Goal: Task Accomplishment & Management: Use online tool/utility

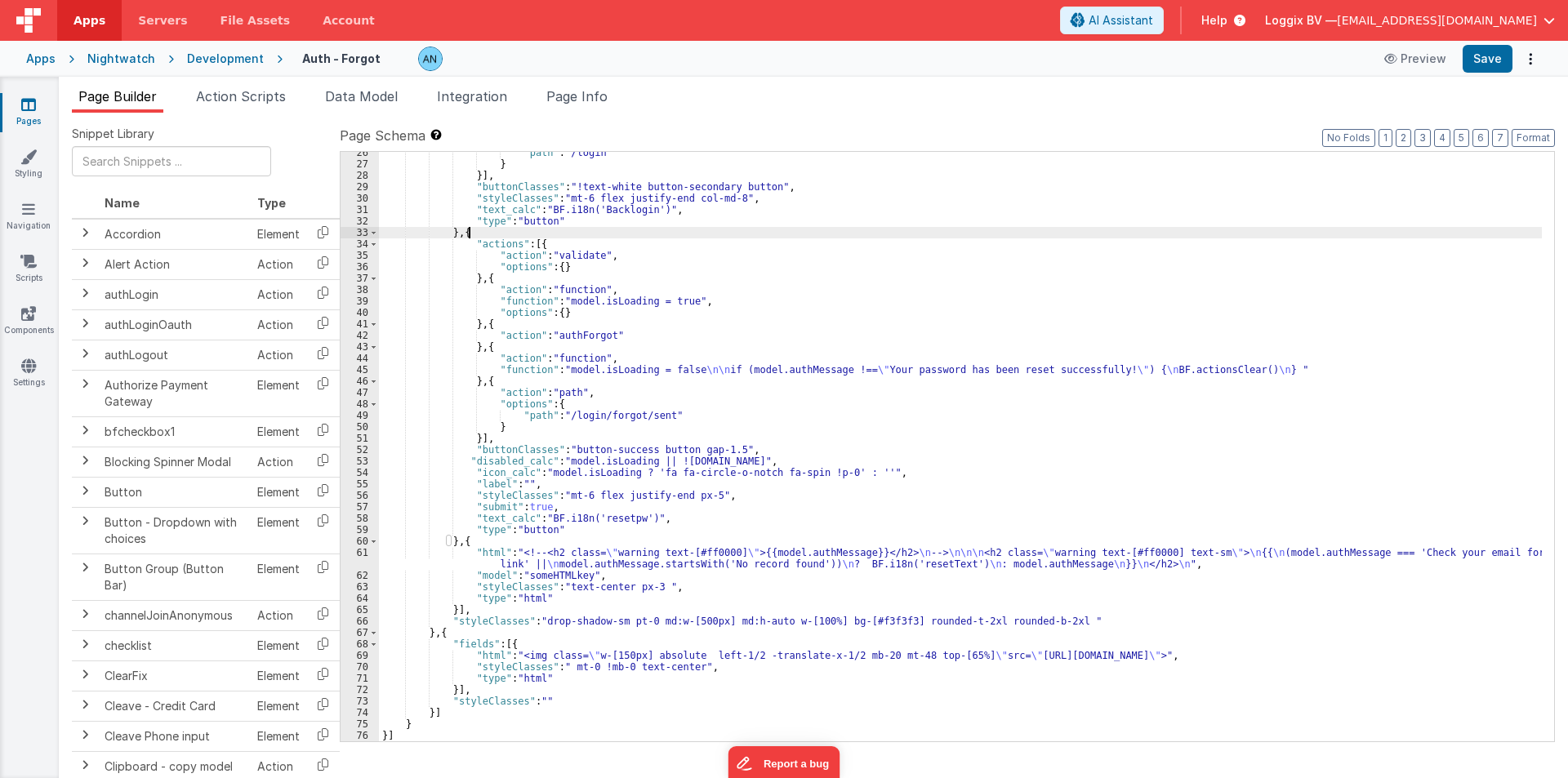
scroll to position [302, 0]
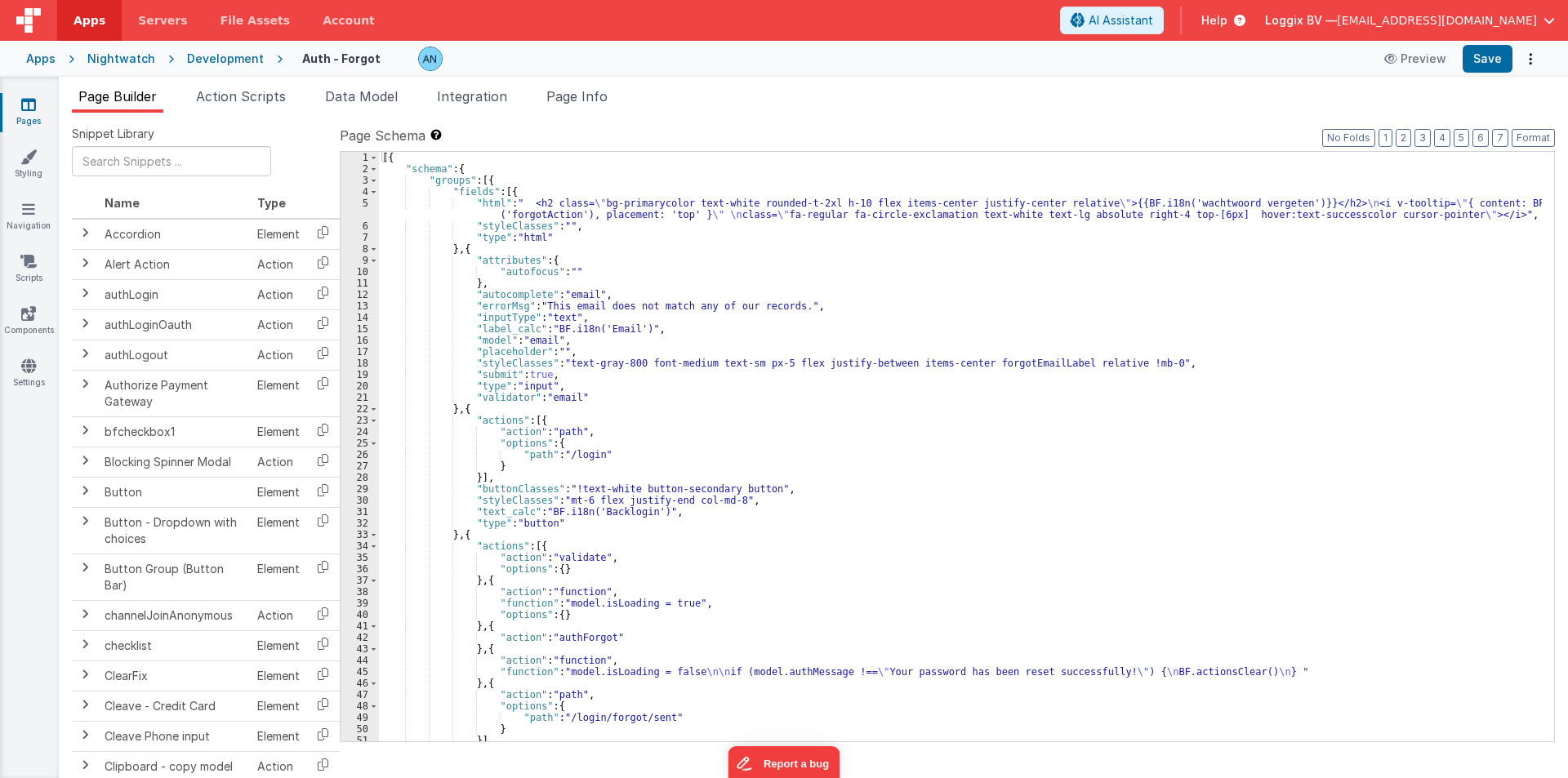
click at [221, 58] on div "Development" at bounding box center [225, 58] width 77 height 16
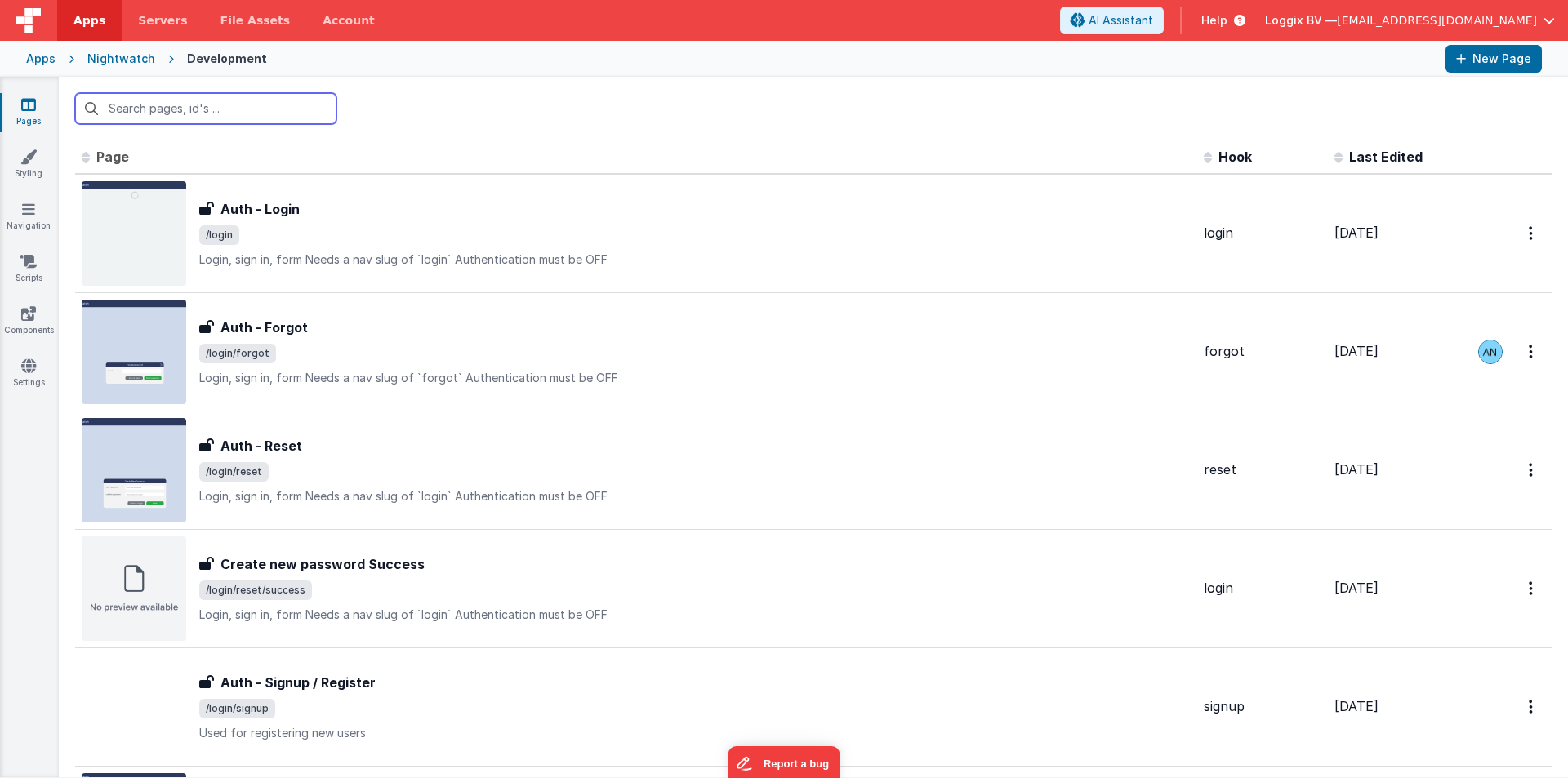
click at [171, 104] on input "text" at bounding box center [205, 108] width 261 height 31
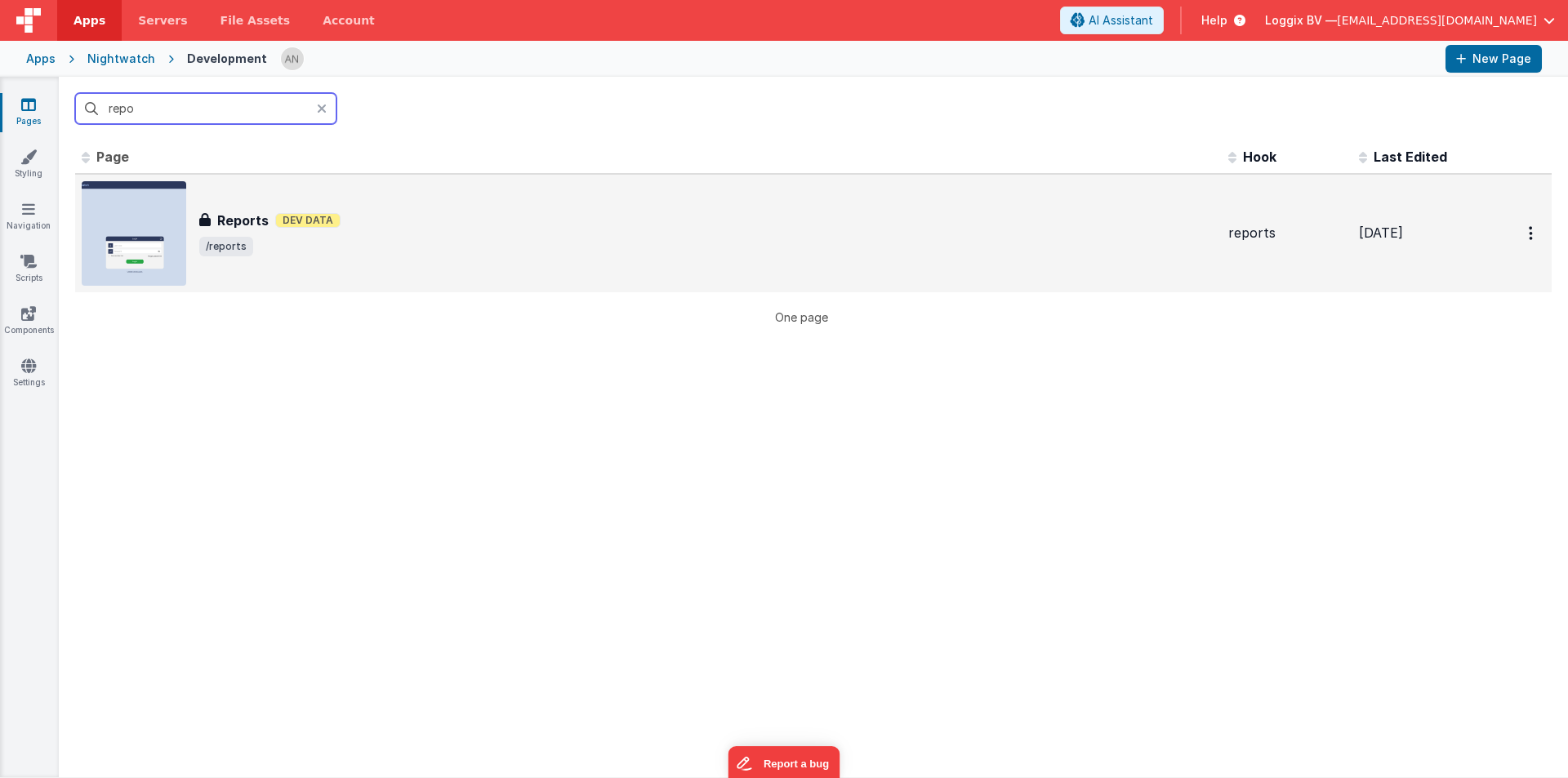
type input "repo"
click at [254, 222] on h3 "Reports" at bounding box center [243, 220] width 51 height 20
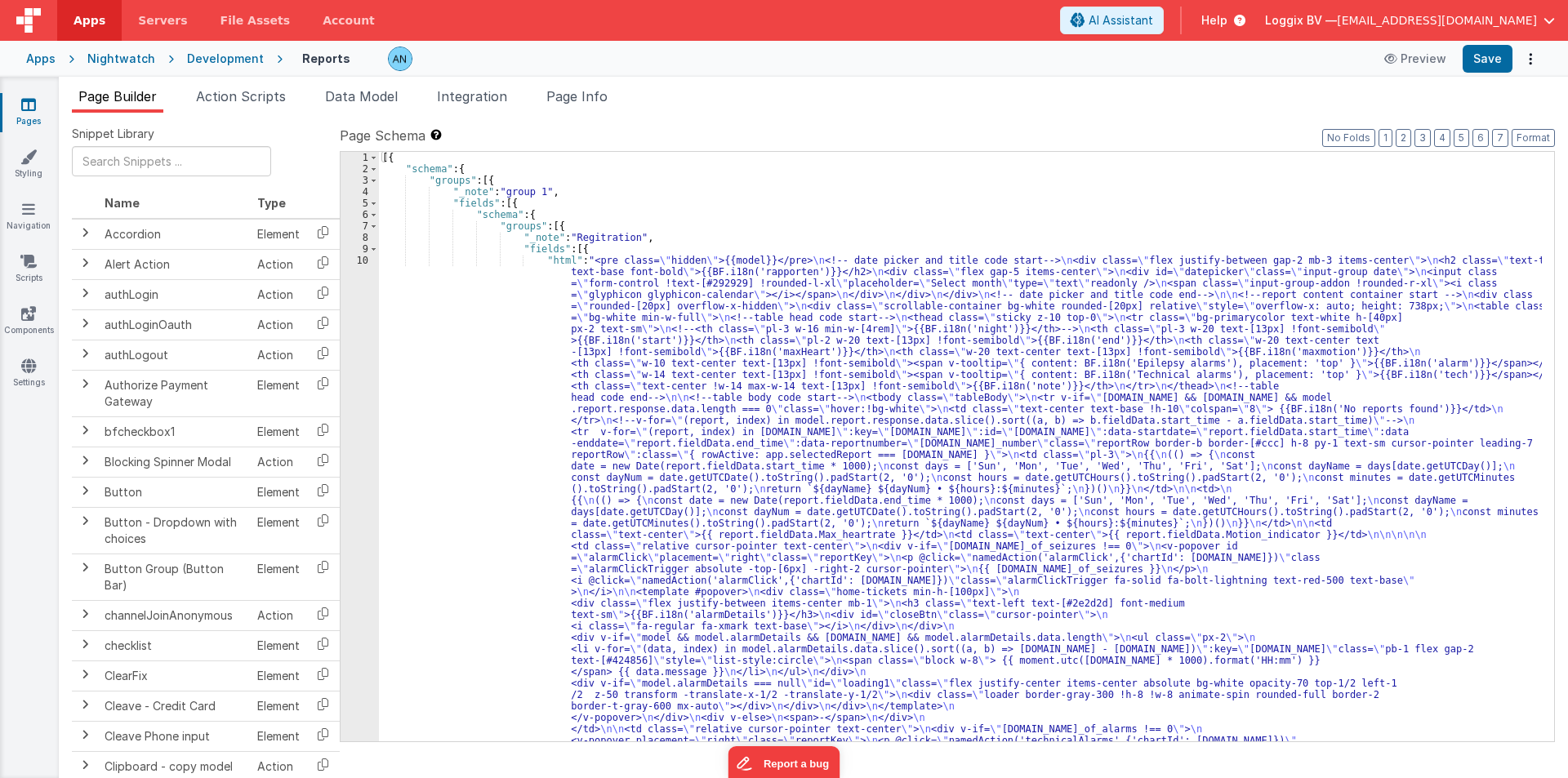
scroll to position [294, 0]
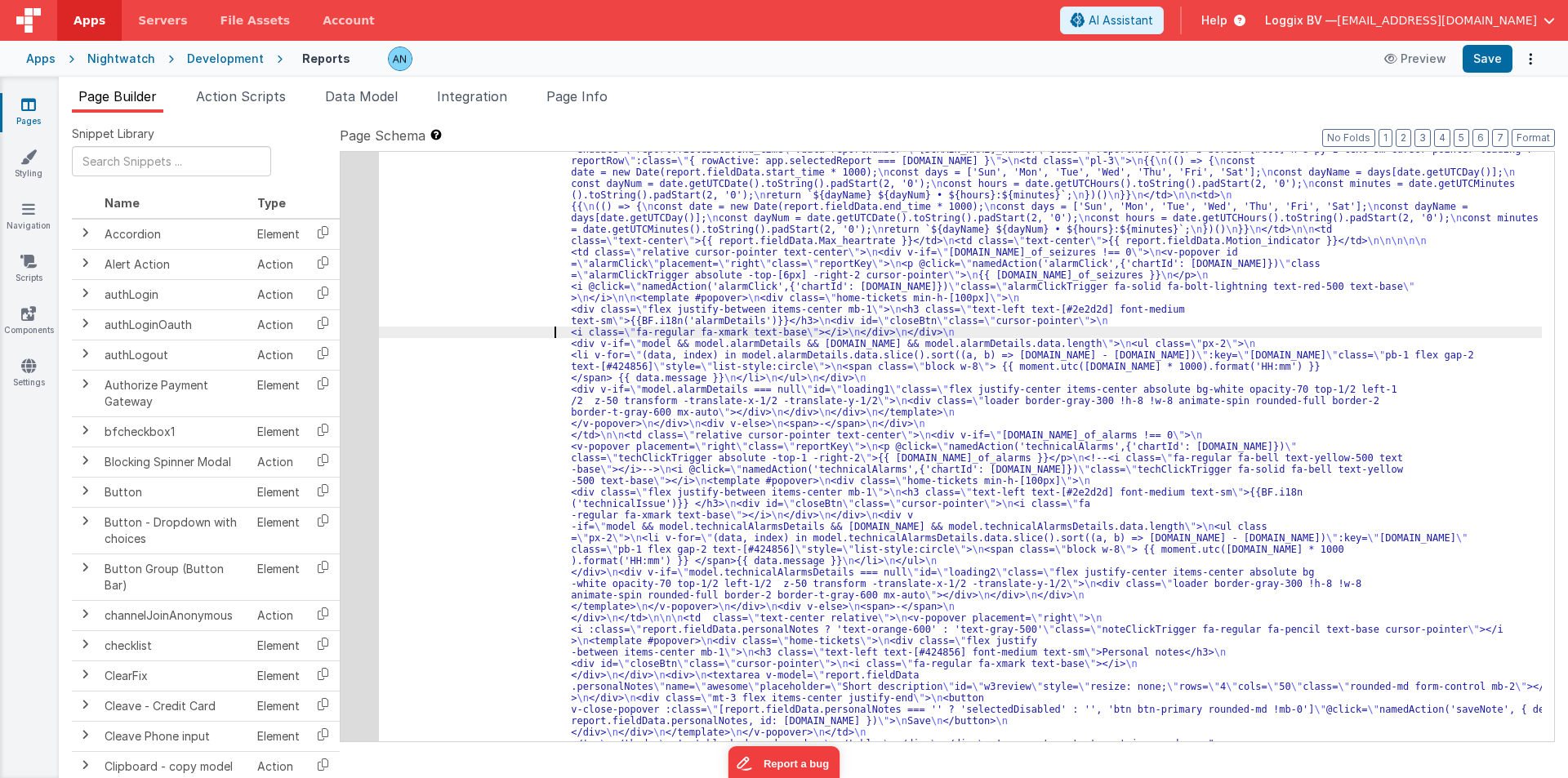
click at [364, 270] on div "10" at bounding box center [359, 355] width 38 height 788
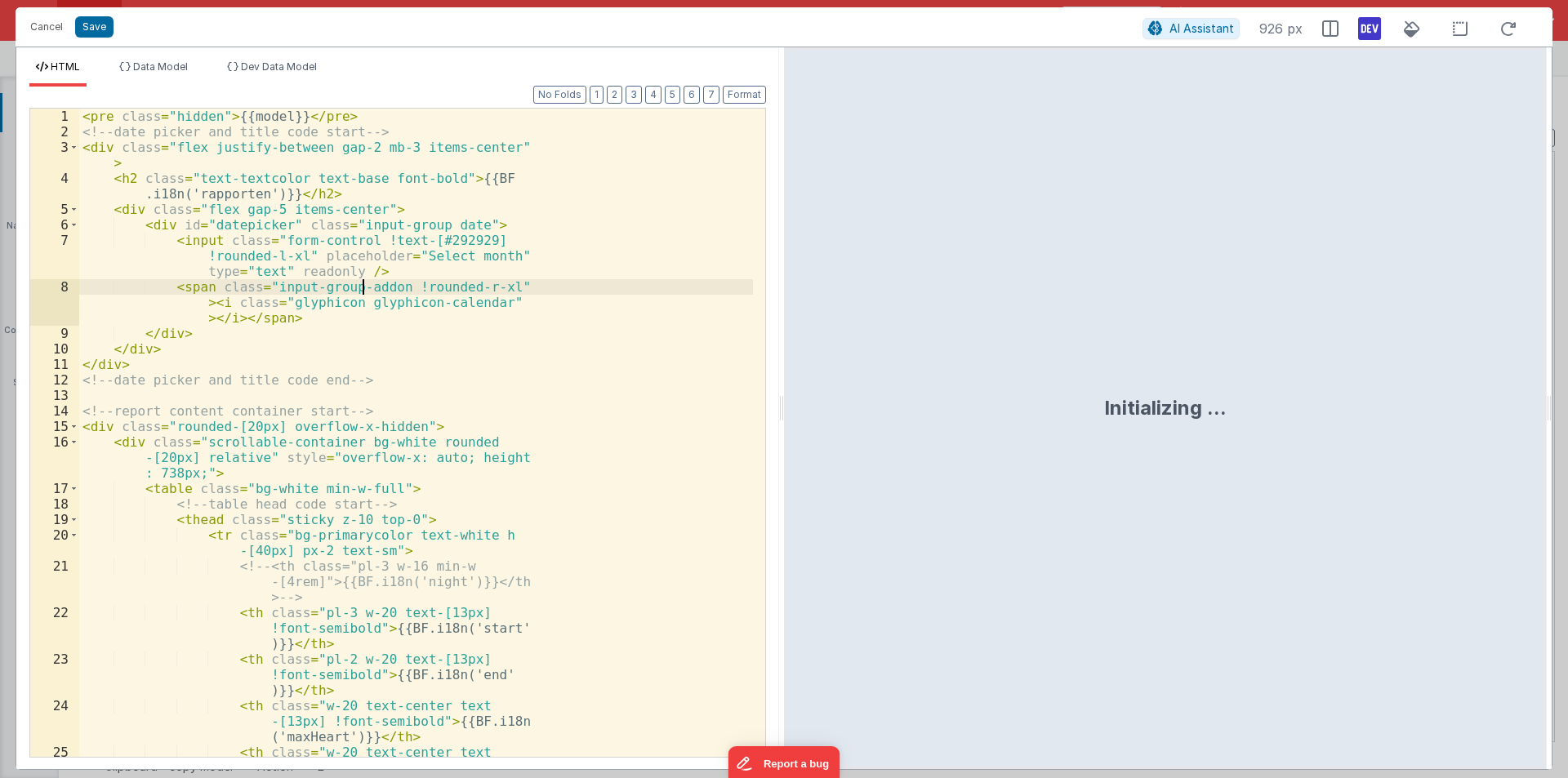
scroll to position [313, 0]
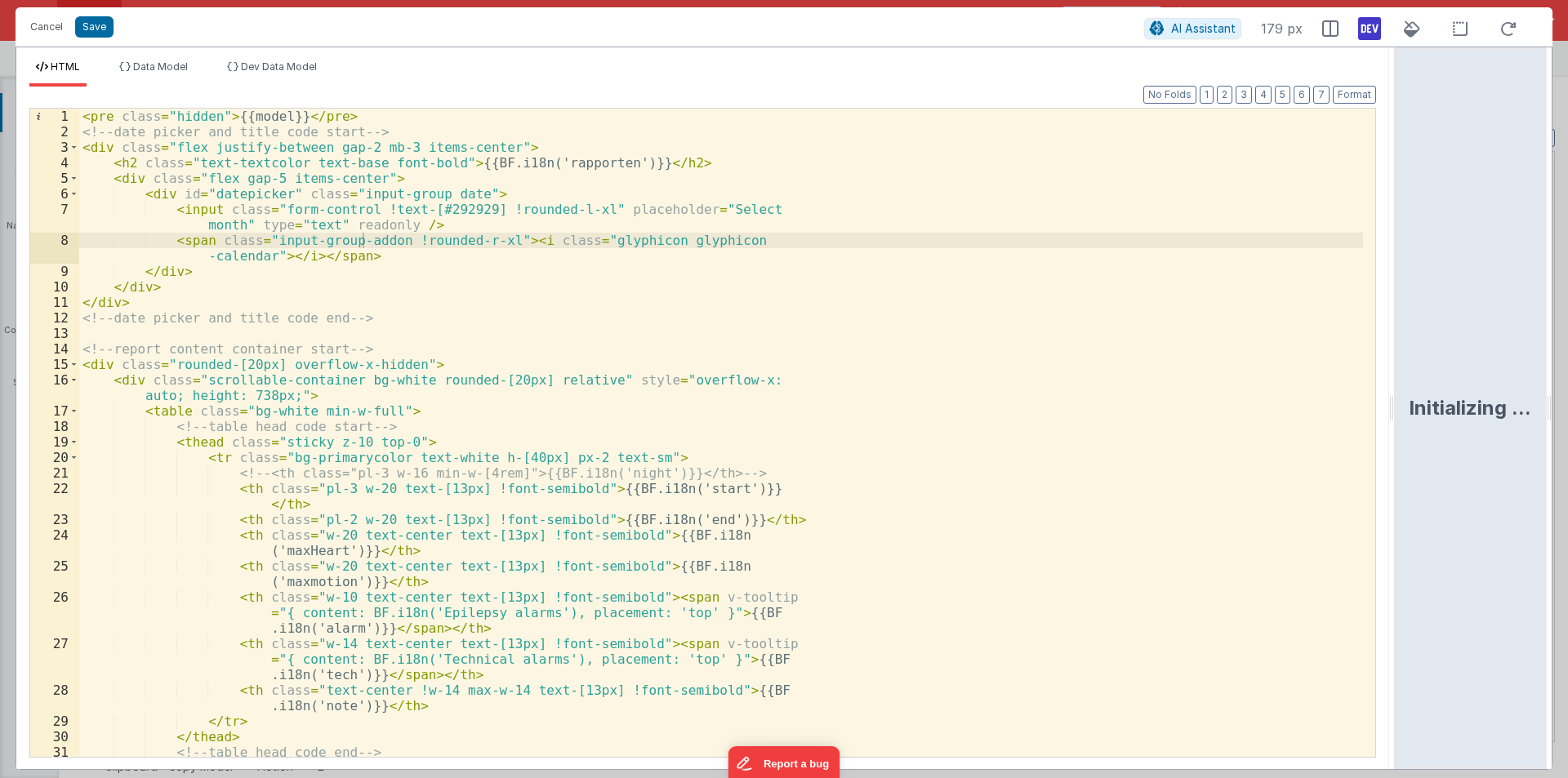
drag, startPoint x: 783, startPoint y: 415, endPoint x: 1567, endPoint y: 405, distance: 784.1
click at [1567, 405] on html "Cancel Save AI Assistant 179 px HTML Data Model Dev Data Model Format 7 6 5 4 3…" at bounding box center [784, 389] width 1568 height 778
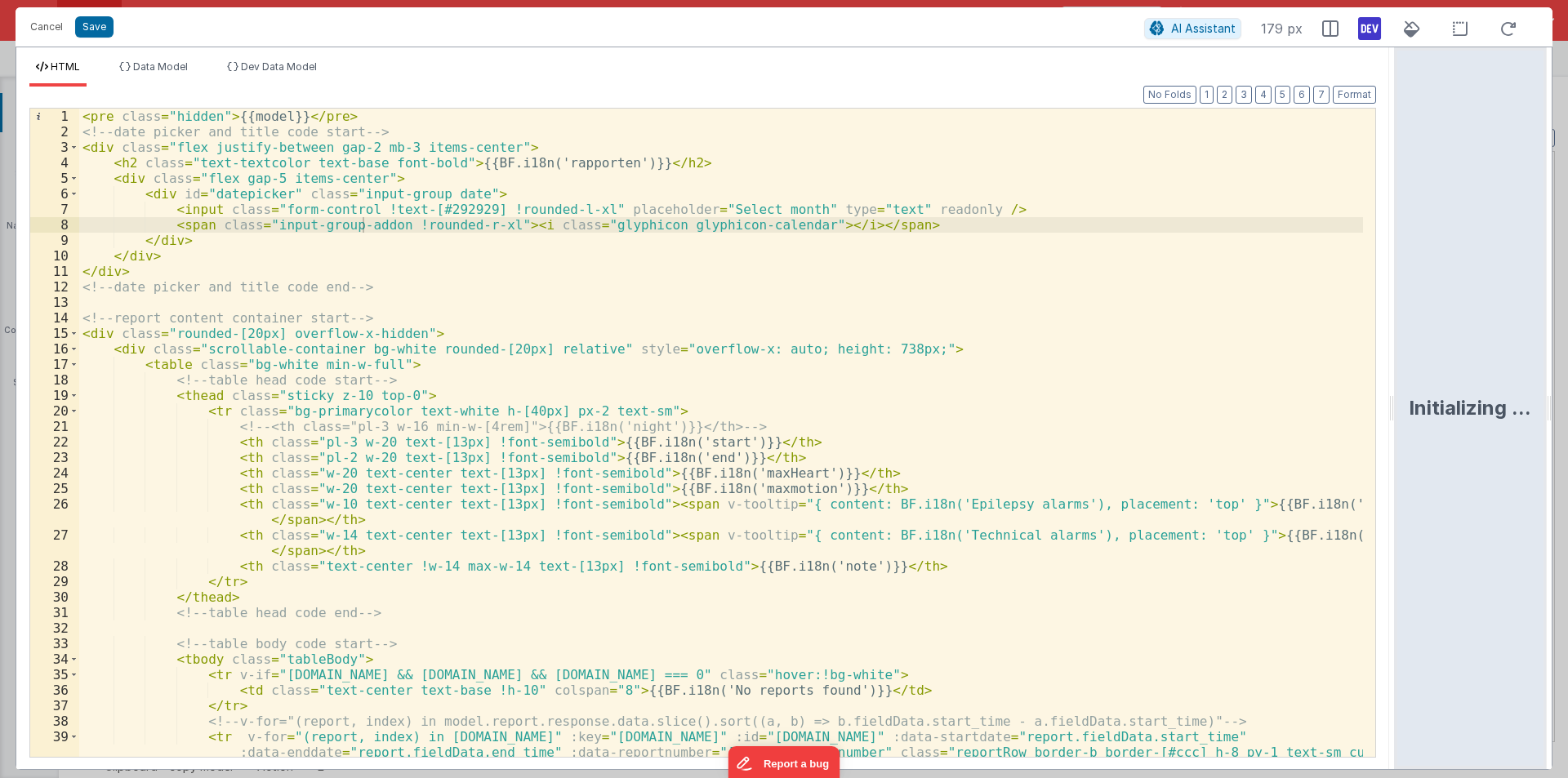
scroll to position [245, 0]
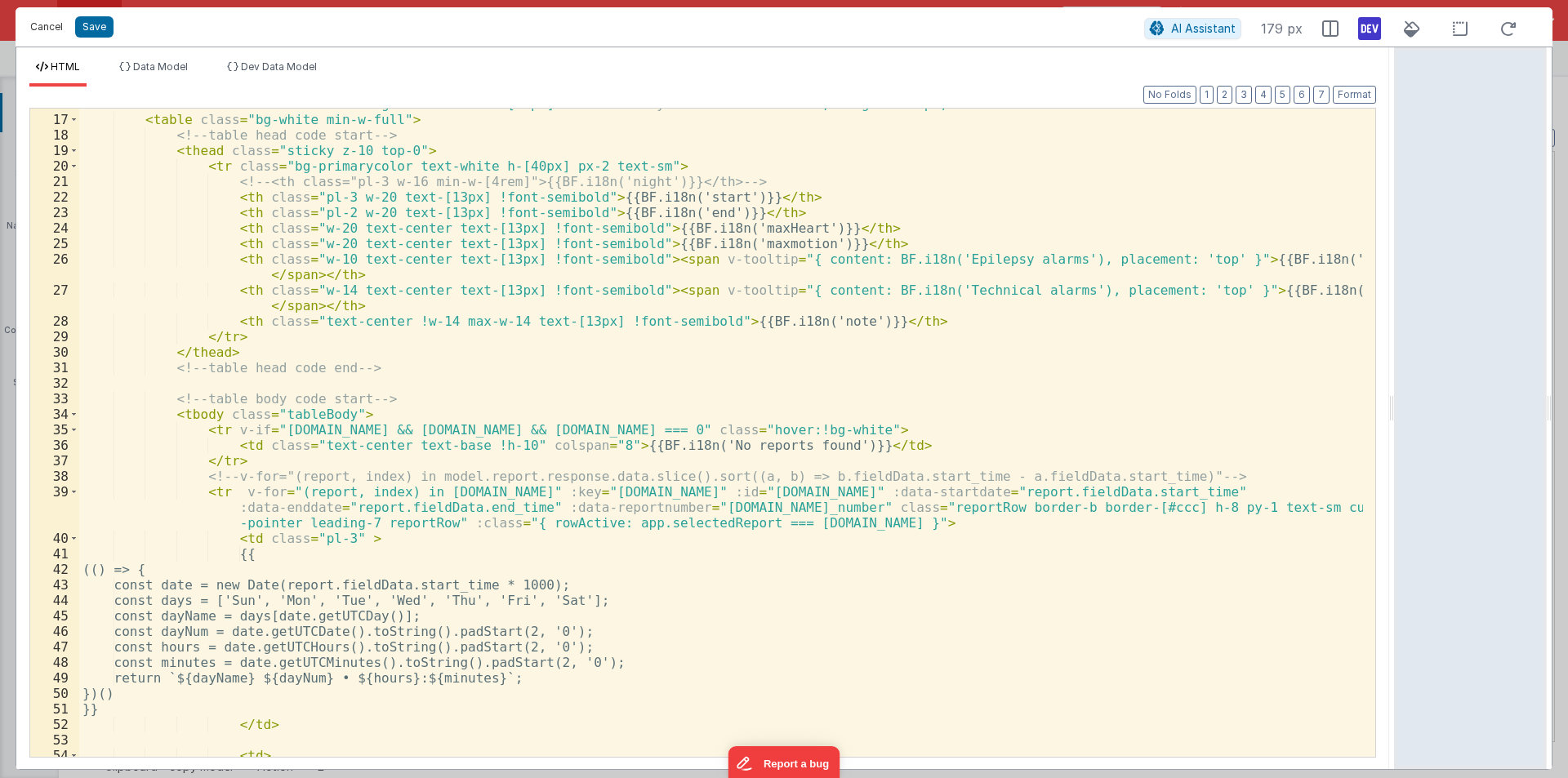
click at [52, 31] on button "Cancel" at bounding box center [47, 27] width 49 height 23
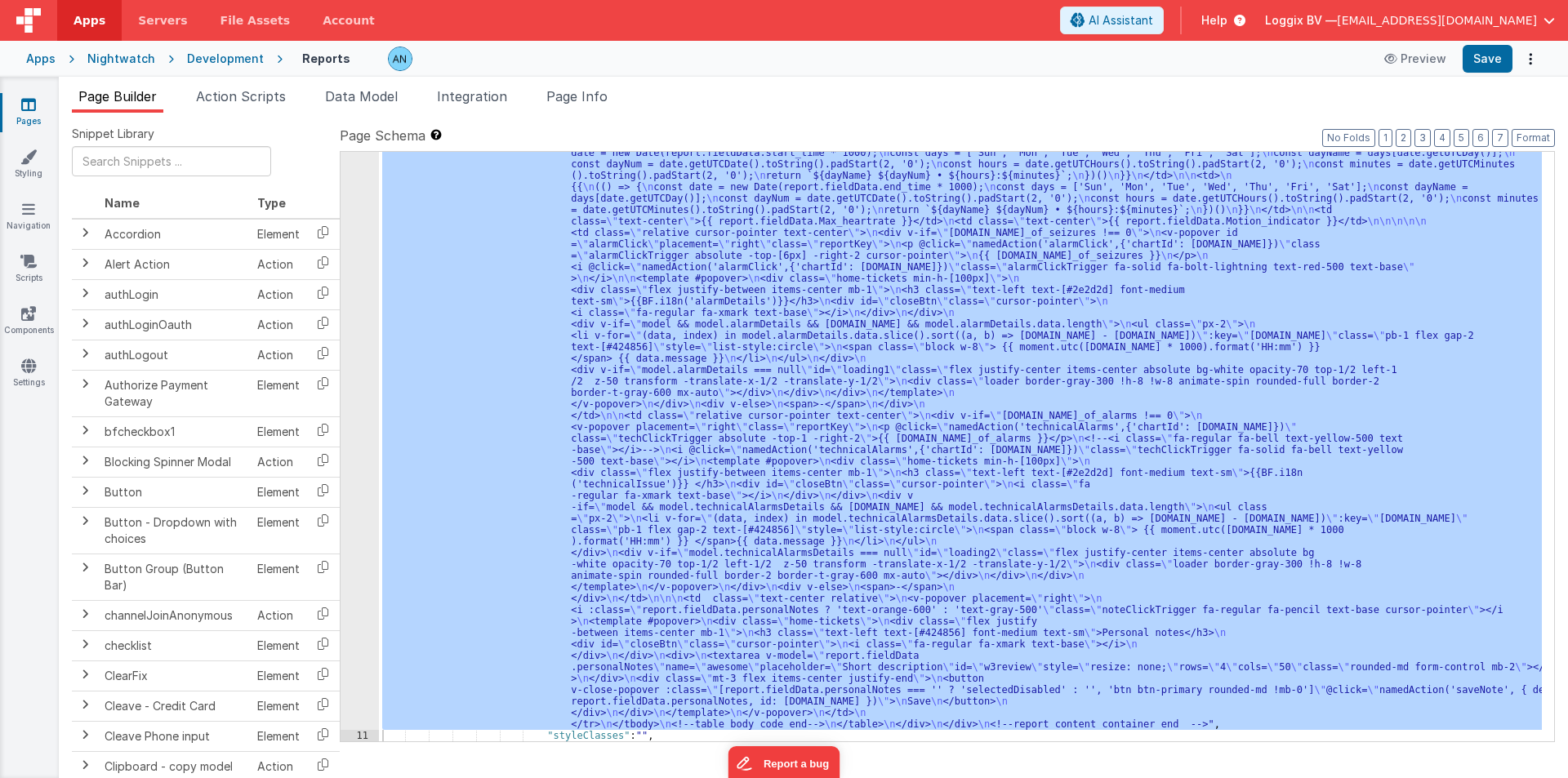
click at [84, 18] on span "Apps" at bounding box center [89, 20] width 32 height 16
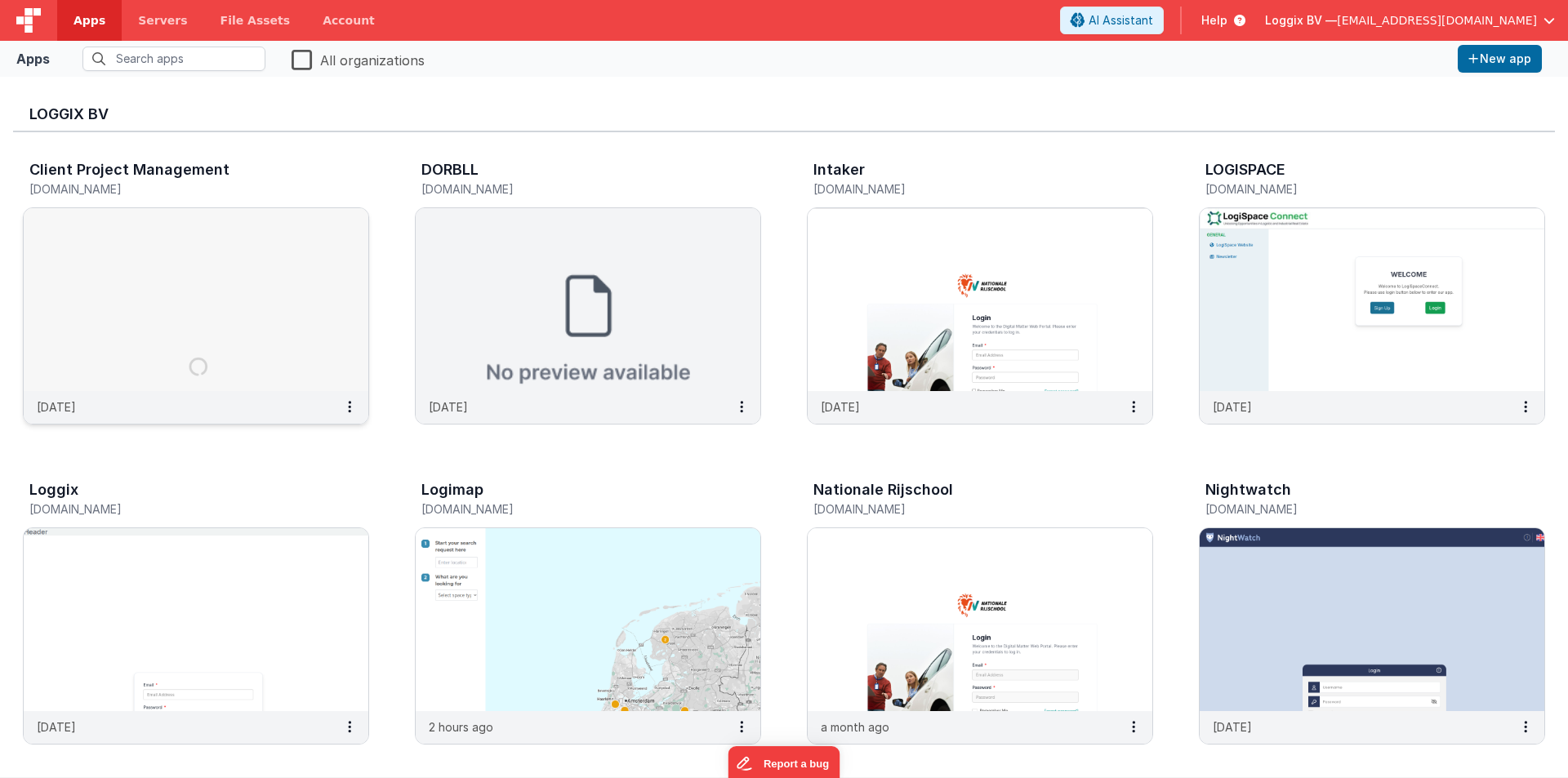
click at [160, 221] on img at bounding box center [196, 299] width 345 height 183
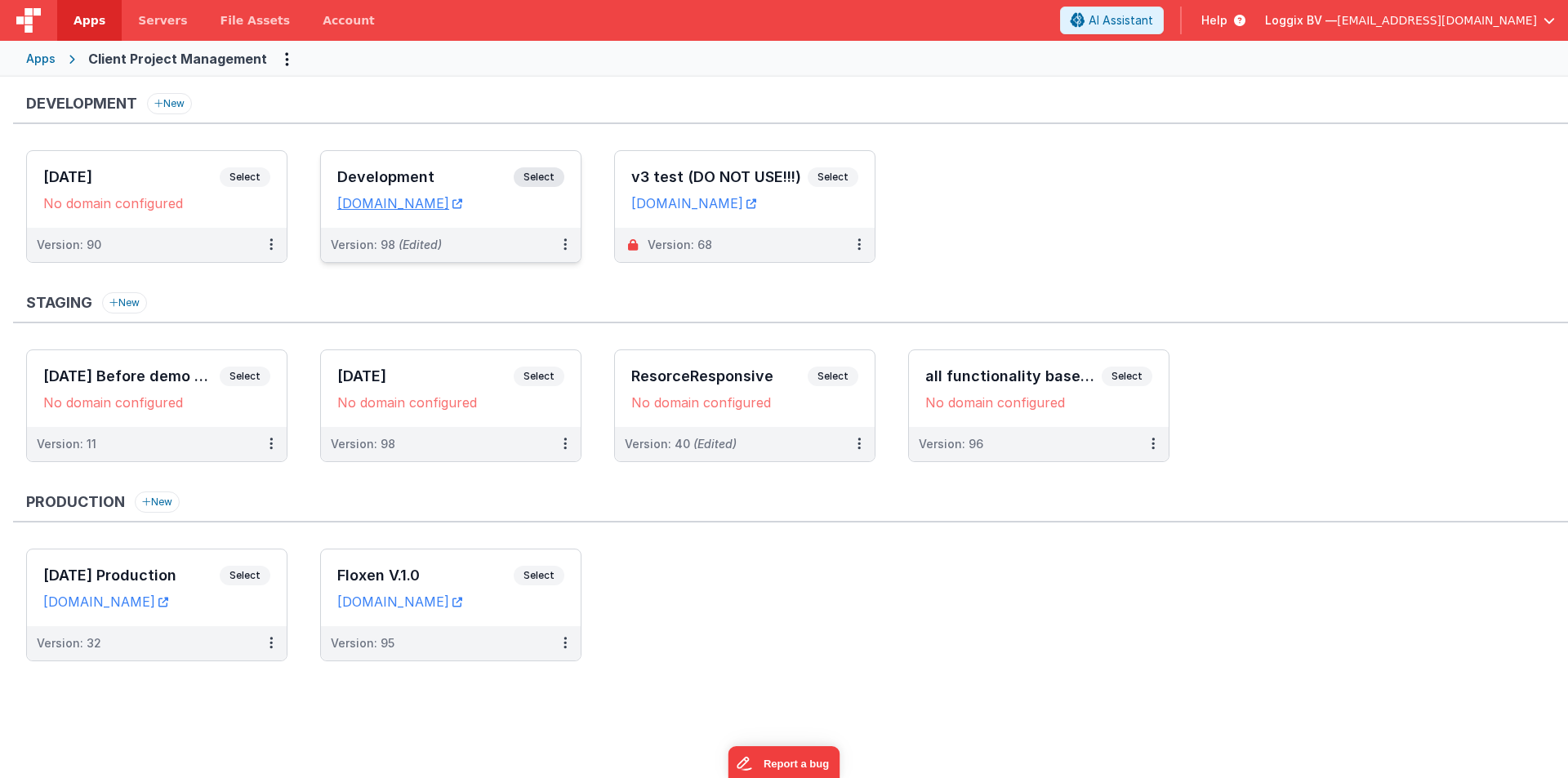
click at [421, 172] on h3 "Development" at bounding box center [425, 177] width 177 height 16
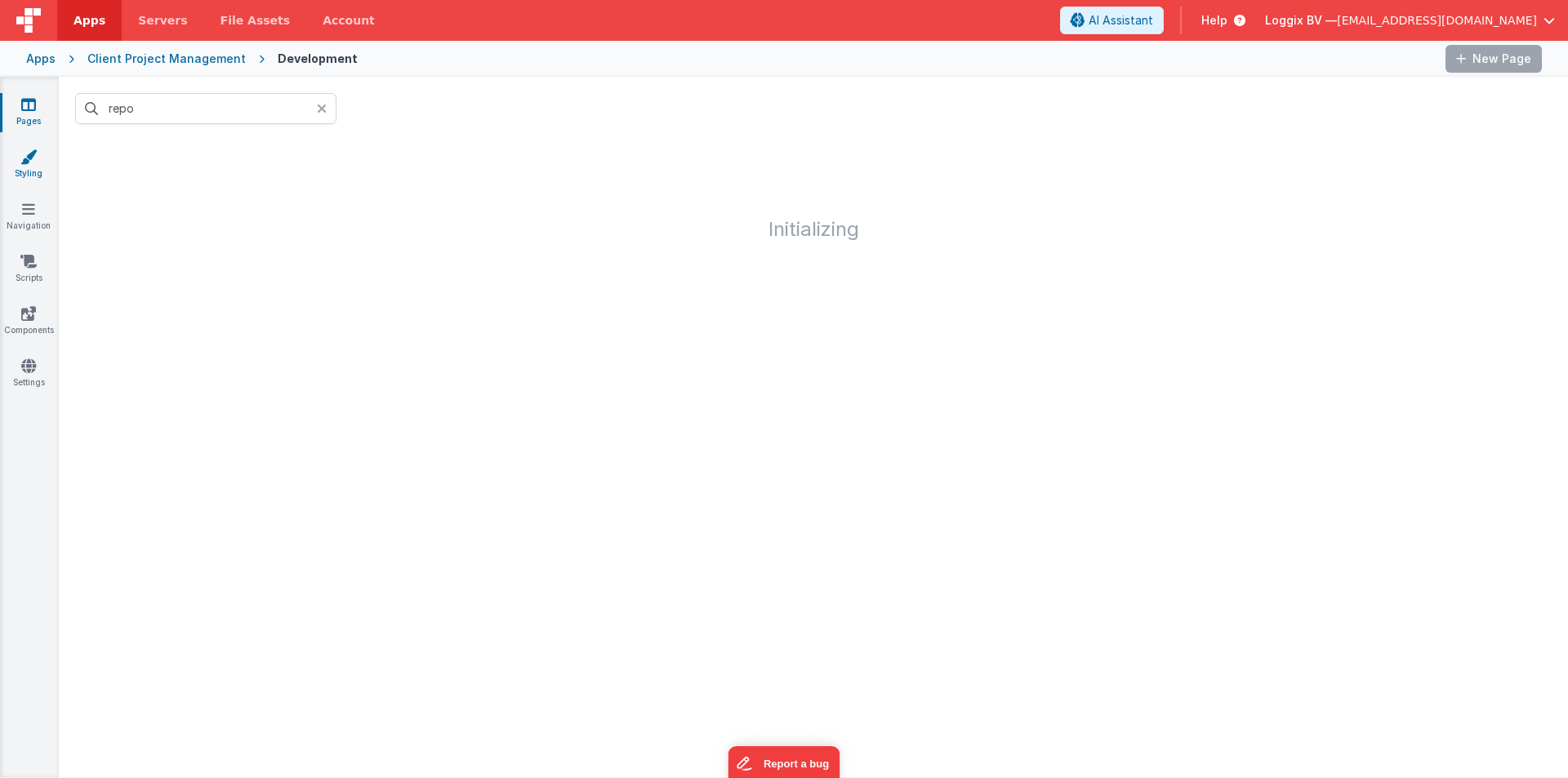
click at [38, 166] on link "Styling" at bounding box center [28, 164] width 59 height 32
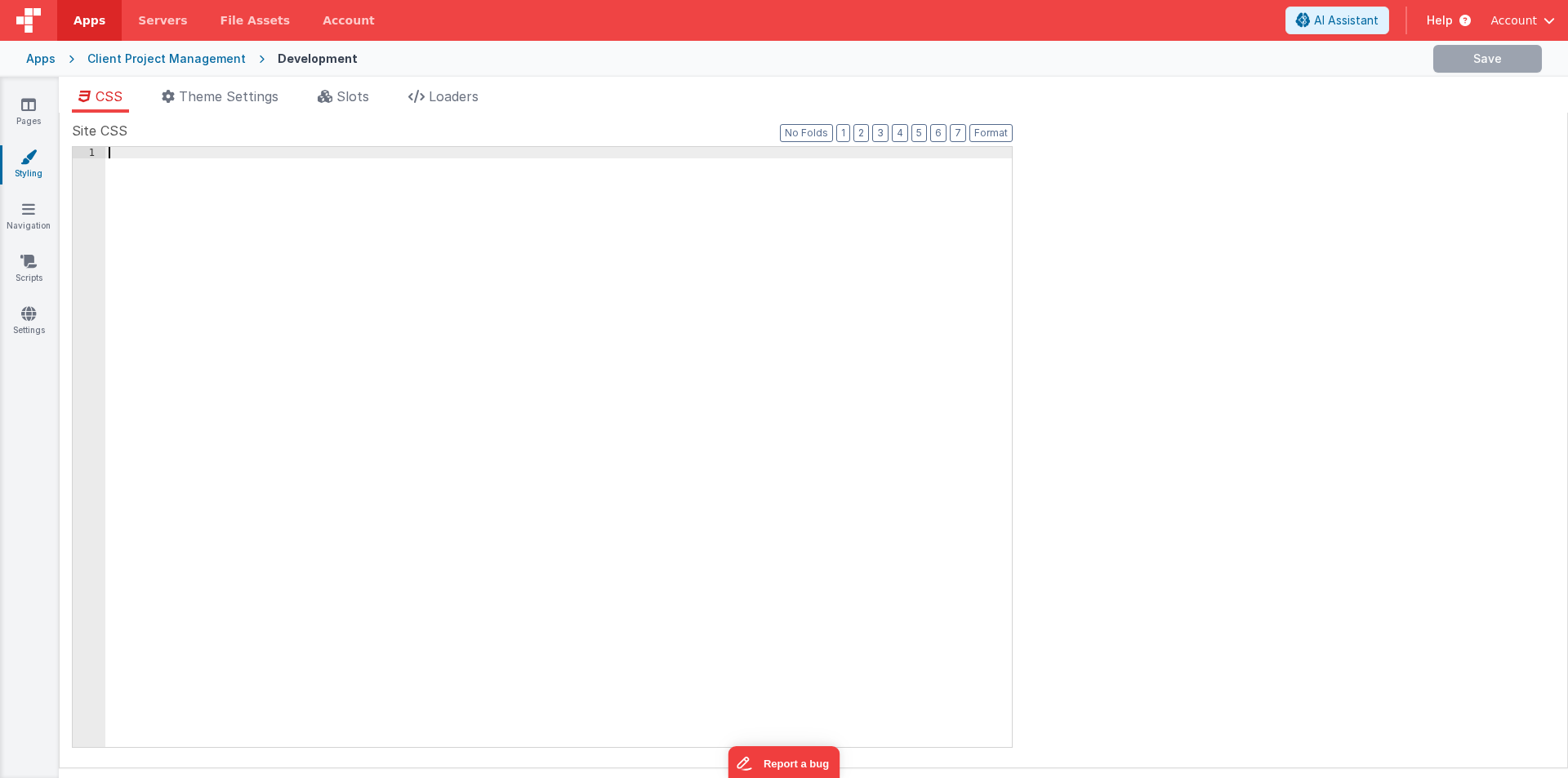
click at [271, 195] on div at bounding box center [558, 459] width 906 height 623
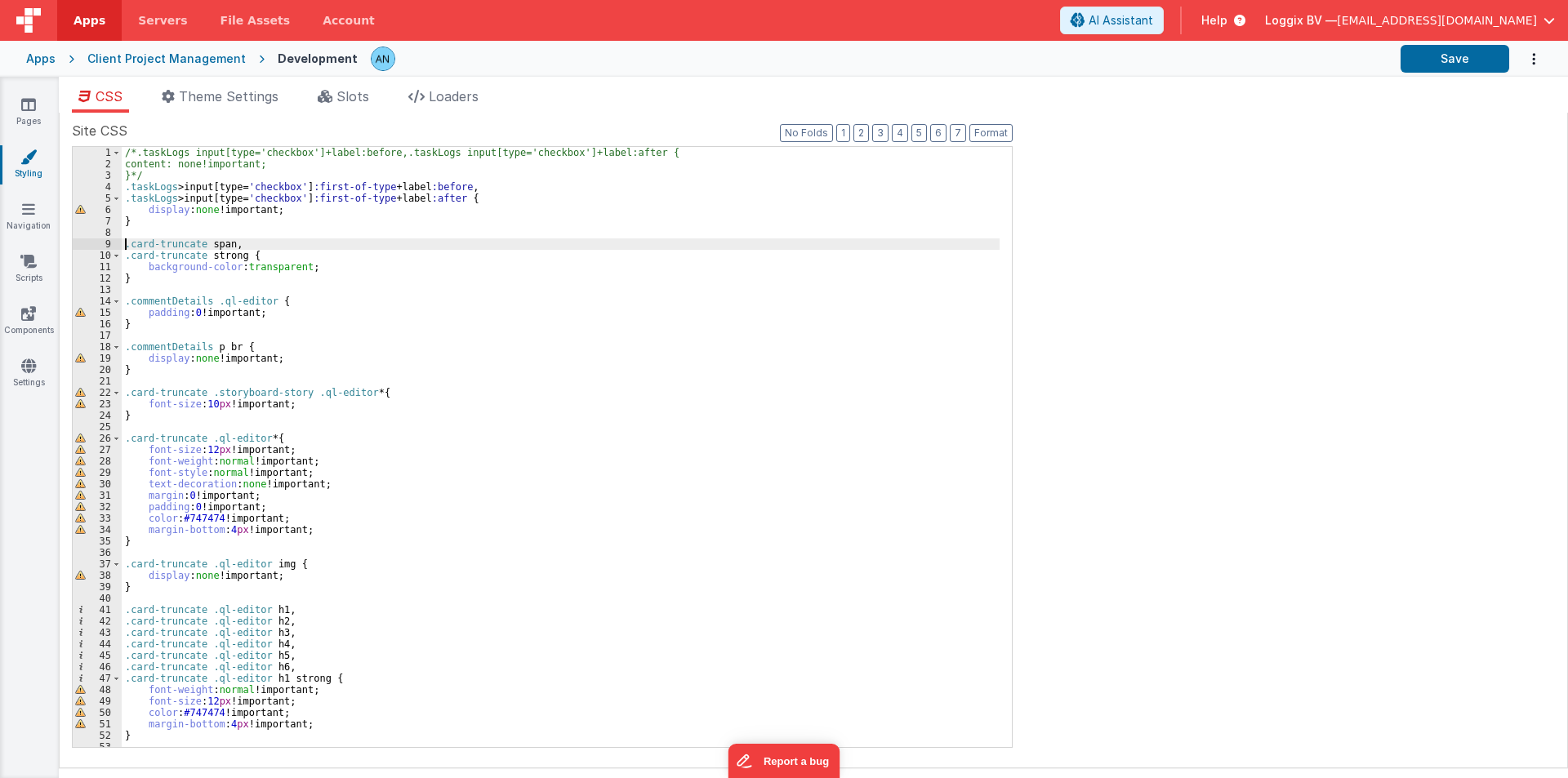
click at [125, 241] on div "/*.taskLogs input[type='checkbox']+label:before,.taskLogs input[type='checkbox'…" at bounding box center [560, 459] width 878 height 623
paste textarea
click at [1456, 51] on button "Save" at bounding box center [1454, 58] width 108 height 28
click at [165, 242] on div "/*.taskLogs input[type='checkbox']+label:before,.taskLogs input[type='checkbox'…" at bounding box center [560, 459] width 878 height 623
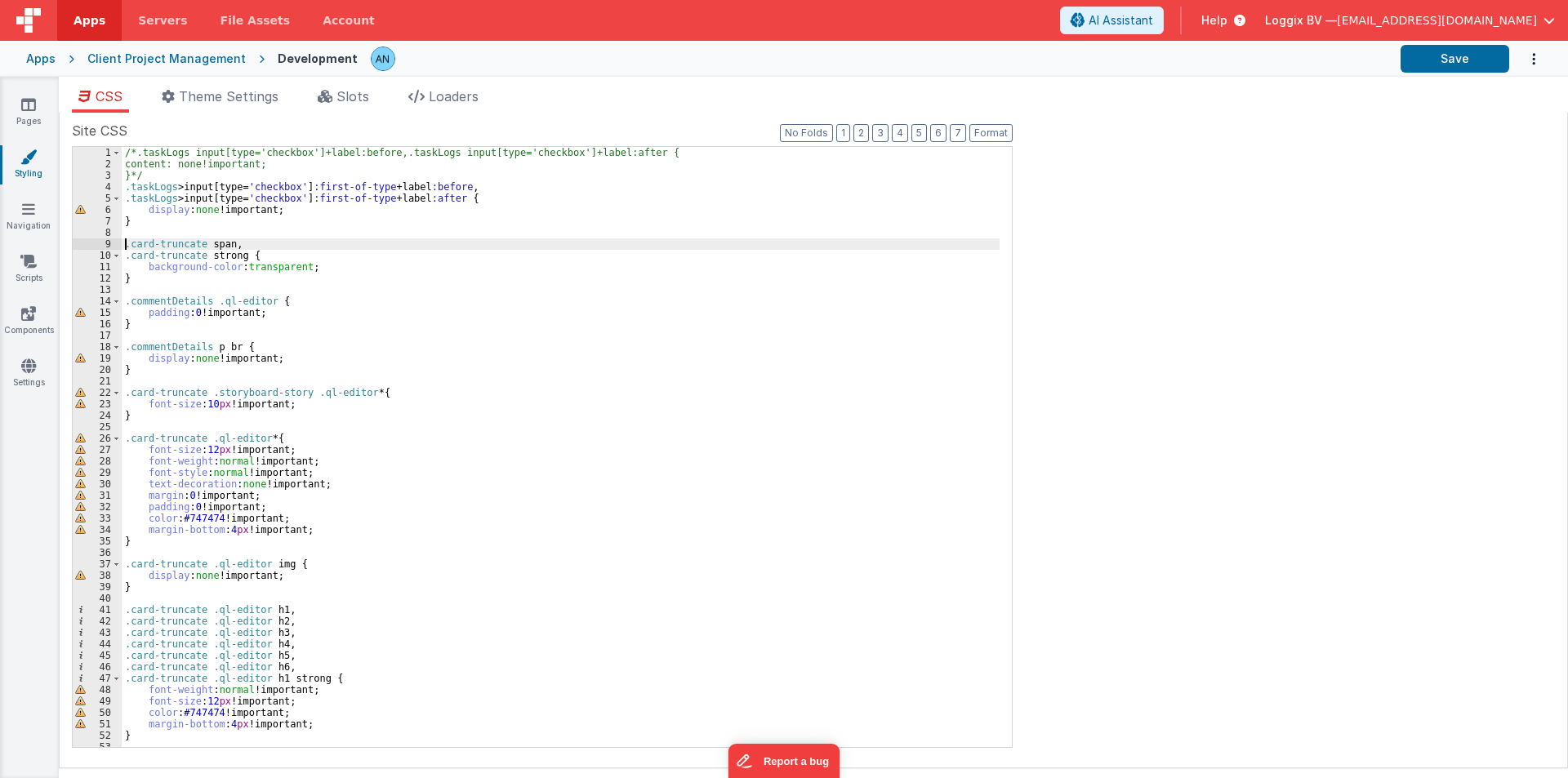
click at [198, 241] on div "/*.taskLogs input[type='checkbox']+label:before,.taskLogs input[type='checkbox'…" at bounding box center [560, 459] width 878 height 623
paste textarea
click at [1456, 65] on button "Save" at bounding box center [1454, 58] width 108 height 28
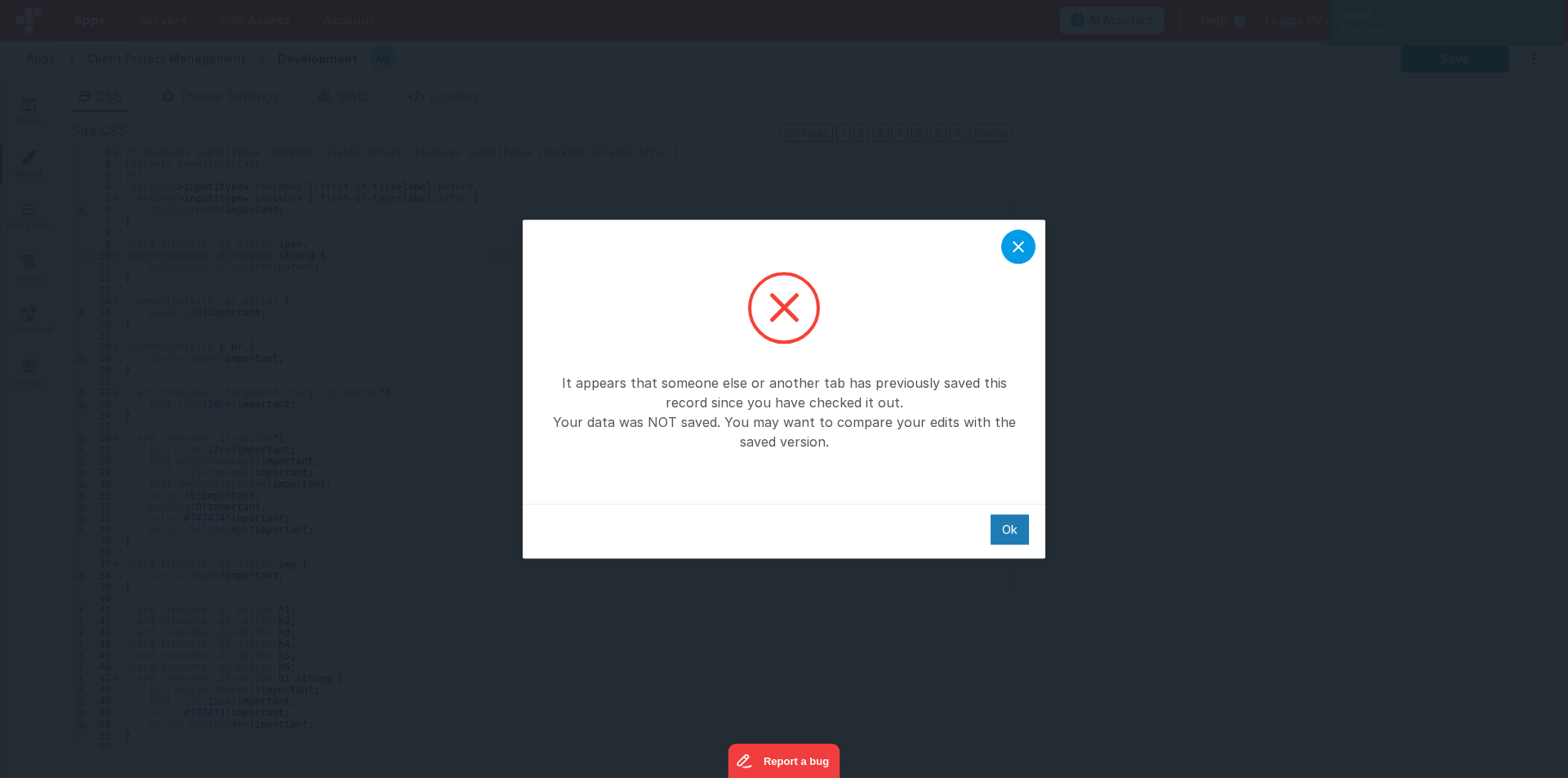
click at [1027, 238] on icon at bounding box center [1018, 246] width 20 height 20
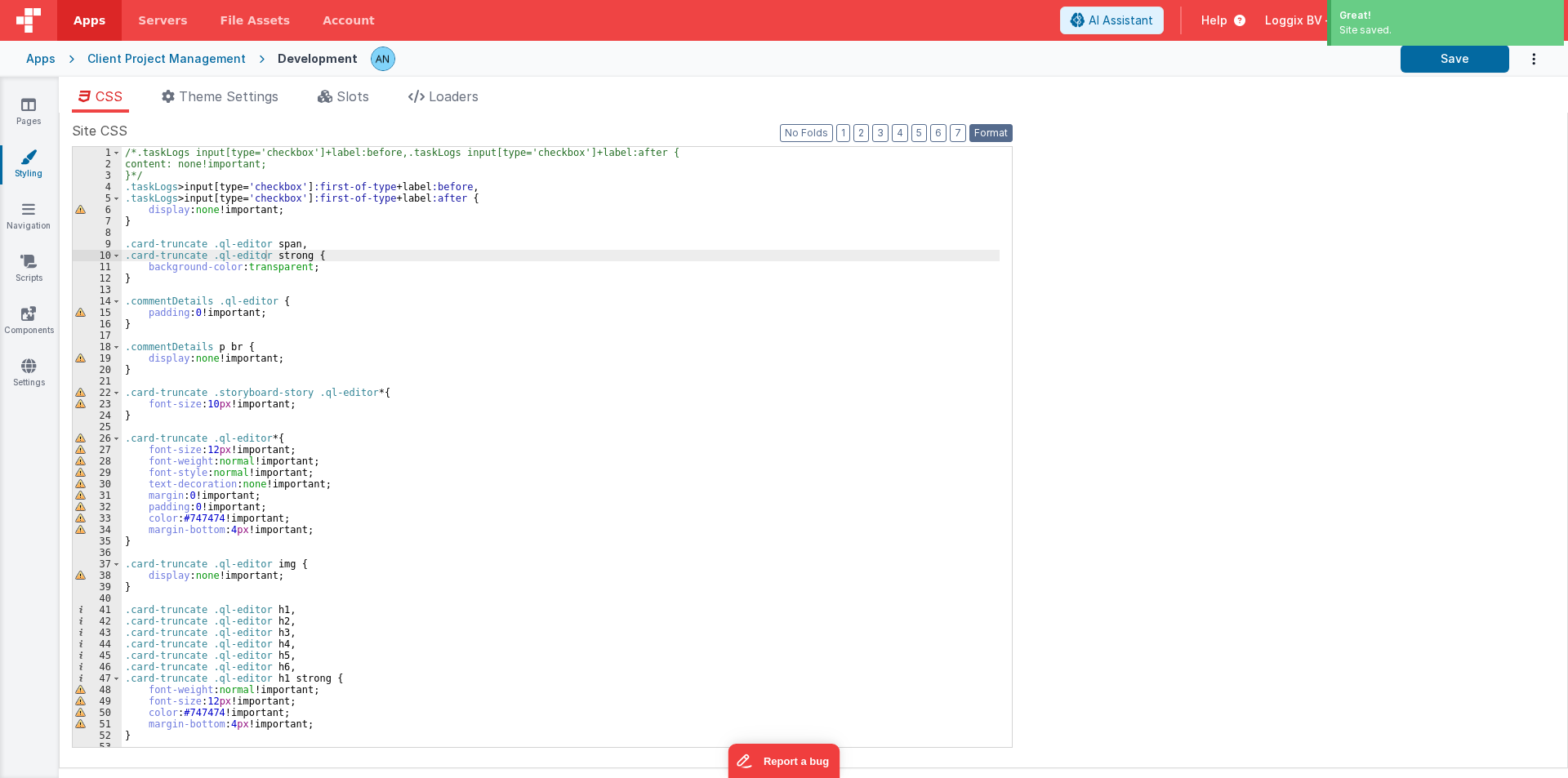
click at [986, 127] on button "Format" at bounding box center [991, 133] width 44 height 18
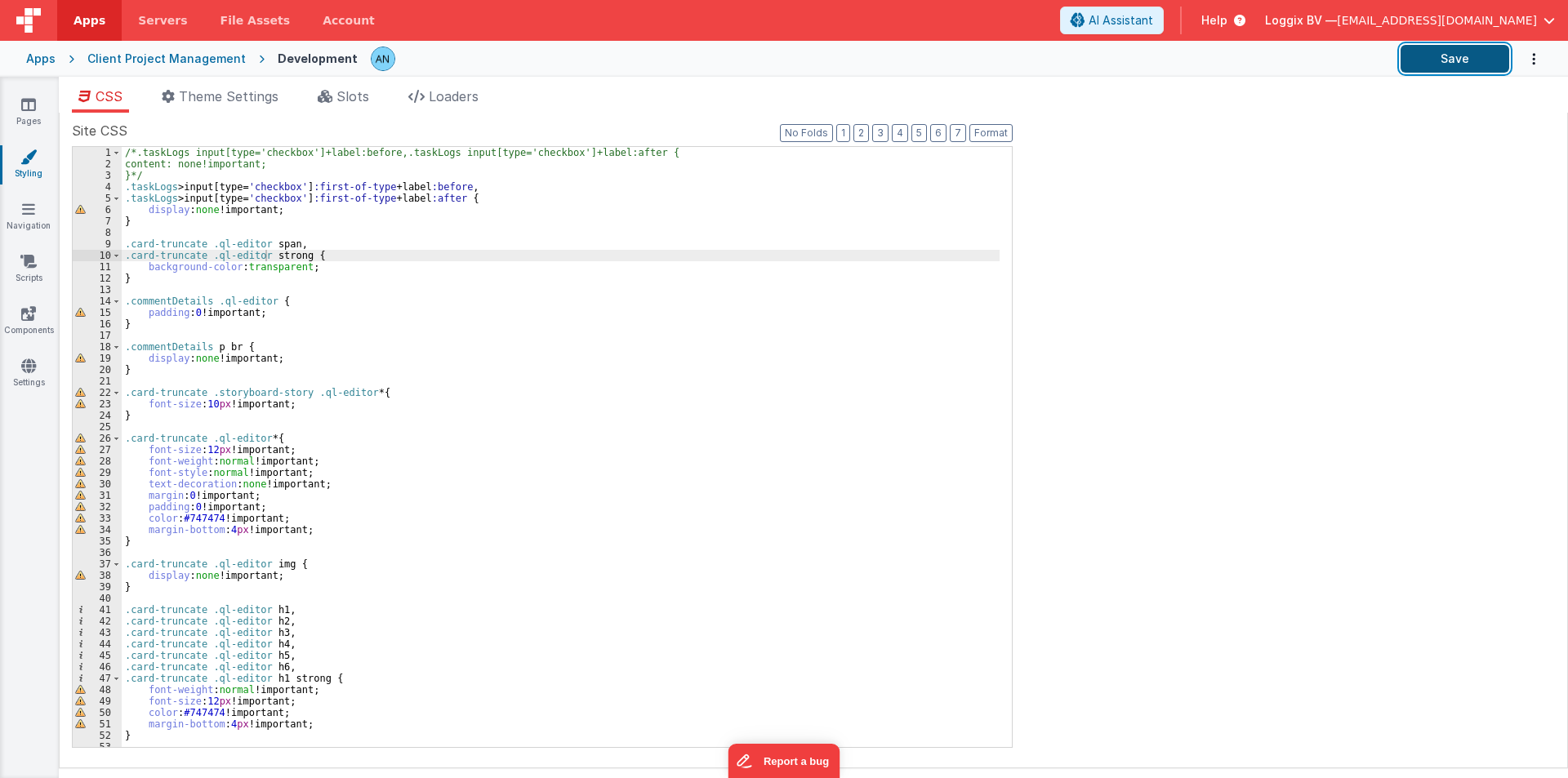
click at [1445, 55] on button "Save" at bounding box center [1454, 58] width 108 height 28
click at [29, 104] on icon at bounding box center [28, 104] width 14 height 16
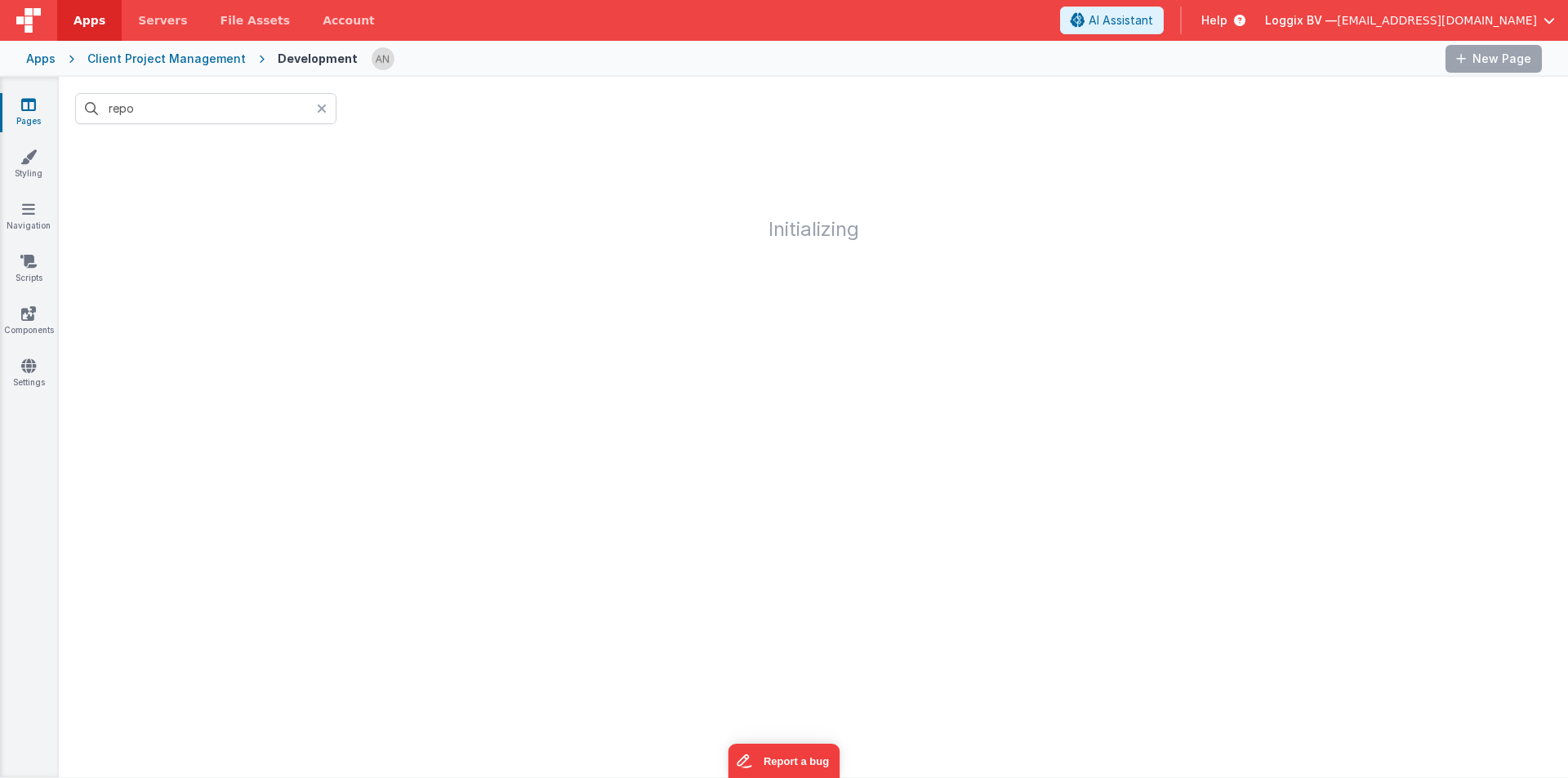
click at [82, 27] on span "Apps" at bounding box center [89, 20] width 32 height 16
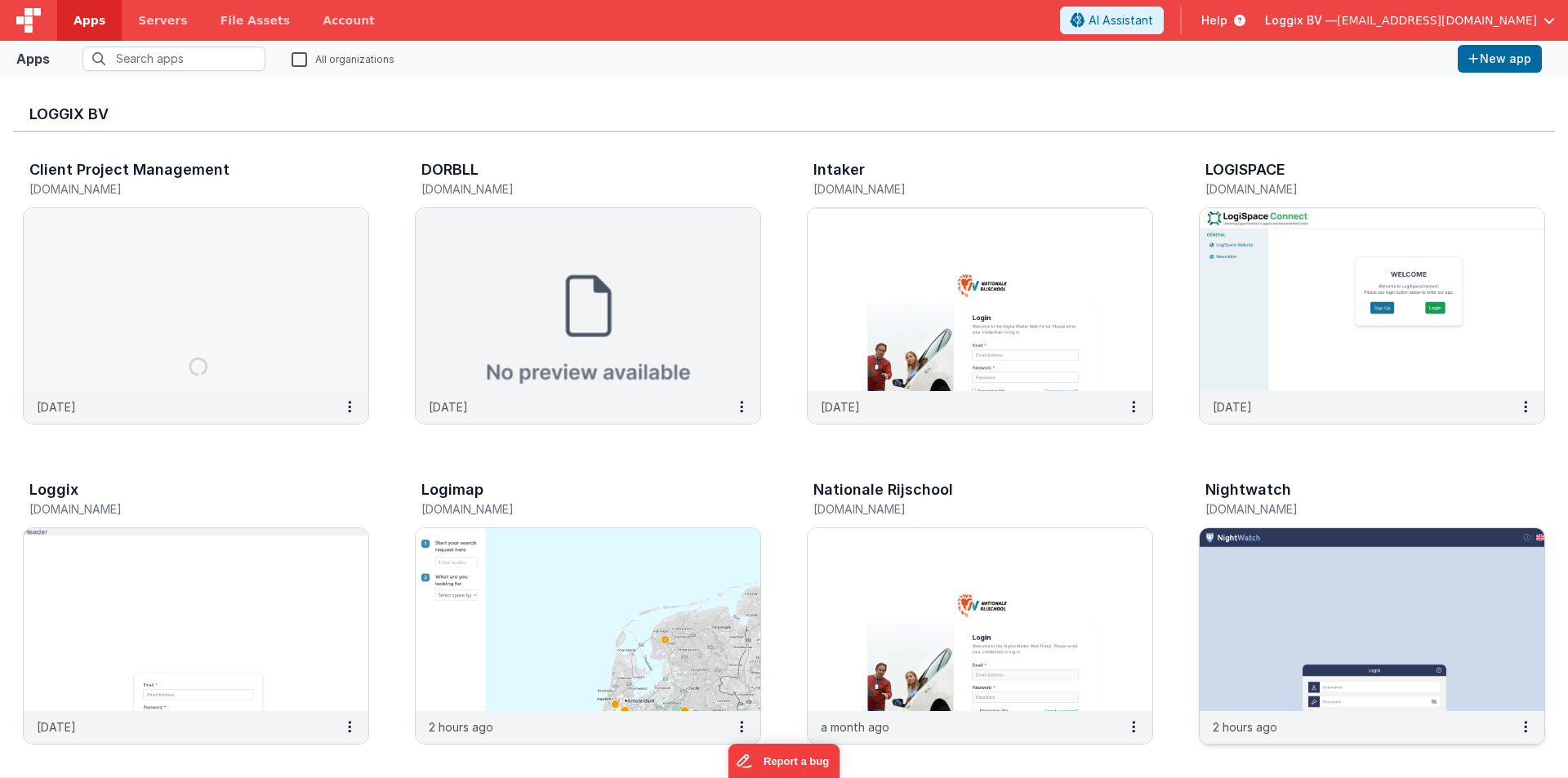
click at [1401, 567] on img at bounding box center [1371, 619] width 345 height 183
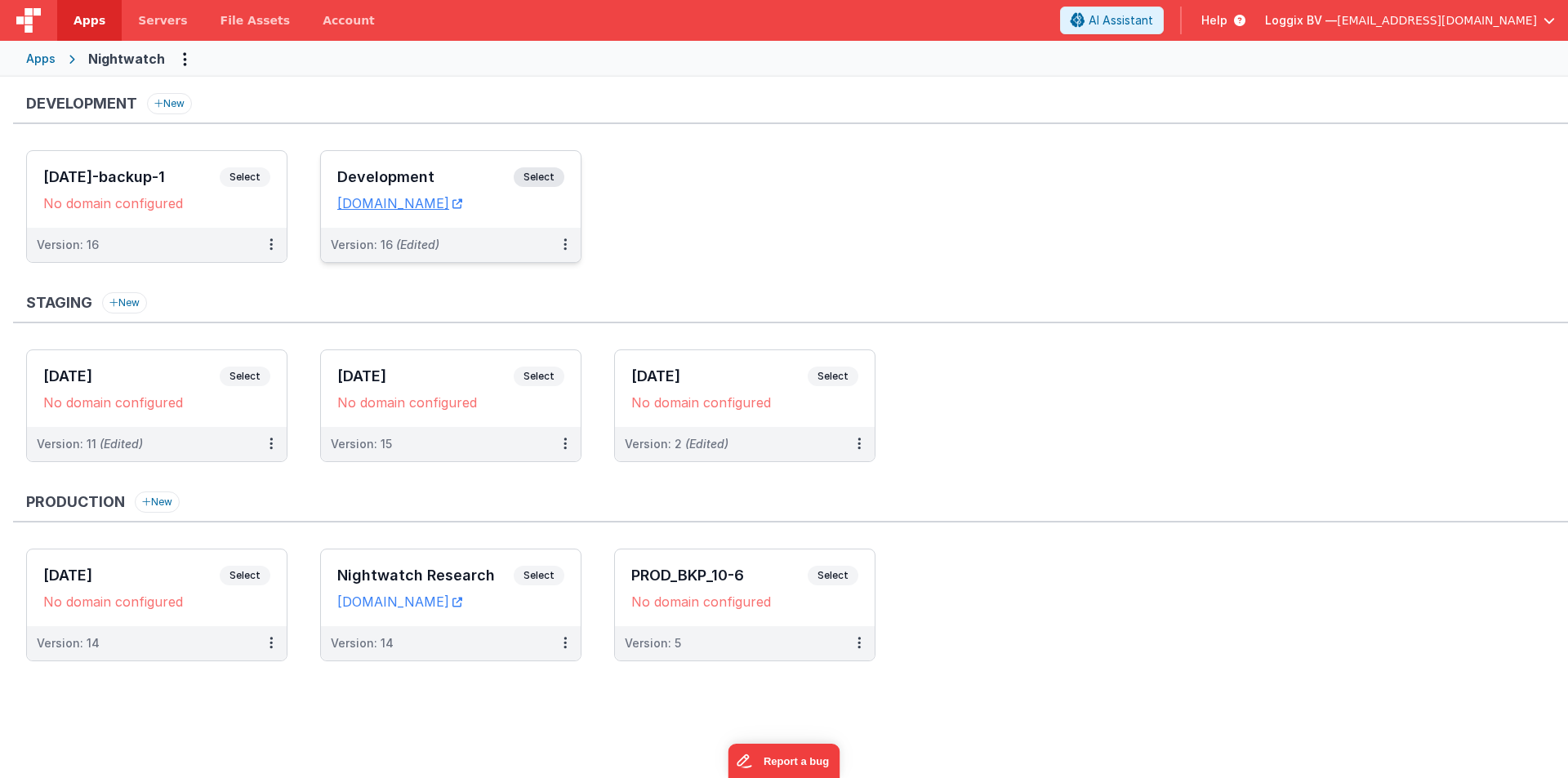
click at [370, 167] on div "Development Select" at bounding box center [450, 180] width 227 height 28
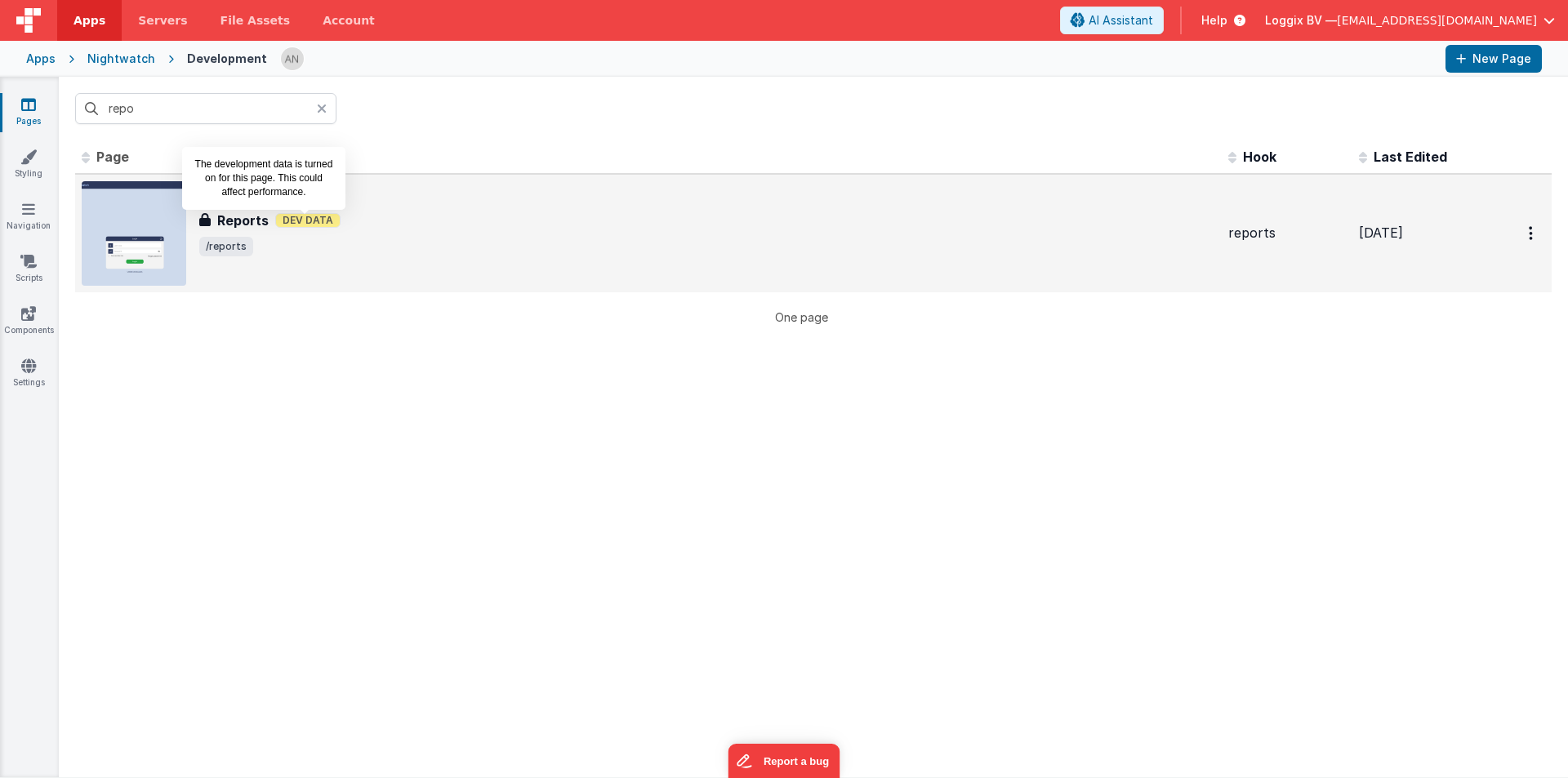
click at [288, 216] on span "Dev Data" at bounding box center [308, 219] width 66 height 14
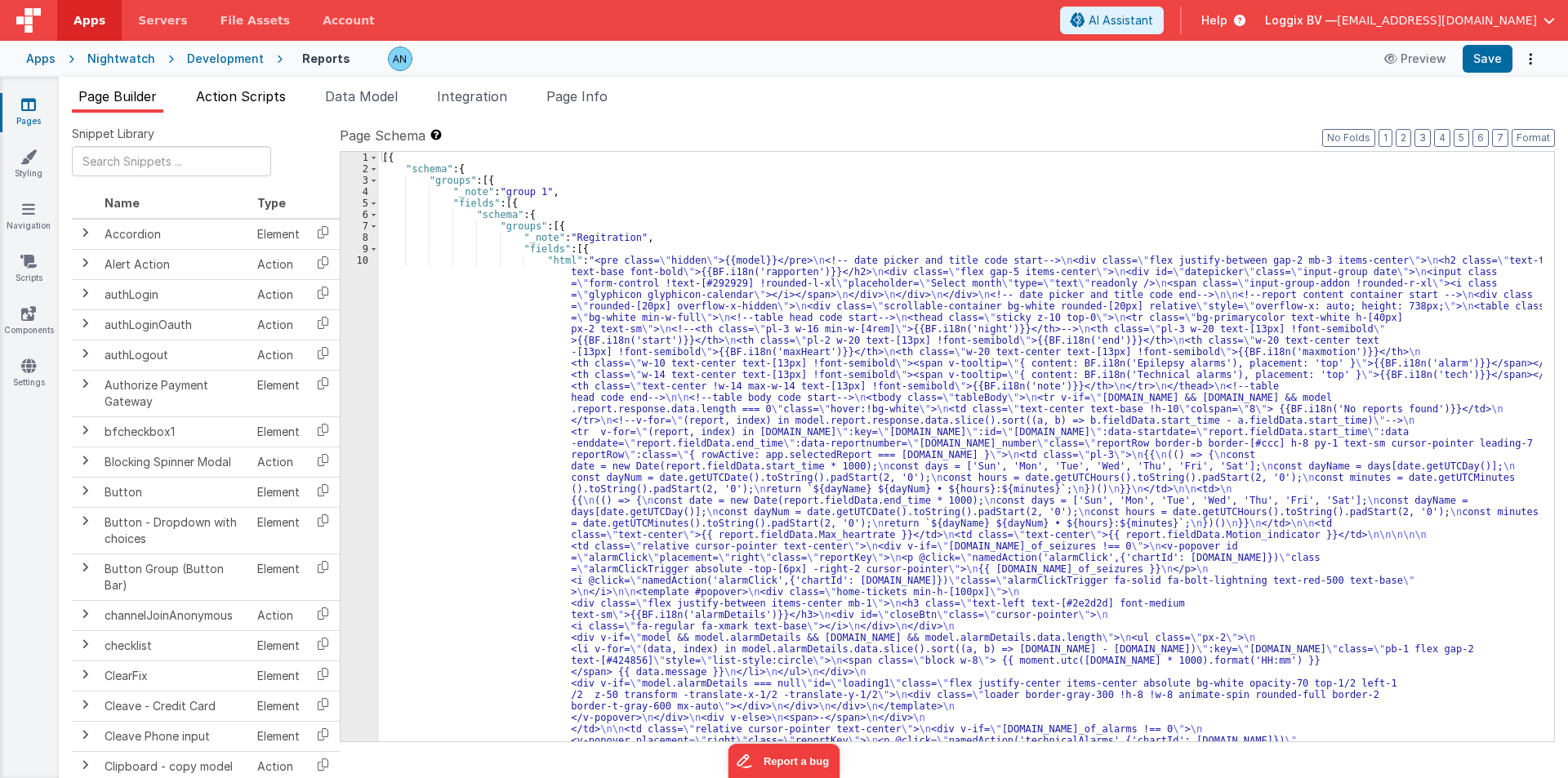
click at [210, 101] on span "Action Scripts" at bounding box center [240, 96] width 90 height 16
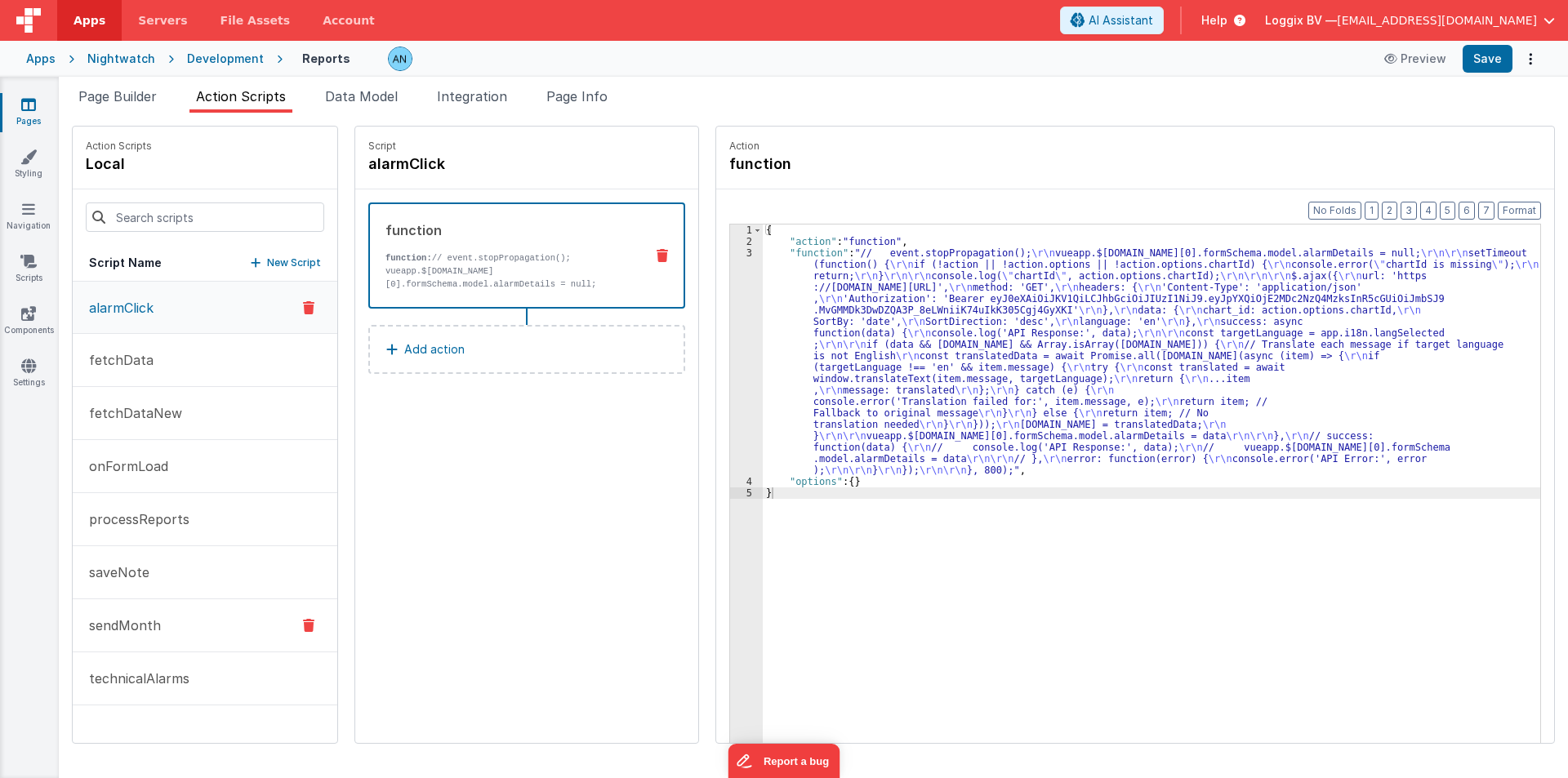
click at [140, 621] on p "sendMonth" at bounding box center [120, 625] width 82 height 20
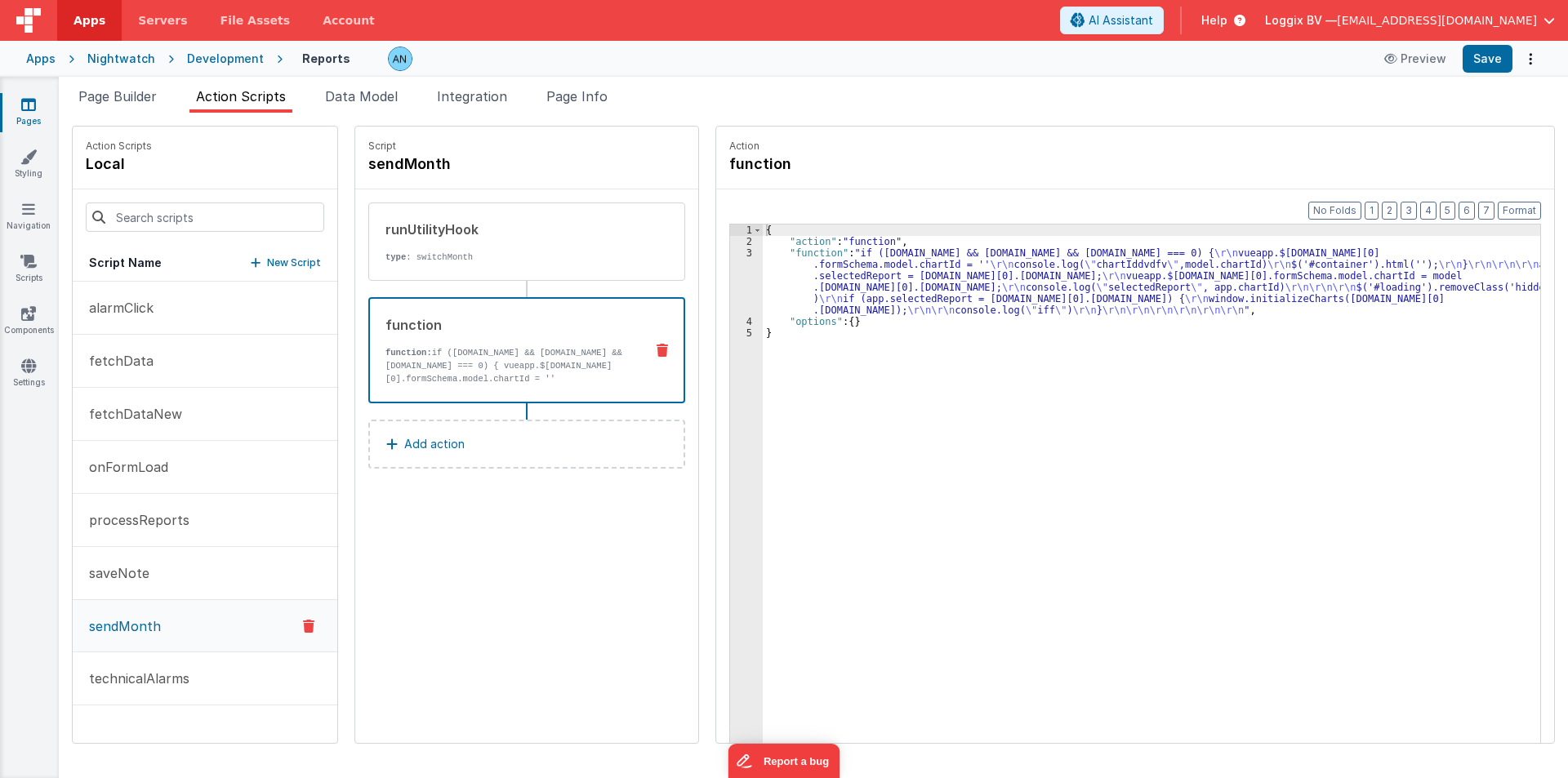
click at [452, 320] on div "function" at bounding box center [508, 325] width 246 height 20
click at [730, 273] on div "3" at bounding box center [746, 281] width 32 height 68
click at [730, 270] on div "3" at bounding box center [746, 281] width 32 height 68
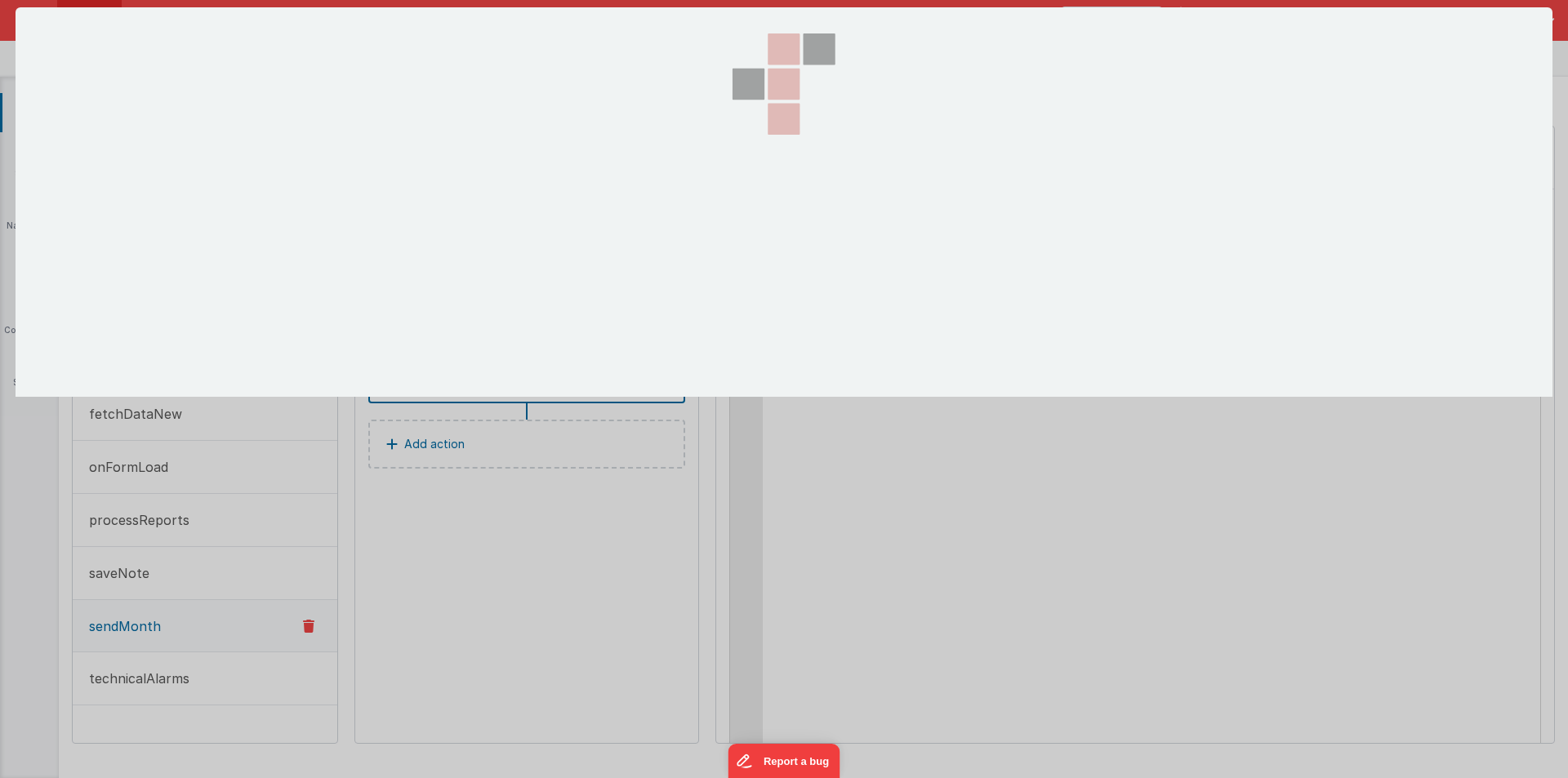
click at [722, 270] on div at bounding box center [784, 202] width 163 height 389
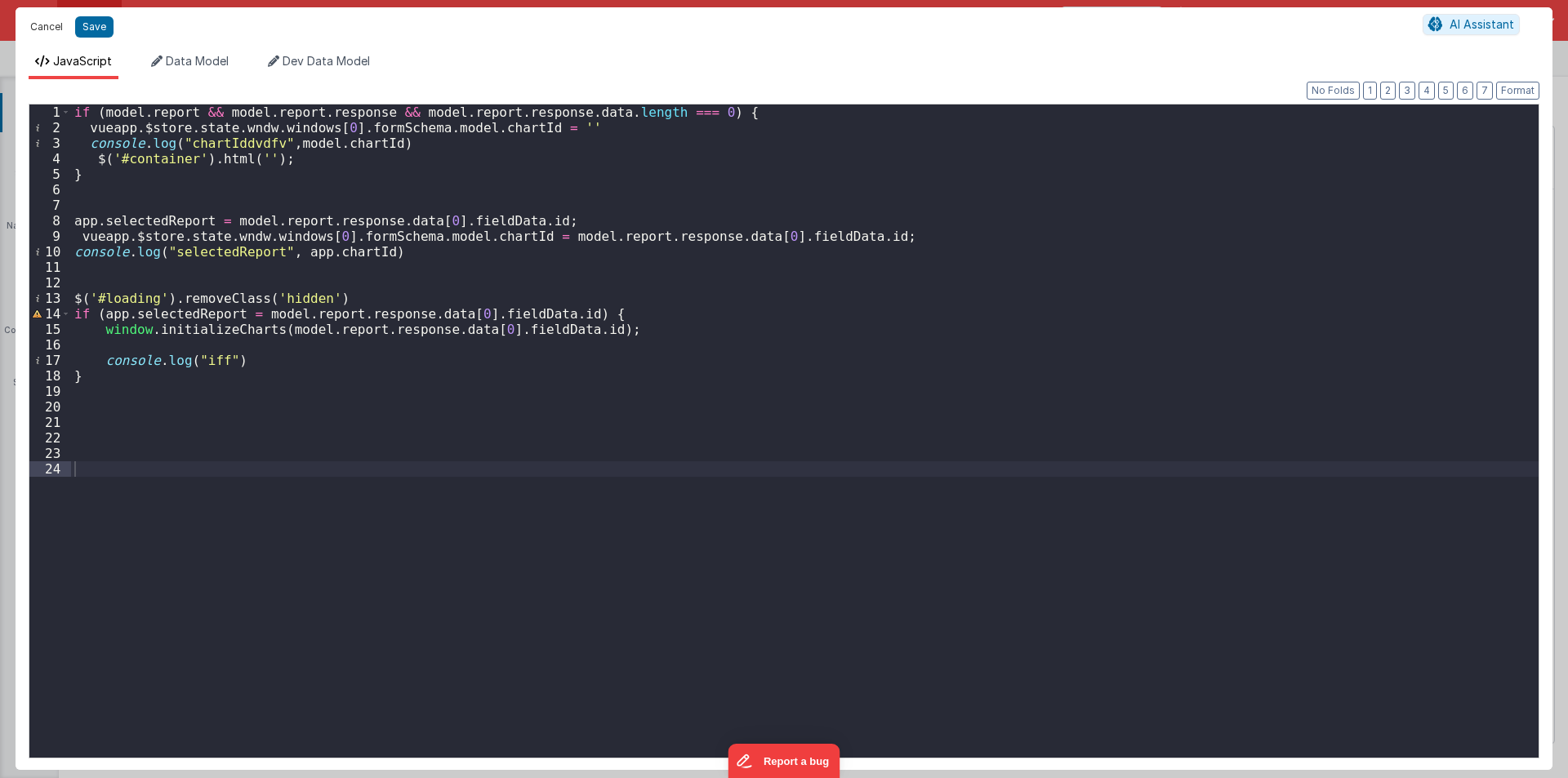
click at [44, 30] on button "Cancel" at bounding box center [47, 27] width 49 height 23
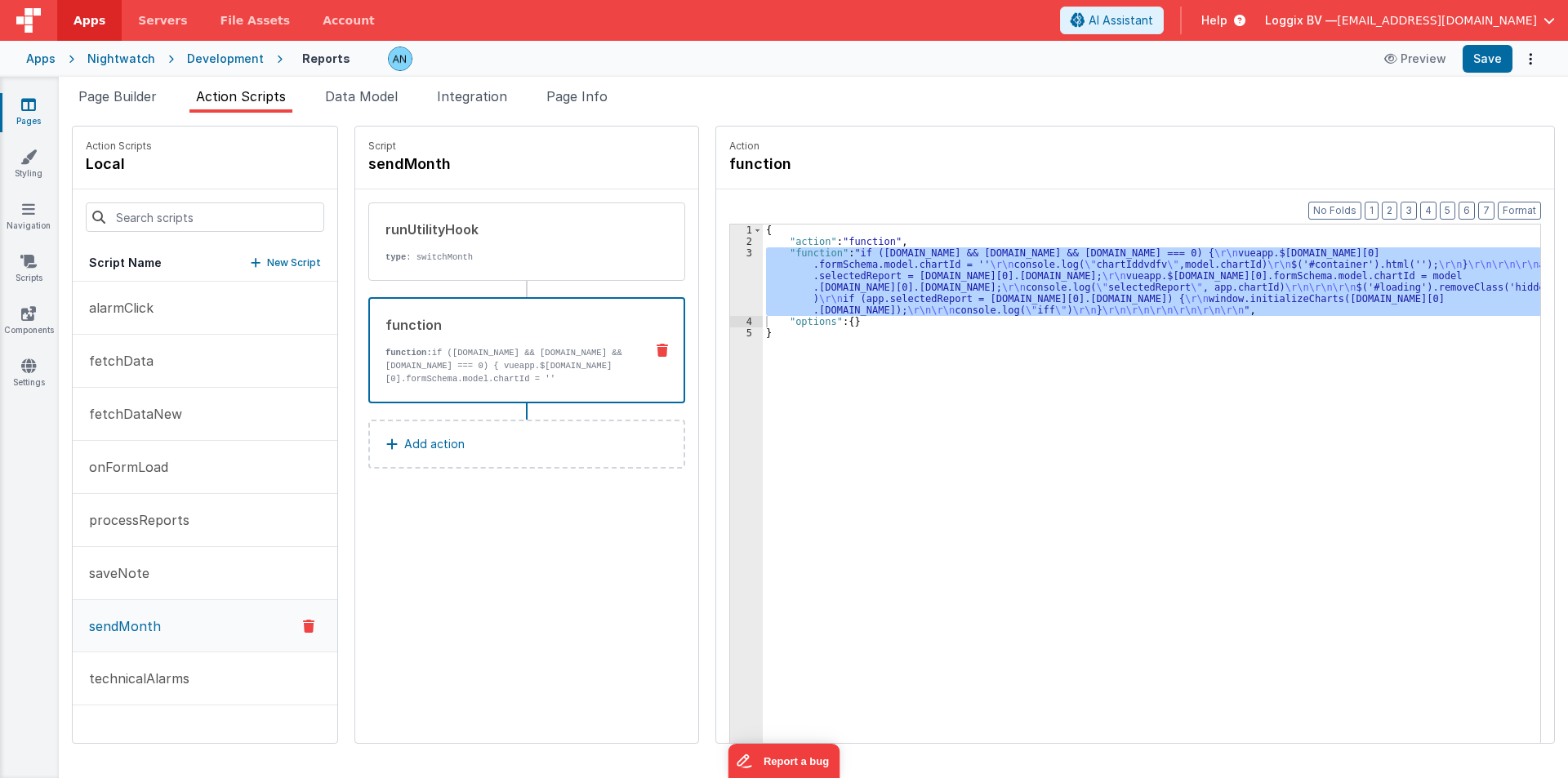
click at [213, 57] on div "Development" at bounding box center [225, 58] width 77 height 16
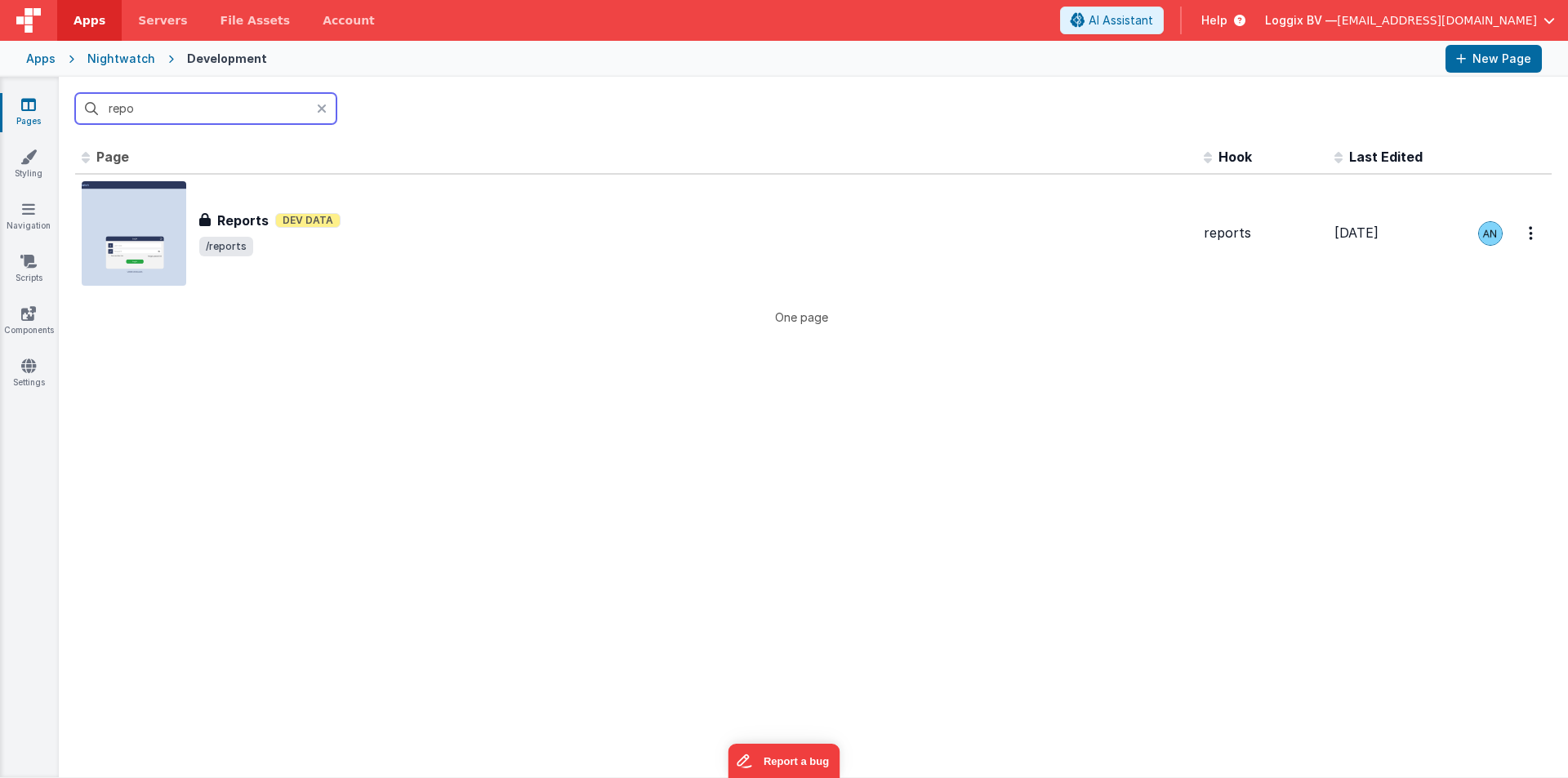
click at [187, 104] on input "repo" at bounding box center [205, 108] width 261 height 31
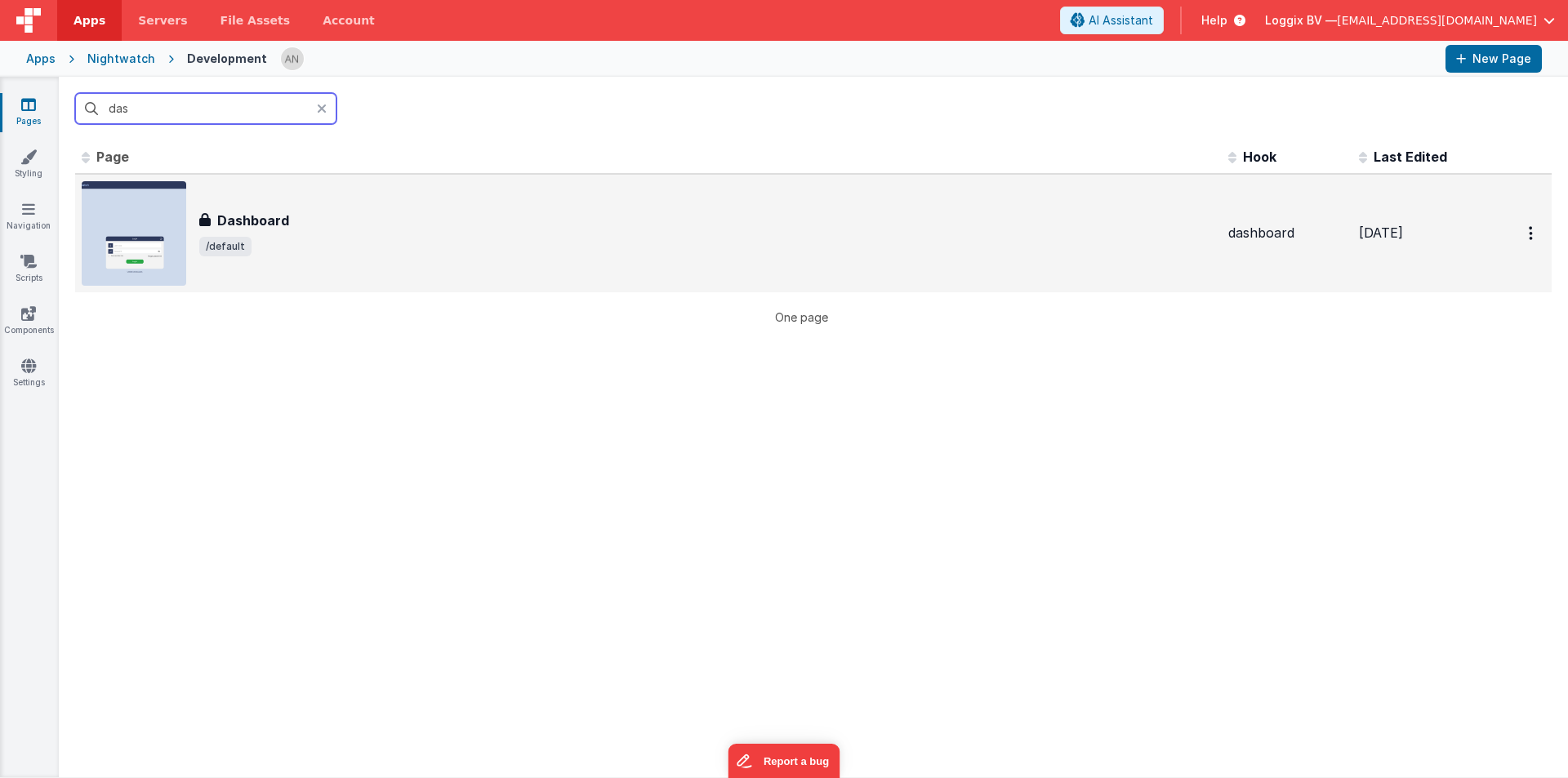
type input "das"
click at [339, 215] on div "Dashboard" at bounding box center [707, 220] width 1015 height 20
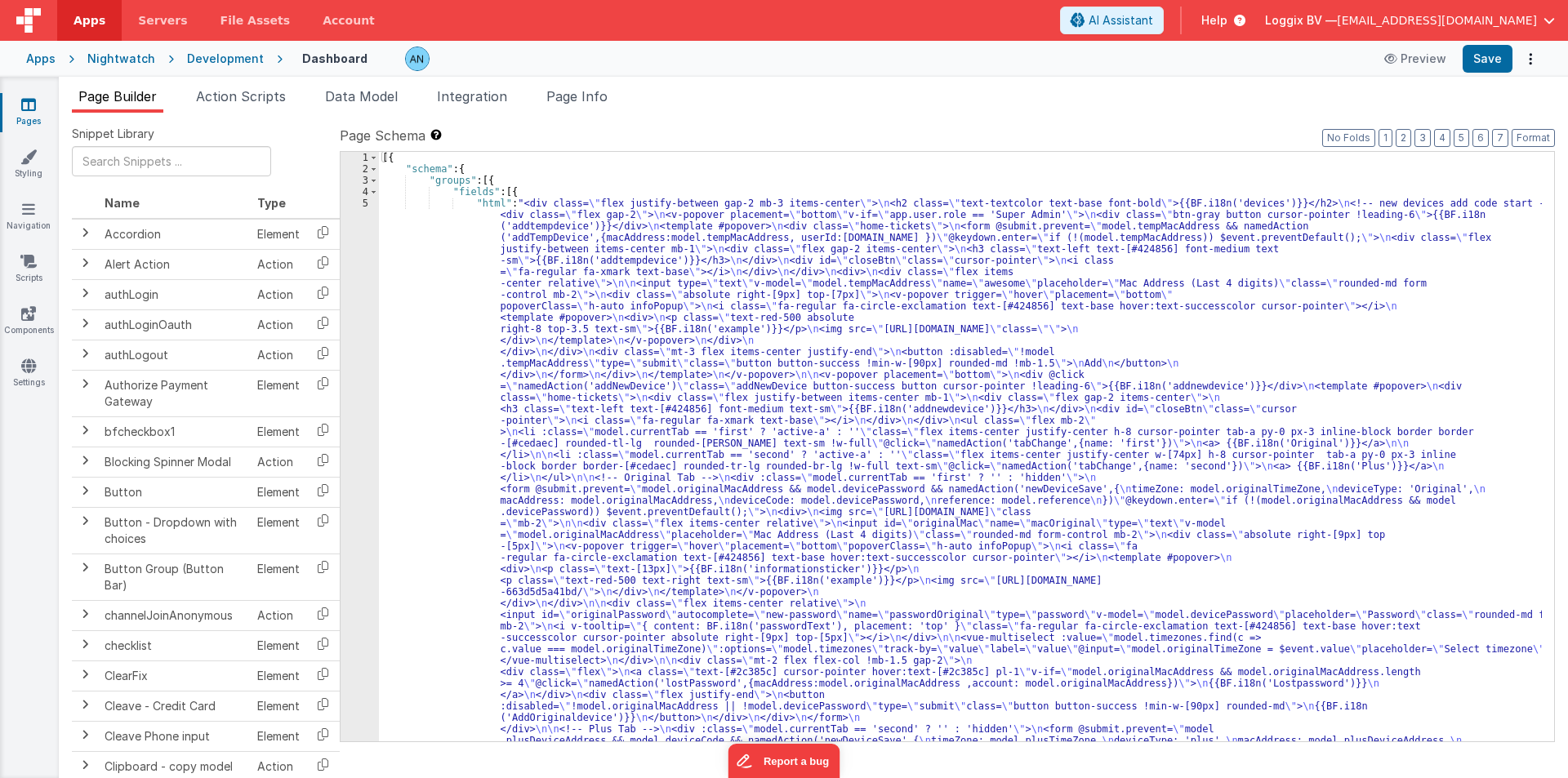
click at [255, 85] on div "Page Builder Action Scripts Data Model Integration Page Info Snippet Library Na…" at bounding box center [813, 427] width 1509 height 701
click at [247, 90] on span "Action Scripts" at bounding box center [240, 96] width 90 height 16
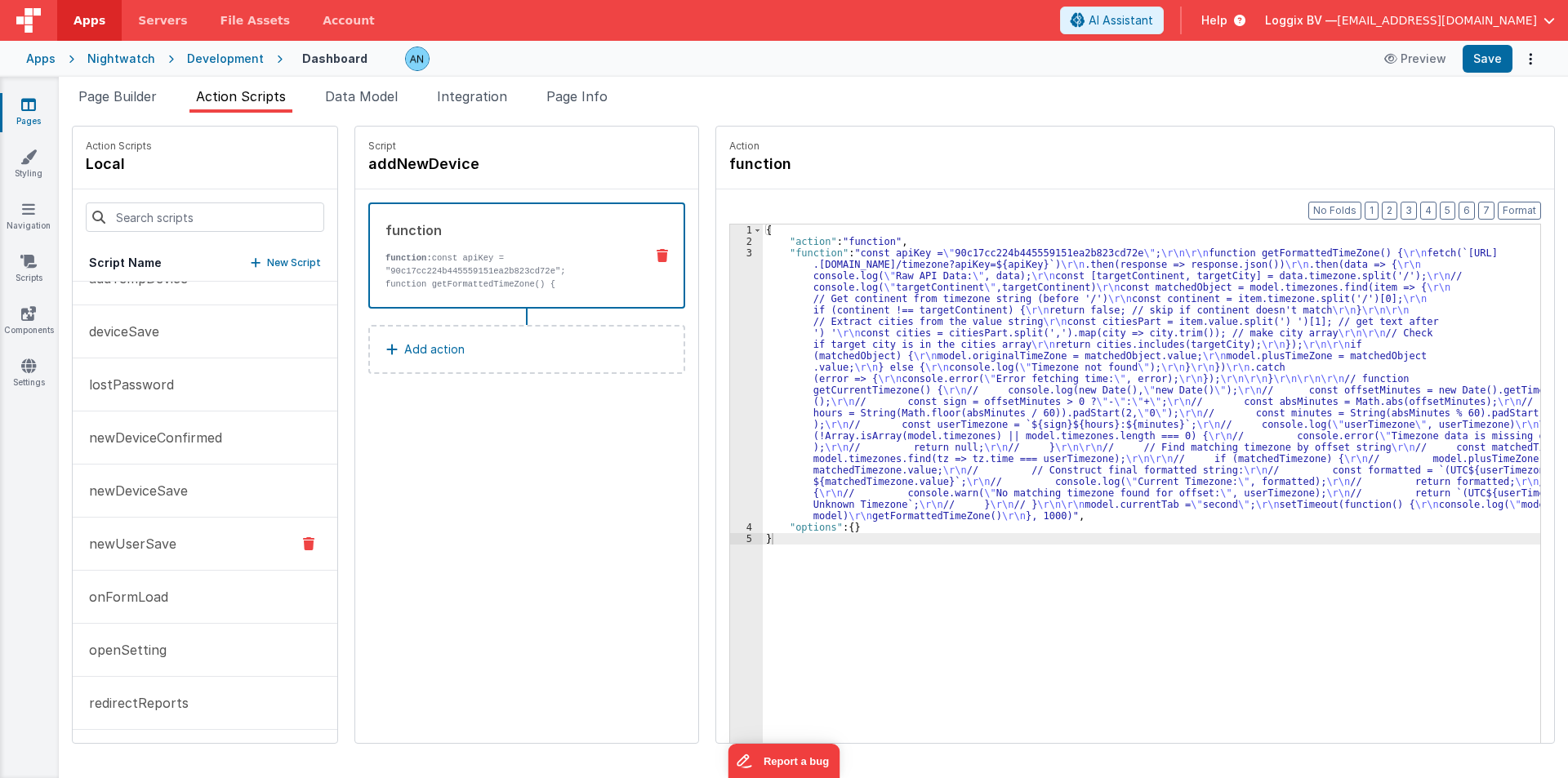
click at [162, 539] on p "newUserSave" at bounding box center [127, 543] width 97 height 20
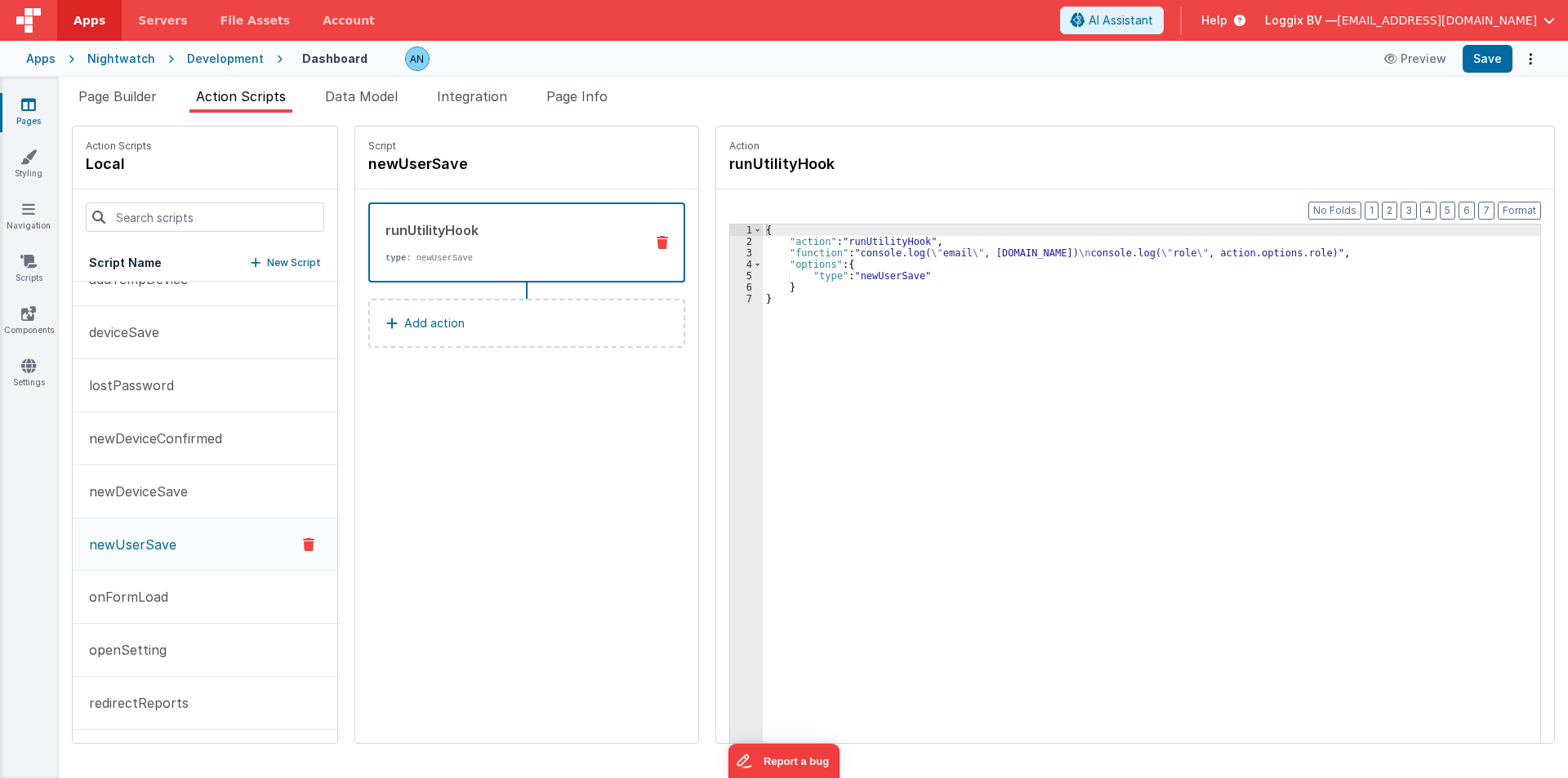
scroll to position [83, 0]
click at [143, 591] on p "onFormLoad" at bounding box center [123, 596] width 89 height 20
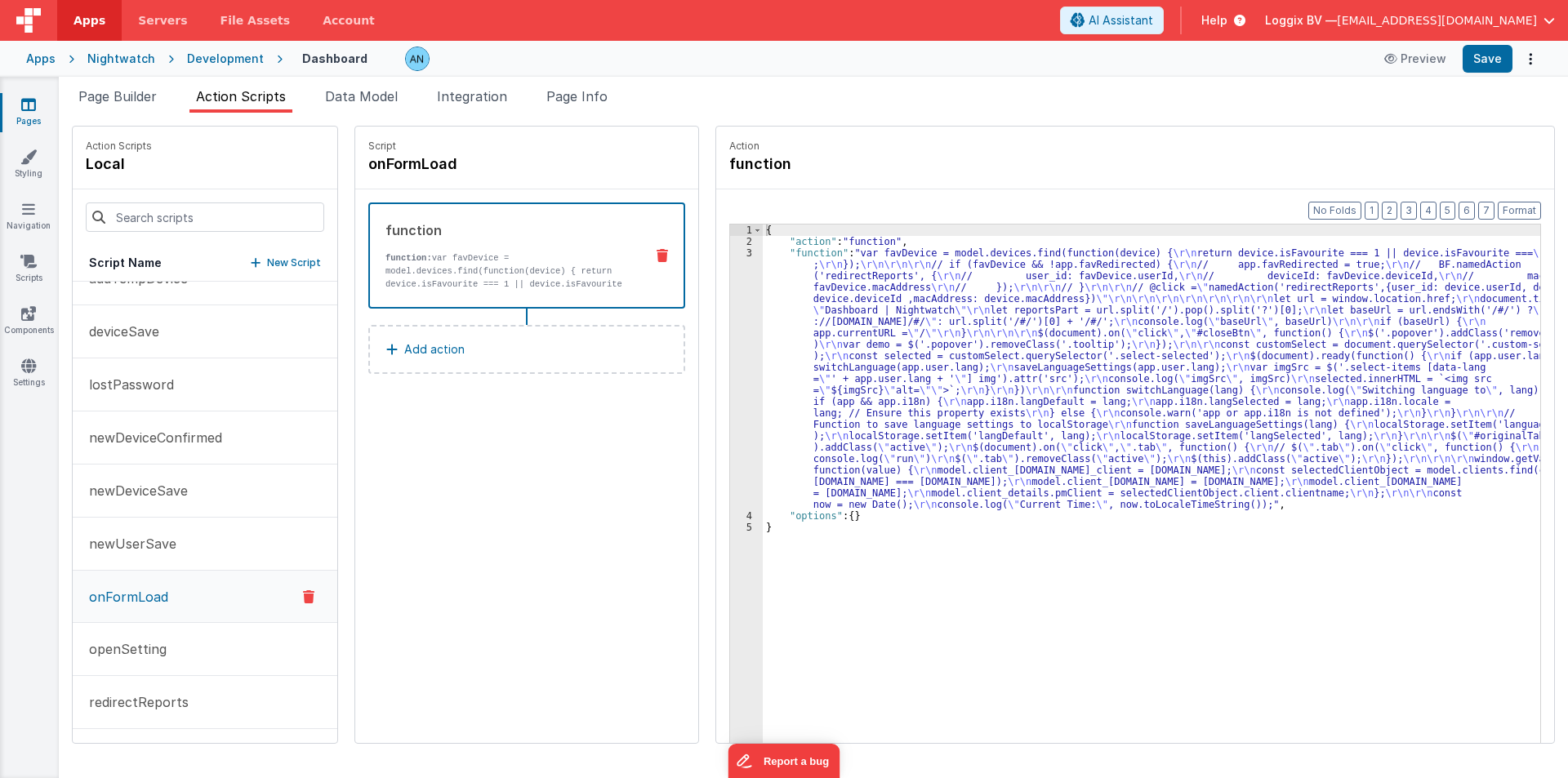
drag, startPoint x: 771, startPoint y: 311, endPoint x: 704, endPoint y: 306, distance: 67.2
click at [771, 311] on div "{ "action" : "function" , "function" : "var favDevice = model.devices.find(func…" at bounding box center [1159, 520] width 793 height 592
click at [699, 303] on div "Action function Format 7 6 5 4 3 2 1 No Folds 1 2 3 4 5 { "action" : "function"…" at bounding box center [1126, 434] width 856 height 618
click at [730, 293] on div "3" at bounding box center [746, 378] width 32 height 263
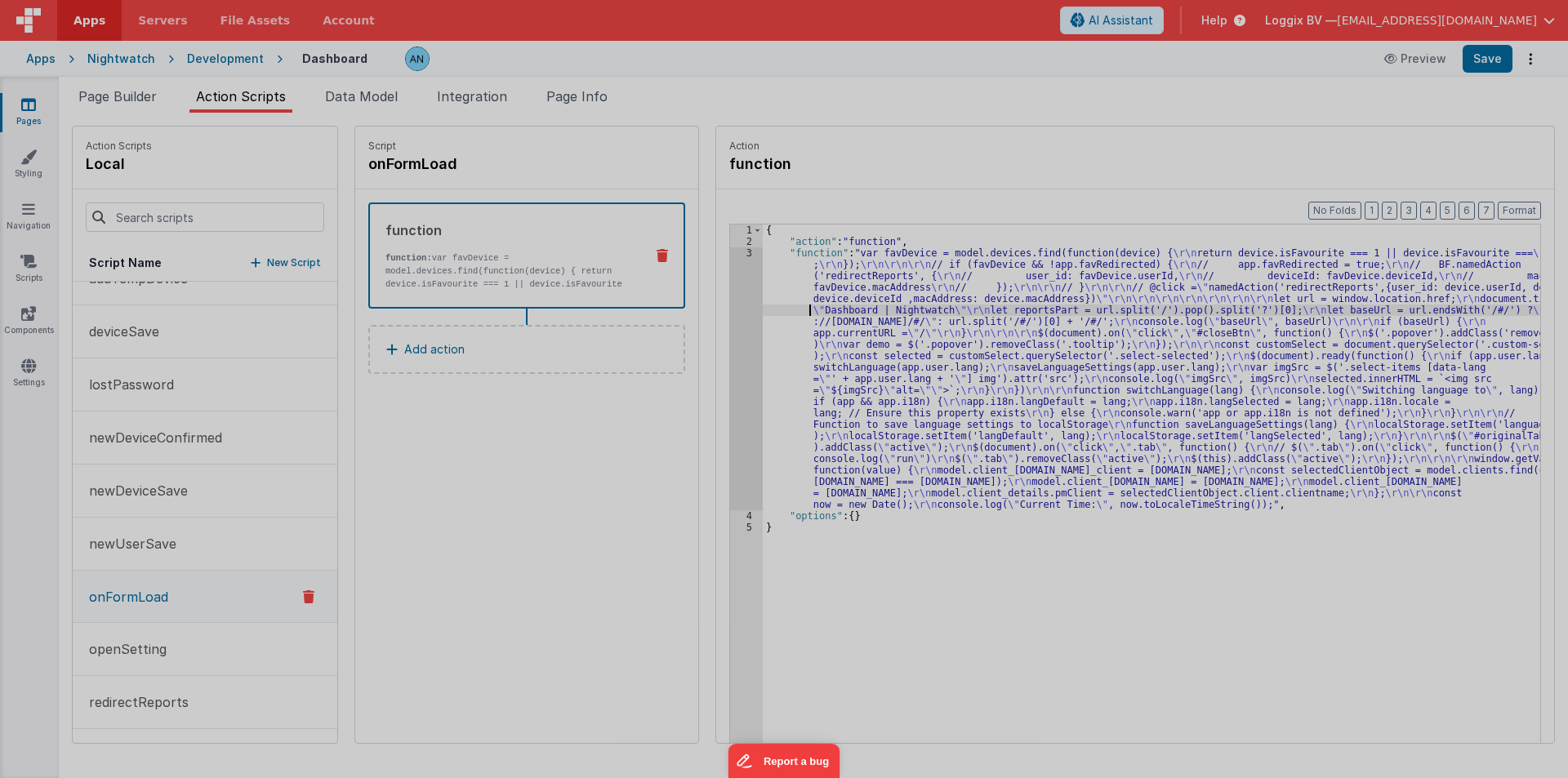
click at [719, 293] on div at bounding box center [784, 389] width 1568 height 778
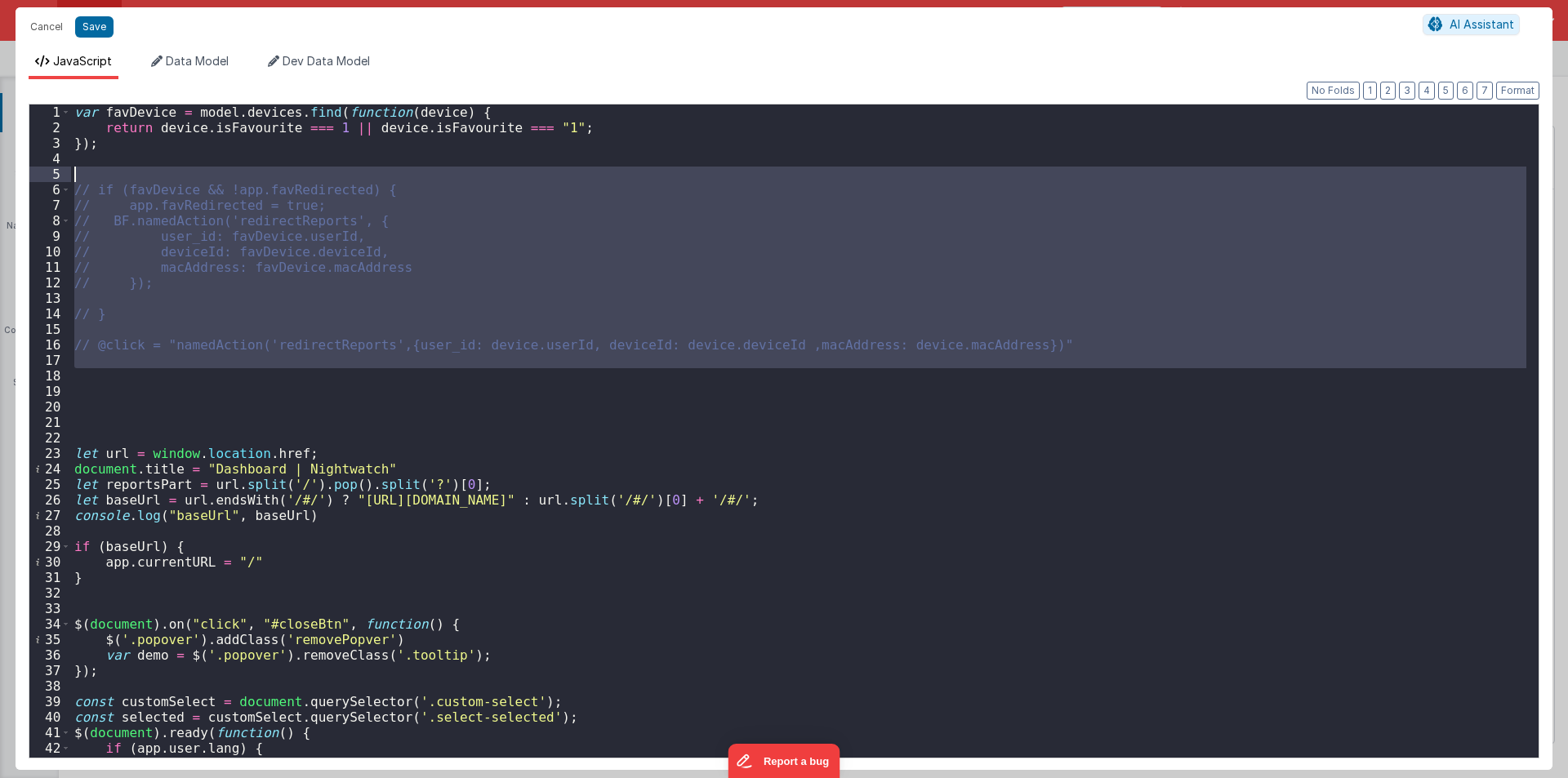
drag, startPoint x: 110, startPoint y: 375, endPoint x: 0, endPoint y: 177, distance: 226.5
click at [0, 177] on div "Cancel Save AI Assistant JavaScript Data Model Dev Data Model Format 7 6 5 4 3 …" at bounding box center [784, 389] width 1568 height 778
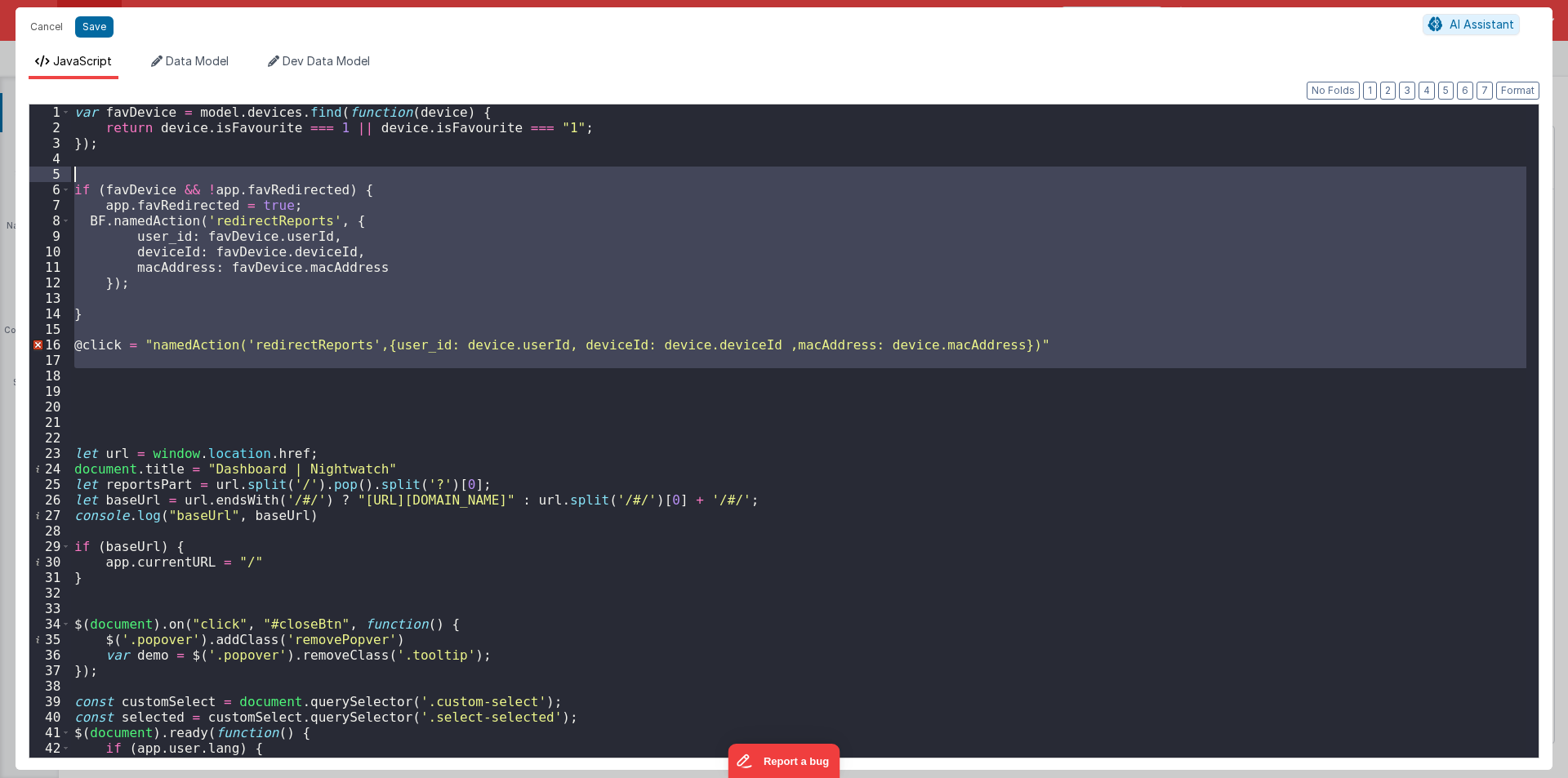
click at [133, 319] on div "var favDevice = model . devices . find ( function ( device ) { return device . …" at bounding box center [799, 431] width 1455 height 654
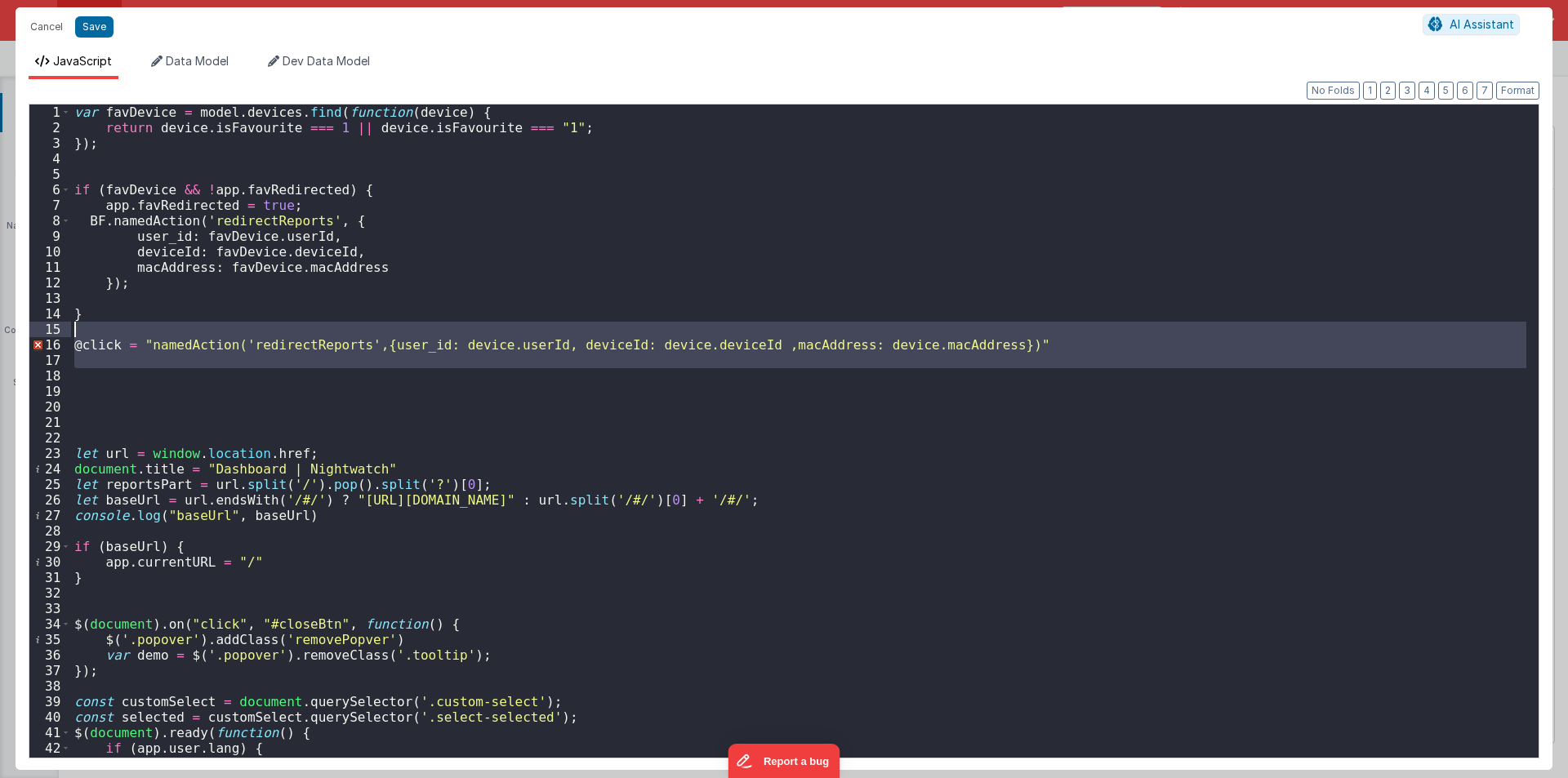
drag, startPoint x: 96, startPoint y: 372, endPoint x: 66, endPoint y: 330, distance: 51.6
click at [66, 330] on div "1 2 3 4 5 6 7 8 9 10 11 12 13 14 15 16 17 18 19 20 21 22 23 24 25 26 27 28 29 3…" at bounding box center [784, 430] width 1510 height 655
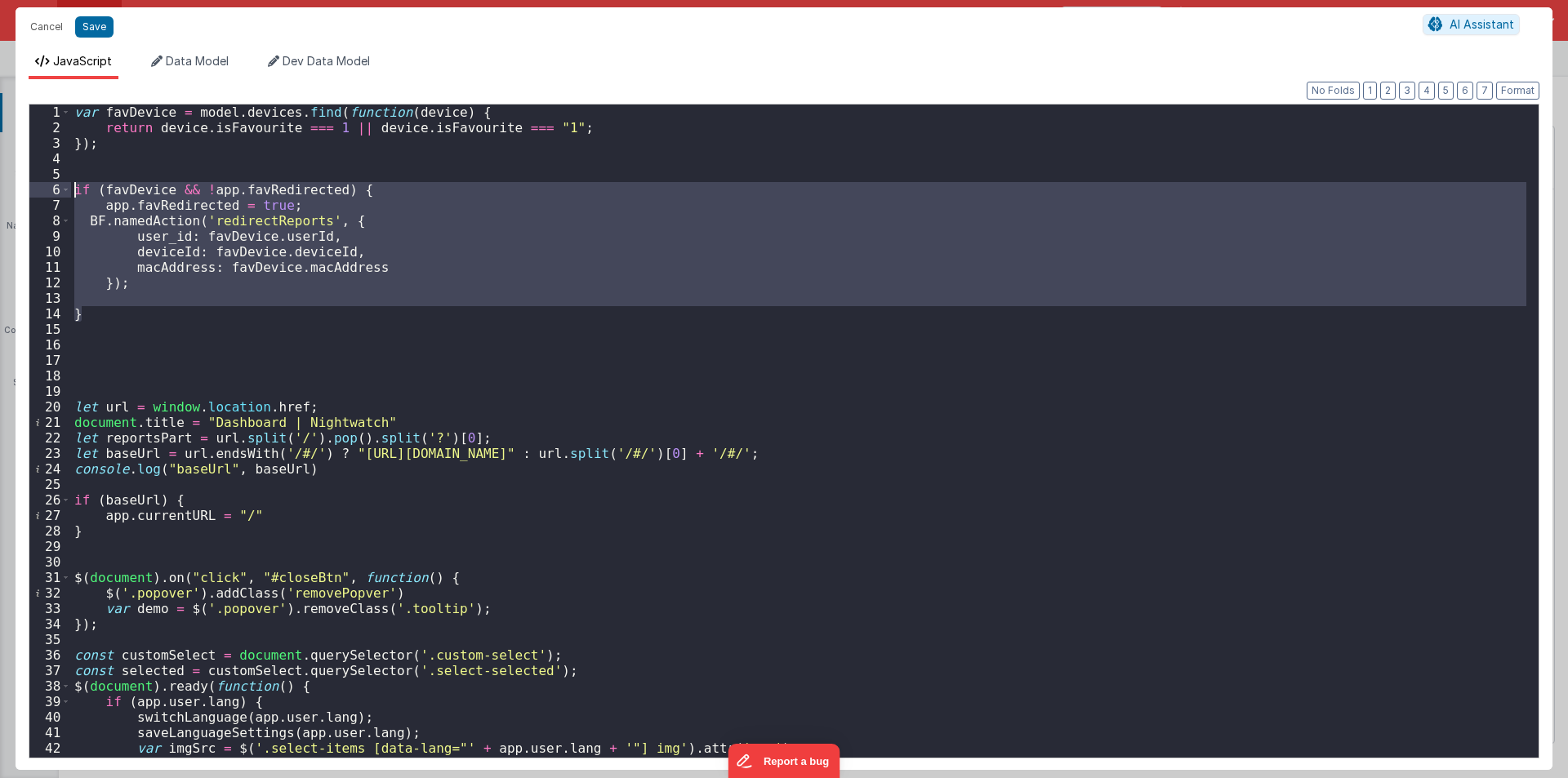
drag, startPoint x: 97, startPoint y: 313, endPoint x: 19, endPoint y: 182, distance: 152.5
click at [19, 182] on div "Format 7 6 5 4 3 2 1 No Folds 1 2 3 4 5 6 7 8 9 10 11 12 13 14 15 16 17 18 19 2…" at bounding box center [784, 424] width 1537 height 691
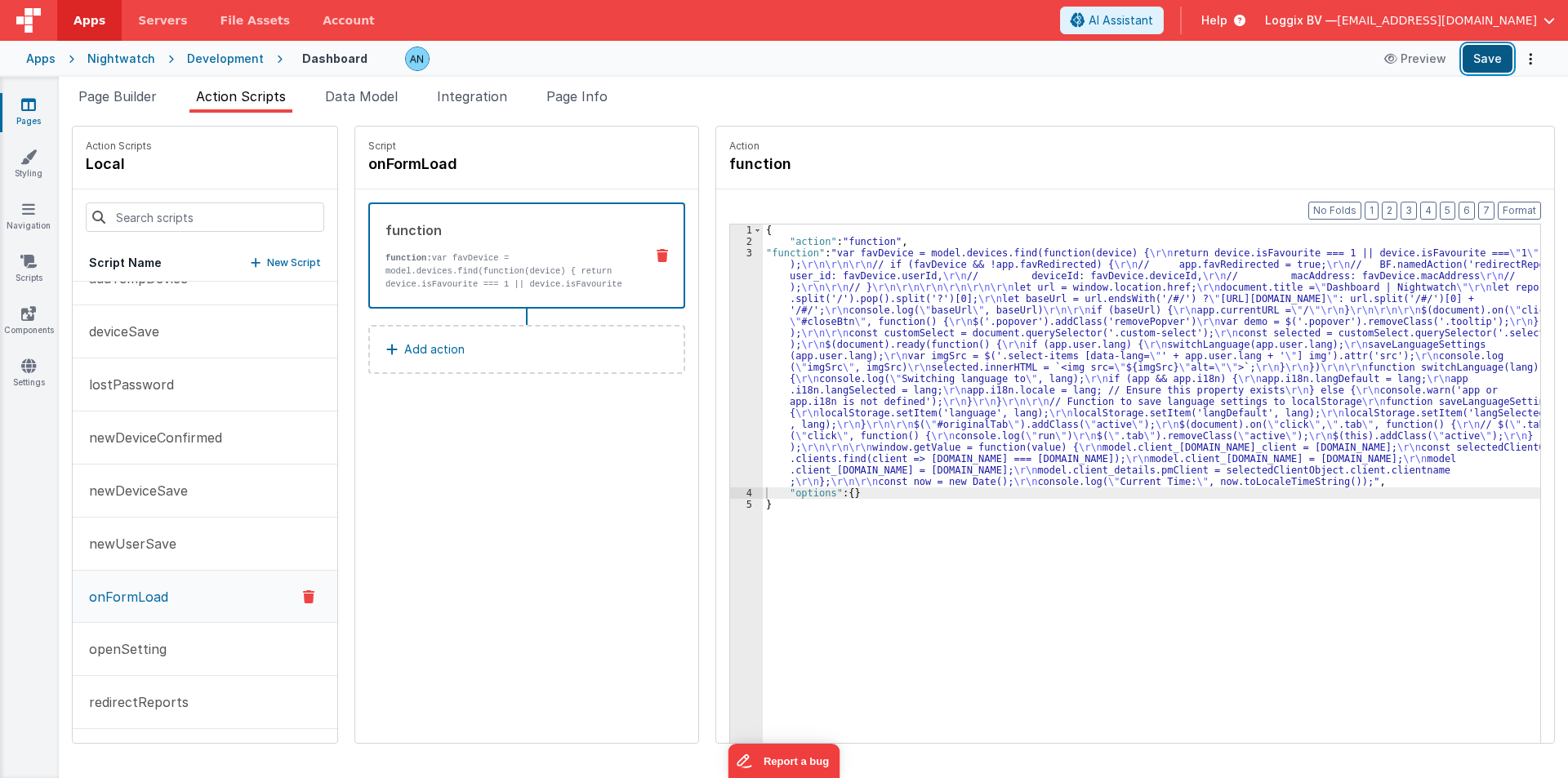
click at [1506, 58] on button "Save" at bounding box center [1487, 58] width 49 height 28
click at [1516, 210] on button "Format" at bounding box center [1520, 210] width 44 height 18
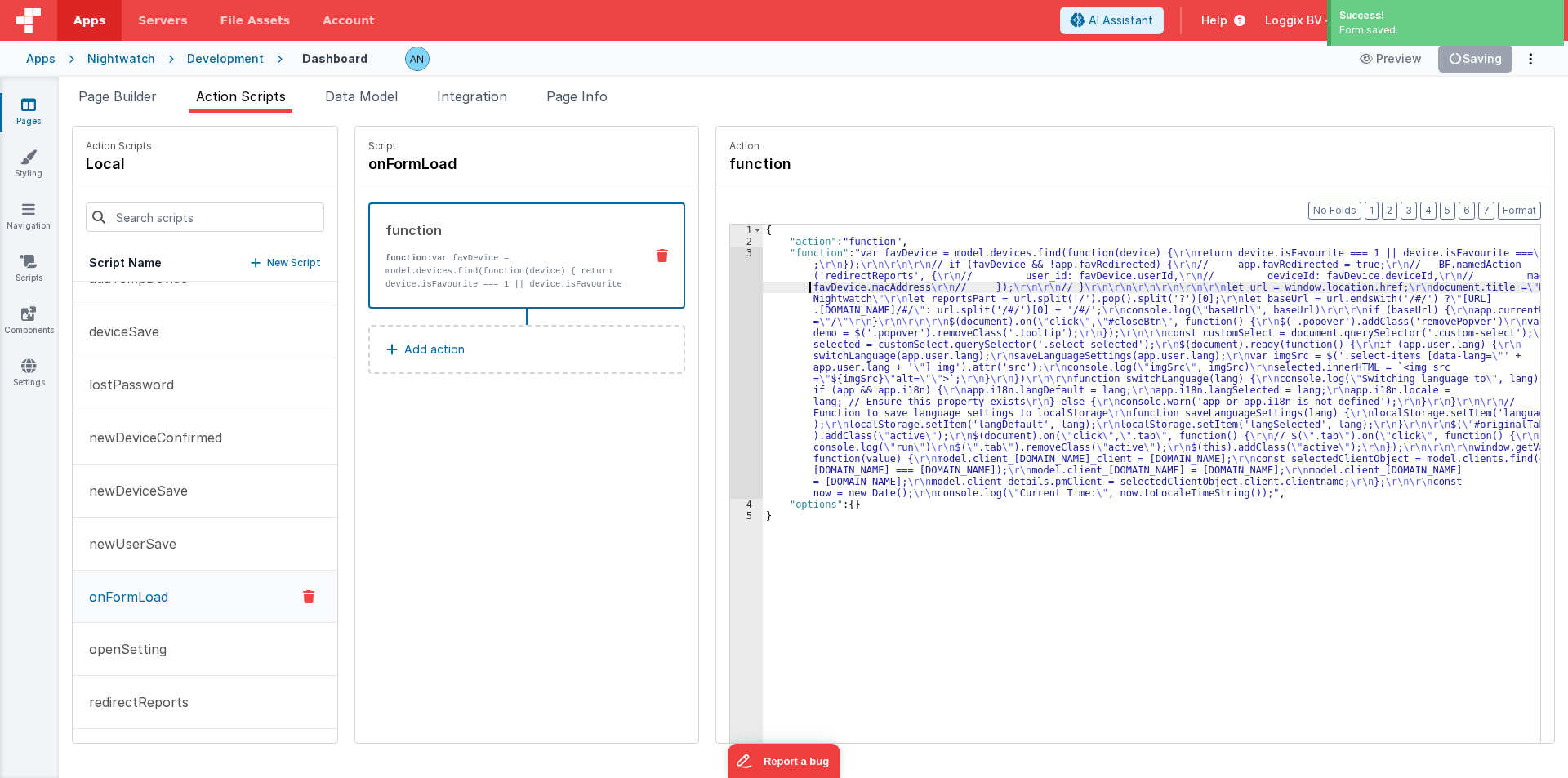
click at [766, 289] on div "{ "action" : "function" , "function" : "var favDevice = model.devices.find(func…" at bounding box center [1159, 520] width 793 height 592
click at [1529, 213] on button "Format" at bounding box center [1520, 210] width 44 height 18
click at [730, 358] on div "3" at bounding box center [746, 372] width 32 height 252
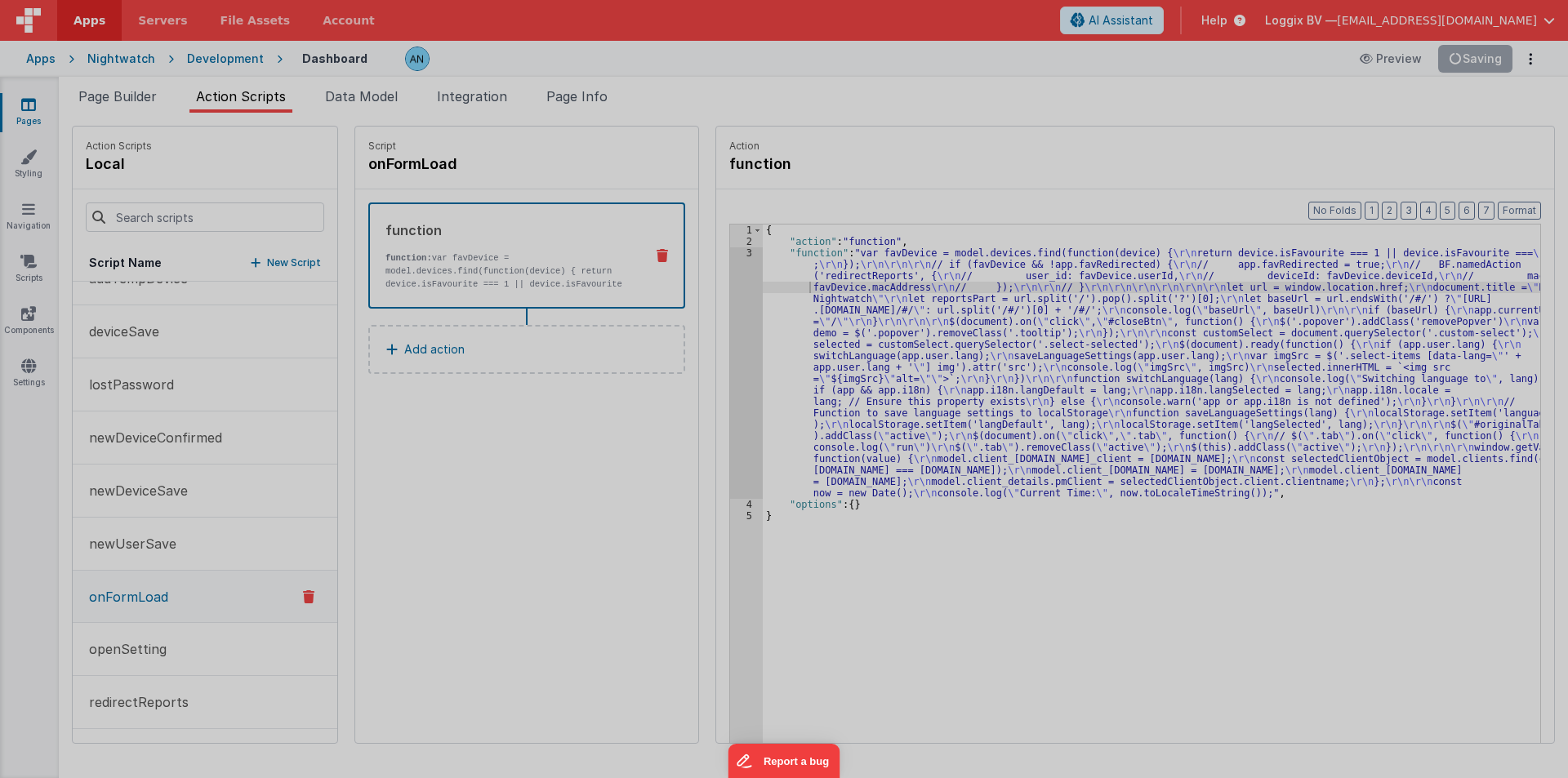
click at [726, 358] on div "var favDevice = model . devices . find ( function ( device ) { return device . …" at bounding box center [799, 430] width 1455 height 684
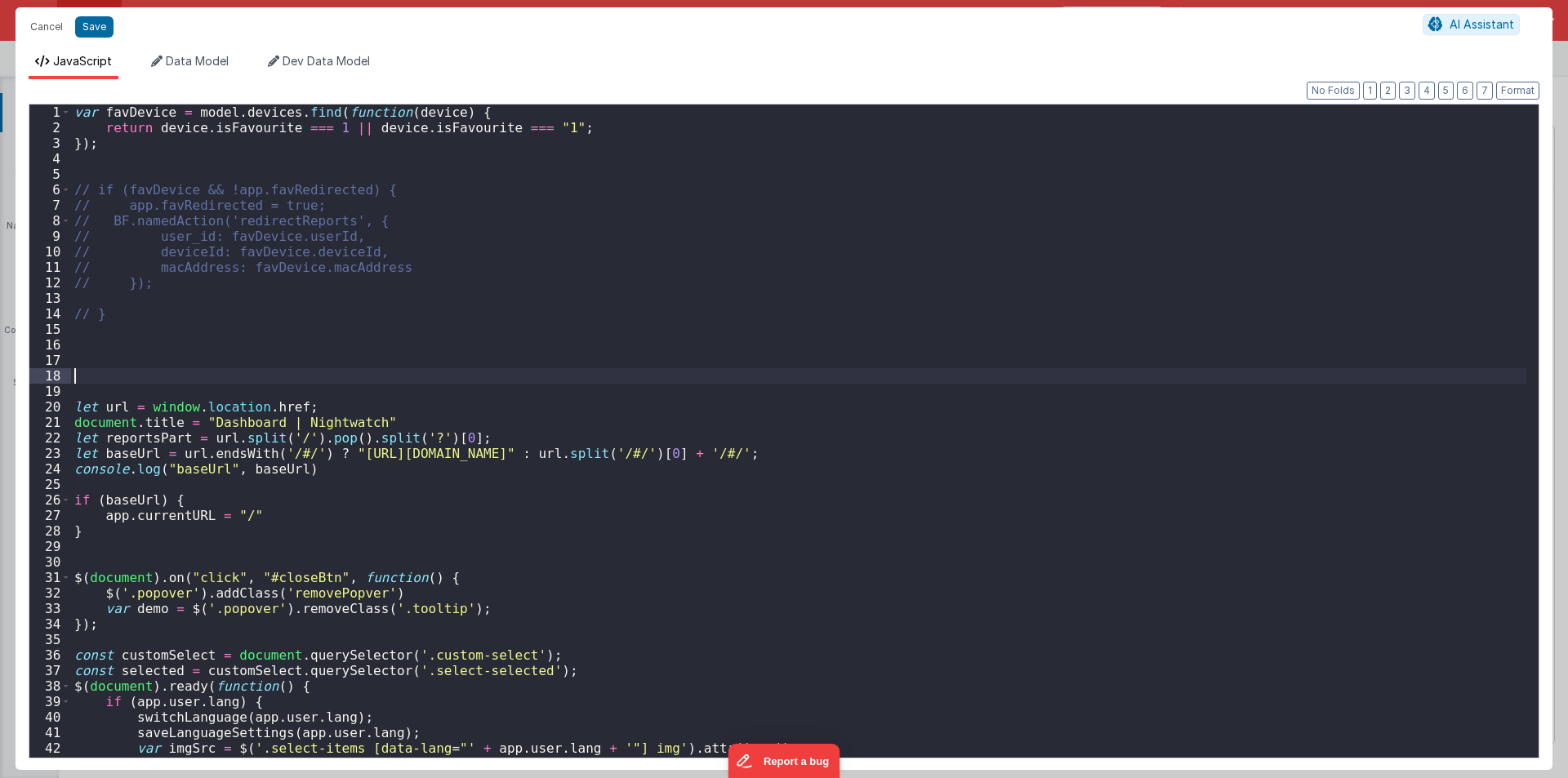
click at [726, 358] on div "var favDevice = model . devices . find ( function ( device ) { return device . …" at bounding box center [799, 446] width 1455 height 684
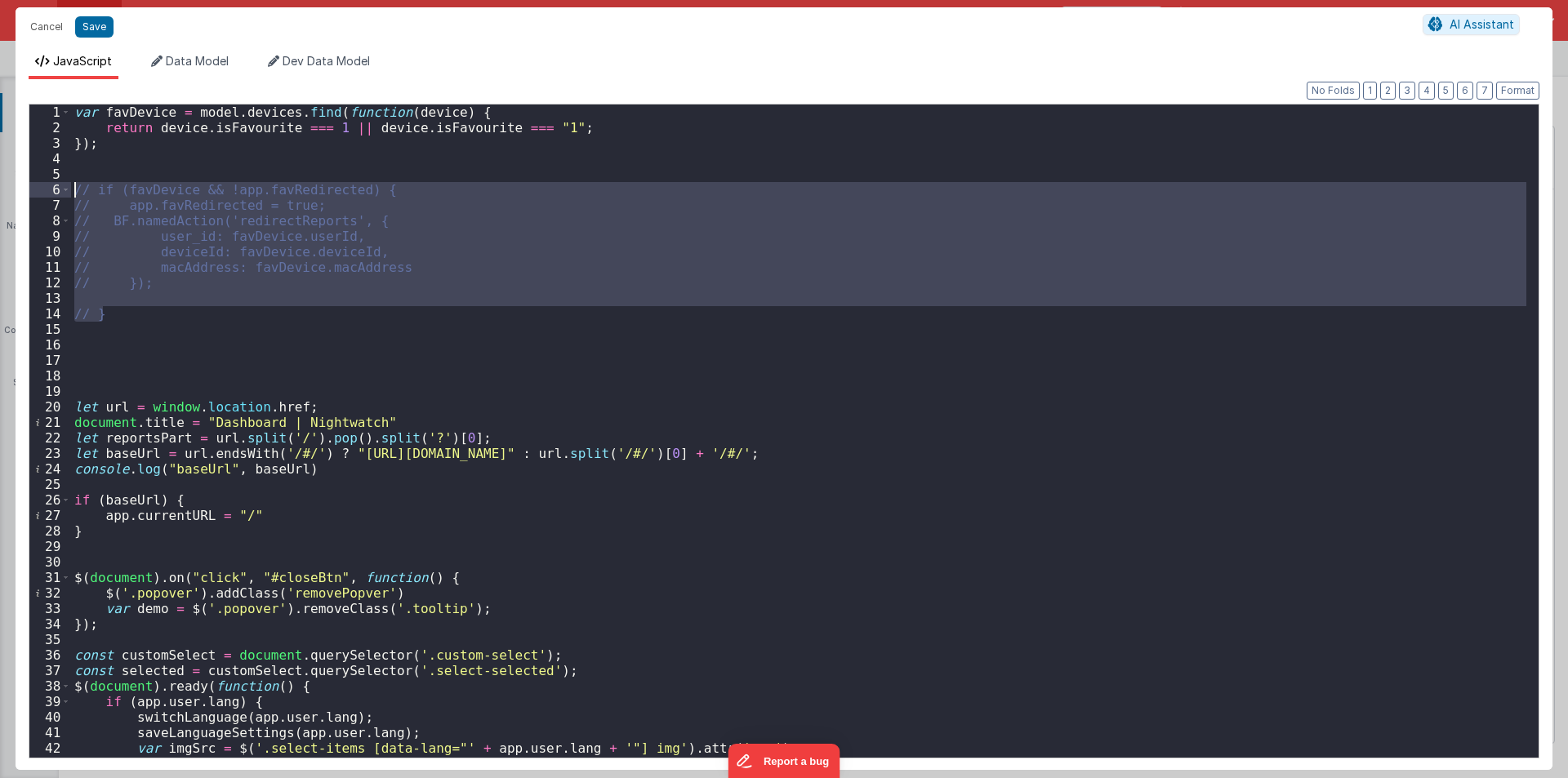
drag, startPoint x: 107, startPoint y: 299, endPoint x: 48, endPoint y: 194, distance: 120.4
click at [48, 194] on div "1 2 3 4 5 6 7 8 9 10 11 12 13 14 15 16 17 18 19 20 21 22 23 24 25 26 27 28 29 3…" at bounding box center [784, 430] width 1510 height 655
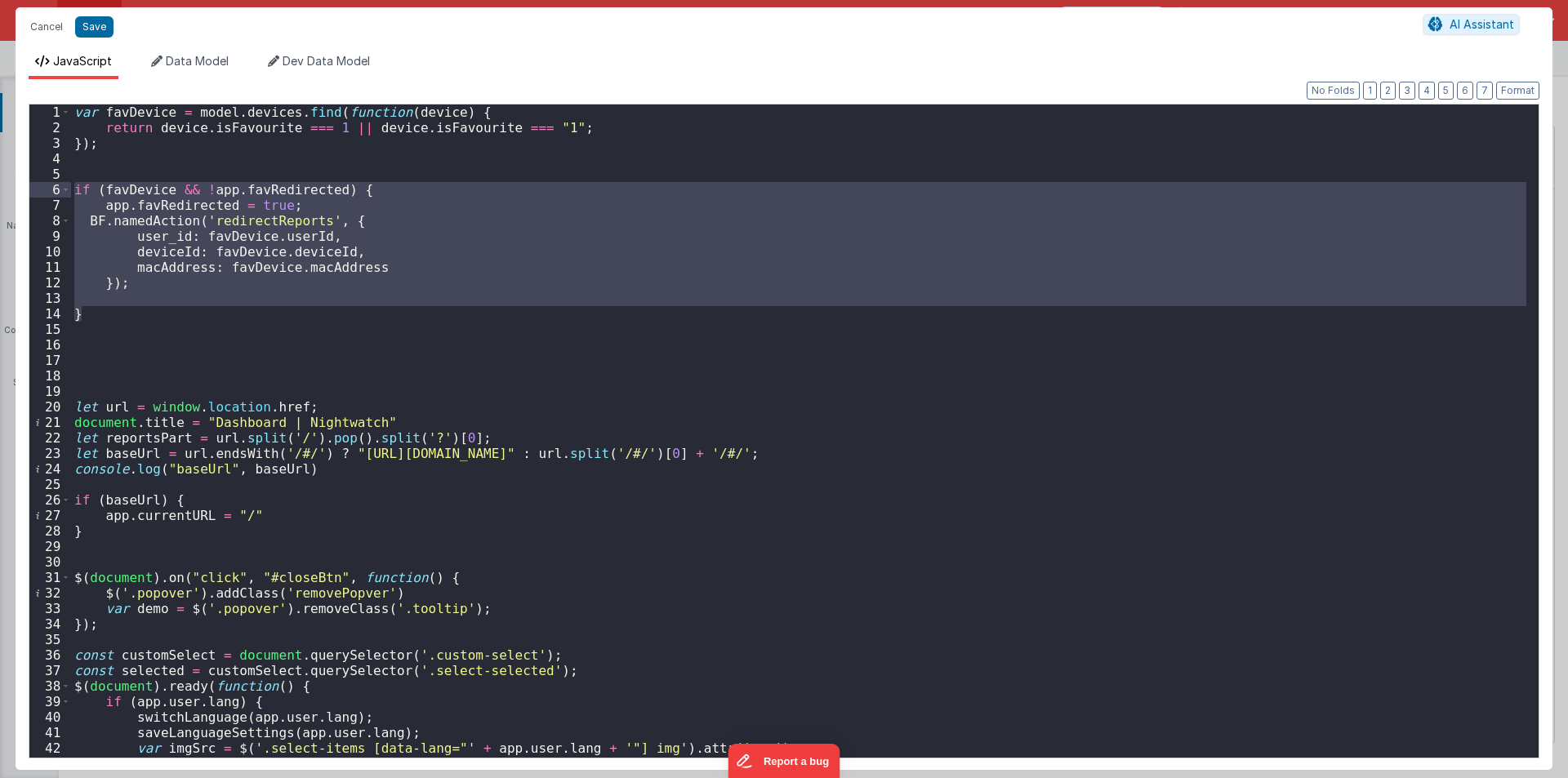
click at [179, 355] on div "var favDevice = model . devices . find ( function ( device ) { return device . …" at bounding box center [799, 446] width 1455 height 684
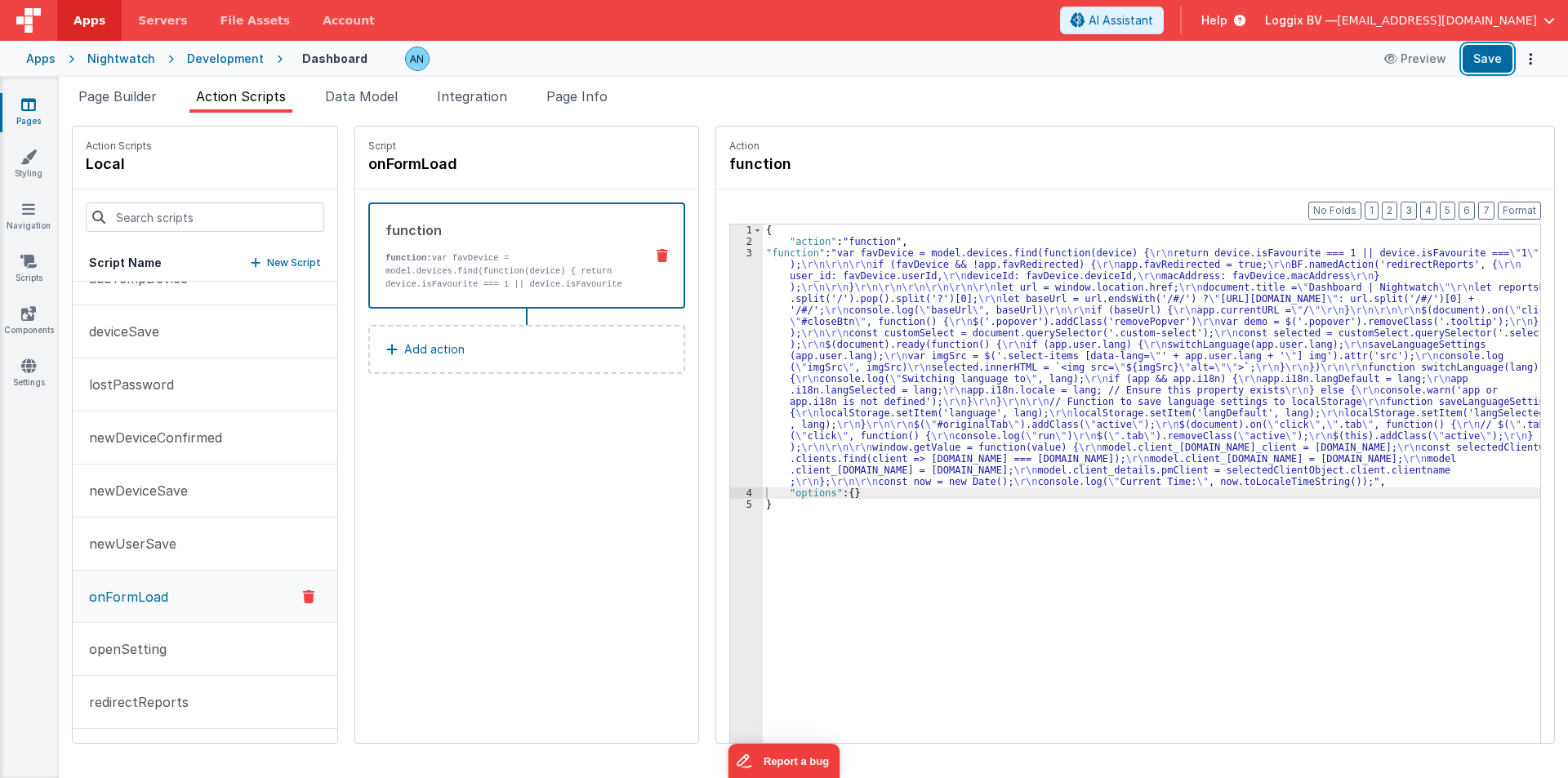
click at [1483, 68] on button "Save" at bounding box center [1487, 58] width 49 height 28
click at [27, 99] on icon at bounding box center [28, 104] width 14 height 16
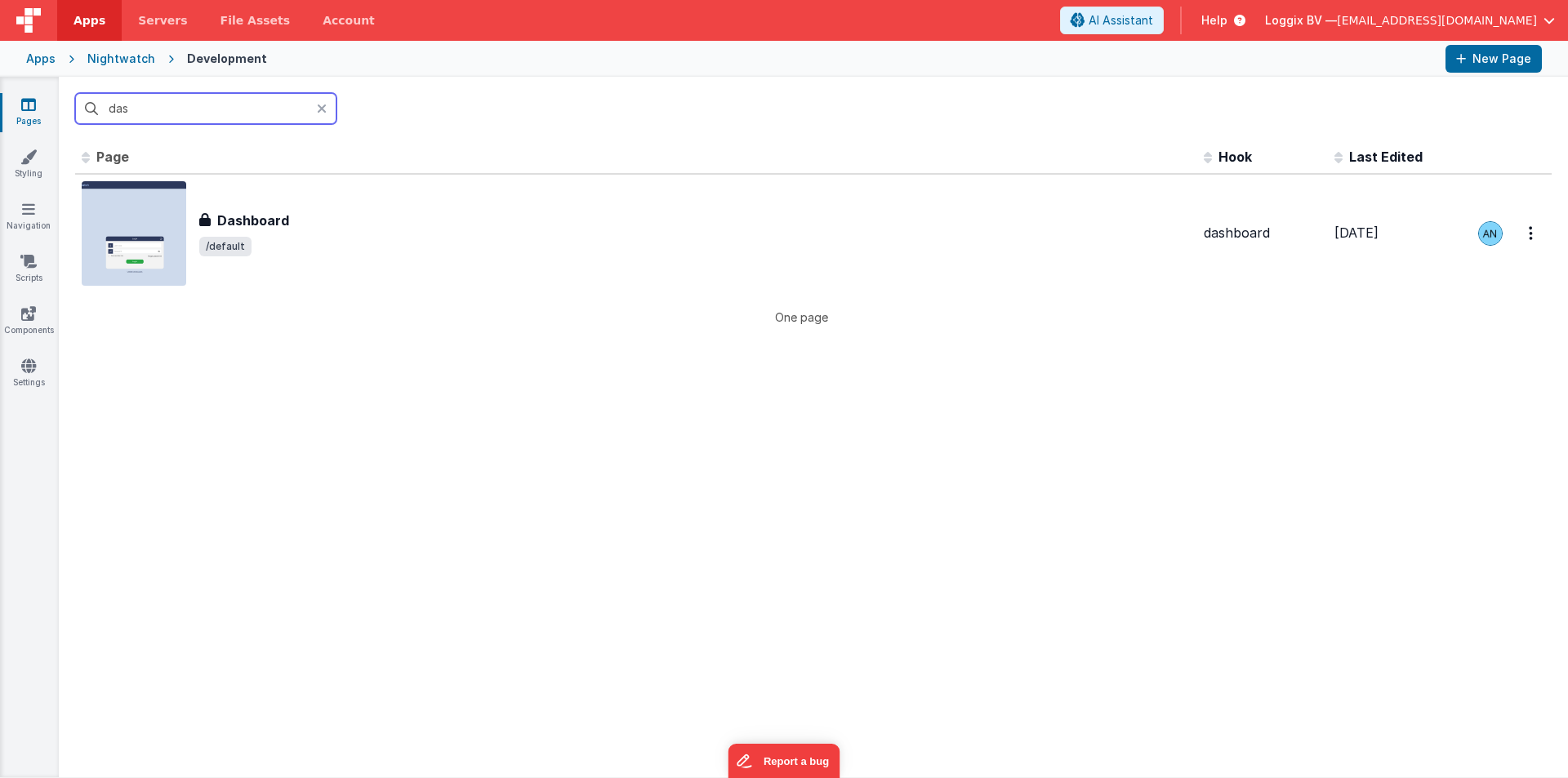
click at [203, 113] on input "das" at bounding box center [205, 108] width 261 height 31
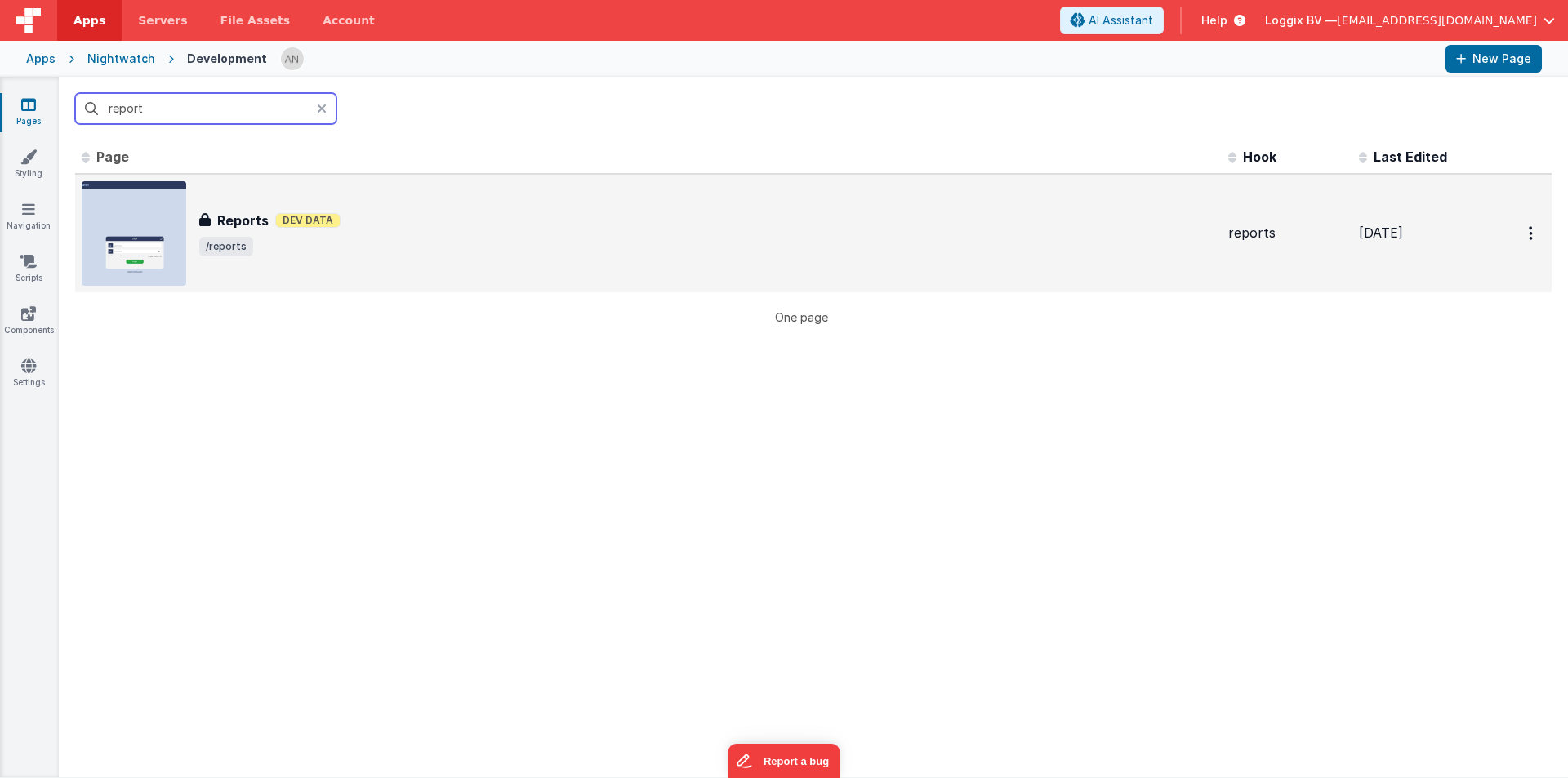
type input "report"
click at [313, 198] on div "Reports Reports Dev Data /reports" at bounding box center [648, 234] width 1133 height 104
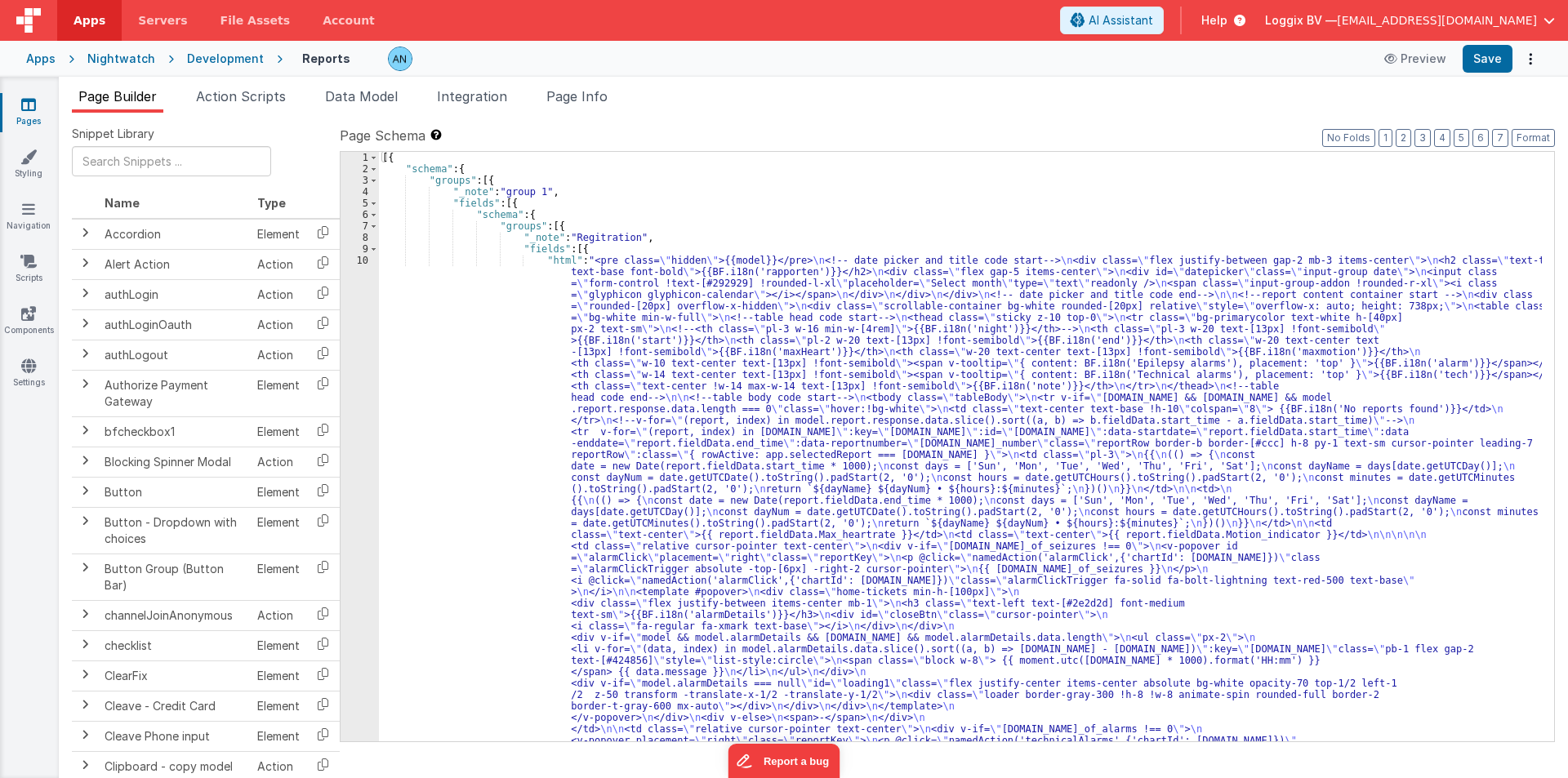
click at [230, 104] on li "Action Scripts" at bounding box center [240, 100] width 103 height 27
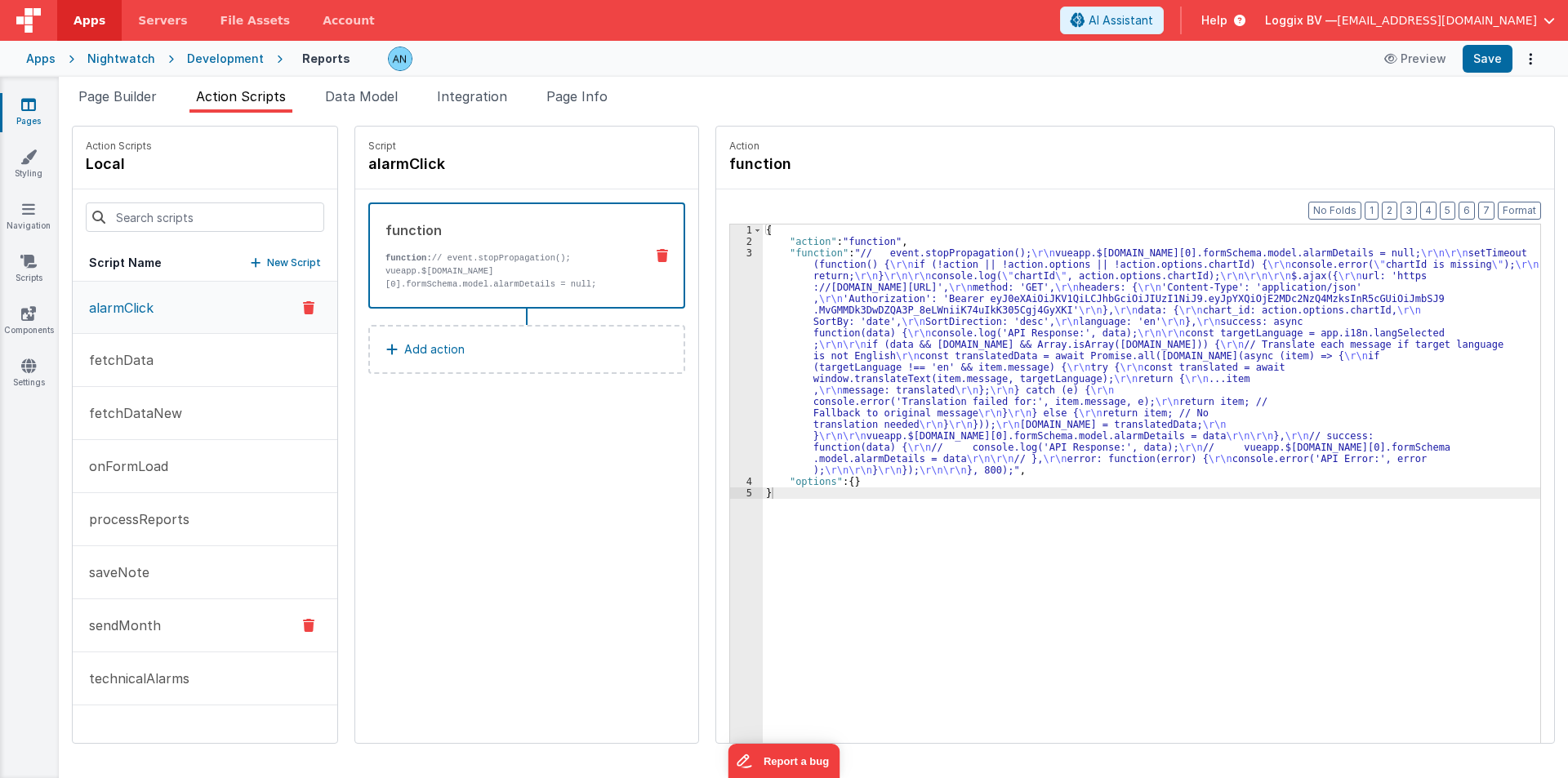
click at [154, 620] on p "sendMonth" at bounding box center [120, 625] width 82 height 20
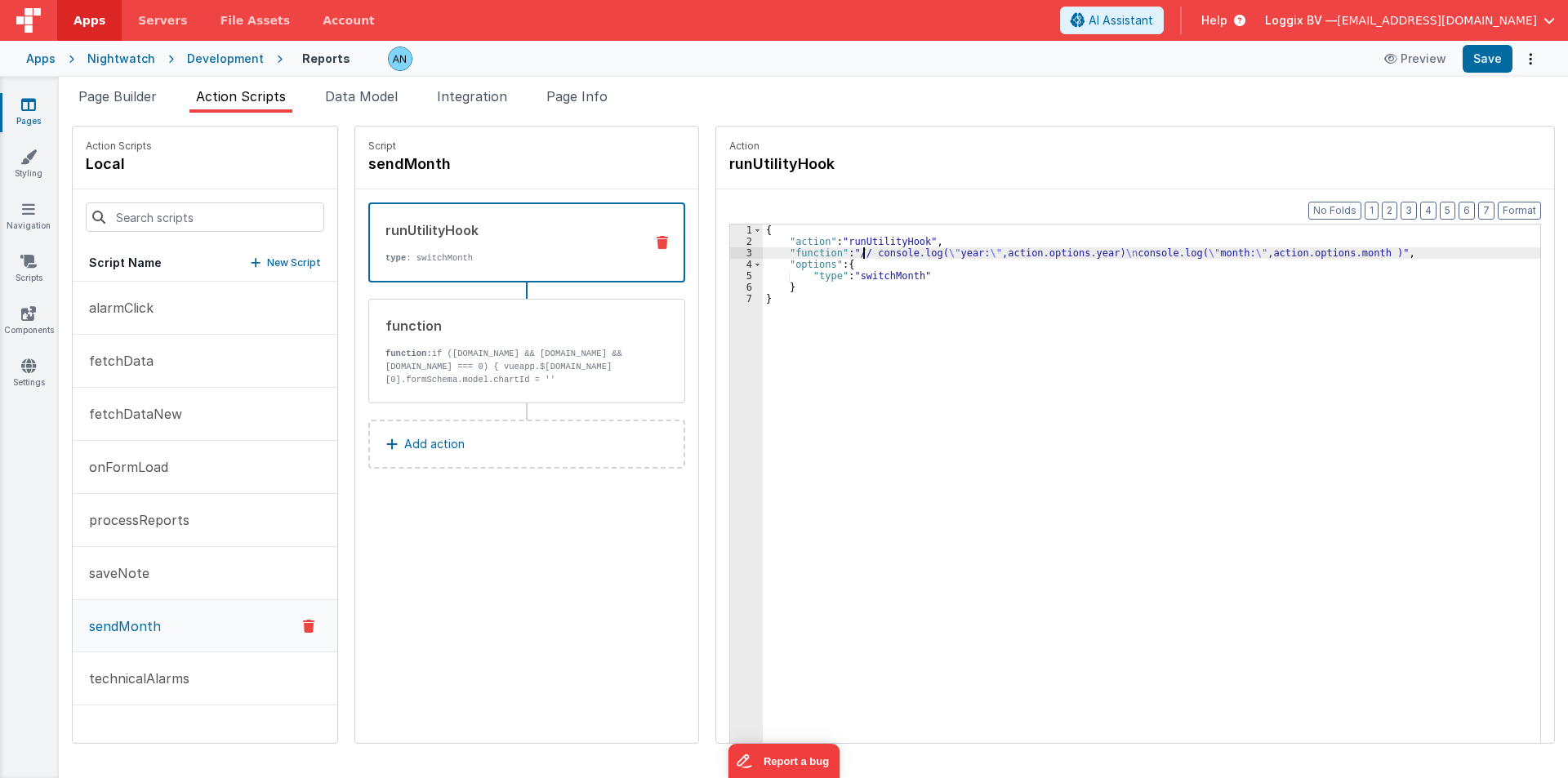
click at [846, 248] on div "{ "action" : "runUtilityHook" , "function" : "// console.log( \" year: \" ,acti…" at bounding box center [1159, 520] width 793 height 592
click at [730, 249] on div "3" at bounding box center [746, 253] width 32 height 11
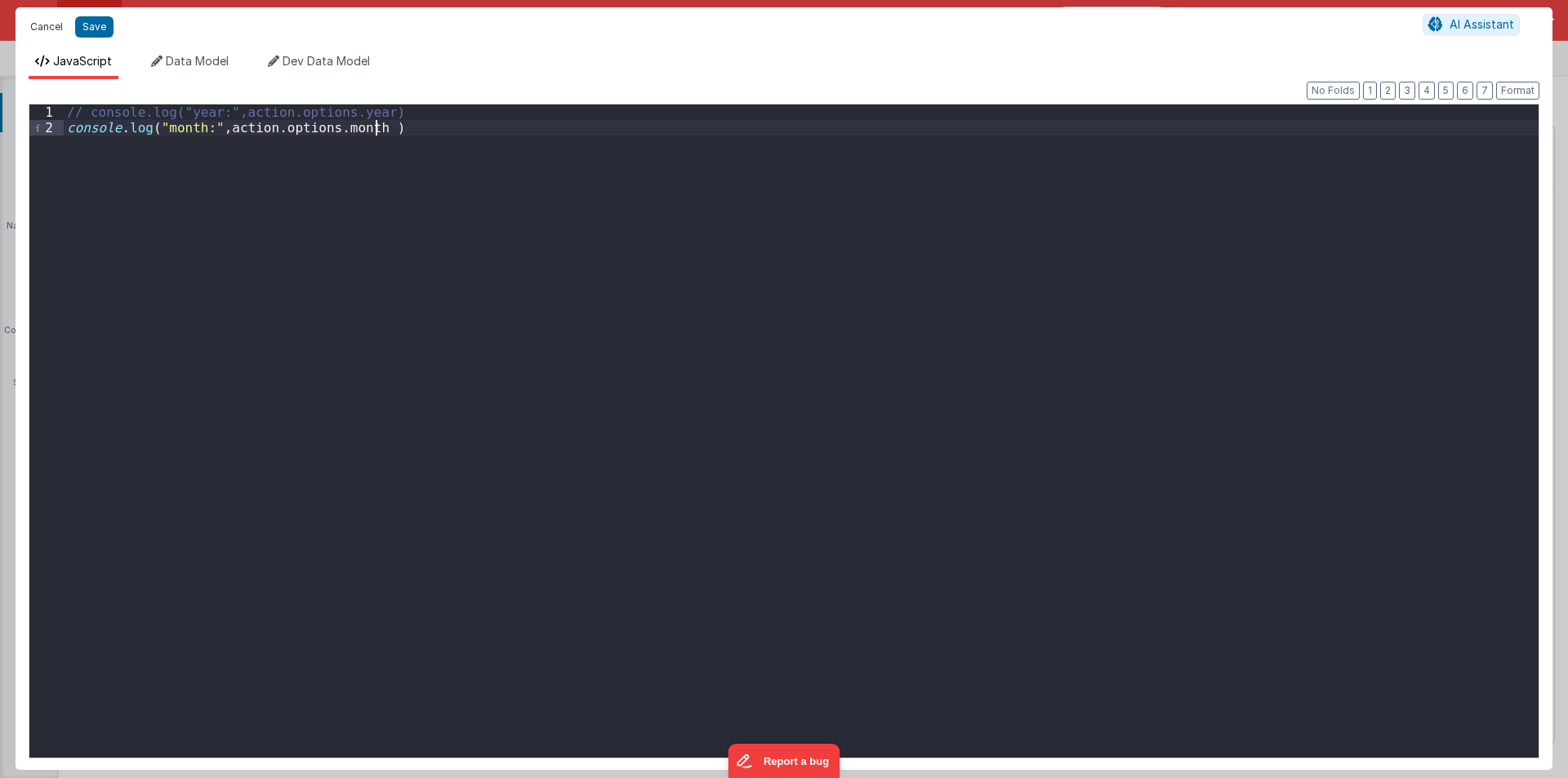
click at [32, 22] on button "Cancel" at bounding box center [47, 27] width 49 height 23
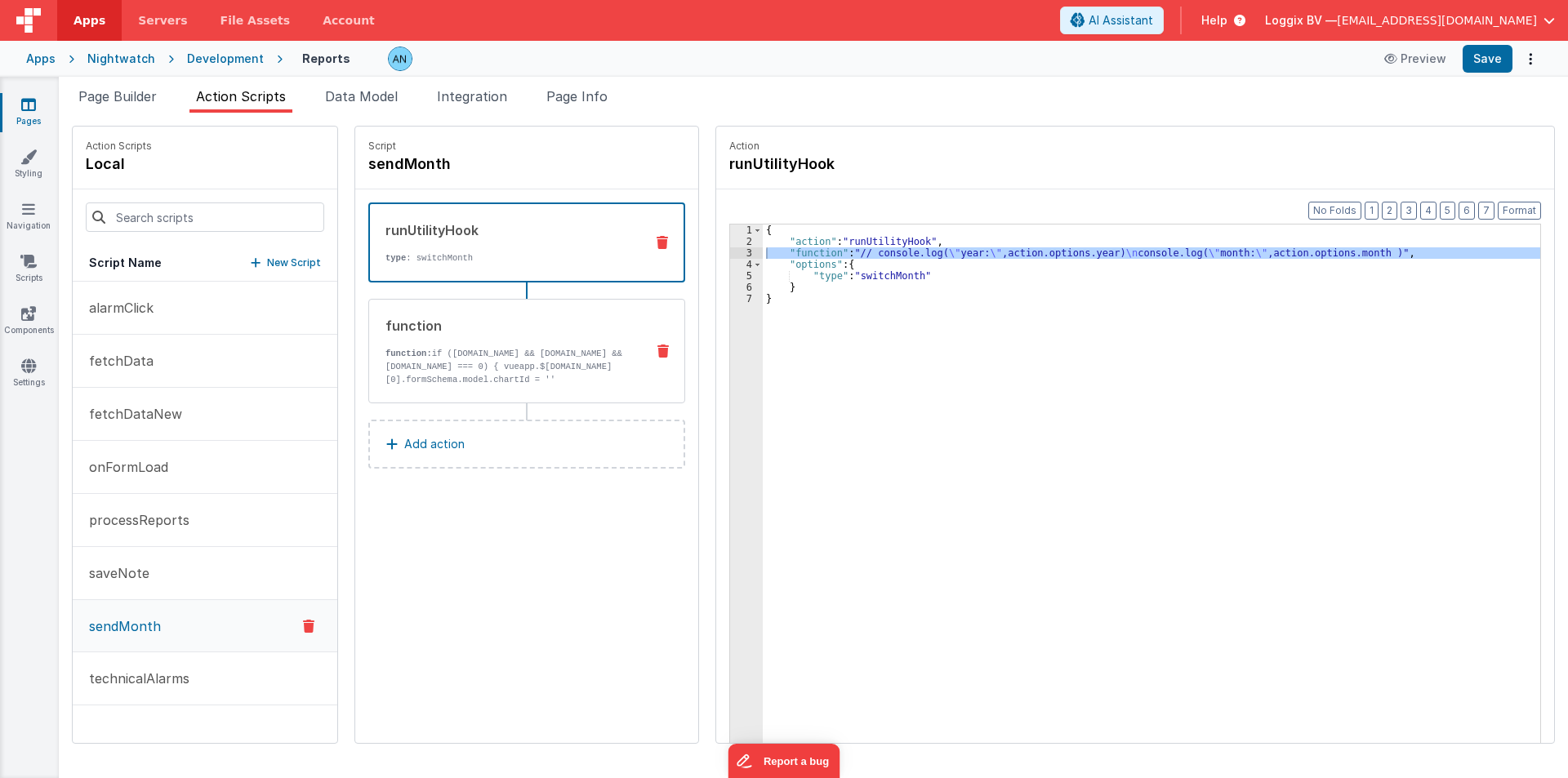
click at [480, 352] on p "function: if (model.report && model.report.response && model.report.response.da…" at bounding box center [509, 379] width 247 height 66
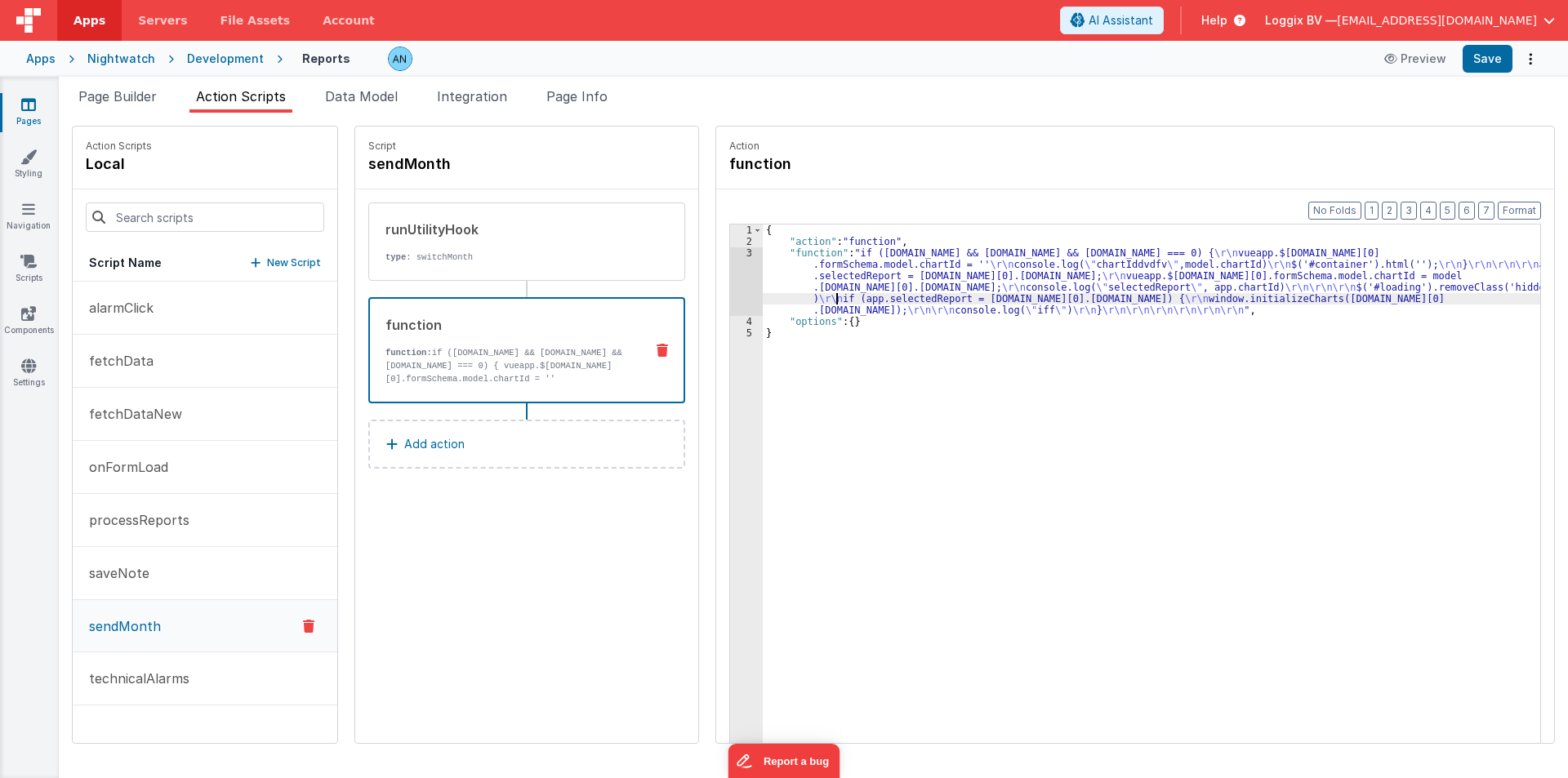
click at [820, 299] on div "{ "action" : "function" , "function" : "if (model.report && model.report.respon…" at bounding box center [1159, 520] width 793 height 592
click at [731, 273] on div "3" at bounding box center [746, 281] width 32 height 68
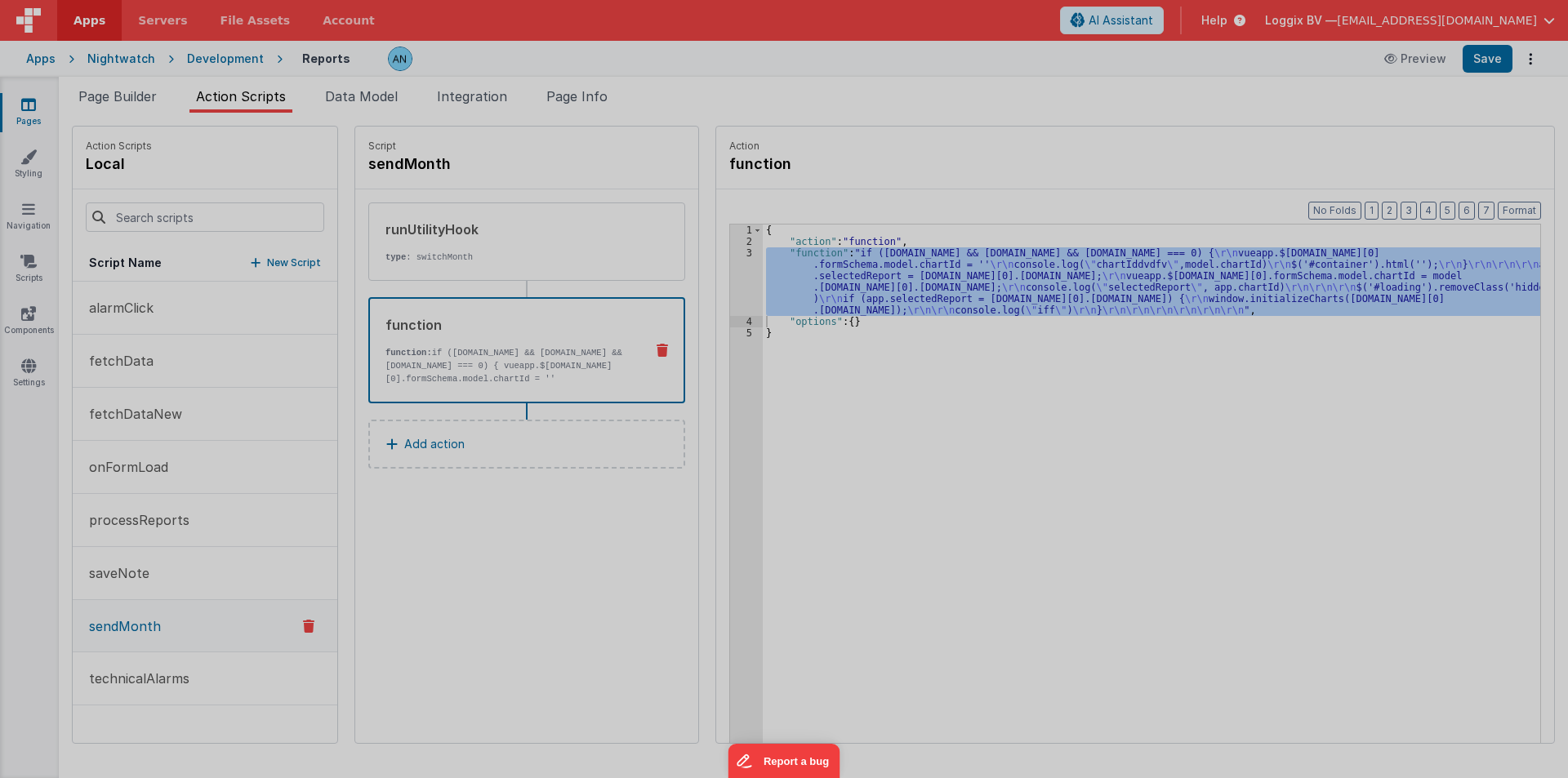
click at [731, 273] on div at bounding box center [784, 389] width 1568 height 778
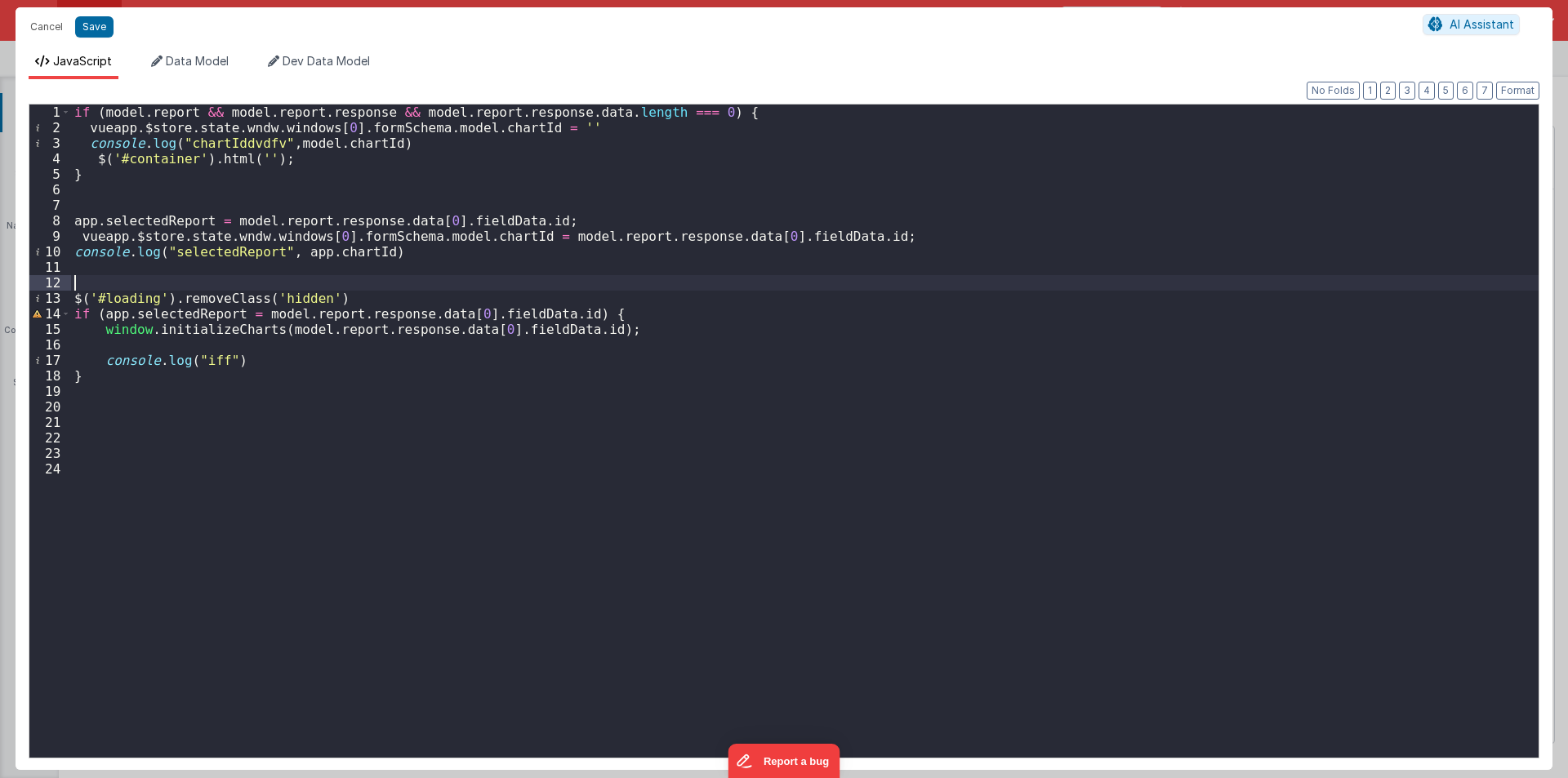
click at [444, 294] on div "if ( model . report && model . report . response && model . report . response .…" at bounding box center [804, 446] width 1467 height 684
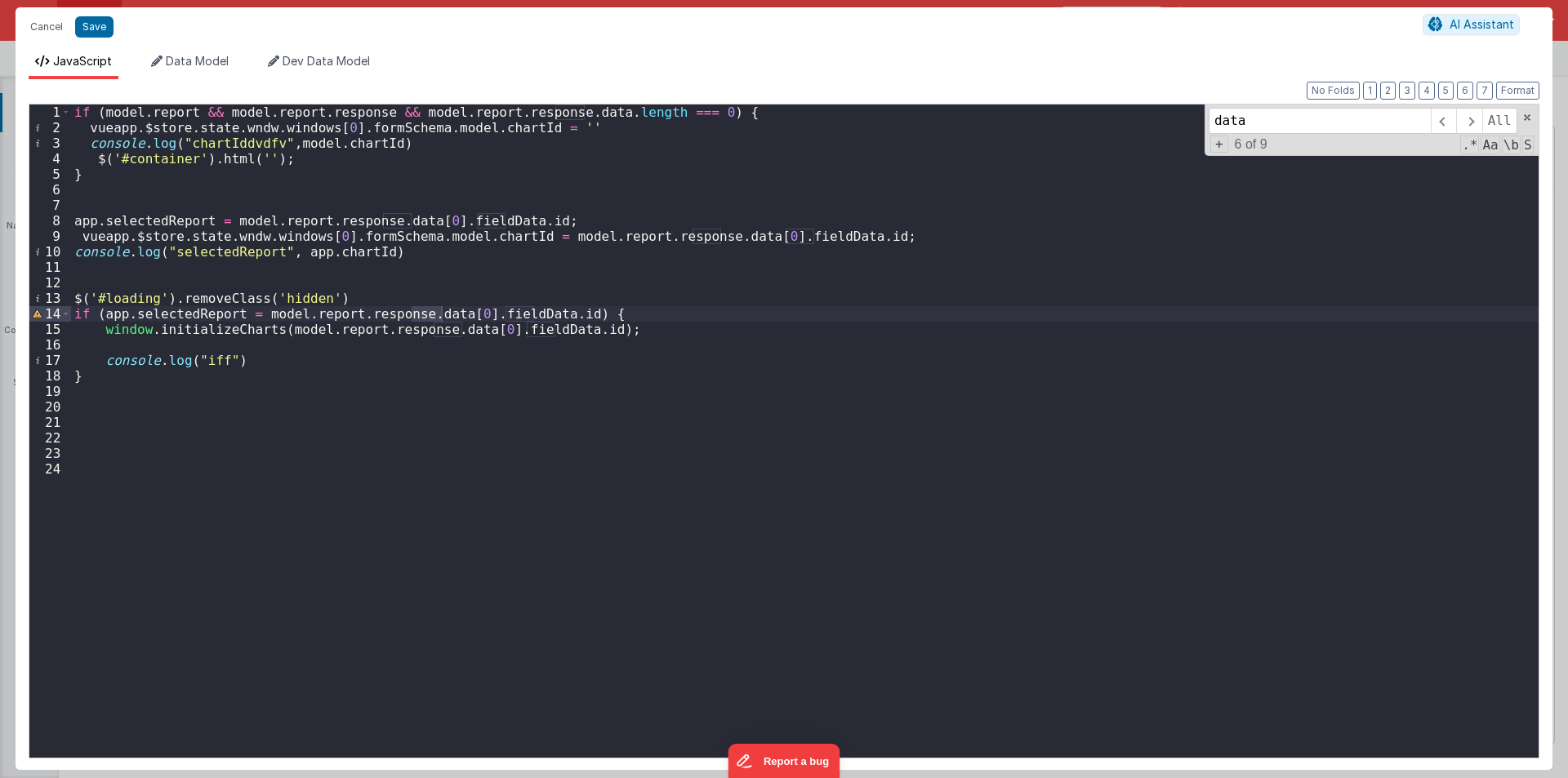
type input "data"
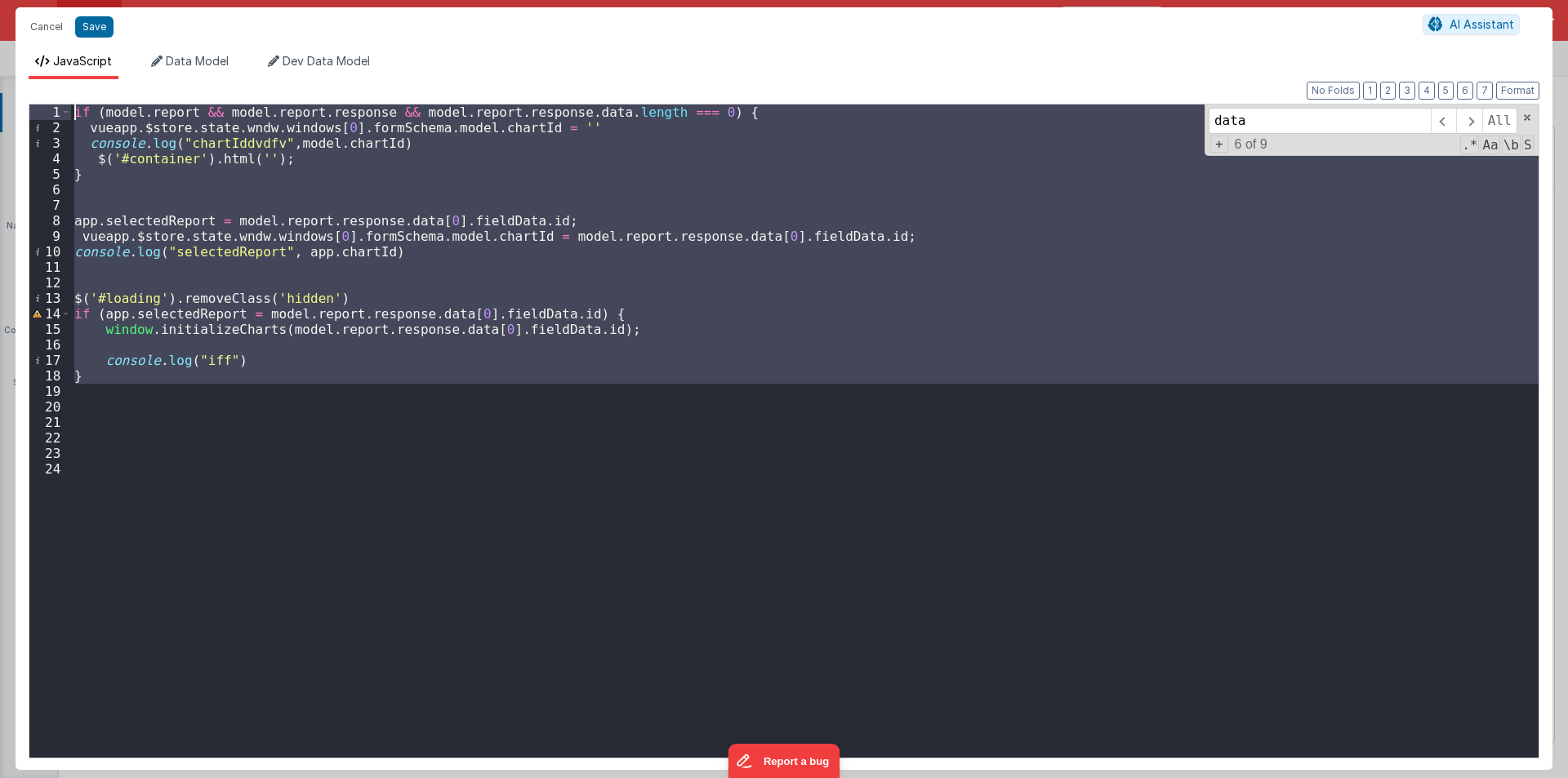
drag, startPoint x: 104, startPoint y: 388, endPoint x: 0, endPoint y: 38, distance: 365.1
click at [0, 38] on div "Cancel Save AI Assistant JavaScript Data Model Dev Data Model Format 7 6 5 4 3 …" at bounding box center [784, 389] width 1568 height 778
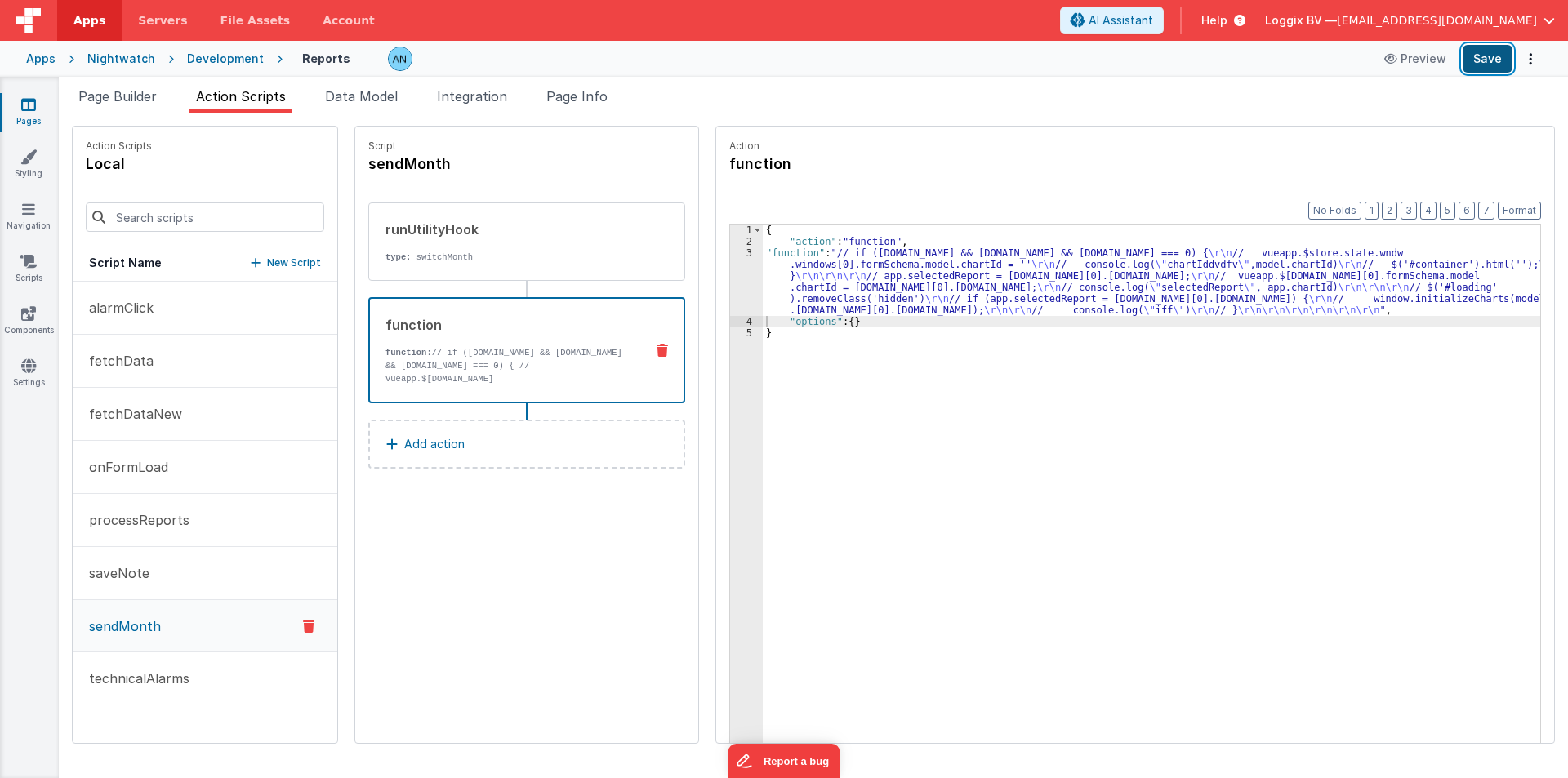
click at [1477, 61] on button "Save" at bounding box center [1487, 58] width 49 height 28
click at [1519, 208] on button "Format" at bounding box center [1520, 210] width 44 height 18
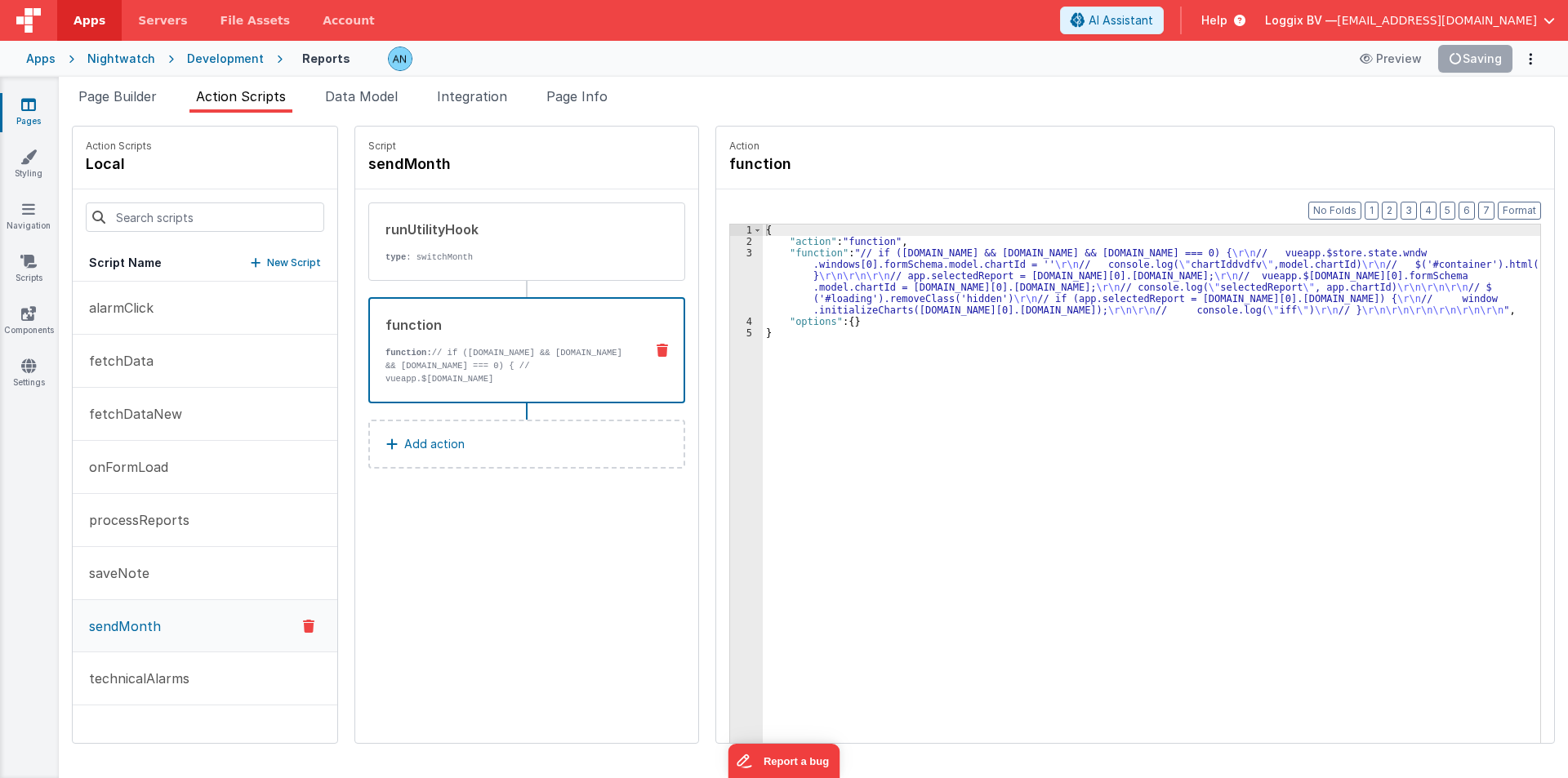
click at [991, 403] on div "{ "action" : "function" , "function" : "// if (model.report && model.report.res…" at bounding box center [1159, 520] width 793 height 592
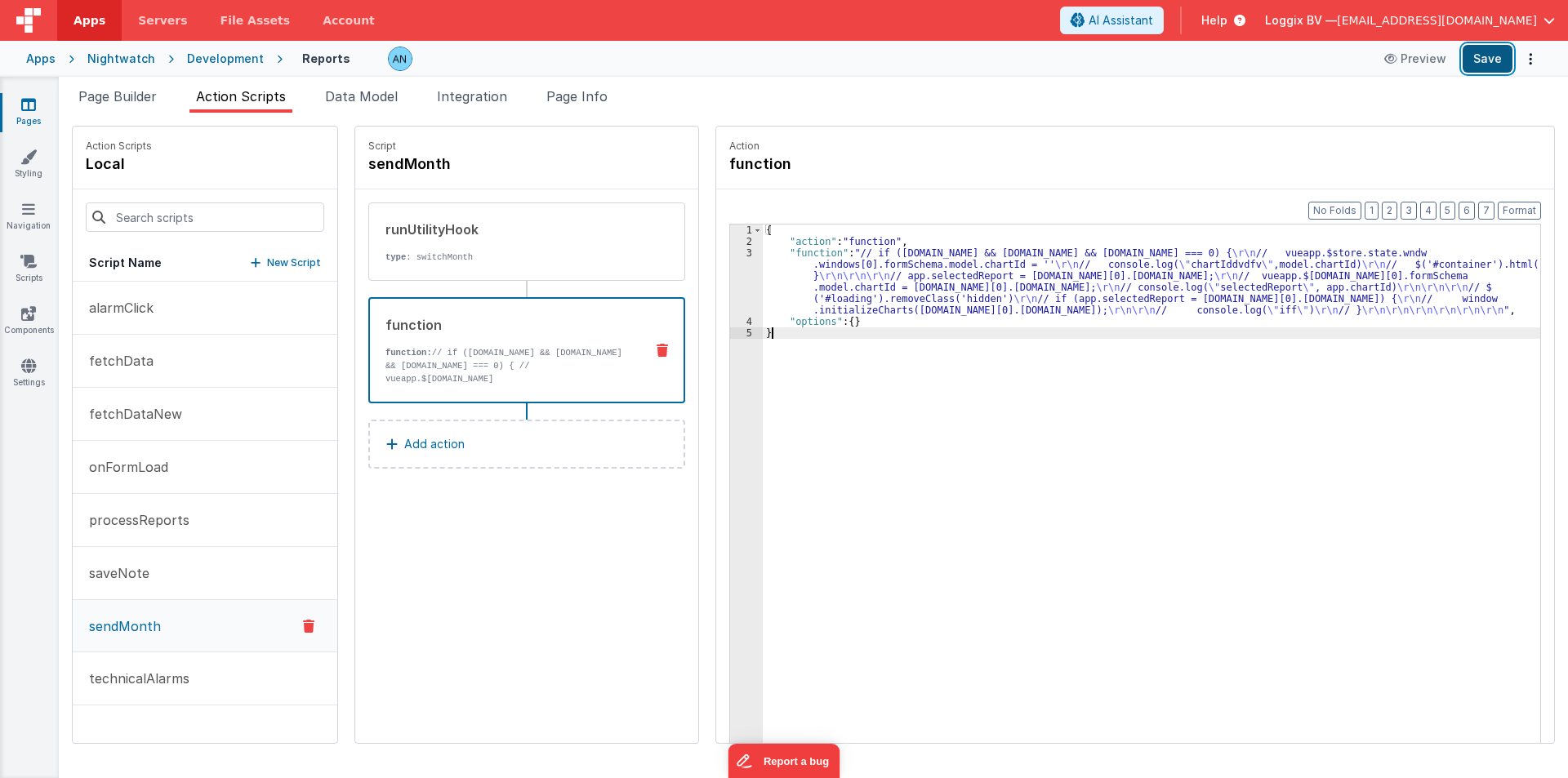
click at [1483, 54] on button "Save" at bounding box center [1487, 58] width 49 height 28
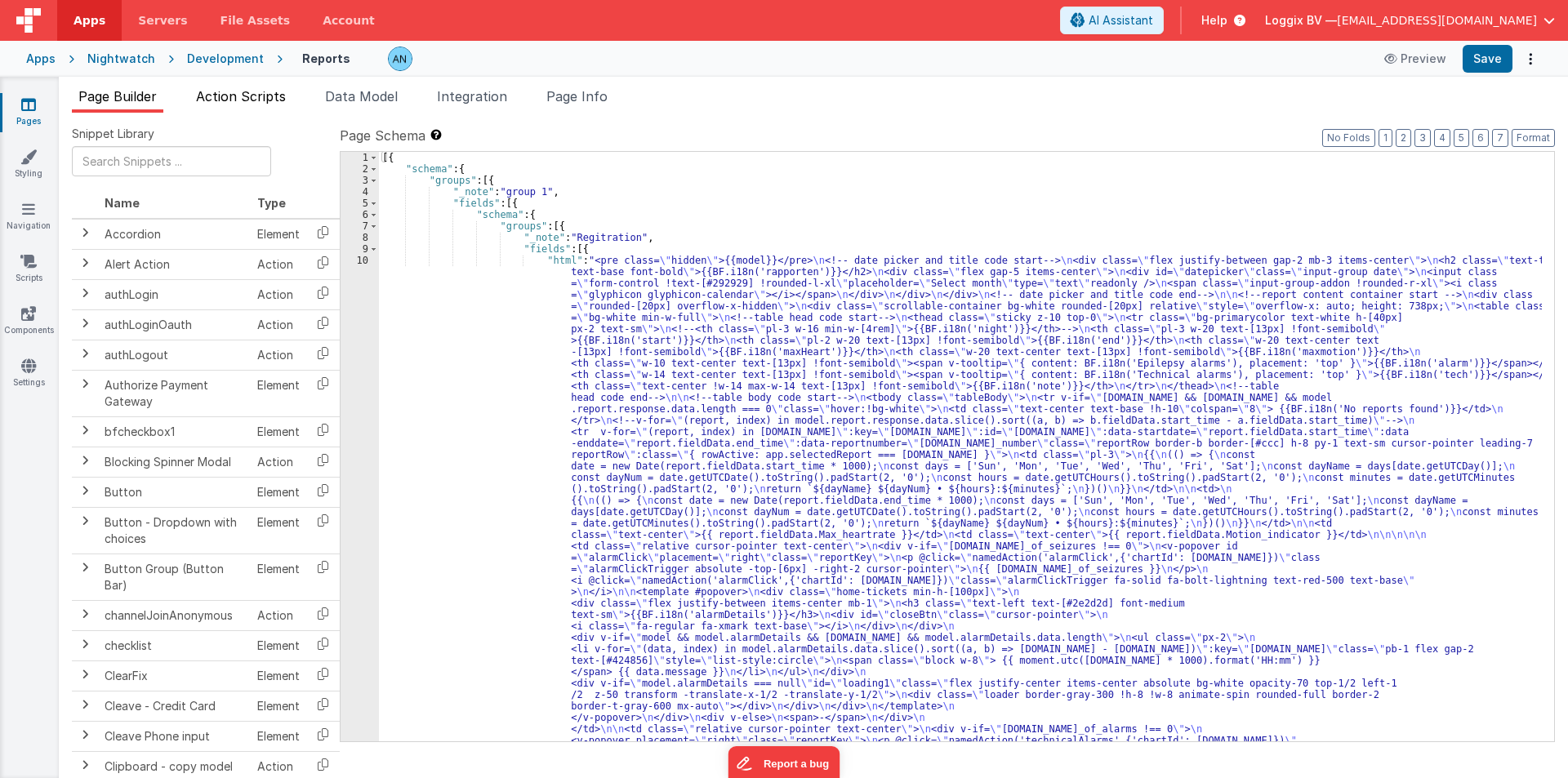
click at [265, 94] on span "Action Scripts" at bounding box center [240, 96] width 90 height 16
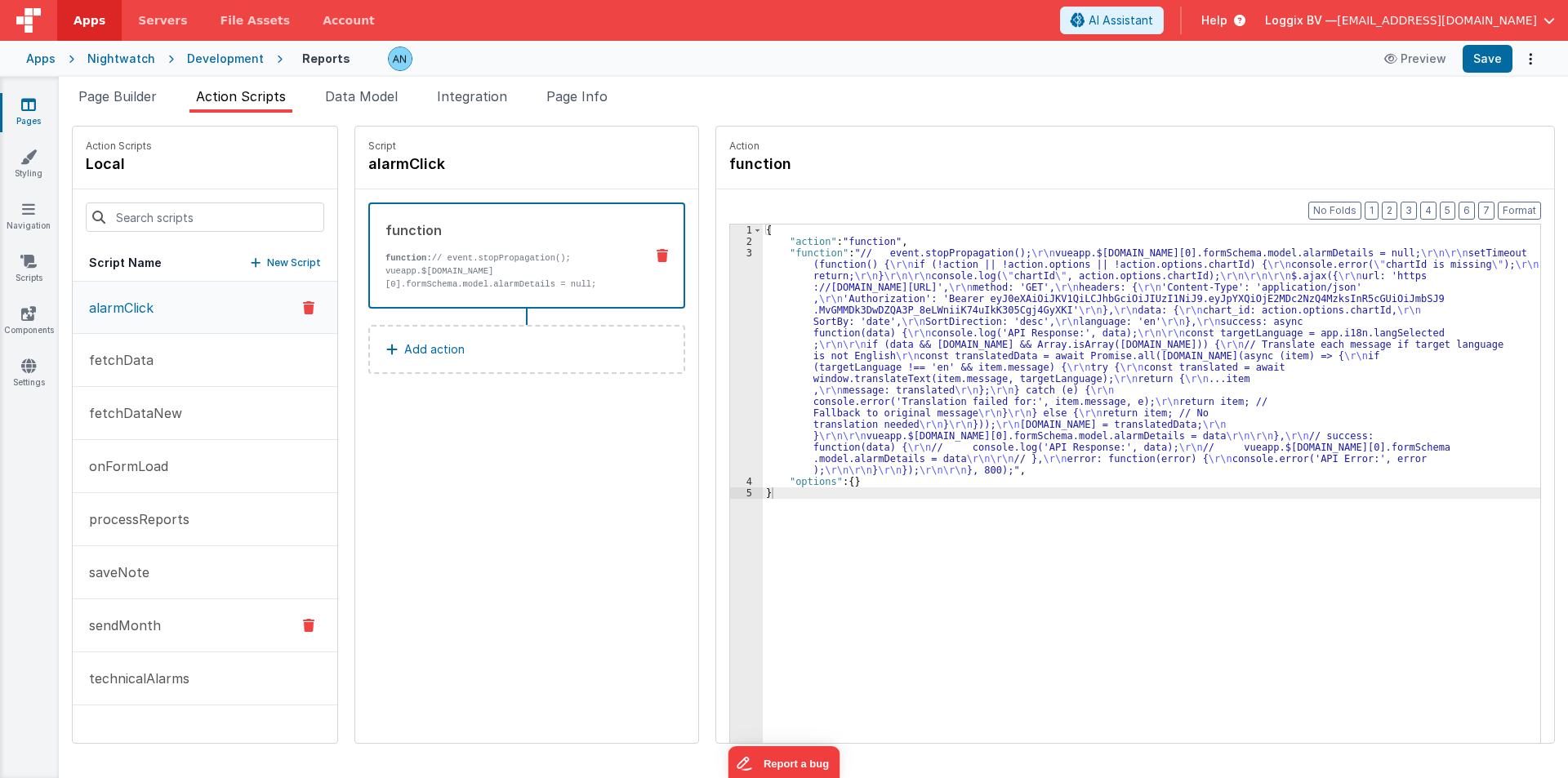
click at [178, 619] on button "sendMonth" at bounding box center [205, 626] width 265 height 53
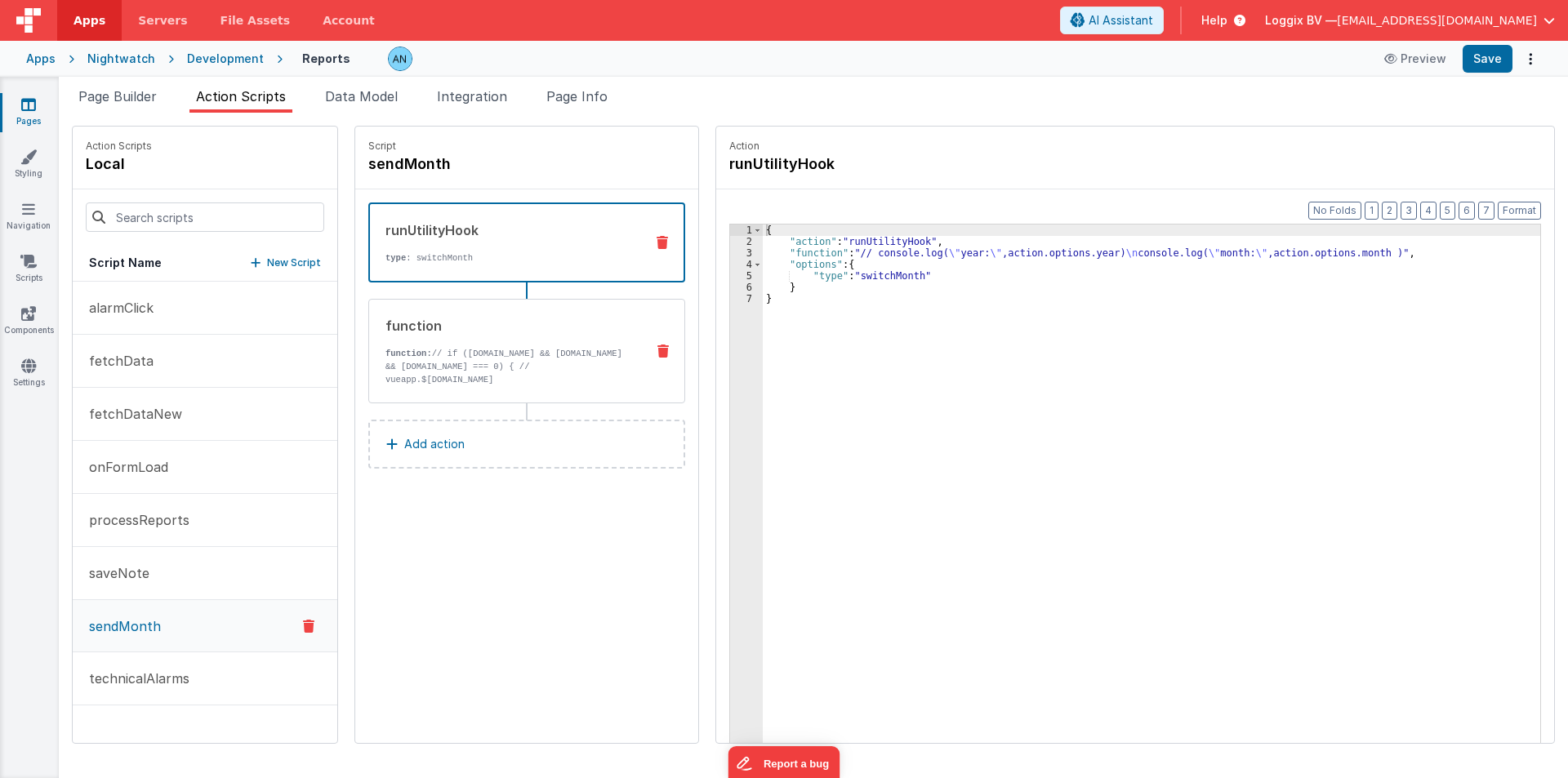
click at [561, 360] on p "function: // if (model.report && model.report.response && model.report.response…" at bounding box center [509, 386] width 247 height 79
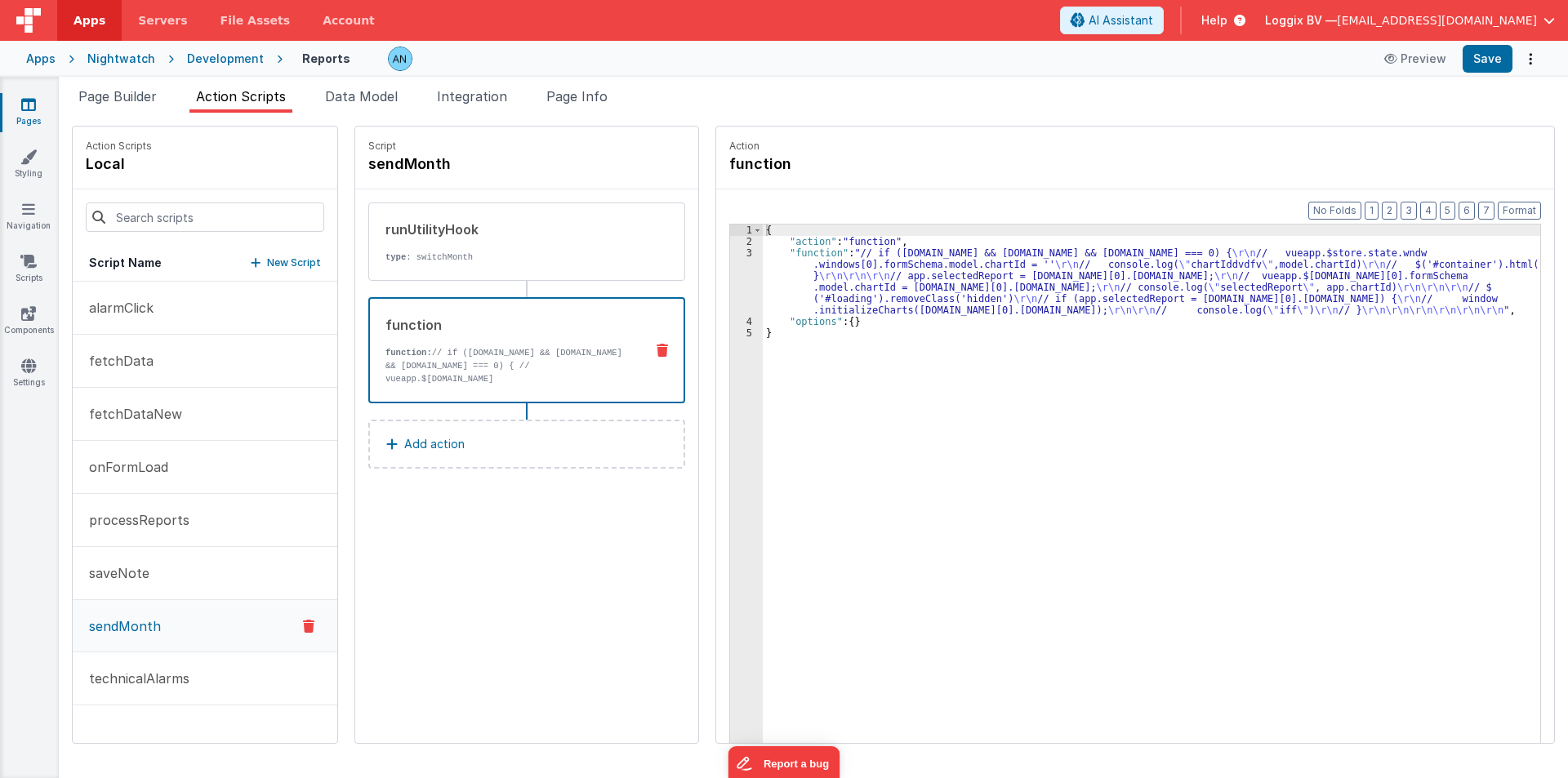
click at [769, 282] on div "{ "action" : "function" , "function" : "// if ([DOMAIN_NAME] && [DOMAIN_NAME] &…" at bounding box center [1159, 520] width 793 height 592
click at [730, 266] on div "3" at bounding box center [746, 281] width 32 height 68
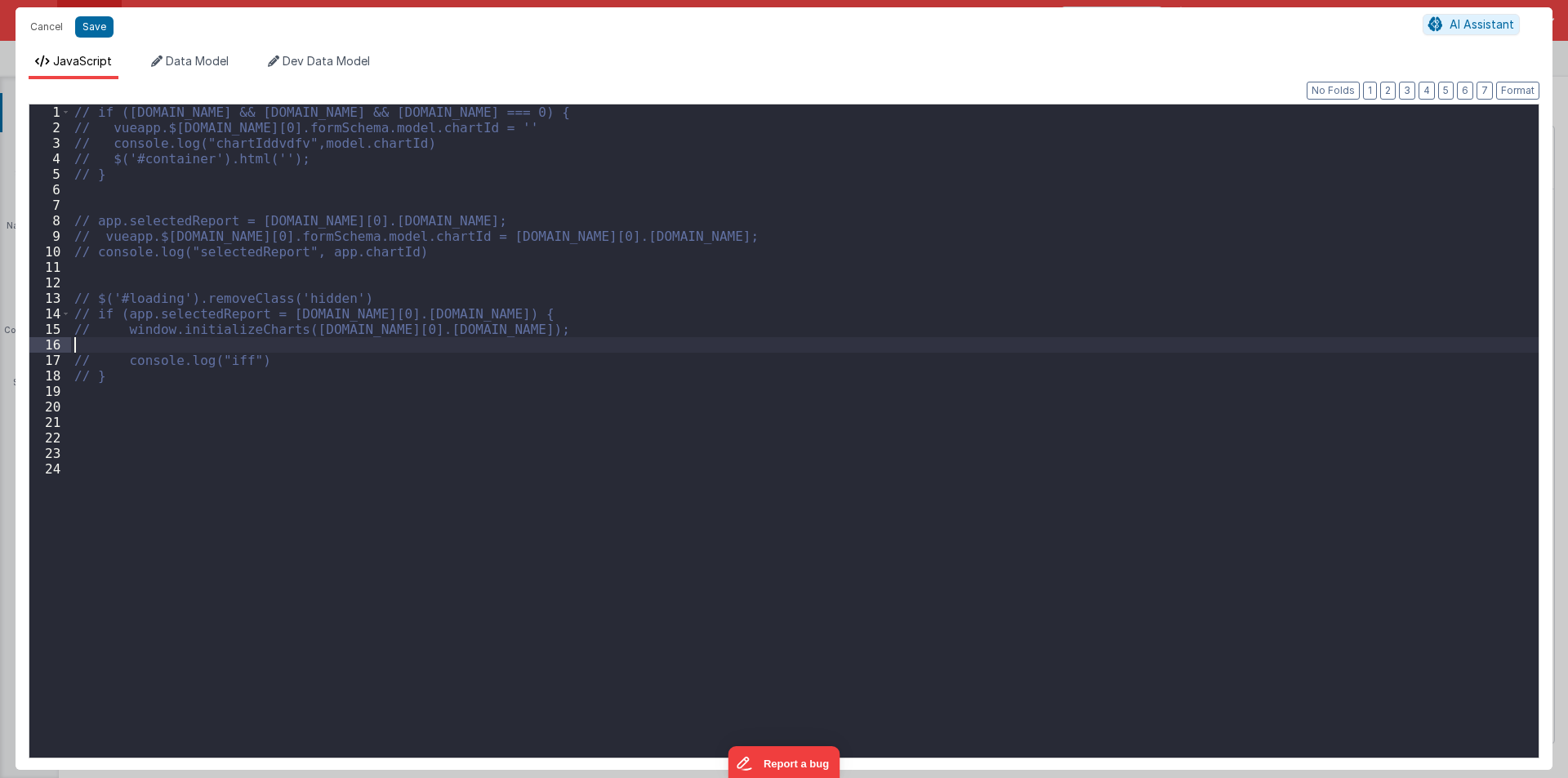
click at [289, 348] on div "// if (model.report && model.report.response && model.report.response.data.leng…" at bounding box center [804, 446] width 1467 height 684
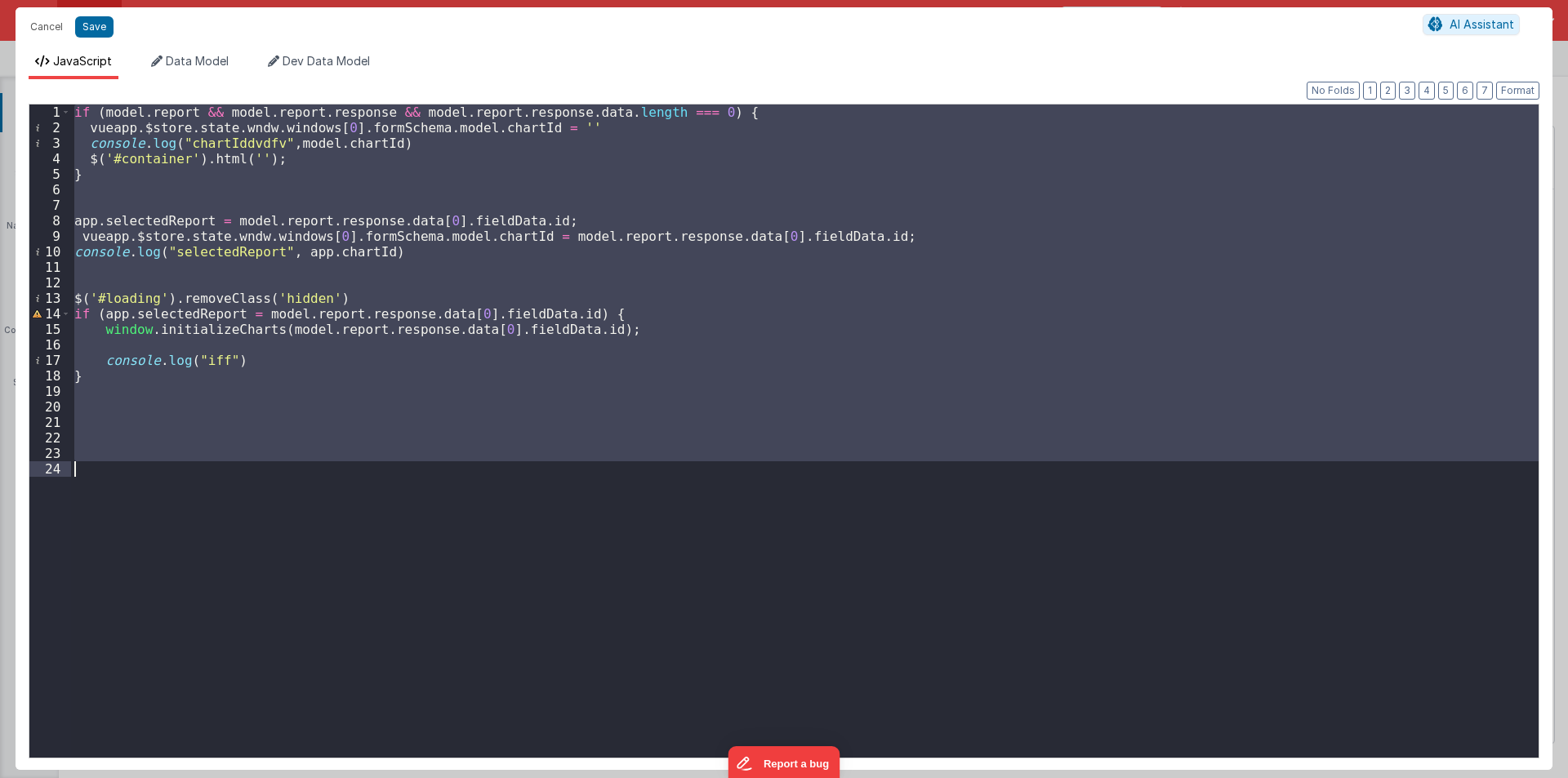
click at [271, 352] on div "if ( model . report && model . report . response && model . report . response .…" at bounding box center [804, 431] width 1467 height 654
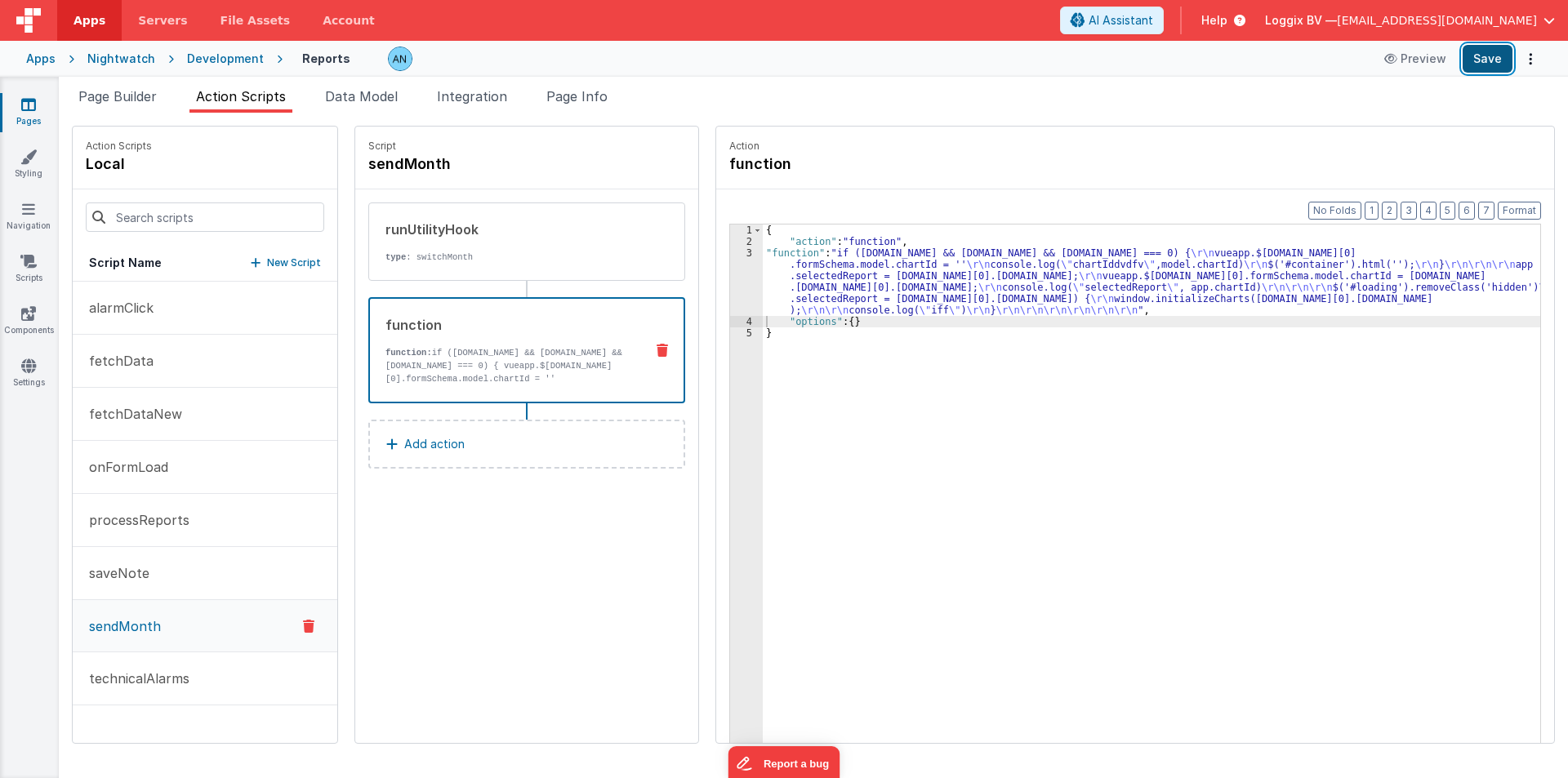
click at [1491, 61] on button "Save" at bounding box center [1487, 58] width 49 height 28
click at [1512, 206] on button "Format" at bounding box center [1520, 210] width 44 height 18
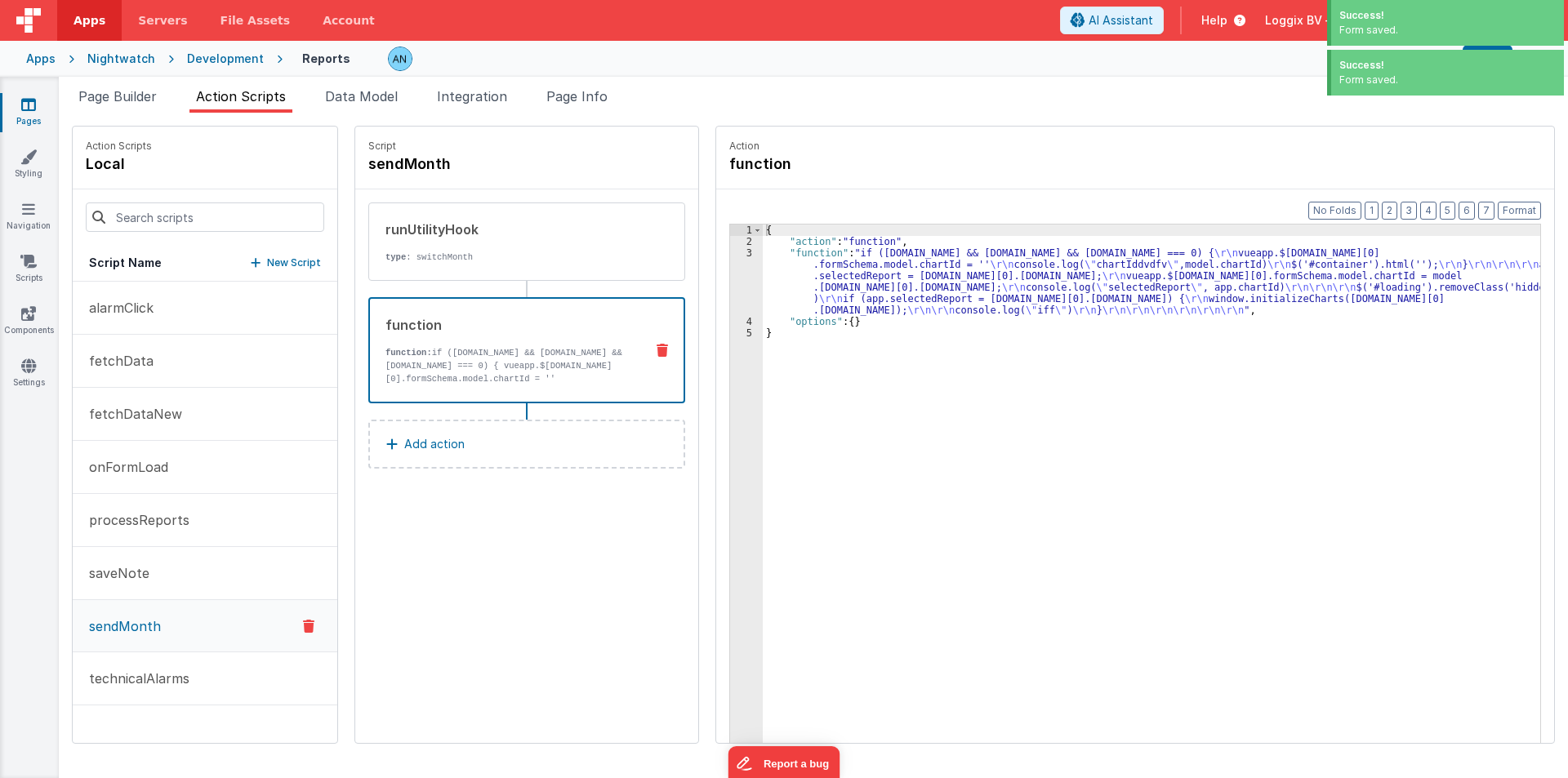
click at [906, 245] on div "{ "action" : "function" , "function" : "if (model.report && model.report.respon…" at bounding box center [1159, 520] width 793 height 592
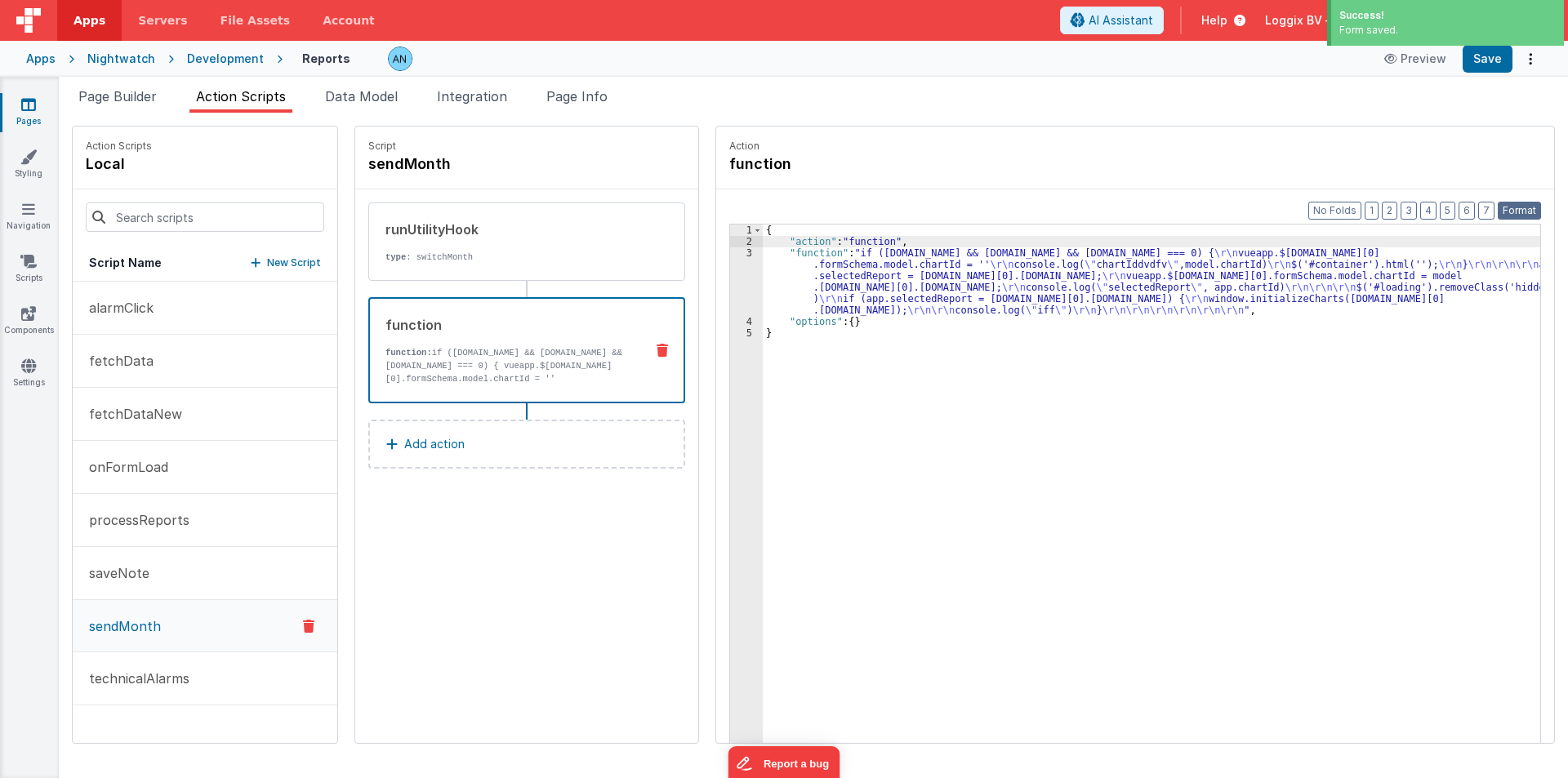
click at [1522, 204] on button "Format" at bounding box center [1520, 210] width 44 height 18
click at [1480, 53] on button "Save" at bounding box center [1487, 58] width 49 height 28
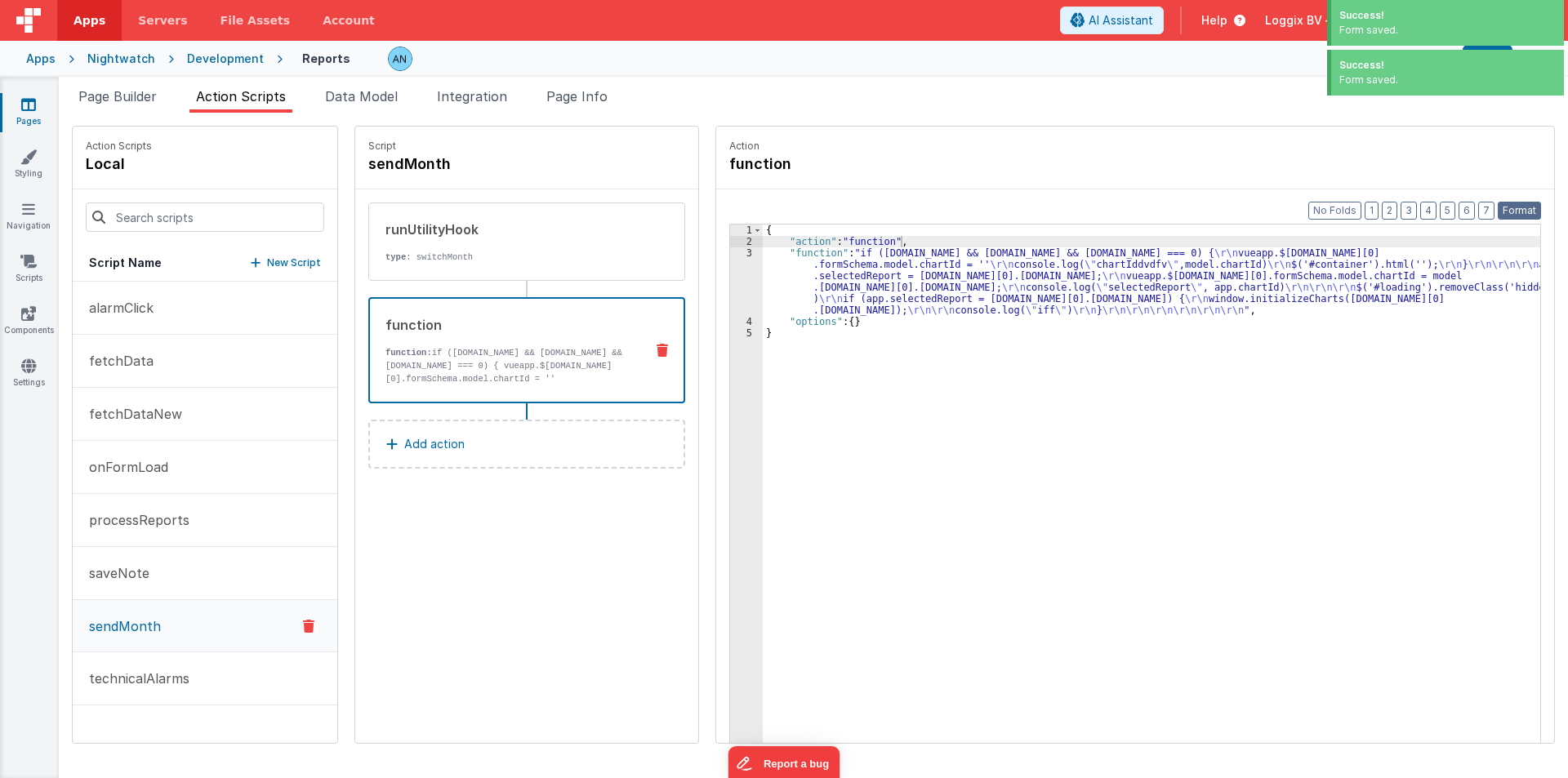
click at [1521, 210] on button "Format" at bounding box center [1520, 210] width 44 height 18
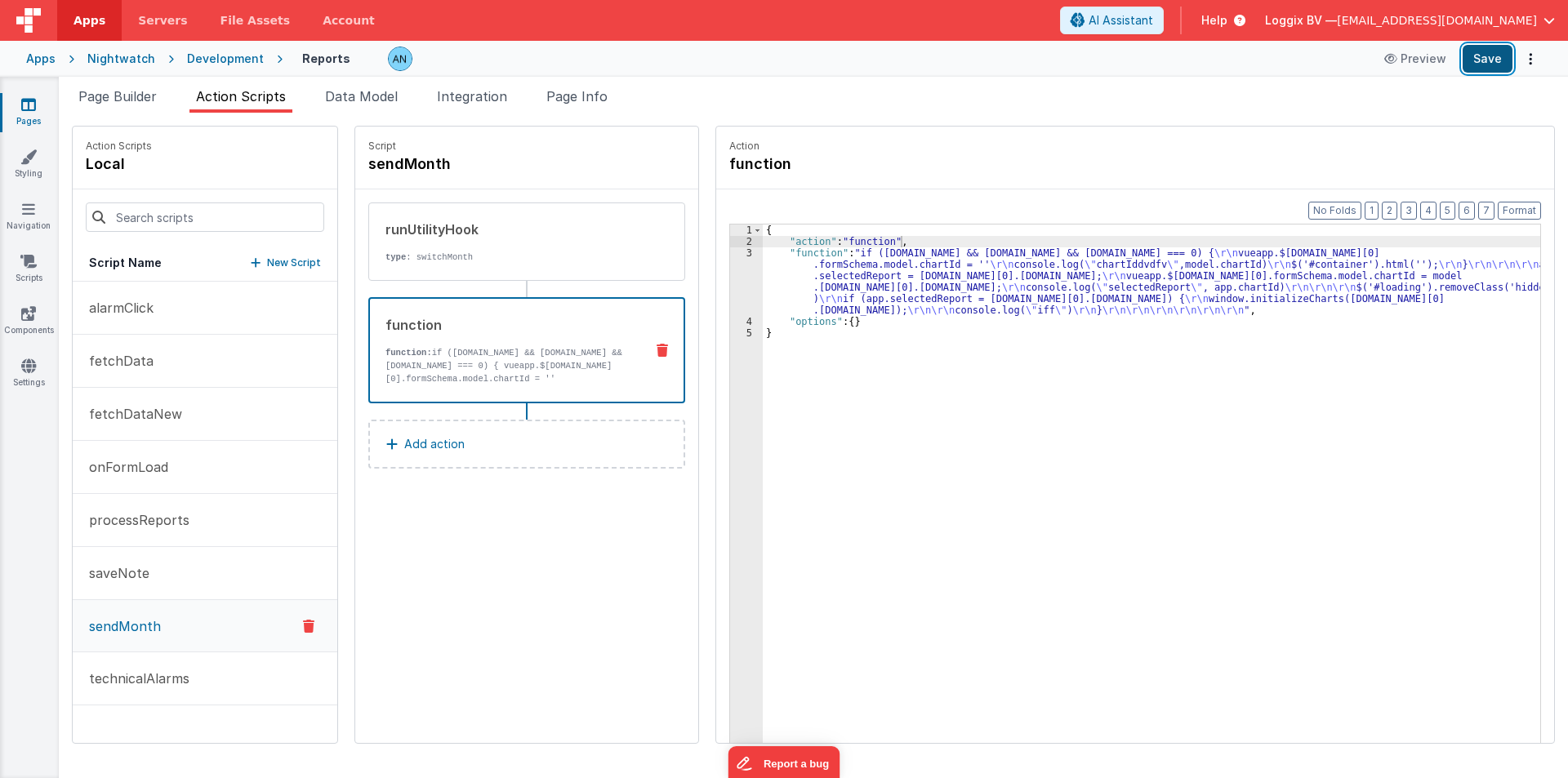
click at [1475, 54] on button "Save" at bounding box center [1487, 58] width 49 height 28
click at [1524, 207] on button "Format" at bounding box center [1520, 210] width 44 height 18
click at [763, 250] on div "{ "action" : "function" , "function" : "if (model.report && model.report.respon…" at bounding box center [1159, 520] width 793 height 592
click at [1484, 49] on button "Save" at bounding box center [1487, 58] width 49 height 28
click at [1521, 211] on button "Format" at bounding box center [1520, 210] width 44 height 18
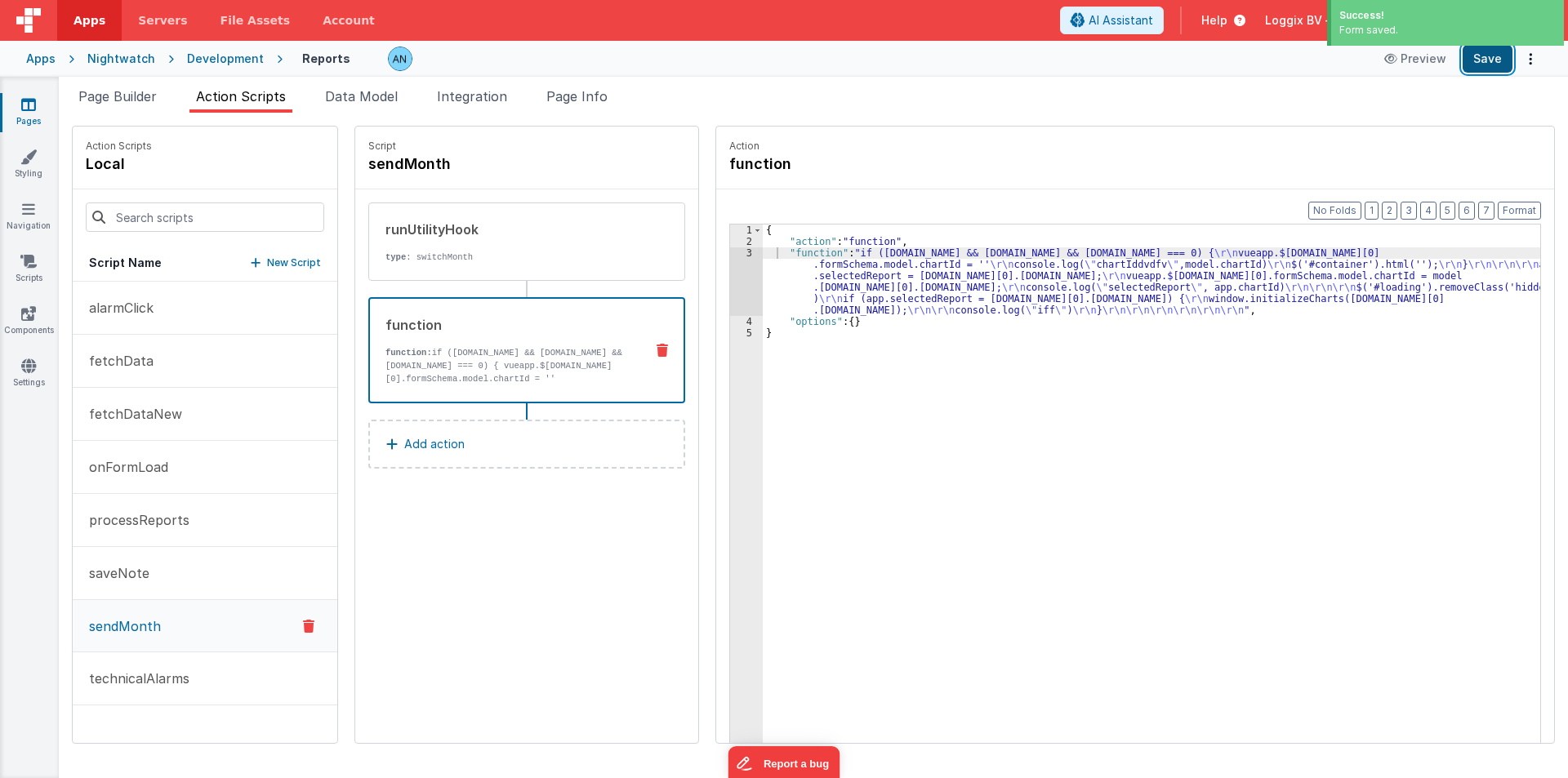
click at [1491, 50] on button "Save" at bounding box center [1487, 58] width 49 height 28
click at [1525, 212] on button "Format" at bounding box center [1520, 210] width 44 height 18
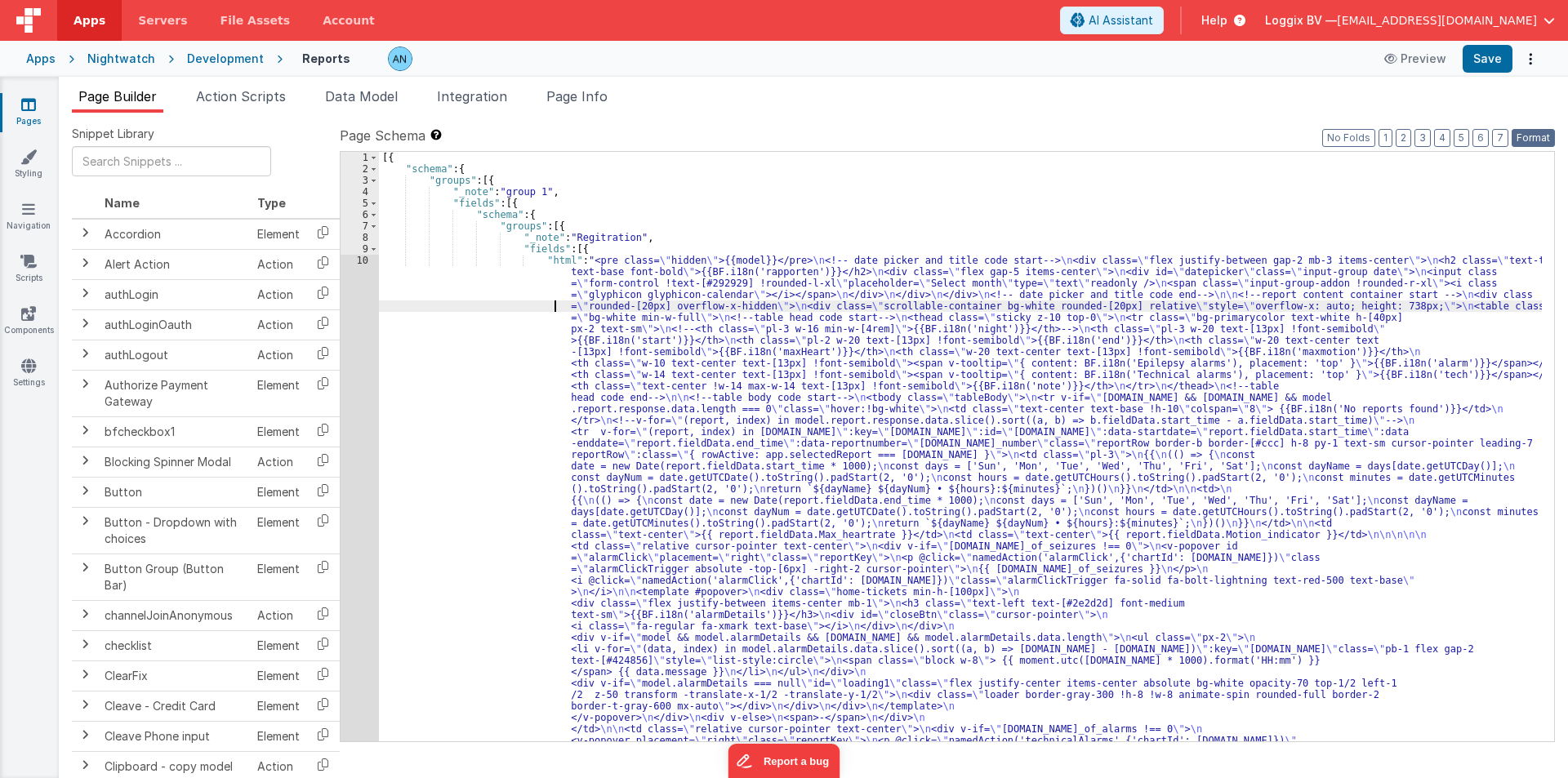
click at [1540, 140] on button "Format" at bounding box center [1533, 138] width 44 height 18
click at [242, 88] on span "Action Scripts" at bounding box center [240, 96] width 90 height 16
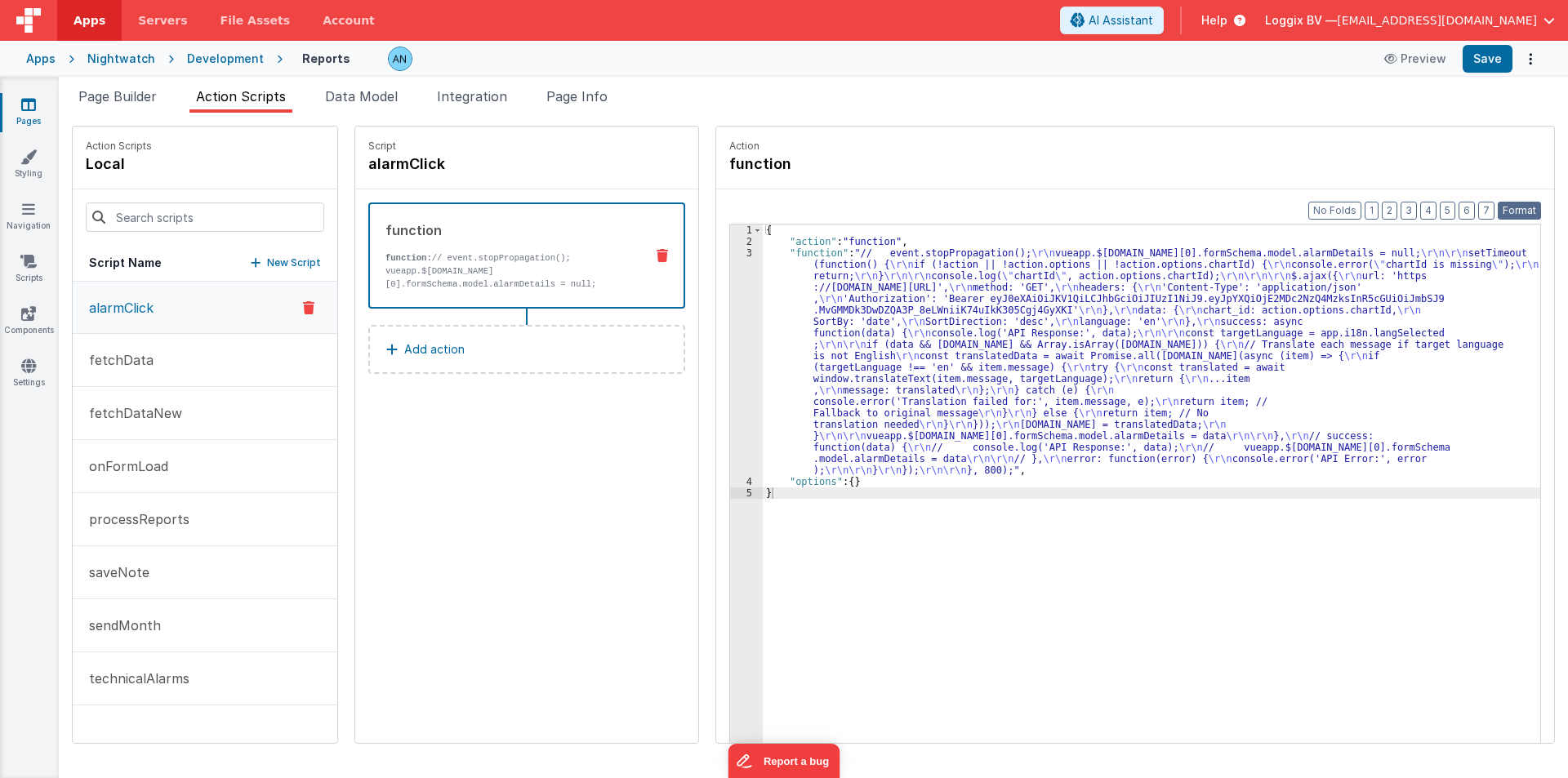
click at [1511, 206] on button "Format" at bounding box center [1520, 210] width 44 height 18
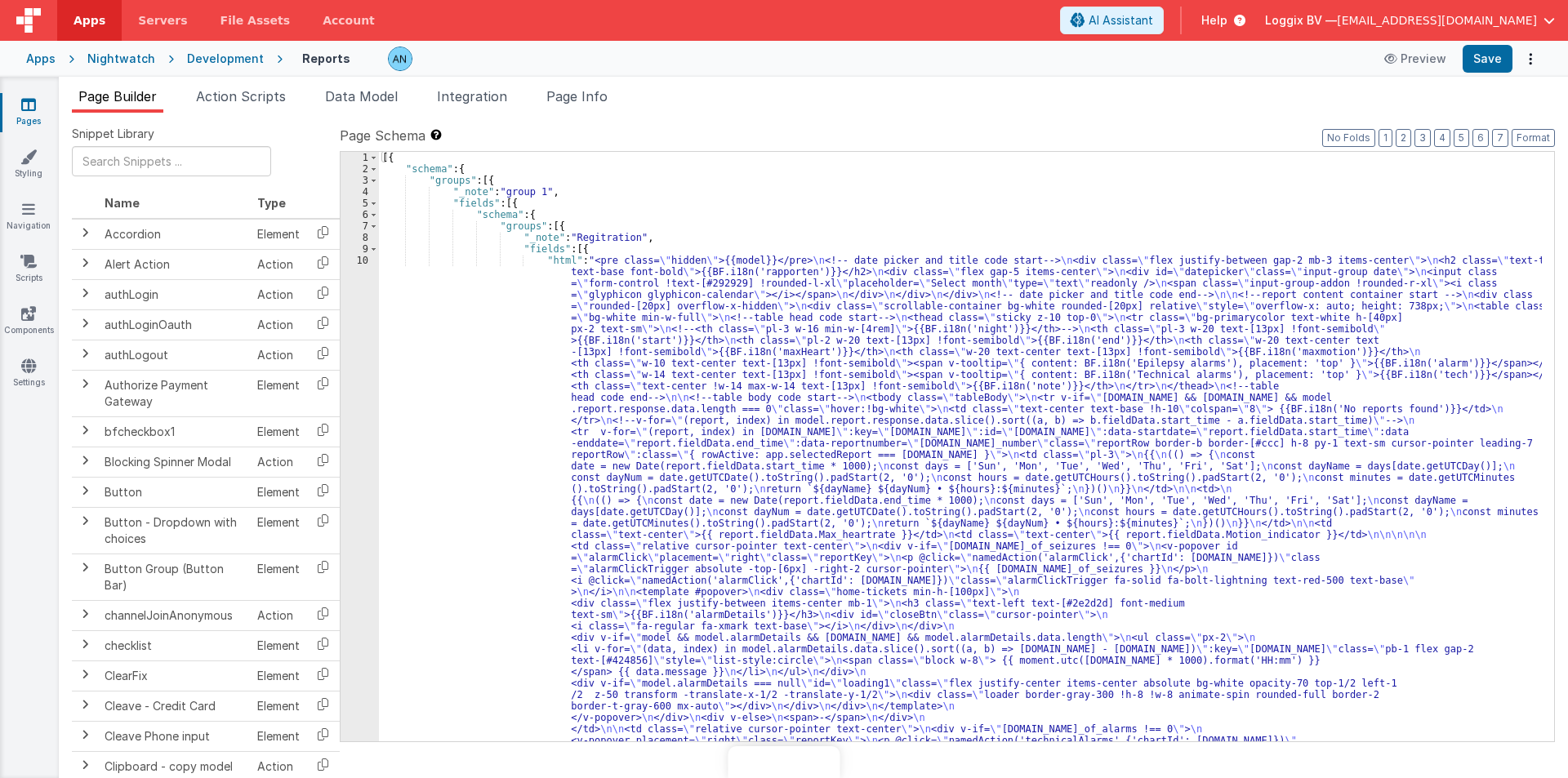
drag, startPoint x: 457, startPoint y: 437, endPoint x: 383, endPoint y: 376, distance: 95.9
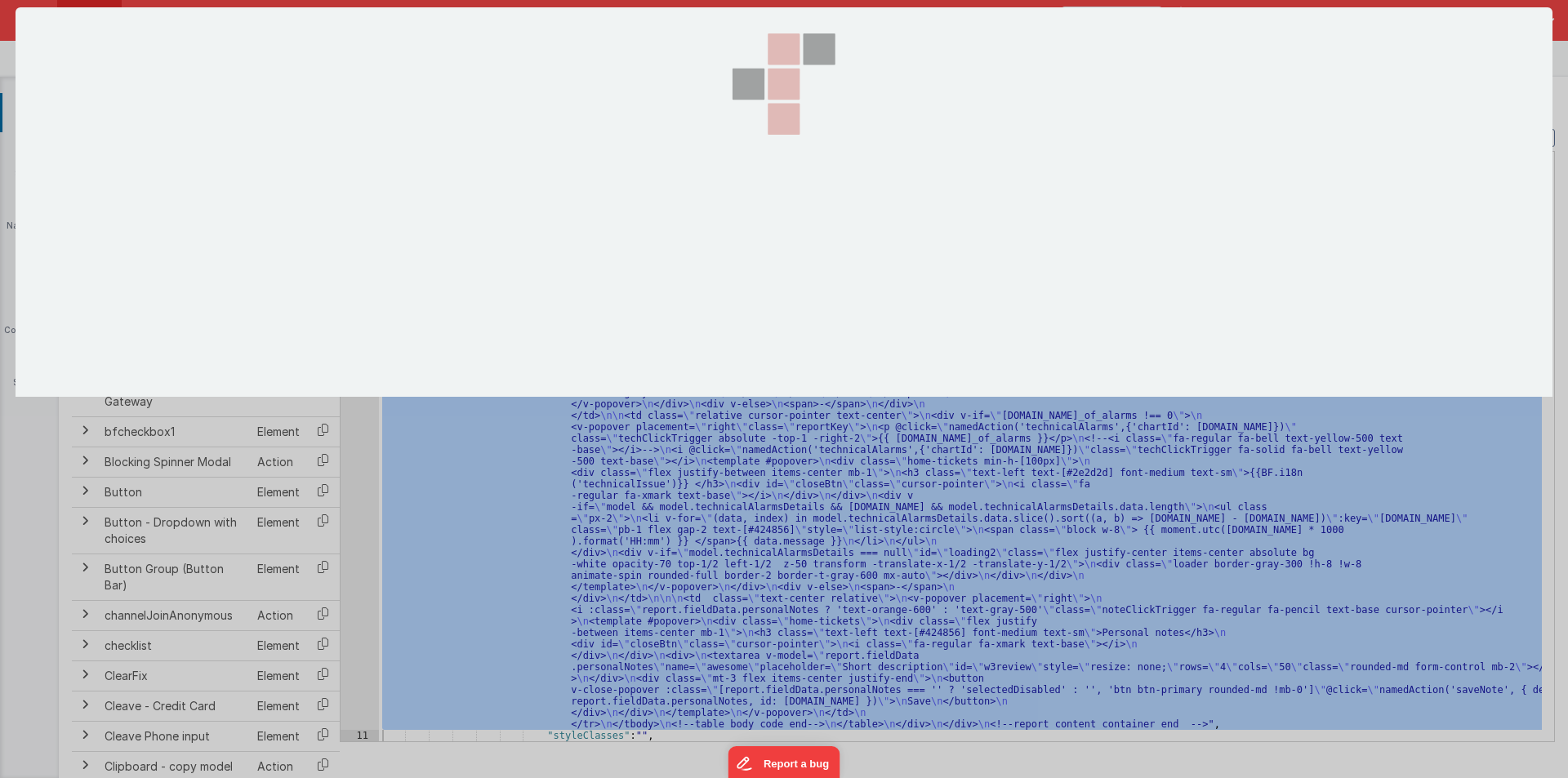
scroll to position [313, 0]
click at [356, 332] on section at bounding box center [784, 202] width 1537 height 389
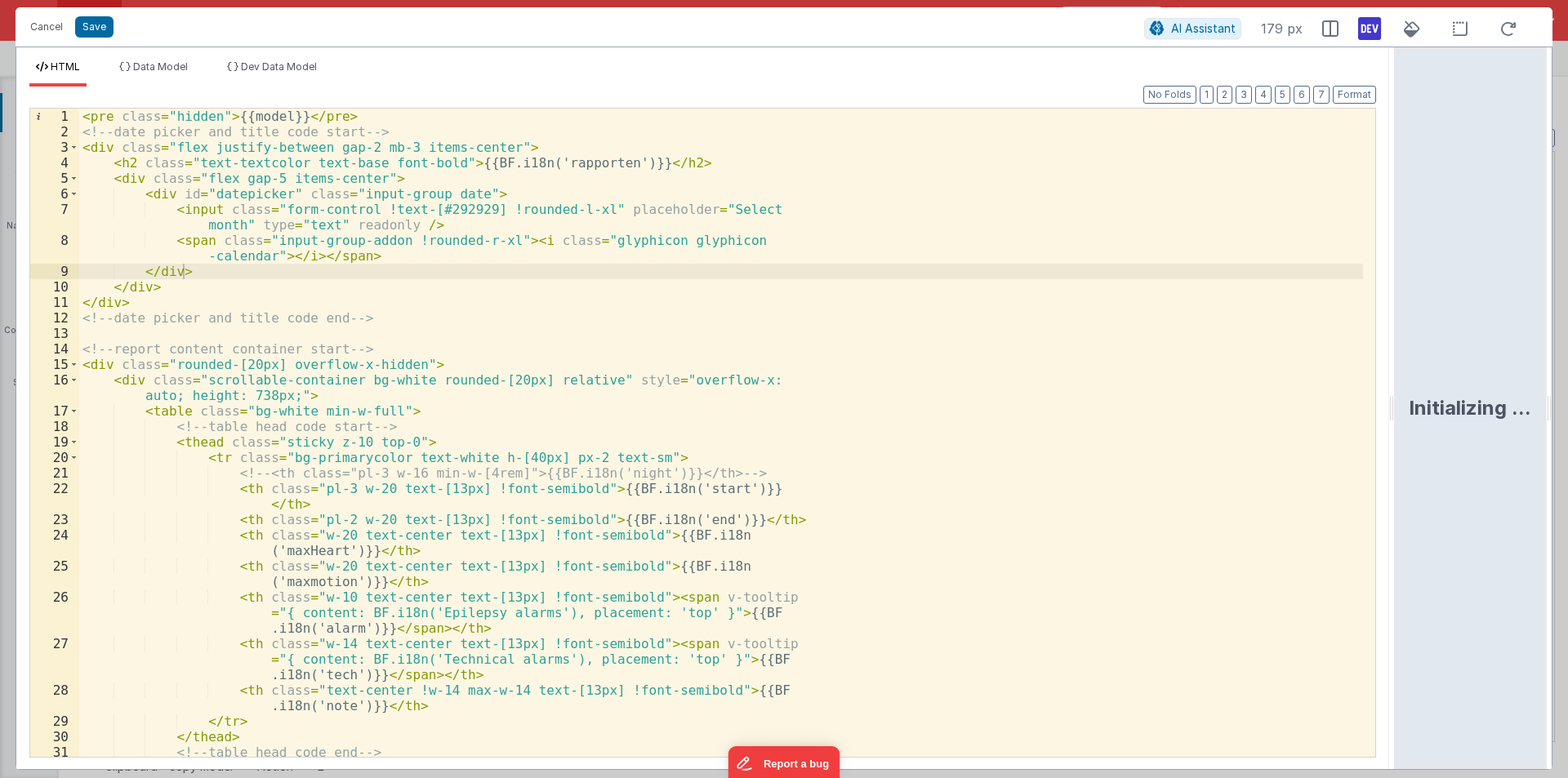
drag, startPoint x: 782, startPoint y: 403, endPoint x: 1317, endPoint y: 494, distance: 542.7
click at [1567, 419] on html "Cancel Save AI Assistant 179 px HTML Data Model Dev Data Model Format 7 6 5 4 3…" at bounding box center [784, 389] width 1568 height 778
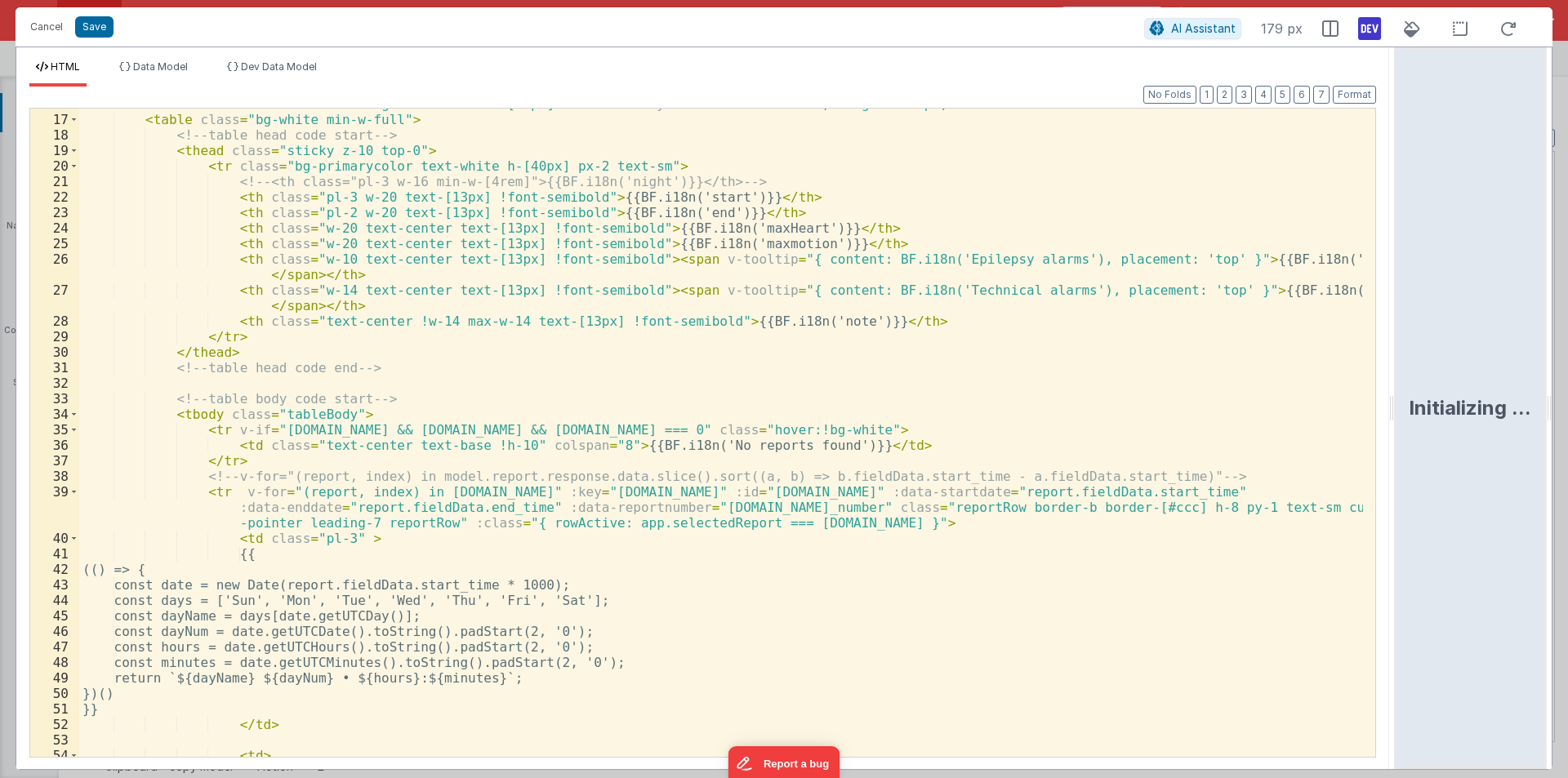
scroll to position [245, 0]
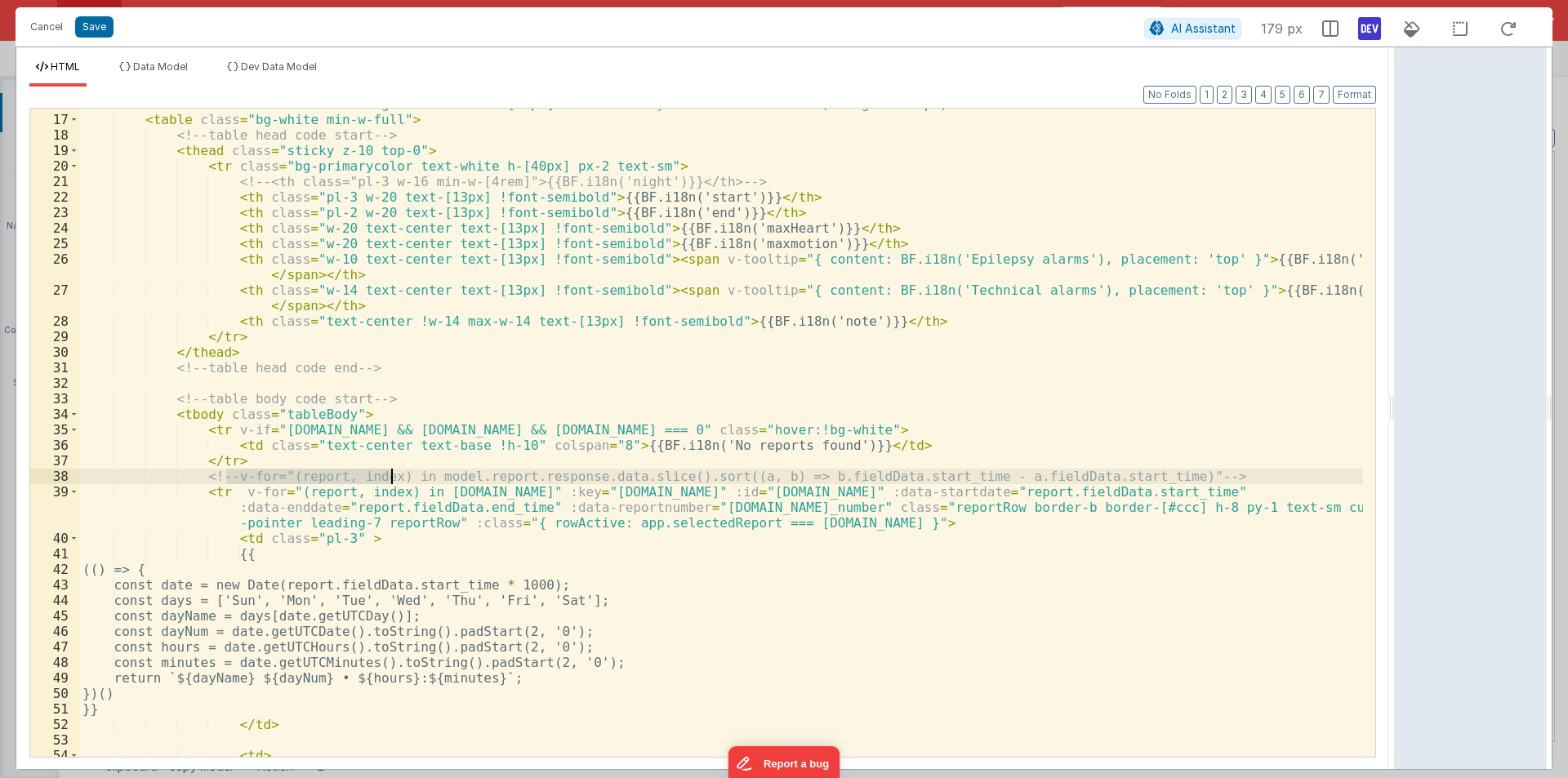
drag, startPoint x: 229, startPoint y: 476, endPoint x: 404, endPoint y: 476, distance: 175.0
click at [407, 476] on div "< div class = "scrollable-container bg-white rounded-[20px] relative" style = "…" at bounding box center [720, 435] width 1283 height 679
click at [209, 492] on div "< div class = "scrollable-container bg-white rounded-[20px] relative" style = "…" at bounding box center [720, 435] width 1283 height 679
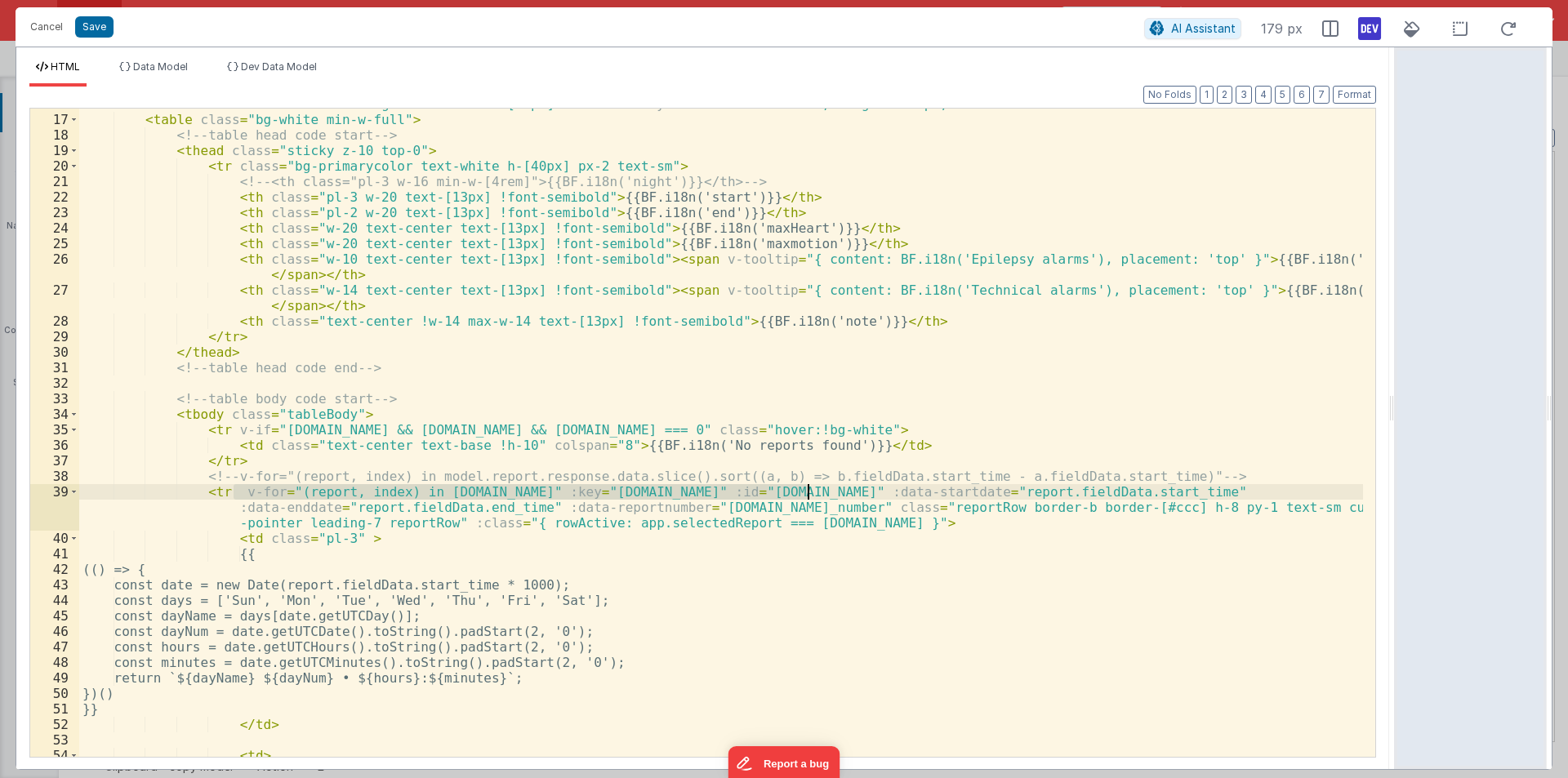
drag, startPoint x: 231, startPoint y: 491, endPoint x: 811, endPoint y: 488, distance: 580.0
click at [811, 488] on div "< div class = "scrollable-container bg-white rounded-[20px] relative" style = "…" at bounding box center [720, 435] width 1283 height 679
click at [1171, 472] on div "< div class = "scrollable-container bg-white rounded-[20px] relative" style = "…" at bounding box center [720, 435] width 1283 height 679
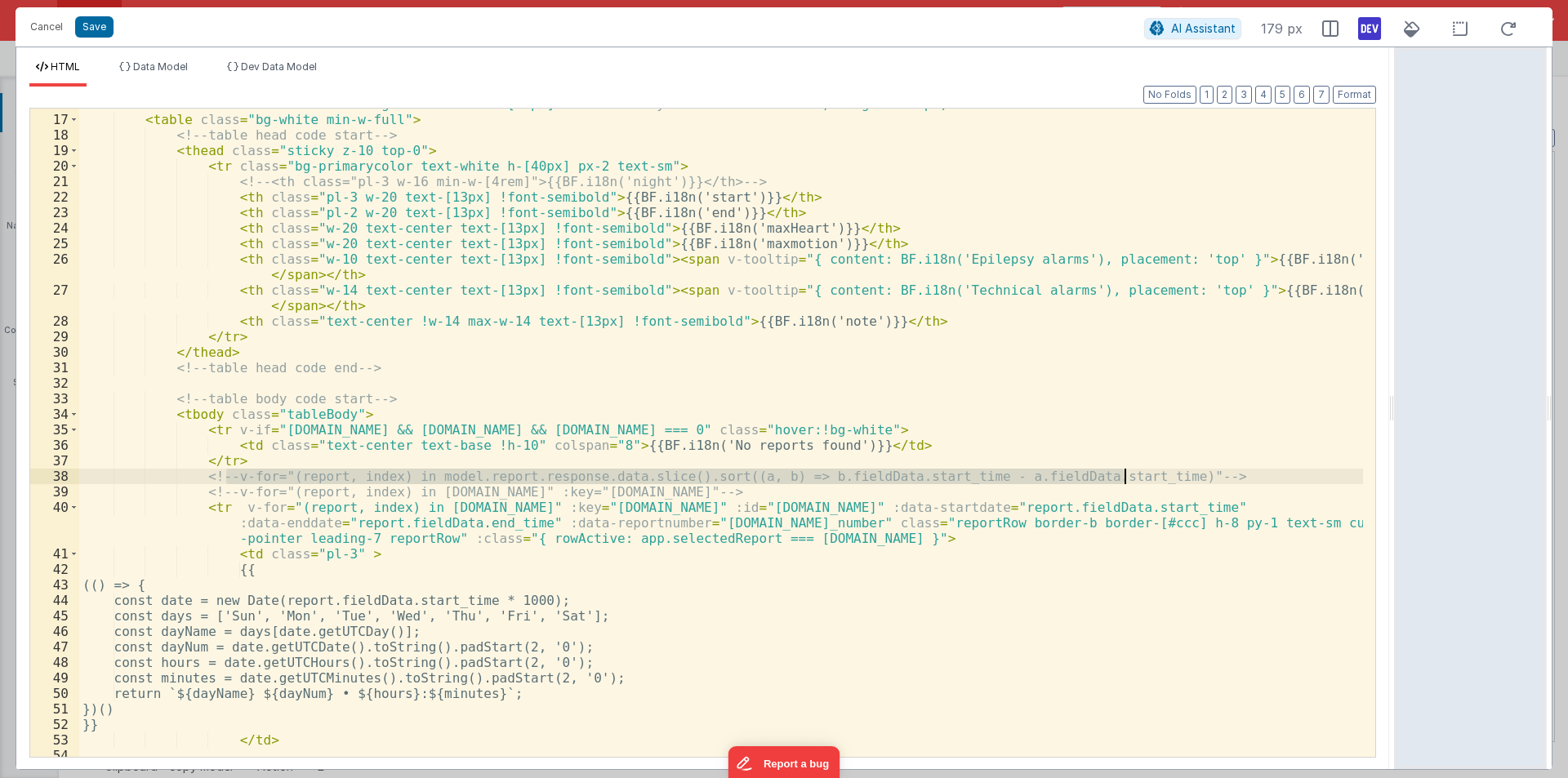
drag, startPoint x: 225, startPoint y: 477, endPoint x: 1124, endPoint y: 472, distance: 899.0
click at [1124, 472] on div "< div class = "scrollable-container bg-white rounded-[20px] relative" style = "…" at bounding box center [720, 435] width 1283 height 679
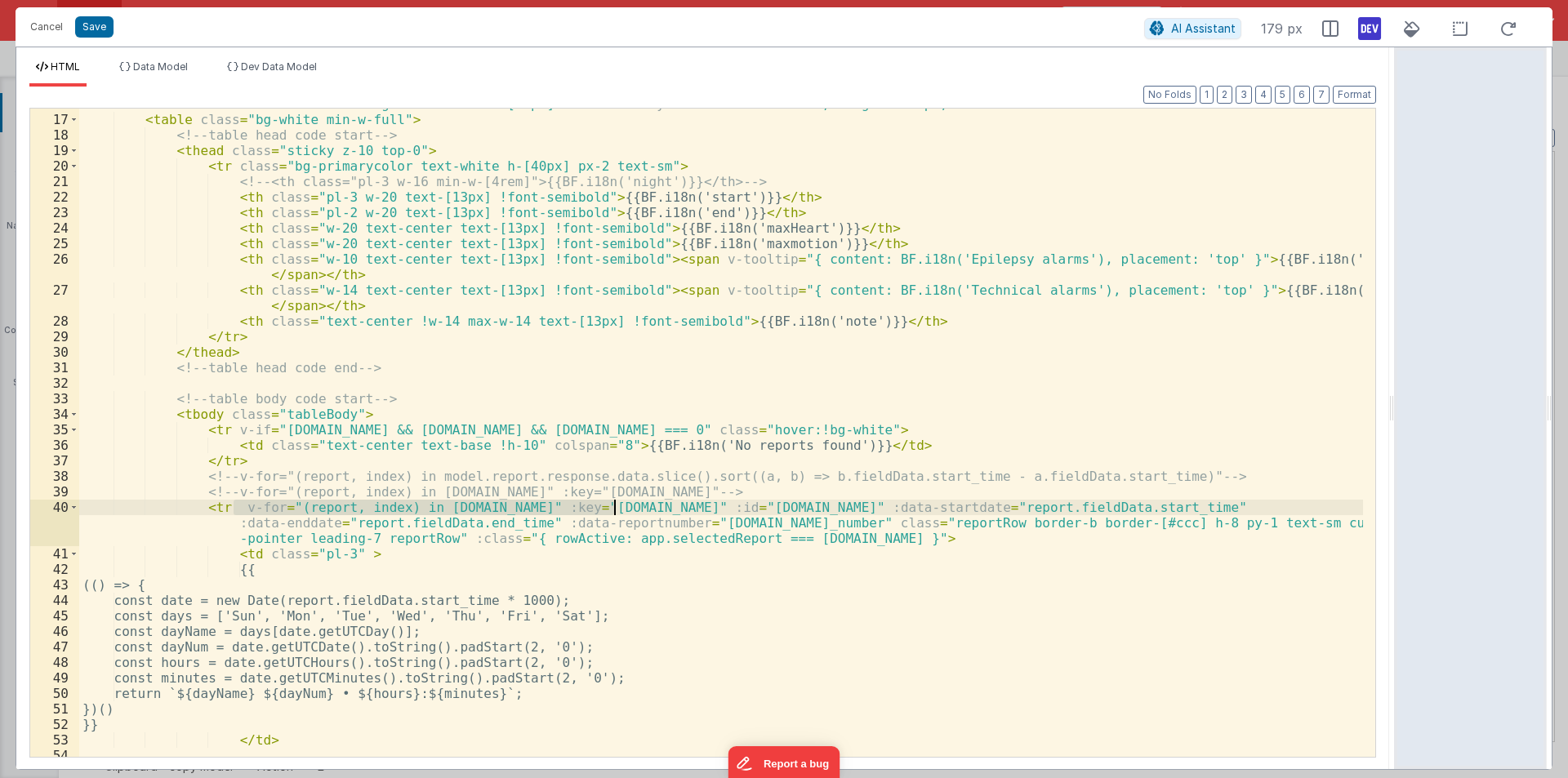
drag, startPoint x: 232, startPoint y: 506, endPoint x: 614, endPoint y: 504, distance: 382.0
click at [614, 504] on div "< div class = "scrollable-container bg-white rounded-[20px] relative" style = "…" at bounding box center [720, 435] width 1283 height 679
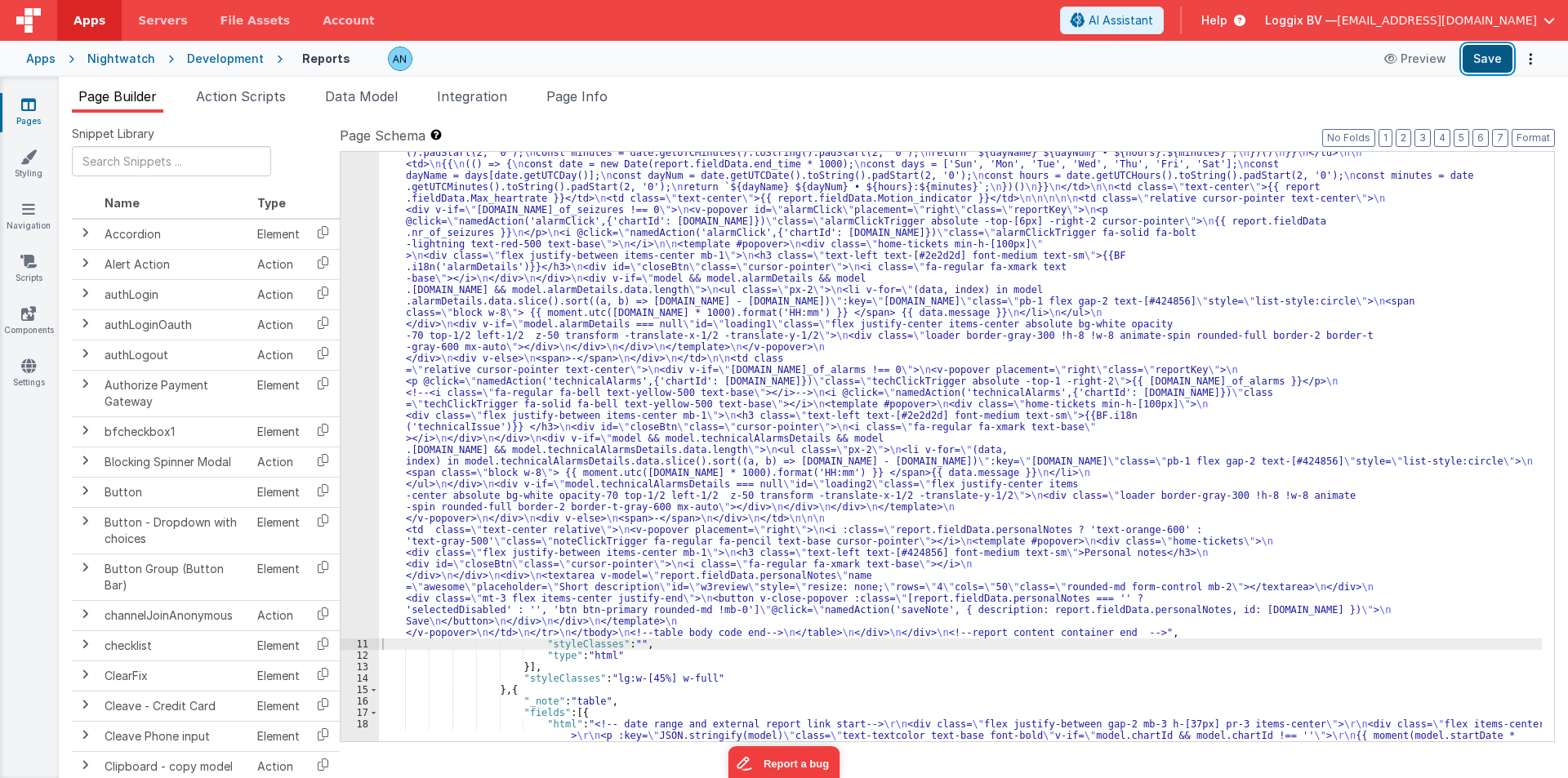
click at [1496, 56] on button "Save" at bounding box center [1487, 58] width 49 height 28
click at [1547, 131] on button "Format" at bounding box center [1533, 138] width 44 height 18
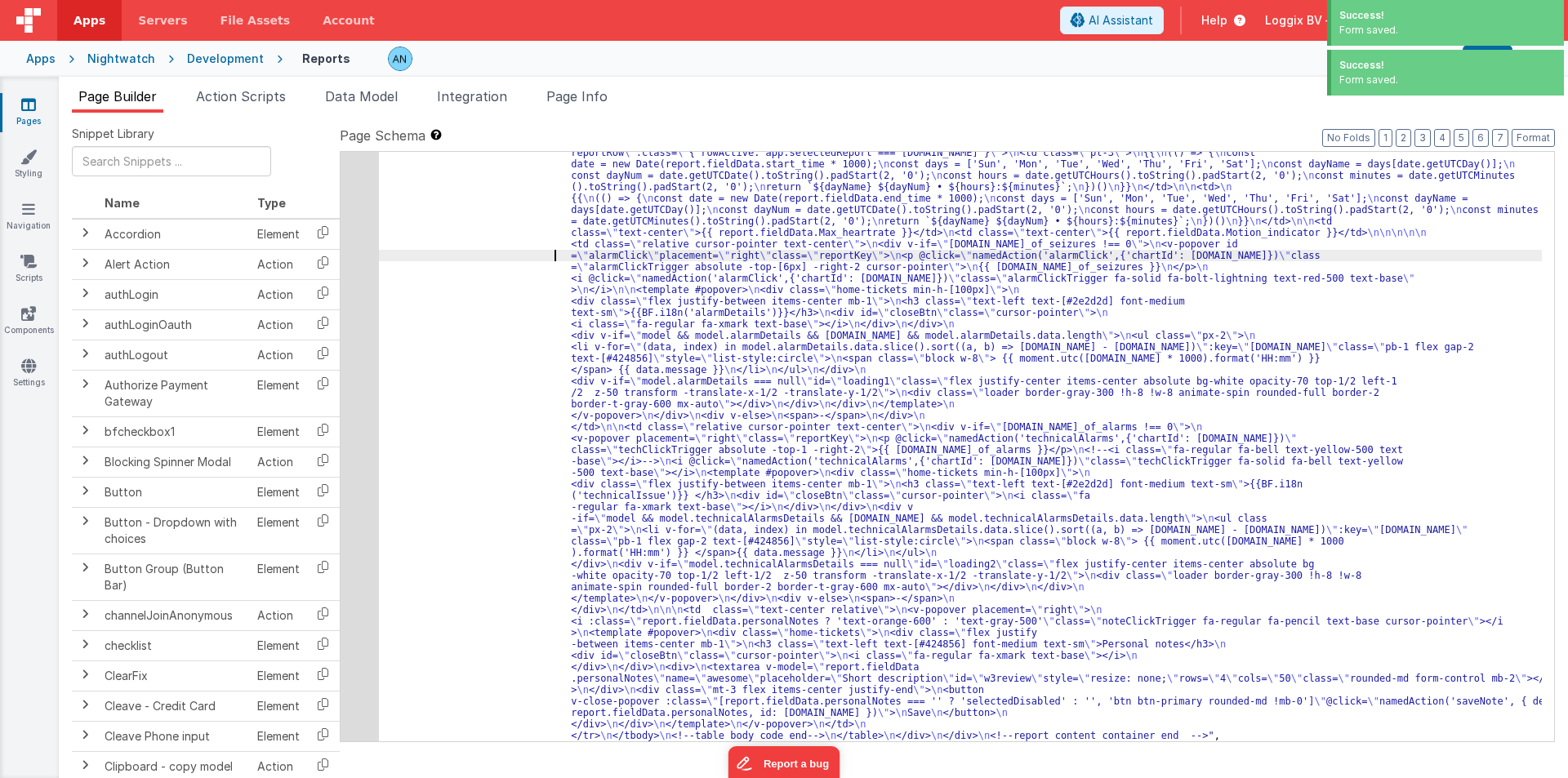
click at [474, 255] on div ""html" : "<pre class= \" hidden \" >{{model}}</pre> \n <!-- date picker and tit…" at bounding box center [960, 641] width 1162 height 1401
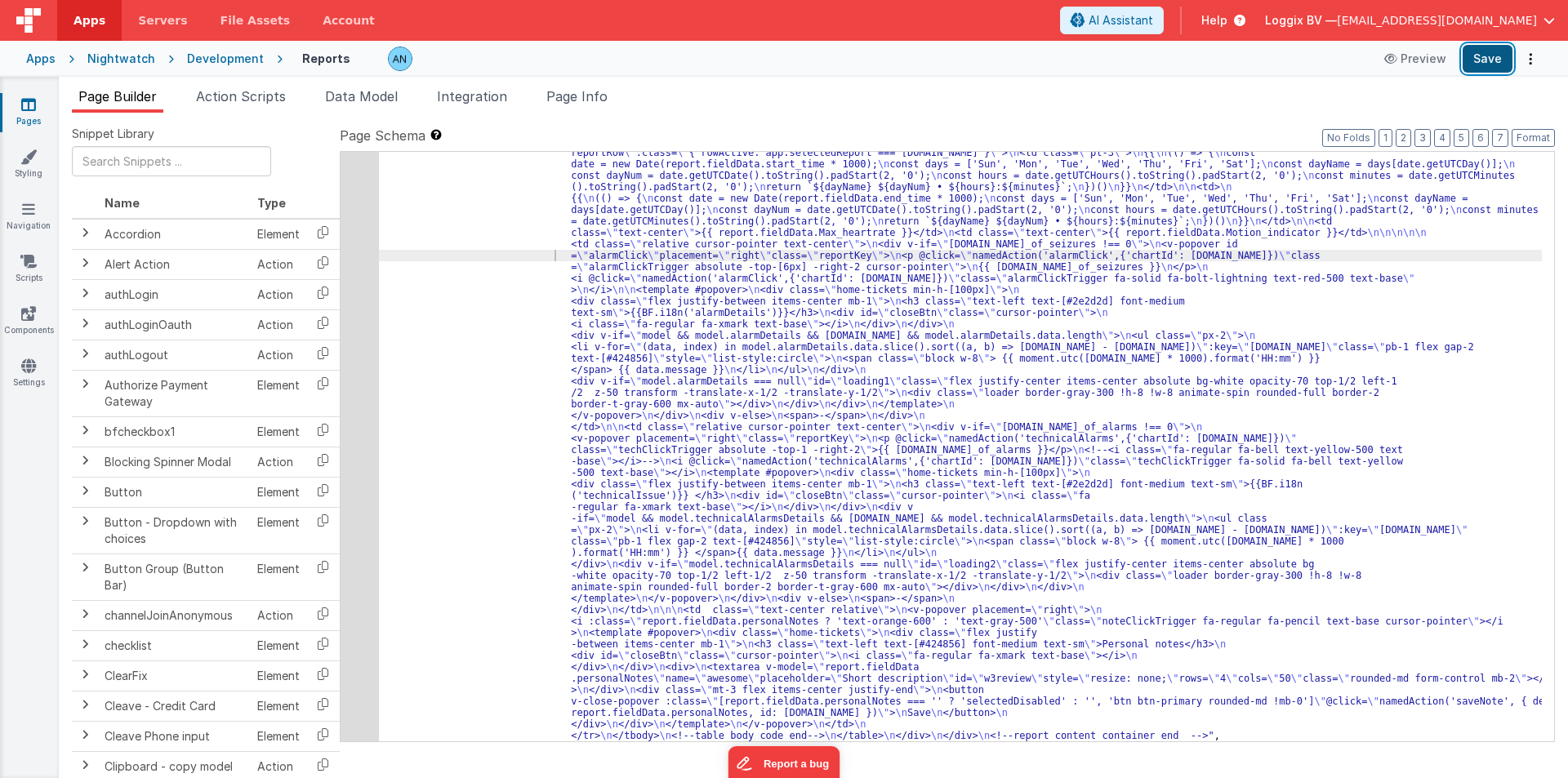
click at [1500, 54] on button "Save" at bounding box center [1487, 58] width 49 height 28
click at [473, 234] on div ""html" : "<pre class= \" hidden \" >{{model}}</pre> \n <!-- date picker and tit…" at bounding box center [960, 641] width 1162 height 1401
click at [1522, 134] on button "Format" at bounding box center [1533, 138] width 44 height 18
click at [515, 233] on div ""html" : "<pre class= \" hidden \" >{{model}}</pre> \n <!-- date picker and tit…" at bounding box center [960, 641] width 1162 height 1401
click at [1483, 55] on button "Save" at bounding box center [1487, 58] width 49 height 28
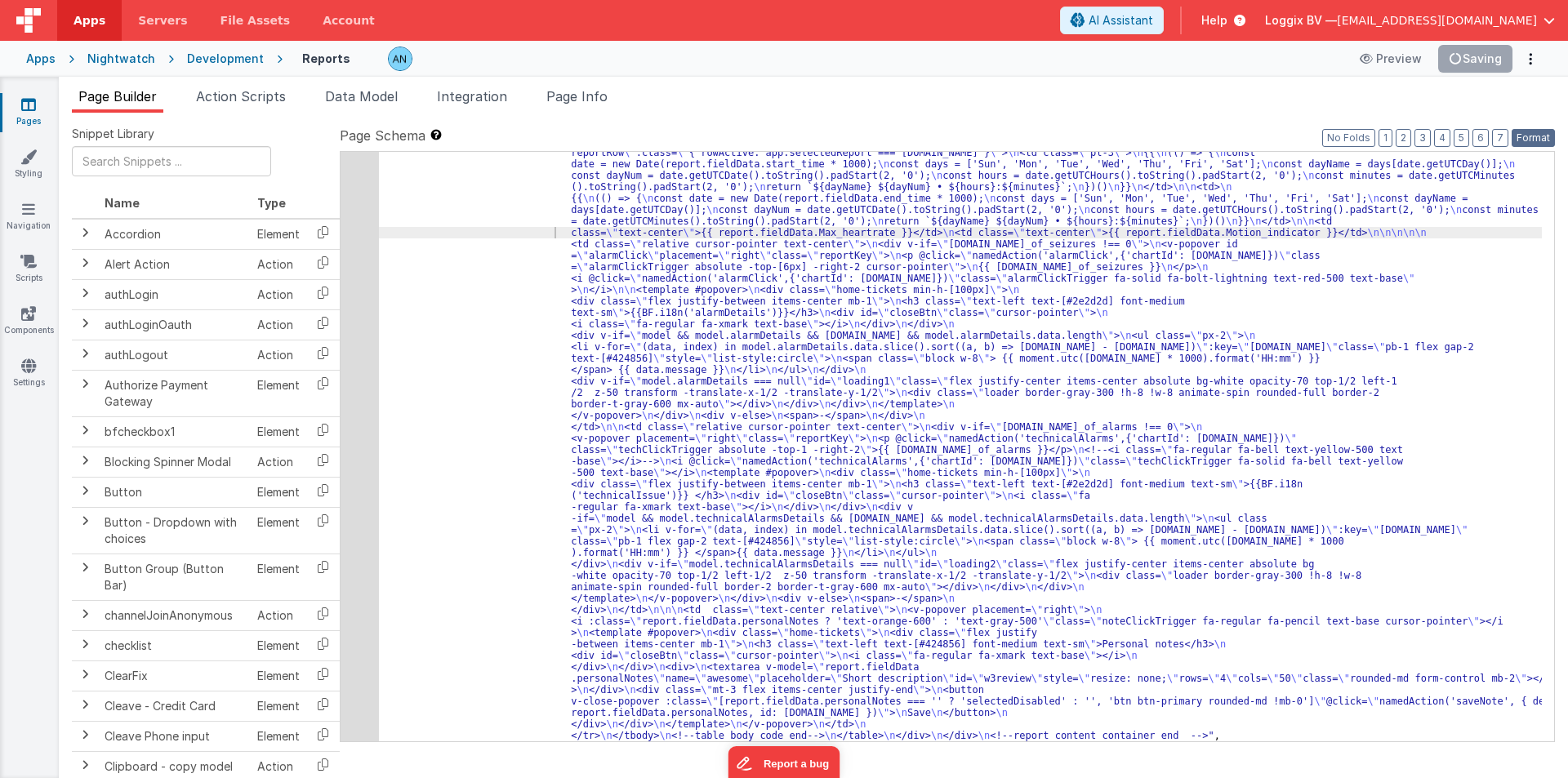
click at [1542, 137] on button "Format" at bounding box center [1533, 138] width 44 height 18
click at [488, 212] on div ""html" : "<pre class= \" hidden \" >{{model}}</pre> \n <!-- date picker and tit…" at bounding box center [960, 641] width 1162 height 1401
click at [1490, 61] on button "Save" at bounding box center [1487, 58] width 49 height 28
click at [1536, 135] on button "Format" at bounding box center [1533, 138] width 44 height 18
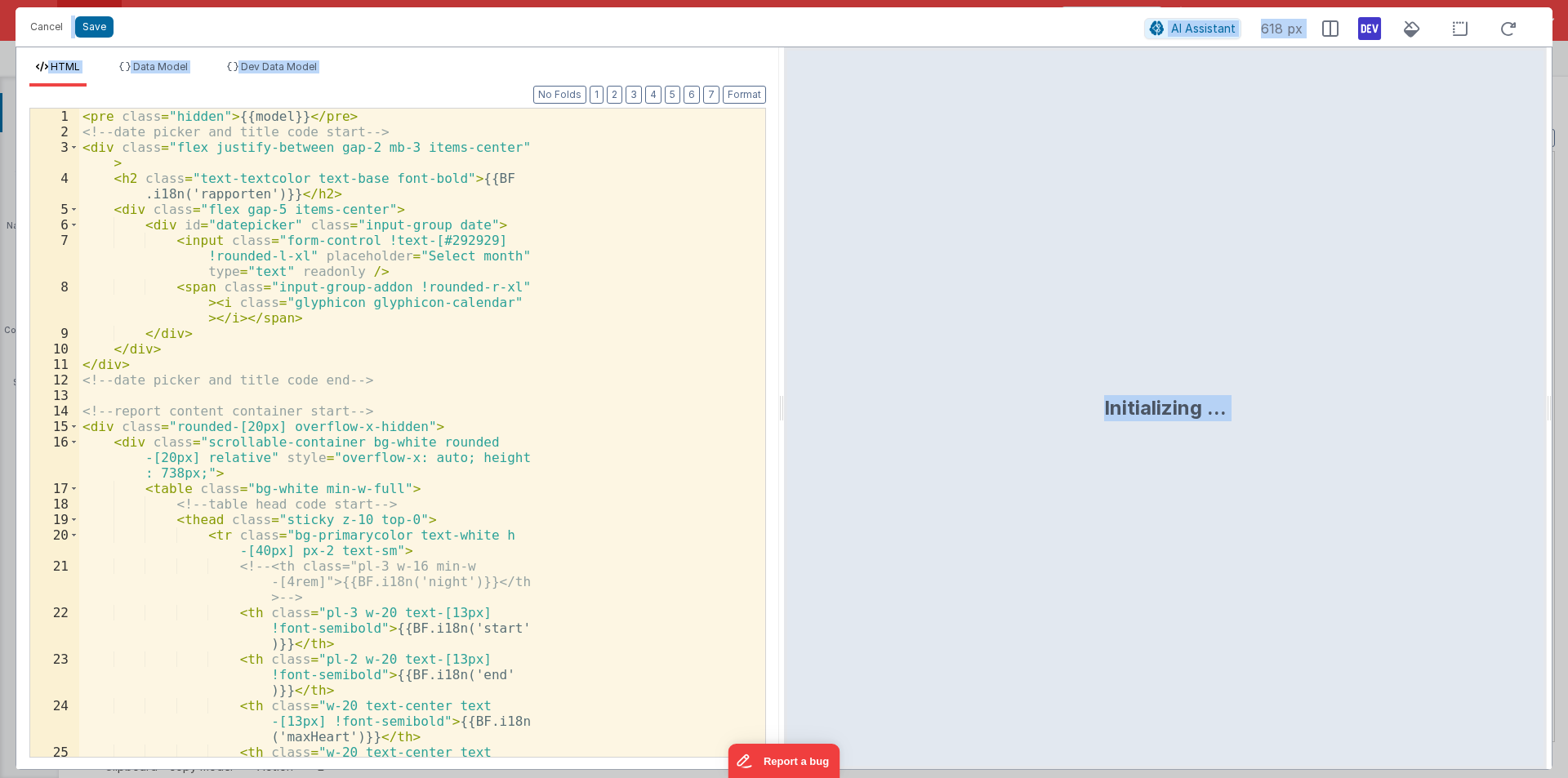
scroll to position [325, 0]
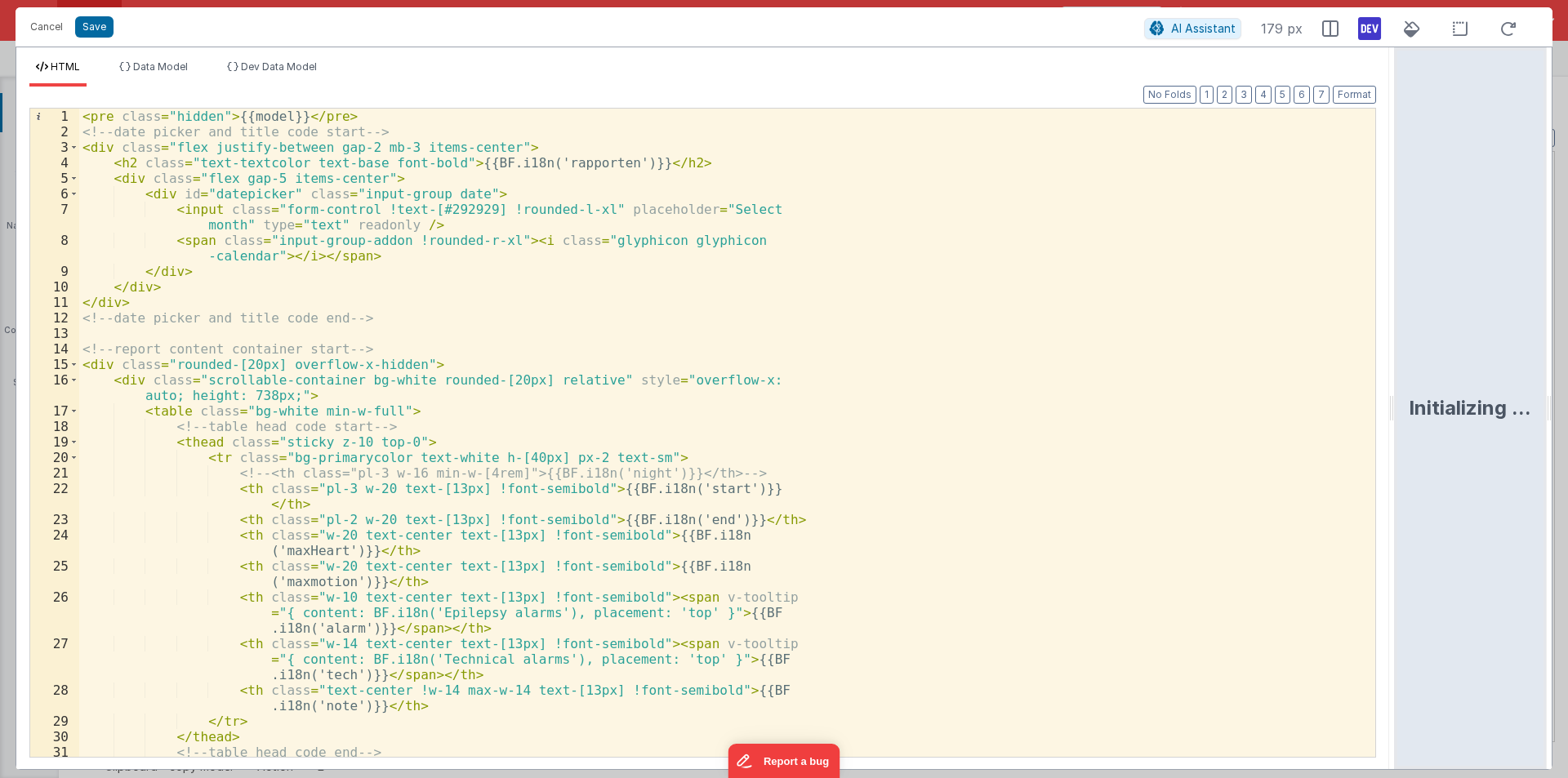
drag, startPoint x: 779, startPoint y: 405, endPoint x: 1522, endPoint y: 405, distance: 743.0
click at [1521, 405] on html "Cancel Save AI Assistant 179 px HTML Data Model Dev Data Model Format 7 6 5 4 3…" at bounding box center [784, 389] width 1568 height 778
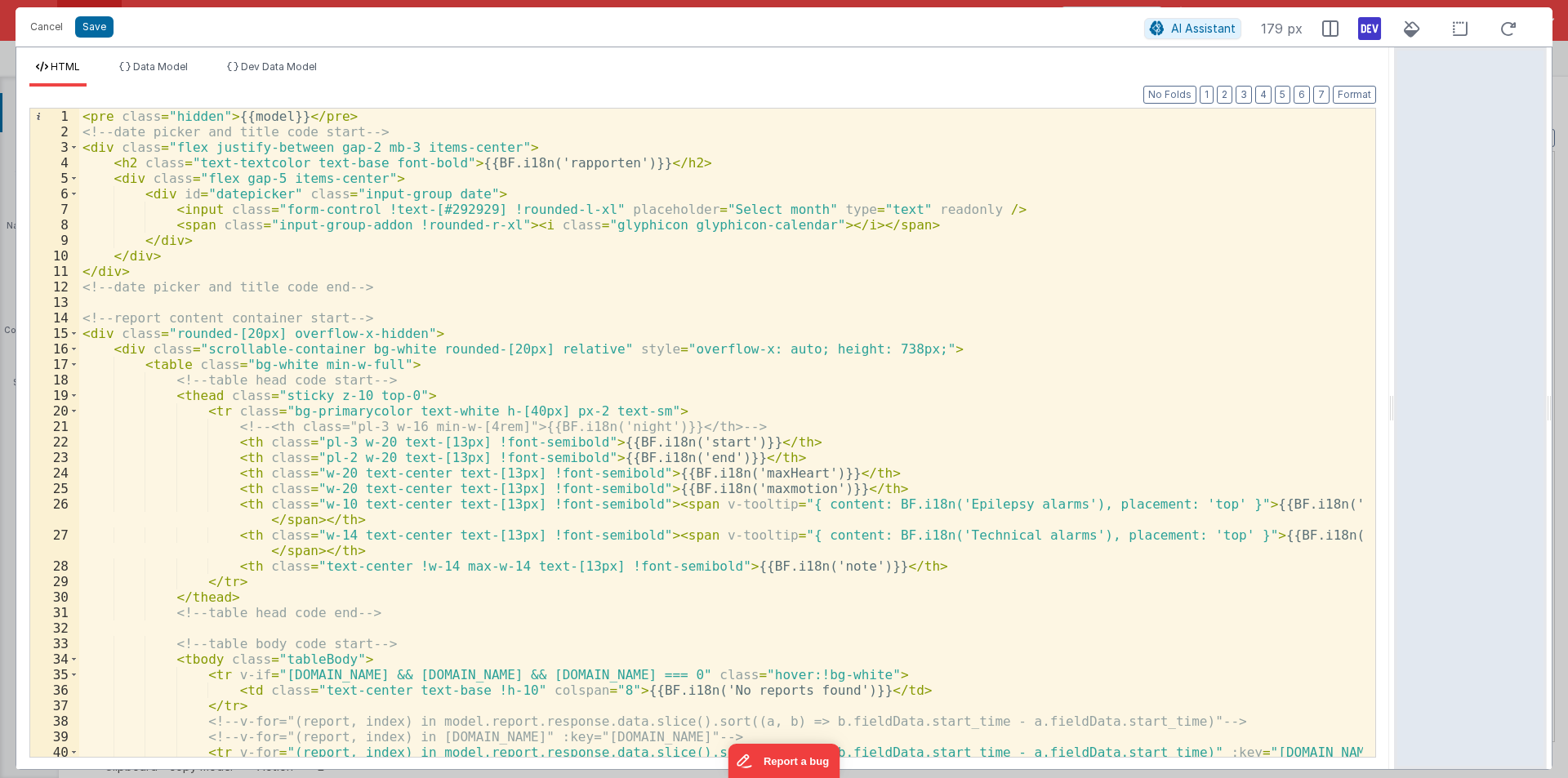
click at [973, 350] on div "< pre class = "hidden" > {{model}} </ pre > <!-- date picker and title code sta…" at bounding box center [720, 471] width 1283 height 726
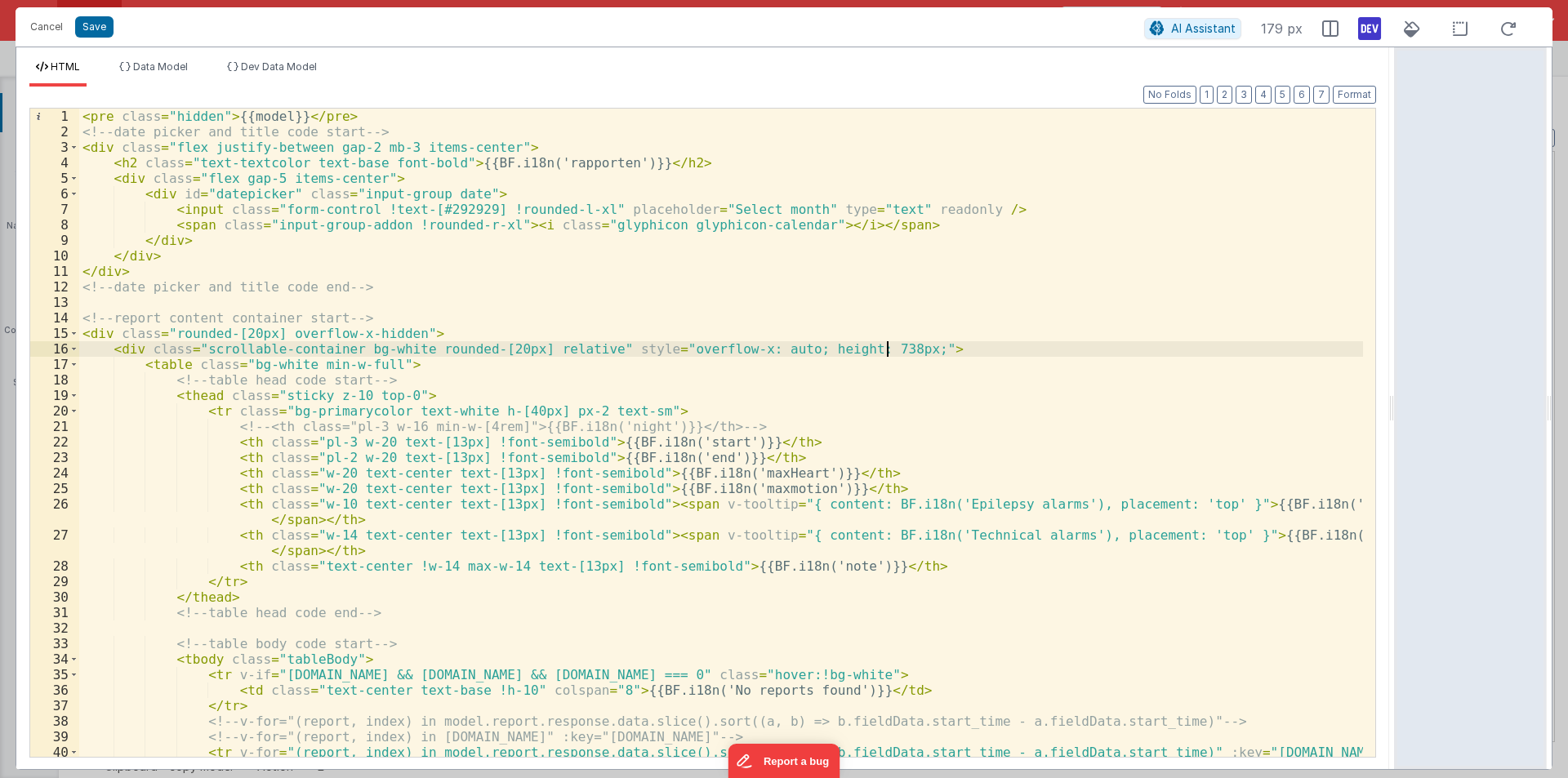
scroll to position [343, 0]
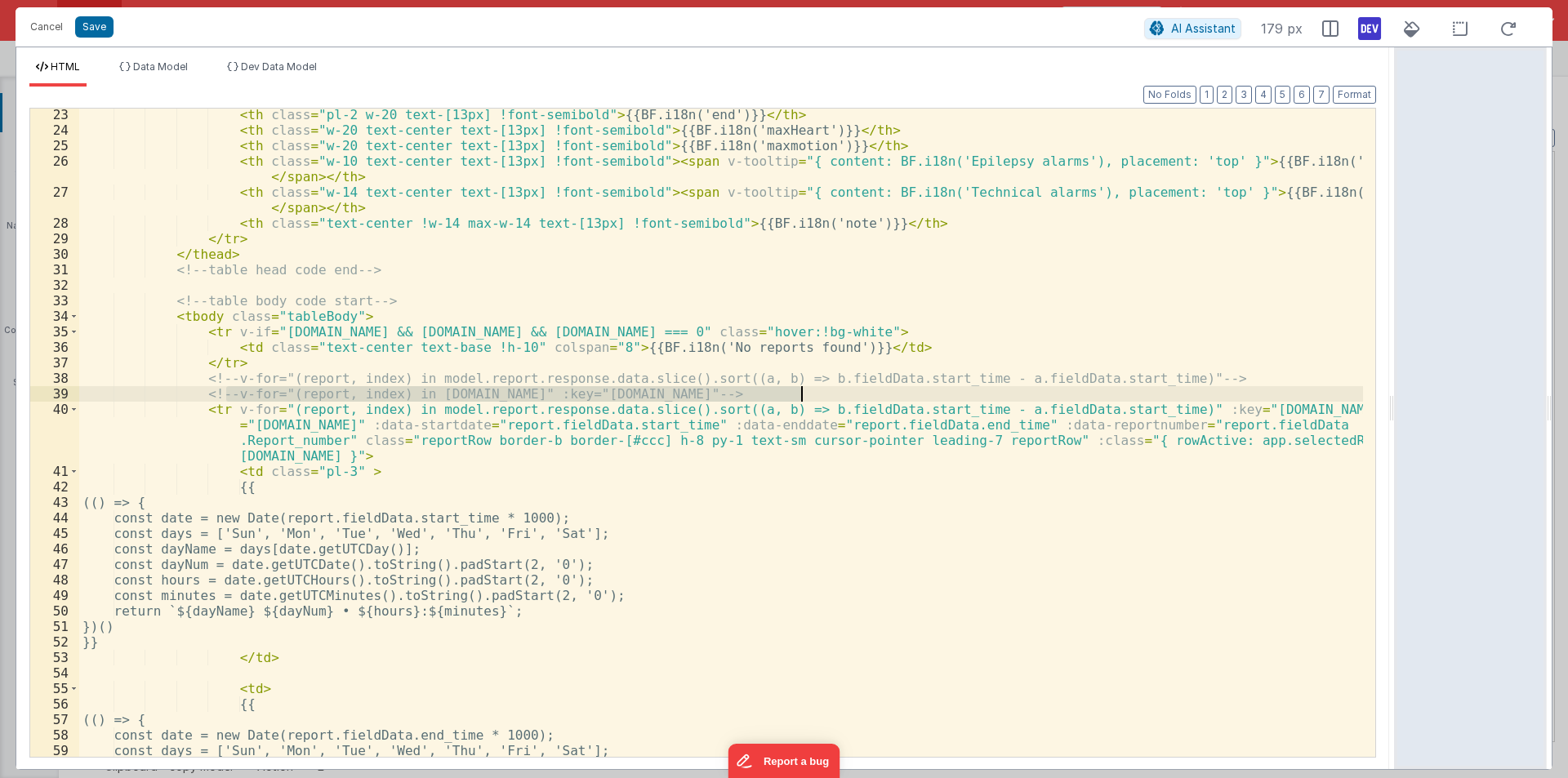
drag, startPoint x: 226, startPoint y: 392, endPoint x: 802, endPoint y: 389, distance: 576.0
click at [802, 389] on div "< th class = "pl-2 w-20 text-[13px] !font-semibold" > {{BF.i18n('end')}} </ th …" at bounding box center [720, 446] width 1283 height 679
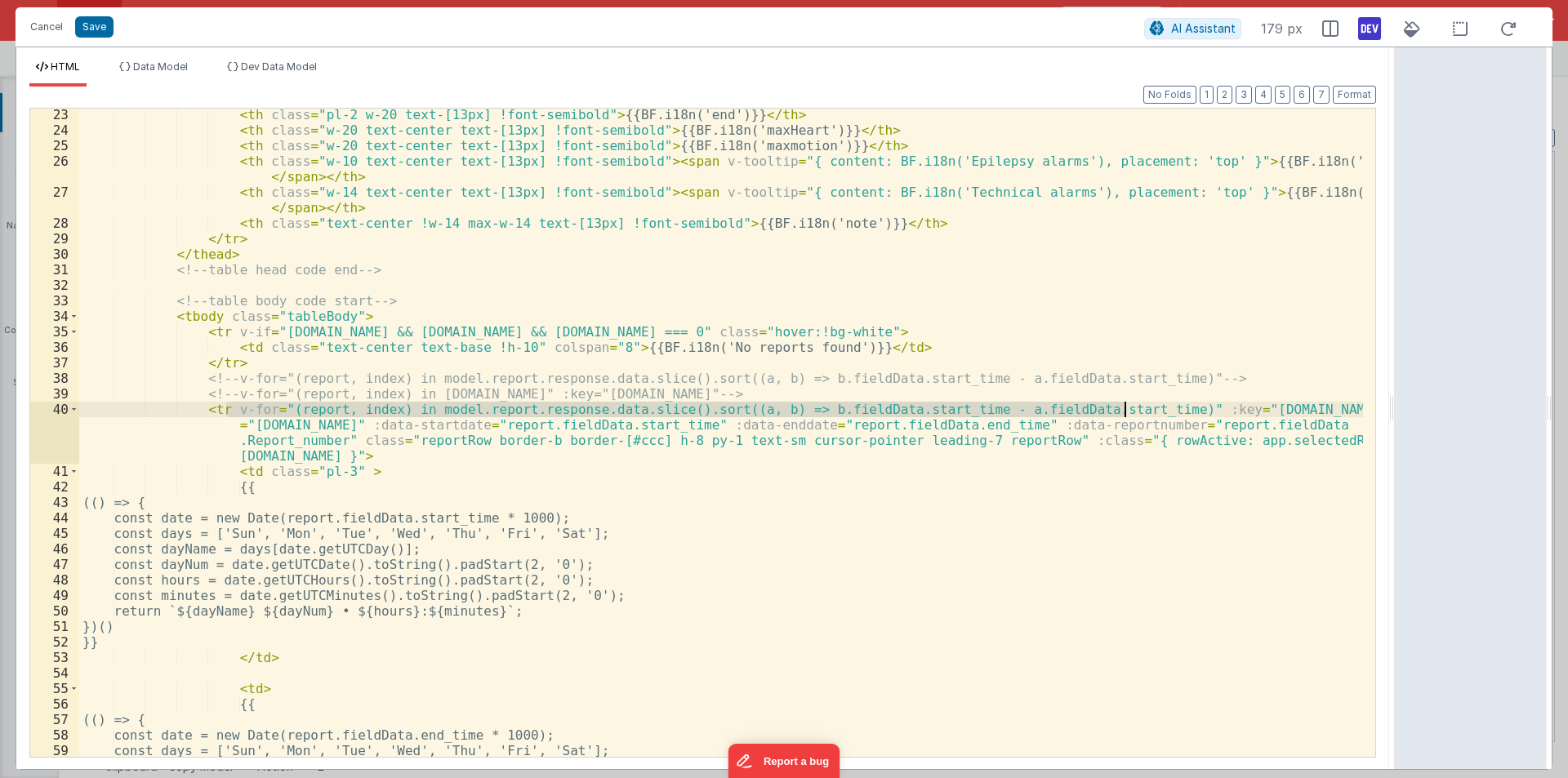
drag, startPoint x: 225, startPoint y: 408, endPoint x: 1126, endPoint y: 408, distance: 901.0
click at [1126, 408] on div "< th class = "pl-2 w-20 text-[13px] !font-semibold" > {{BF.i18n('end')}} </ th …" at bounding box center [720, 446] width 1283 height 679
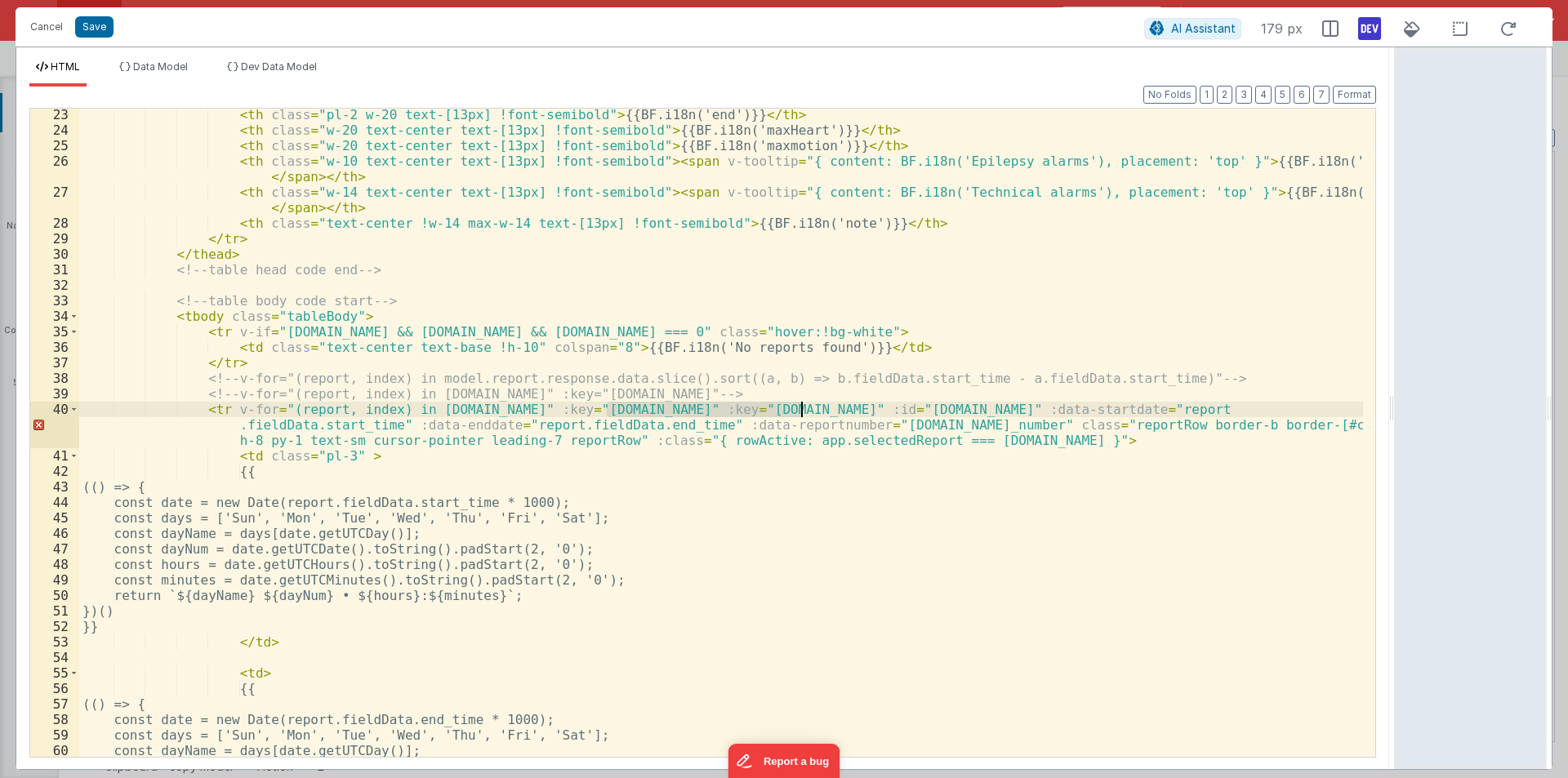
drag, startPoint x: 610, startPoint y: 405, endPoint x: 805, endPoint y: 405, distance: 195.0
click at [805, 405] on div "< th class = "pl-2 w-20 text-[13px] !font-semibold" > {{BF.i18n('end')}} </ th …" at bounding box center [720, 446] width 1283 height 679
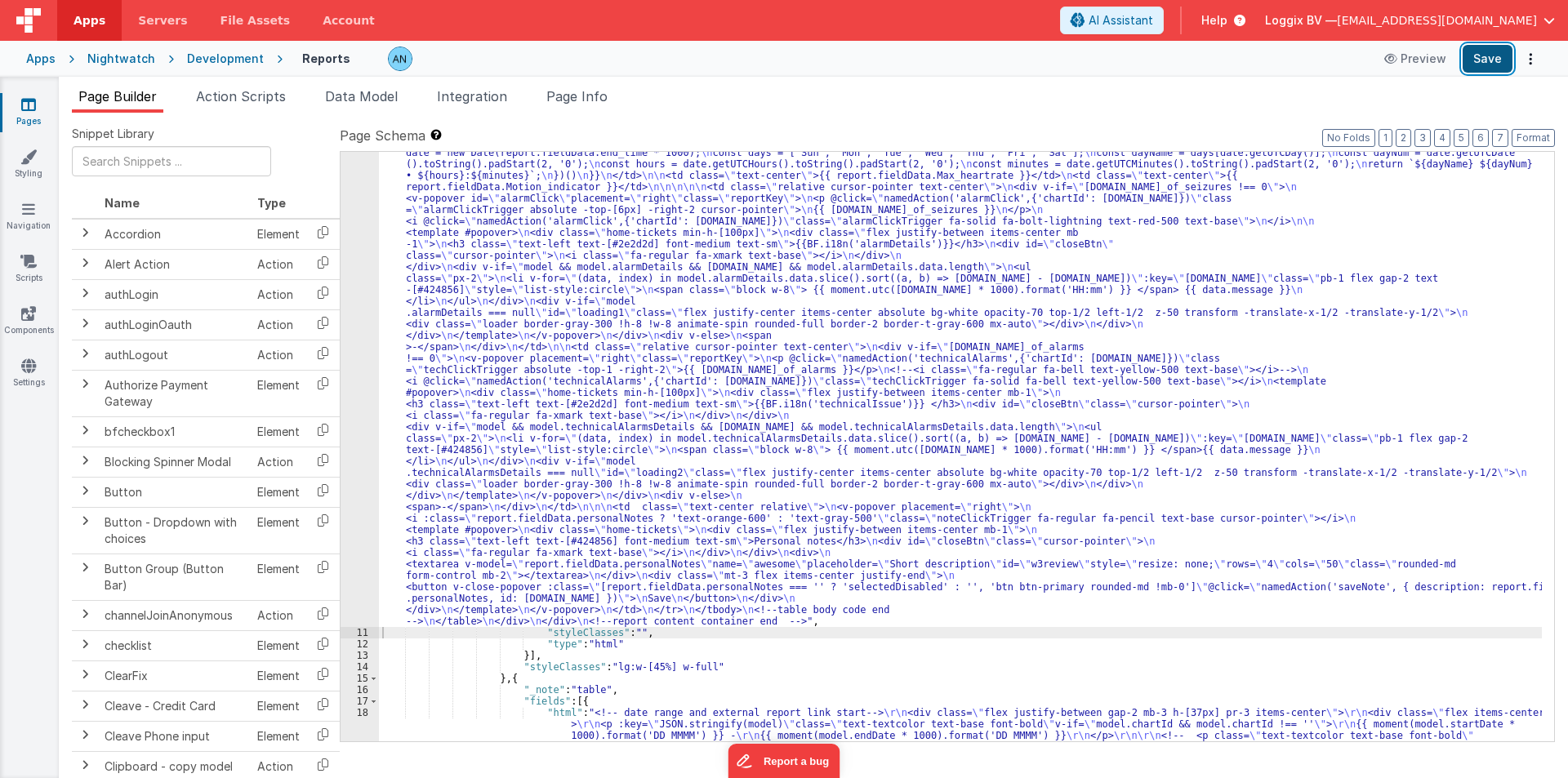
click at [1487, 51] on button "Save" at bounding box center [1487, 58] width 49 height 28
click at [1528, 134] on button "Format" at bounding box center [1533, 138] width 44 height 18
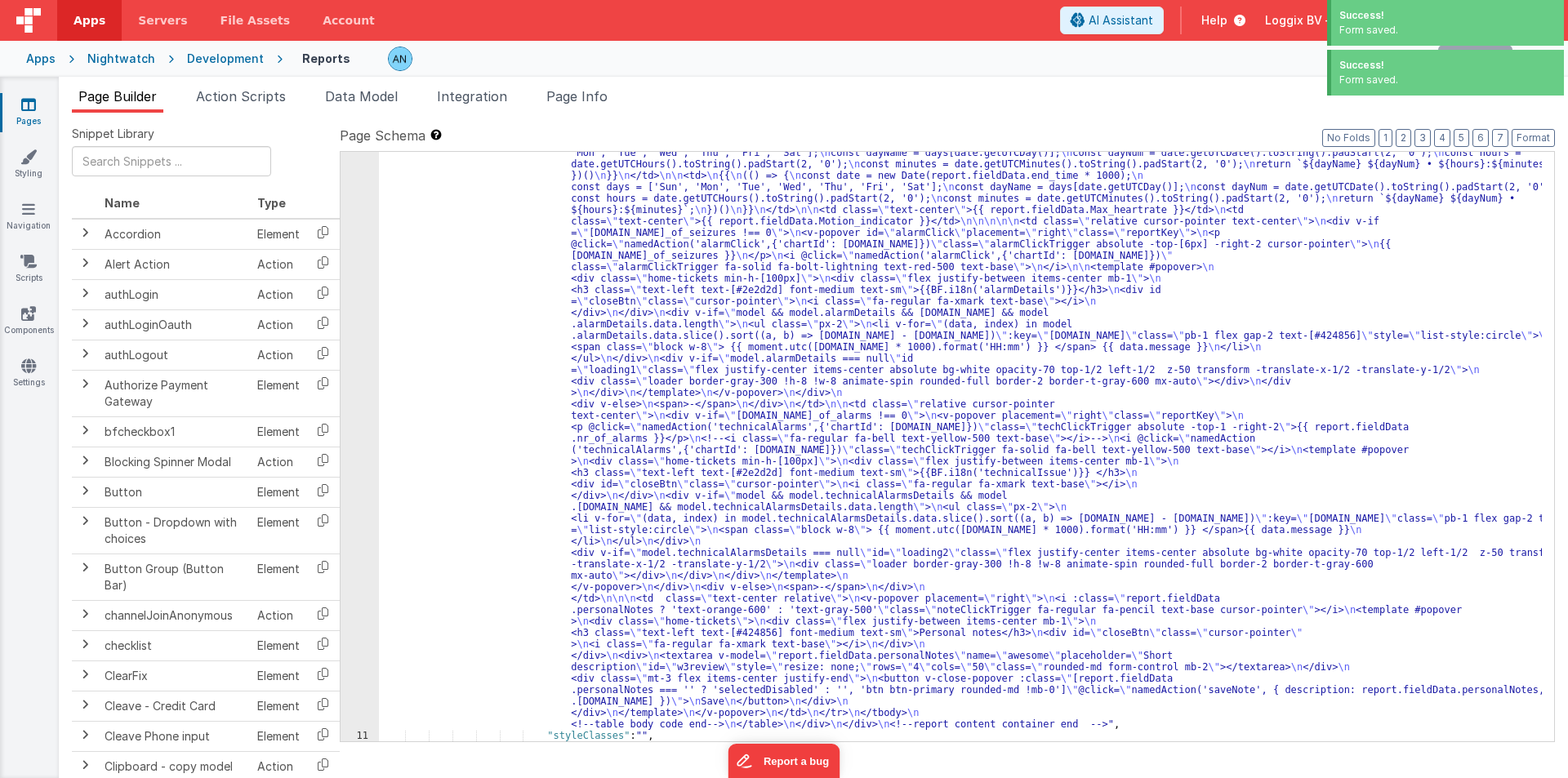
click at [436, 238] on div ""html" : "<pre class= \" hidden \" >{{model}}</pre> \n <!-- date picker and tit…" at bounding box center [960, 630] width 1162 height 1401
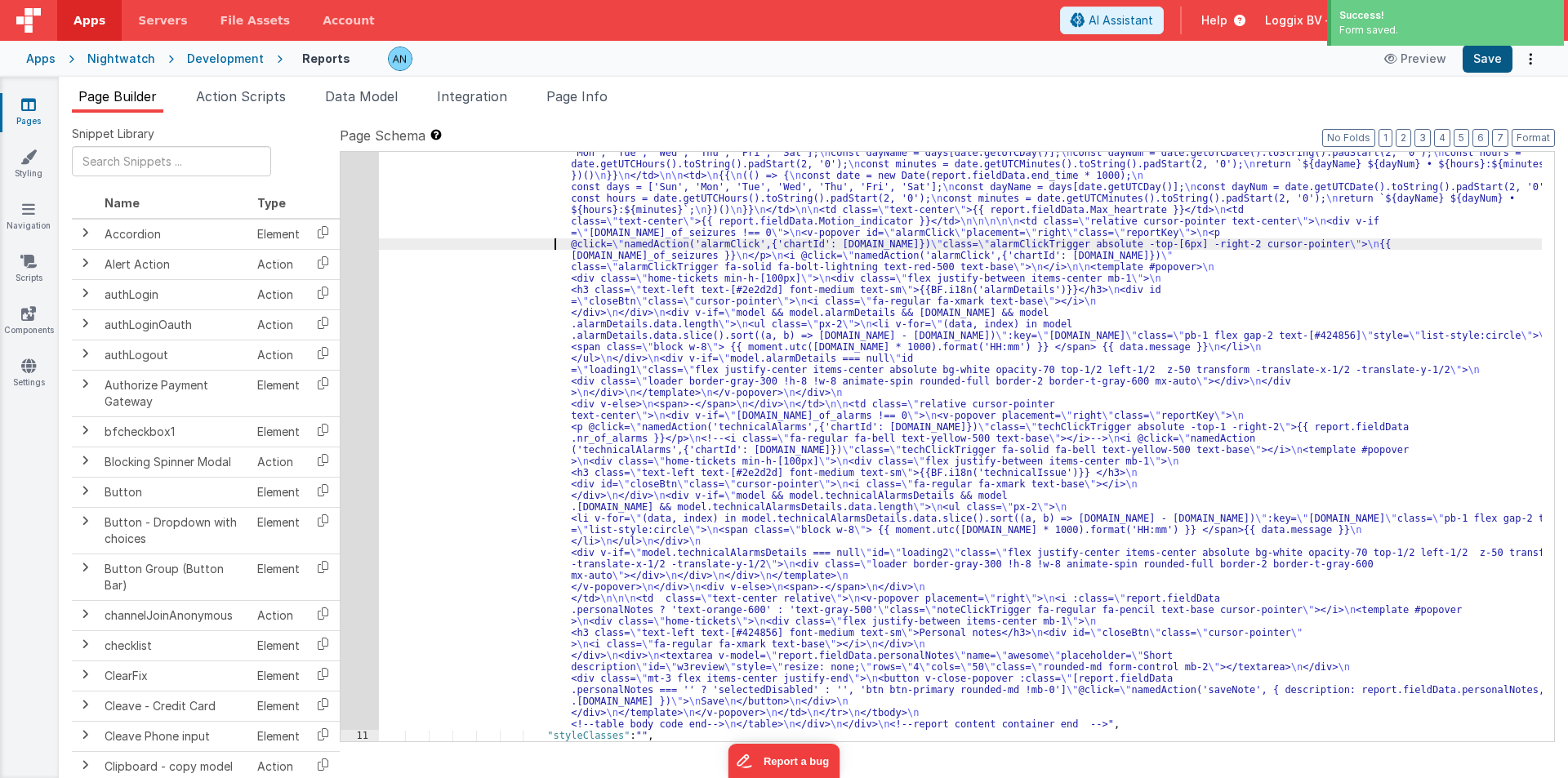
click at [1489, 52] on div "Success! Form saved." at bounding box center [1445, 72] width 236 height 46
click at [1489, 53] on button "Save" at bounding box center [1487, 58] width 49 height 28
click at [1545, 131] on button "Format" at bounding box center [1533, 138] width 44 height 18
click at [1500, 56] on button "Save" at bounding box center [1487, 58] width 49 height 28
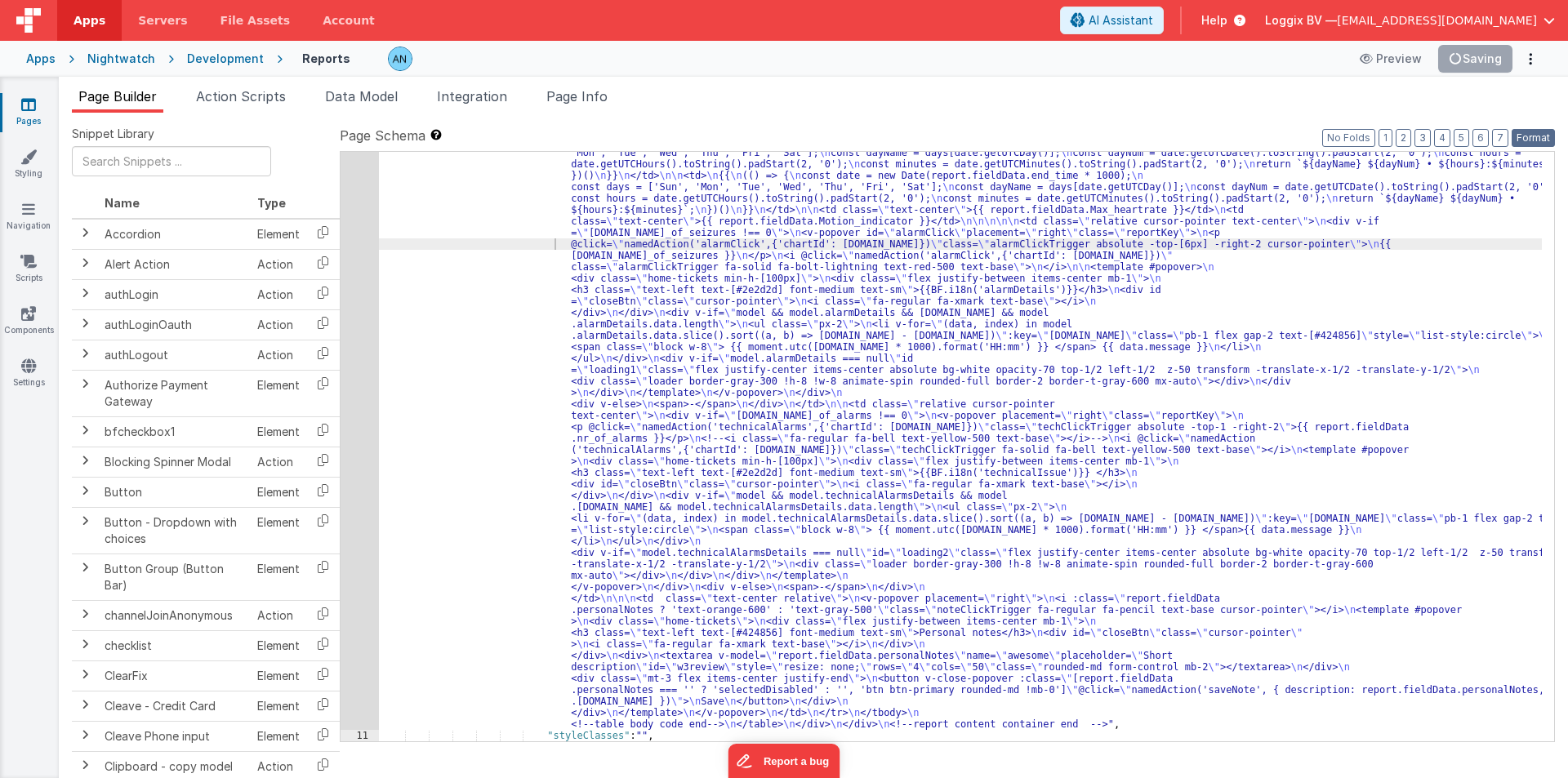
click at [1547, 134] on button "Format" at bounding box center [1533, 138] width 44 height 18
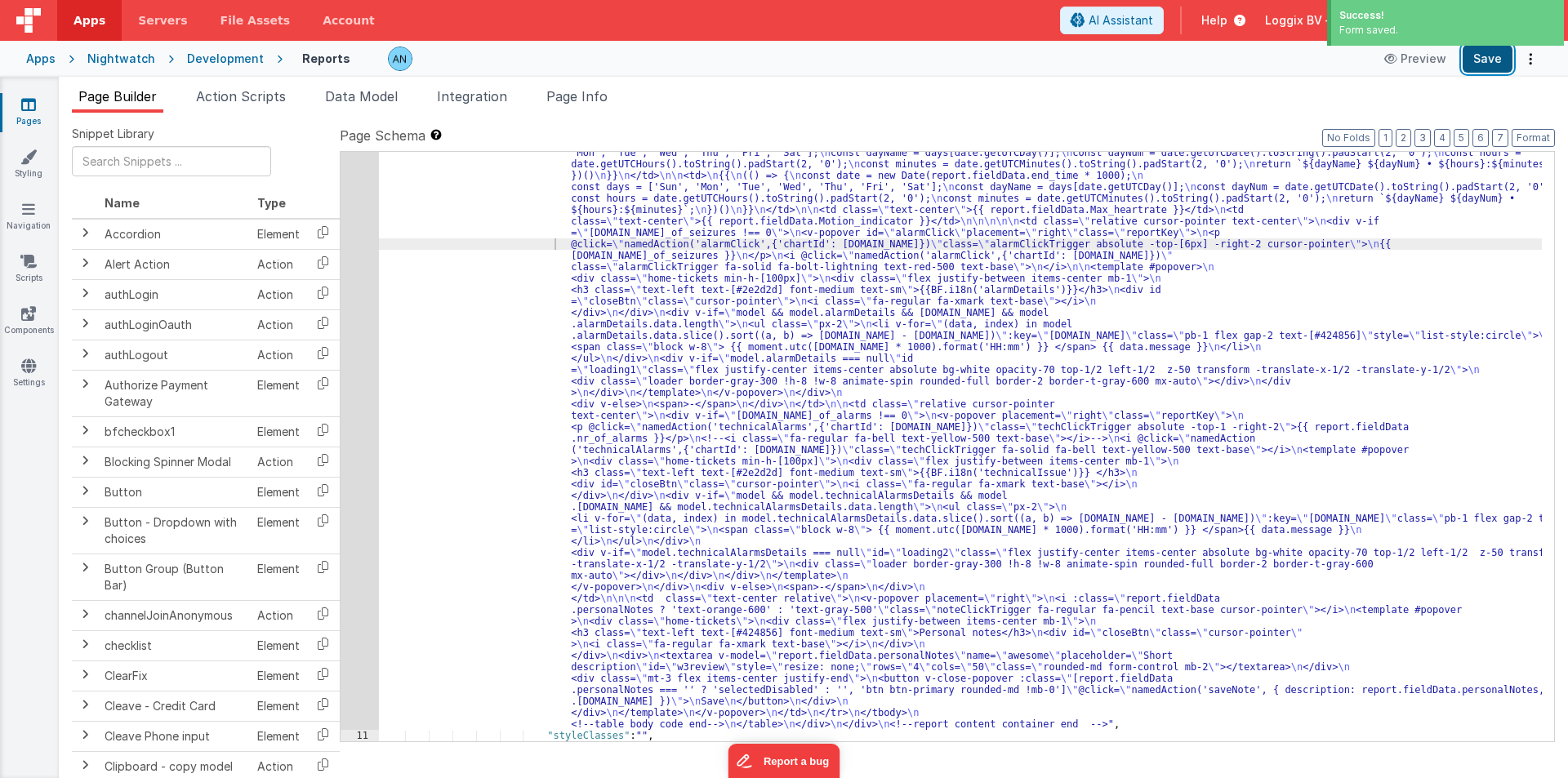
click at [1500, 59] on button "Save" at bounding box center [1487, 58] width 49 height 28
click at [1535, 133] on button "Format" at bounding box center [1533, 138] width 44 height 18
click at [414, 290] on div ""html" : "<pre class= \" hidden \" >{{model}}</pre> \n <!-- date picker and tit…" at bounding box center [960, 630] width 1162 height 1401
click at [361, 255] on div "10" at bounding box center [359, 330] width 38 height 800
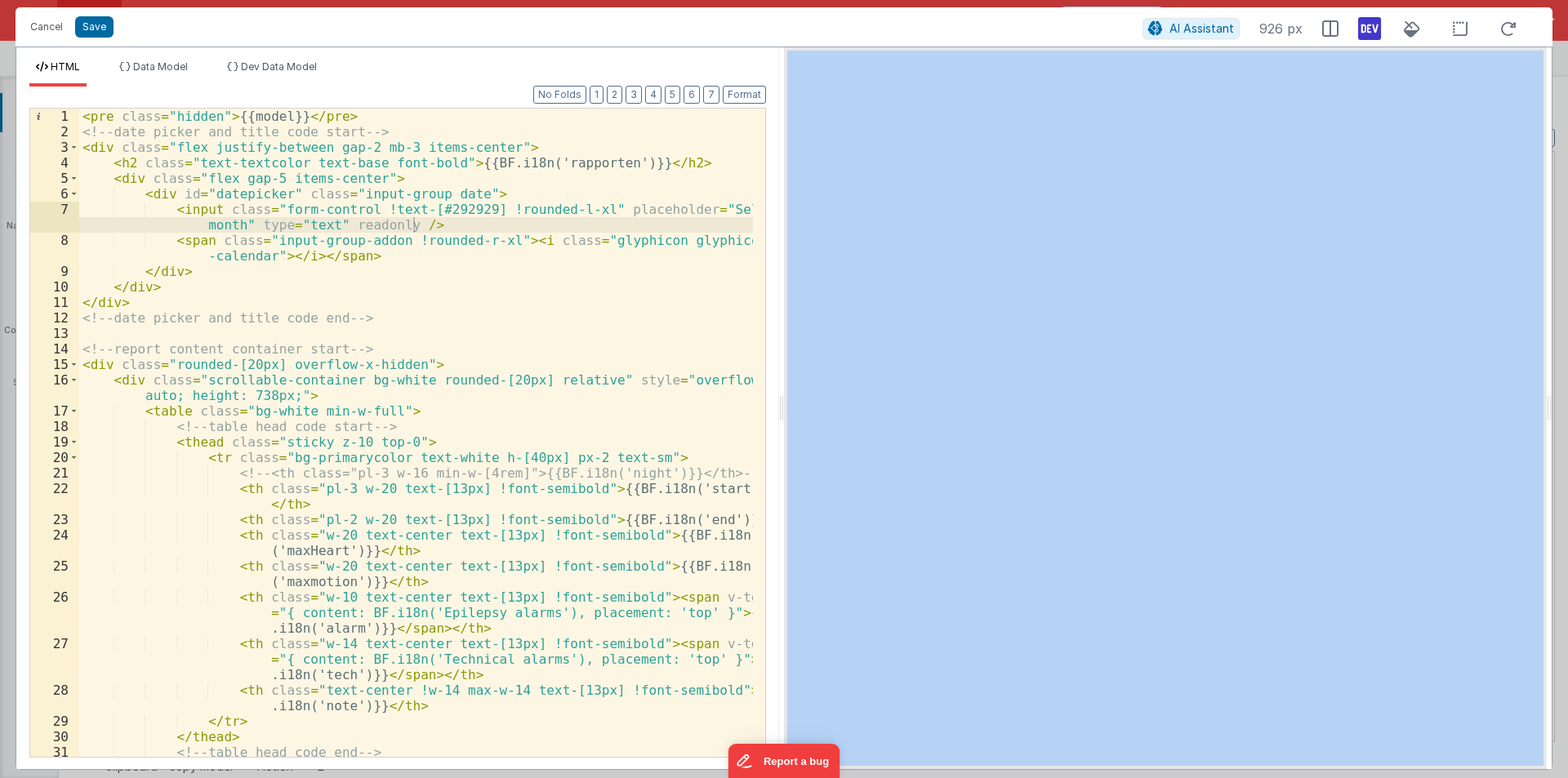
drag, startPoint x: 787, startPoint y: 404, endPoint x: 1562, endPoint y: 411, distance: 775.0
click at [1567, 411] on div "Cancel Save AI Assistant 926 px HTML Data Model Dev Data Model Format 7 6 5 4 3…" at bounding box center [784, 389] width 1568 height 778
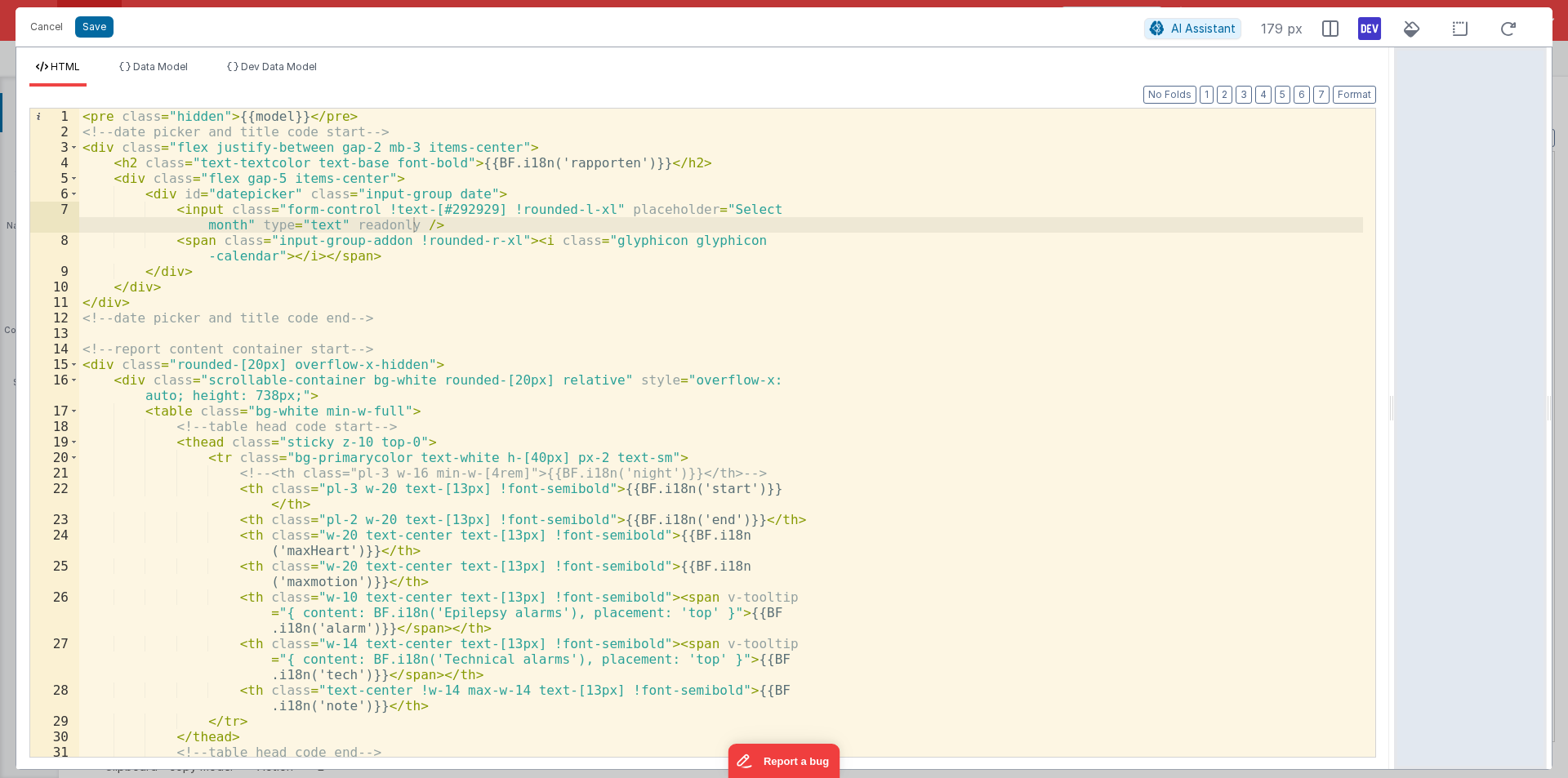
drag, startPoint x: 783, startPoint y: 408, endPoint x: 1410, endPoint y: 420, distance: 627.1
click at [1424, 416] on html "Cancel Save AI Assistant 179 px HTML Data Model Dev Data Model Format 7 6 5 4 3…" at bounding box center [784, 389] width 1568 height 778
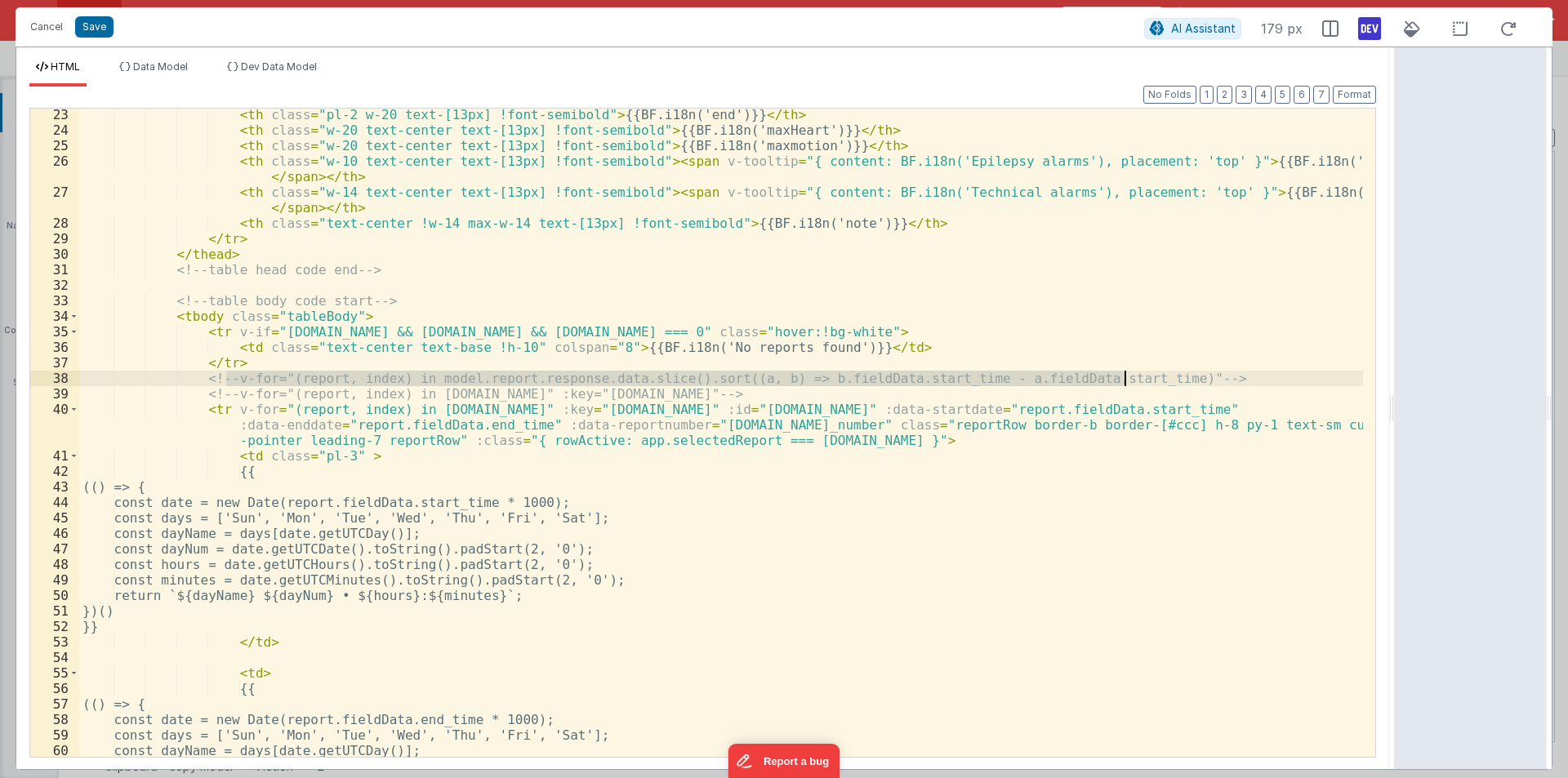
drag, startPoint x: 228, startPoint y: 377, endPoint x: 1124, endPoint y: 373, distance: 896.0
click at [1124, 373] on div "< th class = "pl-2 w-20 text-[13px] !font-semibold" > {{BF.i18n('end')}} </ th …" at bounding box center [720, 446] width 1283 height 679
click at [1162, 378] on div "< th class = "pl-2 w-20 text-[13px] !font-semibold" > {{BF.i18n('end')}} </ th …" at bounding box center [720, 446] width 1283 height 679
click at [254, 365] on div "< th class = "pl-2 w-20 text-[13px] !font-semibold" > {{BF.i18n('end')}} </ th …" at bounding box center [720, 446] width 1283 height 679
drag, startPoint x: 228, startPoint y: 376, endPoint x: 1123, endPoint y: 374, distance: 895.0
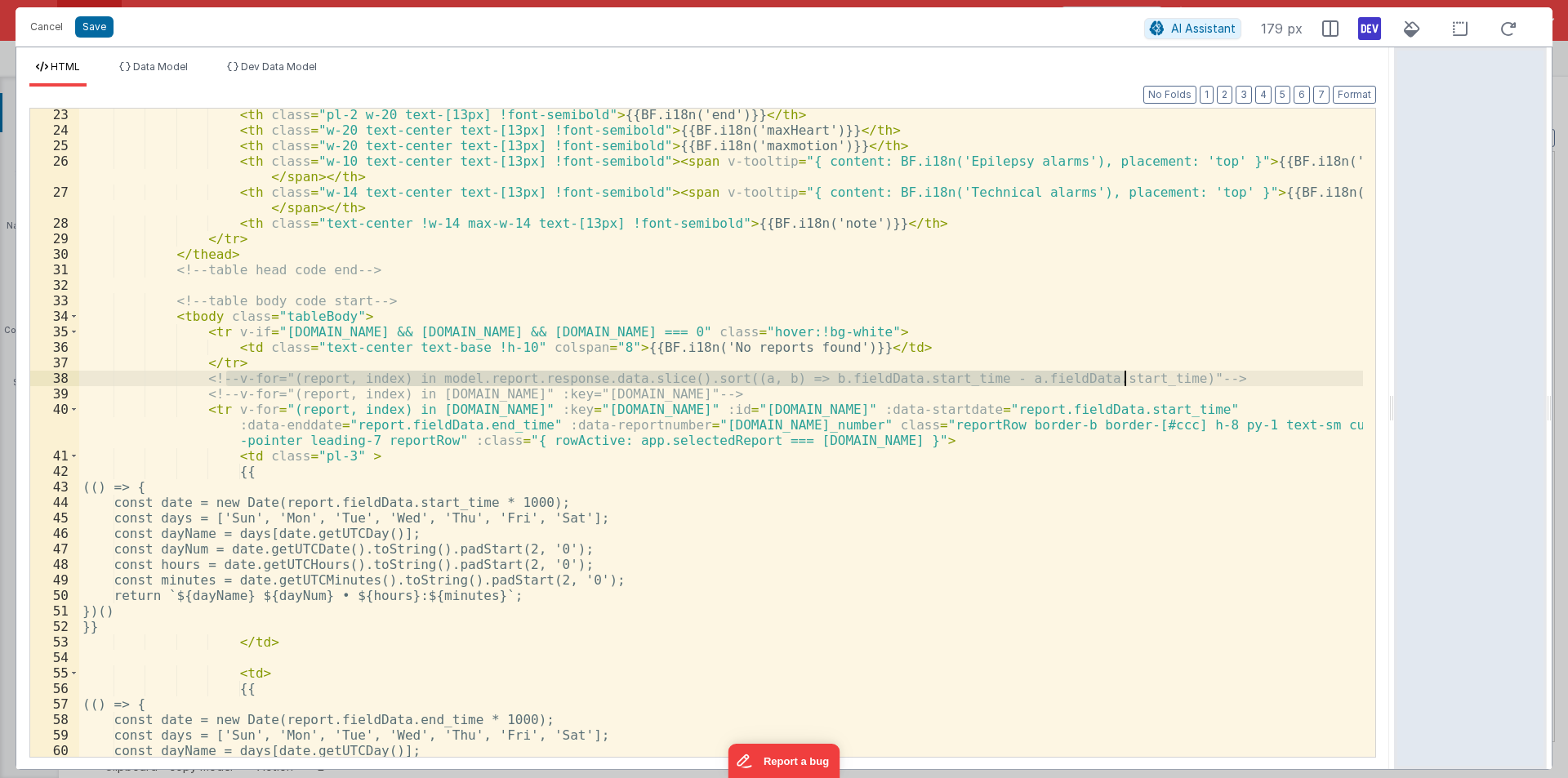
click at [1123, 374] on div "< th class = "pl-2 w-20 text-[13px] !font-semibold" > {{BF.i18n('end')}} </ th …" at bounding box center [720, 446] width 1283 height 679
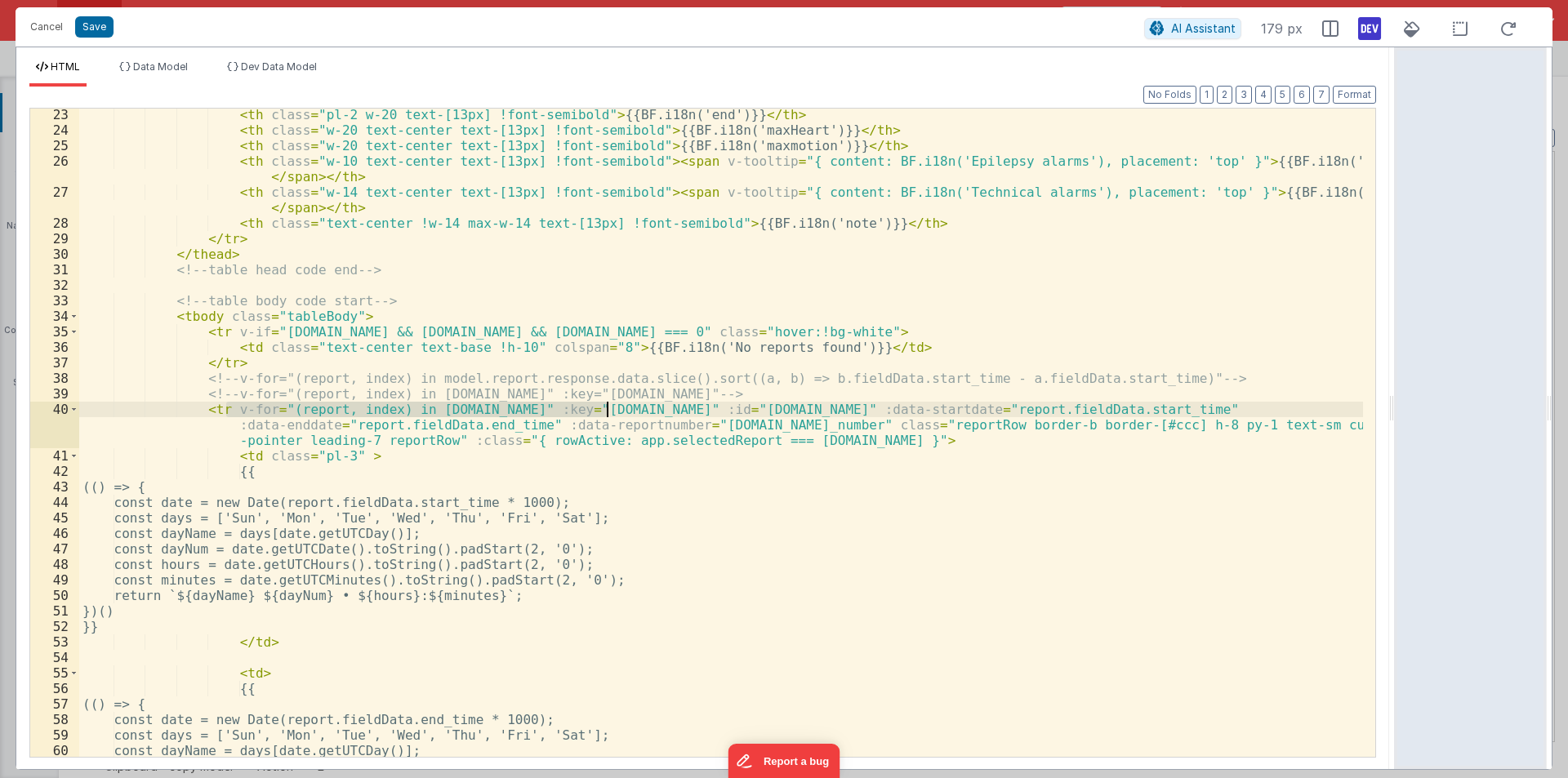
drag, startPoint x: 226, startPoint y: 408, endPoint x: 606, endPoint y: 405, distance: 380.0
click at [606, 405] on div "< th class = "pl-2 w-20 text-[13px] !font-semibold" > {{BF.i18n('end')}} </ th …" at bounding box center [720, 446] width 1283 height 679
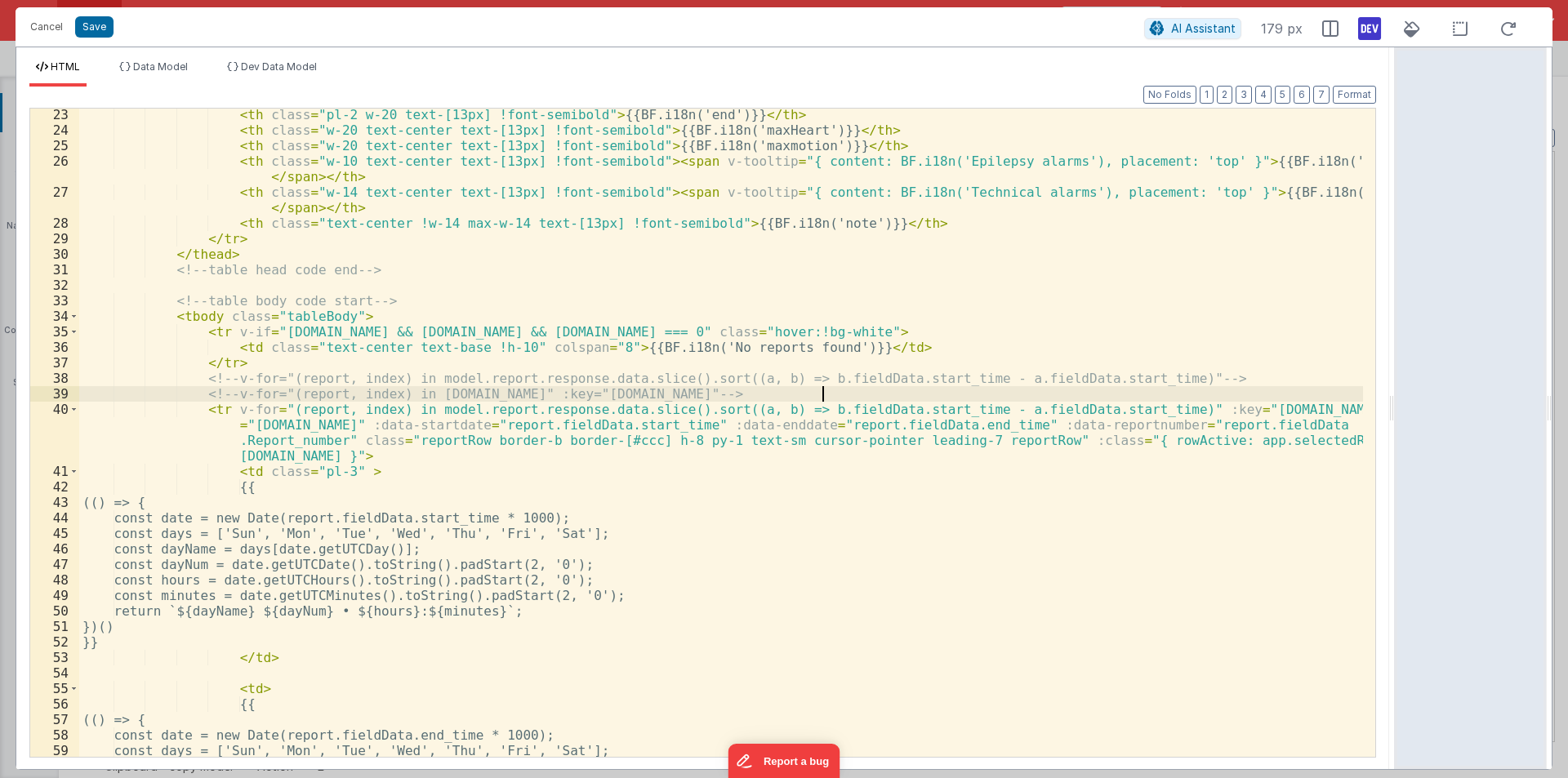
click at [829, 388] on div "< th class = "pl-2 w-20 text-[13px] !font-semibold" > {{BF.i18n('end')}} </ th …" at bounding box center [720, 446] width 1283 height 679
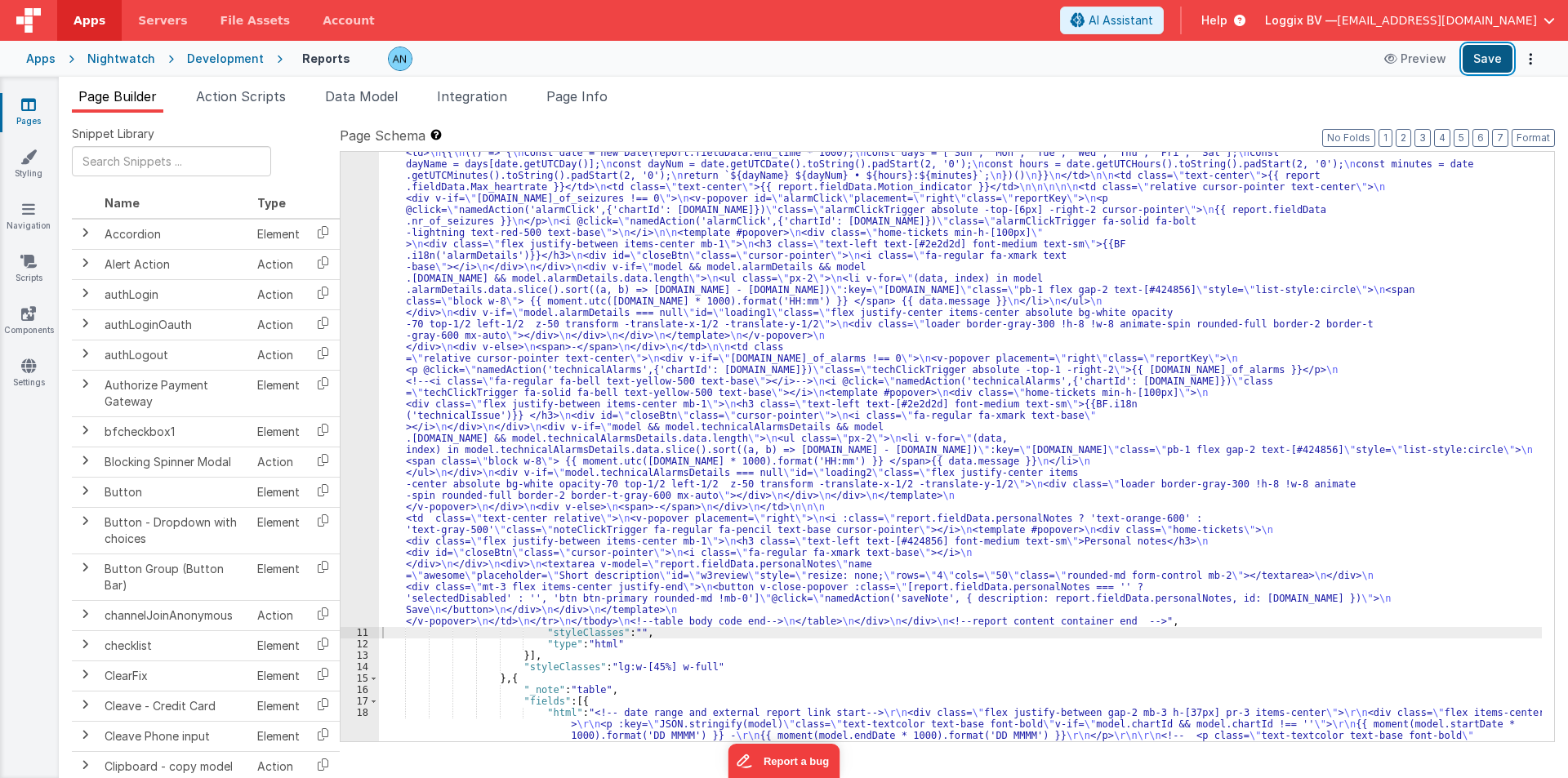
click at [1497, 59] on button "Save" at bounding box center [1487, 58] width 49 height 28
click at [1524, 133] on button "Format" at bounding box center [1533, 138] width 44 height 18
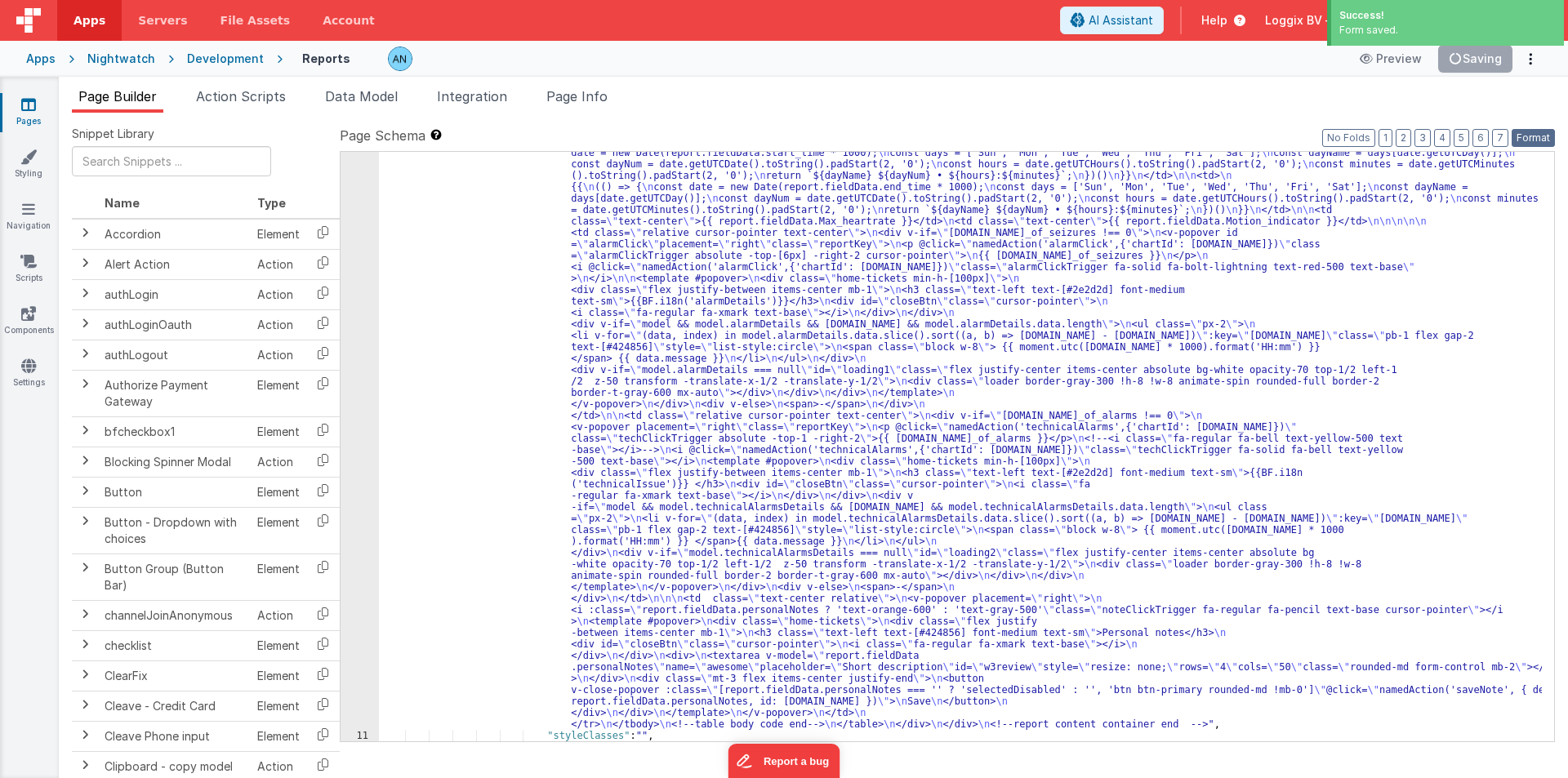
click at [1544, 135] on button "Format" at bounding box center [1533, 138] width 44 height 18
click at [543, 196] on div ""html" : "<pre class= \" hidden \" >{{model}}</pre> \n <!-- date picker and tit…" at bounding box center [960, 630] width 1162 height 1401
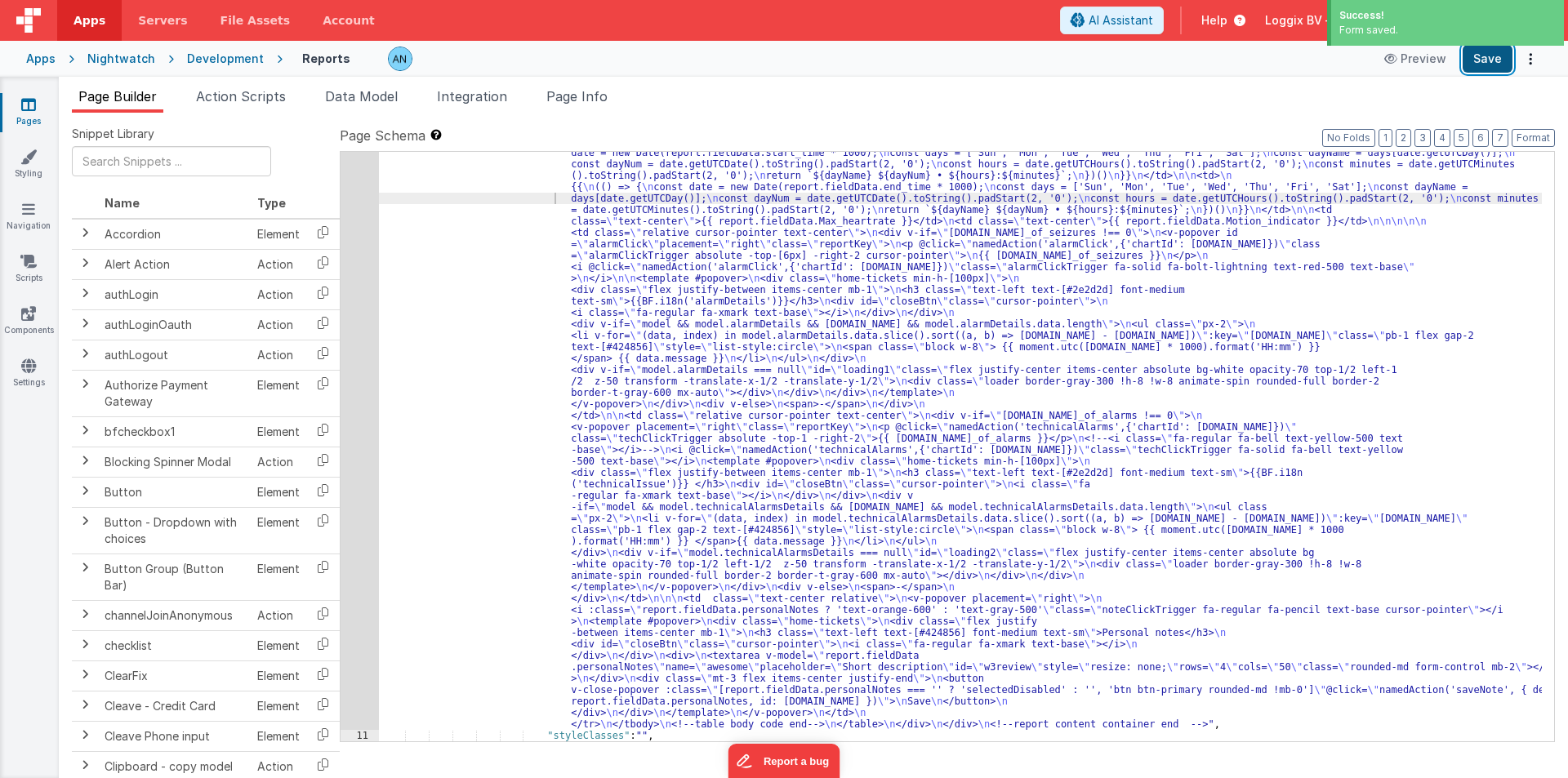
click at [1487, 58] on button "Save" at bounding box center [1487, 58] width 49 height 28
click at [1539, 137] on button "Format" at bounding box center [1533, 138] width 44 height 18
click at [1481, 64] on button "Save" at bounding box center [1487, 58] width 49 height 28
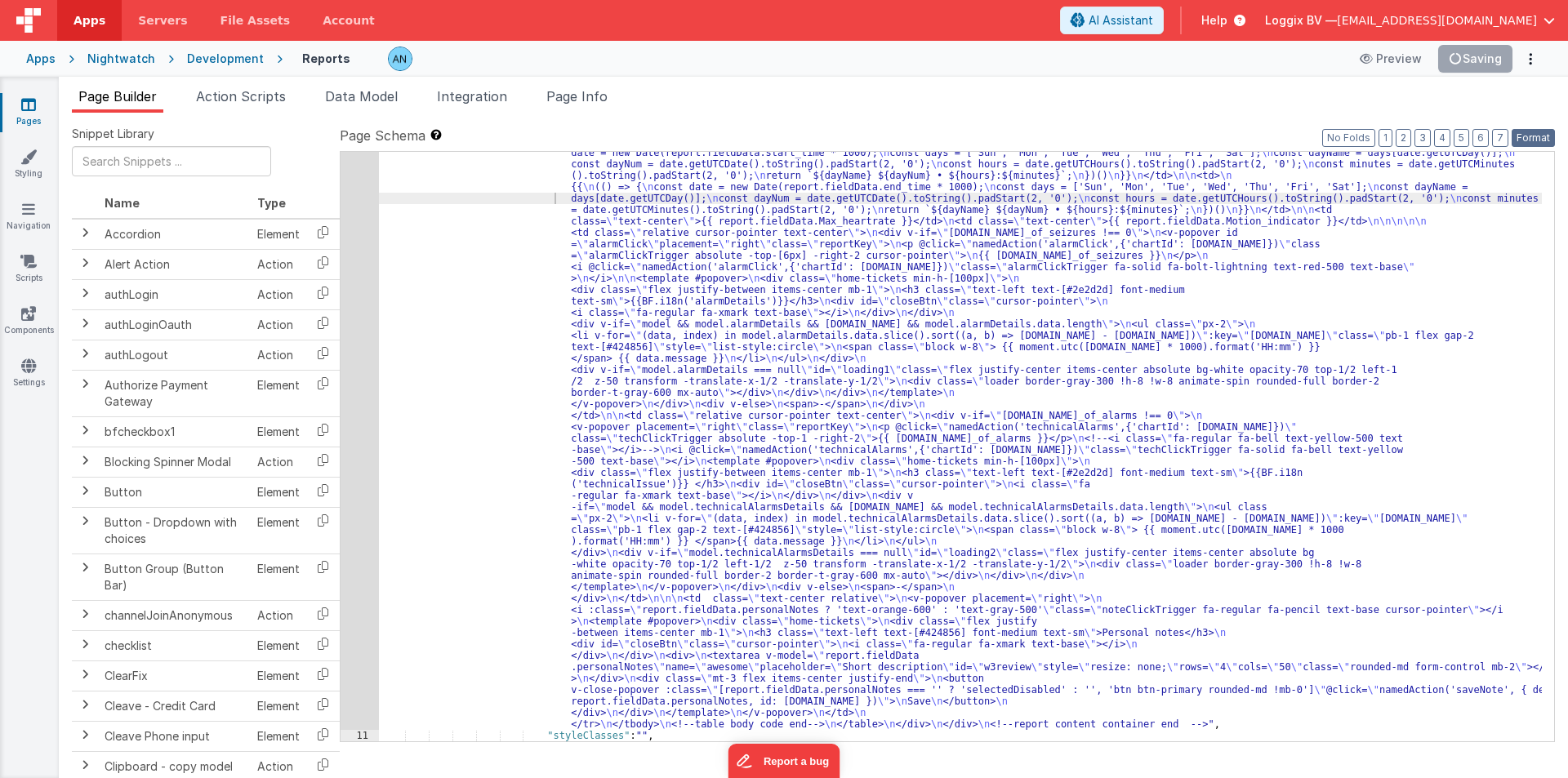
click at [1539, 133] on button "Format" at bounding box center [1533, 138] width 44 height 18
click at [1486, 48] on button "Save" at bounding box center [1487, 58] width 49 height 28
click at [1539, 132] on button "Format" at bounding box center [1533, 138] width 44 height 18
click at [412, 256] on div ""html" : "<pre class= \" hidden \" >{{model}}</pre> \n <!-- date picker and tit…" at bounding box center [960, 630] width 1162 height 1401
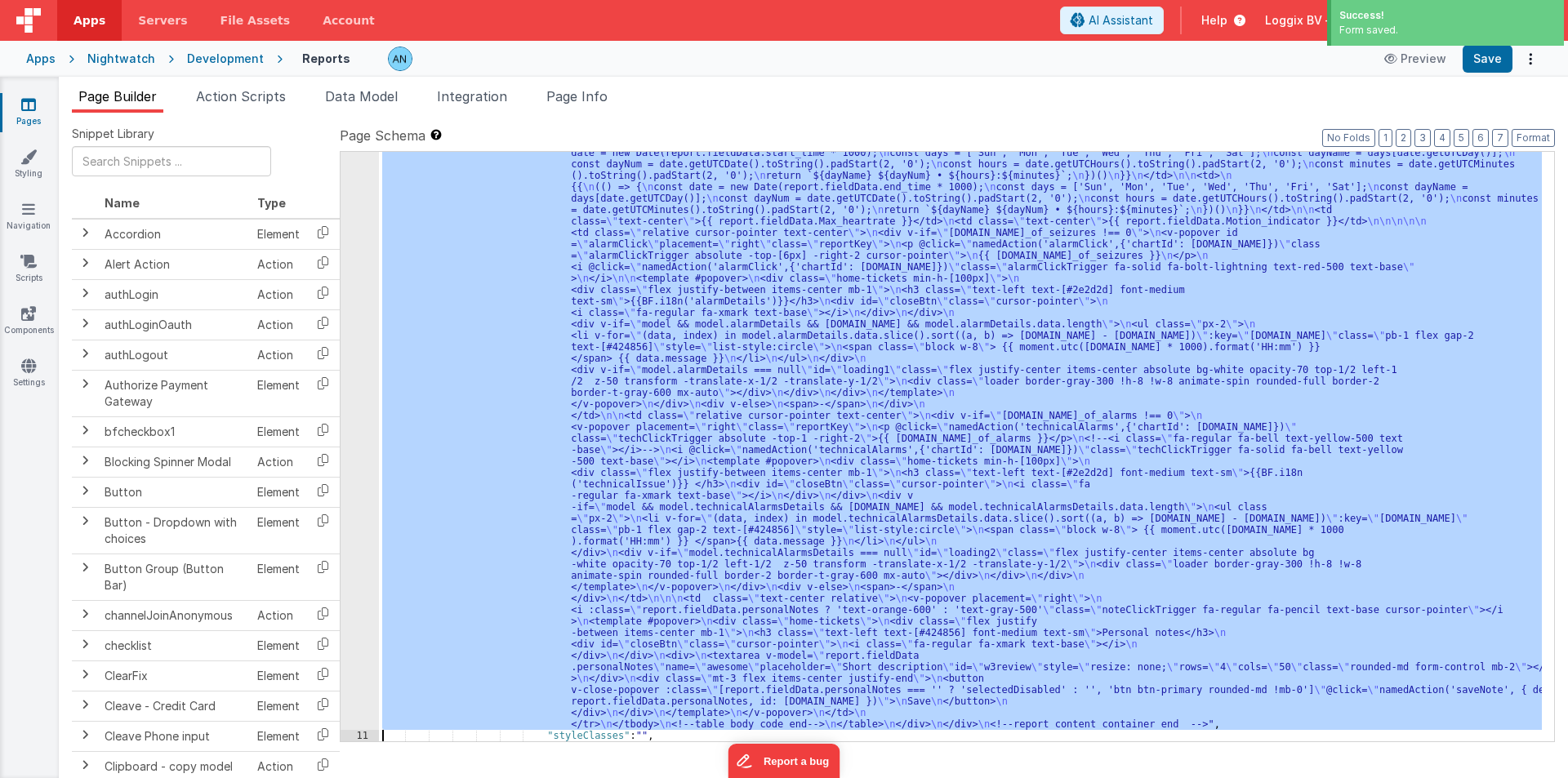
click at [359, 192] on div "10" at bounding box center [359, 330] width 38 height 800
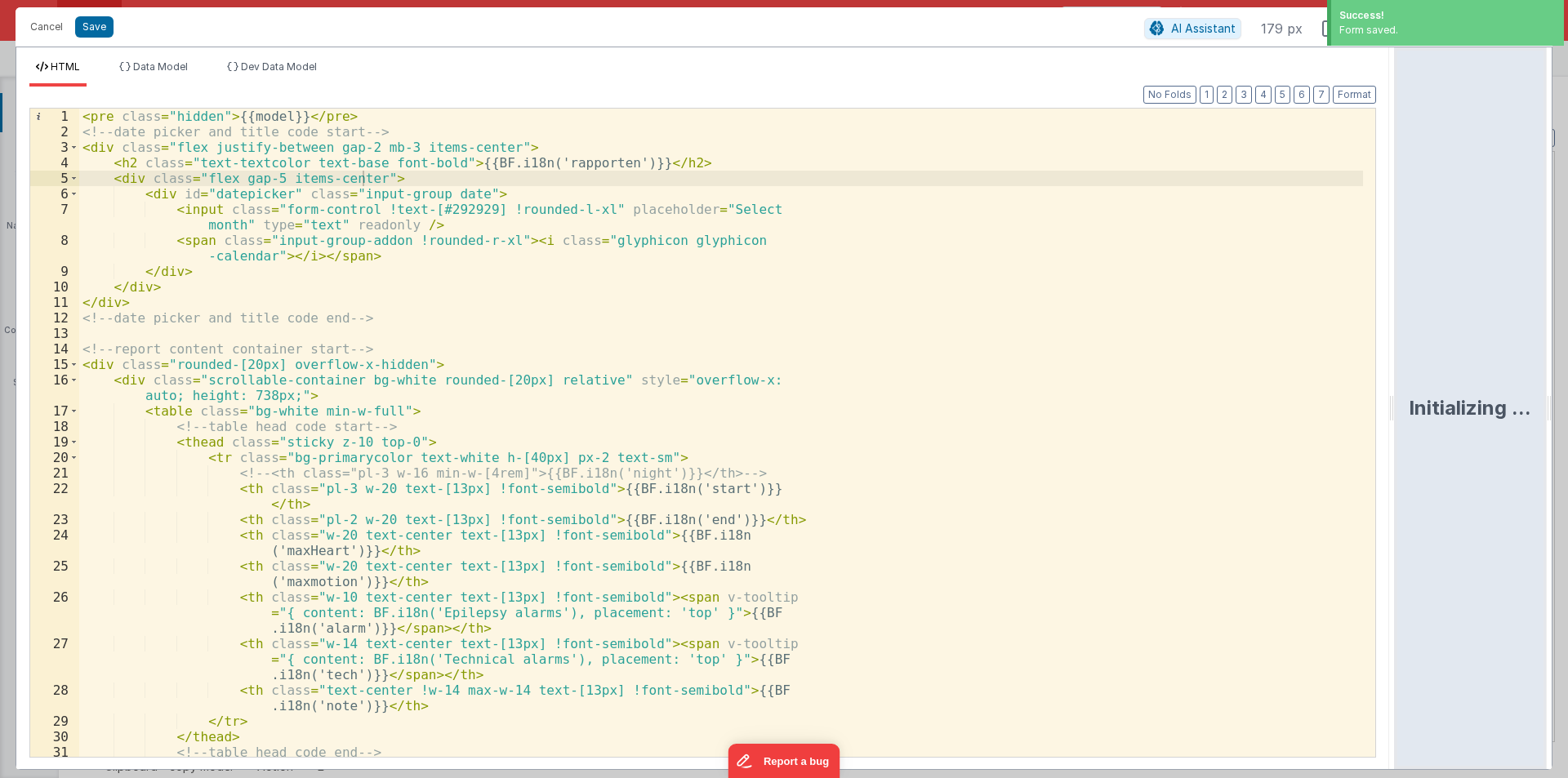
drag, startPoint x: 783, startPoint y: 400, endPoint x: 1539, endPoint y: 430, distance: 756.6
click at [1567, 396] on html "Success! Form saved. Cancel Save AI Assistant 179 px HTML Data Model Dev Data M…" at bounding box center [784, 389] width 1568 height 778
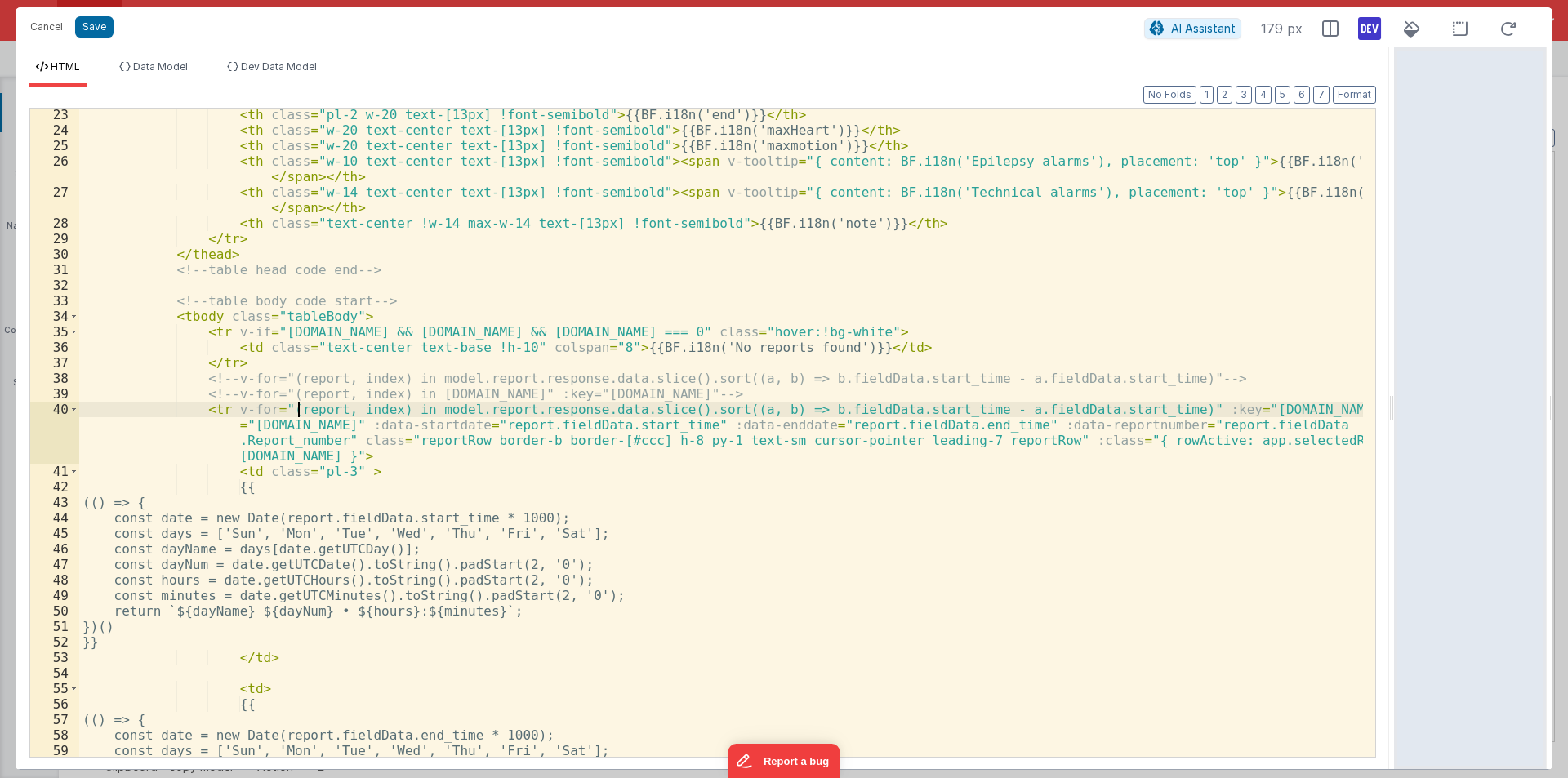
click at [295, 413] on div "< th class = "pl-2 w-20 text-[13px] !font-semibold" > {{BF.i18n('end')}} </ th …" at bounding box center [720, 446] width 1283 height 679
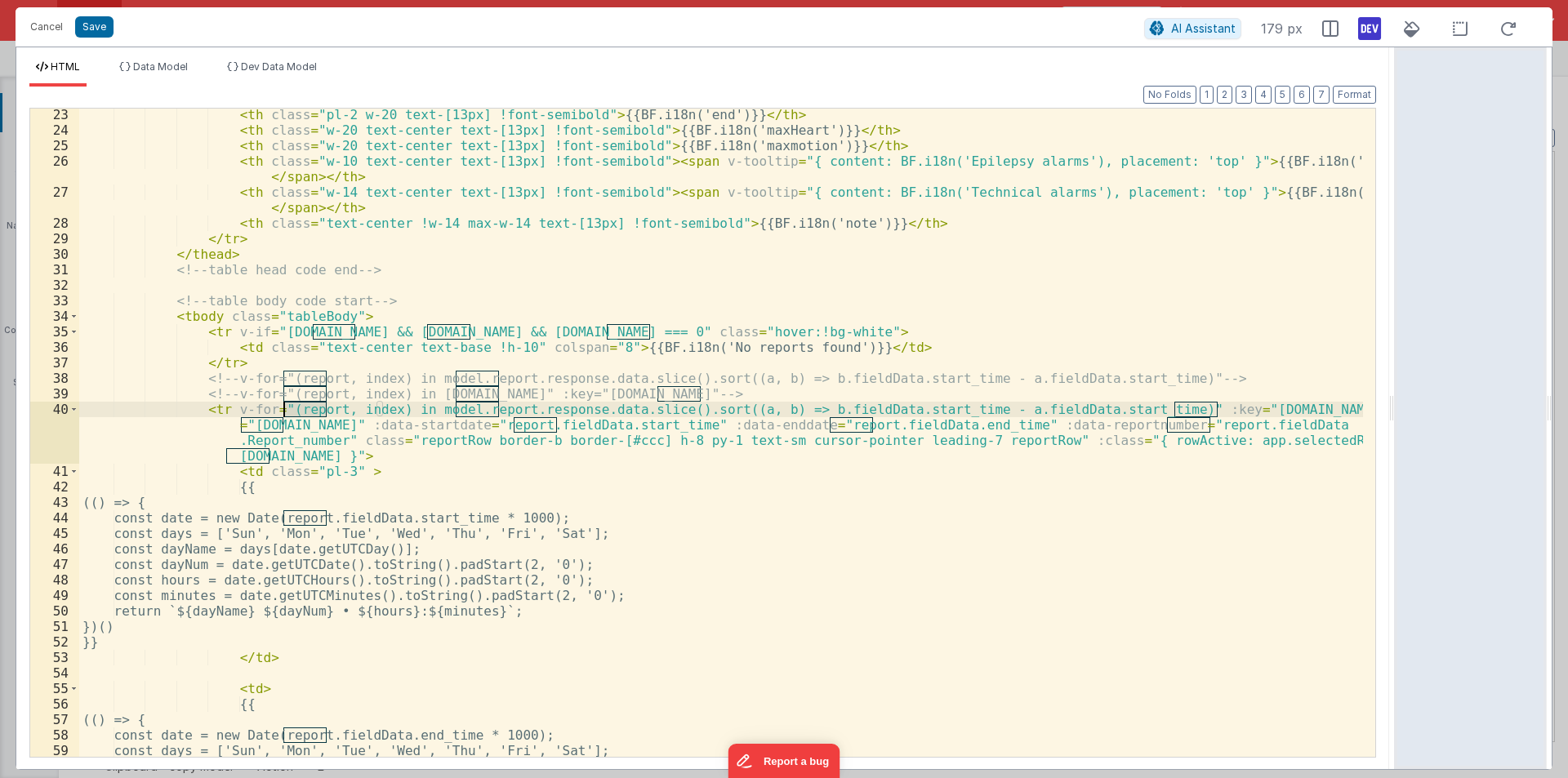
click at [295, 413] on div "< th class = "pl-2 w-20 text-[13px] !font-semibold" > {{BF.i18n('end')}} </ th …" at bounding box center [720, 446] width 1283 height 679
click at [357, 416] on div "< th class = "pl-2 w-20 text-[13px] !font-semibold" > {{BF.i18n('end')}} </ th …" at bounding box center [720, 446] width 1283 height 679
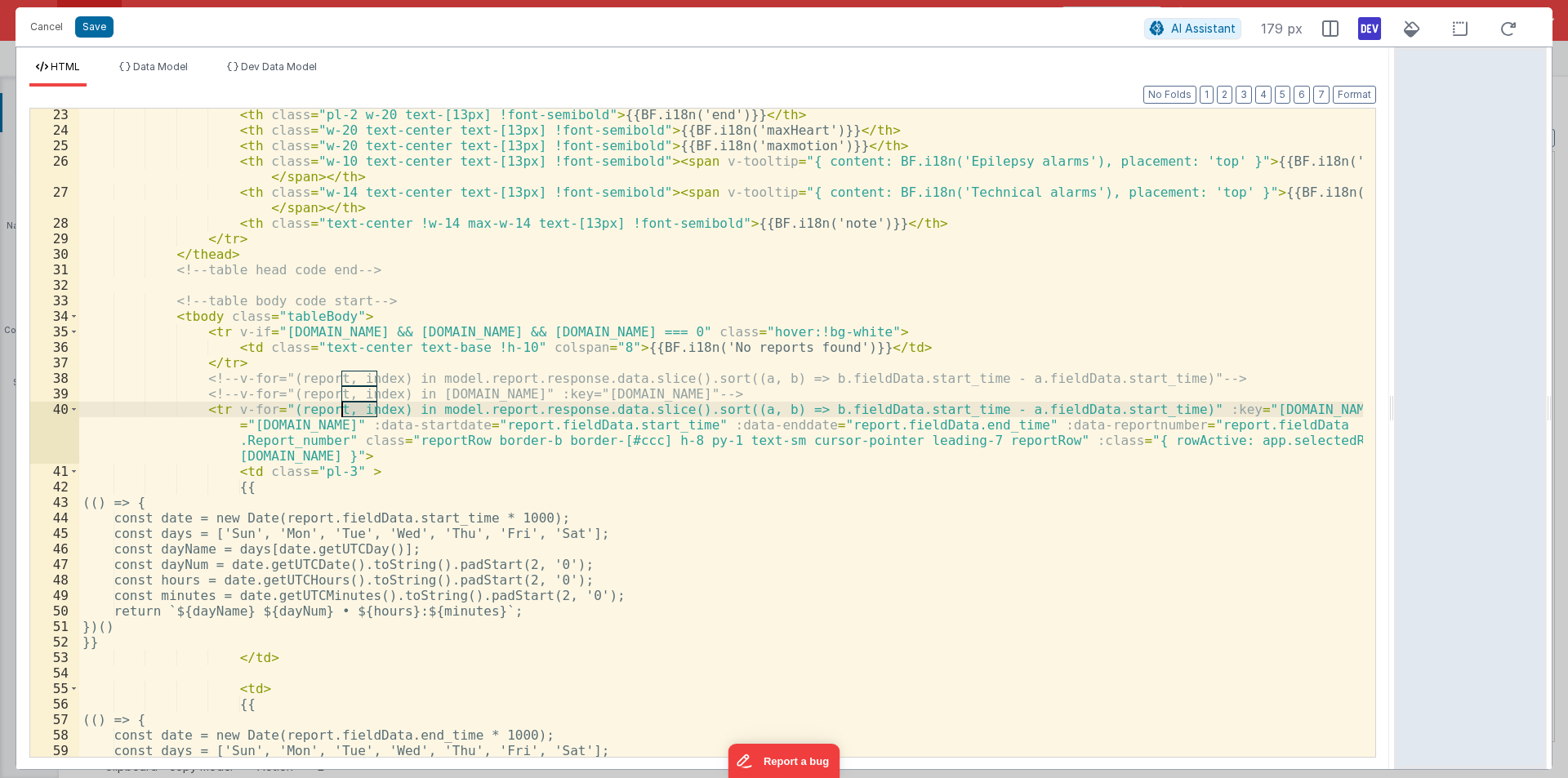
click at [358, 415] on div "< th class = "pl-2 w-20 text-[13px] !font-semibold" > {{BF.i18n('end')}} </ th …" at bounding box center [720, 446] width 1283 height 679
click at [626, 409] on div "< th class = "pl-2 w-20 text-[13px] !font-semibold" > {{BF.i18n('end')}} </ th …" at bounding box center [720, 446] width 1283 height 679
click at [676, 412] on div "< th class = "pl-2 w-20 text-[13px] !font-semibold" > {{BF.i18n('end')}} </ th …" at bounding box center [720, 446] width 1283 height 679
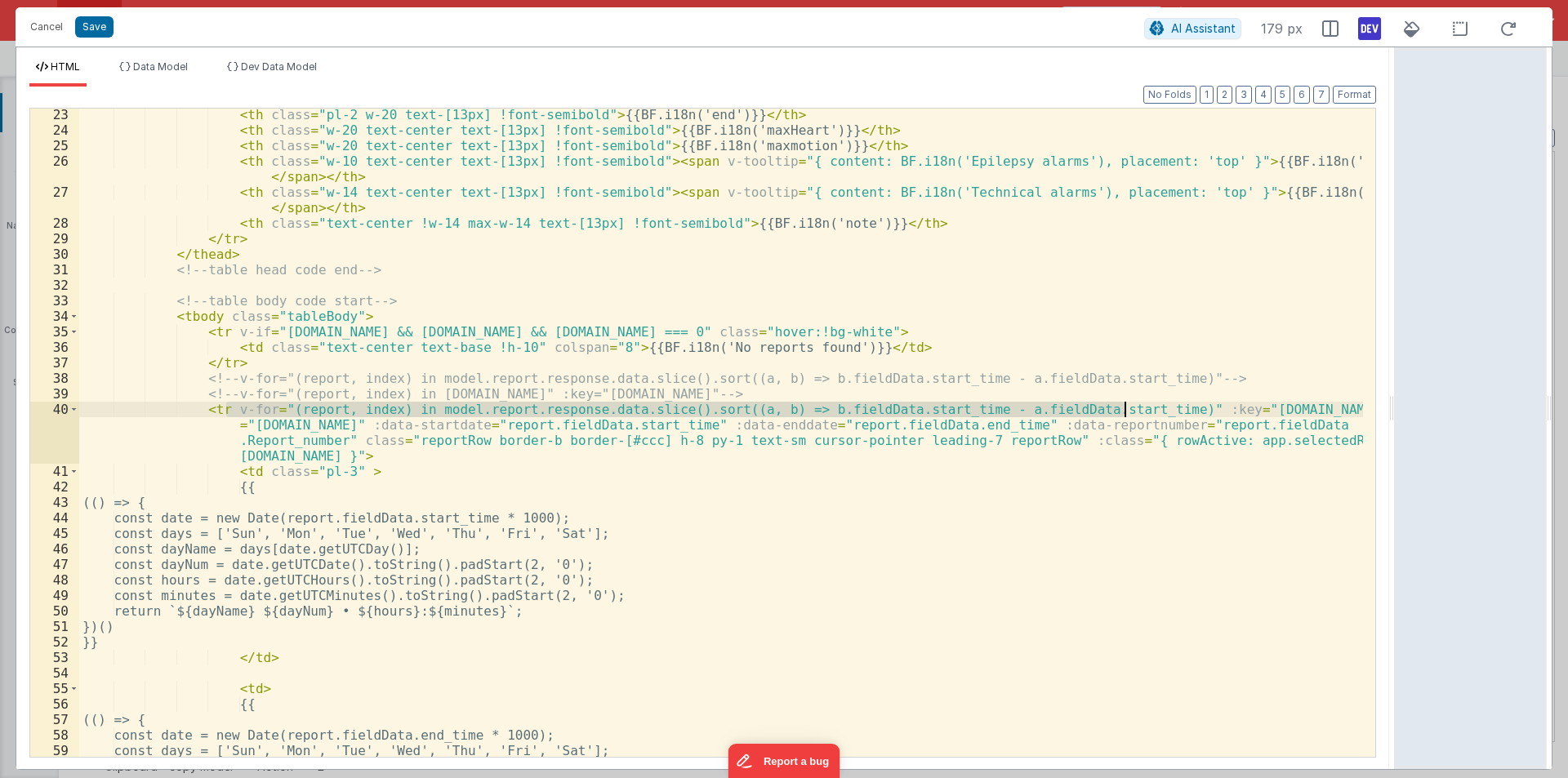
drag, startPoint x: 227, startPoint y: 408, endPoint x: 1122, endPoint y: 404, distance: 895.0
click at [1122, 404] on div "< th class = "pl-2 w-20 text-[13px] !font-semibold" > {{BF.i18n('end')}} </ th …" at bounding box center [720, 446] width 1283 height 679
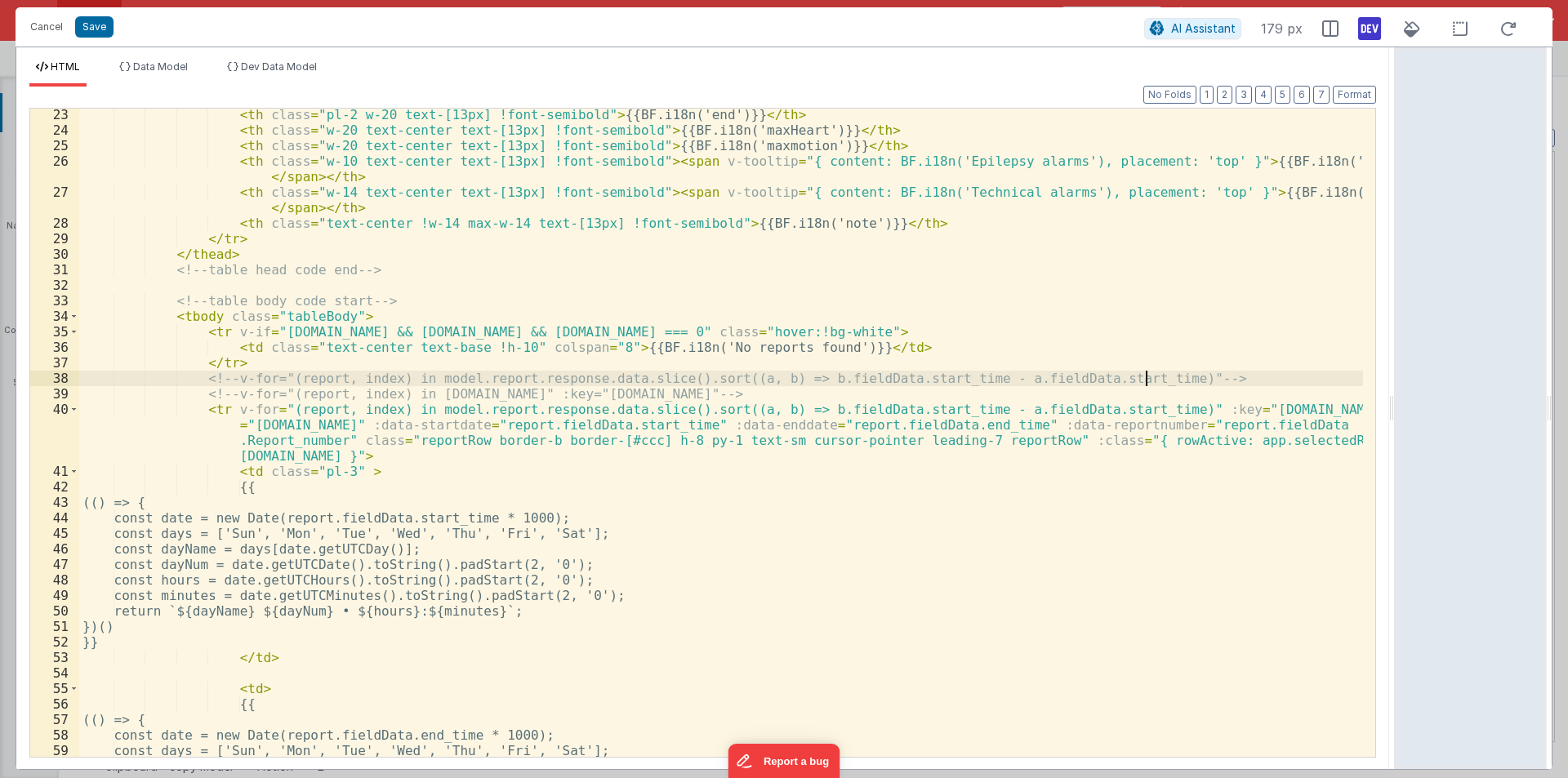
click at [1155, 376] on div "< th class = "pl-2 w-20 text-[13px] !font-semibold" > {{BF.i18n('end')}} </ th …" at bounding box center [720, 446] width 1283 height 679
drag, startPoint x: 229, startPoint y: 392, endPoint x: 615, endPoint y: 393, distance: 386.0
click at [615, 393] on div "< th class = "pl-2 w-20 text-[13px] !font-semibold" > {{BF.i18n('end')}} </ th …" at bounding box center [720, 446] width 1283 height 679
click at [870, 395] on div "< th class = "pl-2 w-20 text-[13px] !font-semibold" > {{BF.i18n('end')}} </ th …" at bounding box center [720, 446] width 1283 height 679
click at [1155, 372] on div "< th class = "pl-2 w-20 text-[13px] !font-semibold" > {{BF.i18n('end')}} </ th …" at bounding box center [720, 446] width 1283 height 679
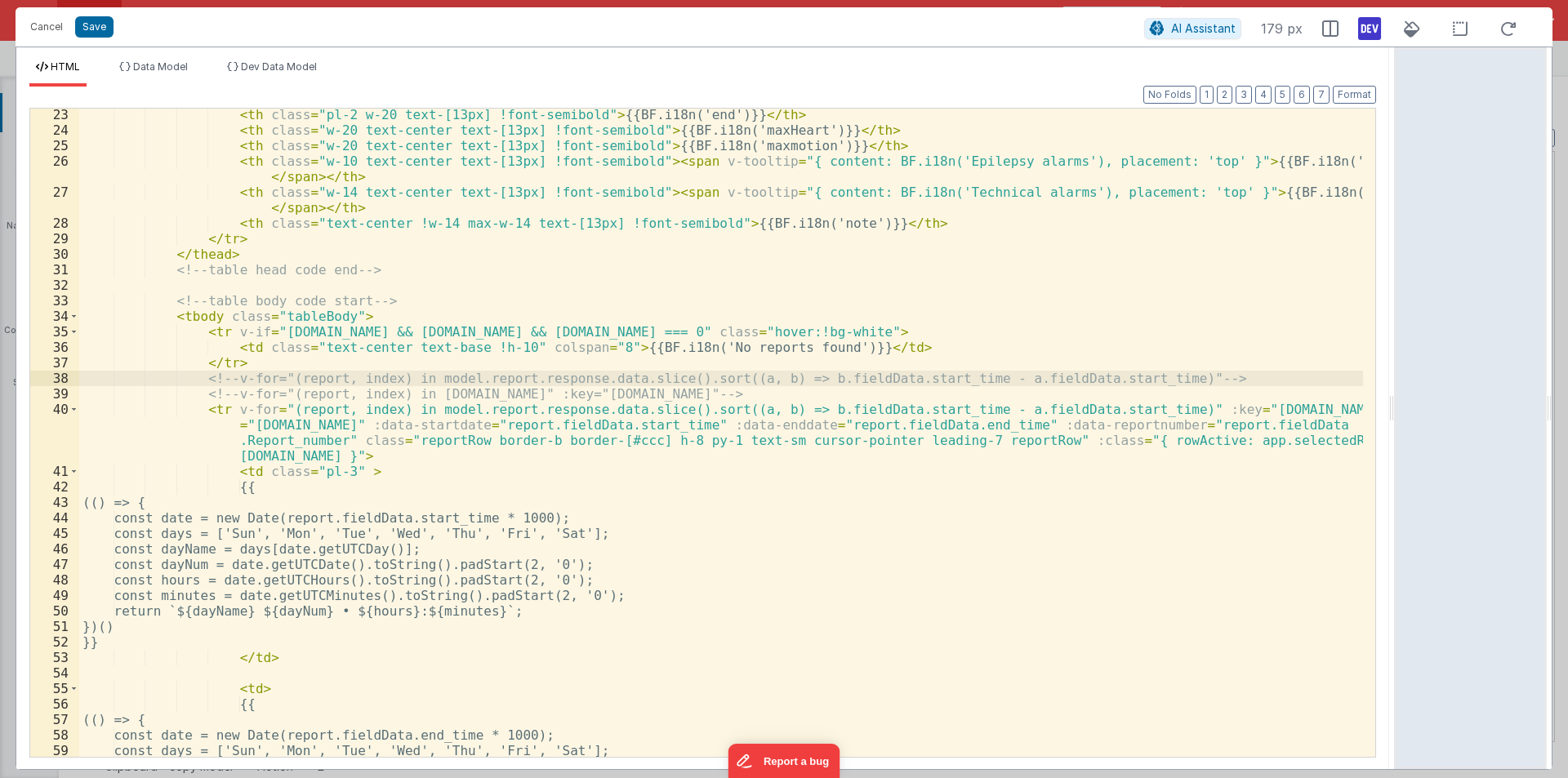
click at [276, 364] on div "< th class = "pl-2 w-20 text-[13px] !font-semibold" > {{BF.i18n('end')}} </ th …" at bounding box center [720, 446] width 1283 height 679
click at [96, 25] on button "Save" at bounding box center [94, 27] width 38 height 21
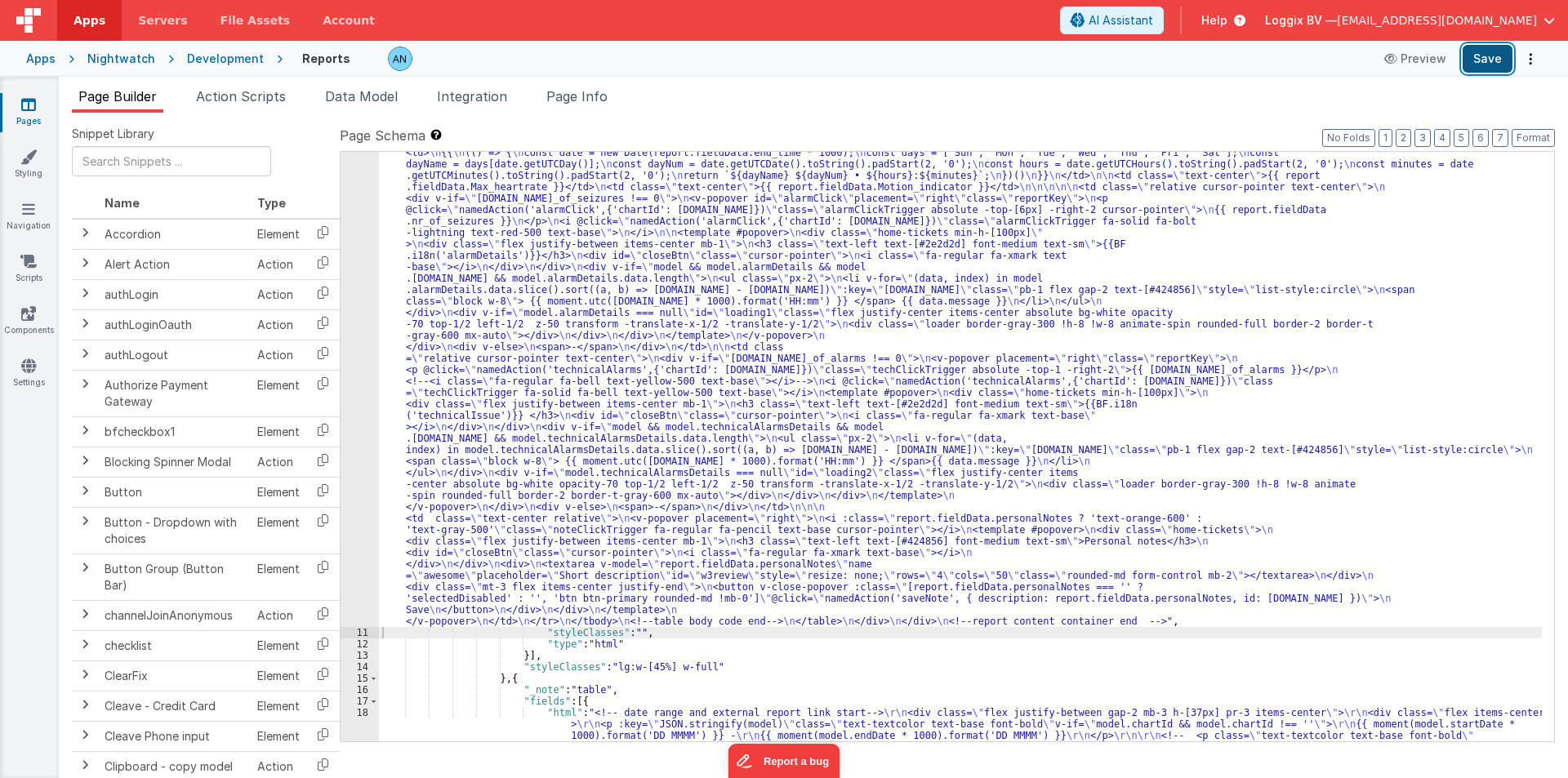
click at [1481, 56] on button "Save" at bounding box center [1487, 58] width 49 height 28
click at [1541, 137] on button "Format" at bounding box center [1533, 138] width 44 height 18
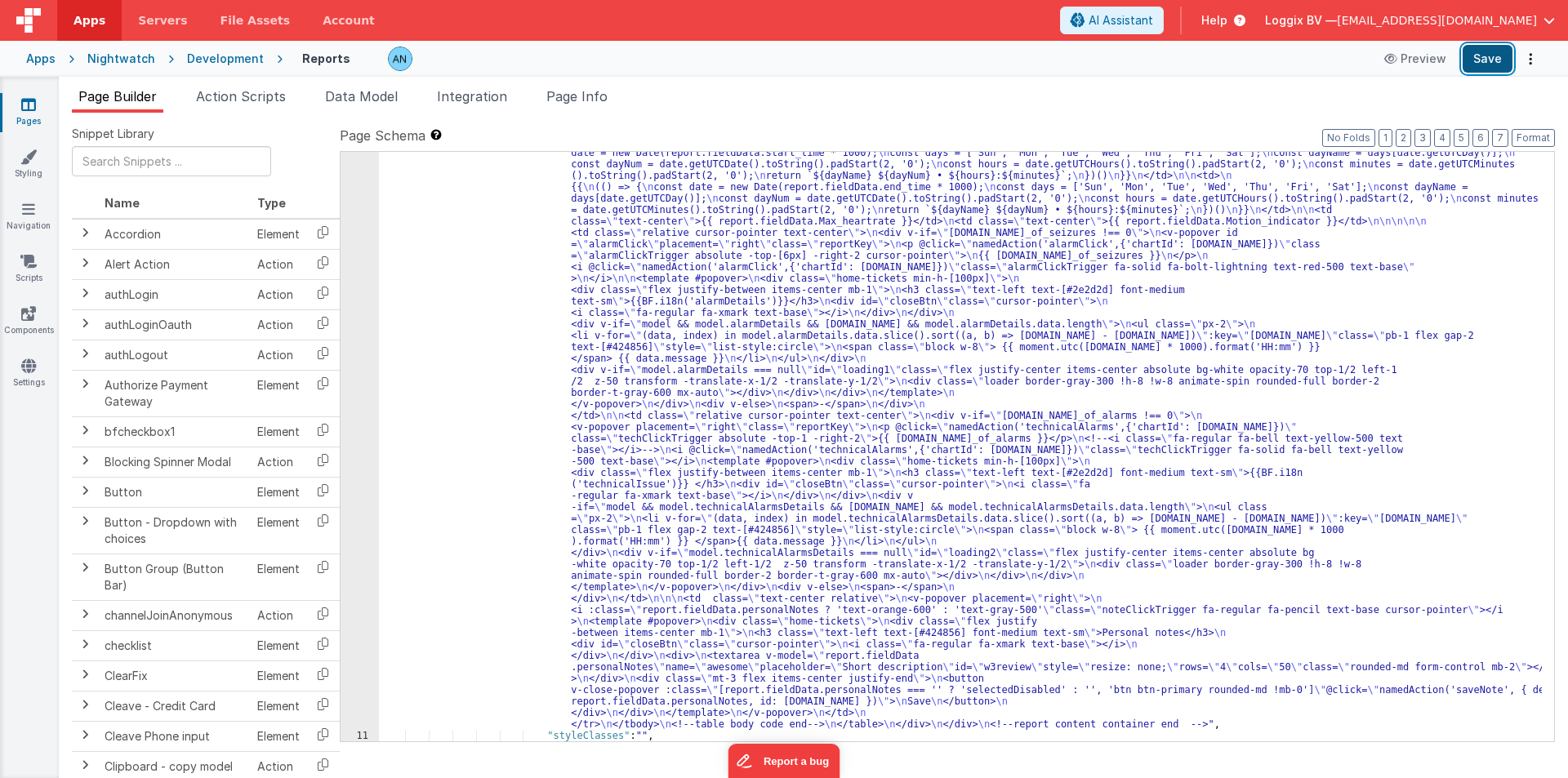
click at [1498, 55] on button "Save" at bounding box center [1487, 58] width 49 height 28
click at [1536, 137] on button "Format" at bounding box center [1533, 138] width 44 height 18
click at [245, 96] on span "Action Scripts" at bounding box center [240, 96] width 90 height 16
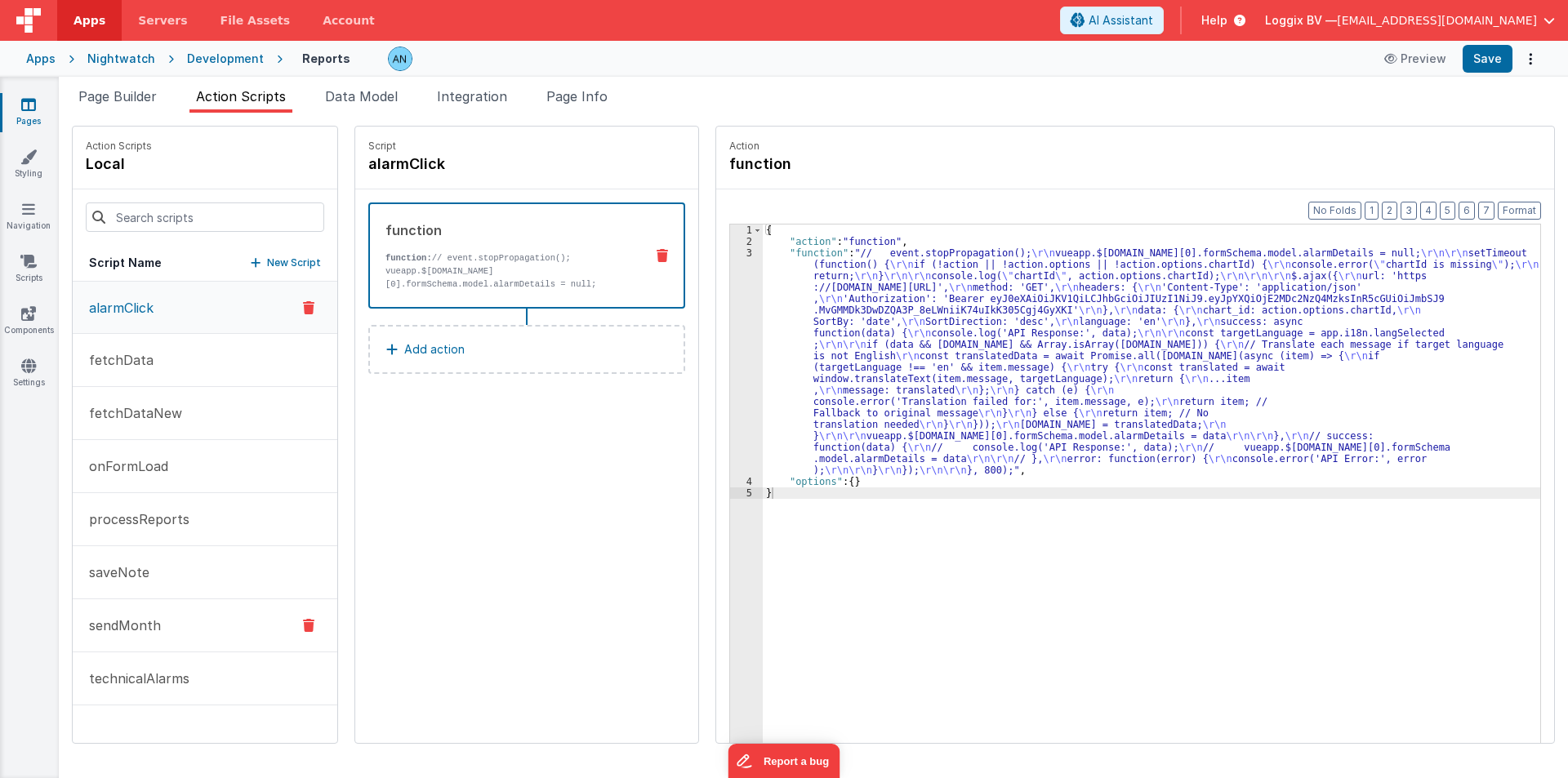
click at [151, 621] on p "sendMonth" at bounding box center [120, 625] width 82 height 20
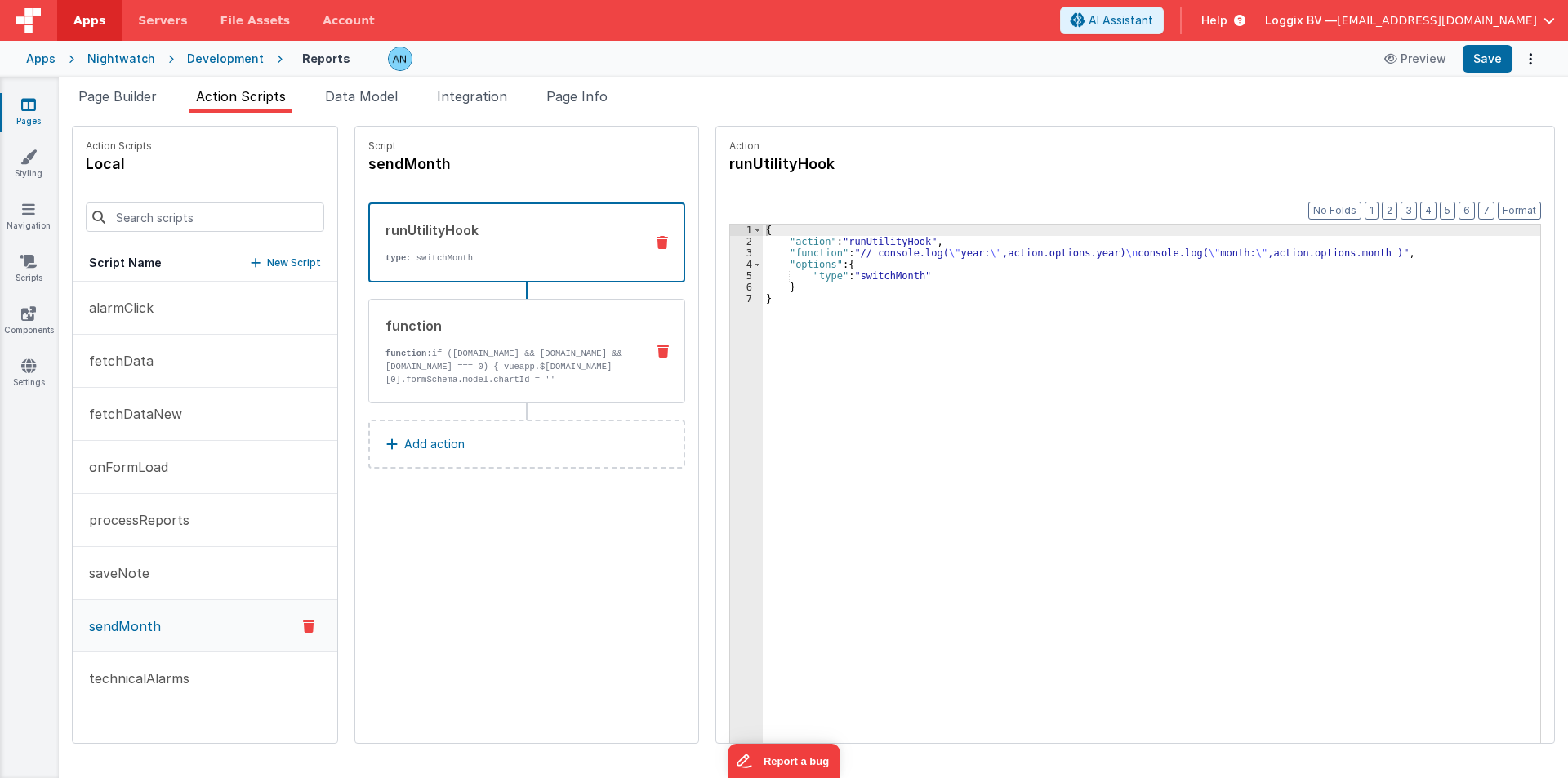
click at [538, 382] on p "function: if (model.report && model.report.response && model.report.response.da…" at bounding box center [509, 379] width 247 height 66
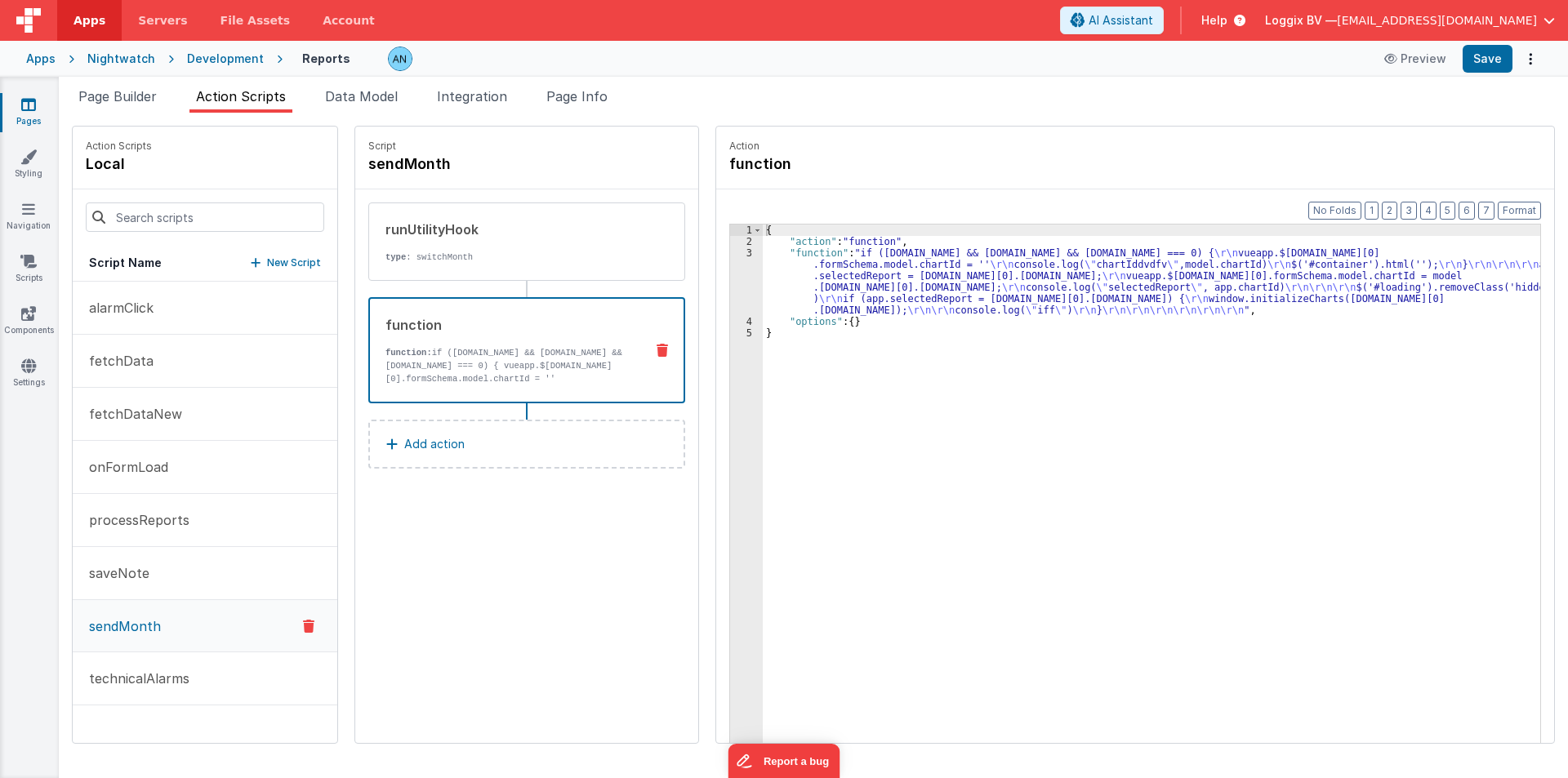
click at [769, 282] on div "{ "action" : "function" , "function" : "if (model.report && model.report.respon…" at bounding box center [1159, 520] width 793 height 592
click at [730, 268] on div "3" at bounding box center [746, 281] width 32 height 68
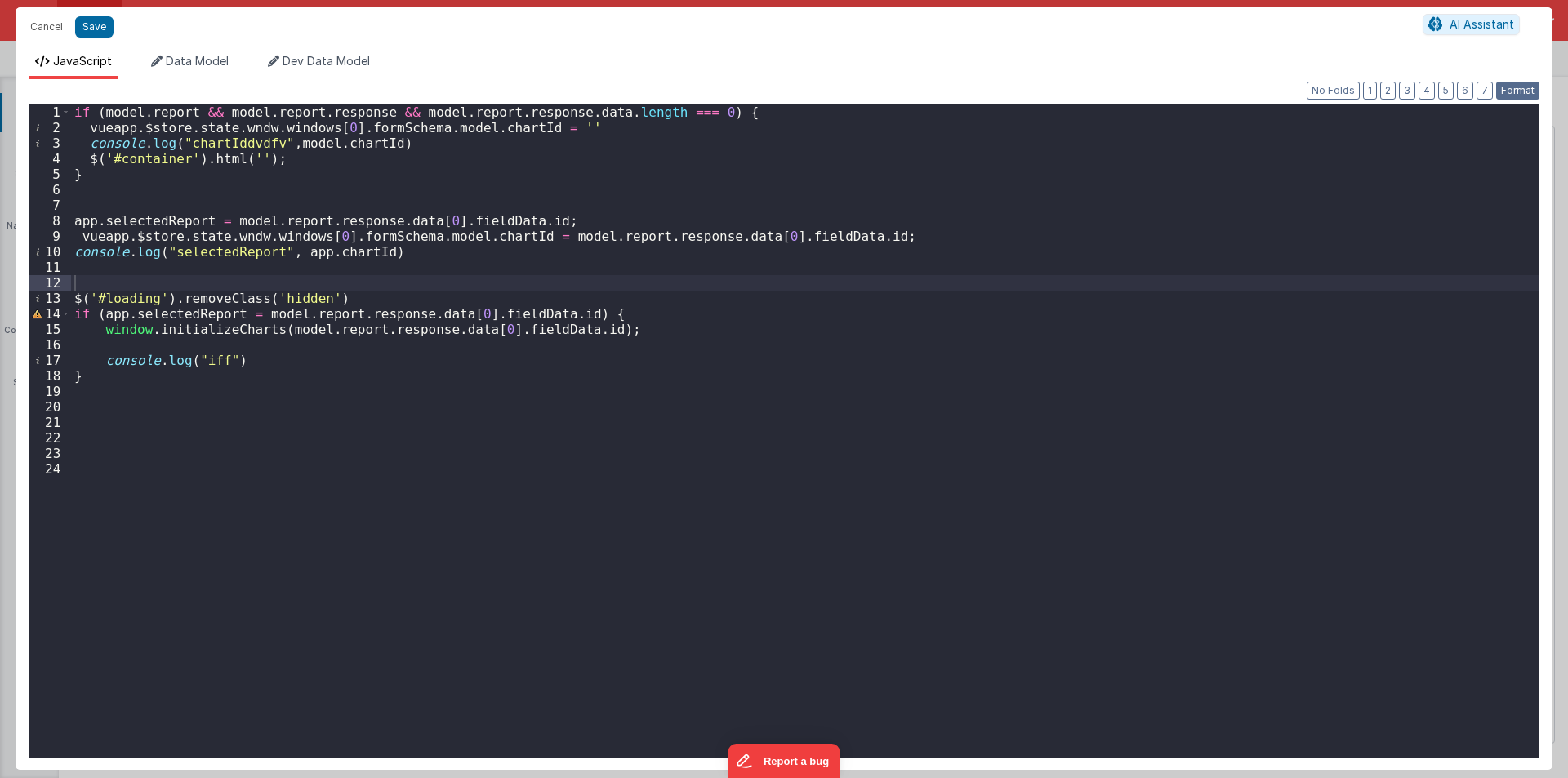
click at [1521, 87] on button "Format" at bounding box center [1518, 90] width 44 height 18
click at [357, 331] on div "if ( model . report && model . report . response && model . report . response .…" at bounding box center [804, 446] width 1467 height 684
click at [49, 25] on button "Cancel" at bounding box center [47, 27] width 49 height 23
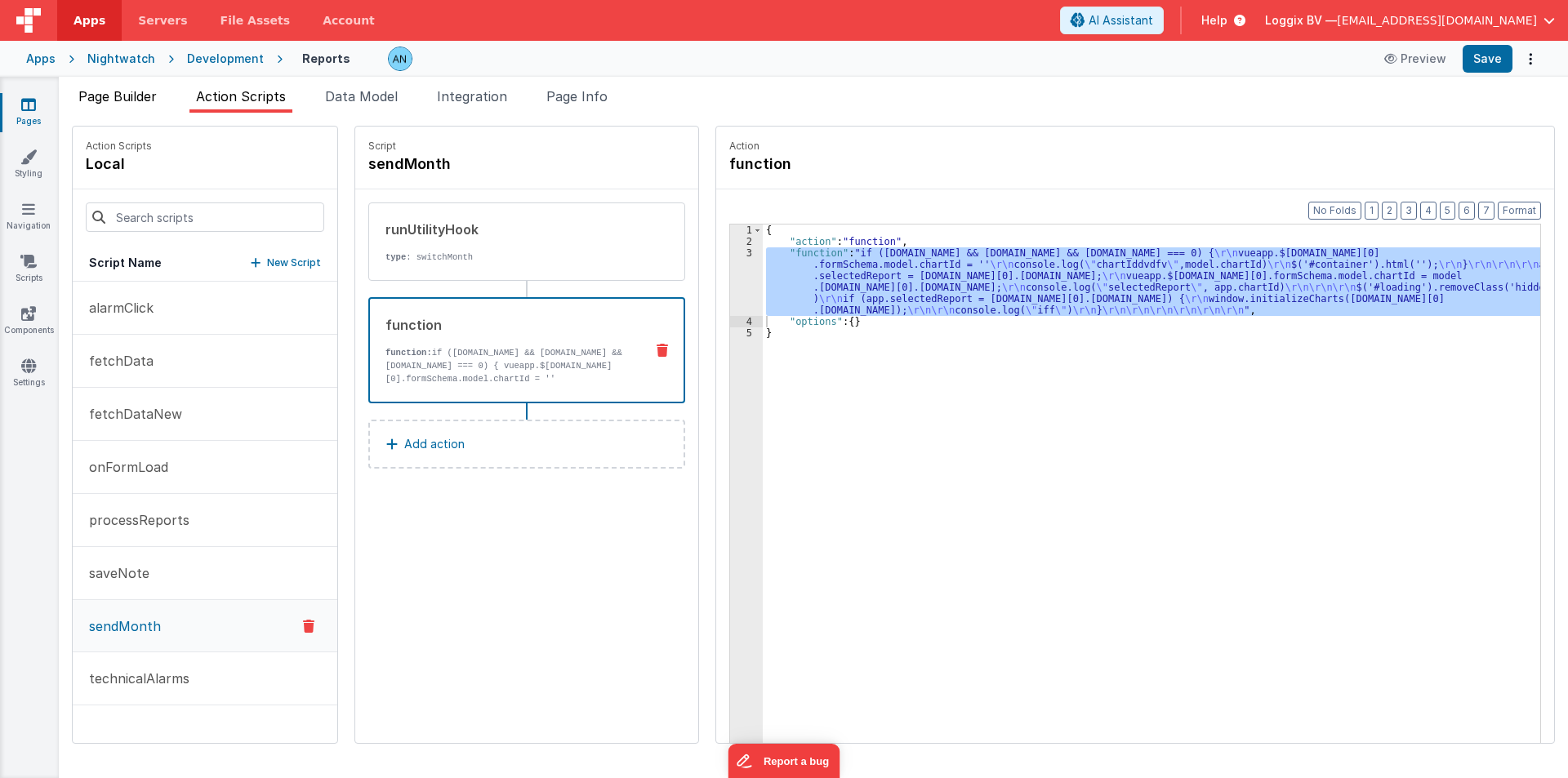
click at [127, 87] on li "Page Builder" at bounding box center [118, 100] width 91 height 27
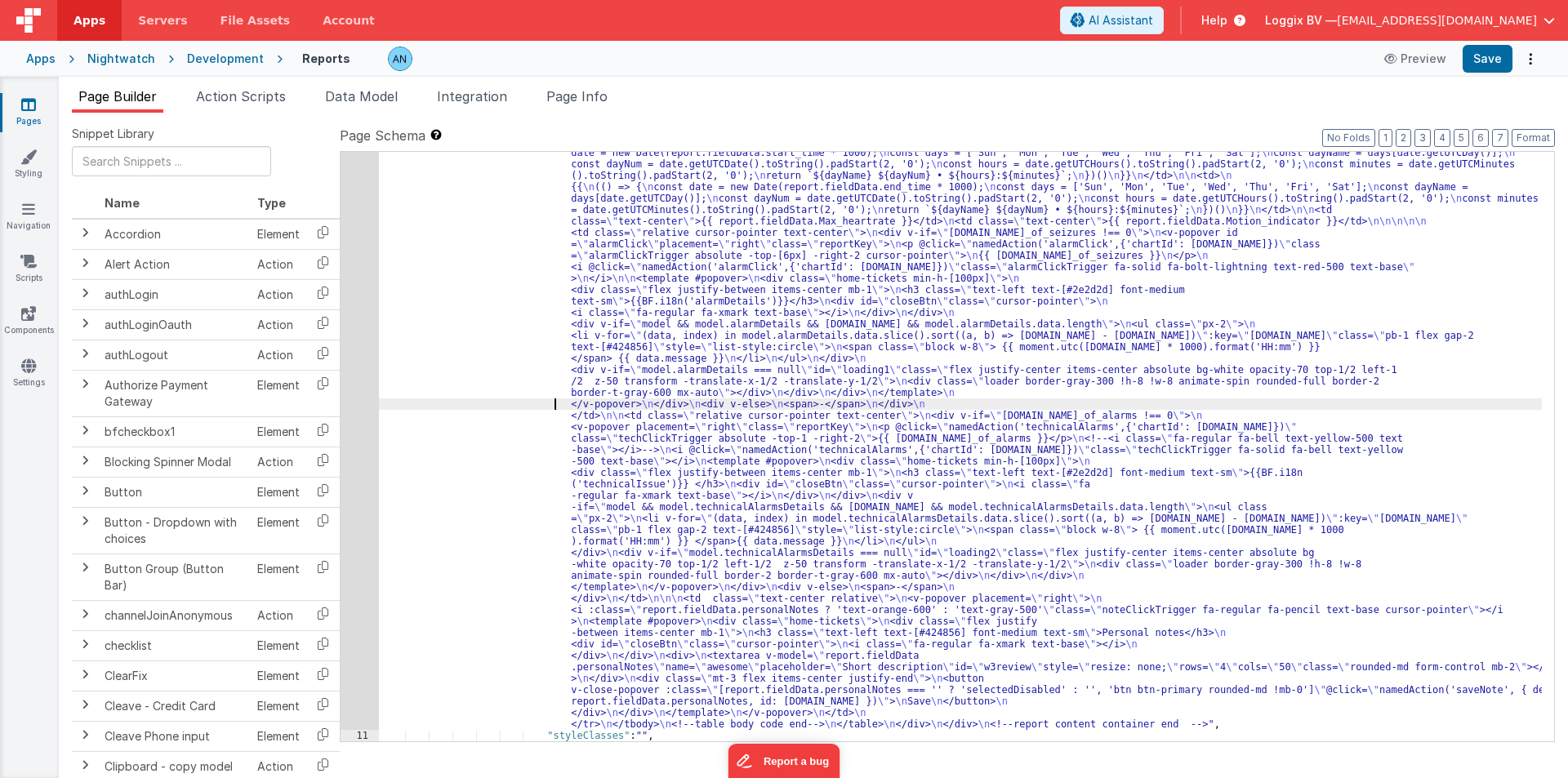
click at [428, 404] on div ""html" : "<pre class= \" hidden \" >{{model}}</pre> \n <!-- date picker and tit…" at bounding box center [960, 630] width 1162 height 1401
click at [362, 242] on div "10" at bounding box center [359, 330] width 38 height 800
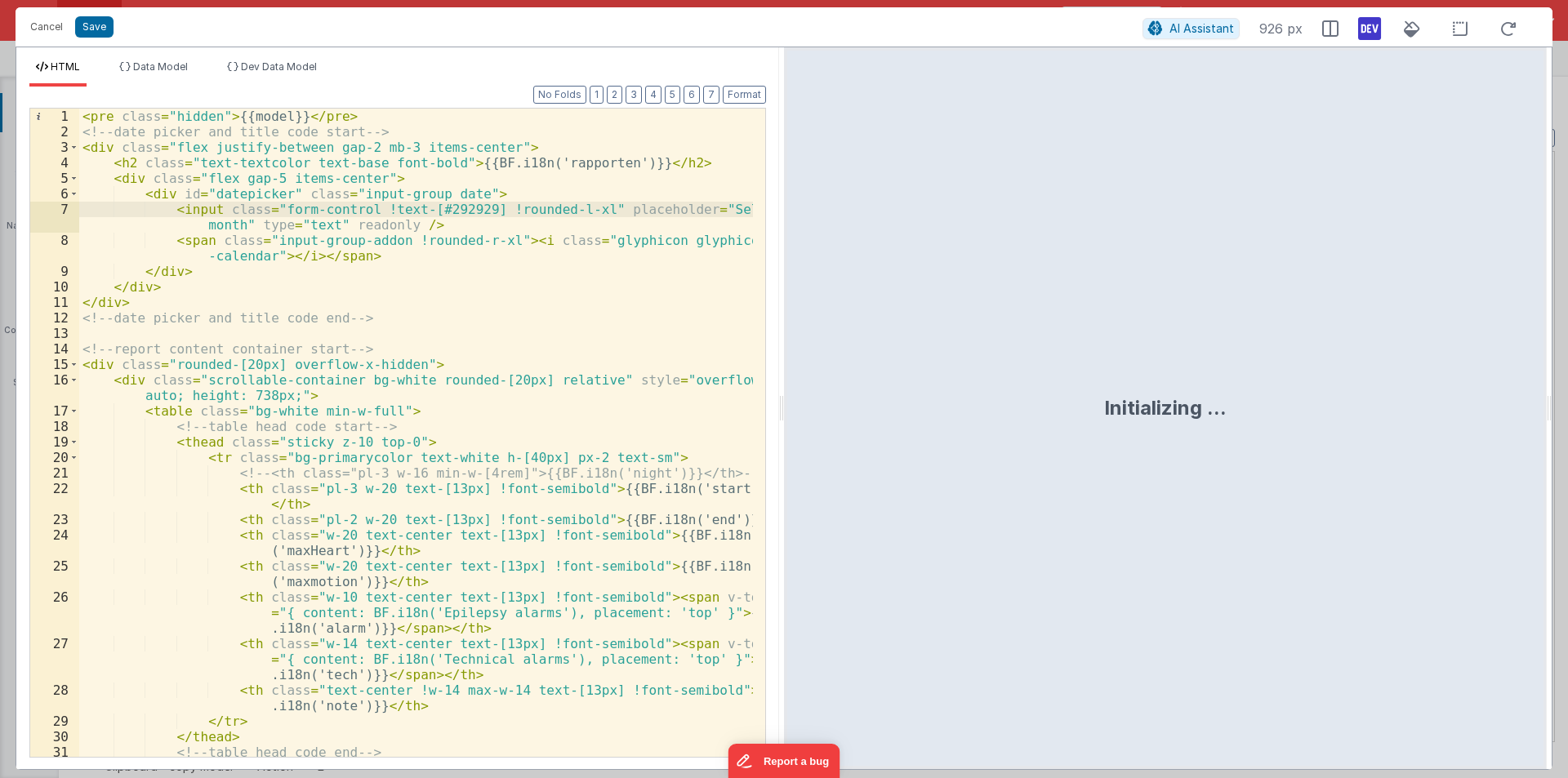
drag, startPoint x: 777, startPoint y: 403, endPoint x: 1230, endPoint y: 483, distance: 460.0
click at [1565, 431] on html "Cancel Save AI Assistant 926 px HTML Data Model Dev Data Model Format 7 6 5 4 3…" at bounding box center [784, 389] width 1568 height 778
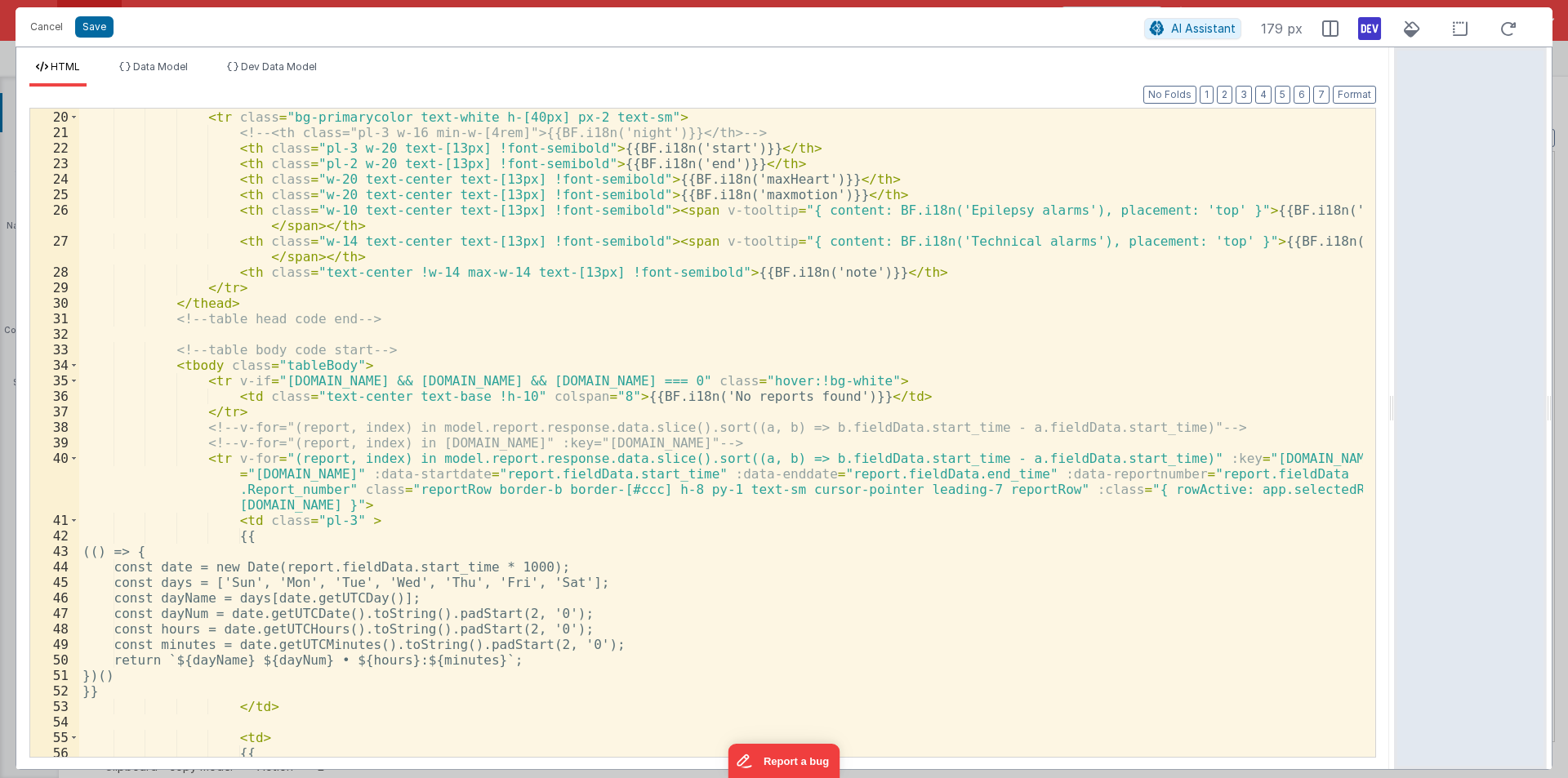
scroll to position [441, 0]
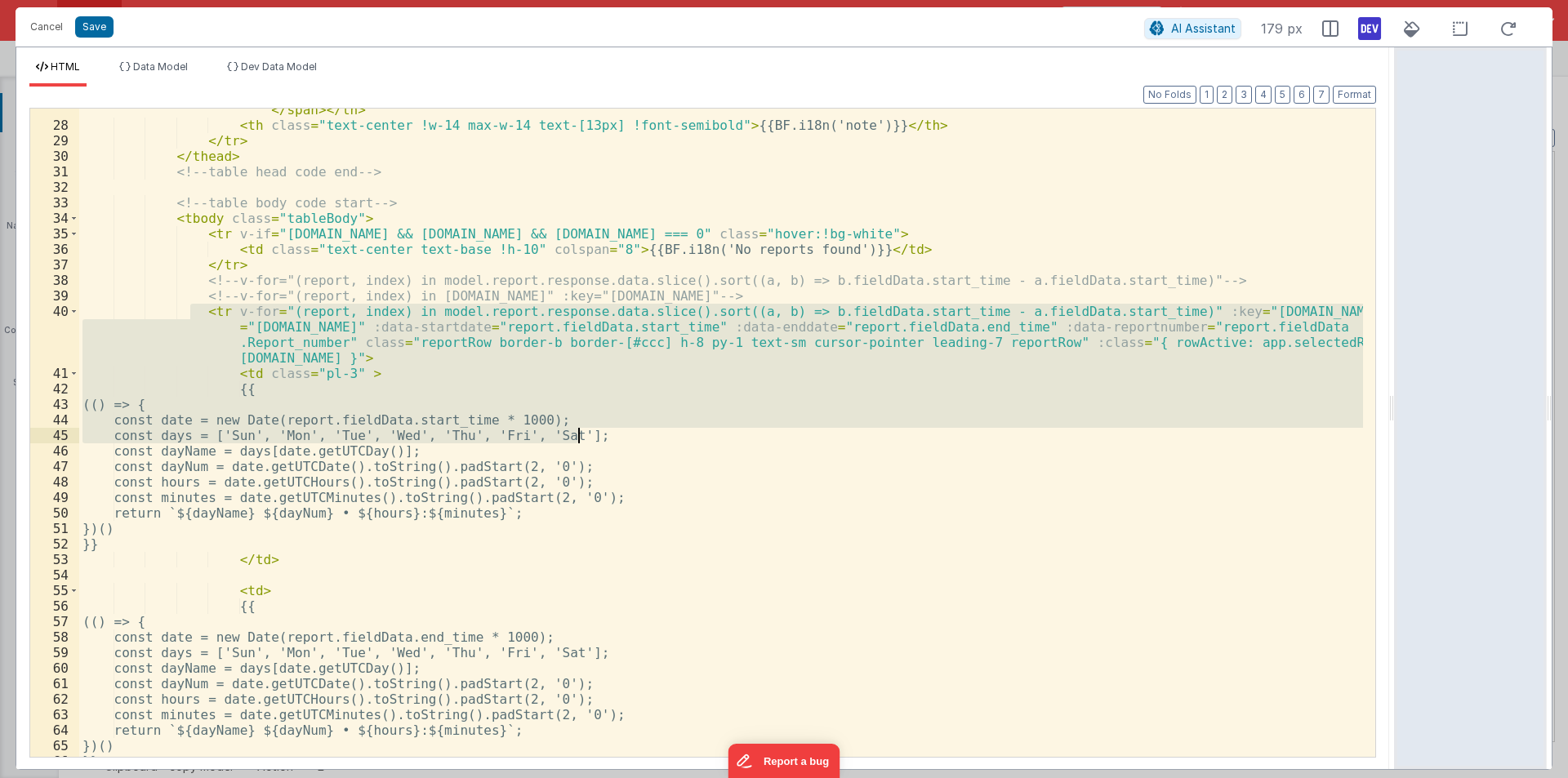
drag, startPoint x: 189, startPoint y: 311, endPoint x: 984, endPoint y: 436, distance: 804.8
click at [984, 436] on div "< th class = "w-14 text-center text-[13px] !font-semibold" > < span v-tooltip =…" at bounding box center [720, 434] width 1283 height 695
click at [406, 354] on div "< th class = "w-14 text-center text-[13px] !font-semibold" > < span v-tooltip =…" at bounding box center [720, 432] width 1283 height 649
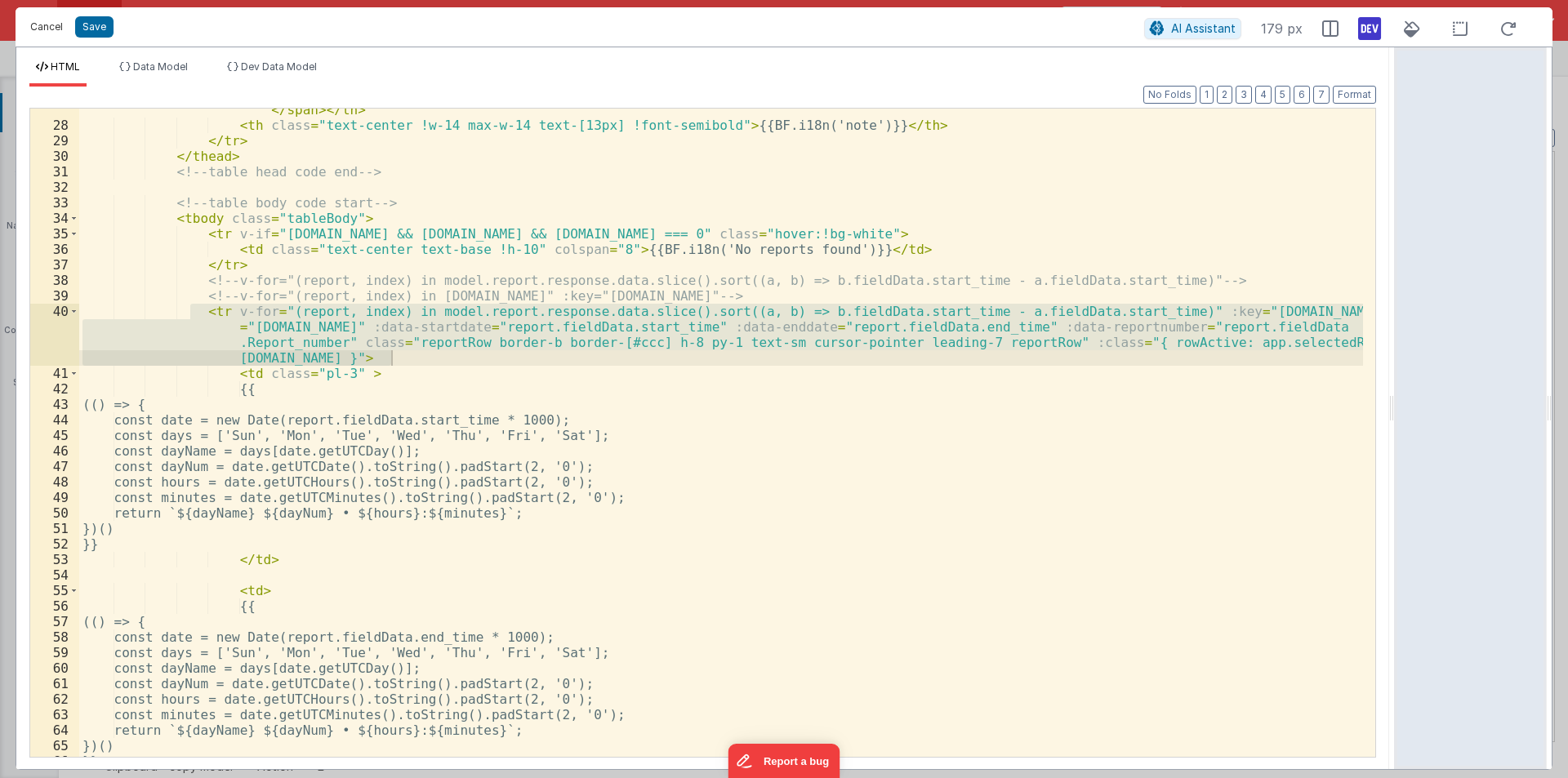
click at [41, 26] on button "Cancel" at bounding box center [47, 27] width 49 height 23
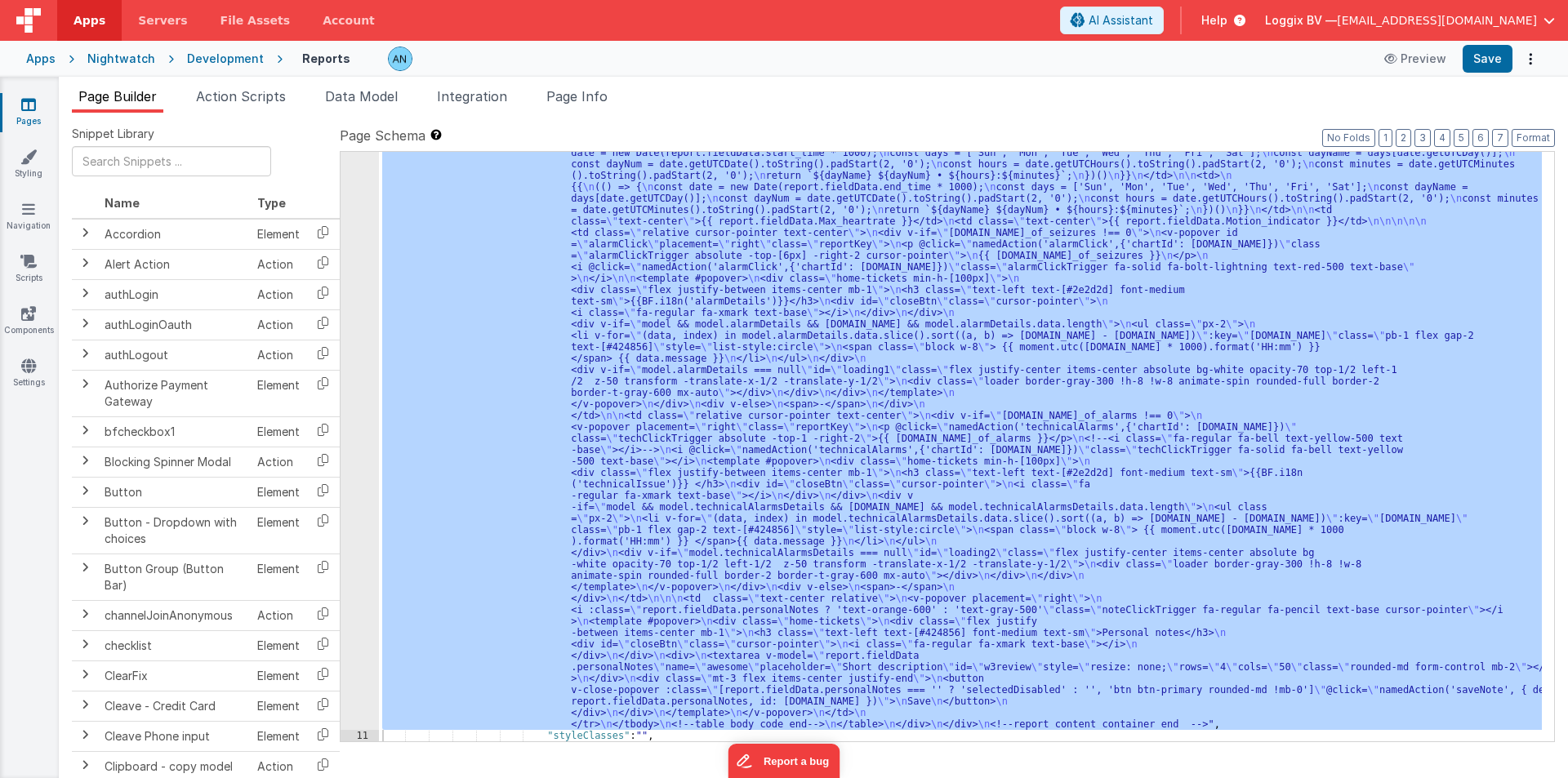
click at [238, 96] on span "Action Scripts" at bounding box center [240, 96] width 90 height 16
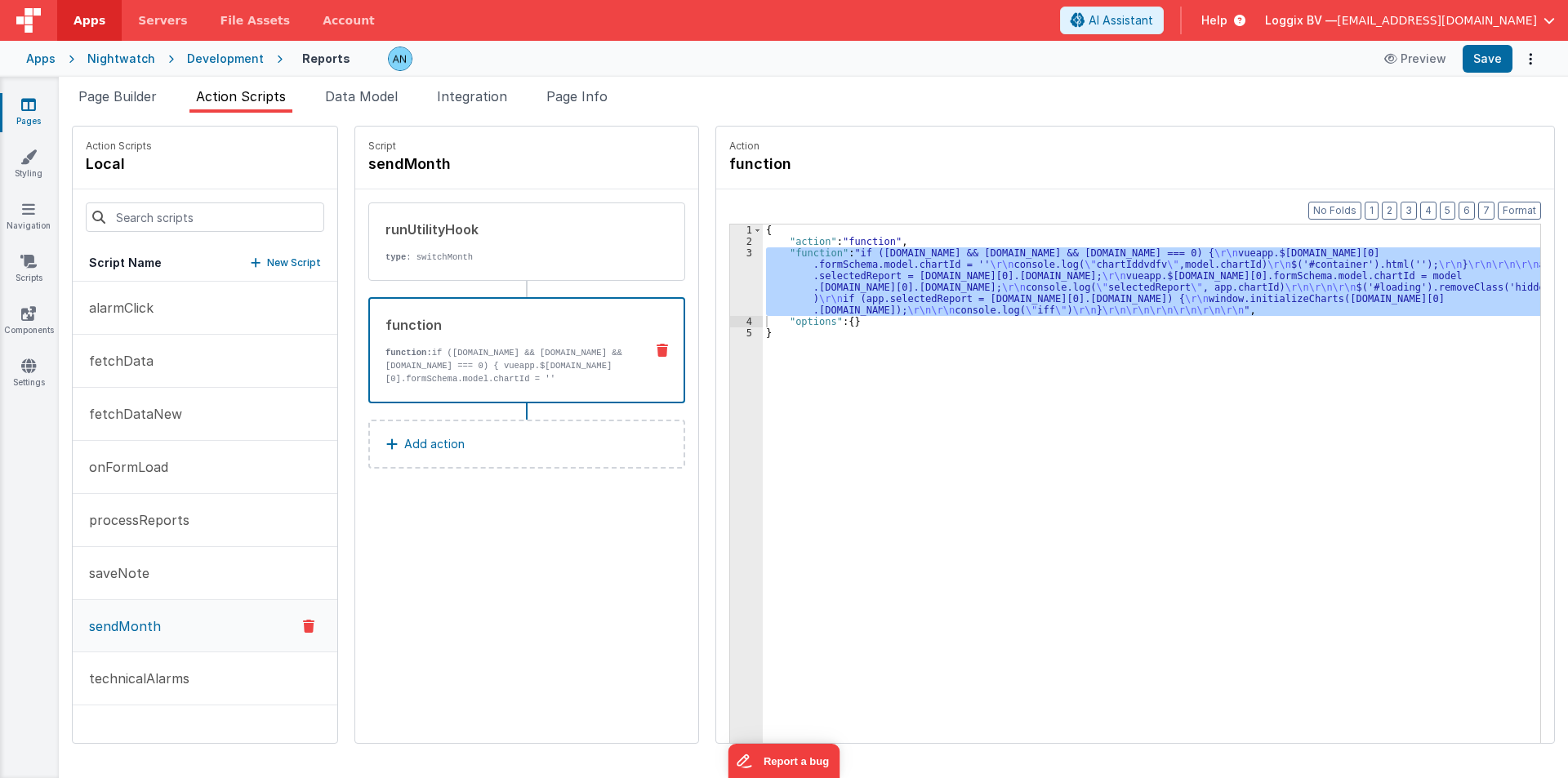
click at [137, 630] on p "sendMonth" at bounding box center [120, 626] width 82 height 20
click at [783, 286] on div "{ "action" : "function" , "function" : "if (model.report && model.report.respon…" at bounding box center [1151, 508] width 777 height 569
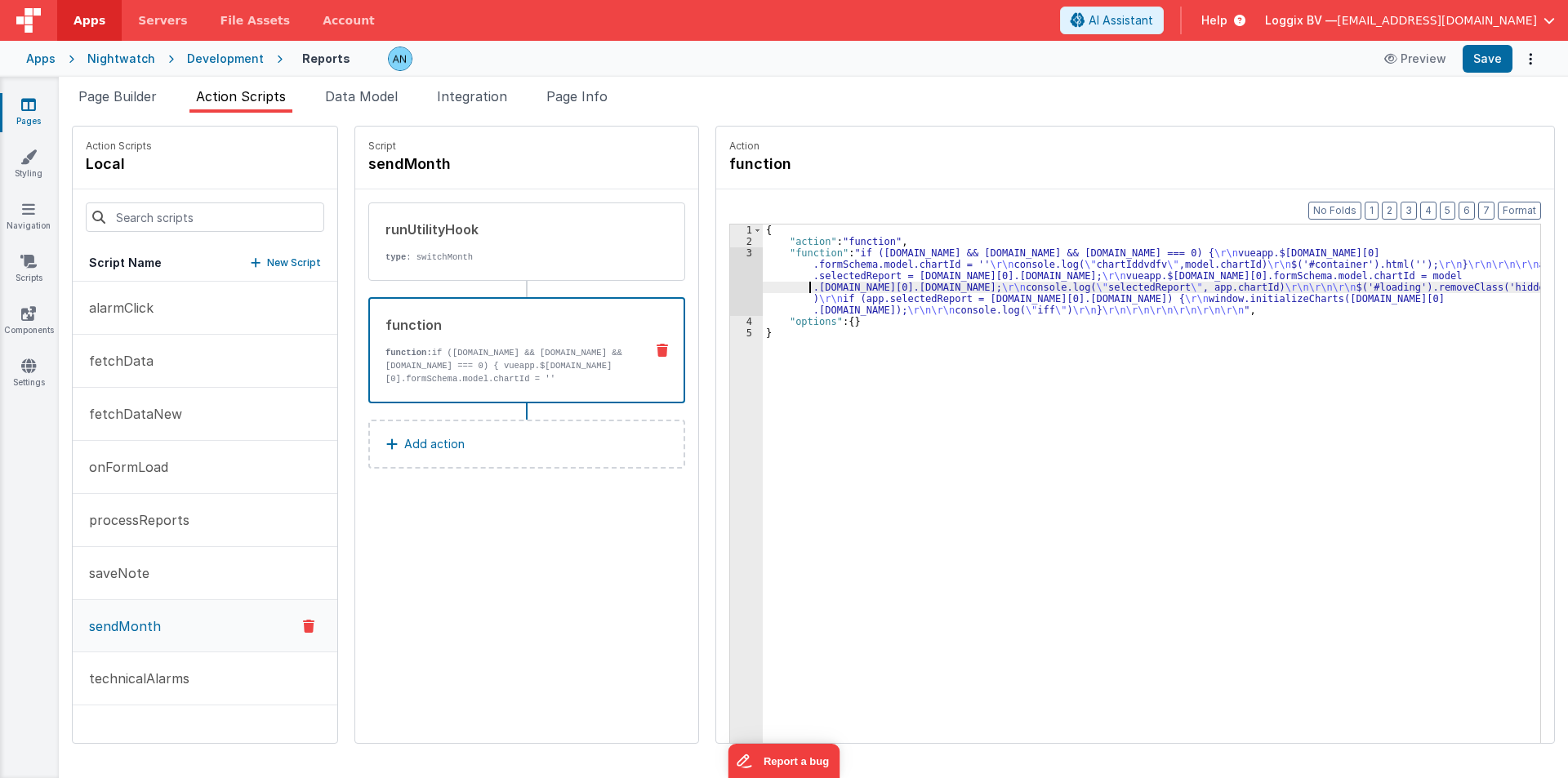
click at [730, 269] on div "3" at bounding box center [746, 281] width 32 height 68
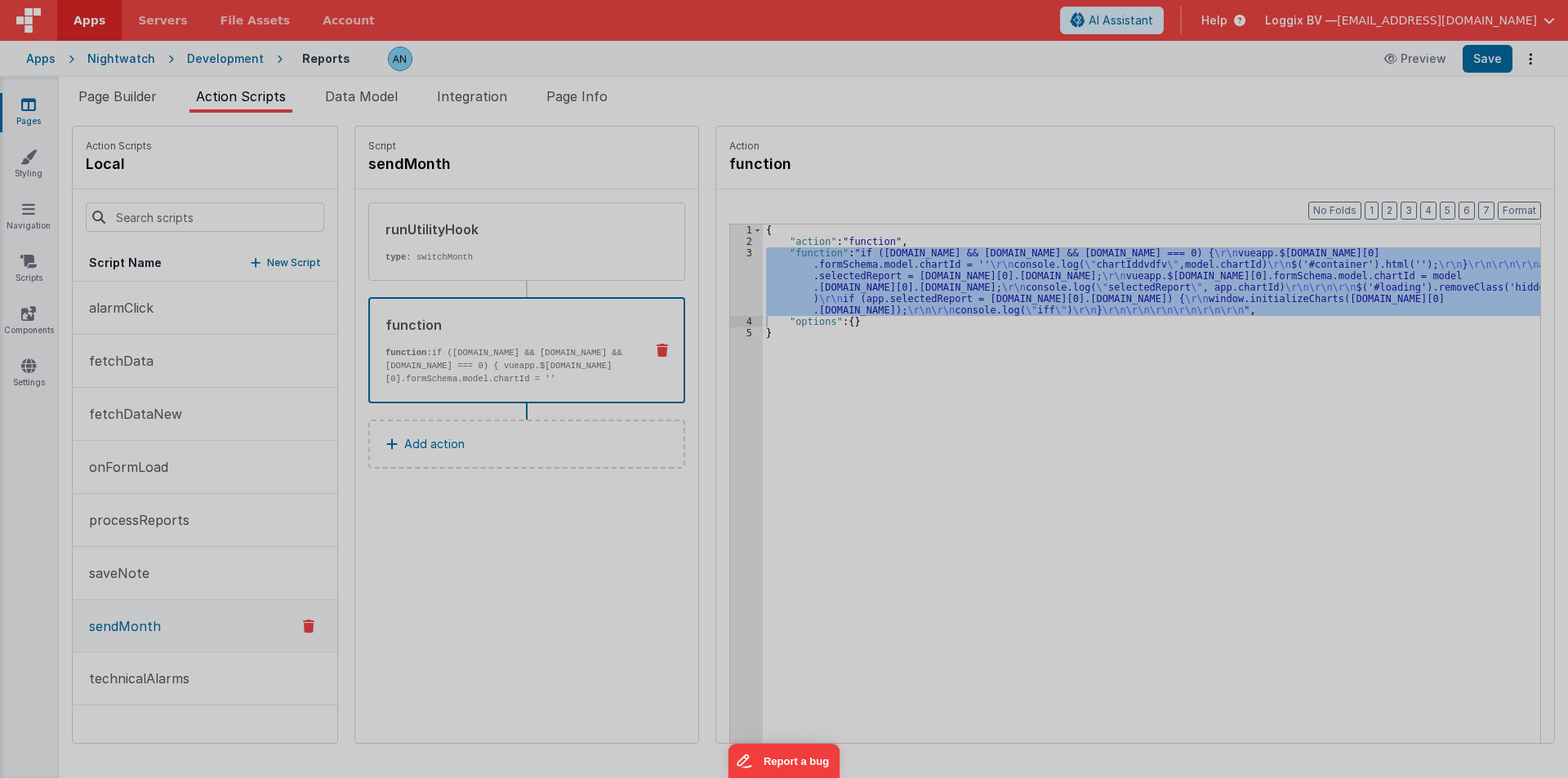
click at [730, 269] on div "if ( model . report && model . report . response && model . report . response .…" at bounding box center [804, 430] width 1467 height 684
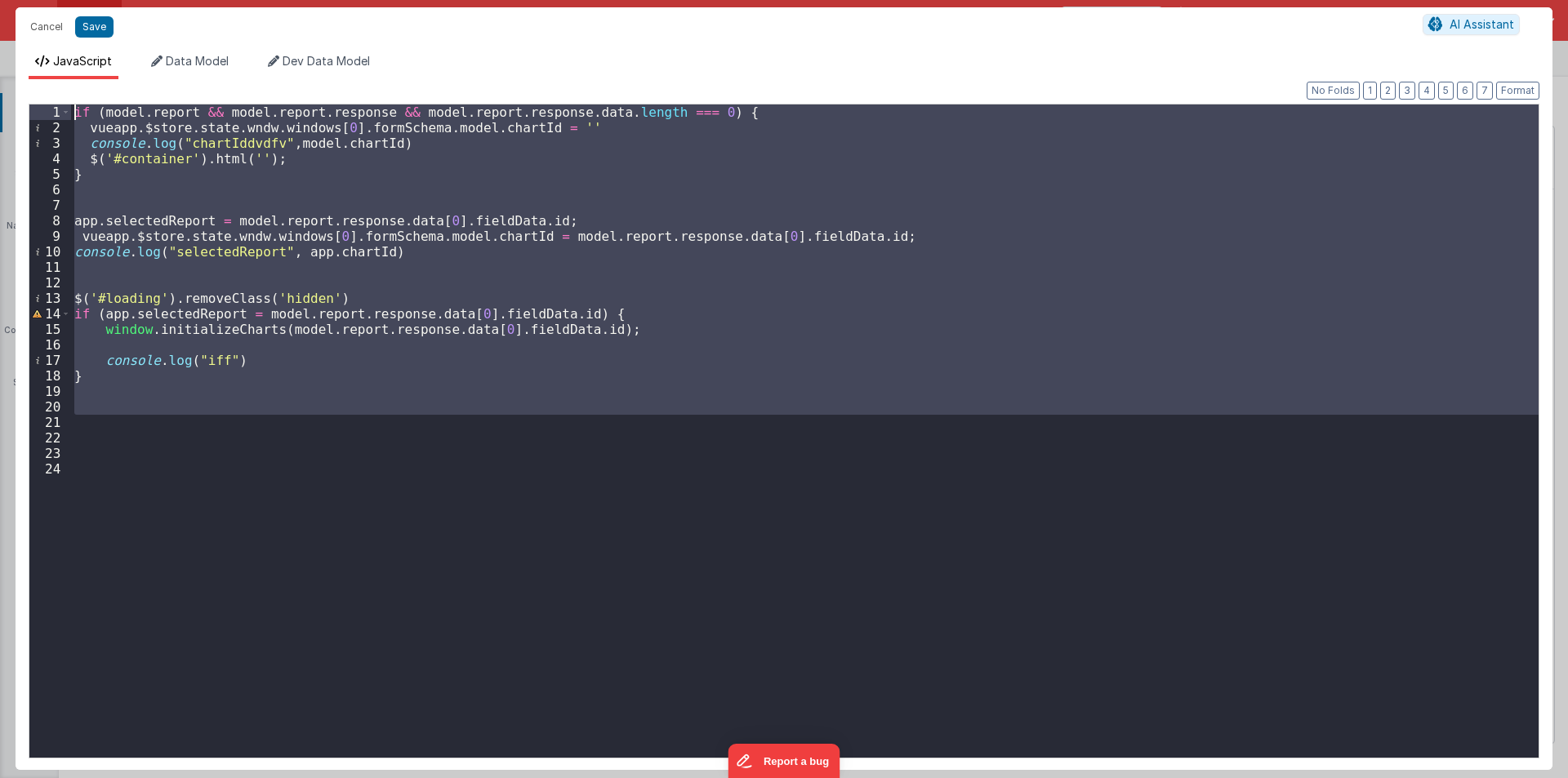
drag, startPoint x: 224, startPoint y: 427, endPoint x: 0, endPoint y: 110, distance: 388.2
click at [0, 110] on div "Cancel Save AI Assistant JavaScript Data Model Dev Data Model Format 7 6 5 4 3 …" at bounding box center [784, 389] width 1568 height 778
click at [109, 427] on div "if ( model . report && model . report . response && model . report . response .…" at bounding box center [804, 431] width 1467 height 654
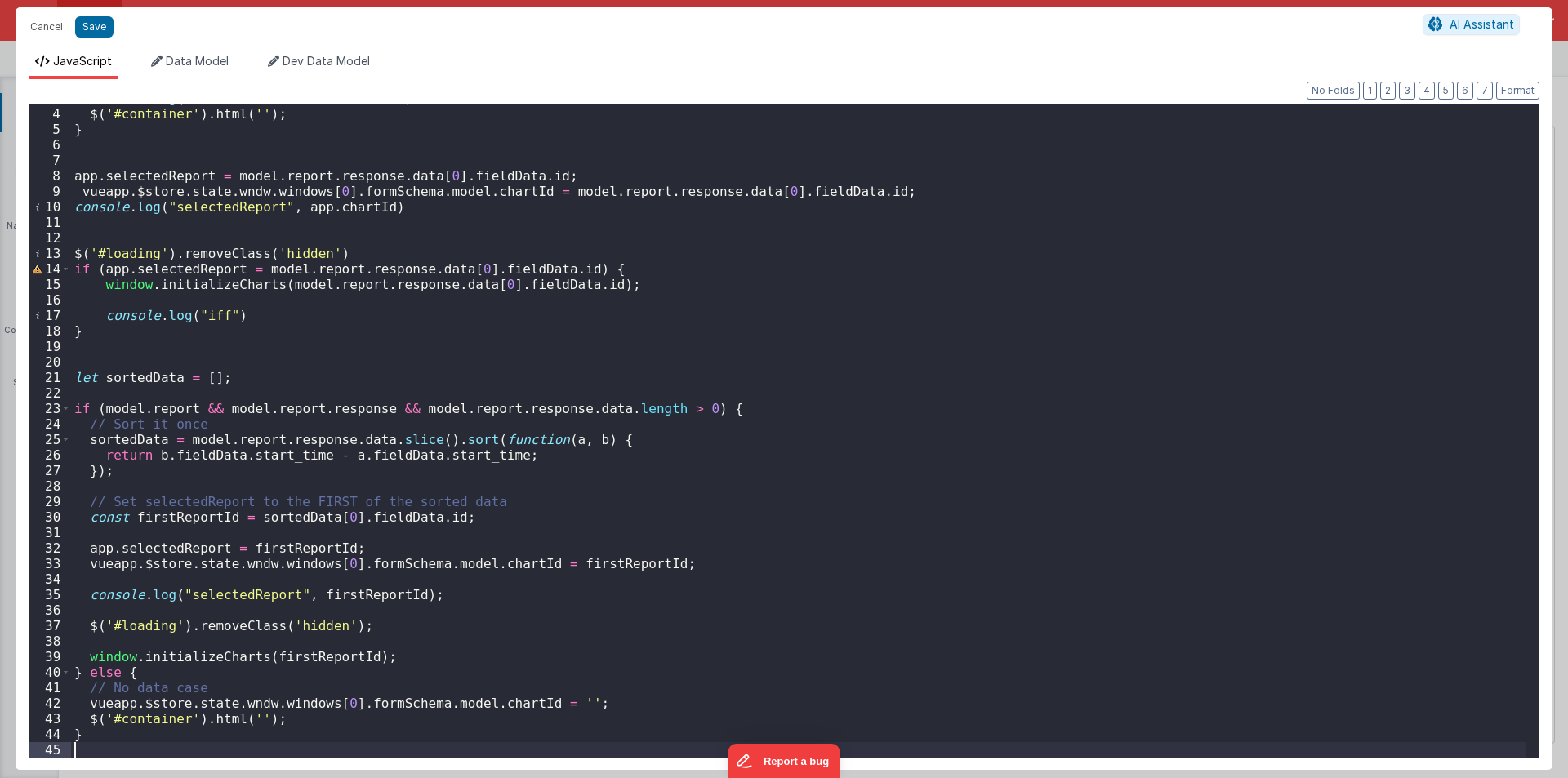
scroll to position [0, 0]
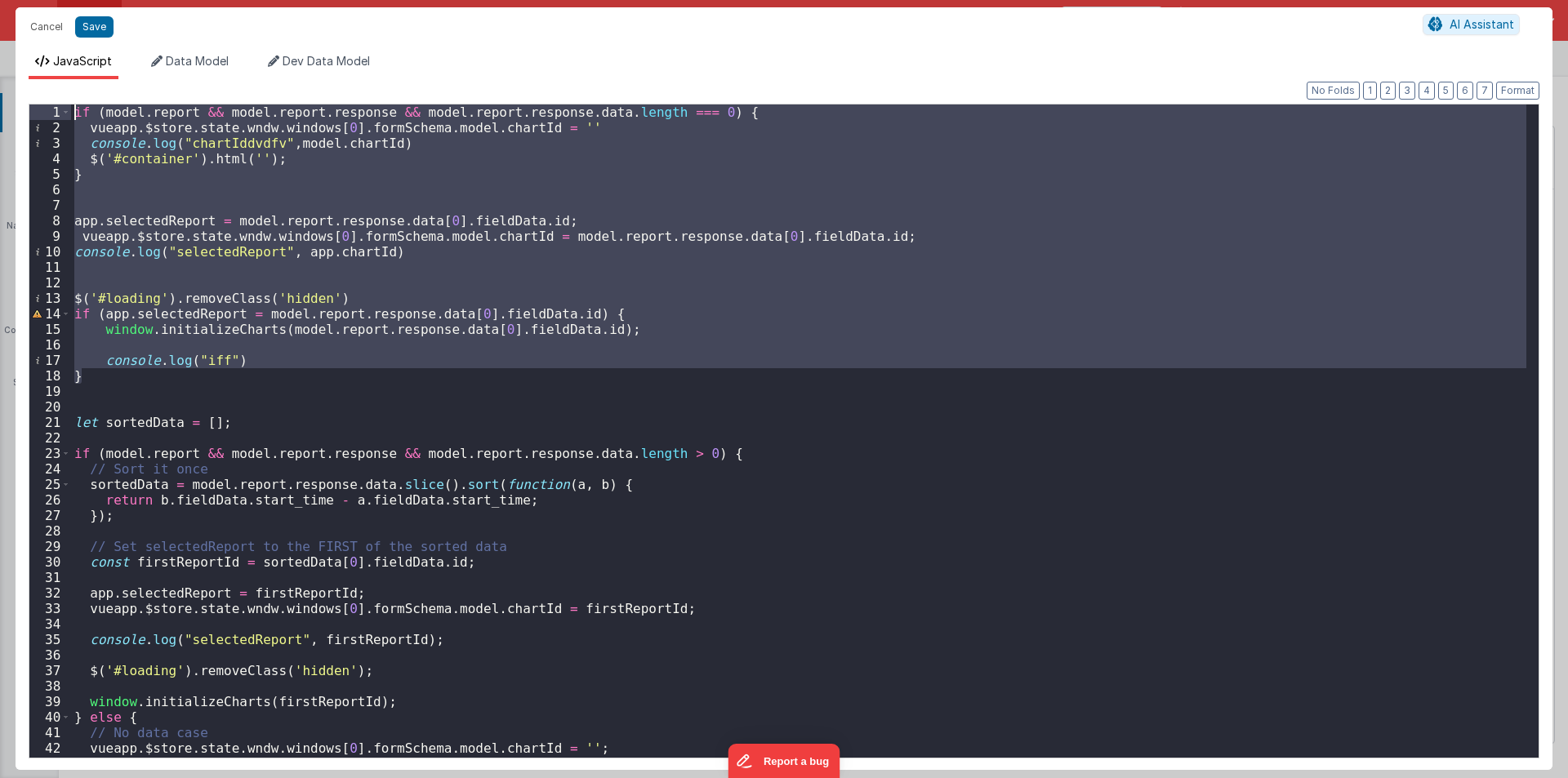
drag, startPoint x: 120, startPoint y: 380, endPoint x: 0, endPoint y: 49, distance: 352.1
click at [0, 49] on div "Cancel Save AI Assistant JavaScript Data Model Dev Data Model Format 7 6 5 4 3 …" at bounding box center [784, 389] width 1568 height 778
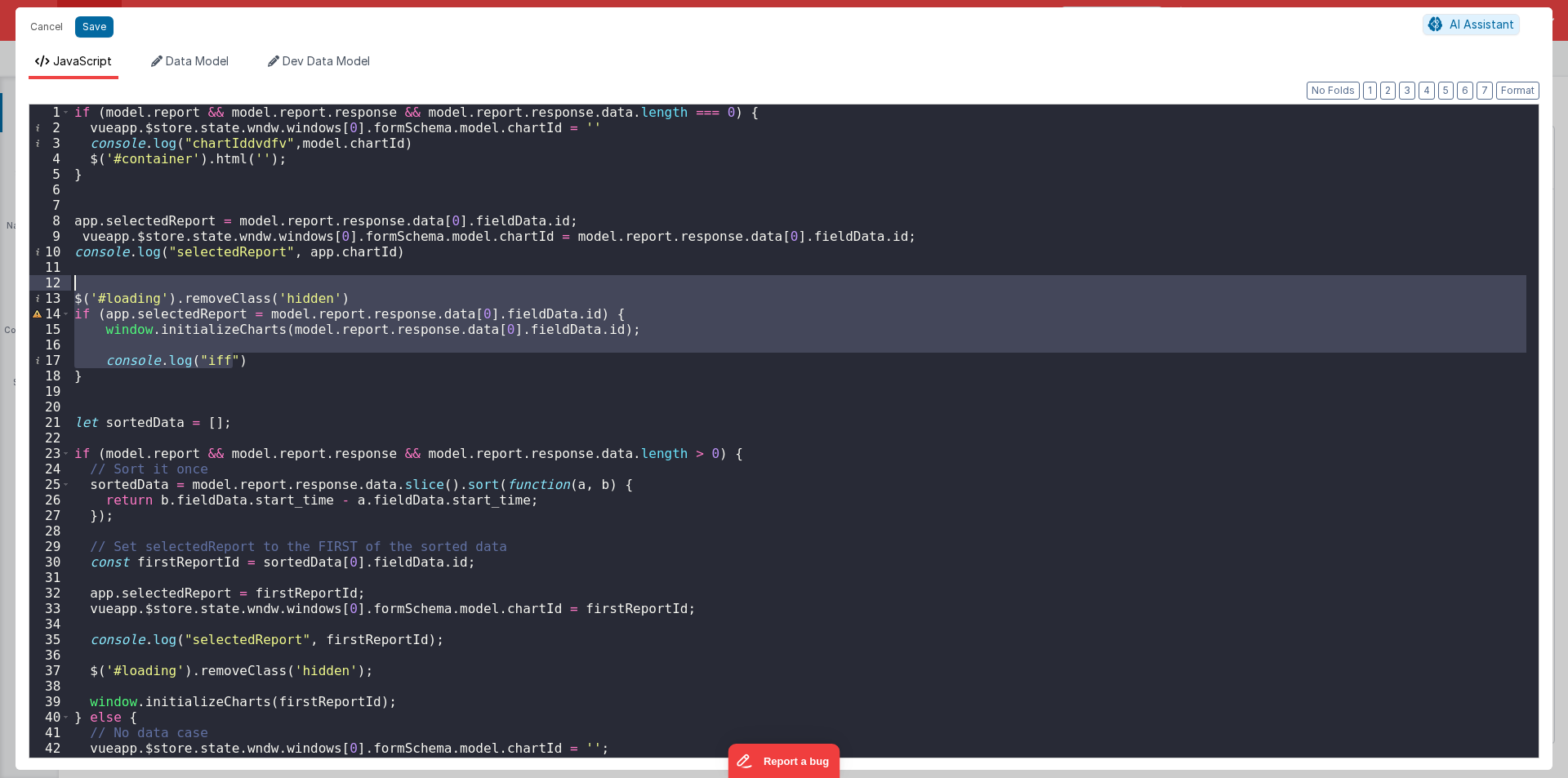
drag, startPoint x: 251, startPoint y: 363, endPoint x: 51, endPoint y: 254, distance: 227.8
click at [51, 256] on div "1 2 3 4 5 6 7 8 9 10 11 12 13 14 15 16 17 18 19 20 21 22 23 24 25 26 27 28 29 3…" at bounding box center [784, 430] width 1510 height 655
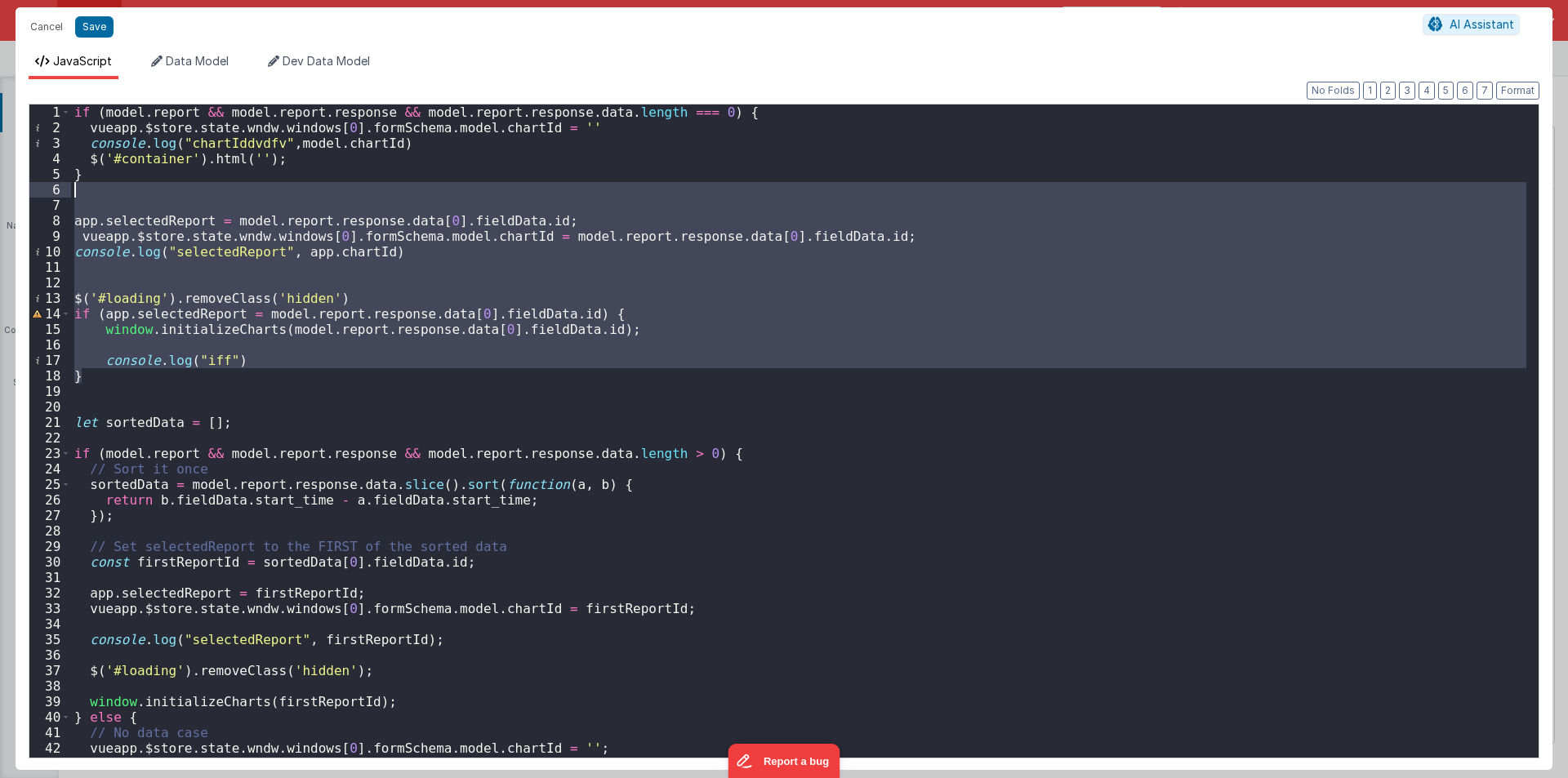
drag, startPoint x: 89, startPoint y: 378, endPoint x: 6, endPoint y: 51, distance: 337.4
click at [7, 51] on div "Cancel Save AI Assistant JavaScript Data Model Dev Data Model Format 7 6 5 4 3 …" at bounding box center [784, 389] width 1568 height 778
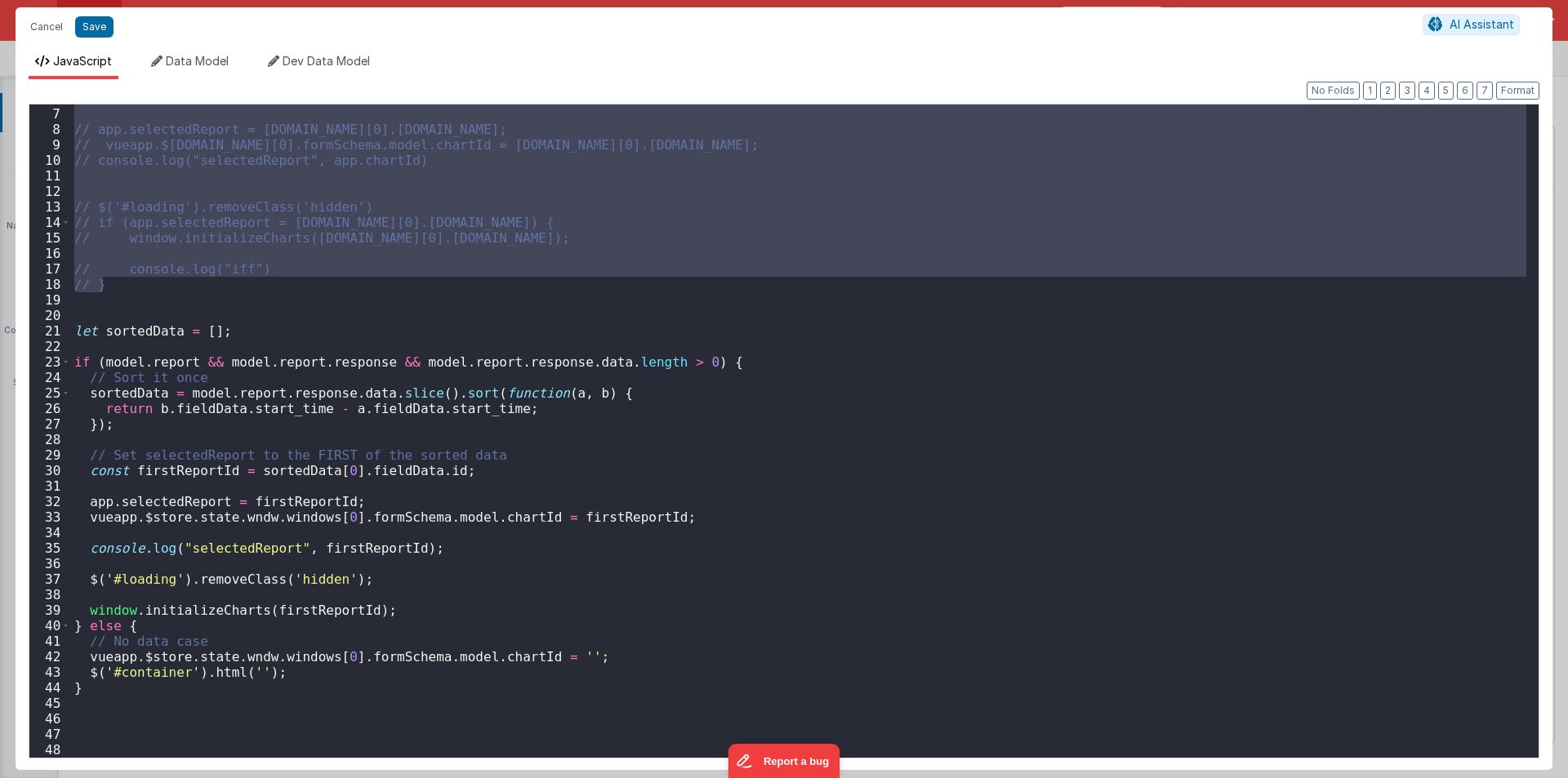
scroll to position [91, 0]
click at [381, 687] on div "// app.selectedReport = model.report.response.data[0].fieldData.id; // vueapp.$…" at bounding box center [799, 432] width 1455 height 684
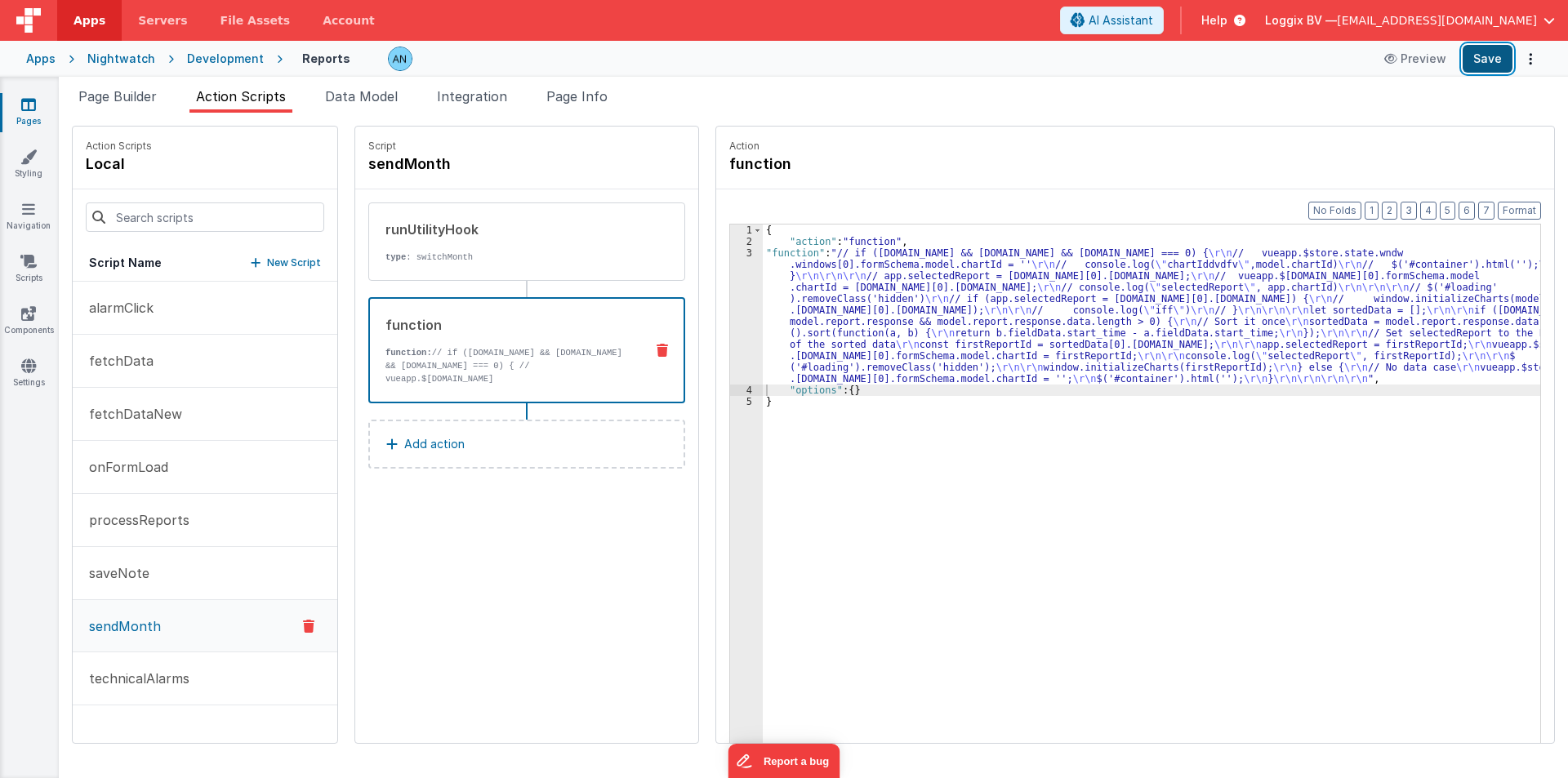
click at [1503, 60] on button "Save" at bounding box center [1487, 58] width 49 height 28
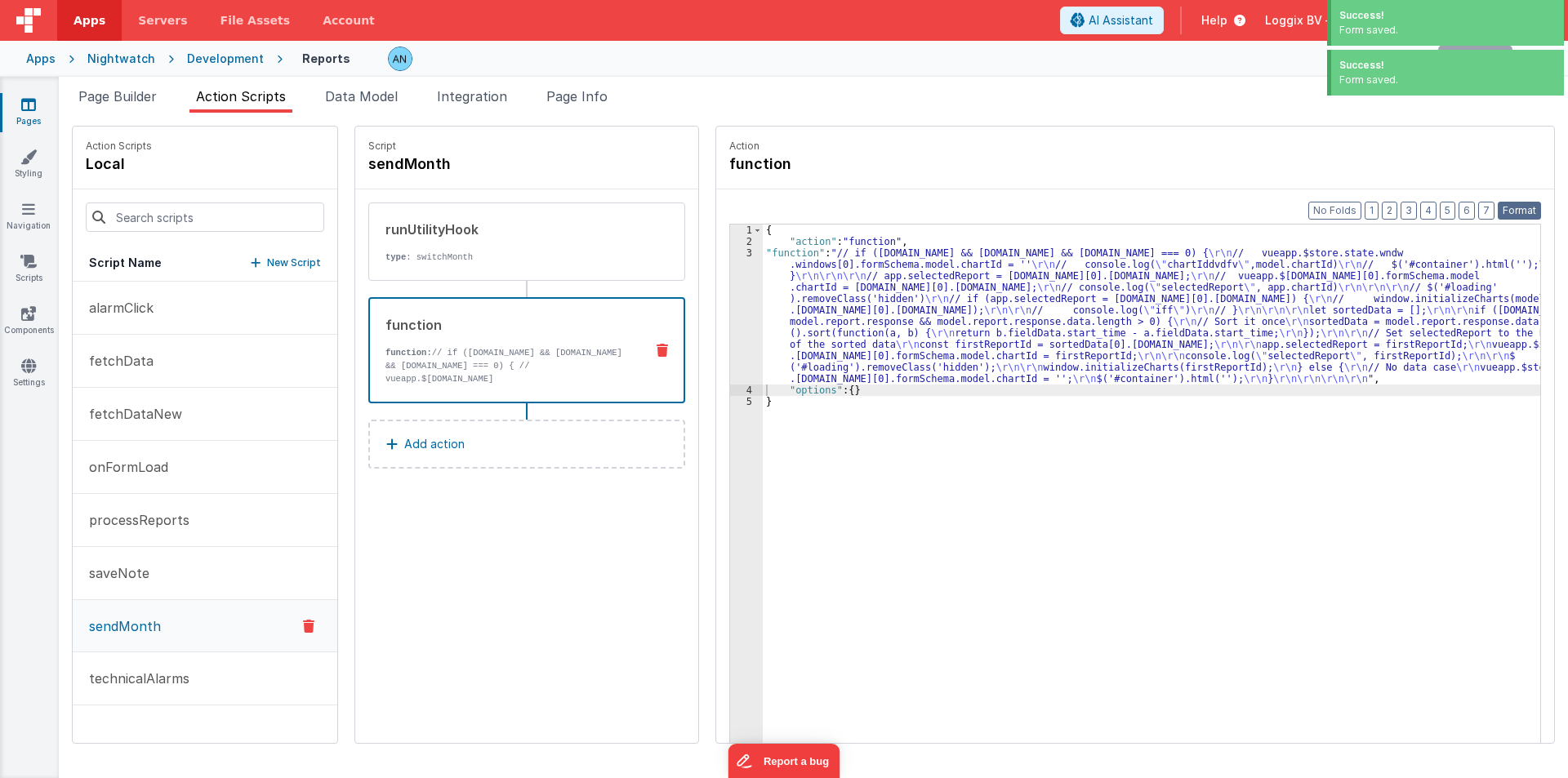
click at [1516, 208] on button "Format" at bounding box center [1520, 210] width 44 height 18
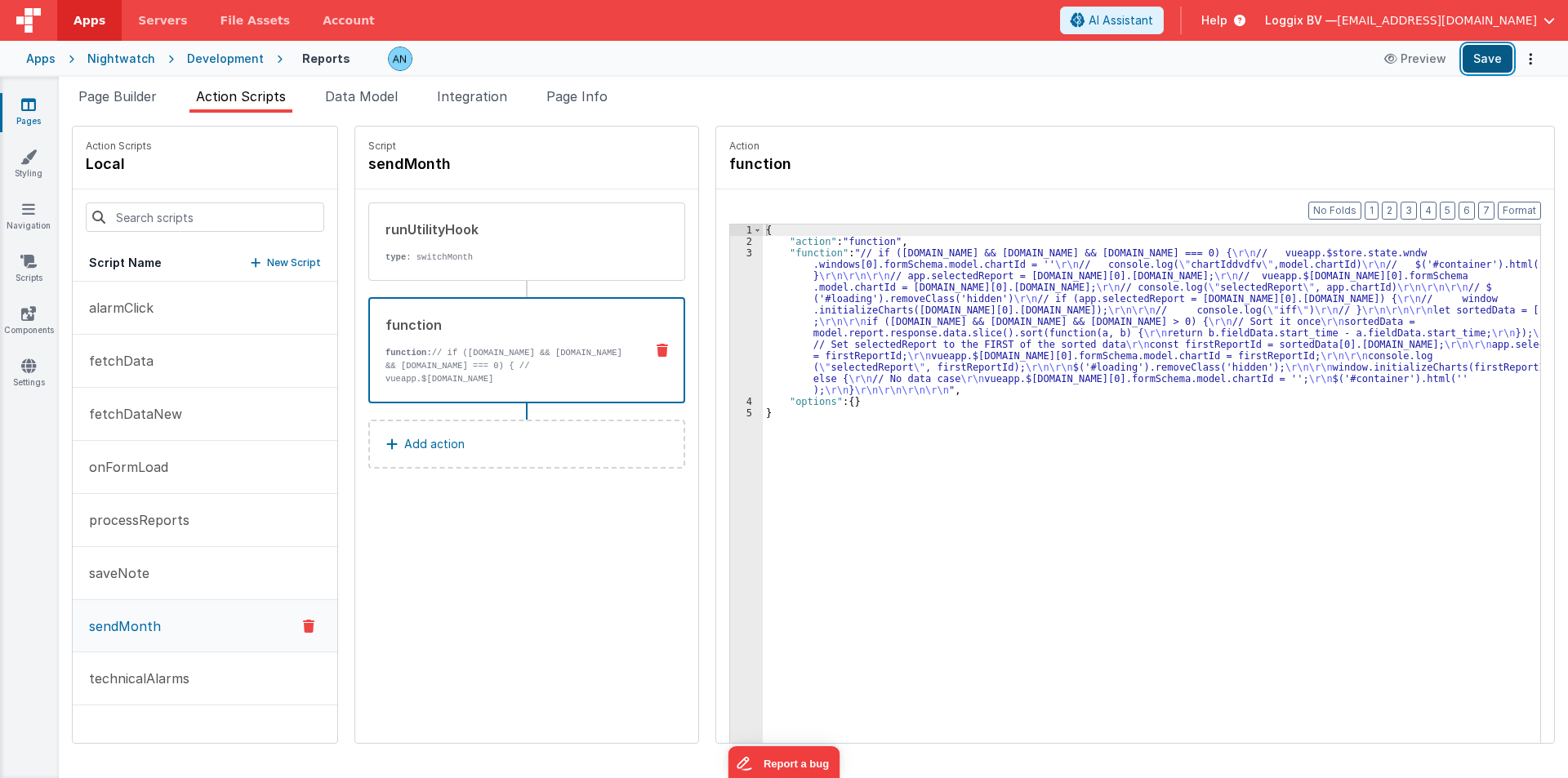
click at [1479, 62] on button "Save" at bounding box center [1487, 58] width 49 height 28
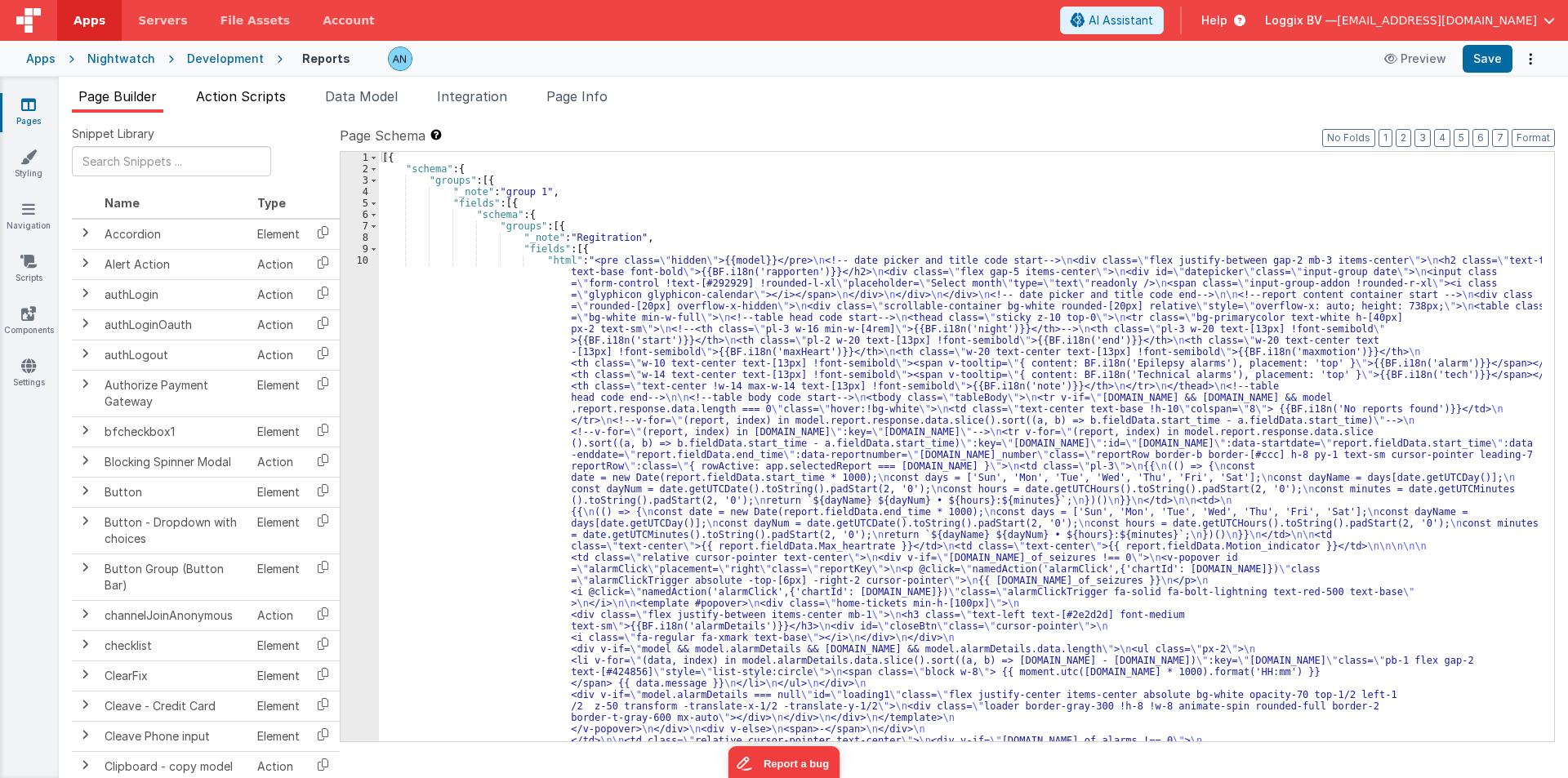
click at [251, 91] on span "Action Scripts" at bounding box center [240, 96] width 90 height 16
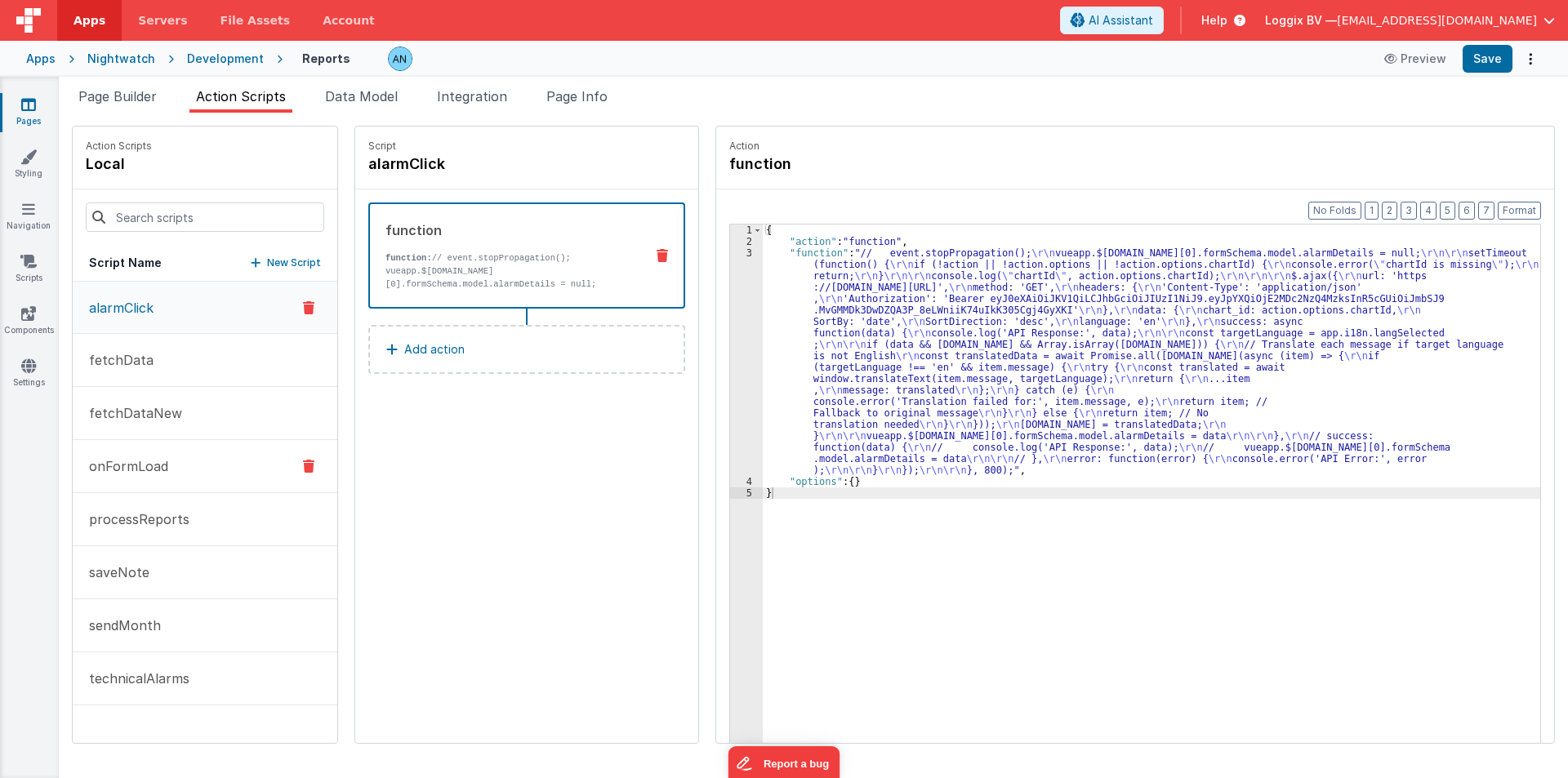
drag, startPoint x: 172, startPoint y: 470, endPoint x: 178, endPoint y: 463, distance: 9.2
click at [172, 469] on button "onFormLoad" at bounding box center [205, 466] width 265 height 53
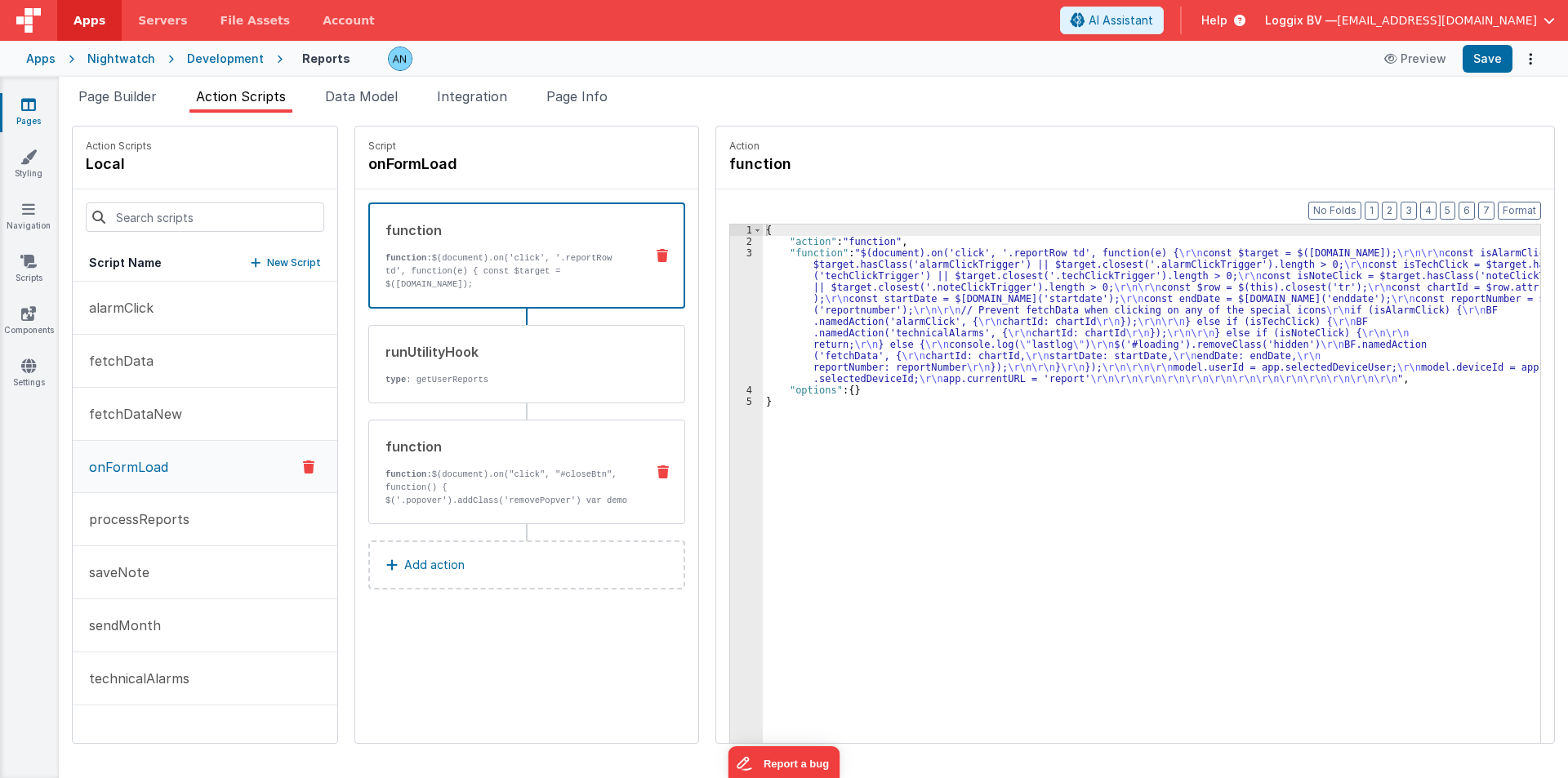
click at [469, 445] on div "function" at bounding box center [509, 446] width 247 height 20
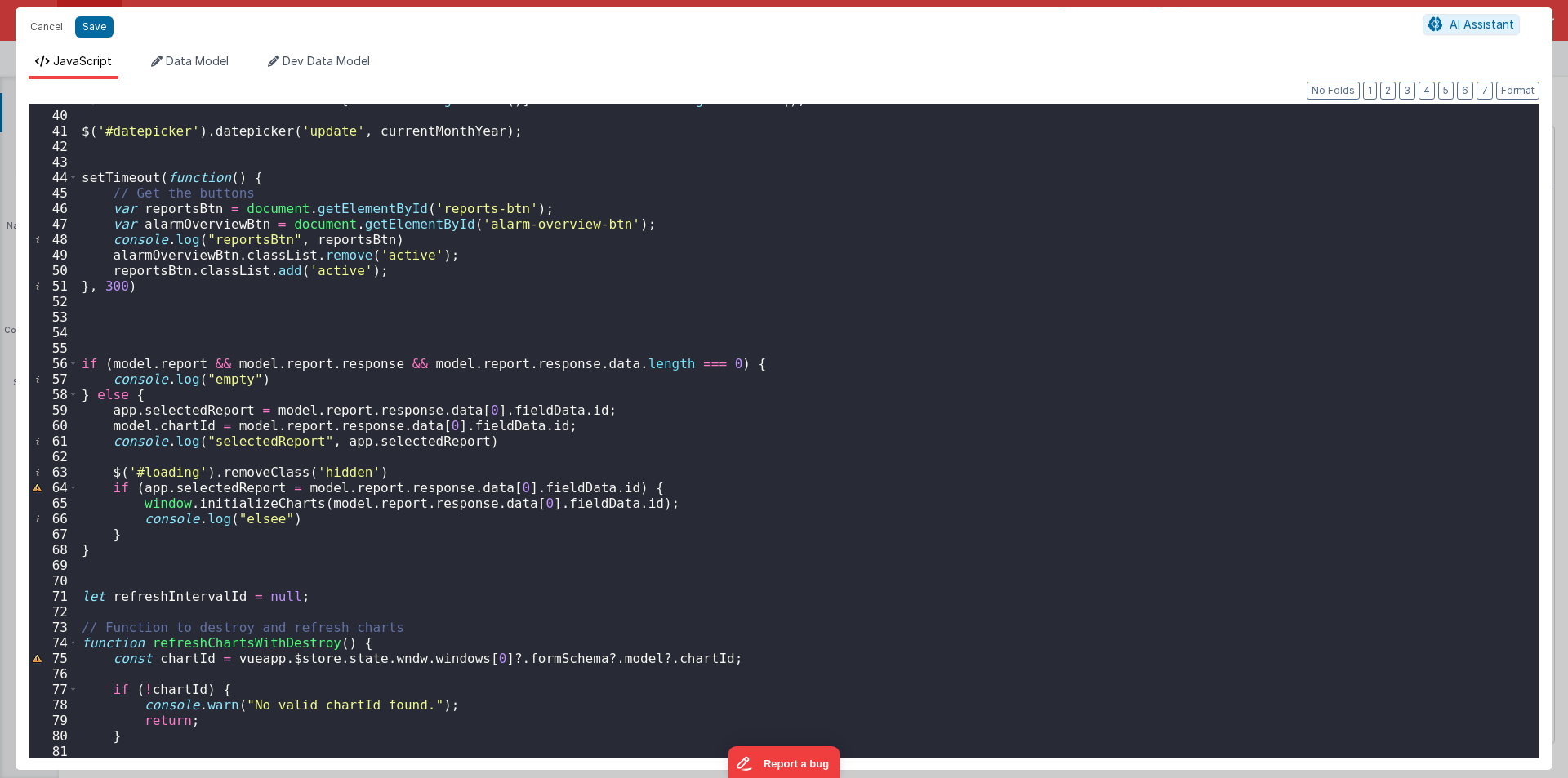
scroll to position [602, 0]
click at [320, 409] on div "var currentMonthYear = monthNames [ currentDate . getMonth ( )] + " " + current…" at bounding box center [803, 434] width 1447 height 684
click at [319, 408] on div "var currentMonthYear = monthNames [ currentDate . getMonth ( )] + " " + current…" at bounding box center [803, 434] width 1447 height 684
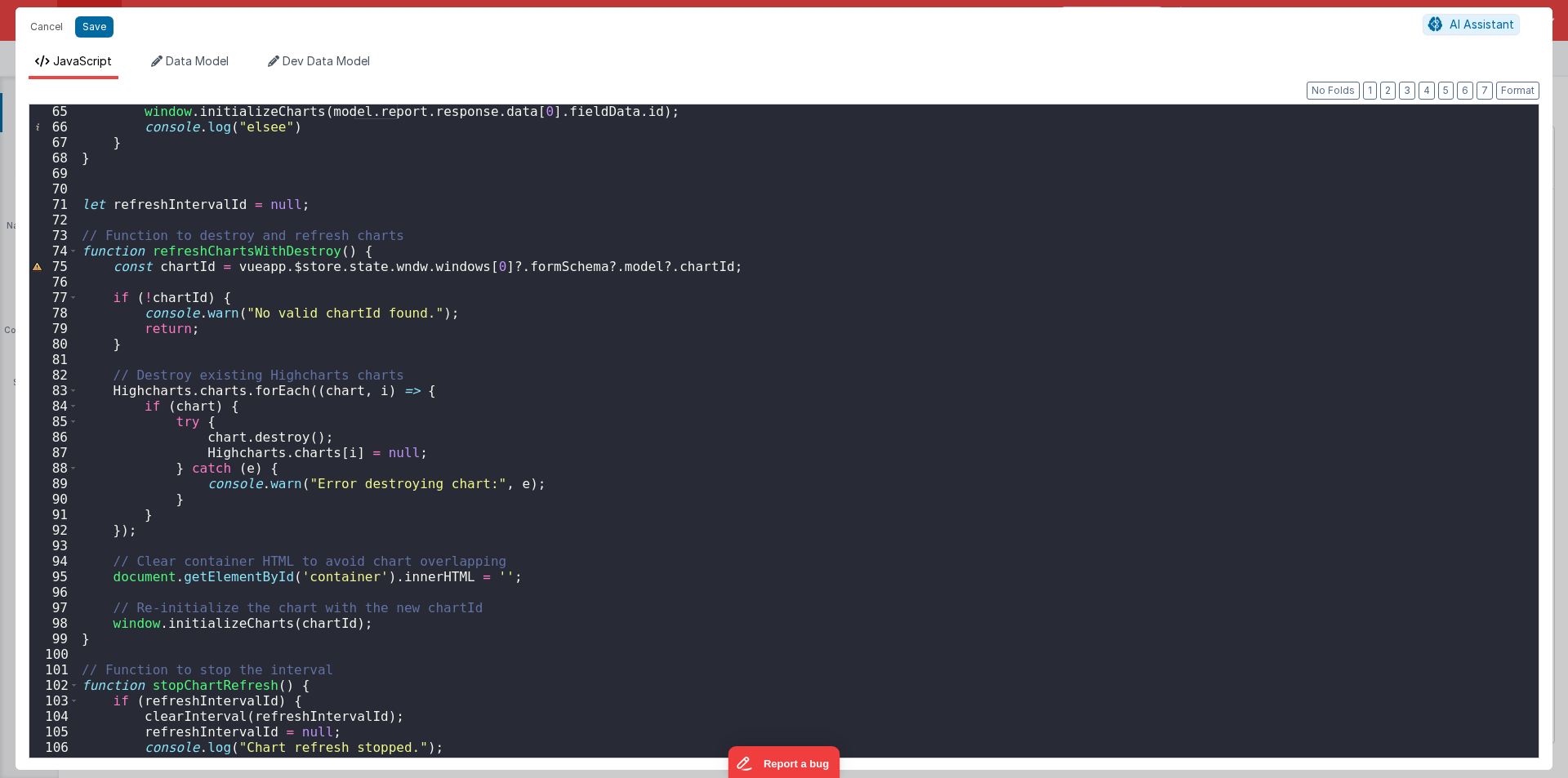
scroll to position [749, 0]
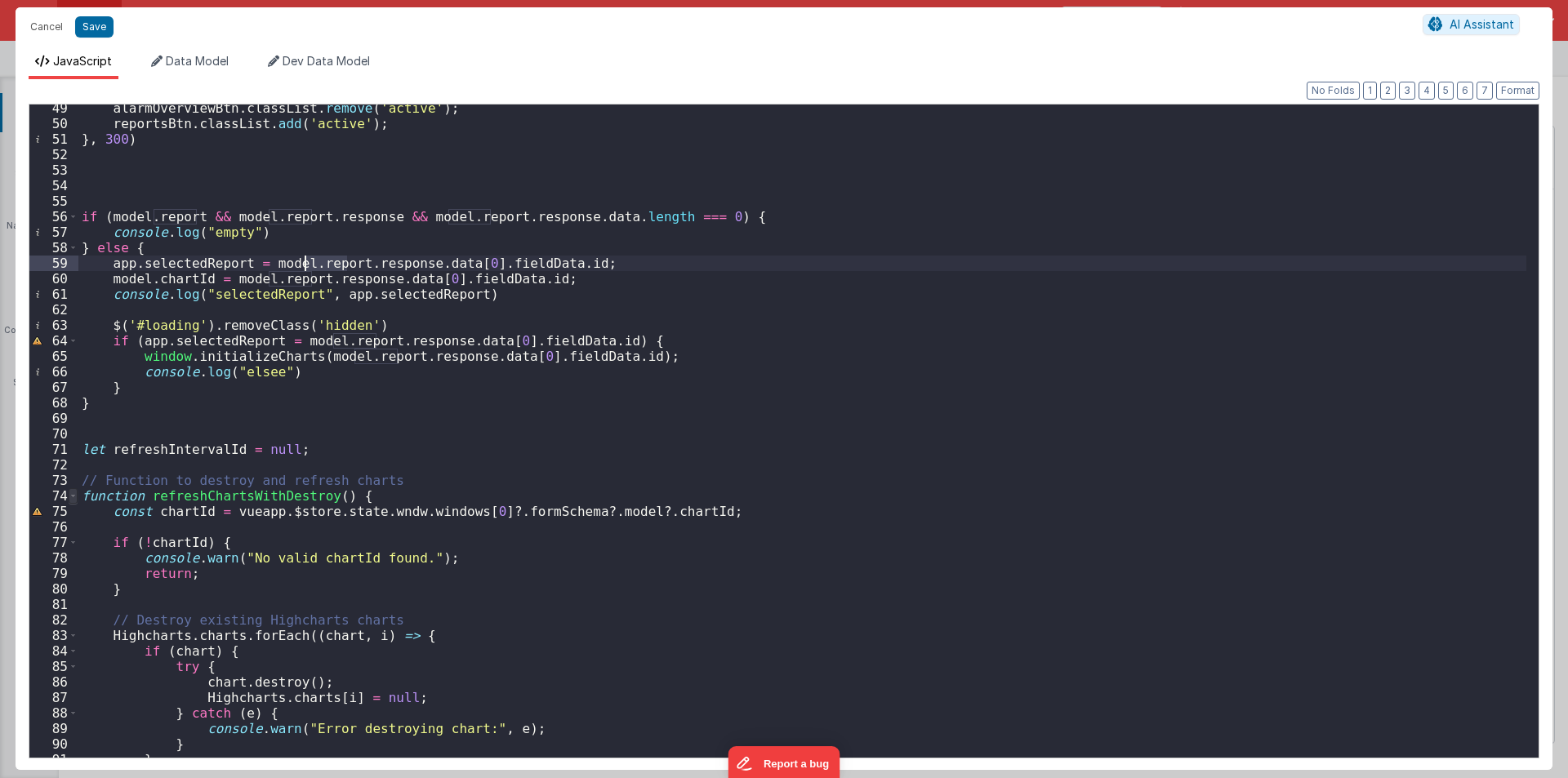
click at [71, 498] on span at bounding box center [72, 496] width 9 height 15
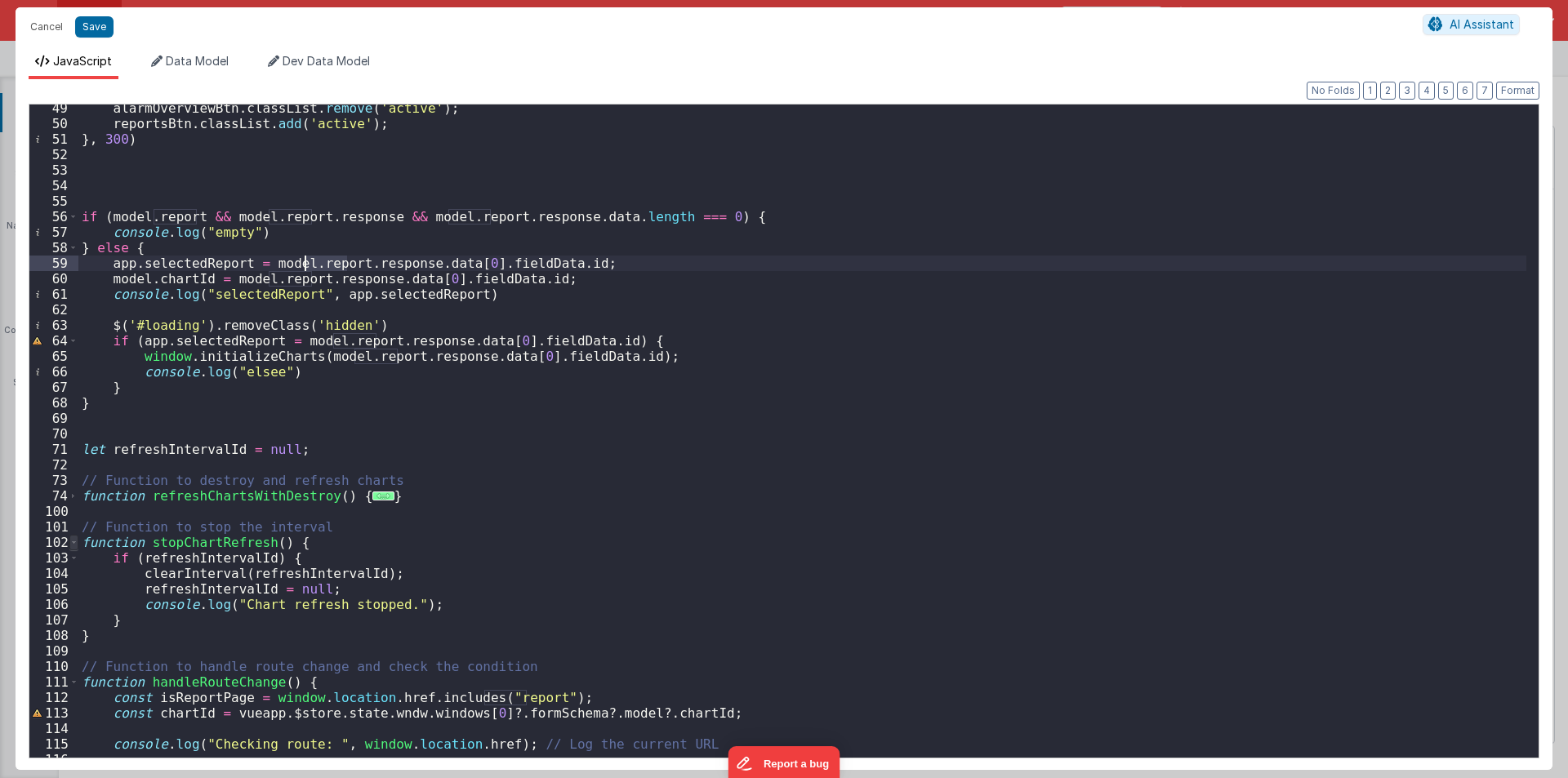
click at [76, 541] on span at bounding box center [73, 542] width 9 height 15
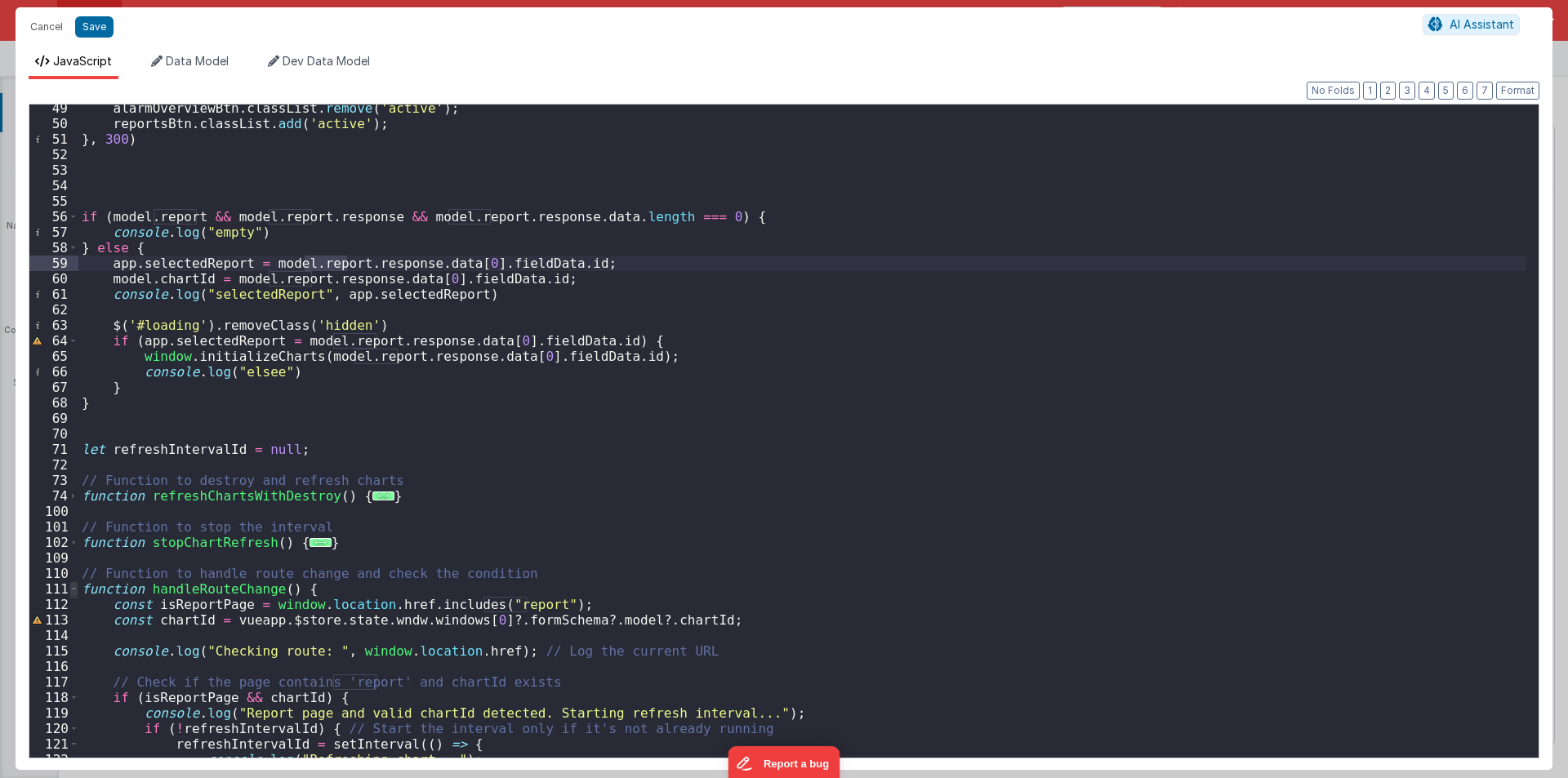
click at [74, 592] on span at bounding box center [73, 589] width 9 height 15
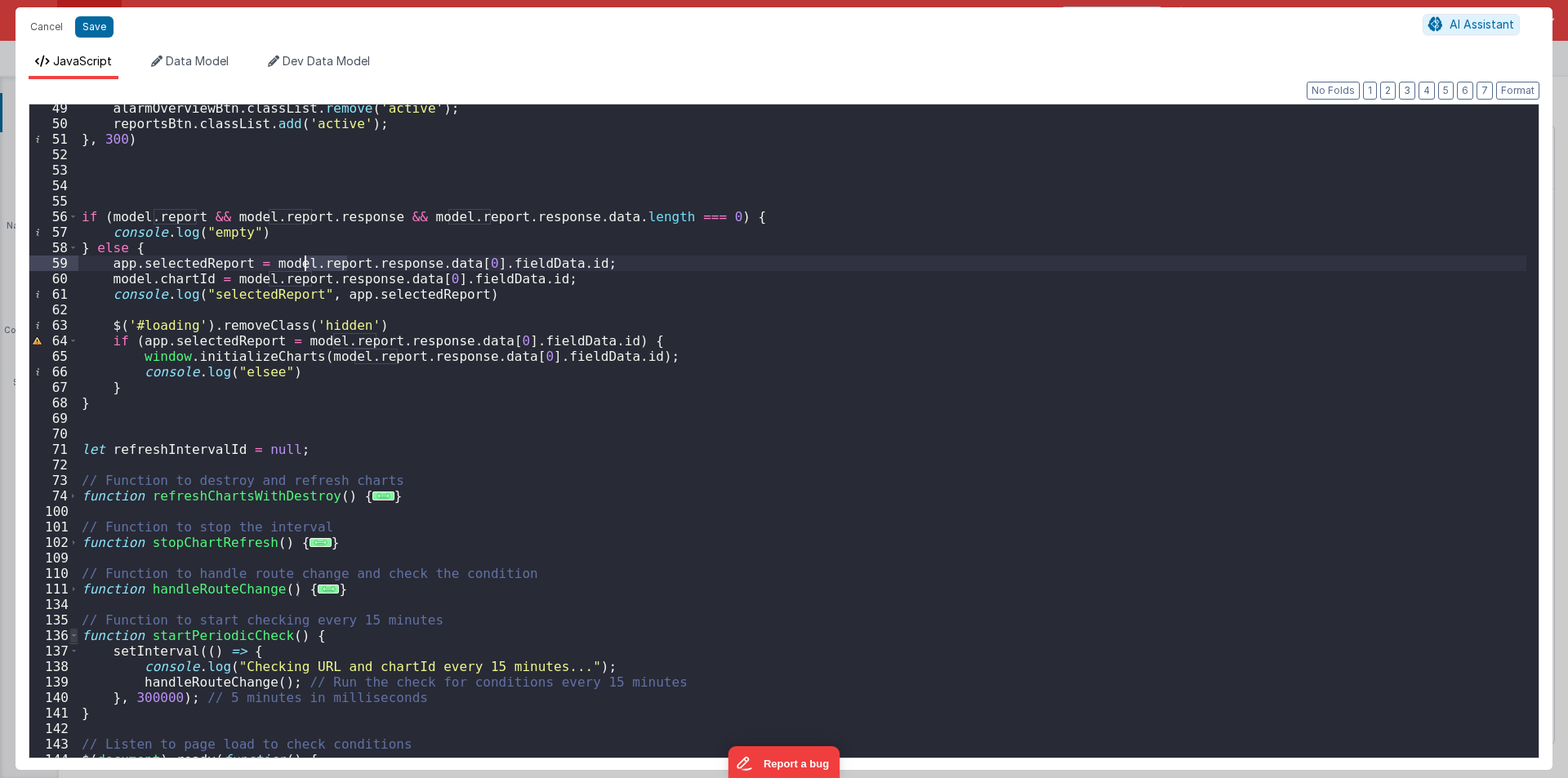
click at [70, 635] on span at bounding box center [73, 636] width 9 height 15
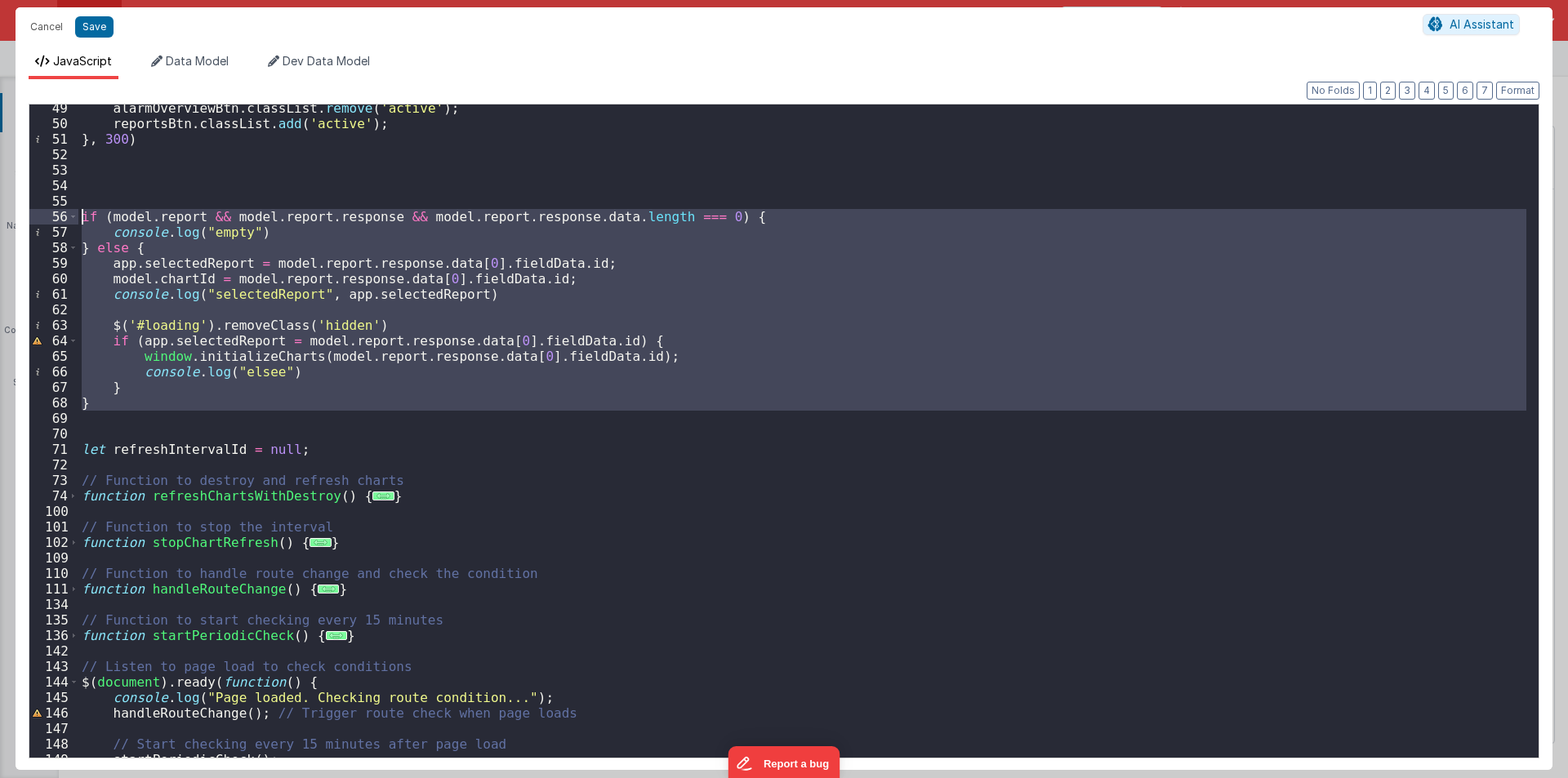
drag, startPoint x: 98, startPoint y: 410, endPoint x: 47, endPoint y: 219, distance: 197.7
click at [47, 219] on div "49 50 51 52 53 54 55 56 57 58 59 60 61 62 63 64 65 66 67 68 69 70 71 72 73 74 1…" at bounding box center [784, 430] width 1510 height 655
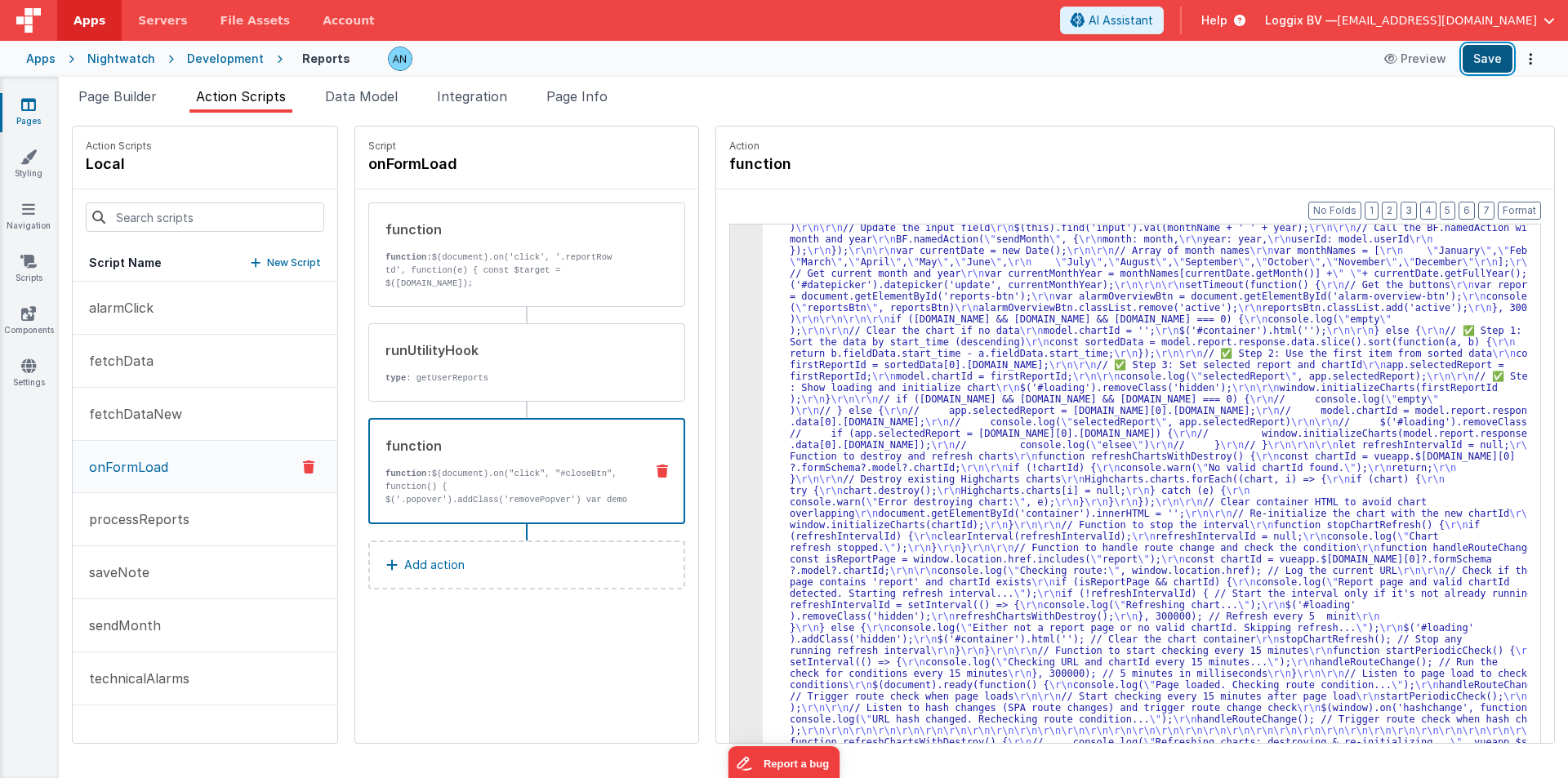
click at [1486, 59] on button "Save" at bounding box center [1487, 58] width 49 height 28
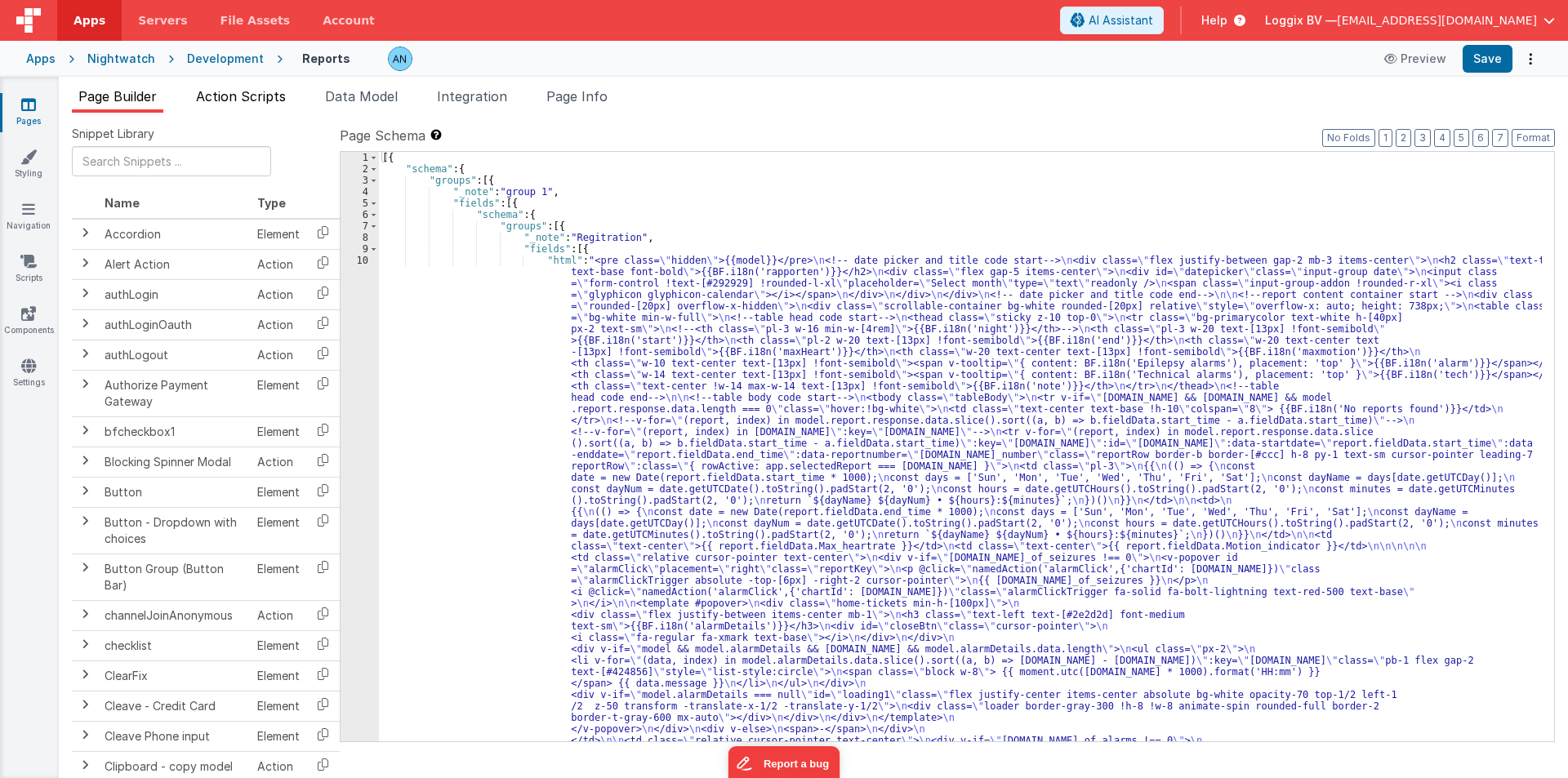
click at [279, 106] on li "Action Scripts" at bounding box center [240, 100] width 103 height 27
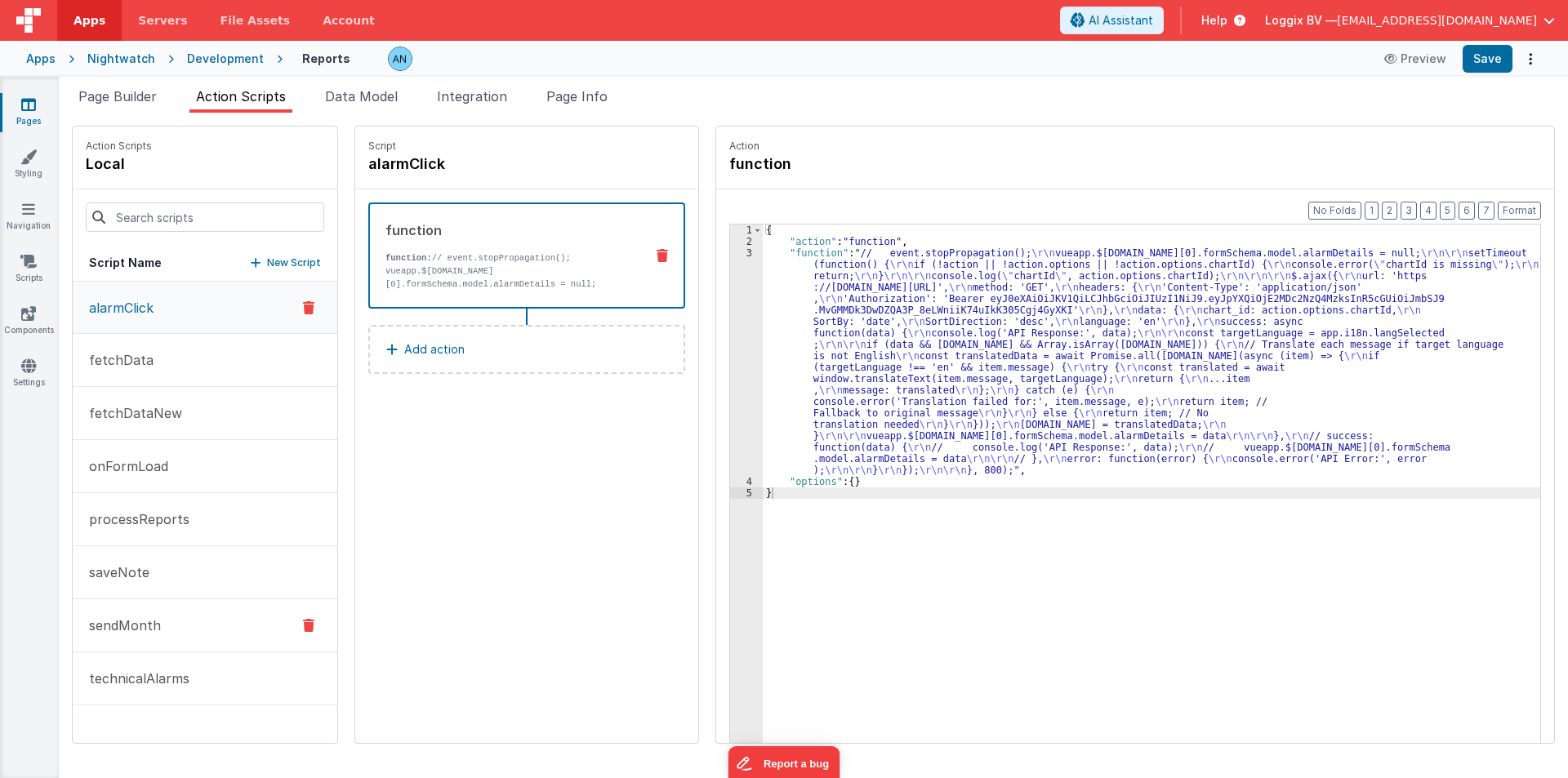
click at [171, 620] on button "sendMonth" at bounding box center [205, 626] width 265 height 53
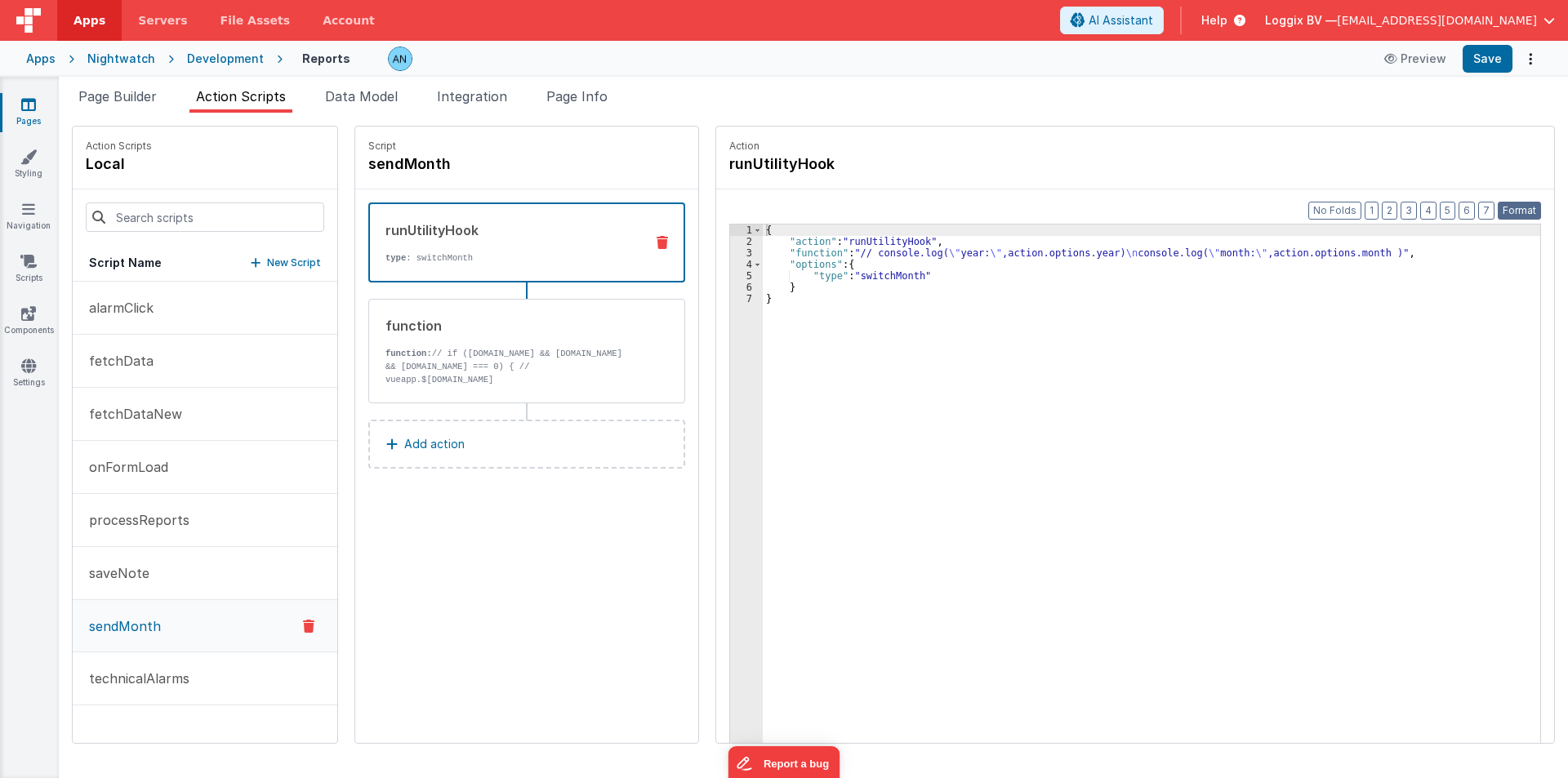
click at [1517, 203] on button "Format" at bounding box center [1520, 210] width 44 height 18
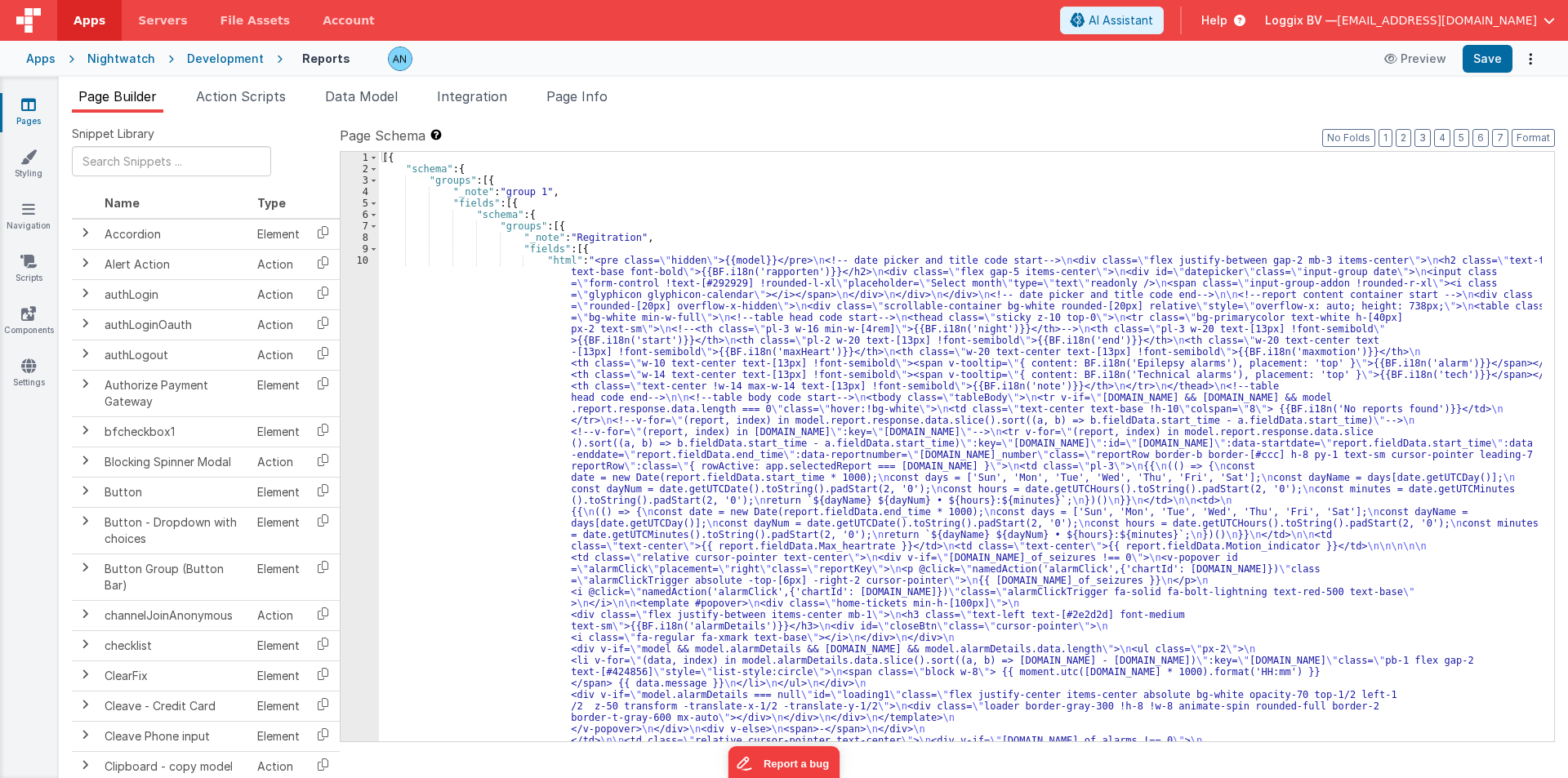
click at [122, 57] on div "Nightwatch" at bounding box center [121, 58] width 67 height 16
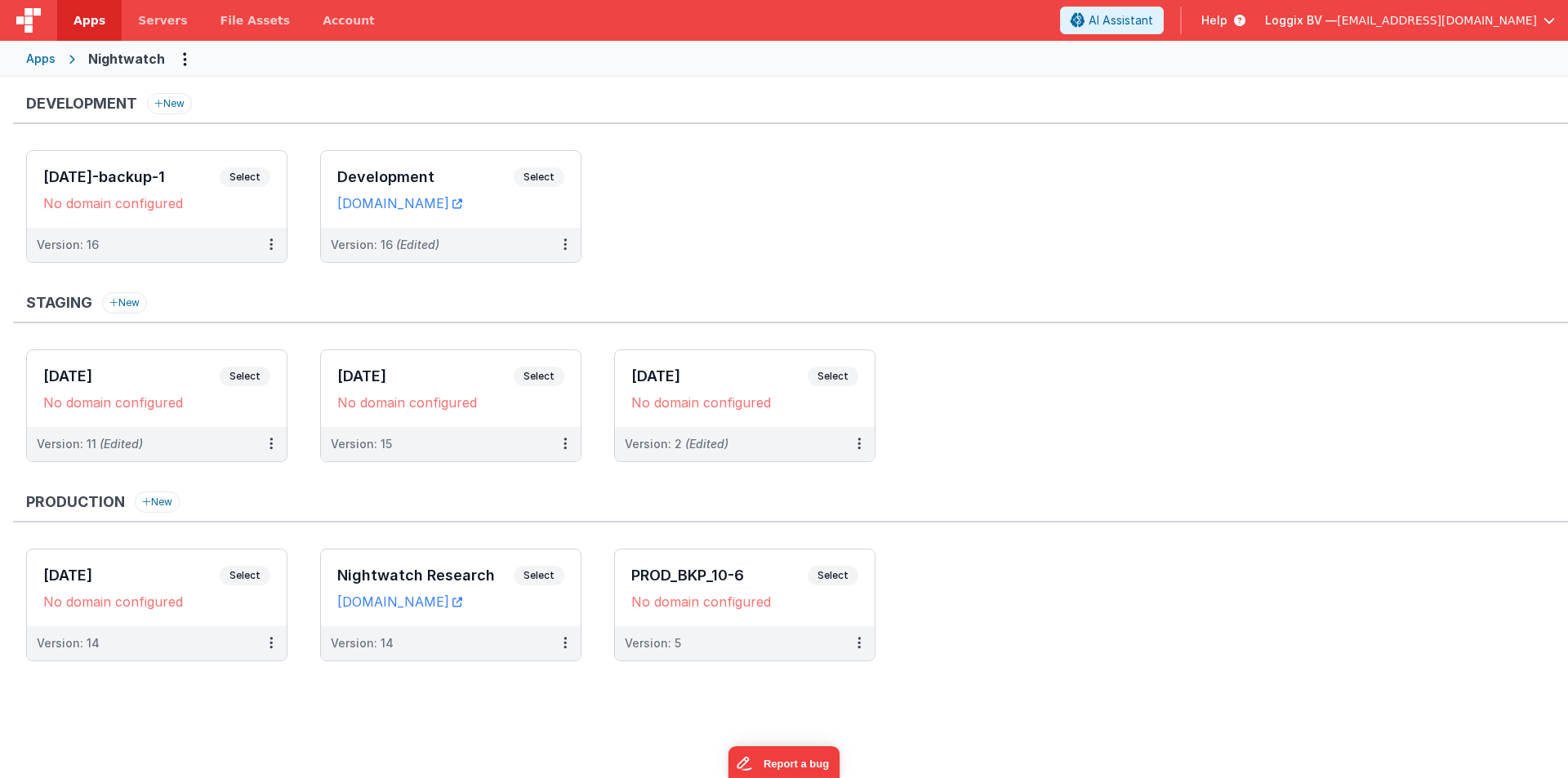
click at [1012, 609] on ul "[DATE] Select URLs No domain configured Version: 14 Nightwatch Research Select …" at bounding box center [797, 614] width 1541 height 129
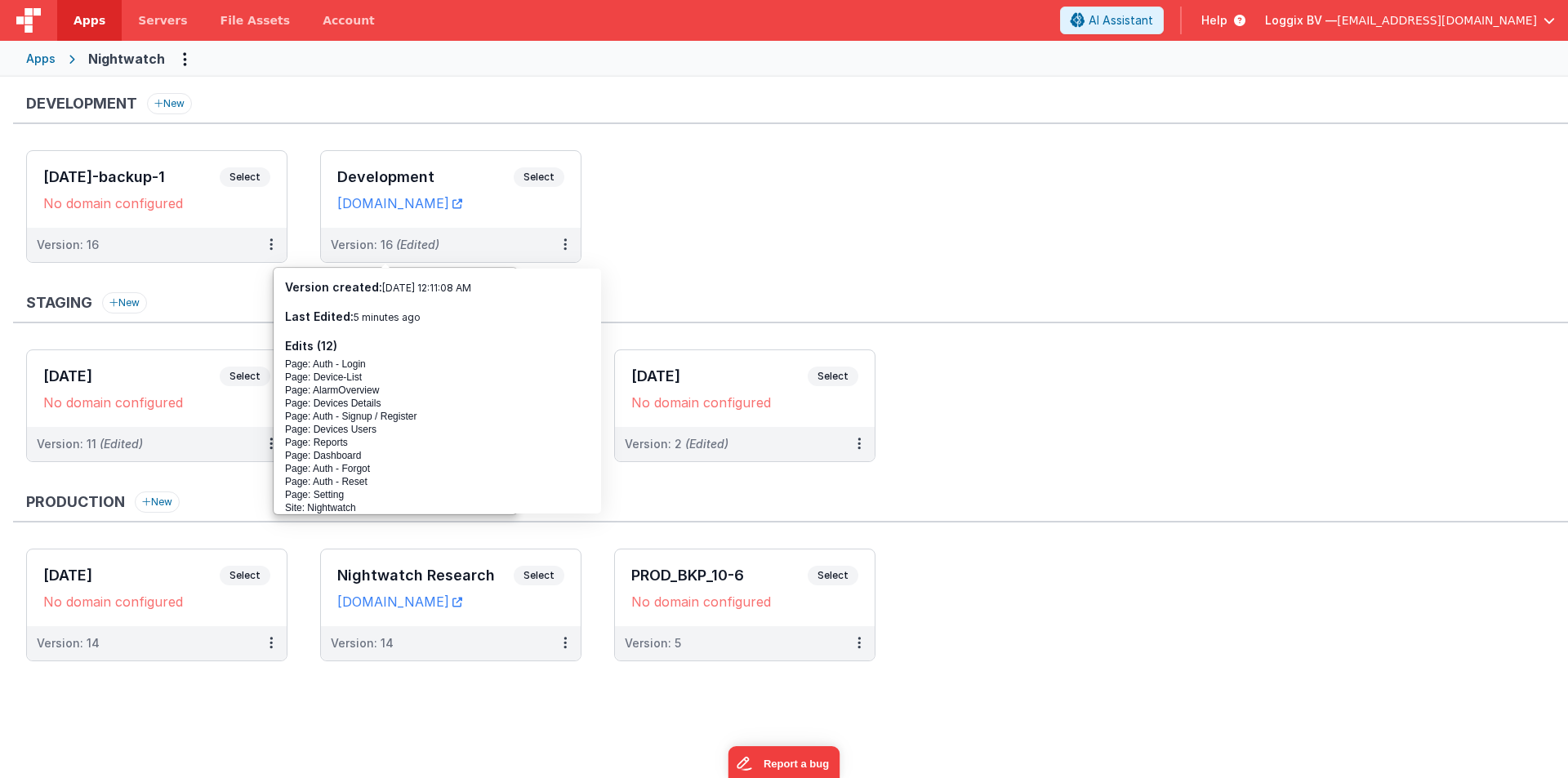
click at [293, 166] on ul "[DATE]-backup-1 Select URLs No domain configured Version: 16 Development Select…" at bounding box center [797, 215] width 1541 height 129
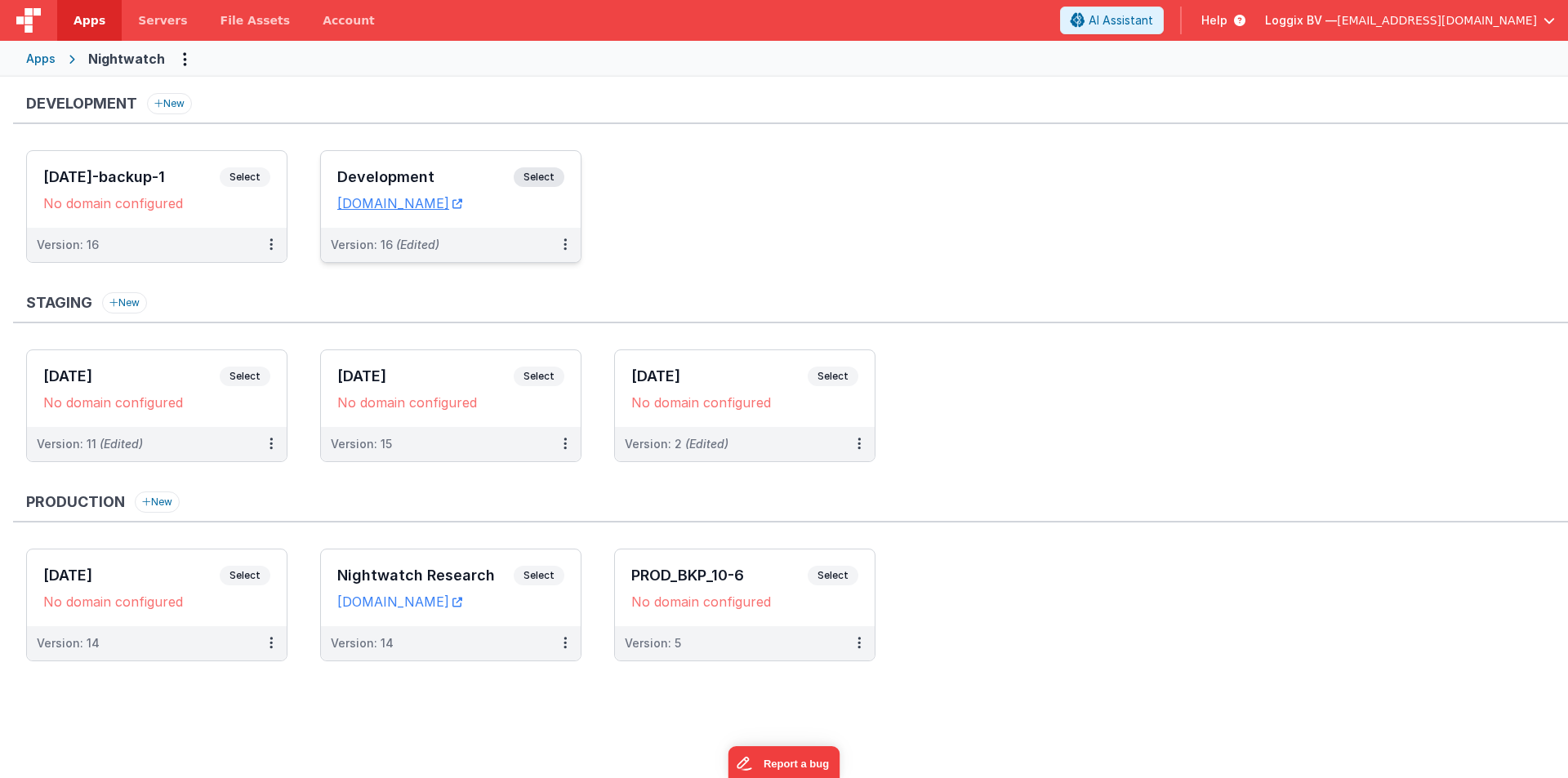
click at [356, 171] on h3 "Development" at bounding box center [425, 177] width 177 height 16
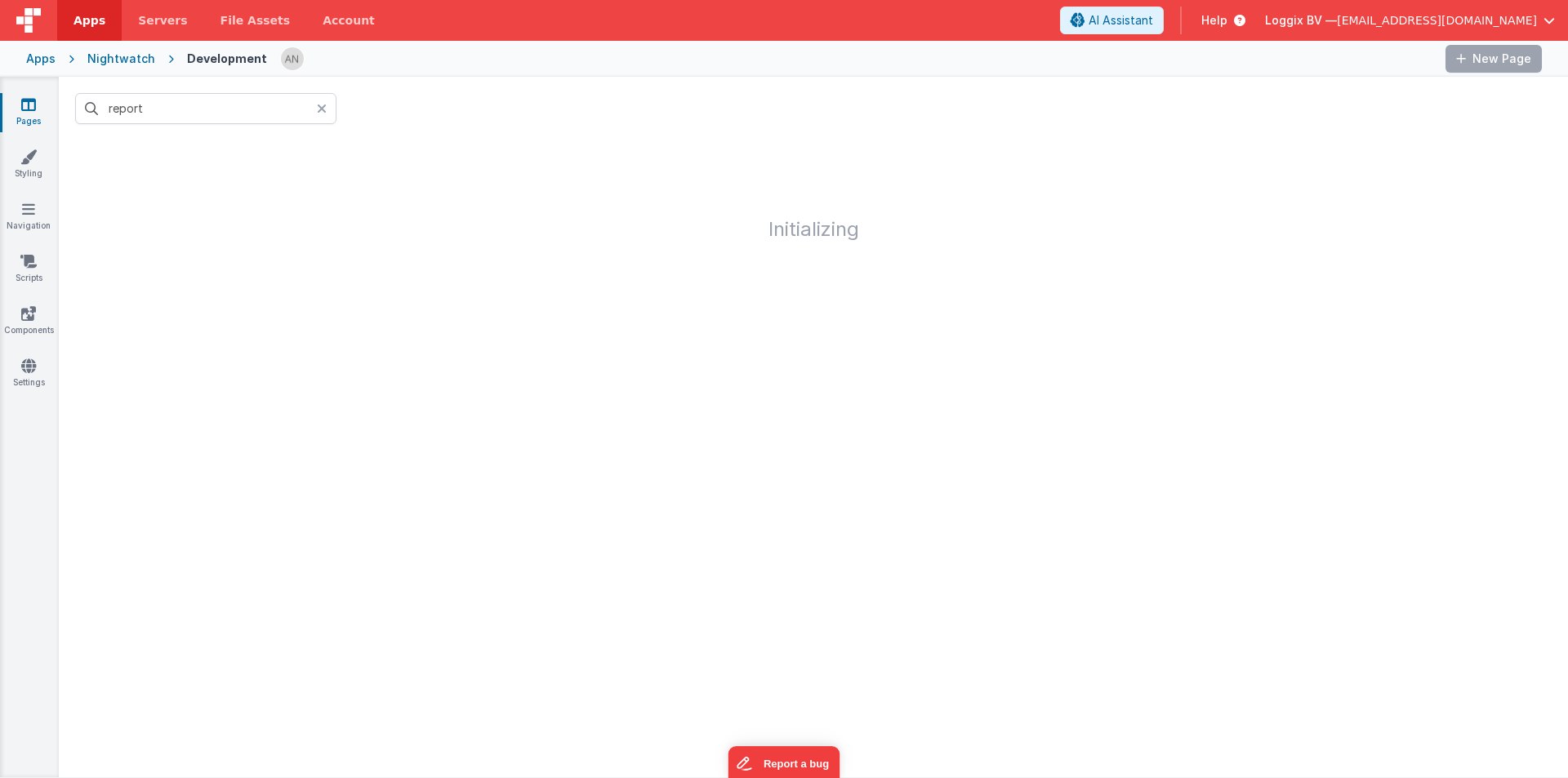
click at [327, 109] on div at bounding box center [327, 108] width 20 height 31
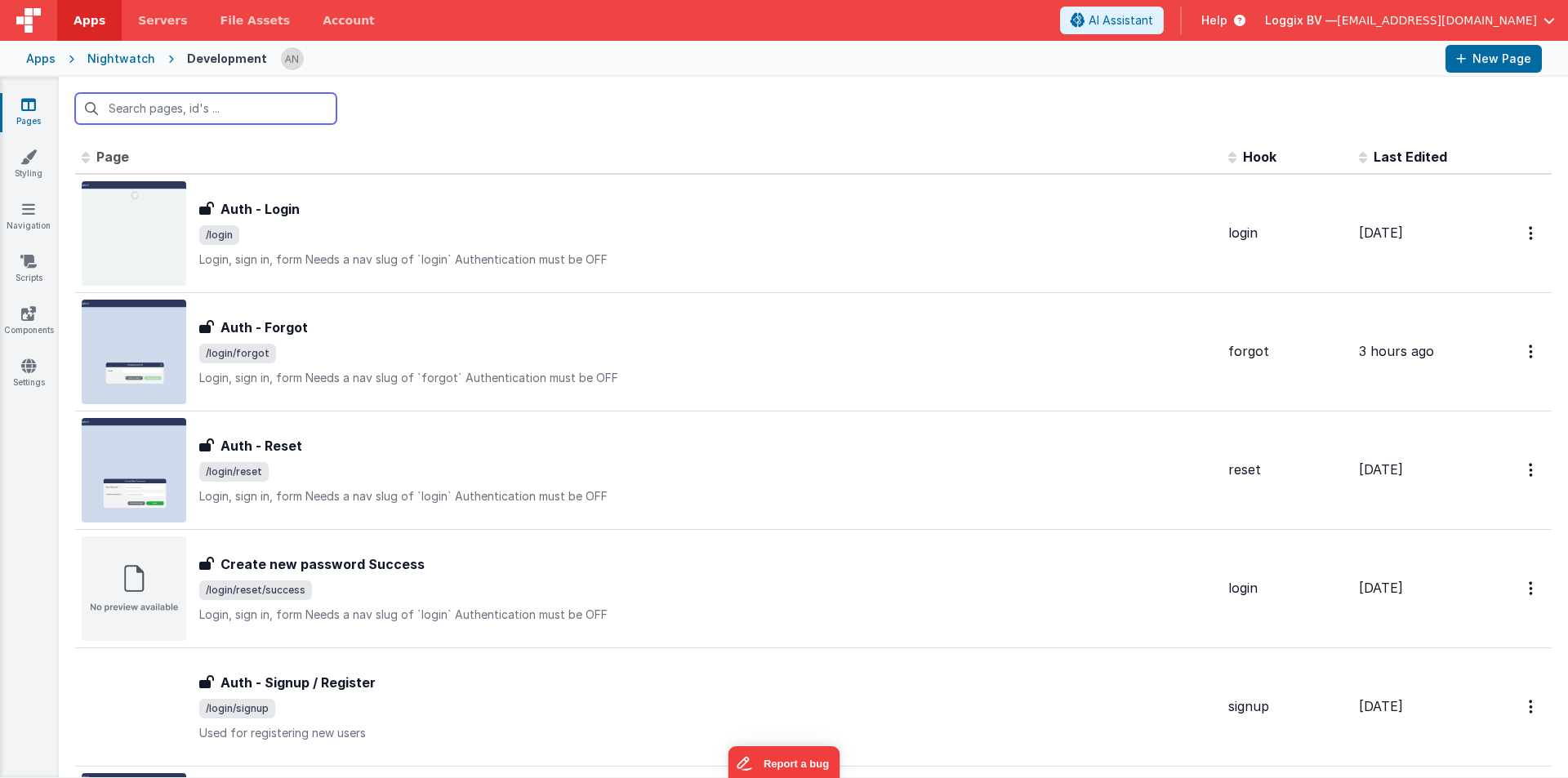
click at [133, 115] on input "text" at bounding box center [205, 108] width 261 height 31
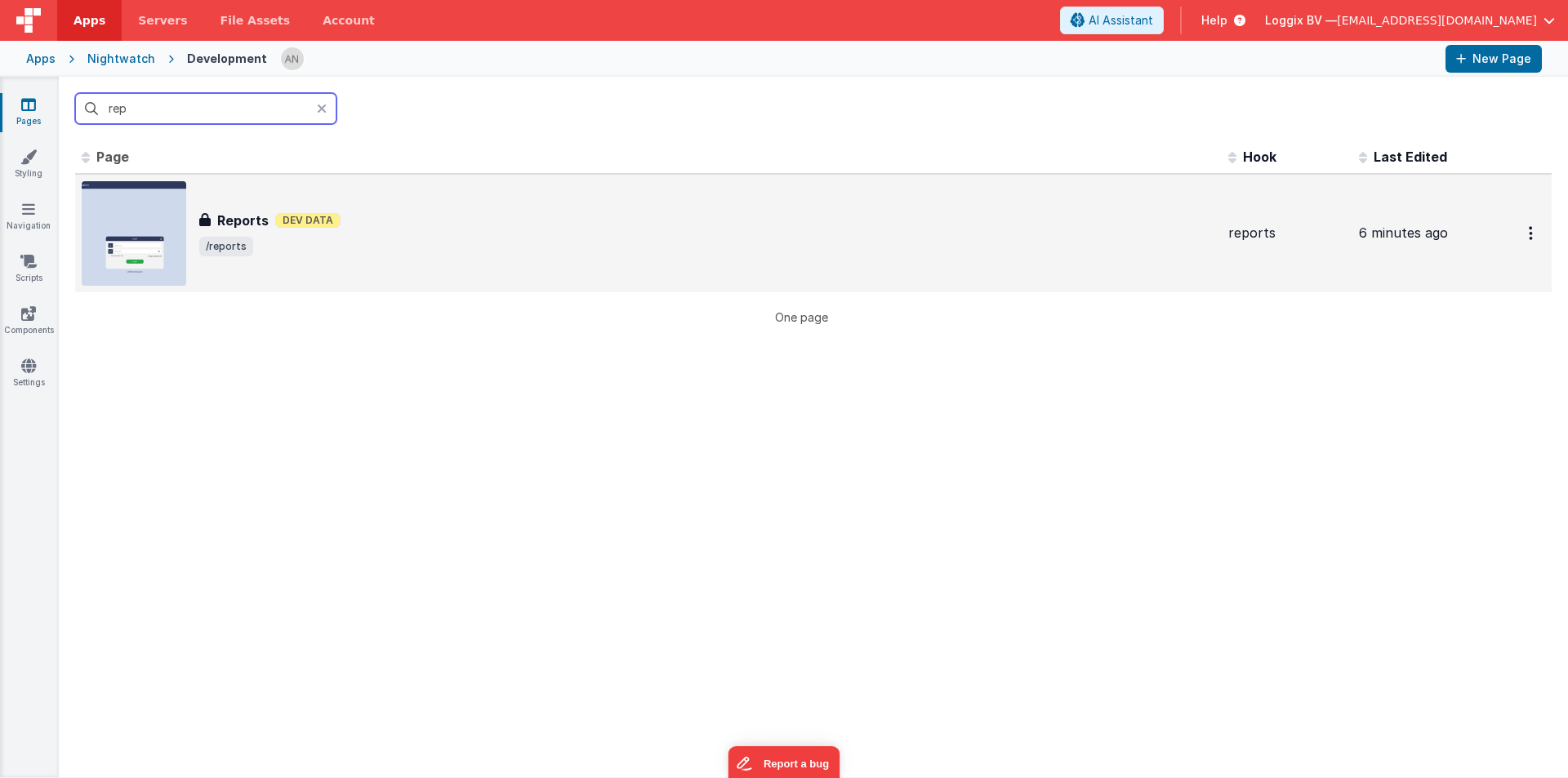
type input "rep"
click at [277, 265] on div "Reports Reports Dev Data /reports" at bounding box center [648, 234] width 1133 height 104
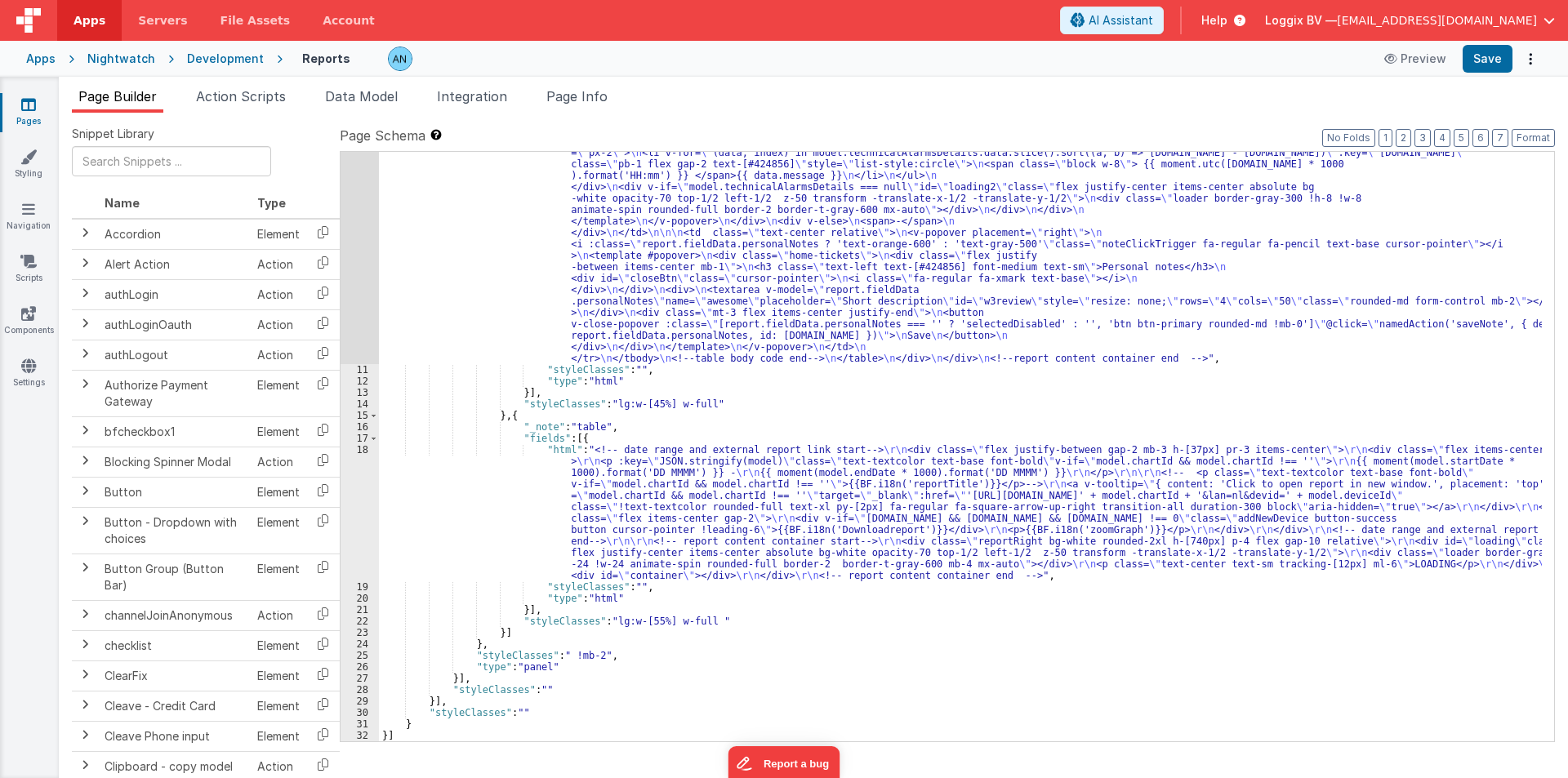
click at [492, 518] on div ""html" : "<pre class= \" hidden \" >{{model}}</pre> \n <!-- date picker and tit…" at bounding box center [960, 264] width 1162 height 1401
click at [718, 403] on div ""html" : "<pre class= \" hidden \" >{{model}}</pre> \n <!-- date picker and tit…" at bounding box center [960, 264] width 1162 height 1401
click at [218, 60] on div "Development" at bounding box center [225, 58] width 77 height 16
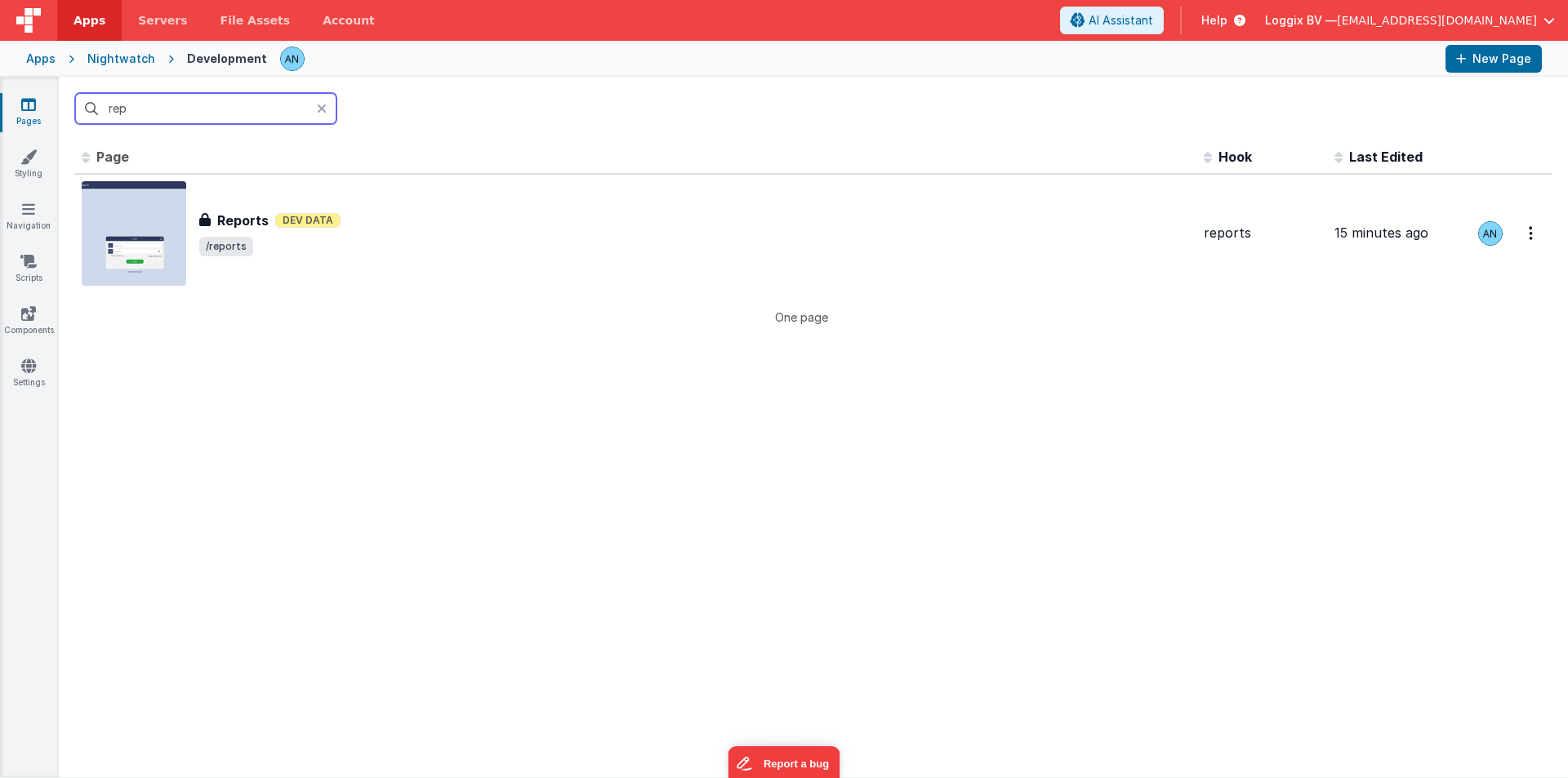
click at [153, 123] on input "rep" at bounding box center [205, 108] width 261 height 31
click at [150, 123] on input "rep" at bounding box center [205, 108] width 261 height 31
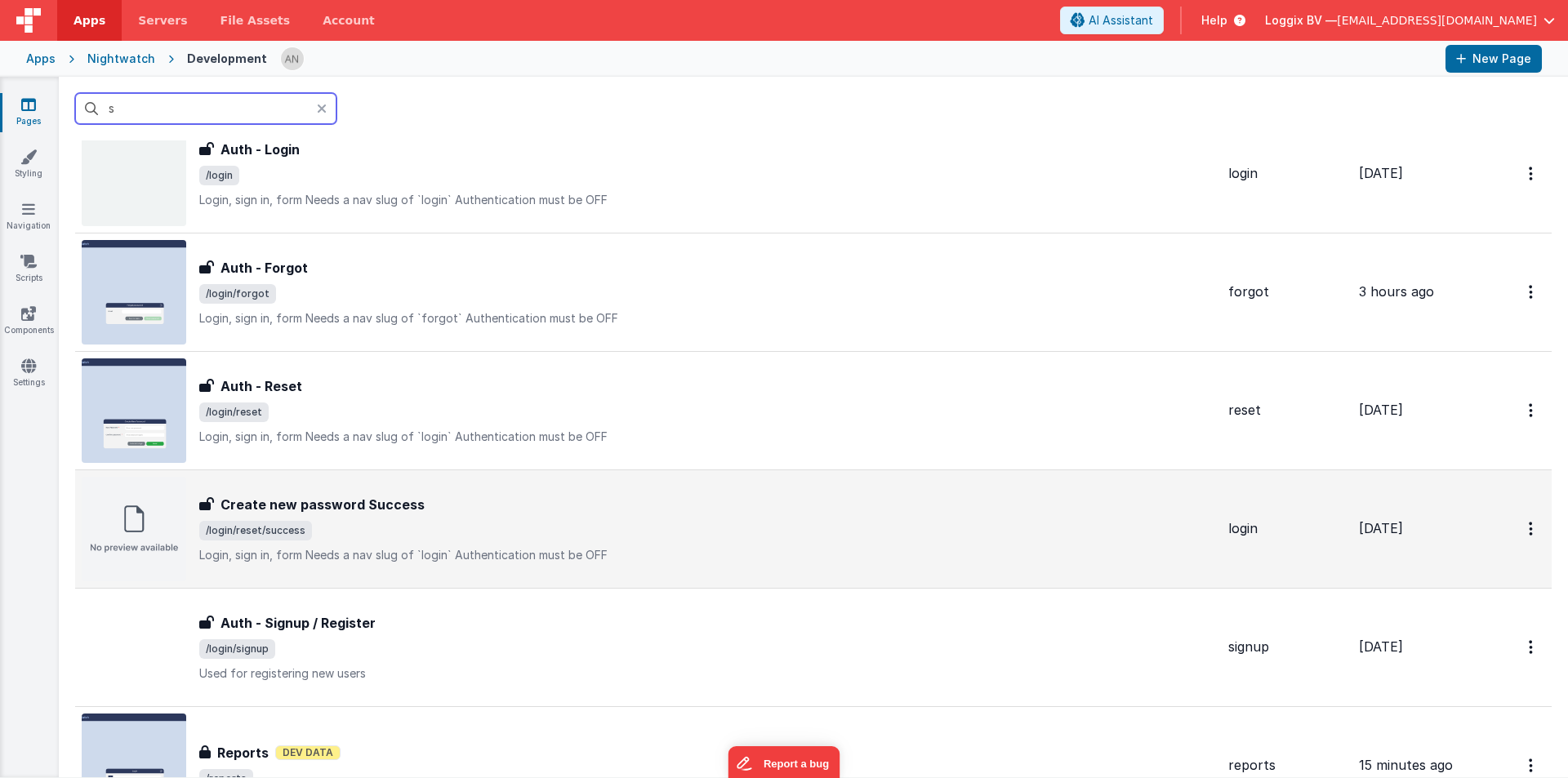
scroll to position [163, 0]
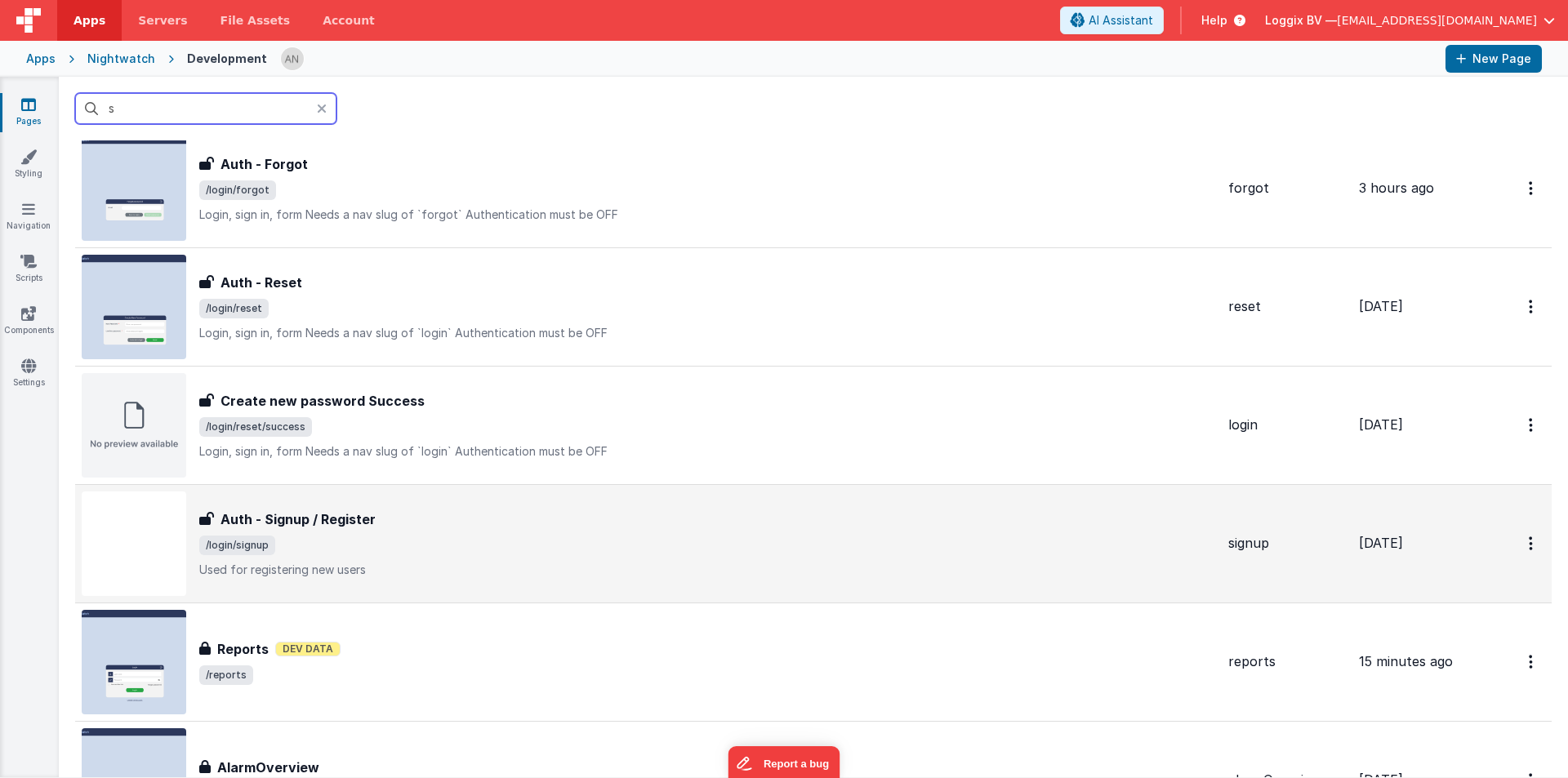
type input "s"
click at [317, 512] on h3 "Auth - Signup / Register" at bounding box center [297, 519] width 155 height 20
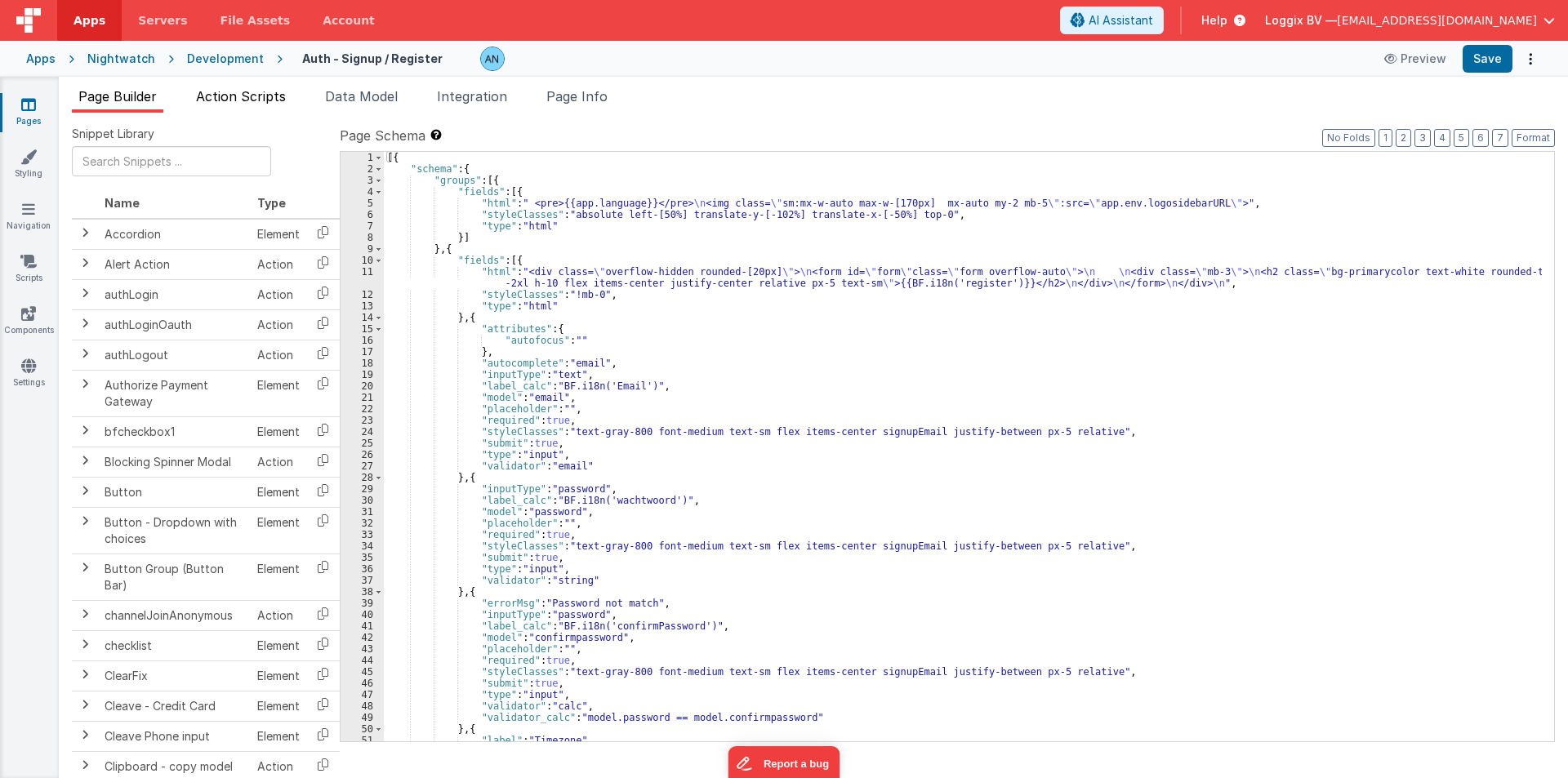
click at [270, 92] on span "Action Scripts" at bounding box center [240, 96] width 90 height 16
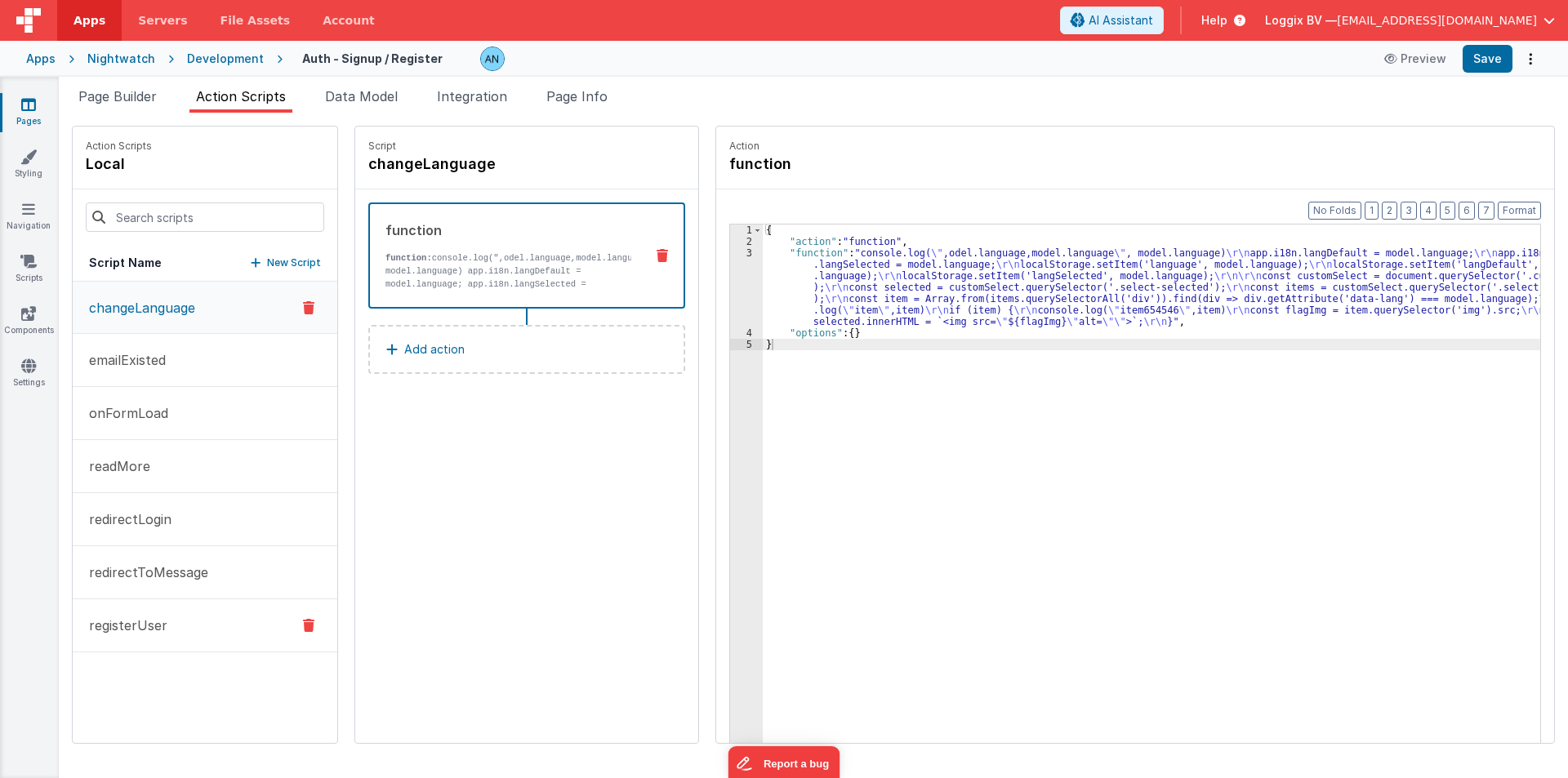
click at [106, 630] on p "registerUser" at bounding box center [123, 625] width 88 height 20
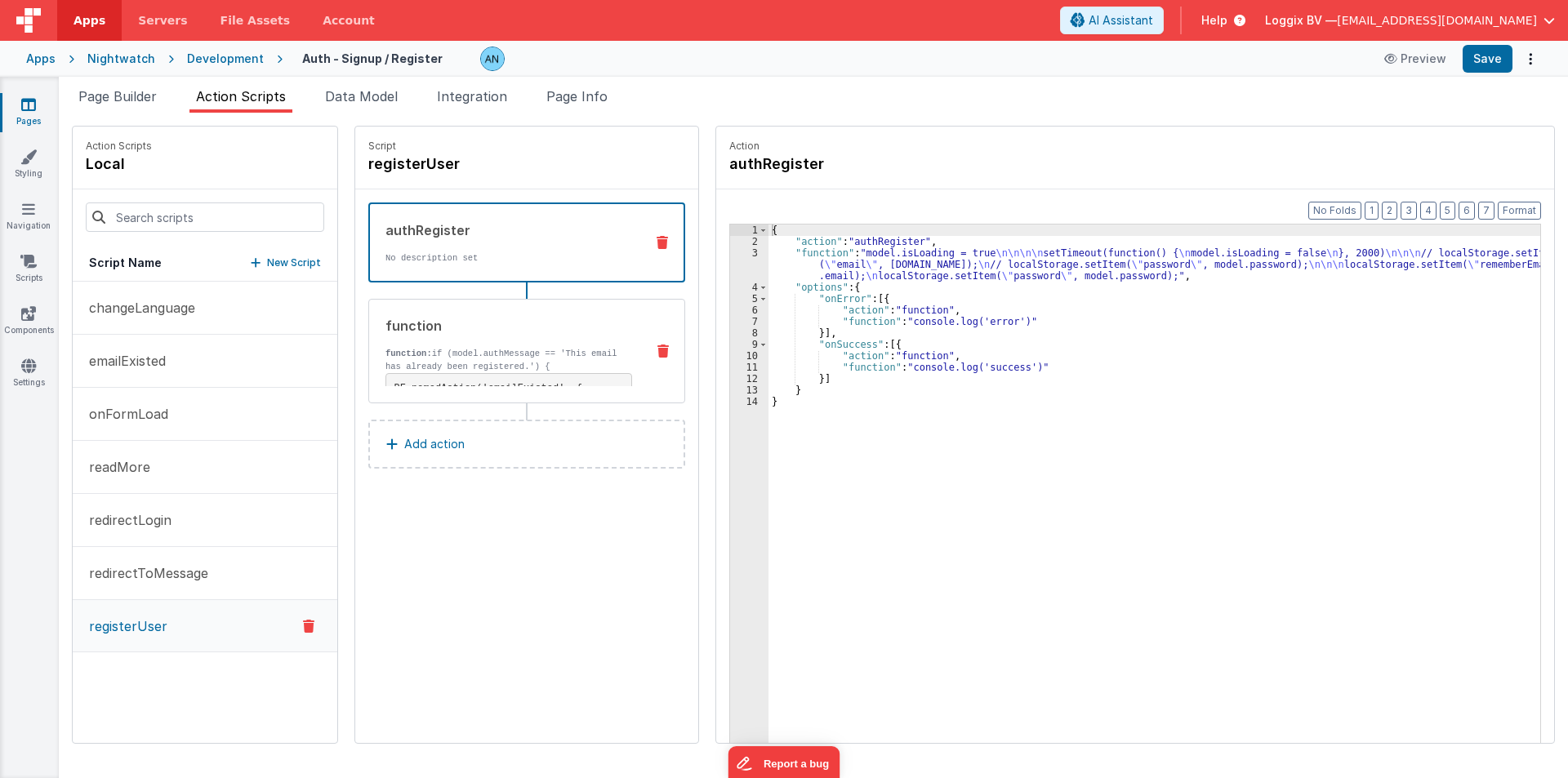
click at [561, 324] on div "function" at bounding box center [509, 326] width 247 height 20
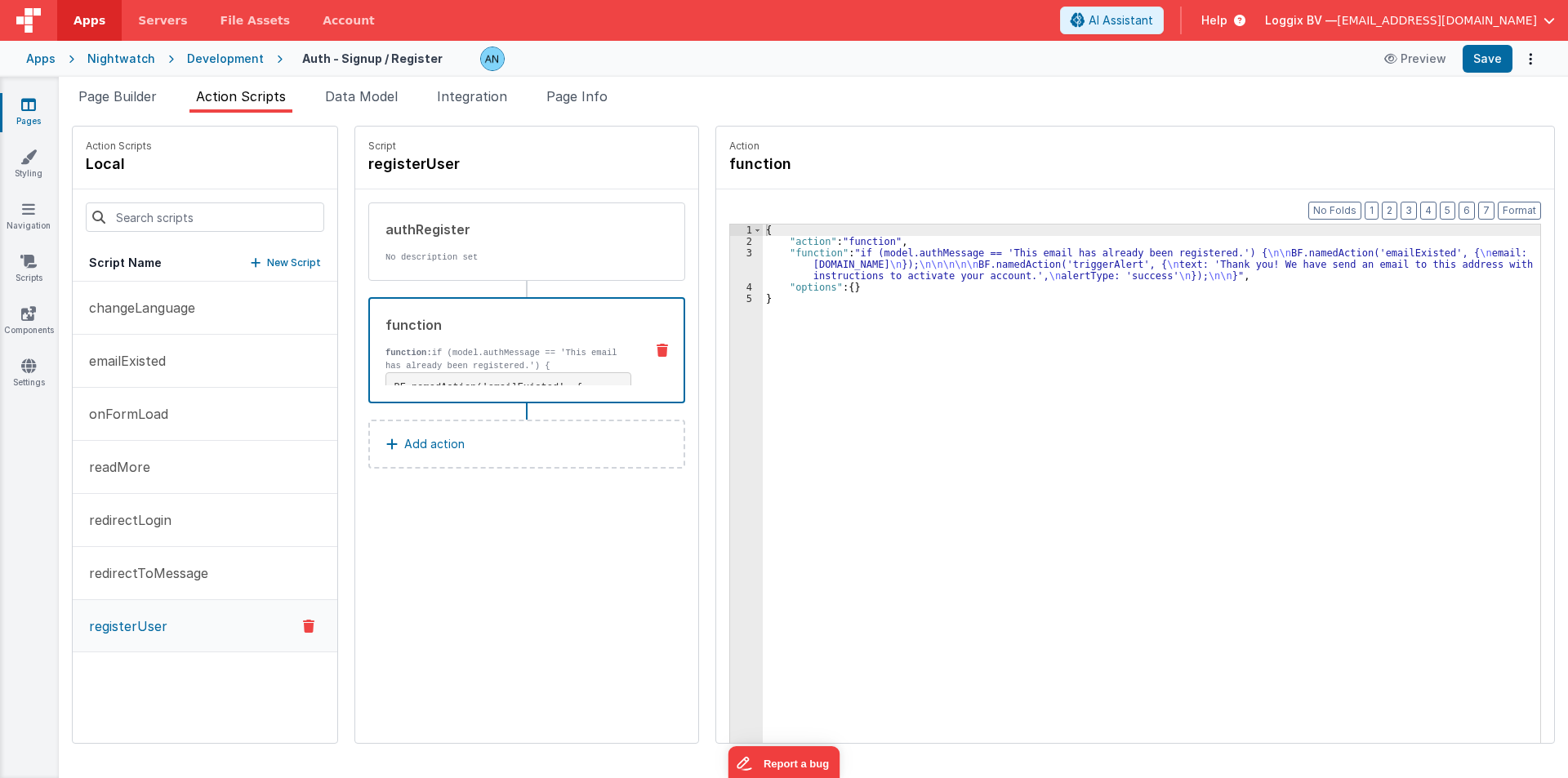
click at [763, 259] on div "{ "action" : "function" , "function" : "if (model.authMessage == 'This email ha…" at bounding box center [1159, 520] width 793 height 592
click at [730, 269] on div "3" at bounding box center [746, 264] width 32 height 34
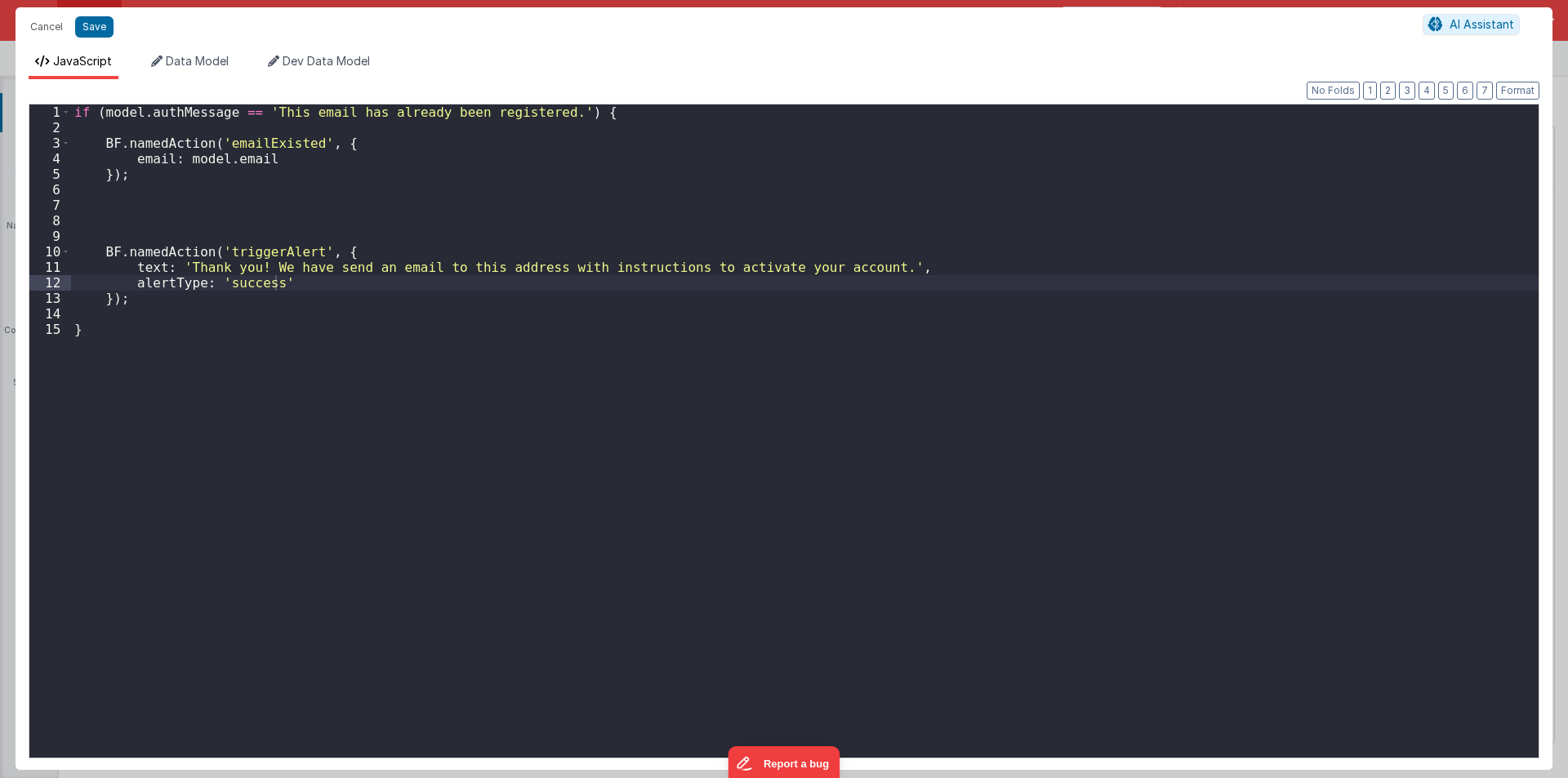
click at [864, 269] on div "if ( model . authMessage == 'This email has already been registered.' ) { BF . …" at bounding box center [804, 446] width 1467 height 684
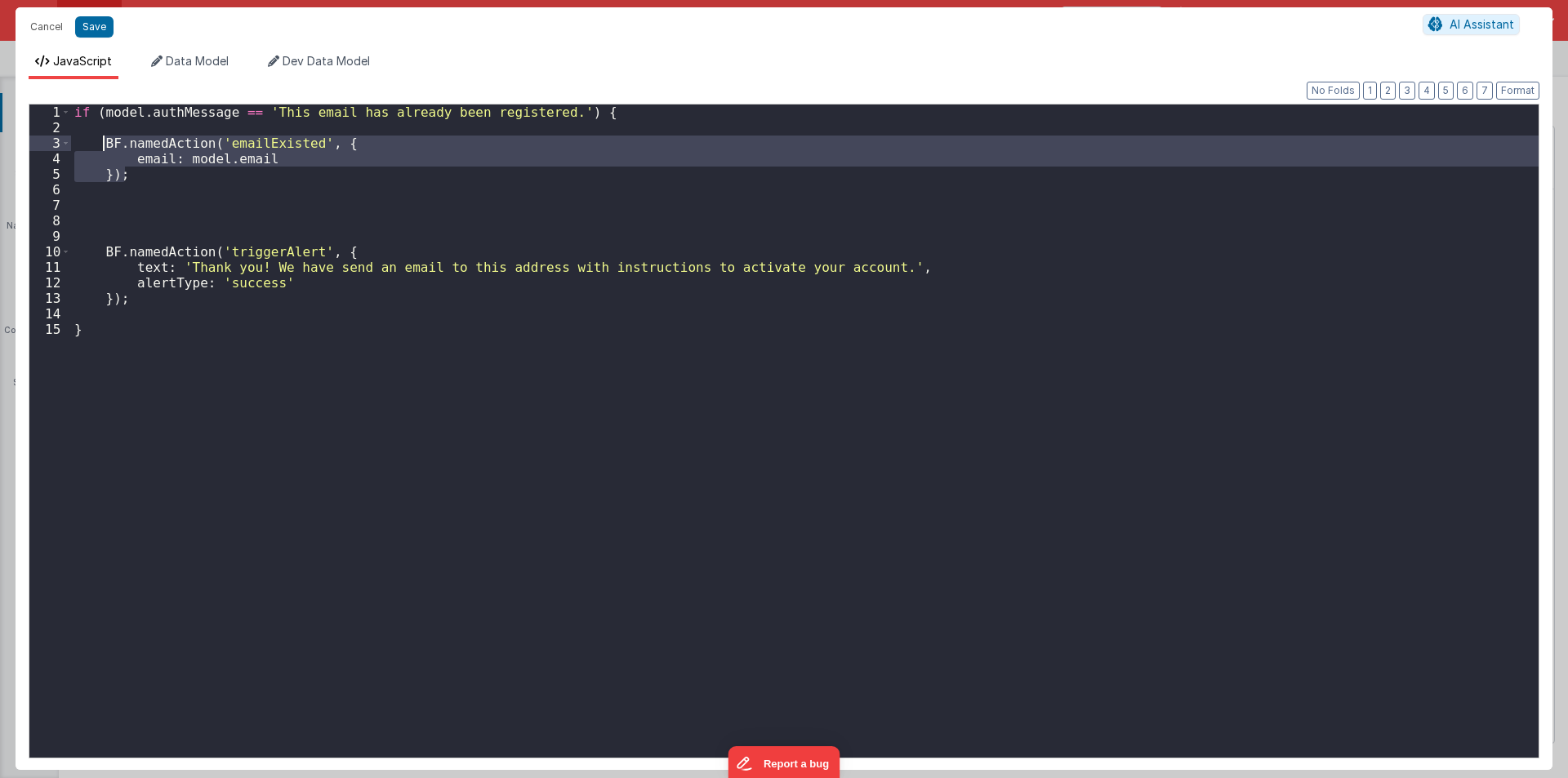
drag, startPoint x: 142, startPoint y: 173, endPoint x: 101, endPoint y: 140, distance: 52.6
click at [101, 140] on div "if ( model . authMessage == 'This email has already been registered.' ) { BF . …" at bounding box center [804, 446] width 1467 height 684
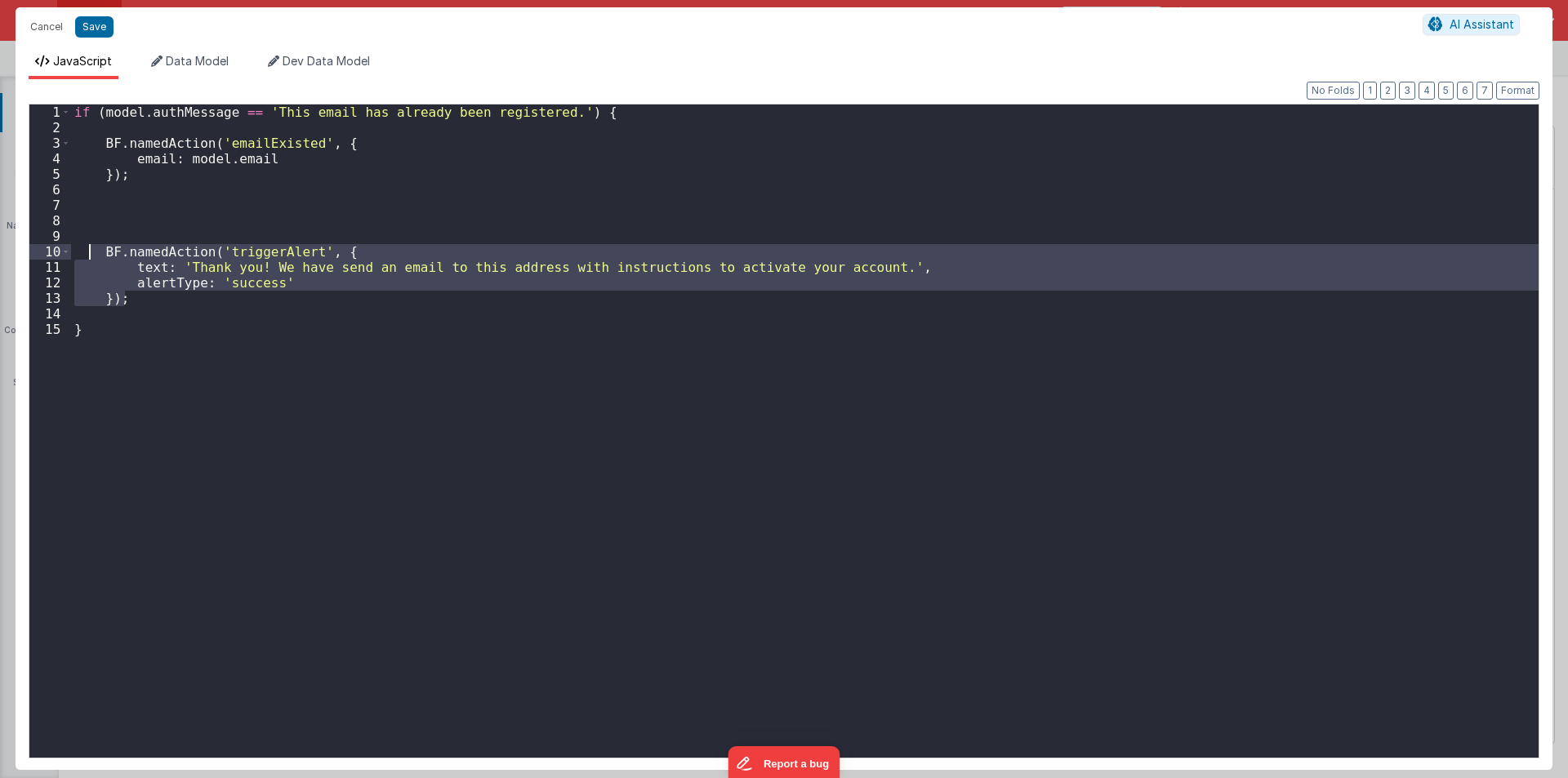
drag, startPoint x: 133, startPoint y: 305, endPoint x: 88, endPoint y: 243, distance: 76.6
click at [88, 243] on div "if ( model . authMessage == 'This email has already been registered.' ) { BF . …" at bounding box center [804, 446] width 1467 height 684
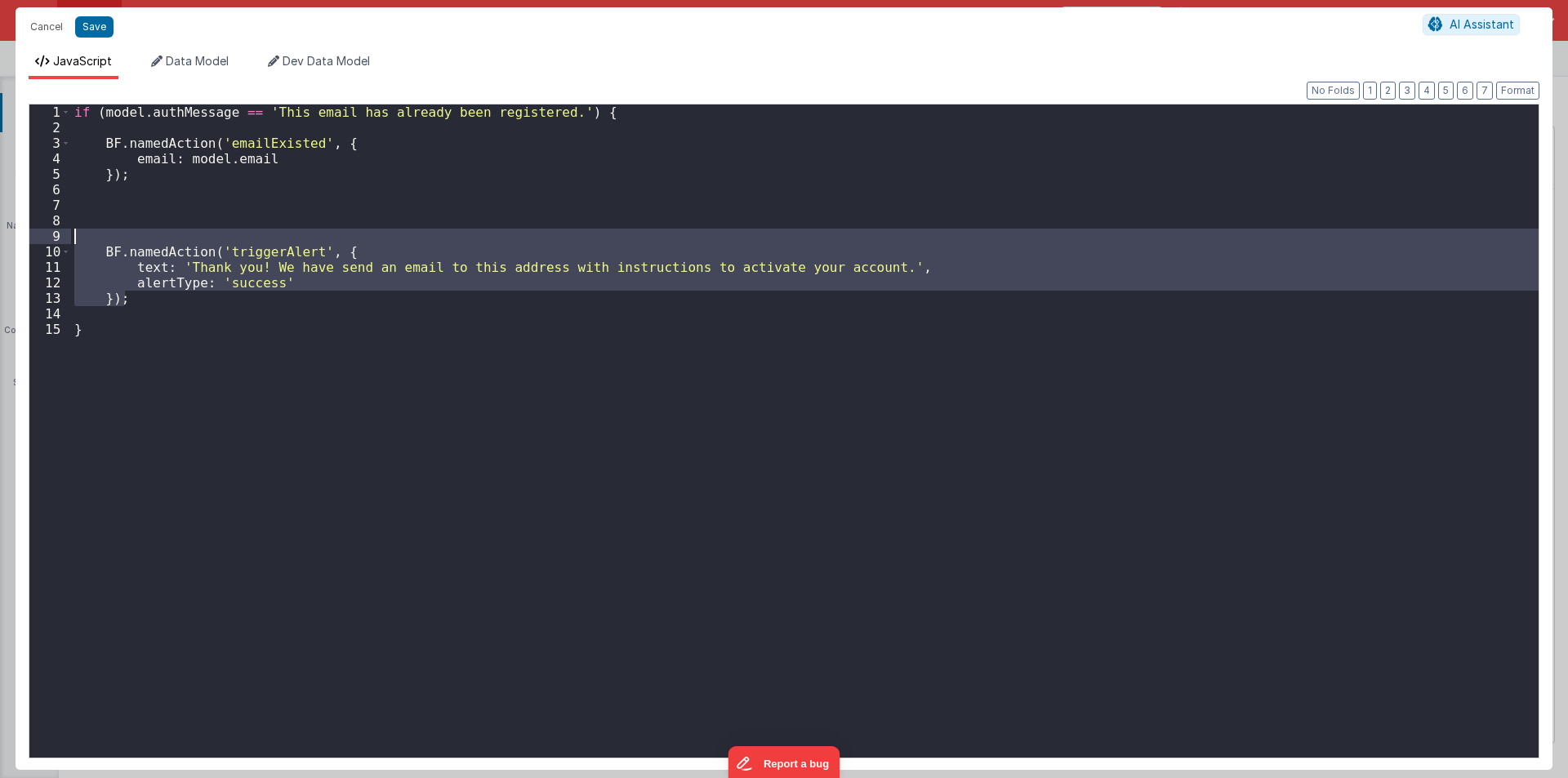
click at [115, 214] on div "if ( model . authMessage == 'This email has already been registered.' ) { BF . …" at bounding box center [804, 446] width 1467 height 684
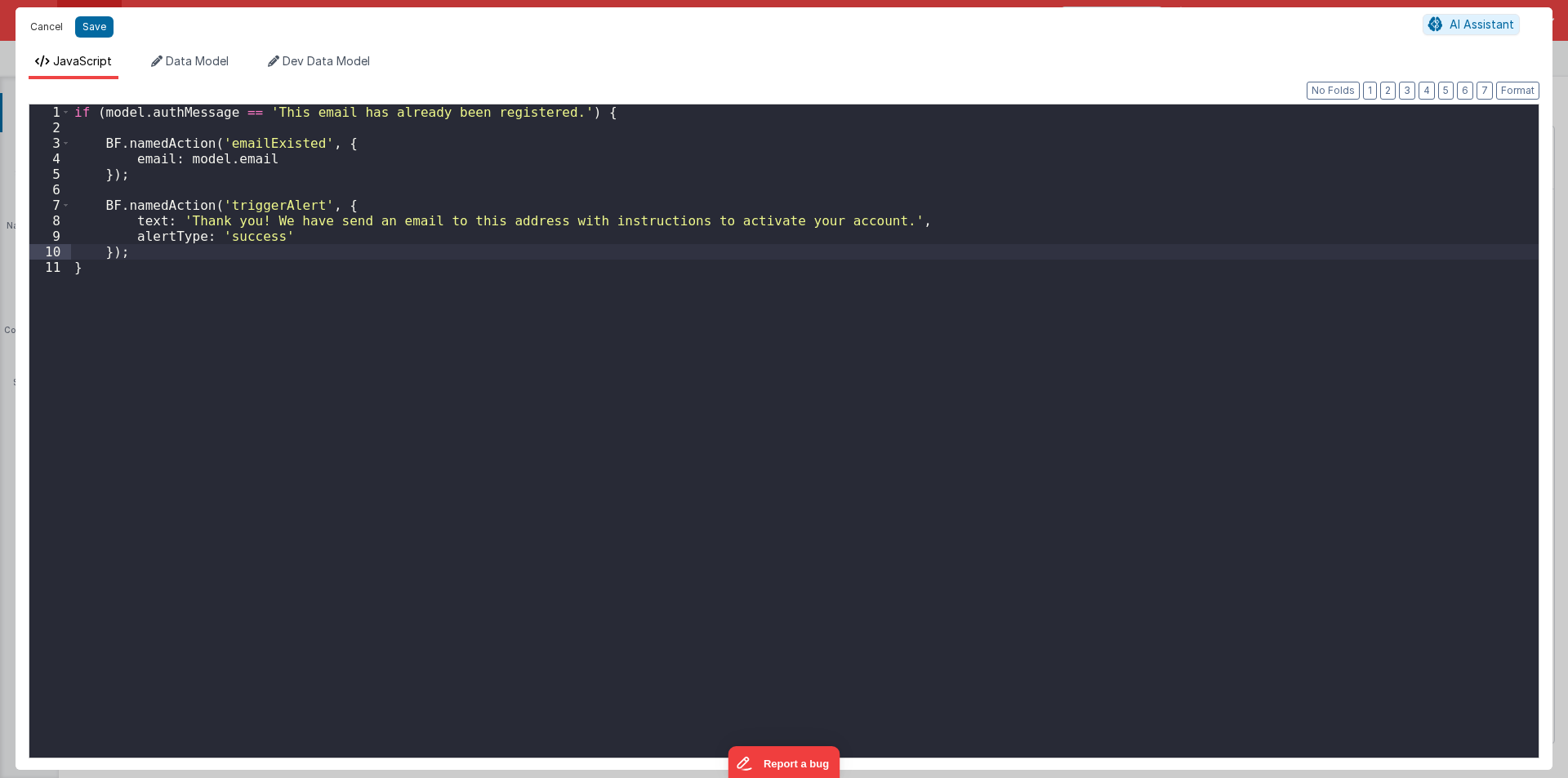
click at [38, 18] on button "Cancel" at bounding box center [47, 27] width 49 height 23
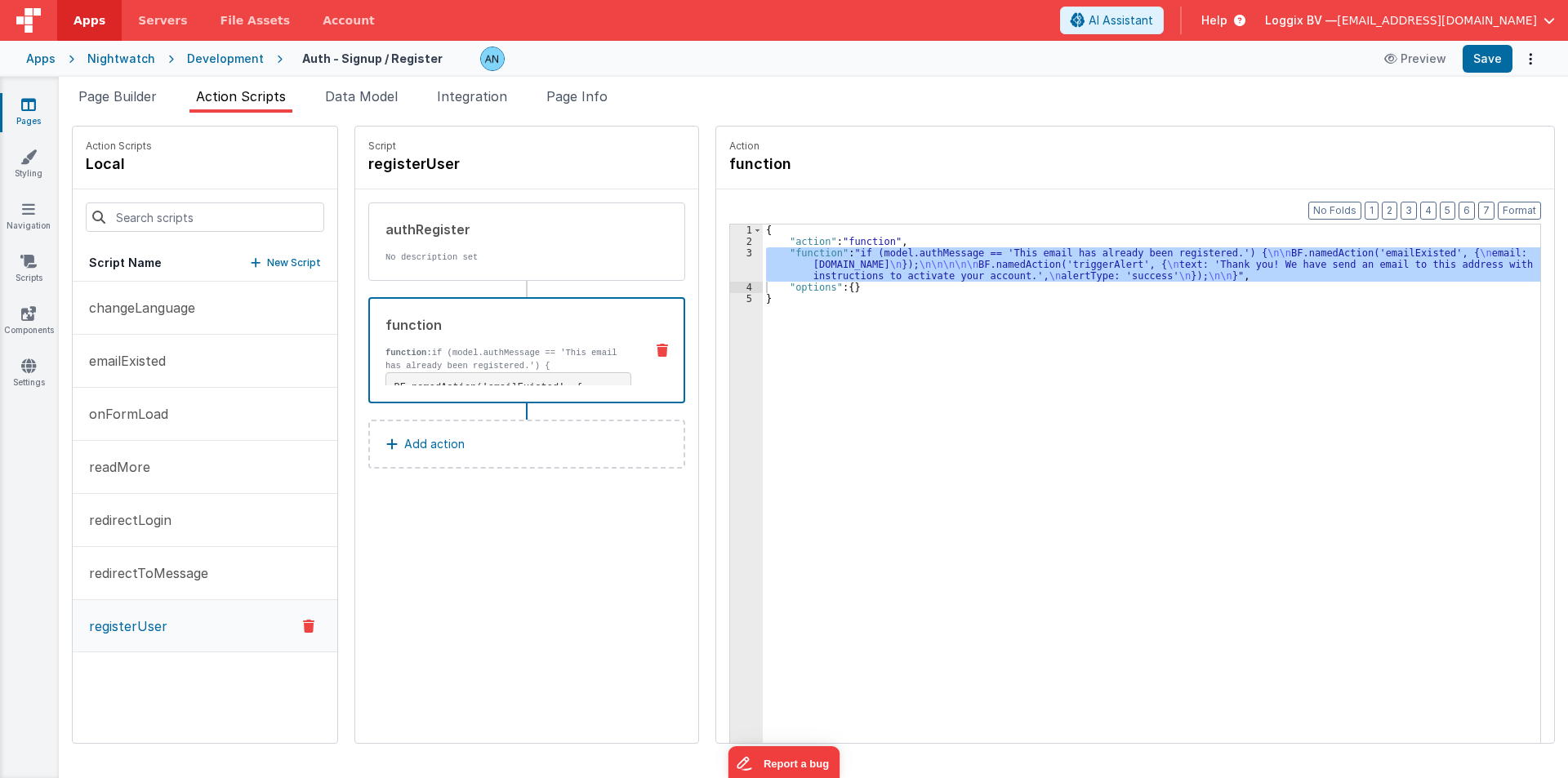
click at [187, 59] on div "Development" at bounding box center [225, 58] width 77 height 16
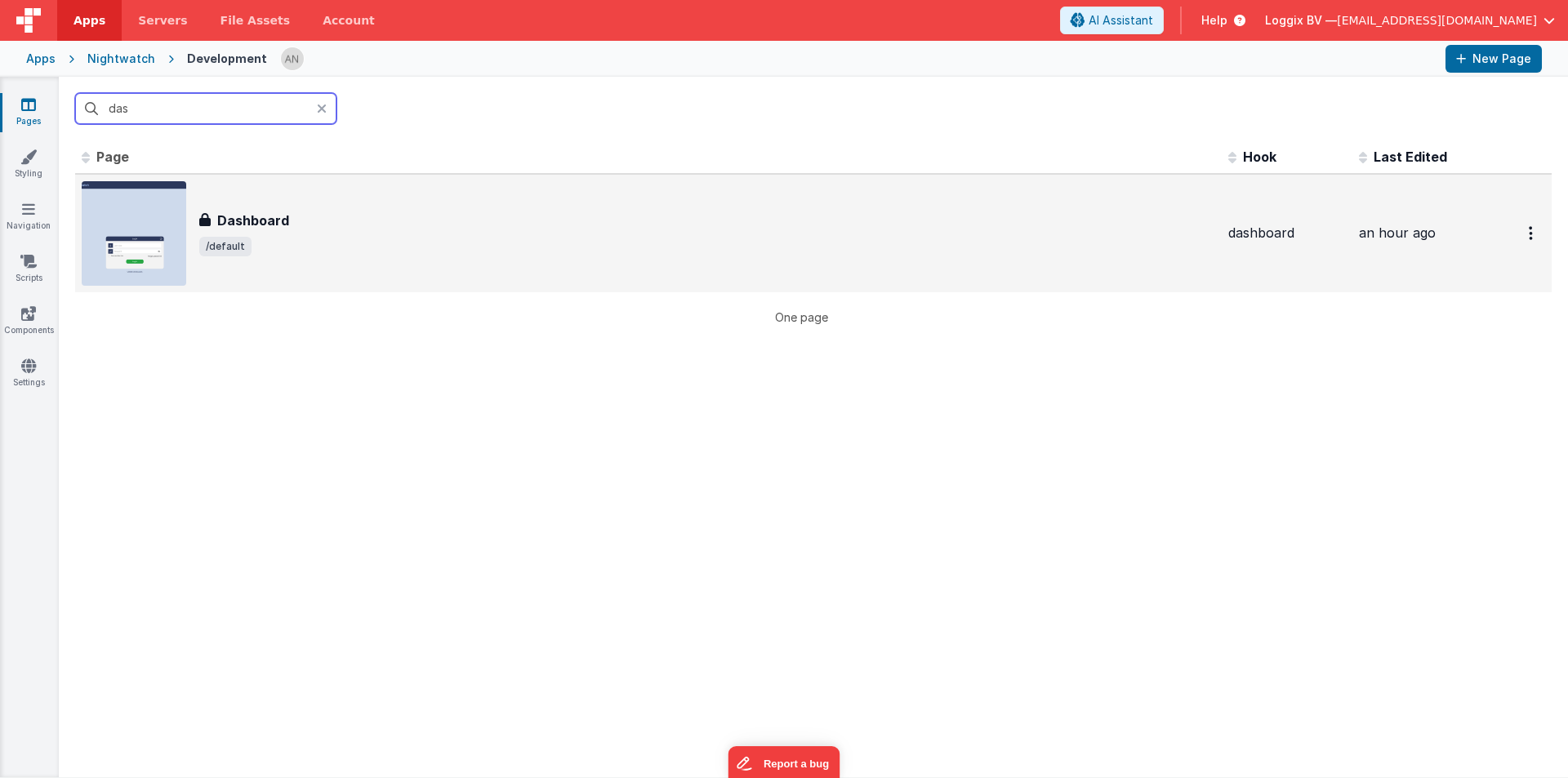
type input "das"
click at [373, 201] on div "Dashboard Dashboard /default" at bounding box center [648, 234] width 1133 height 104
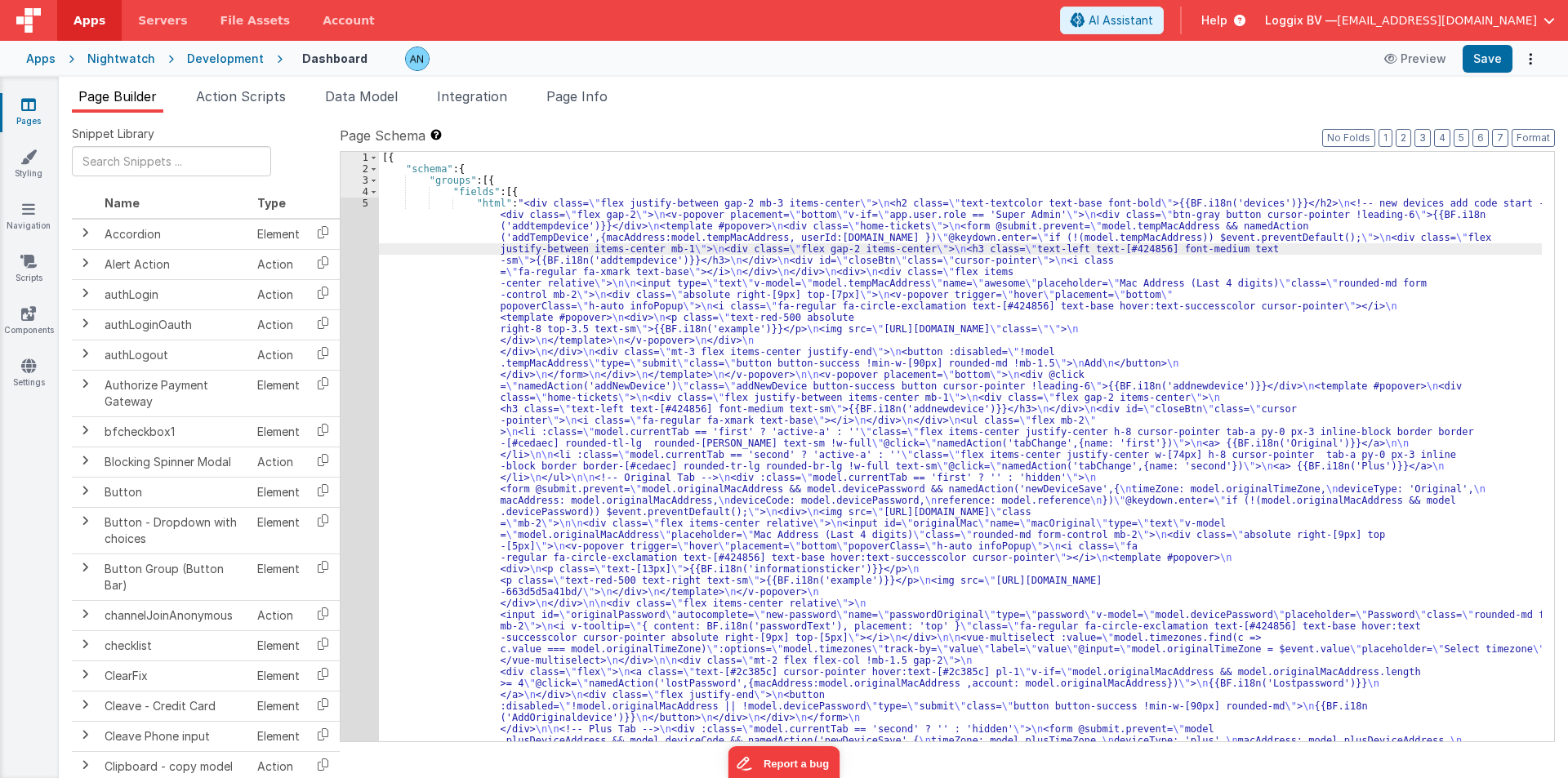
click at [349, 197] on div "4" at bounding box center [359, 192] width 38 height 11
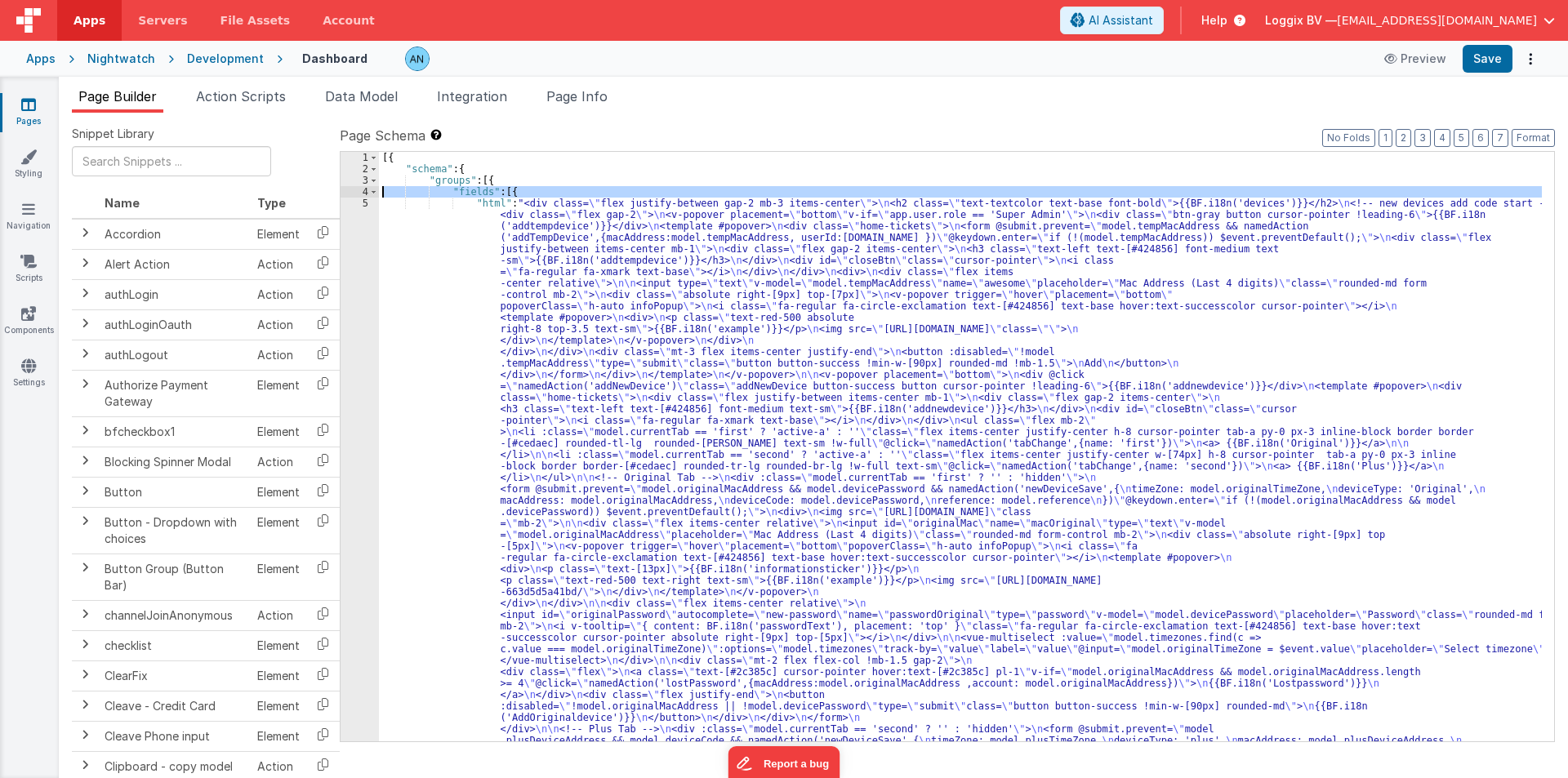
click at [349, 197] on div "4" at bounding box center [359, 192] width 38 height 11
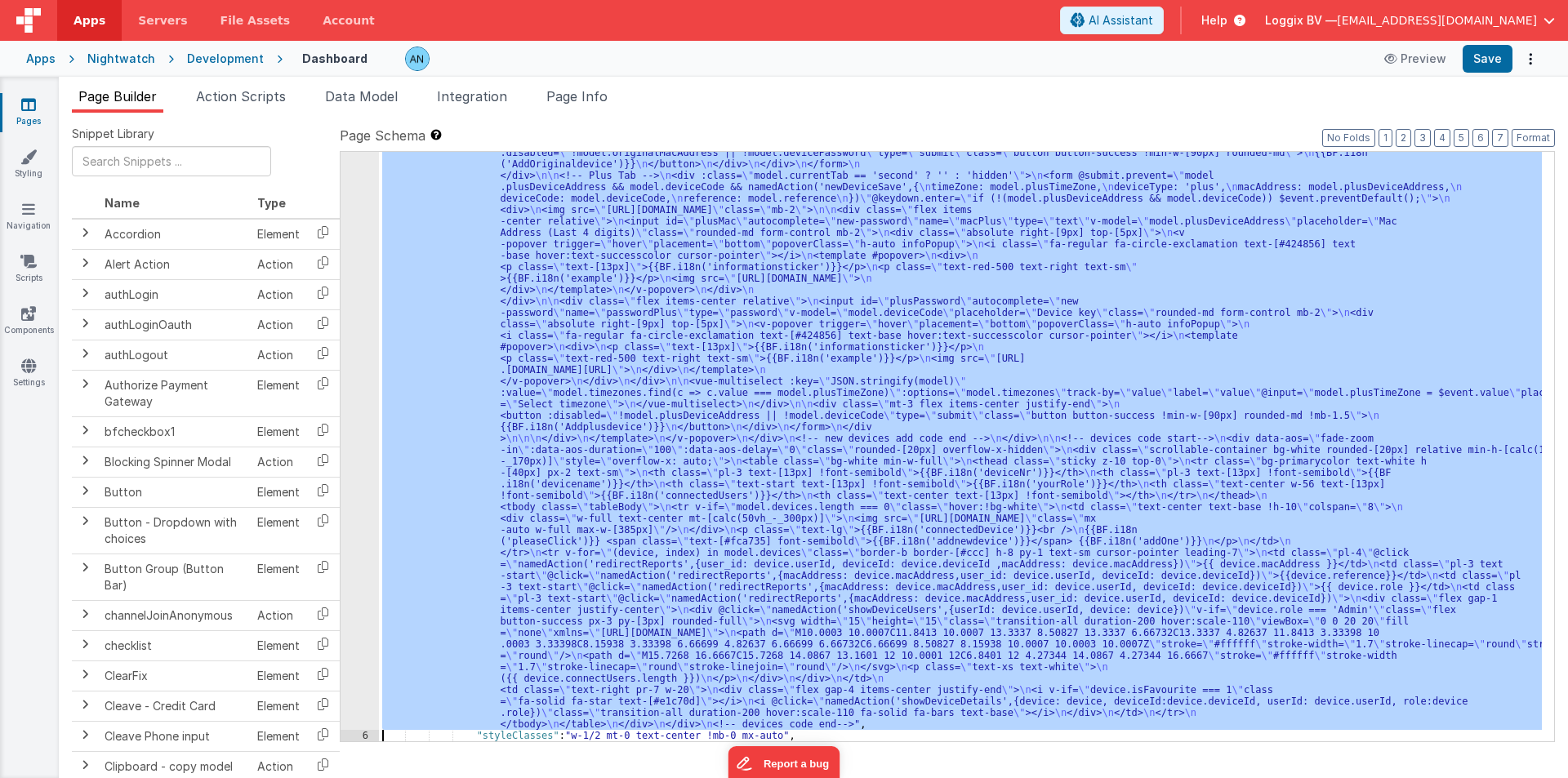
click at [346, 213] on div "5 6 7 8 9 10 11 12" at bounding box center [359, 487] width 38 height 1687
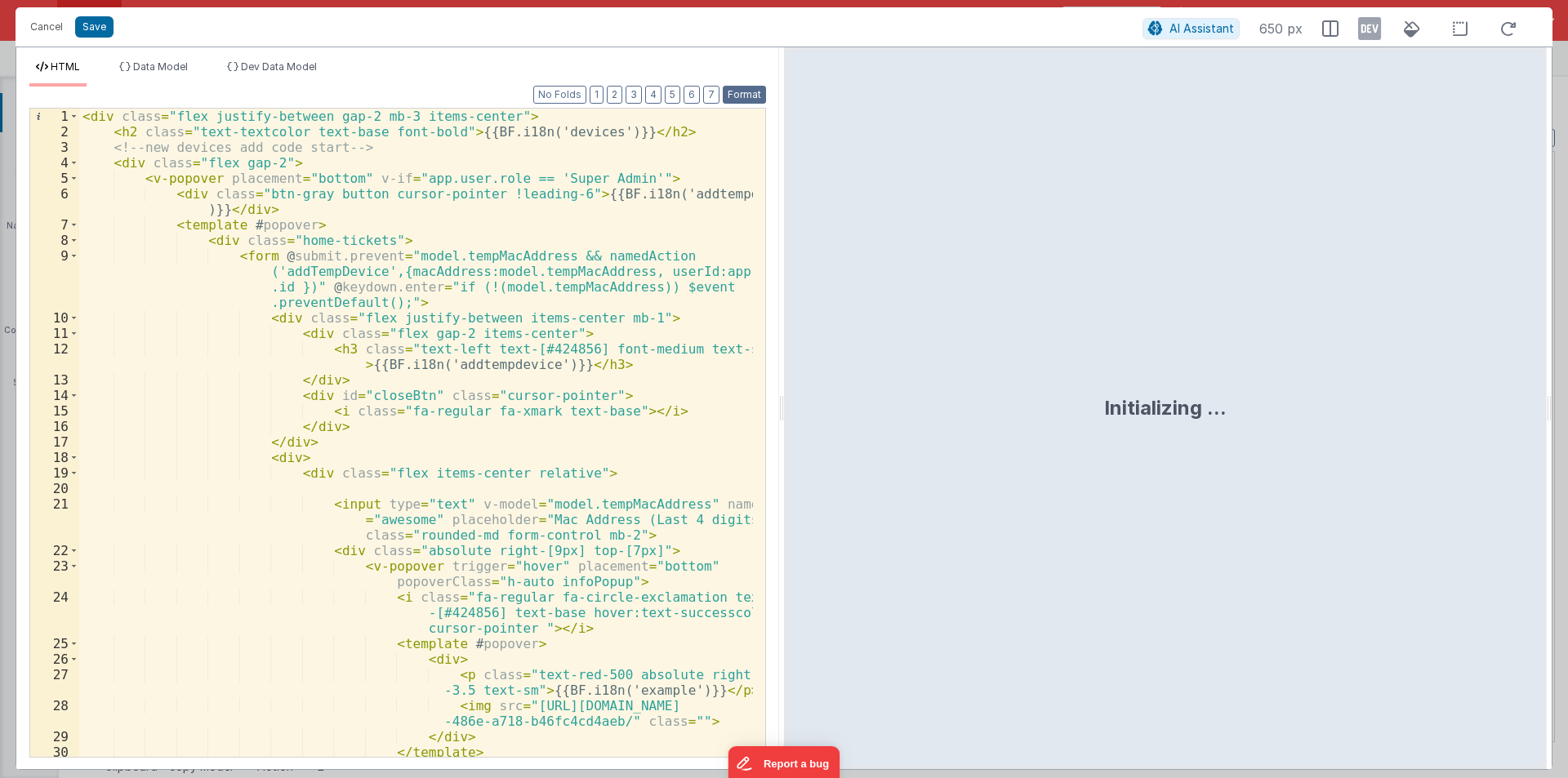
click at [747, 96] on button "Format" at bounding box center [745, 94] width 44 height 18
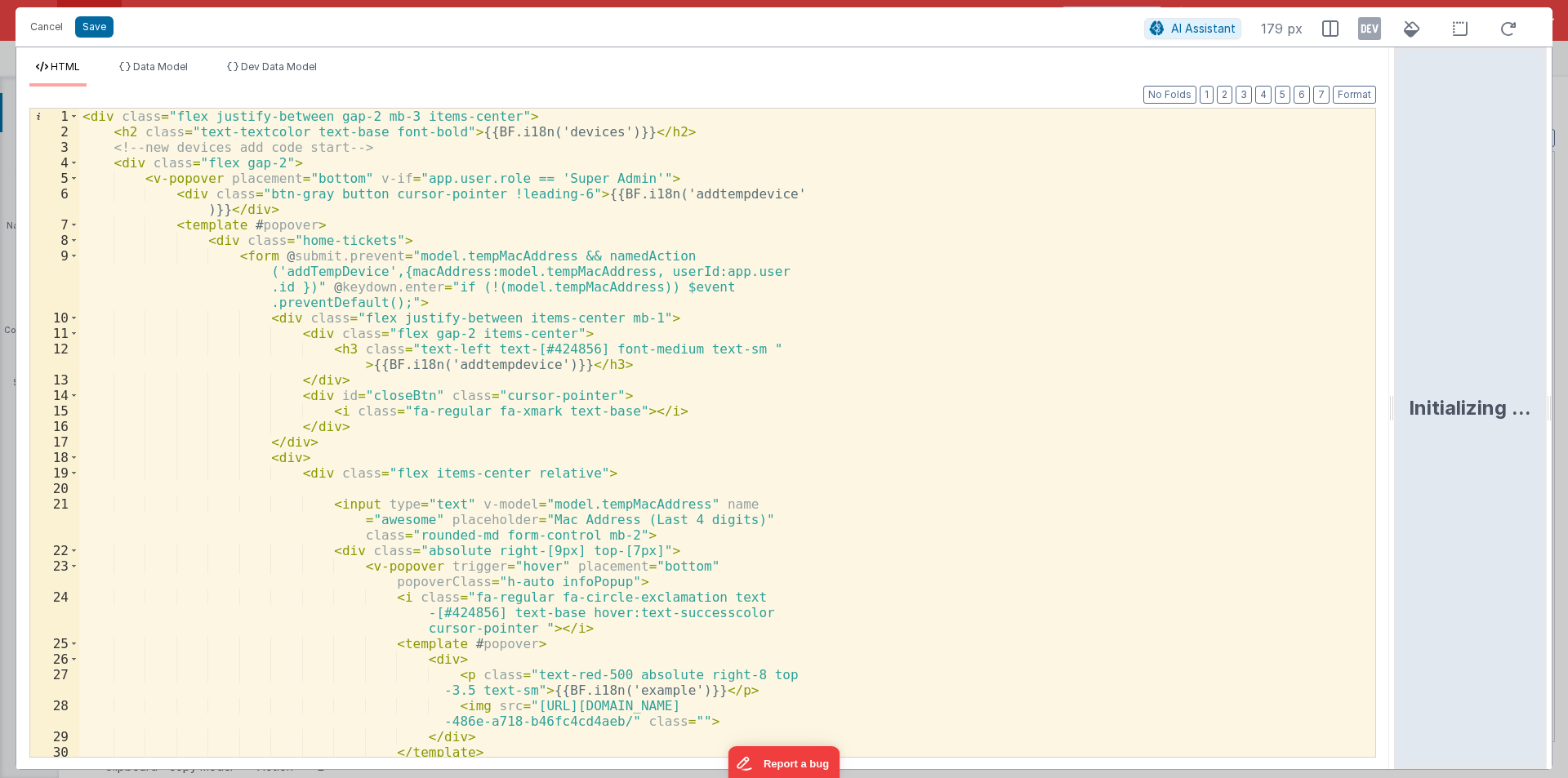
drag, startPoint x: 781, startPoint y: 401, endPoint x: 1445, endPoint y: 391, distance: 664.1
click at [1445, 391] on html "Cancel Save AI Assistant 179 px HTML Data Model Dev Data Model Format 7 6 5 4 3…" at bounding box center [784, 389] width 1568 height 778
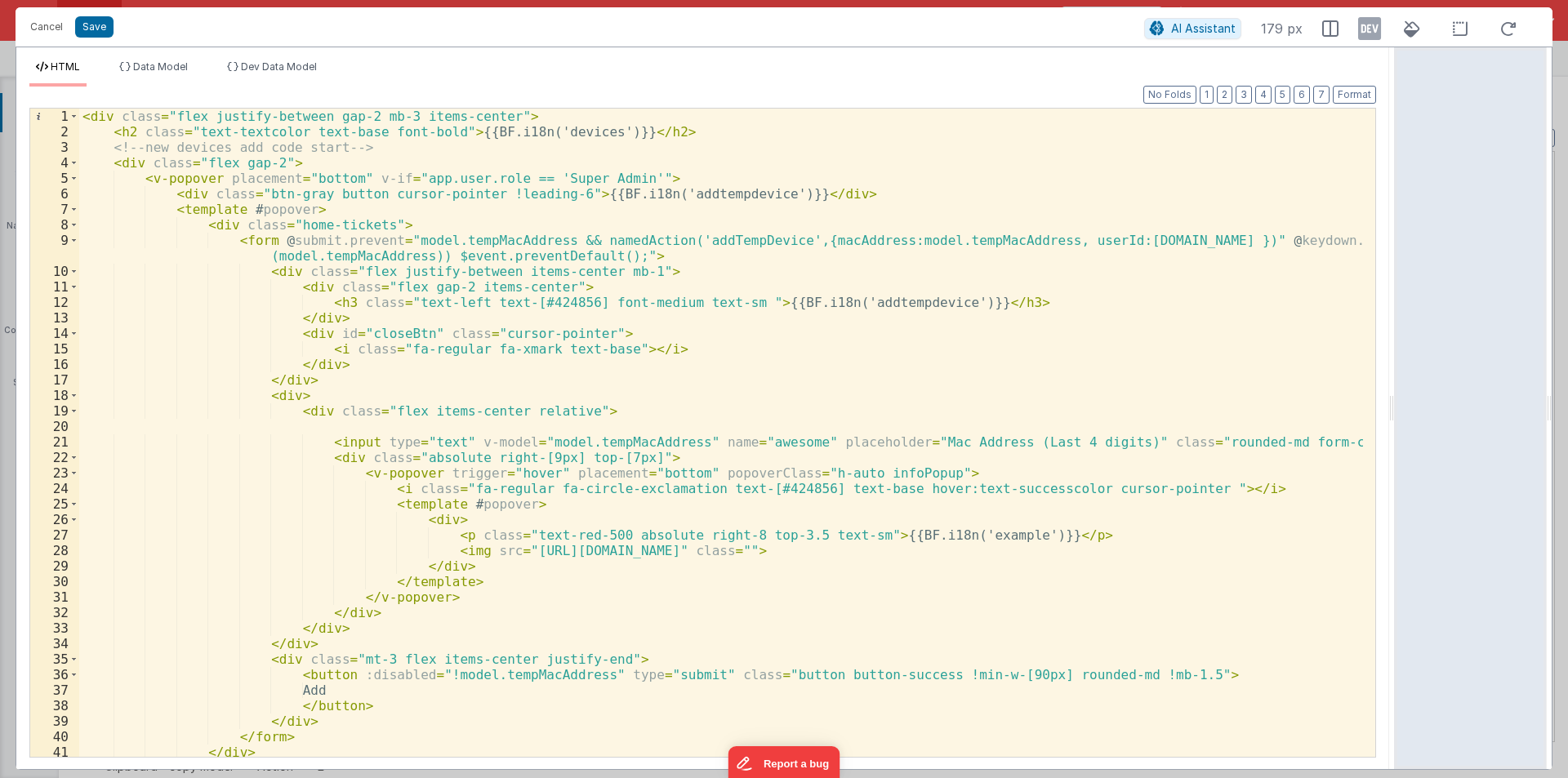
click at [667, 125] on div "< div class = "flex justify-between gap-2 mb-3 items-center" > < h2 class = "te…" at bounding box center [720, 447] width 1283 height 679
click at [370, 145] on div "< div class = "flex justify-between gap-2 mb-3 items-center" > < h2 class = "te…" at bounding box center [720, 447] width 1283 height 679
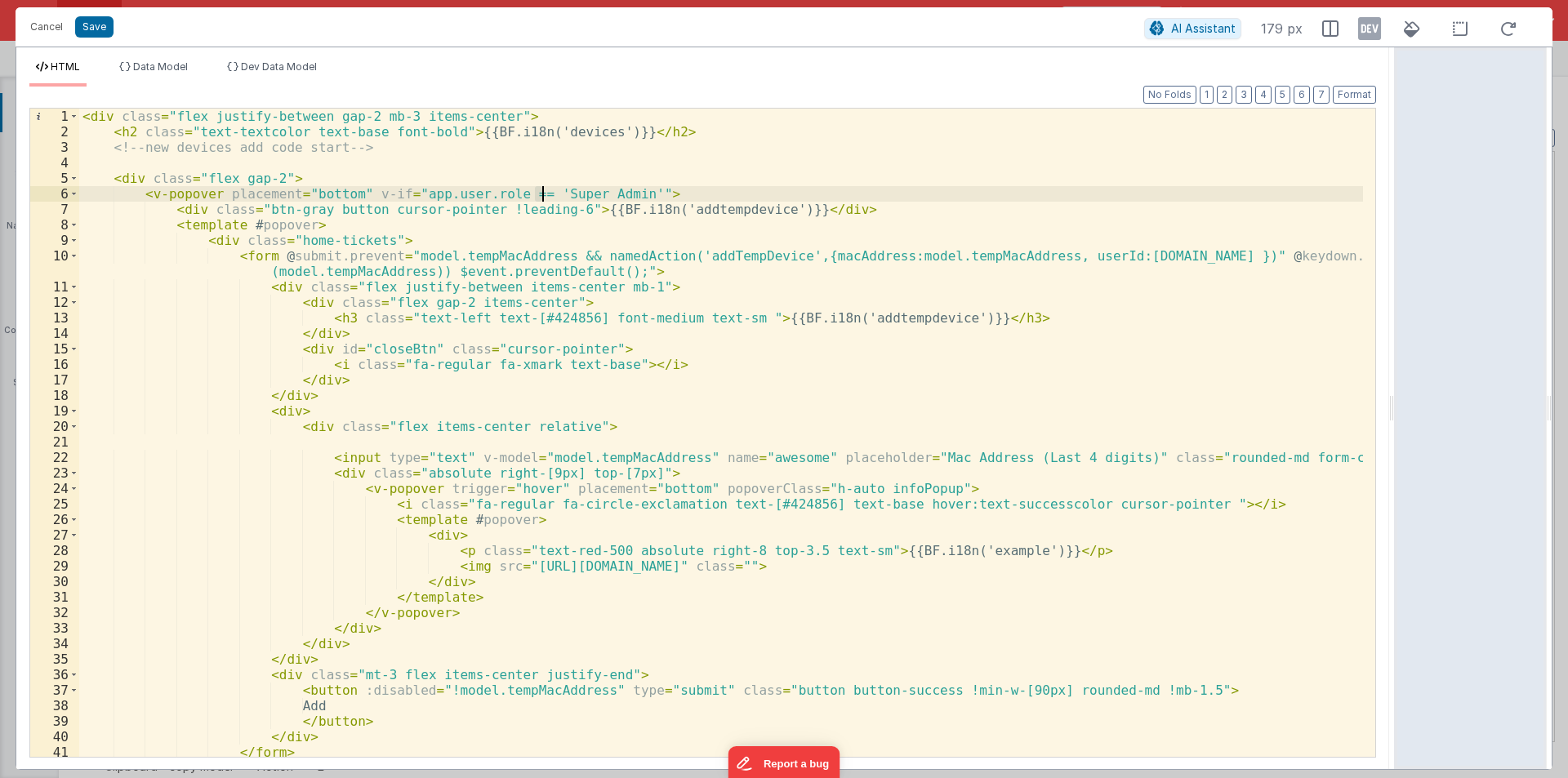
drag, startPoint x: 532, startPoint y: 194, endPoint x: 576, endPoint y: 190, distance: 44.2
click at [576, 190] on div "< div class = "flex justify-between gap-2 mb-3 items-center" > < h2 class = "te…" at bounding box center [720, 447] width 1283 height 679
drag, startPoint x: 529, startPoint y: 191, endPoint x: 605, endPoint y: 194, distance: 76.1
click at [605, 194] on div "< div class = "flex justify-between gap-2 mb-3 items-center" > < h2 class = "te…" at bounding box center [720, 447] width 1283 height 679
click at [643, 189] on div "< div class = "flex justify-between gap-2 mb-3 items-center" > < h2 class = "te…" at bounding box center [720, 447] width 1283 height 679
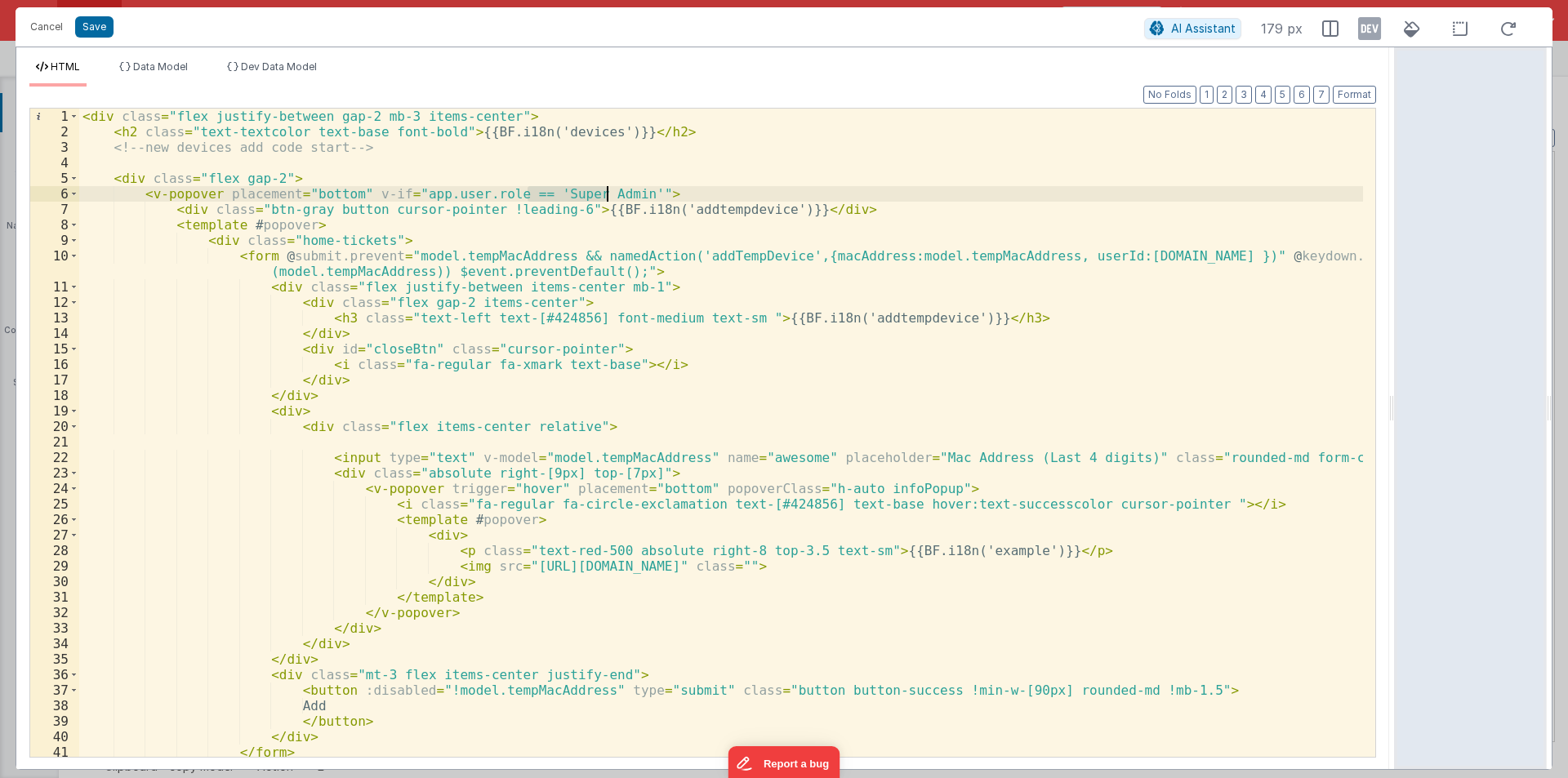
drag, startPoint x: 529, startPoint y: 189, endPoint x: 606, endPoint y: 190, distance: 77.0
click at [606, 190] on div "< div class = "flex justify-between gap-2 mb-3 items-center" > < h2 class = "te…" at bounding box center [720, 447] width 1283 height 679
click at [635, 197] on div "< div class = "flex justify-between gap-2 mb-3 items-center" > < h2 class = "te…" at bounding box center [720, 447] width 1283 height 679
drag, startPoint x: 528, startPoint y: 192, endPoint x: 608, endPoint y: 191, distance: 80.0
click at [608, 191] on div "< div class = "flex justify-between gap-2 mb-3 items-center" > < h2 class = "te…" at bounding box center [720, 447] width 1283 height 679
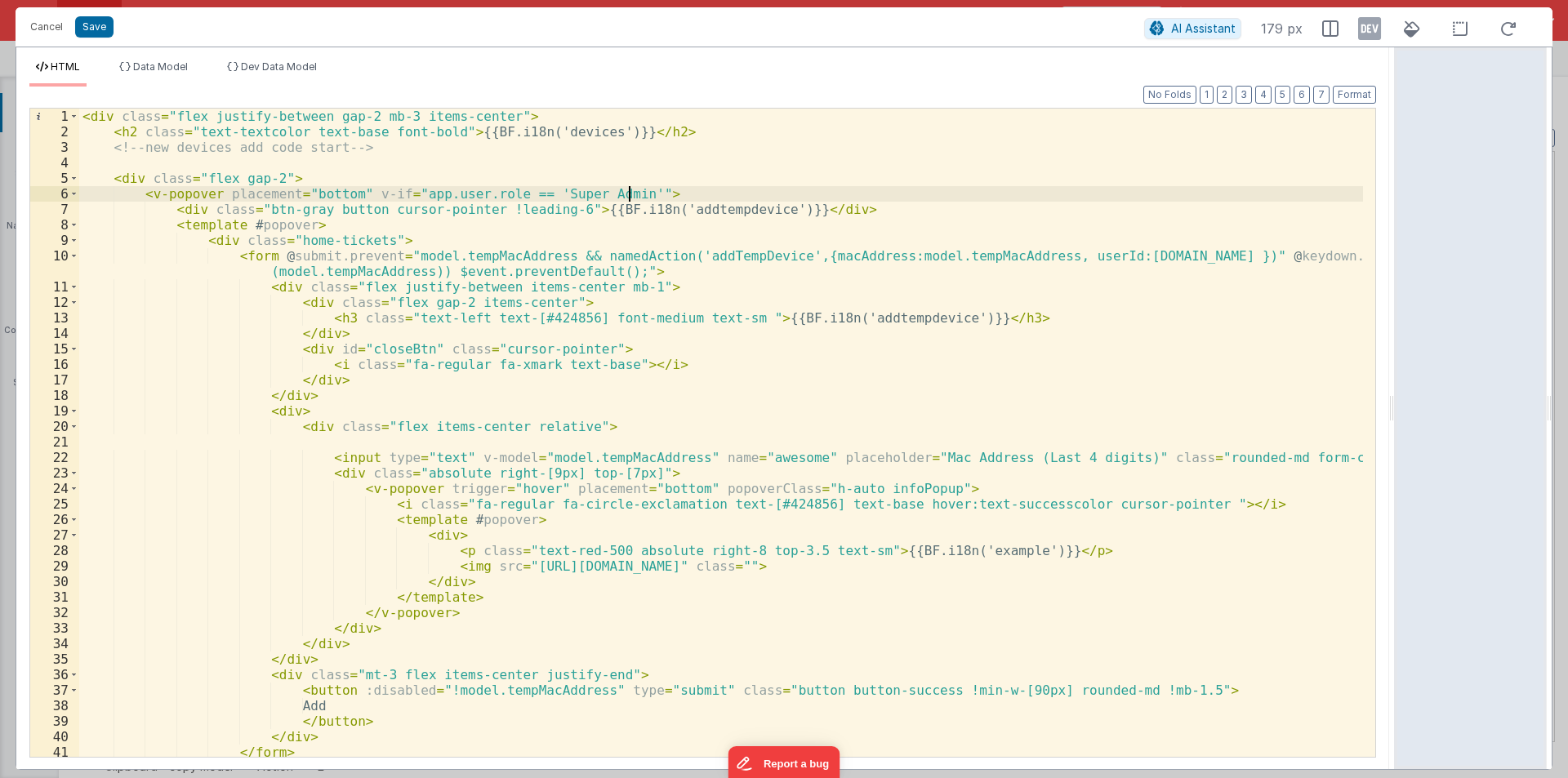
click at [638, 195] on div "< div class = "flex justify-between gap-2 mb-3 items-center" > < h2 class = "te…" at bounding box center [720, 447] width 1283 height 679
drag, startPoint x: 526, startPoint y: 189, endPoint x: 607, endPoint y: 187, distance: 81.0
click at [607, 187] on div "< div class = "flex justify-between gap-2 mb-3 items-center" > < h2 class = "te…" at bounding box center [720, 447] width 1283 height 679
click at [641, 195] on div "< div class = "flex justify-between gap-2 mb-3 items-center" > < h2 class = "te…" at bounding box center [720, 447] width 1283 height 679
click at [653, 197] on div "< div class = "flex justify-between gap-2 mb-3 items-center" > < h2 class = "te…" at bounding box center [720, 447] width 1283 height 679
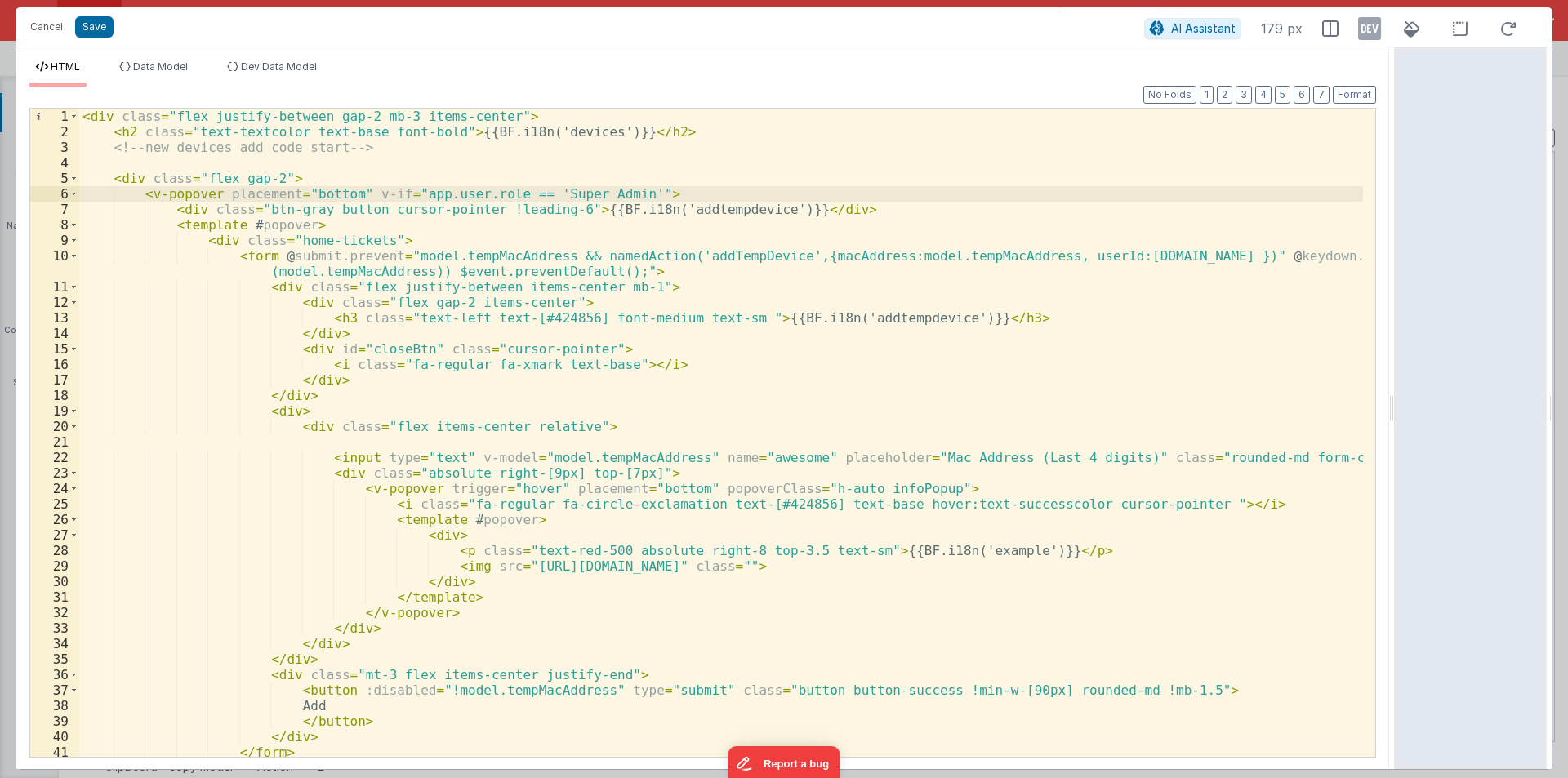
click at [288, 180] on div "< div class = "flex justify-between gap-2 mb-3 items-center" > < h2 class = "te…" at bounding box center [720, 447] width 1283 height 679
click at [154, 158] on div "< div class = "flex justify-between gap-2 mb-3 items-center" > < h2 class = "te…" at bounding box center [720, 447] width 1283 height 679
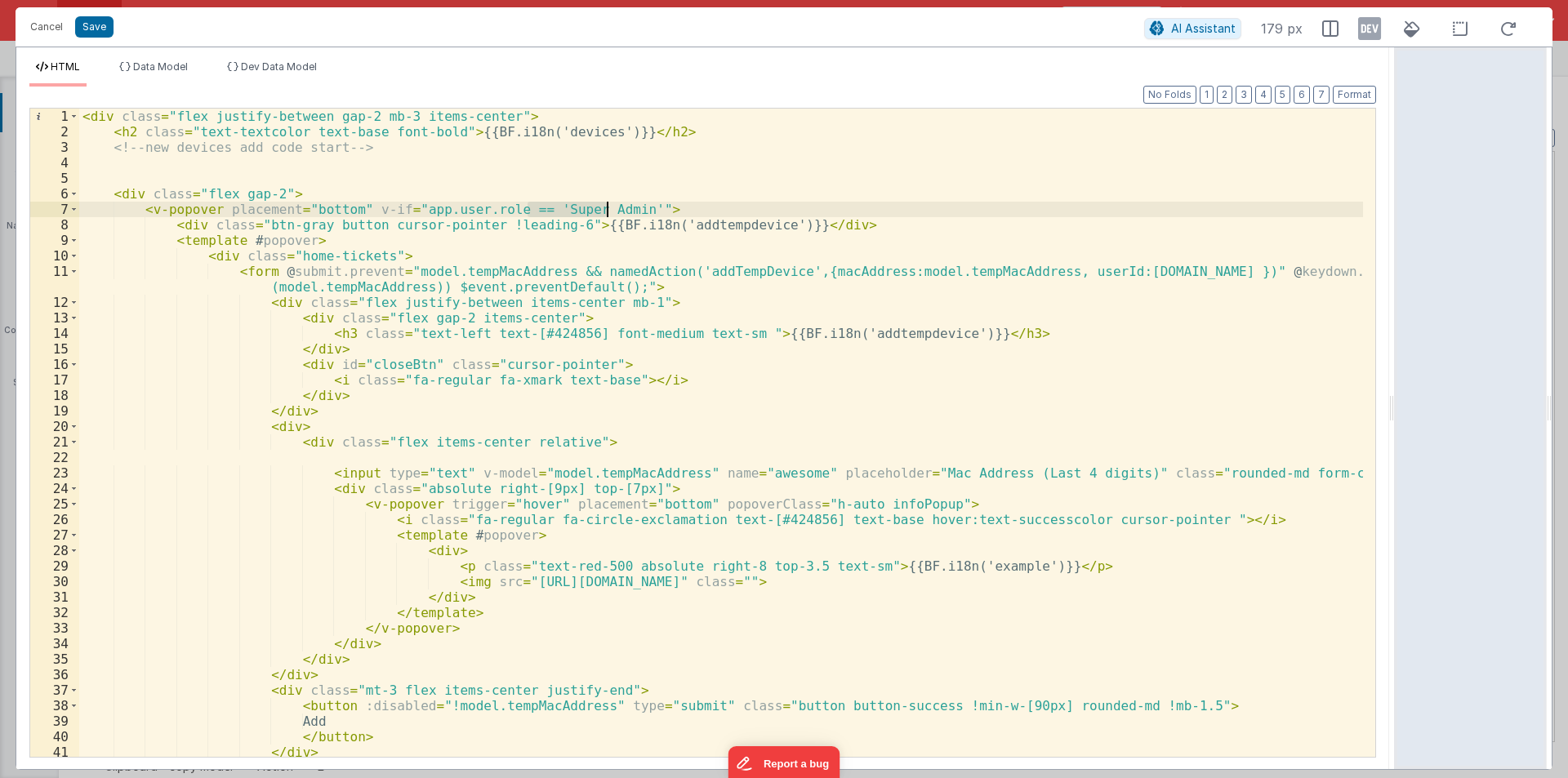
drag, startPoint x: 528, startPoint y: 212, endPoint x: 607, endPoint y: 207, distance: 79.2
click at [607, 207] on div "< div class = "flex justify-between gap-2 mb-3 items-center" > < h2 class = "te…" at bounding box center [720, 447] width 1283 height 679
click at [632, 206] on div "< div class = "flex justify-between gap-2 mb-3 items-center" > < h2 class = "te…" at bounding box center [720, 447] width 1283 height 679
click at [73, 240] on span at bounding box center [73, 240] width 9 height 15
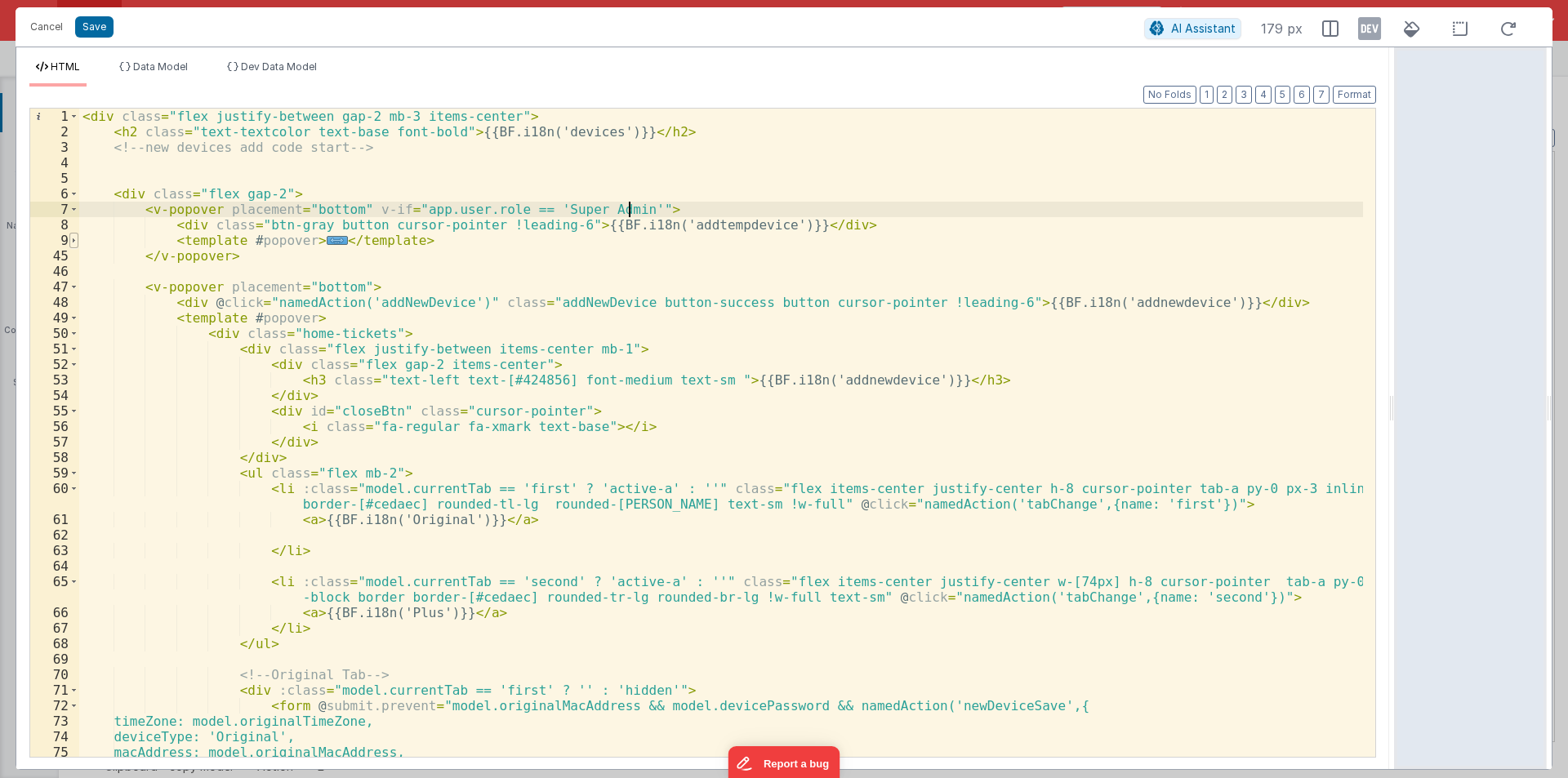
click at [73, 240] on span at bounding box center [73, 240] width 9 height 15
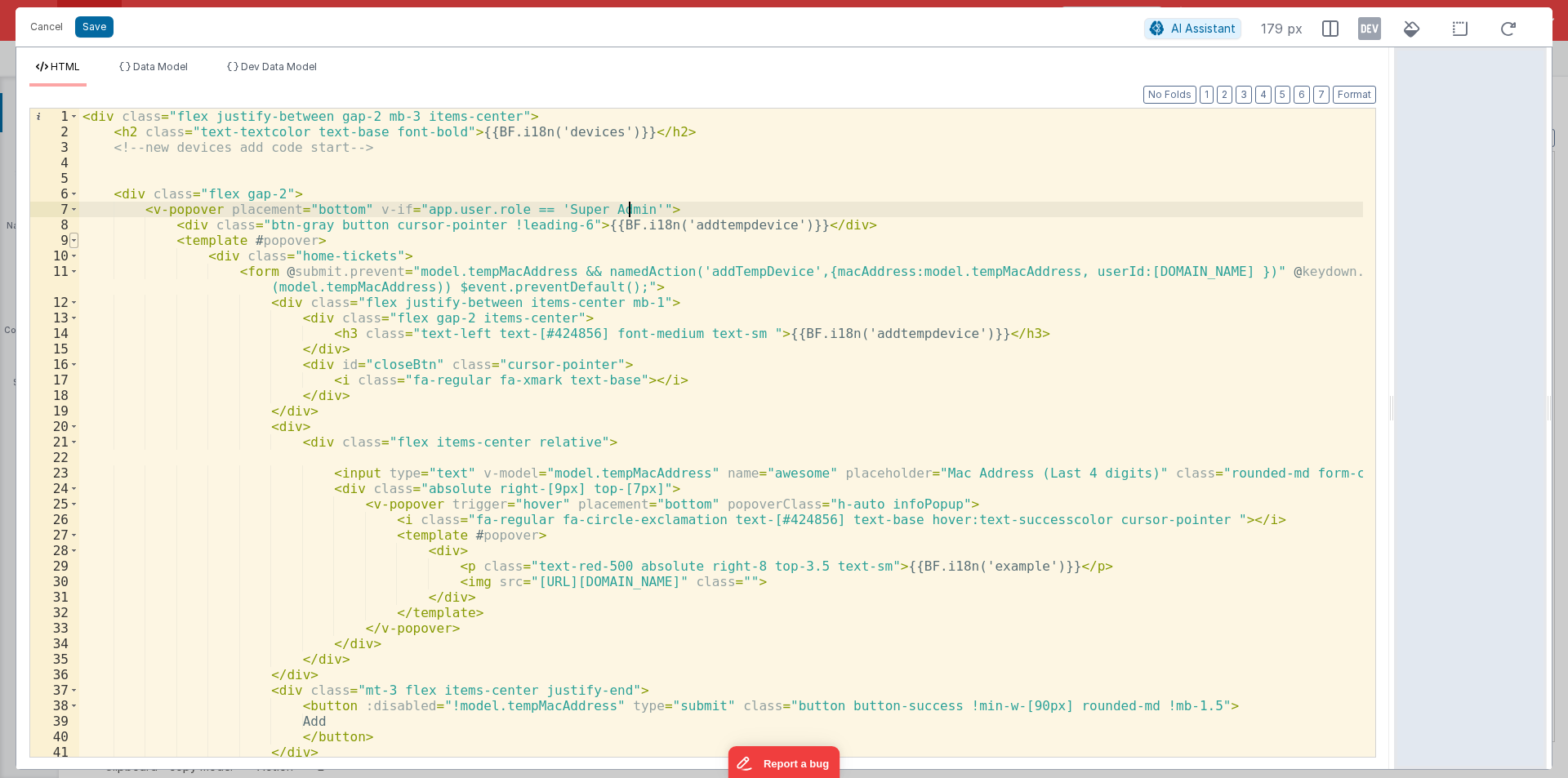
click at [73, 240] on span at bounding box center [73, 240] width 9 height 15
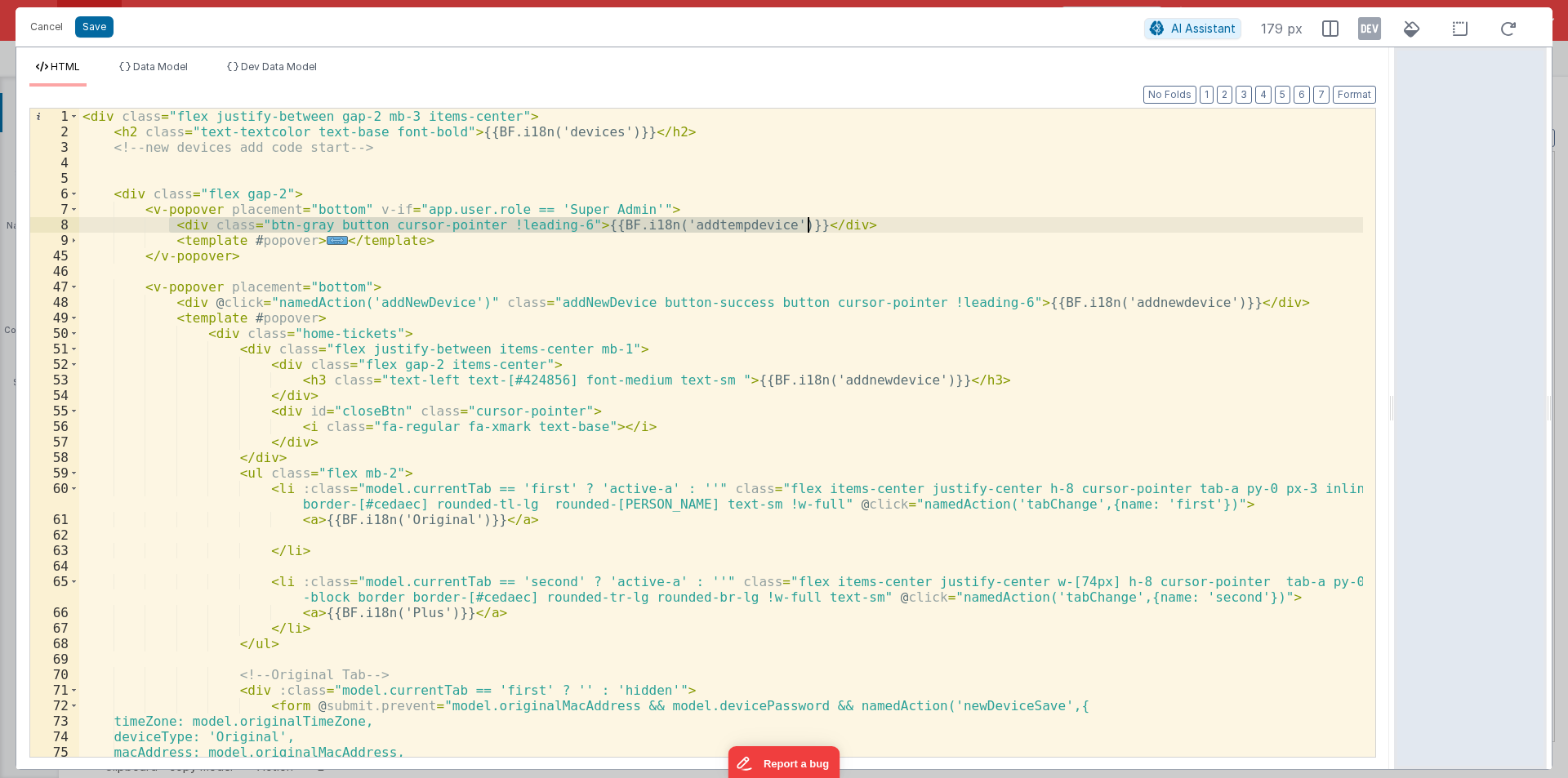
drag, startPoint x: 169, startPoint y: 223, endPoint x: 925, endPoint y: 220, distance: 756.0
click at [925, 220] on div "< div class = "flex justify-between gap-2 mb-3 items-center" > < h2 class = "te…" at bounding box center [720, 447] width 1283 height 679
click at [161, 222] on div "< div class = "flex justify-between gap-2 mb-3 items-center" > < h2 class = "te…" at bounding box center [720, 447] width 1283 height 679
click at [439, 236] on div "< div class = "flex justify-between gap-2 mb-3 items-center" > < h2 class = "te…" at bounding box center [720, 447] width 1283 height 679
click at [171, 214] on div "< div class = "flex justify-between gap-2 mb-3 items-center" > < h2 class = "te…" at bounding box center [720, 447] width 1283 height 679
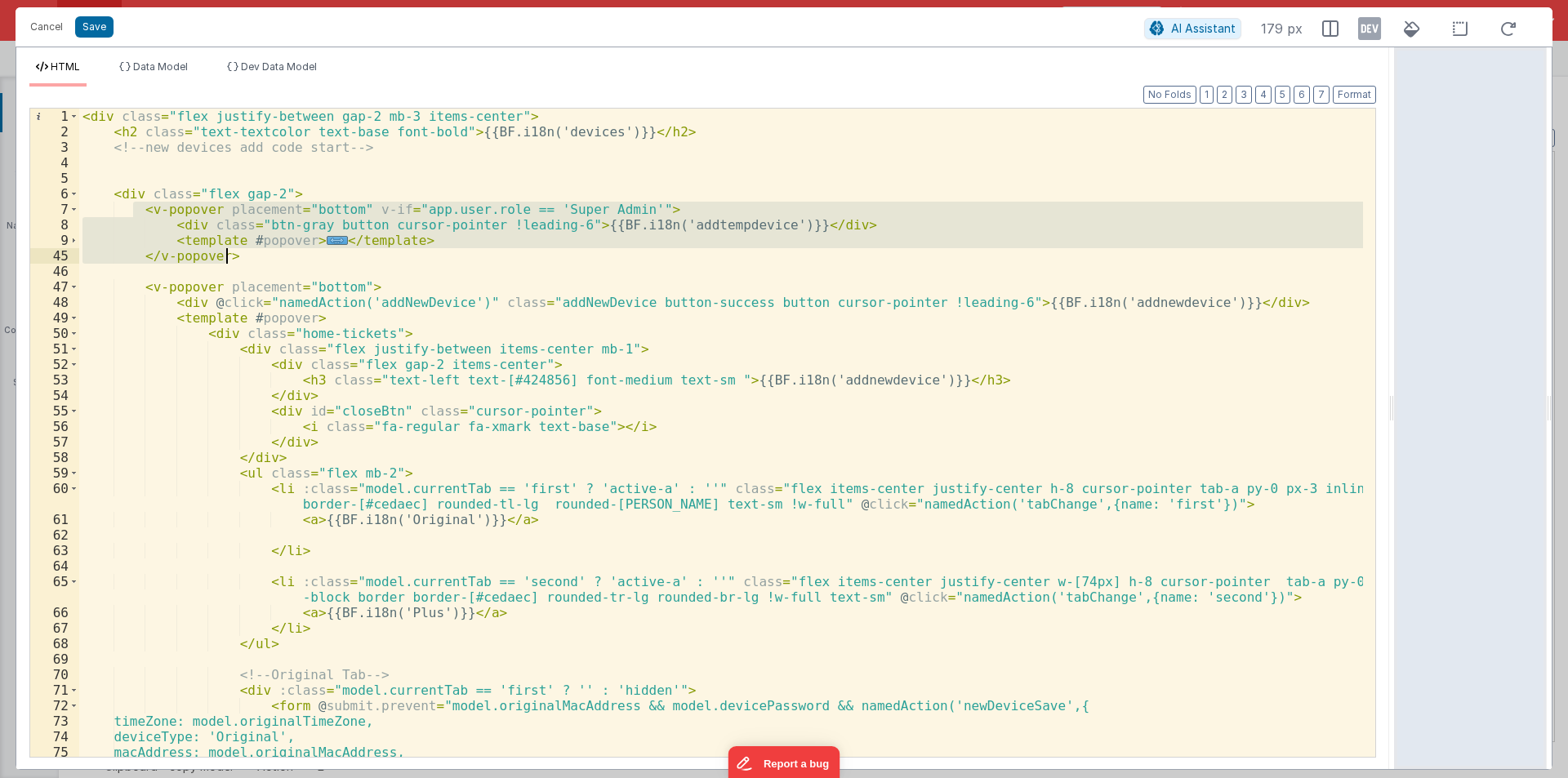
drag, startPoint x: 135, startPoint y: 206, endPoint x: 236, endPoint y: 265, distance: 117.0
click at [236, 265] on div "< div class = "flex justify-between gap-2 mb-3 items-center" > < h2 class = "te…" at bounding box center [720, 447] width 1283 height 679
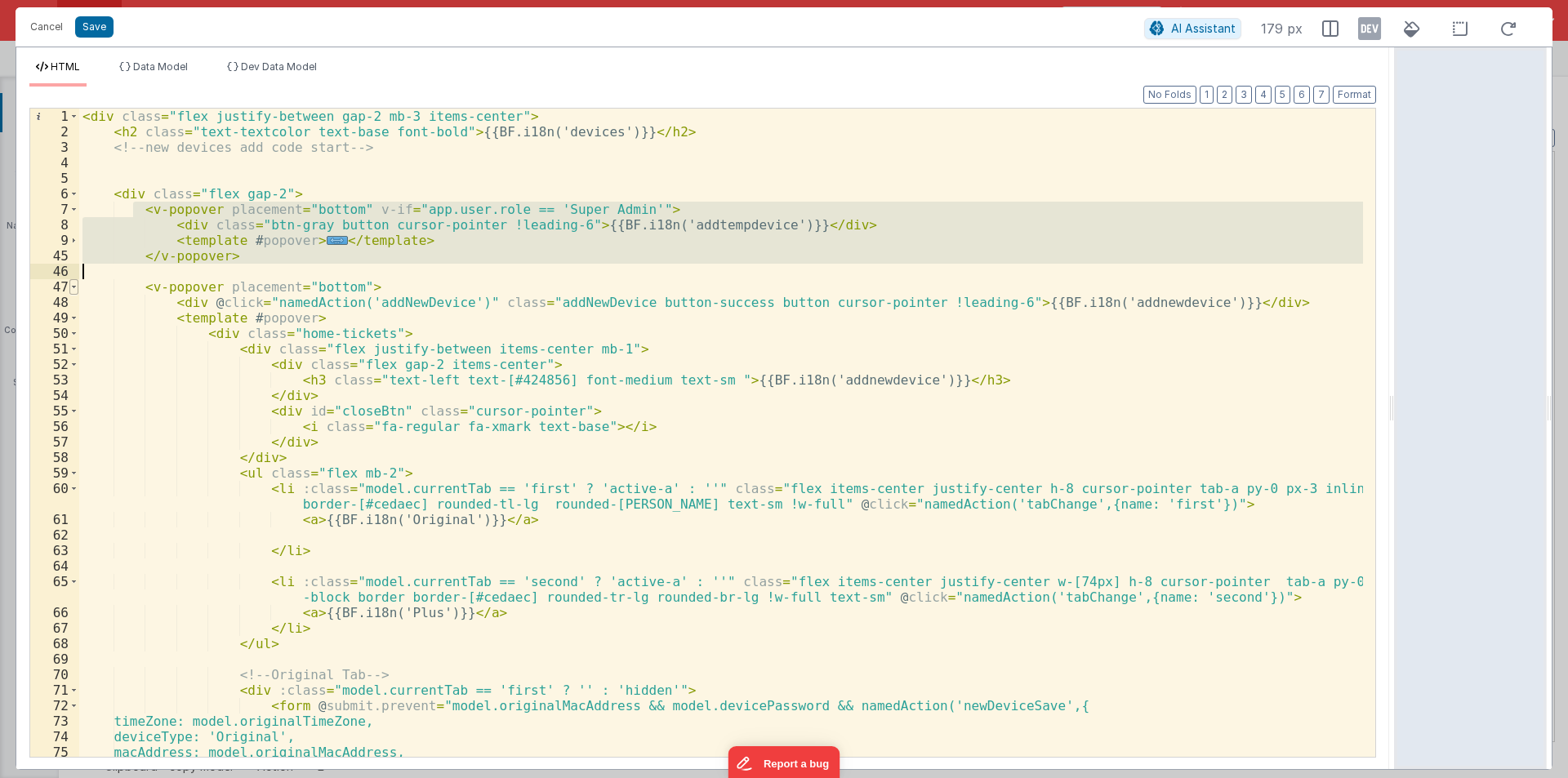
click at [77, 289] on span at bounding box center [73, 287] width 9 height 15
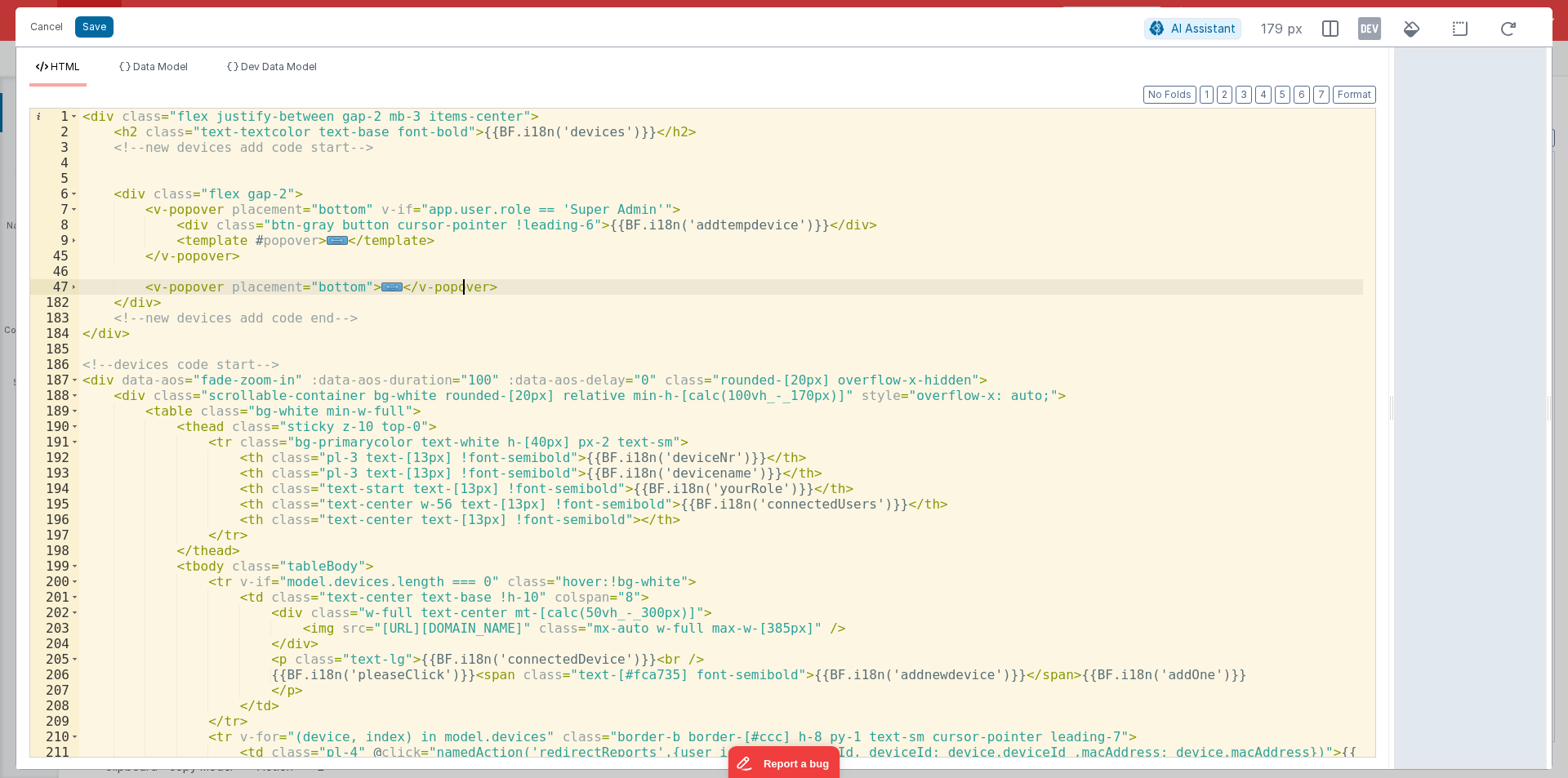
click at [481, 285] on div "< div class = "flex justify-between gap-2 mb-3 items-center" > < h2 class = "te…" at bounding box center [720, 456] width 1283 height 695
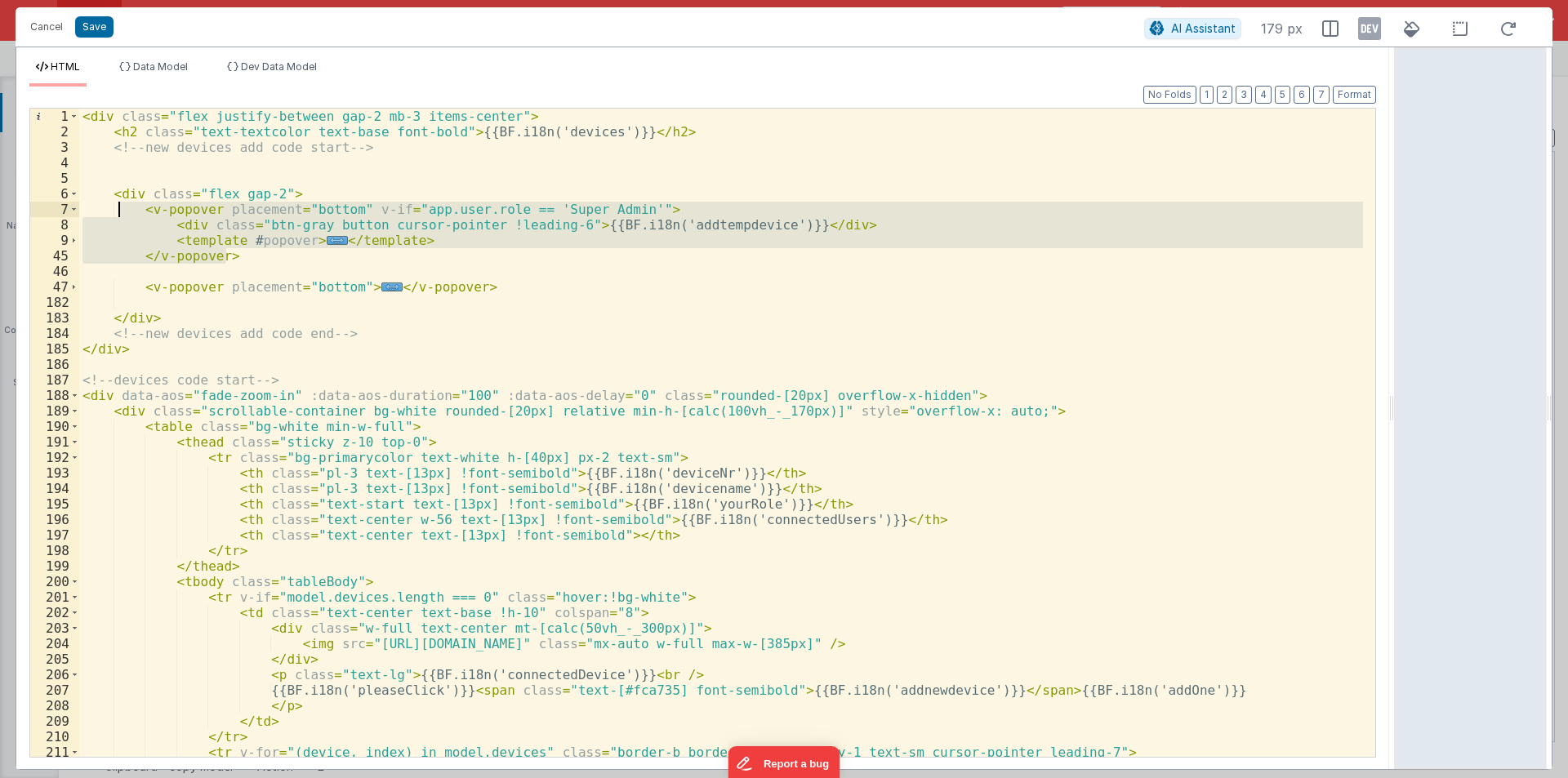
drag, startPoint x: 235, startPoint y: 257, endPoint x: 120, endPoint y: 208, distance: 125.0
click at [120, 208] on div "< div class = "flex justify-between gap-2 mb-3 items-center" > < h2 class = "te…" at bounding box center [720, 456] width 1283 height 695
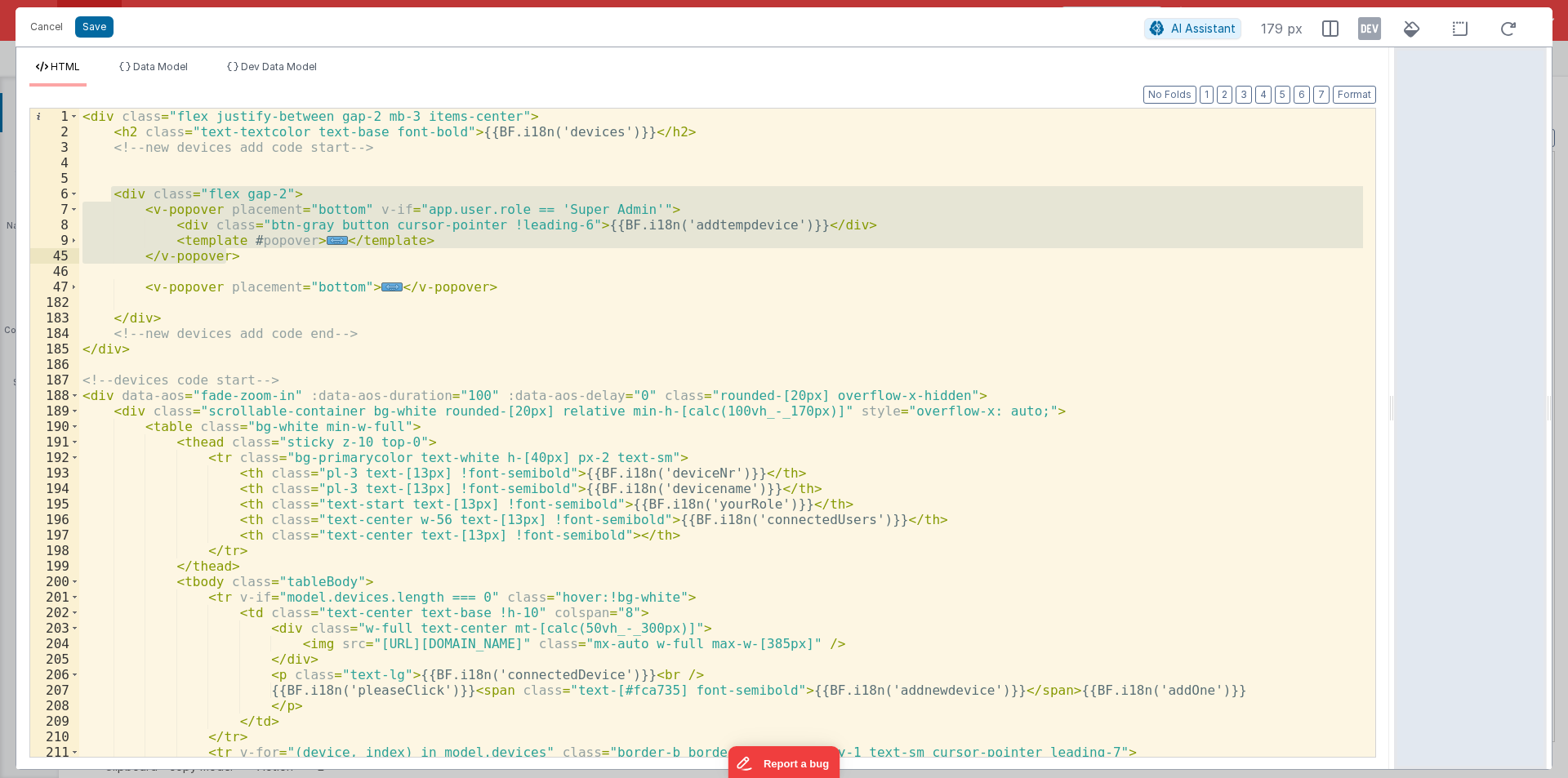
drag, startPoint x: 111, startPoint y: 196, endPoint x: 230, endPoint y: 263, distance: 136.6
click at [230, 263] on div "< div class = "flex justify-between gap-2 mb-3 items-center" > < h2 class = "te…" at bounding box center [720, 456] width 1283 height 695
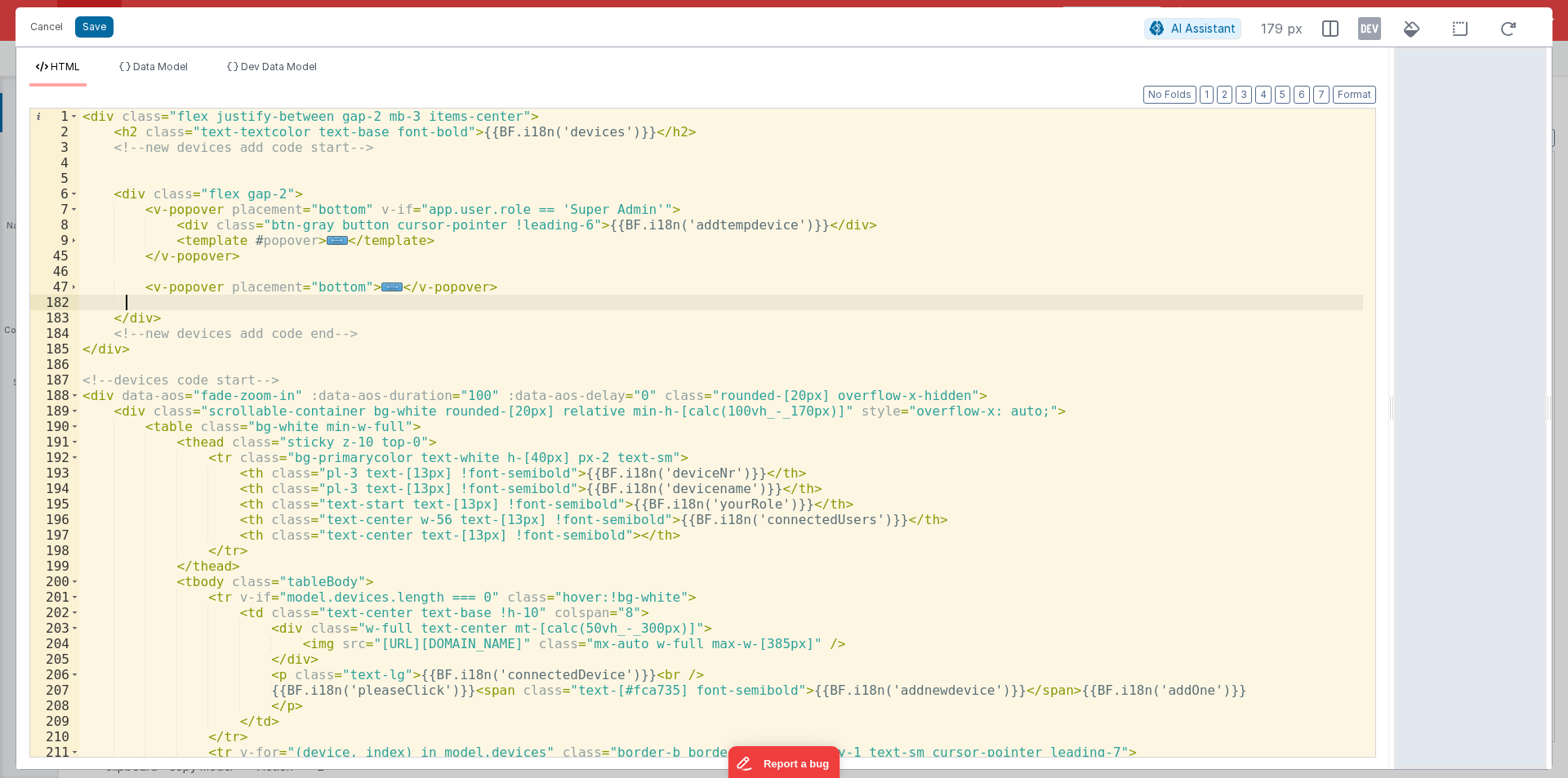
click at [128, 303] on div "< div class = "flex justify-between gap-2 mb-3 items-center" > < h2 class = "te…" at bounding box center [720, 456] width 1283 height 695
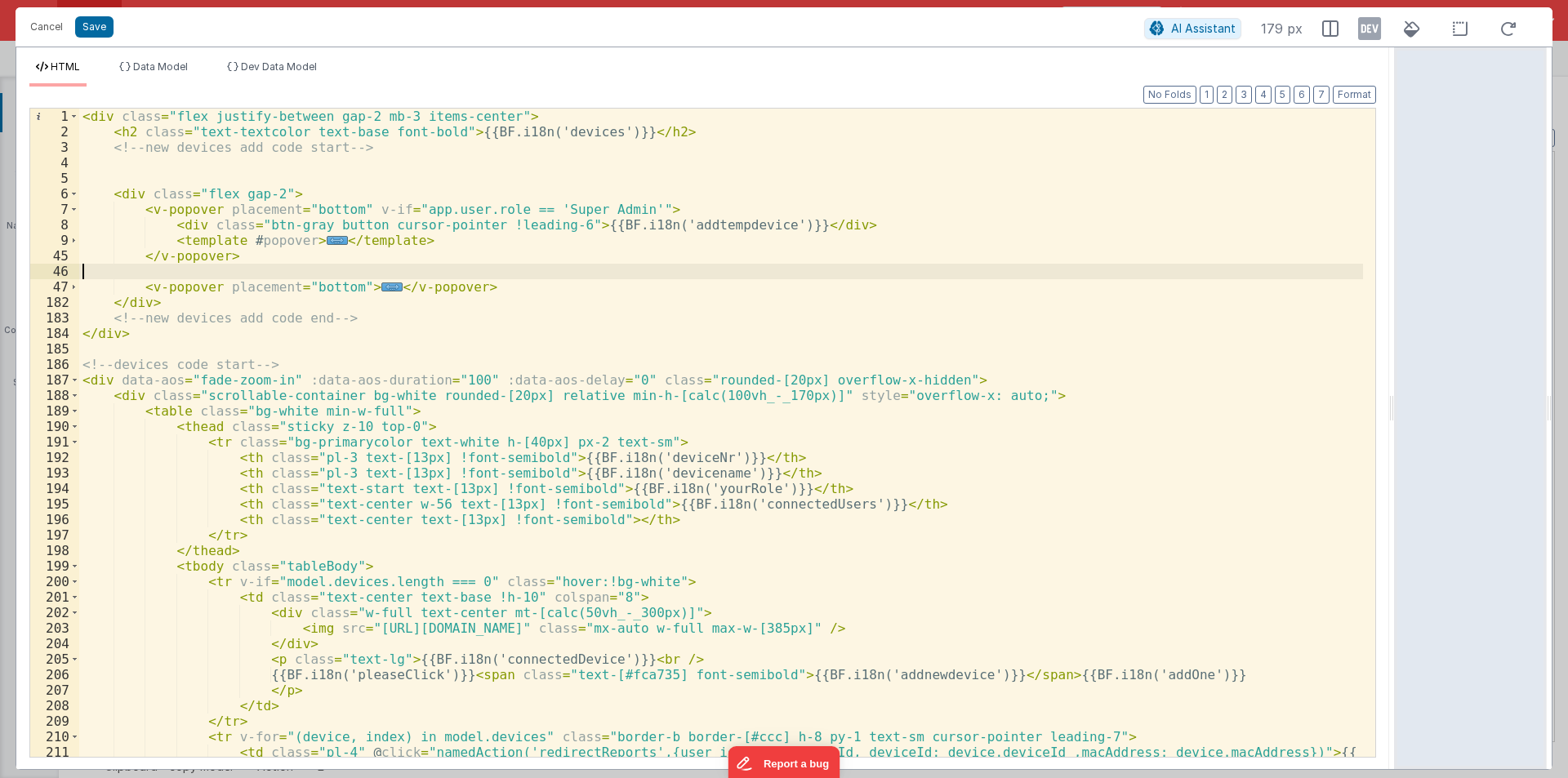
click at [157, 264] on div "< div class = "flex justify-between gap-2 mb-3 items-center" > < h2 class = "te…" at bounding box center [720, 456] width 1283 height 695
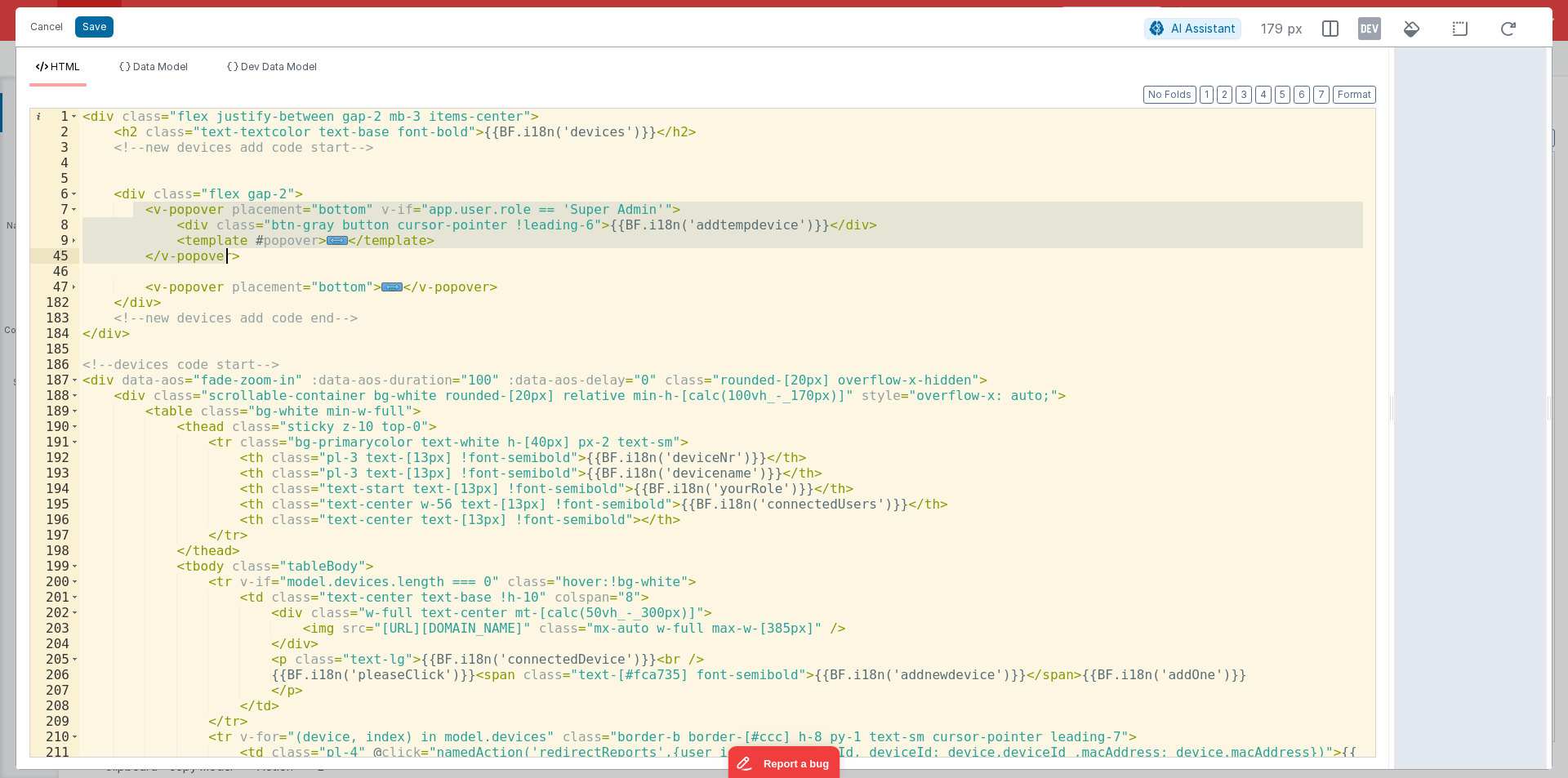
drag, startPoint x: 135, startPoint y: 208, endPoint x: 226, endPoint y: 256, distance: 102.9
click at [226, 256] on div "< div class = "flex justify-between gap-2 mb-3 items-center" > < h2 class = "te…" at bounding box center [720, 456] width 1283 height 695
click at [232, 254] on div "< div class = "flex justify-between gap-2 mb-3 items-center" > < h2 class = "te…" at bounding box center [720, 432] width 1283 height 649
drag, startPoint x: 137, startPoint y: 206, endPoint x: 233, endPoint y: 250, distance: 105.6
click at [233, 250] on div "< div class = "flex justify-between gap-2 mb-3 items-center" > < h2 class = "te…" at bounding box center [720, 456] width 1283 height 695
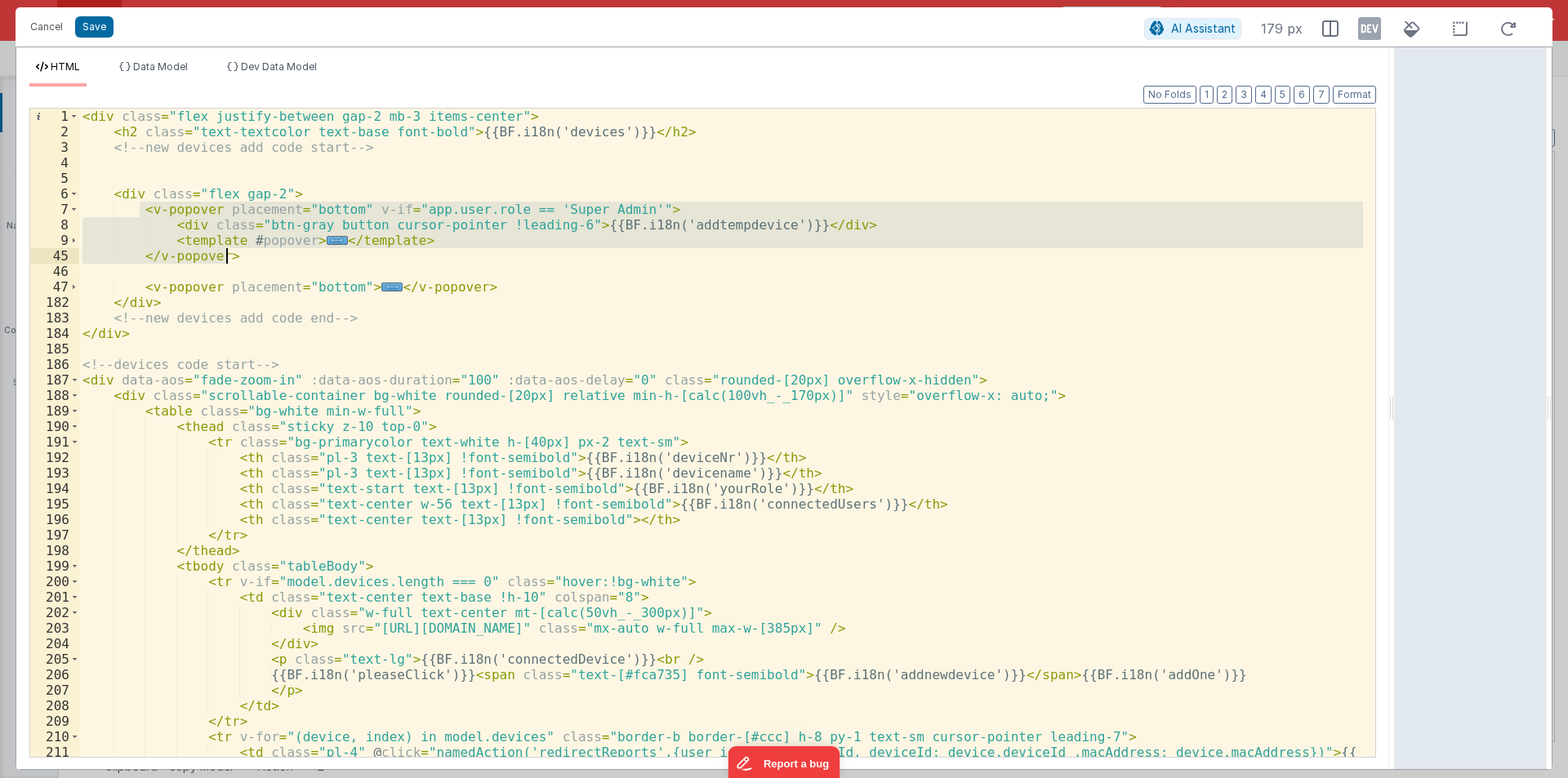
click at [241, 248] on div "< div class = "flex justify-between gap-2 mb-3 items-center" > < h2 class = "te…" at bounding box center [720, 432] width 1283 height 649
drag, startPoint x: 142, startPoint y: 212, endPoint x: 255, endPoint y: 251, distance: 119.5
click at [255, 251] on div "< div class = "flex justify-between gap-2 mb-3 items-center" > < h2 class = "te…" at bounding box center [720, 456] width 1283 height 695
click at [255, 251] on div "< div class = "flex justify-between gap-2 mb-3 items-center" > < h2 class = "te…" at bounding box center [720, 432] width 1283 height 649
drag, startPoint x: 141, startPoint y: 210, endPoint x: 231, endPoint y: 249, distance: 98.1
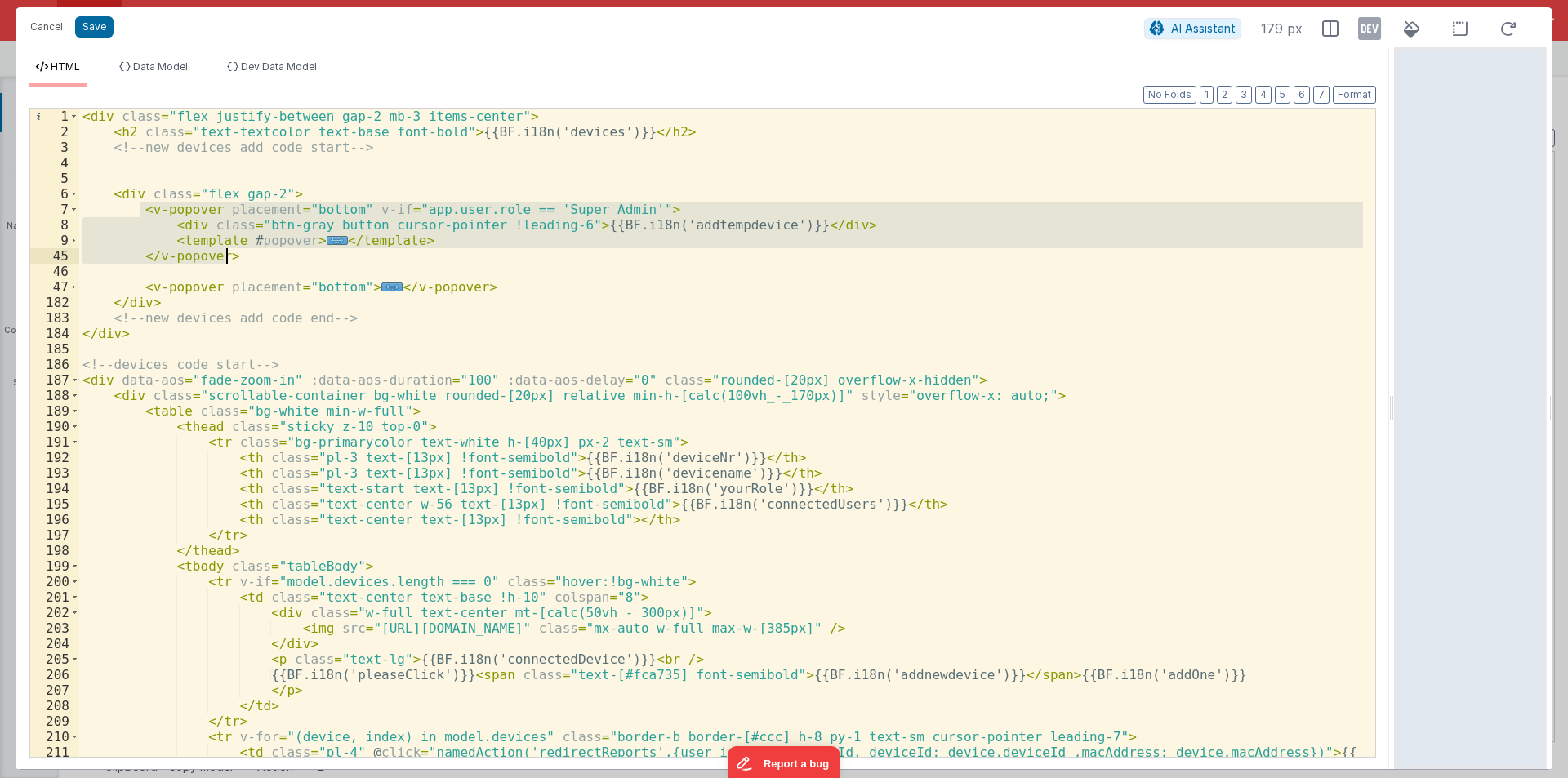
click at [231, 249] on div "< div class = "flex justify-between gap-2 mb-3 items-center" > < h2 class = "te…" at bounding box center [720, 456] width 1283 height 695
click at [231, 249] on div "< div class = "flex justify-between gap-2 mb-3 items-center" > < h2 class = "te…" at bounding box center [720, 432] width 1283 height 649
drag, startPoint x: 142, startPoint y: 207, endPoint x: 229, endPoint y: 251, distance: 97.5
click at [229, 251] on div "< div class = "flex justify-between gap-2 mb-3 items-center" > < h2 class = "te…" at bounding box center [720, 456] width 1283 height 695
click at [259, 251] on div "< div class = "flex justify-between gap-2 mb-3 items-center" > < h2 class = "te…" at bounding box center [720, 432] width 1283 height 649
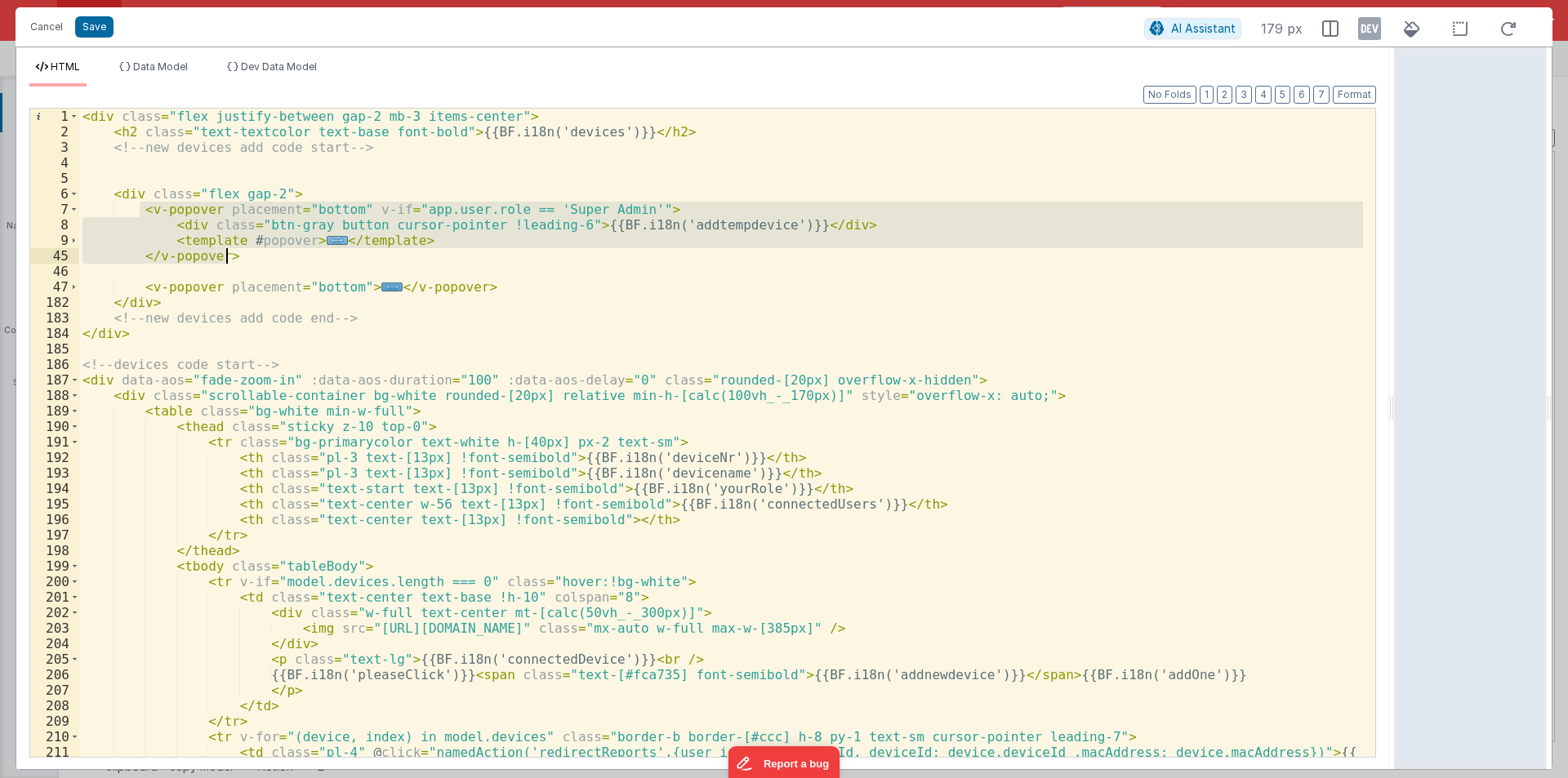
drag, startPoint x: 140, startPoint y: 208, endPoint x: 309, endPoint y: 249, distance: 173.9
click at [309, 249] on div "< div class = "flex justify-between gap-2 mb-3 items-center" > < h2 class = "te…" at bounding box center [720, 456] width 1283 height 695
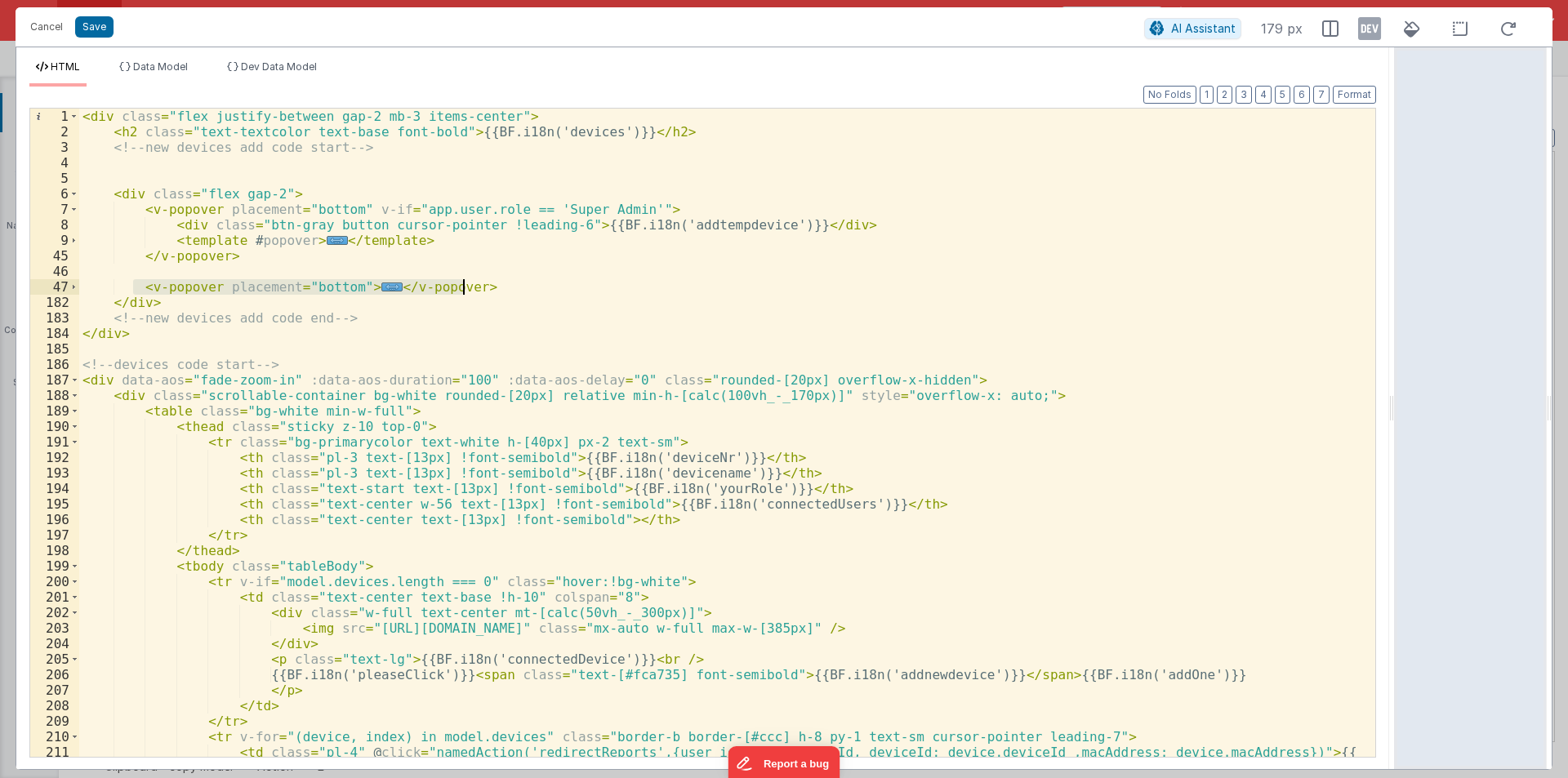
drag, startPoint x: 136, startPoint y: 286, endPoint x: 483, endPoint y: 282, distance: 347.0
click at [483, 282] on div "< div class = "flex justify-between gap-2 mb-3 items-center" > < h2 class = "te…" at bounding box center [720, 456] width 1283 height 695
click at [70, 214] on span at bounding box center [73, 209] width 9 height 15
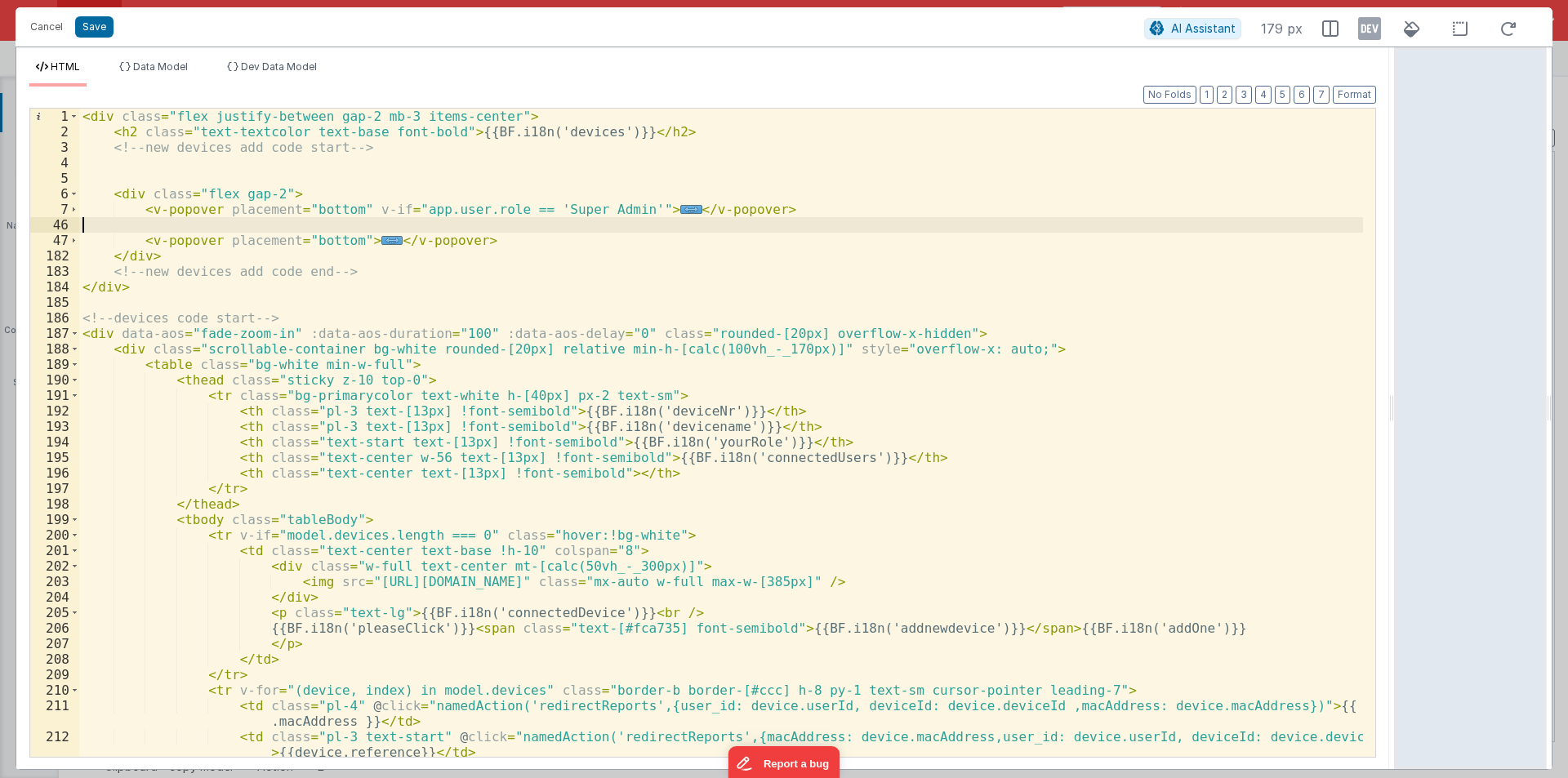
click at [172, 225] on div "< div class = "flex justify-between gap-2 mb-3 items-center" > < h2 class = "te…" at bounding box center [720, 456] width 1283 height 695
click at [76, 205] on span at bounding box center [73, 209] width 9 height 15
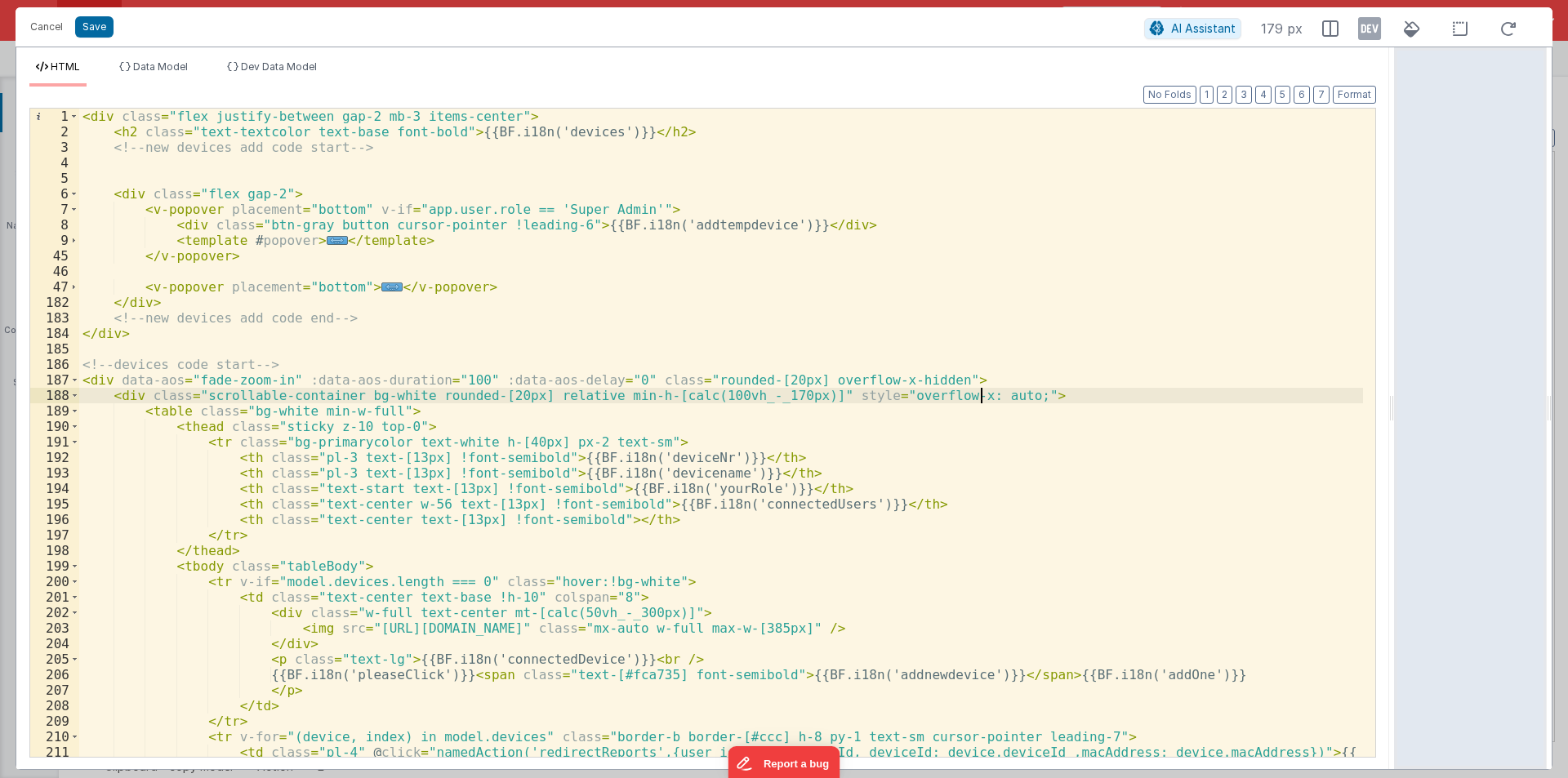
click at [993, 394] on div "< div class = "flex justify-between gap-2 mb-3 items-center" > < h2 class = "te…" at bounding box center [720, 456] width 1283 height 695
click at [76, 392] on span at bounding box center [74, 395] width 9 height 15
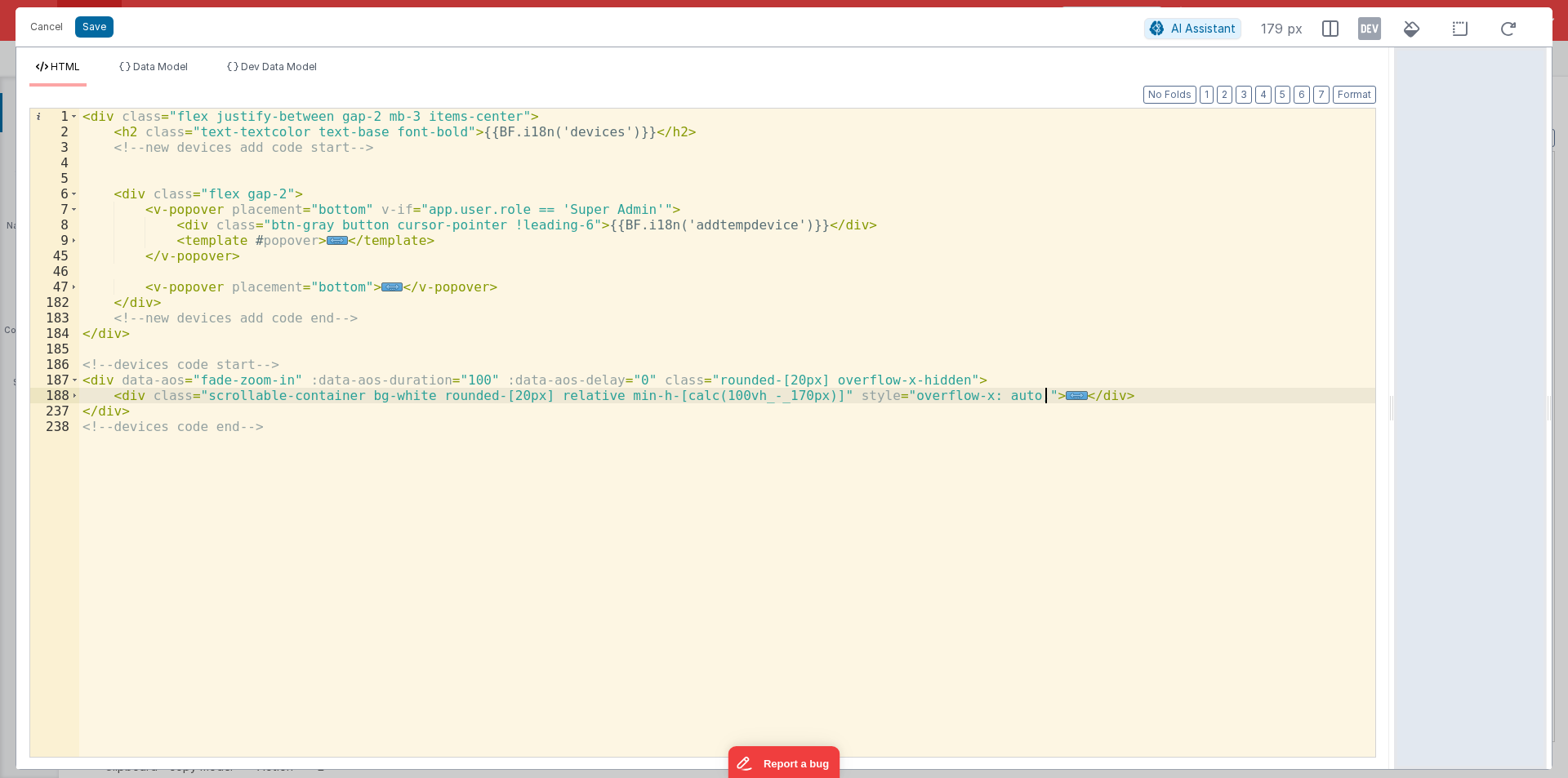
click at [1094, 389] on div "< div class = "flex justify-between gap-2 mb-3 items-center" > < h2 class = "te…" at bounding box center [727, 447] width 1295 height 679
click at [921, 376] on div "< div class = "flex justify-between gap-2 mb-3 items-center" > < h2 class = "te…" at bounding box center [727, 447] width 1295 height 679
click at [50, 24] on button "Cancel" at bounding box center [47, 27] width 49 height 23
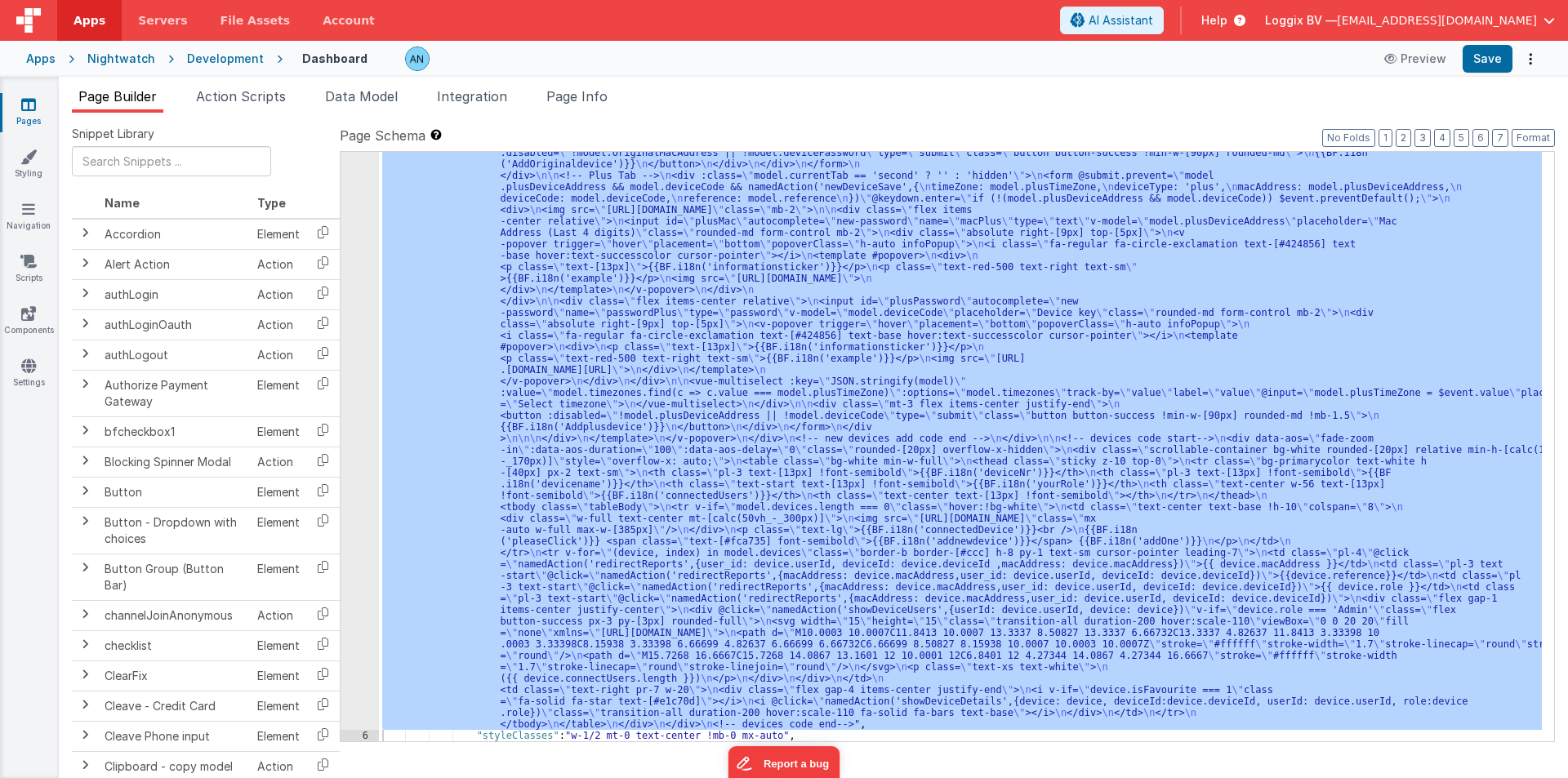
click at [235, 57] on div "Development" at bounding box center [225, 58] width 77 height 16
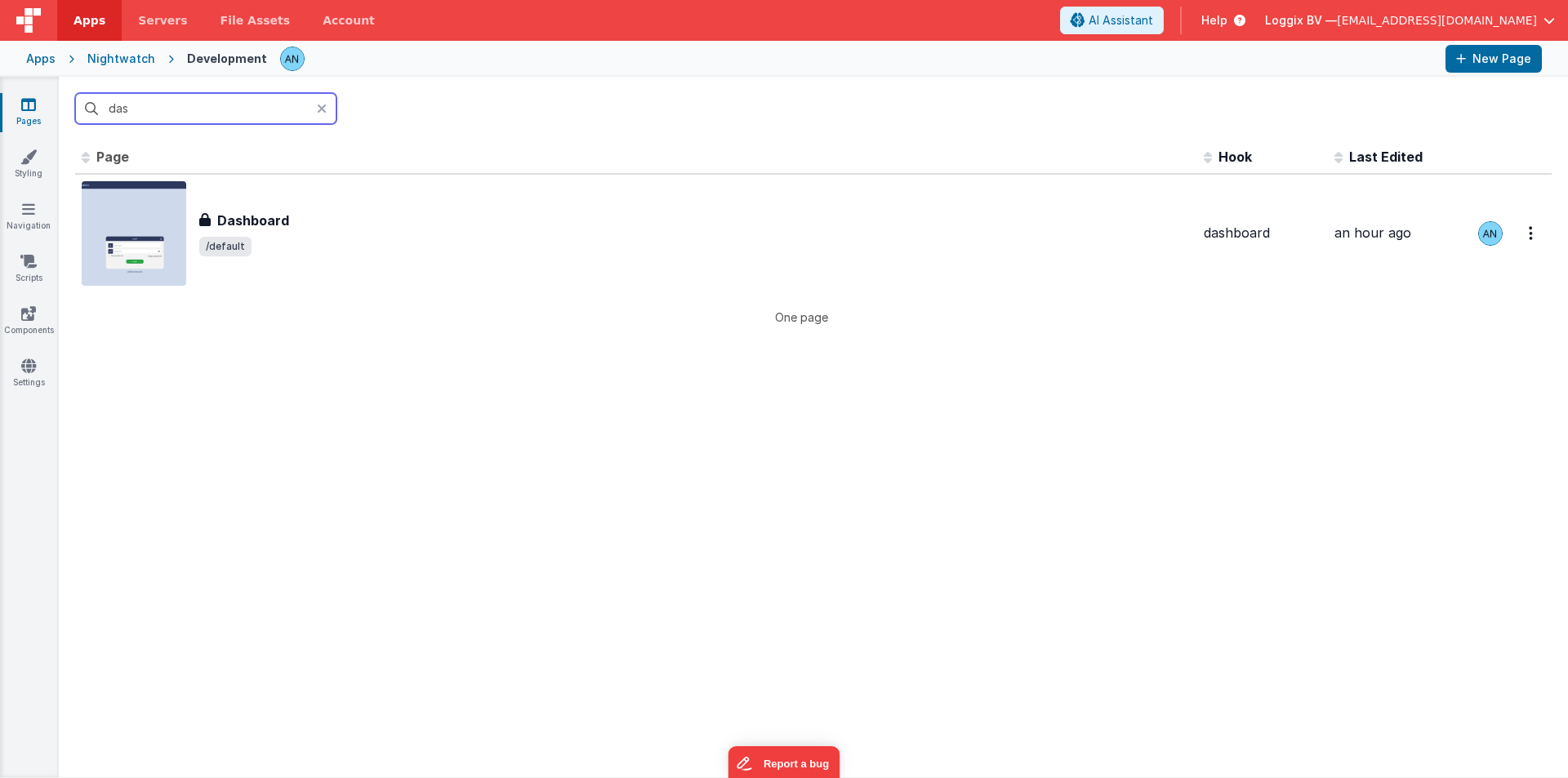
click at [202, 95] on input "das" at bounding box center [205, 108] width 261 height 31
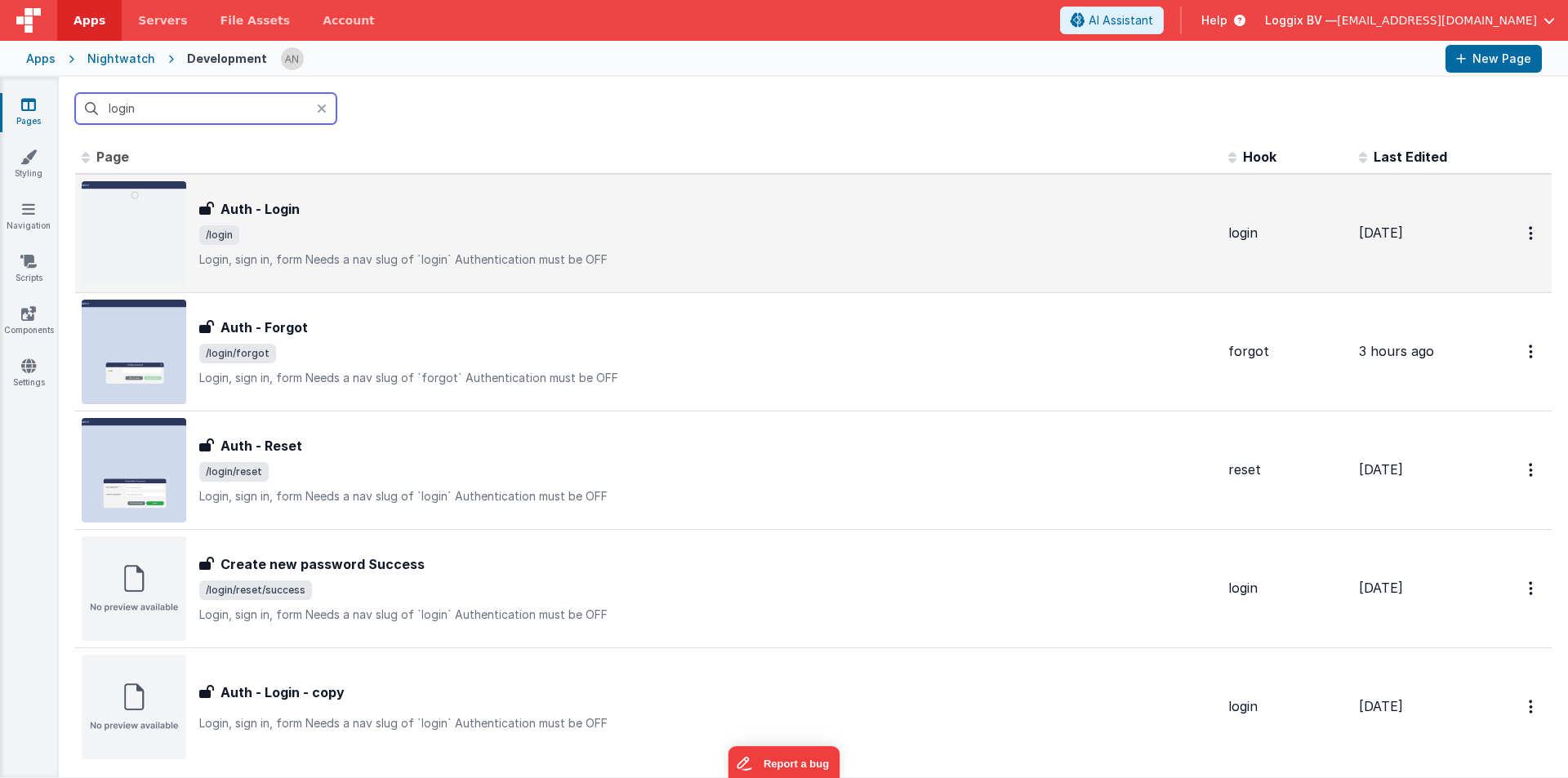
type input "login"
click at [293, 225] on span "/login" at bounding box center [707, 235] width 1015 height 20
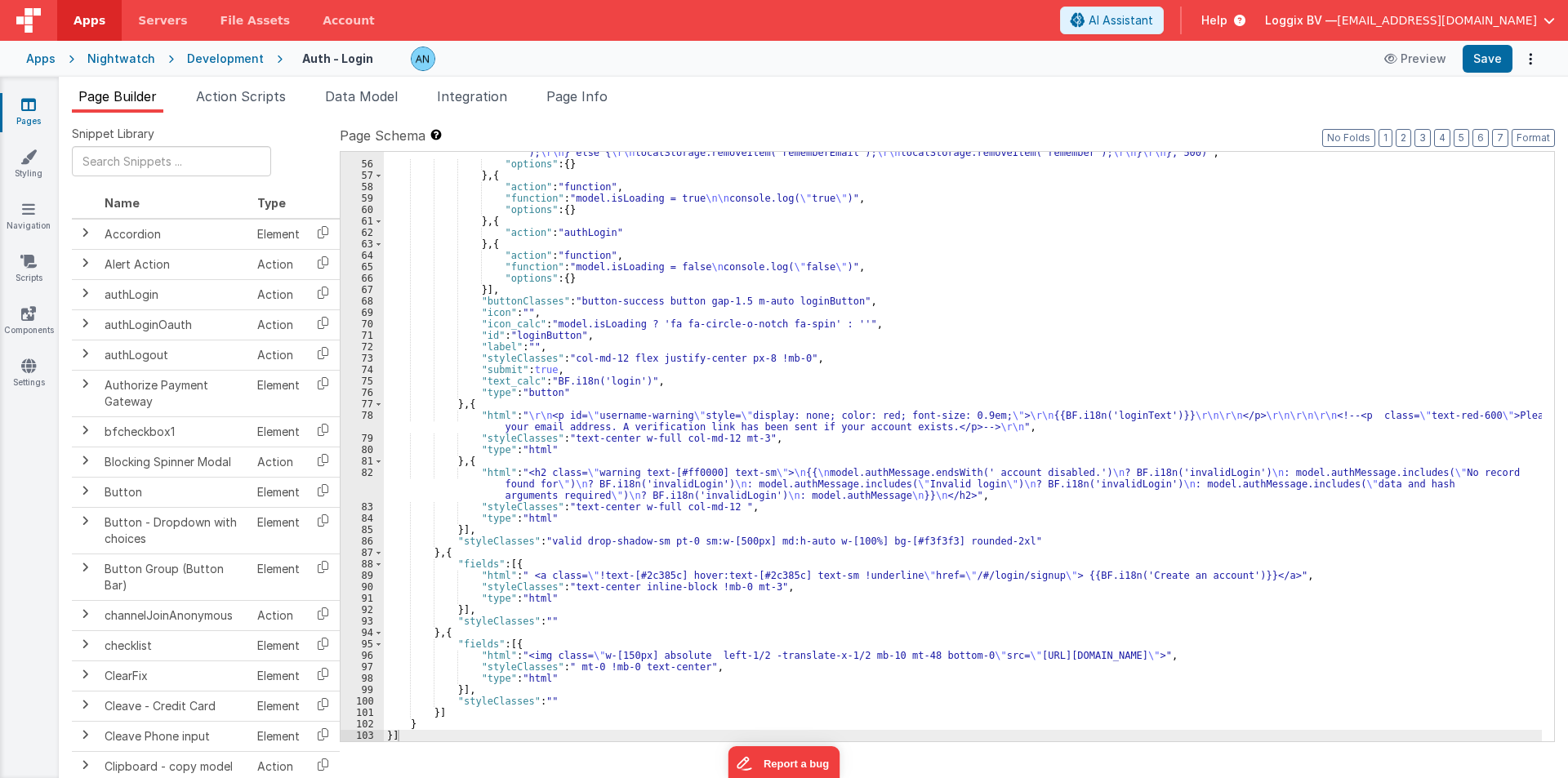
scroll to position [725, 0]
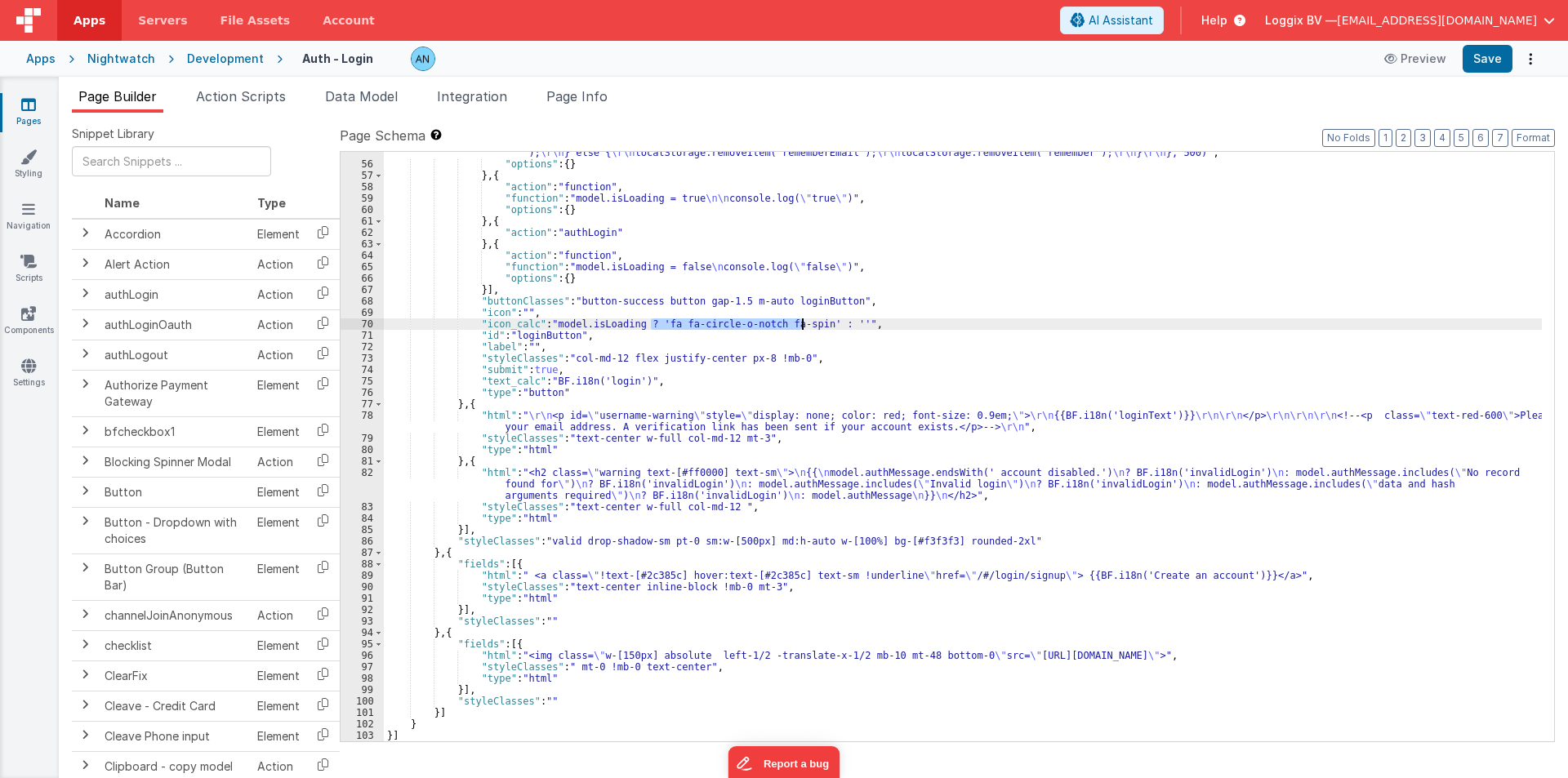
drag, startPoint x: 649, startPoint y: 323, endPoint x: 803, endPoint y: 324, distance: 154.0
click at [803, 324] on div ""function" : "var newpassword = model.password; \r\n var newemail = model.email…" at bounding box center [962, 436] width 1158 height 647
click at [198, 53] on div "Development" at bounding box center [225, 58] width 77 height 16
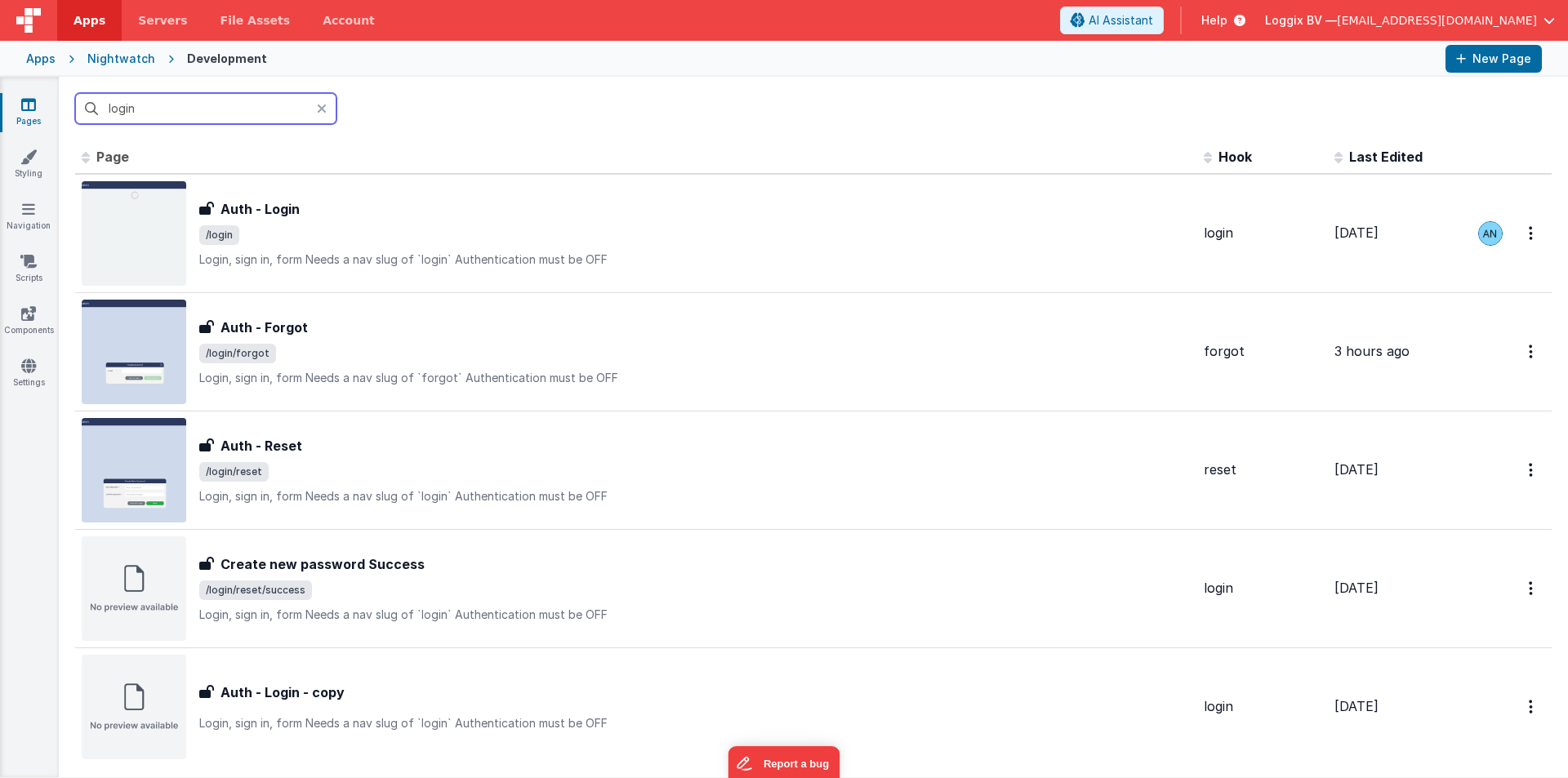
click at [161, 106] on input "login" at bounding box center [205, 108] width 261 height 31
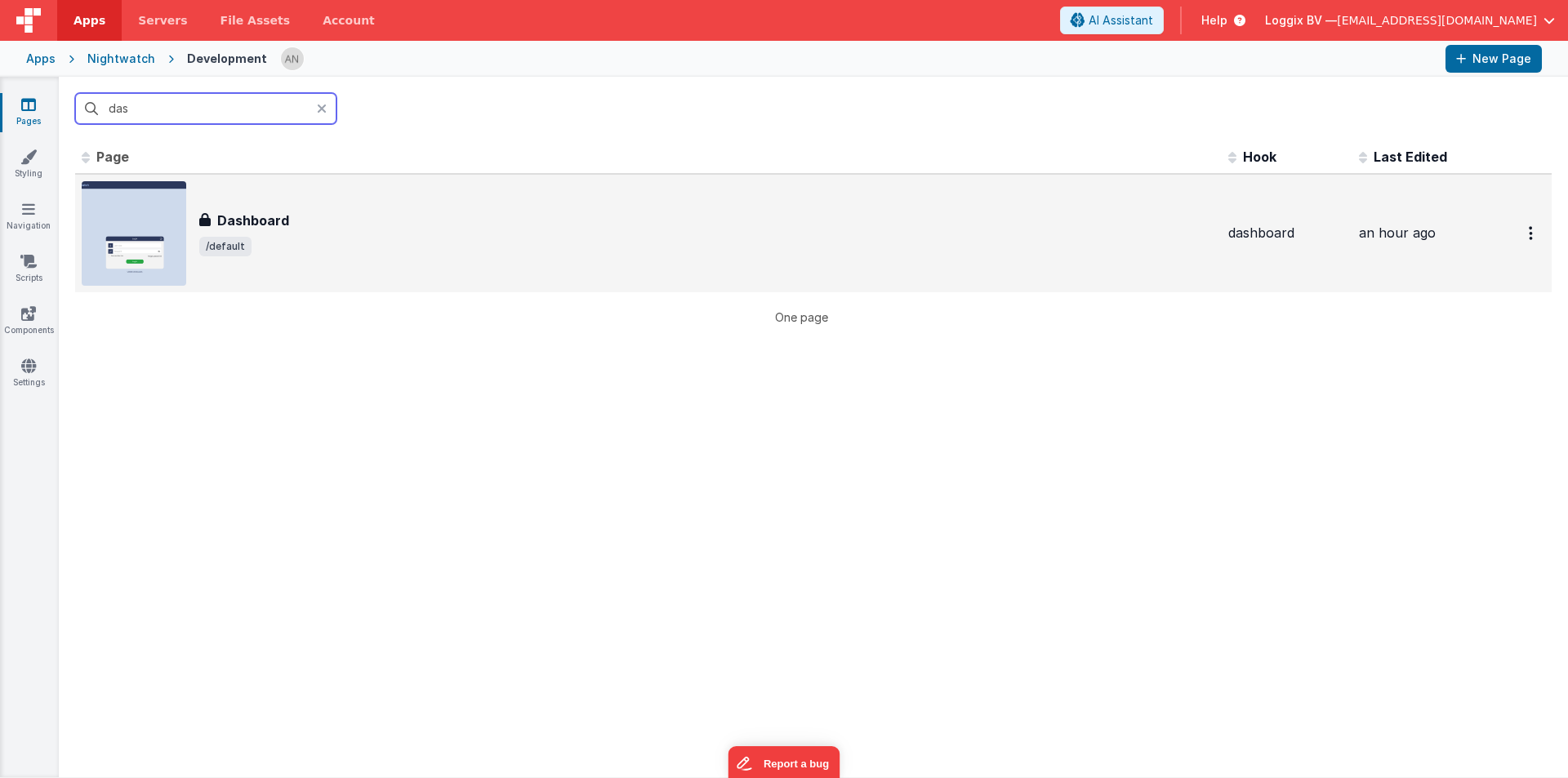
type input "das"
click at [198, 232] on div "Dashboard Dashboard /default" at bounding box center [648, 234] width 1133 height 104
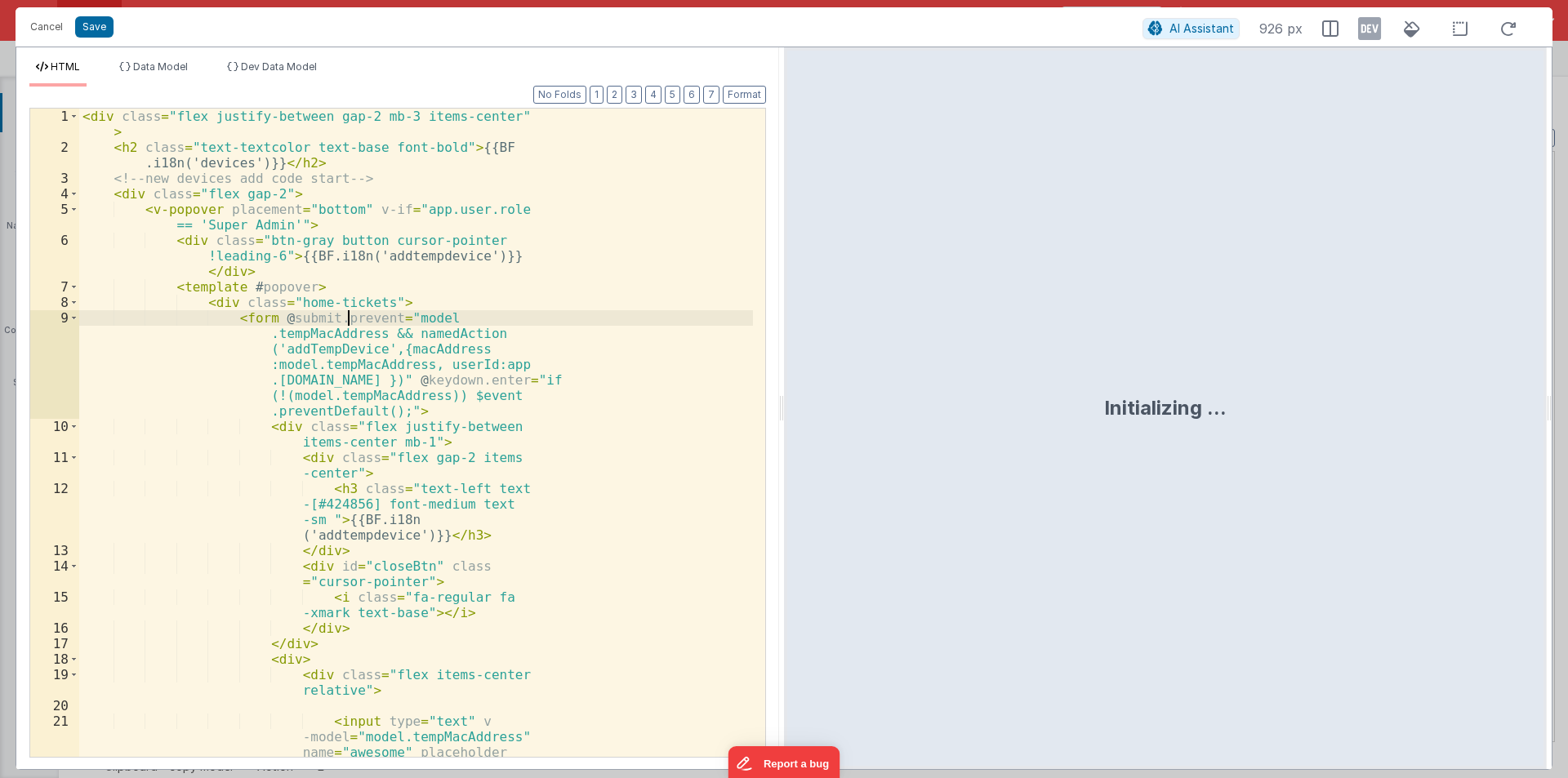
scroll to position [554, 0]
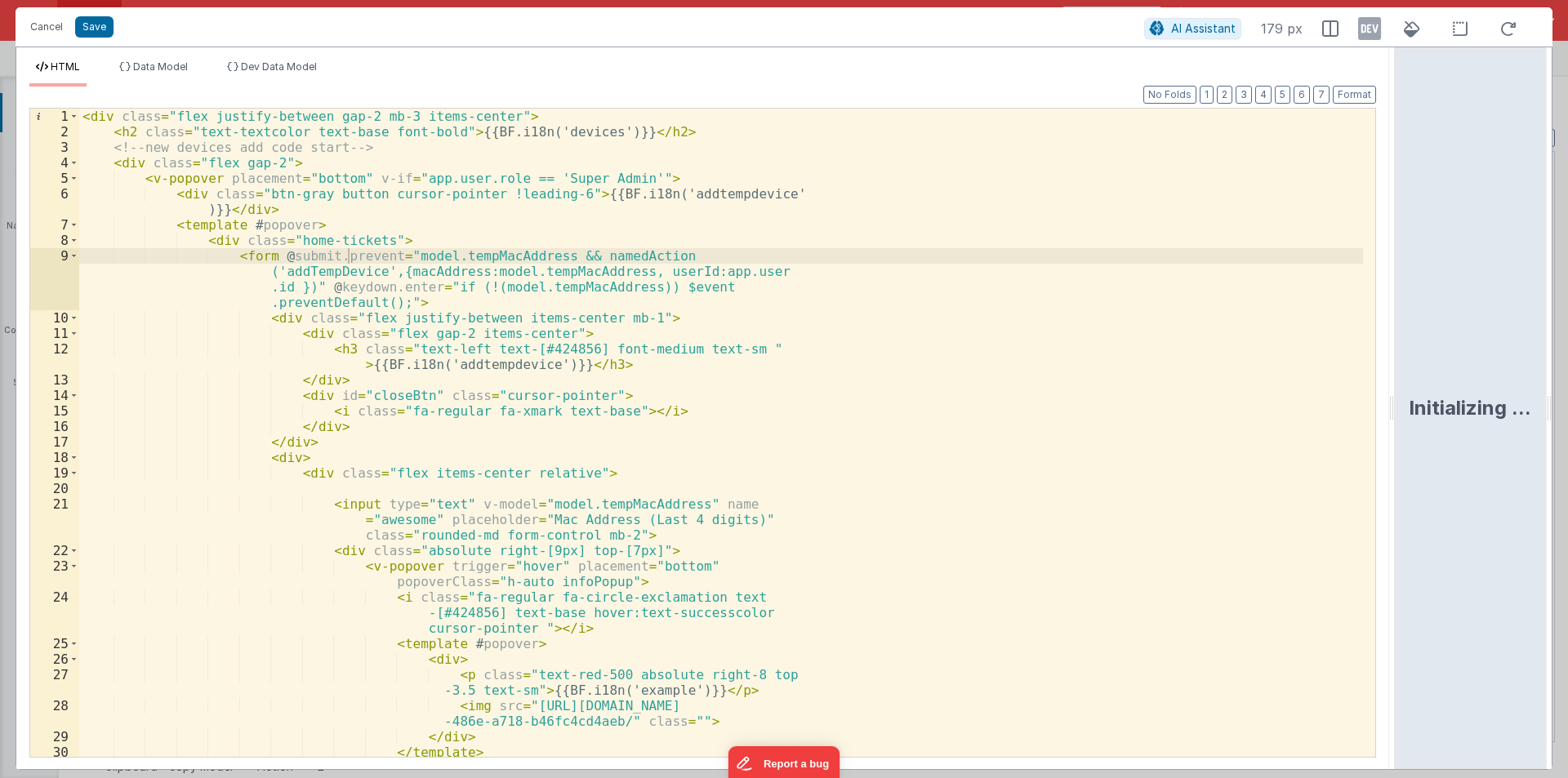
drag, startPoint x: 783, startPoint y: 402, endPoint x: 1567, endPoint y: 428, distance: 784.4
click at [1567, 428] on html "Cancel Save AI Assistant 179 px HTML Data Model Dev Data Model Format 7 6 5 4 3…" at bounding box center [784, 389] width 1568 height 778
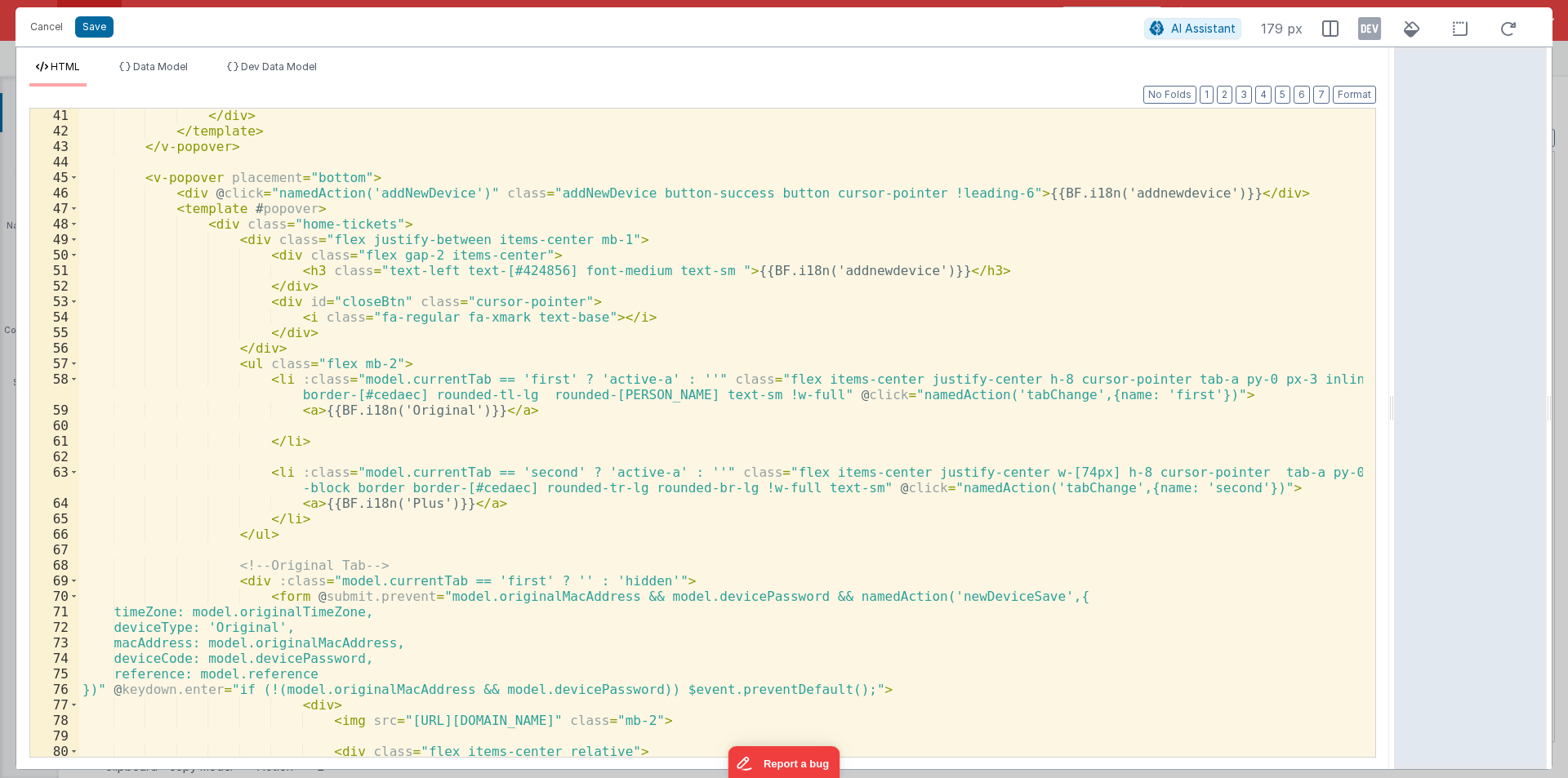
scroll to position [784, 0]
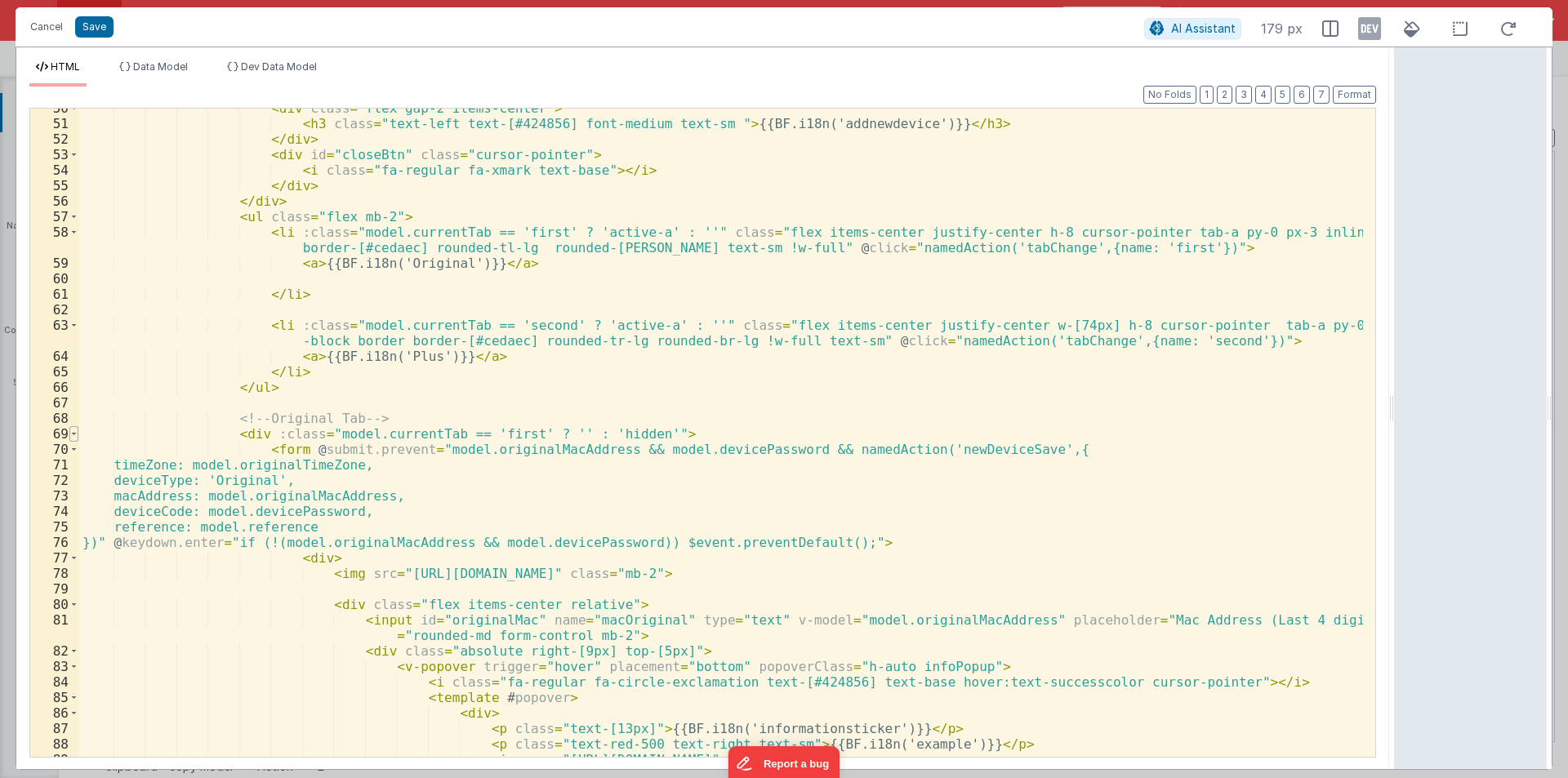
click at [78, 429] on span at bounding box center [73, 434] width 9 height 15
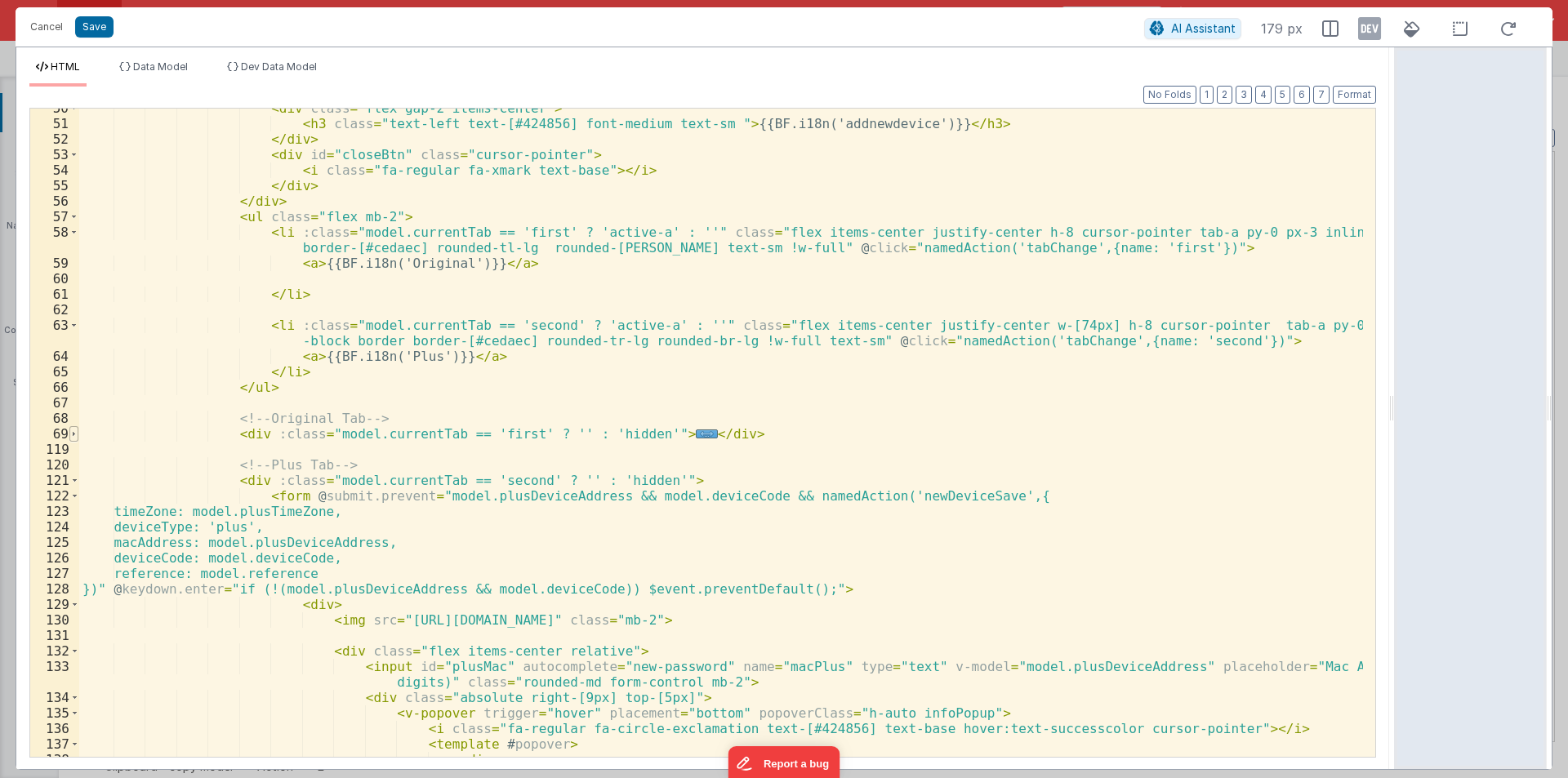
click at [78, 429] on span at bounding box center [73, 434] width 9 height 15
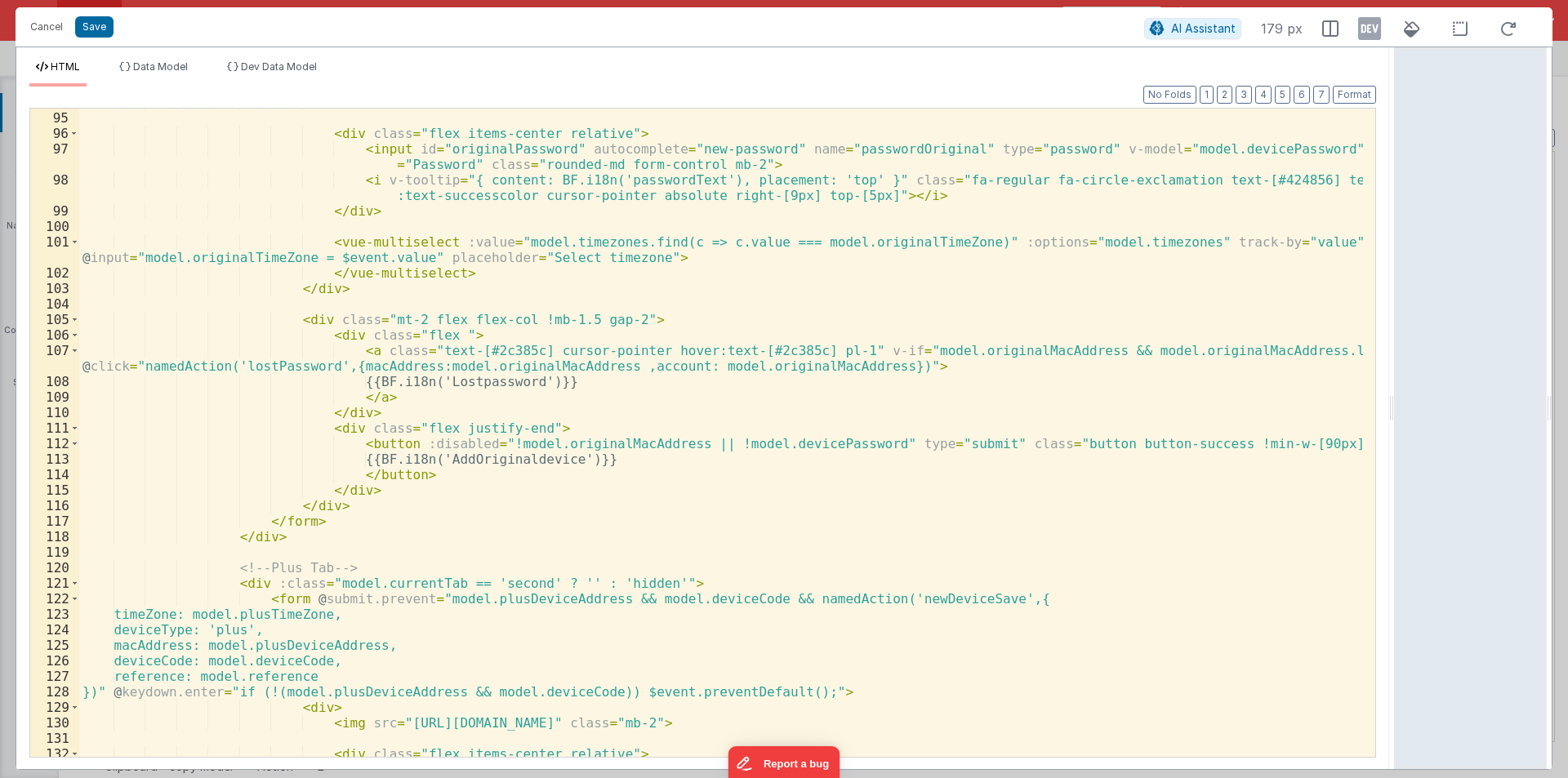
scroll to position [1568, 0]
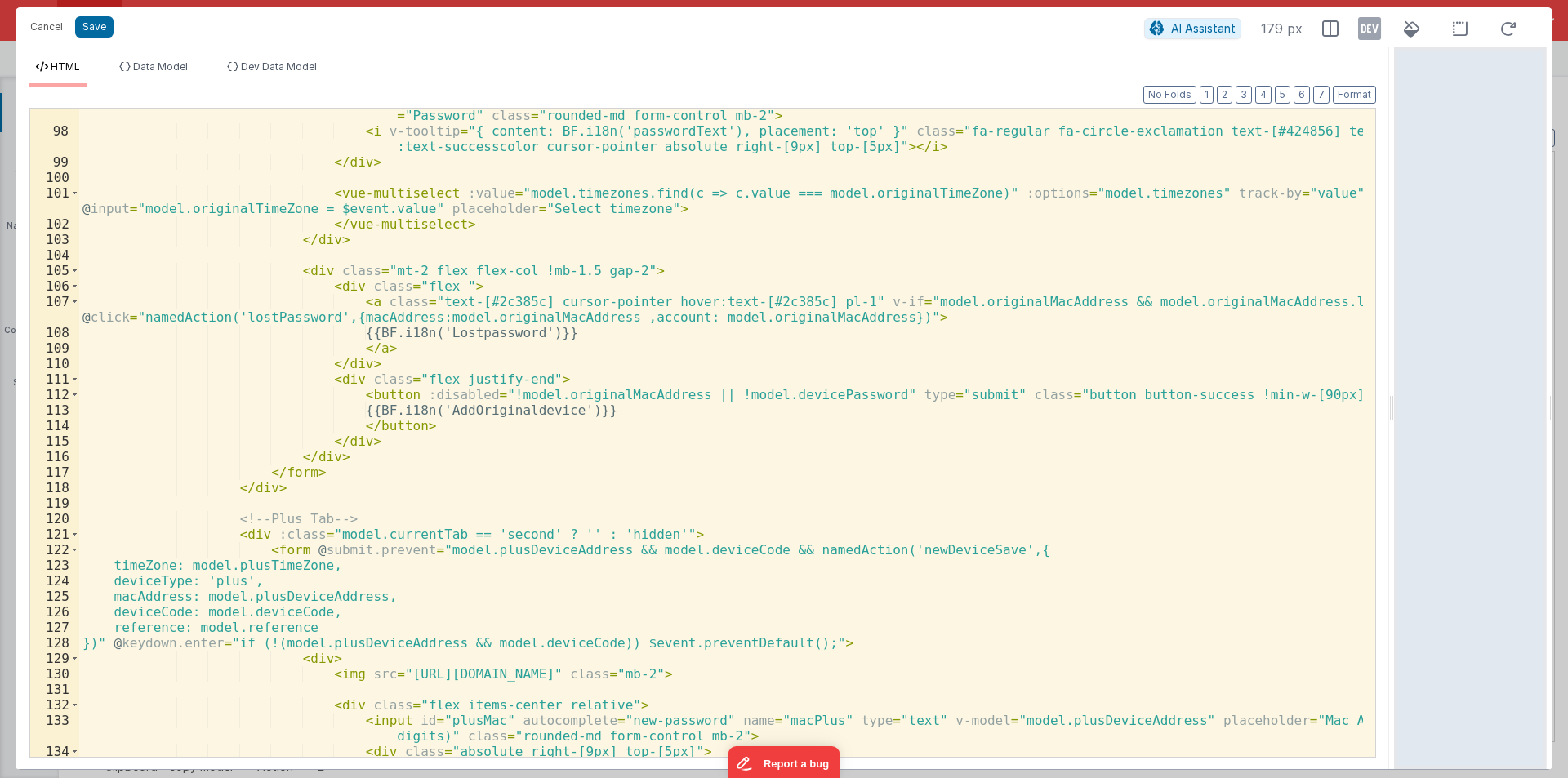
click at [622, 412] on div "< input id = "originalPassword" autocomplete = "new-password" name = "passwordO…" at bounding box center [720, 440] width 1283 height 695
click at [1351, 387] on div "< input id = "originalPassword" autocomplete = "new-password" name = "passwordO…" at bounding box center [720, 440] width 1283 height 695
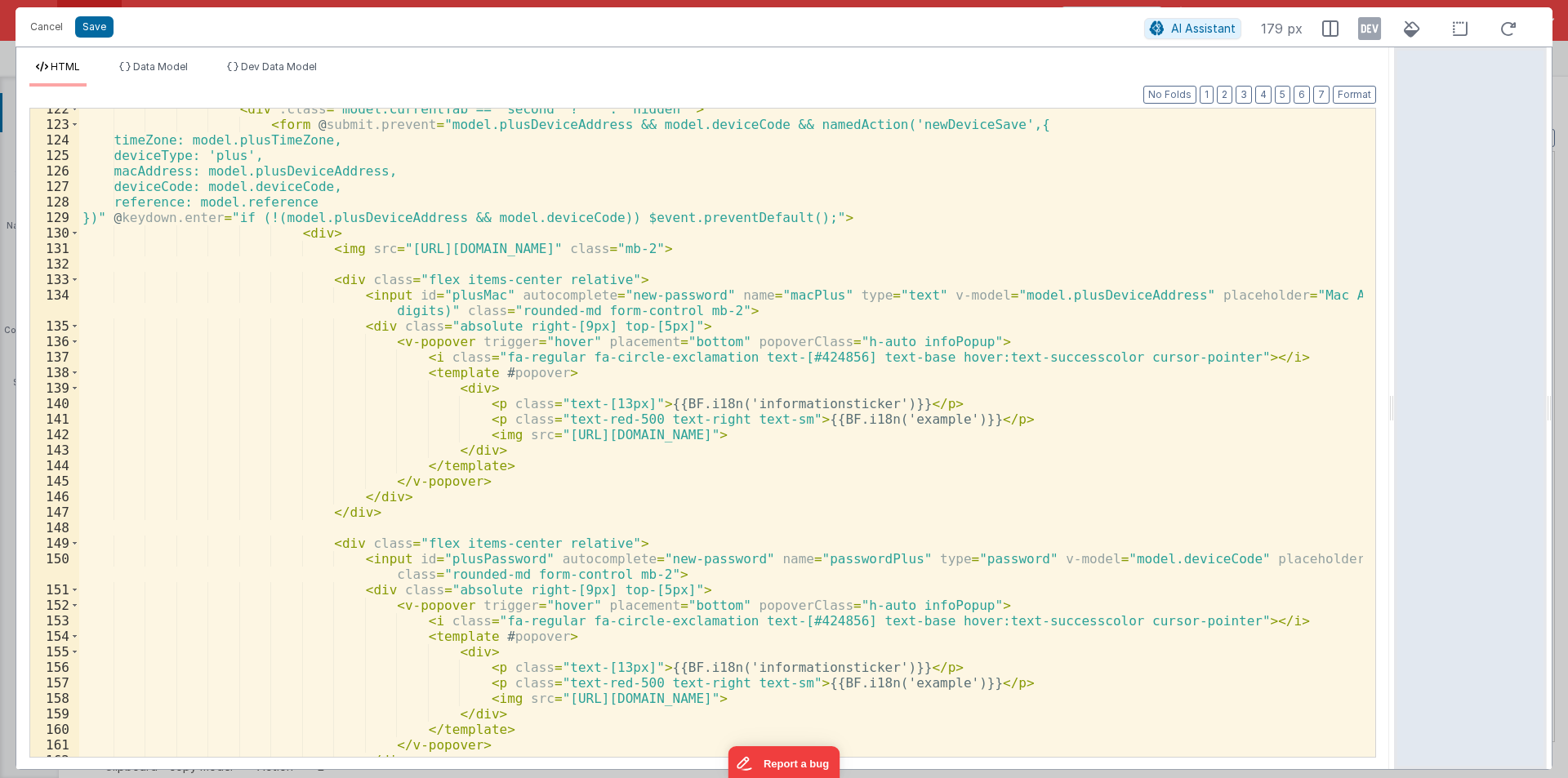
scroll to position [2352, 0]
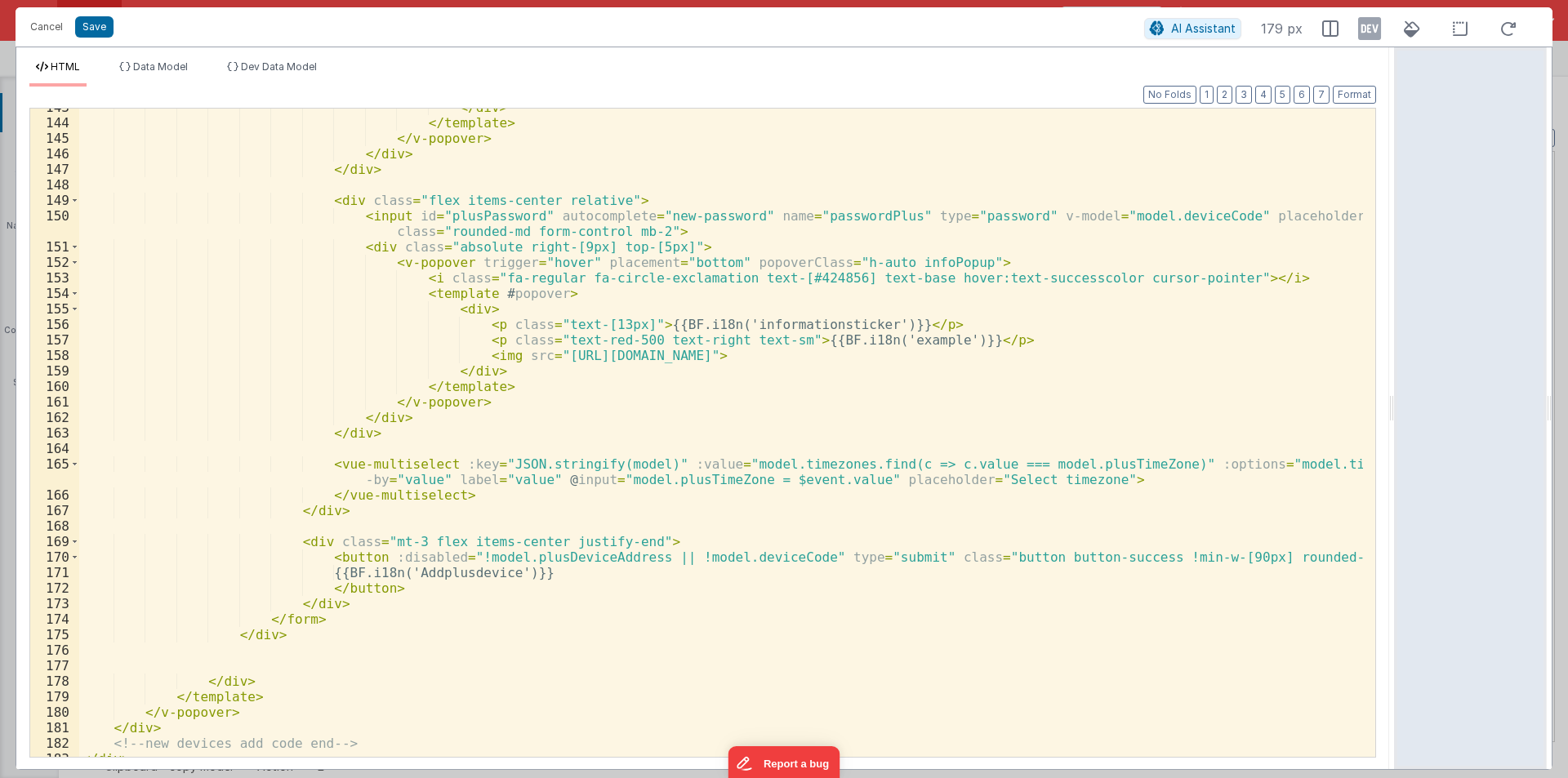
click at [1348, 556] on div "</ div > </ template > </ v-popover > </ div > </ div > < div class = "flex ite…" at bounding box center [720, 439] width 1283 height 679
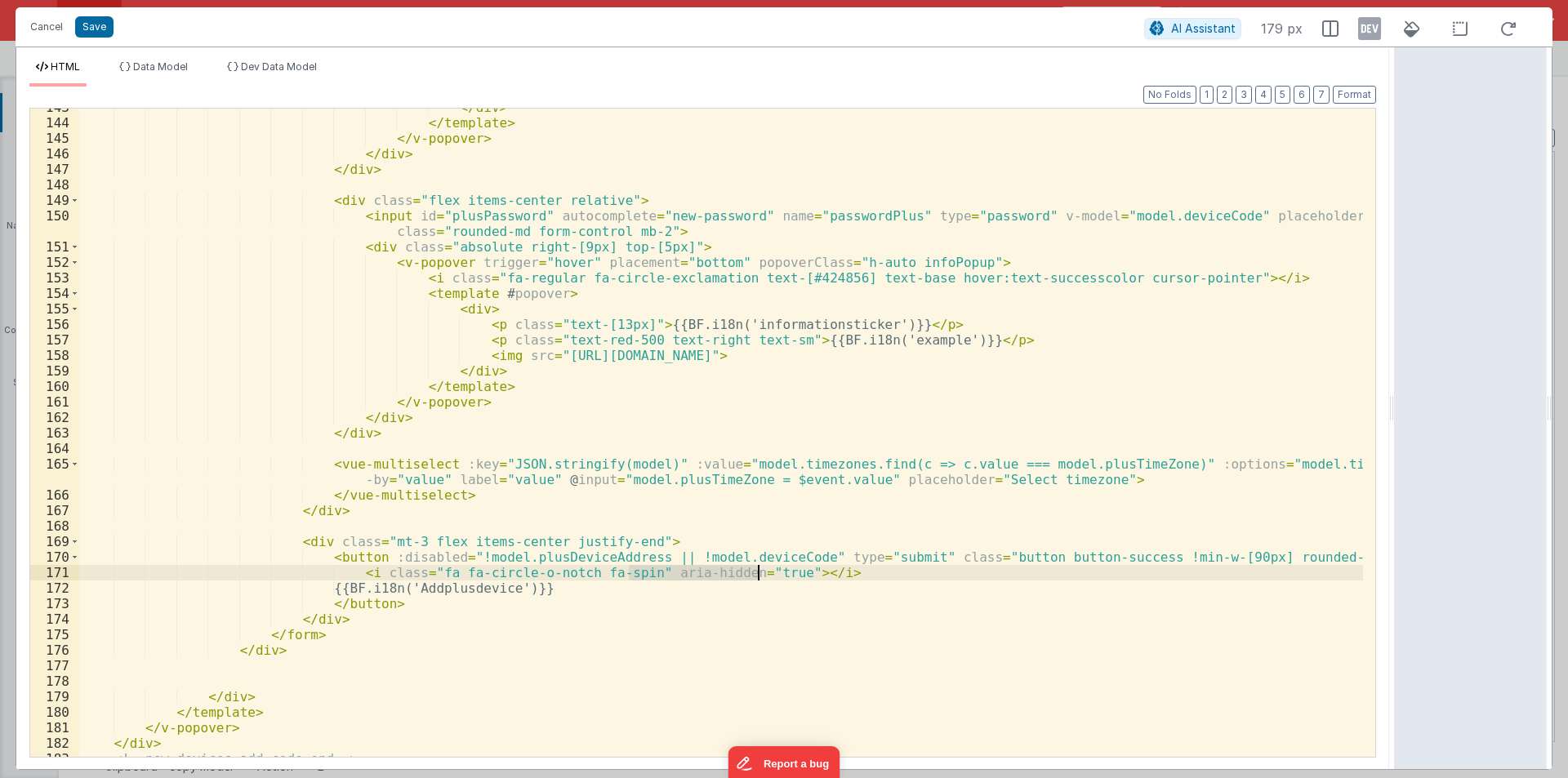
drag, startPoint x: 631, startPoint y: 578, endPoint x: 758, endPoint y: 575, distance: 127.0
click at [758, 575] on div "</ div > </ template > </ v-popover > </ div > </ div > < div class = "flex ite…" at bounding box center [720, 439] width 1283 height 679
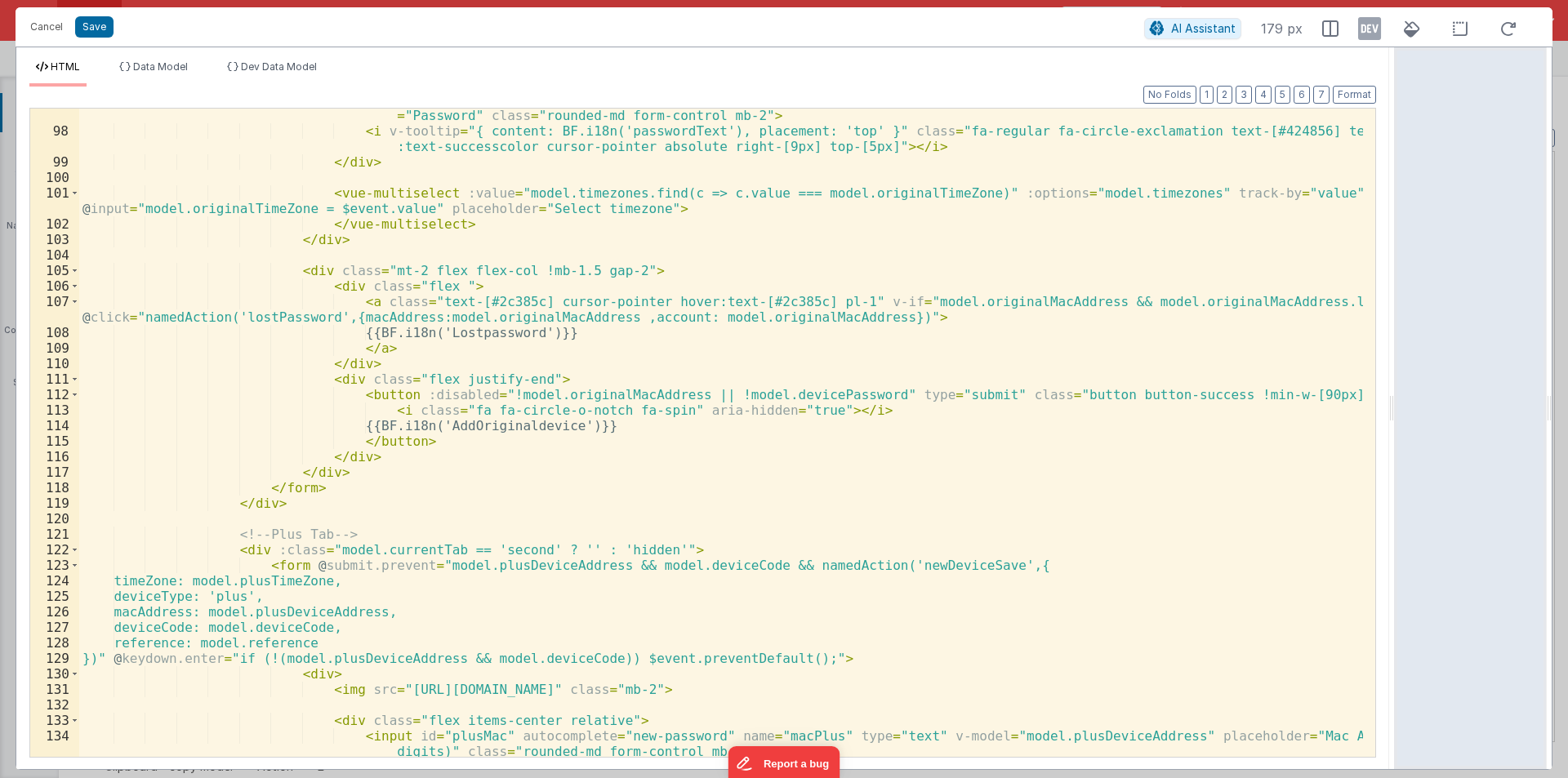
scroll to position [1568, 0]
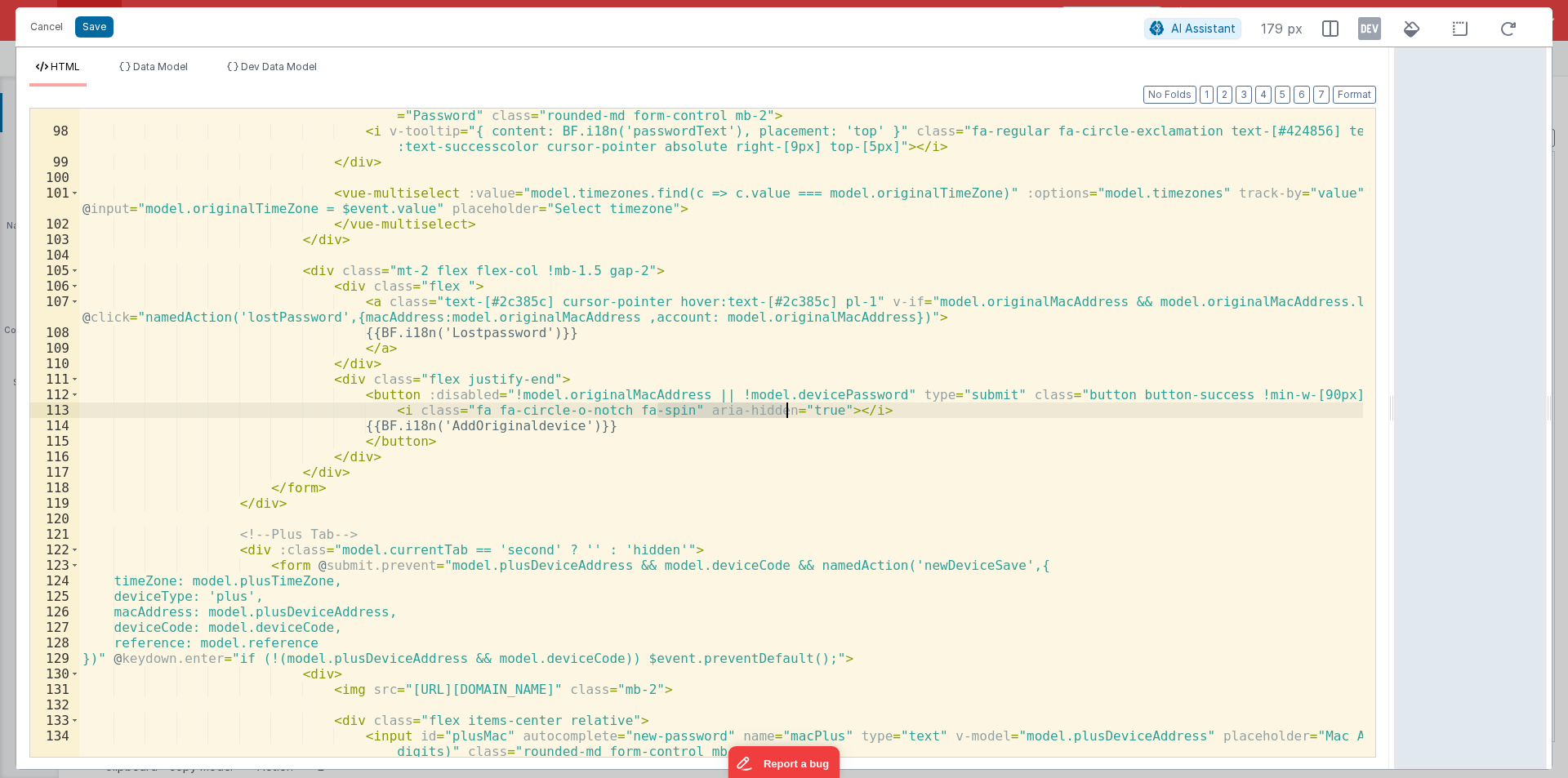
drag, startPoint x: 660, startPoint y: 412, endPoint x: 785, endPoint y: 413, distance: 125.0
click at [785, 413] on div "< input id = "originalPassword" autocomplete = "new-password" name = "passwordO…" at bounding box center [720, 440] width 1283 height 695
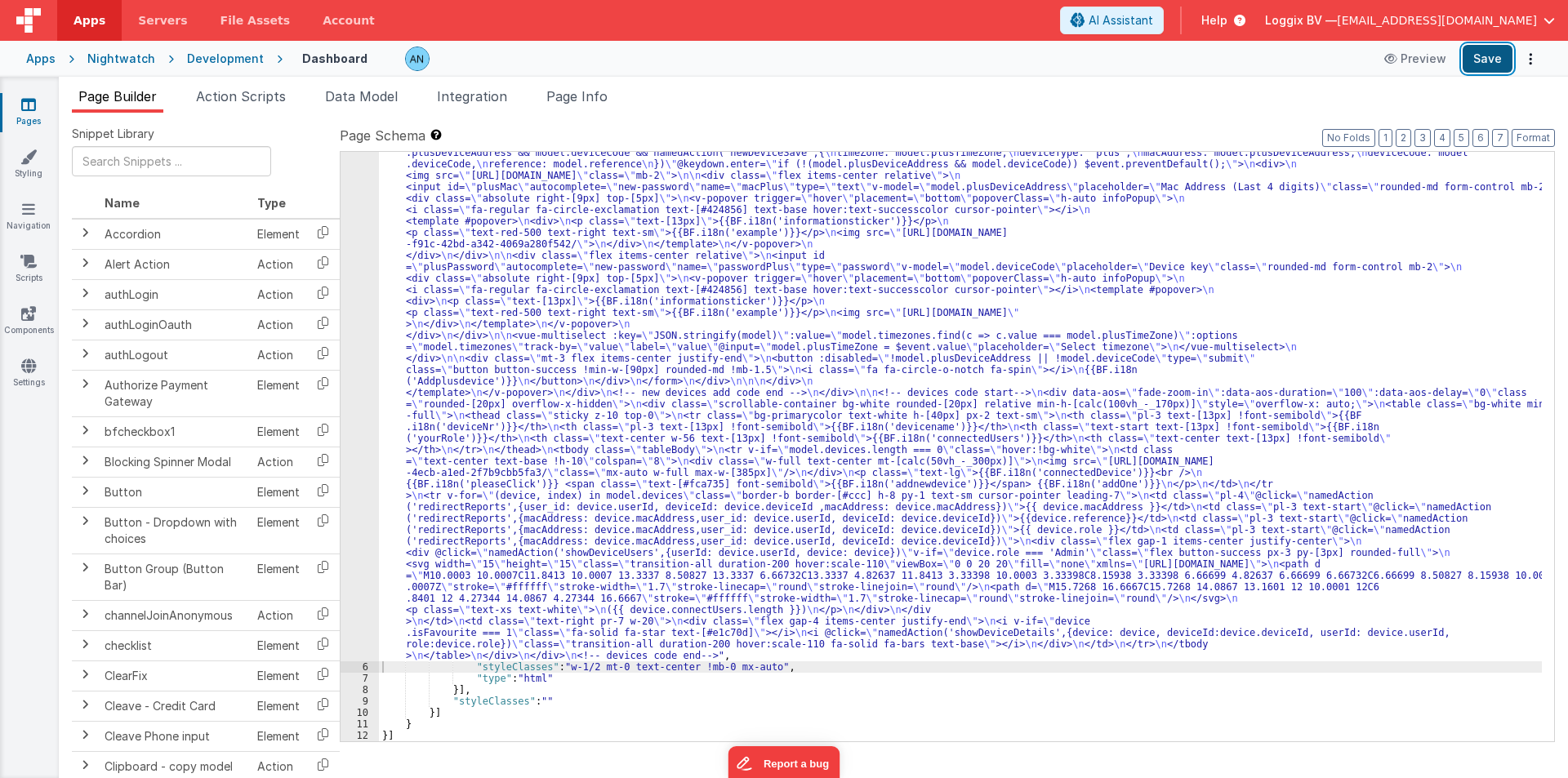
click at [1483, 61] on button "Save" at bounding box center [1487, 58] width 49 height 28
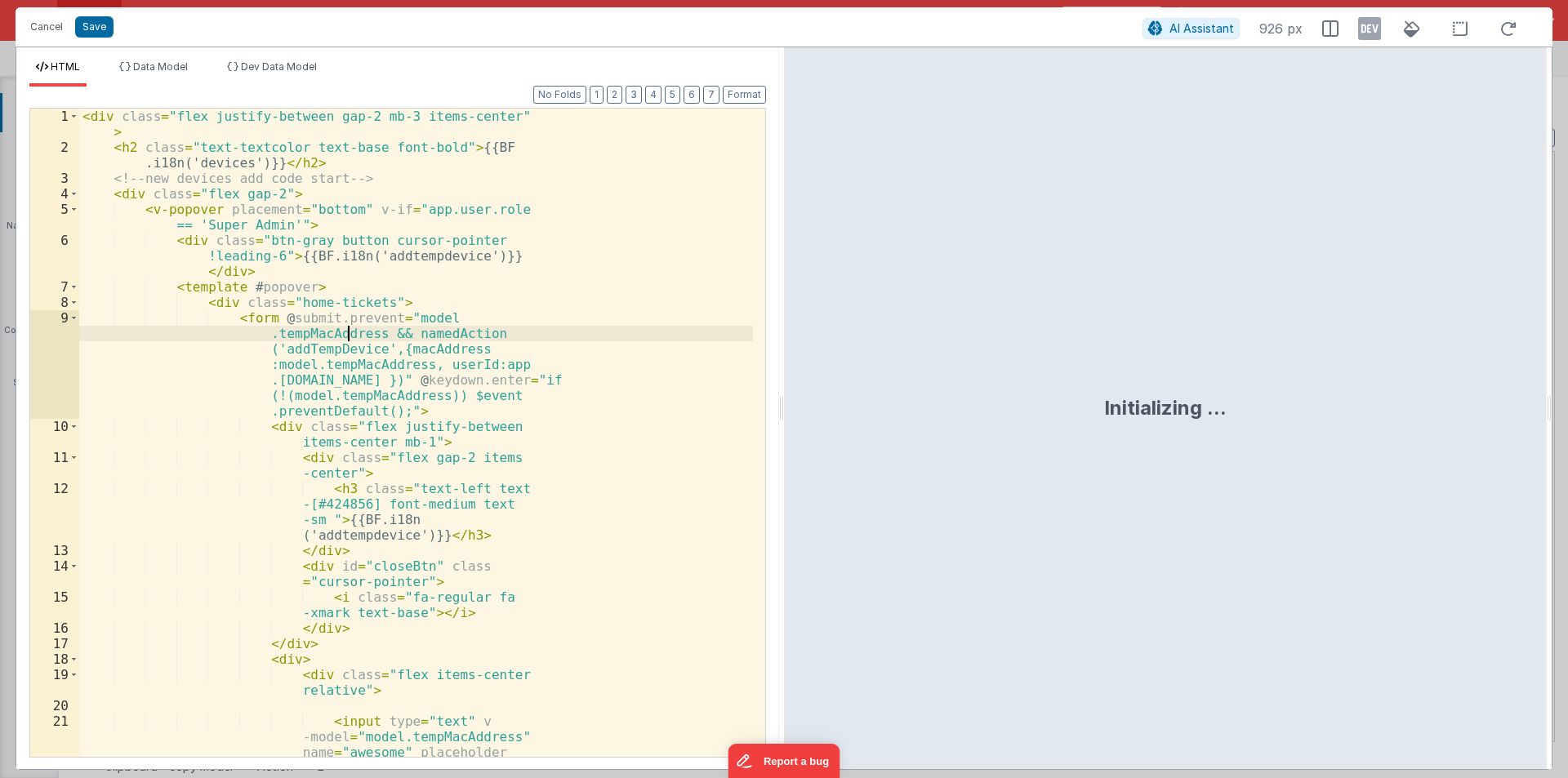
scroll to position [565, 0]
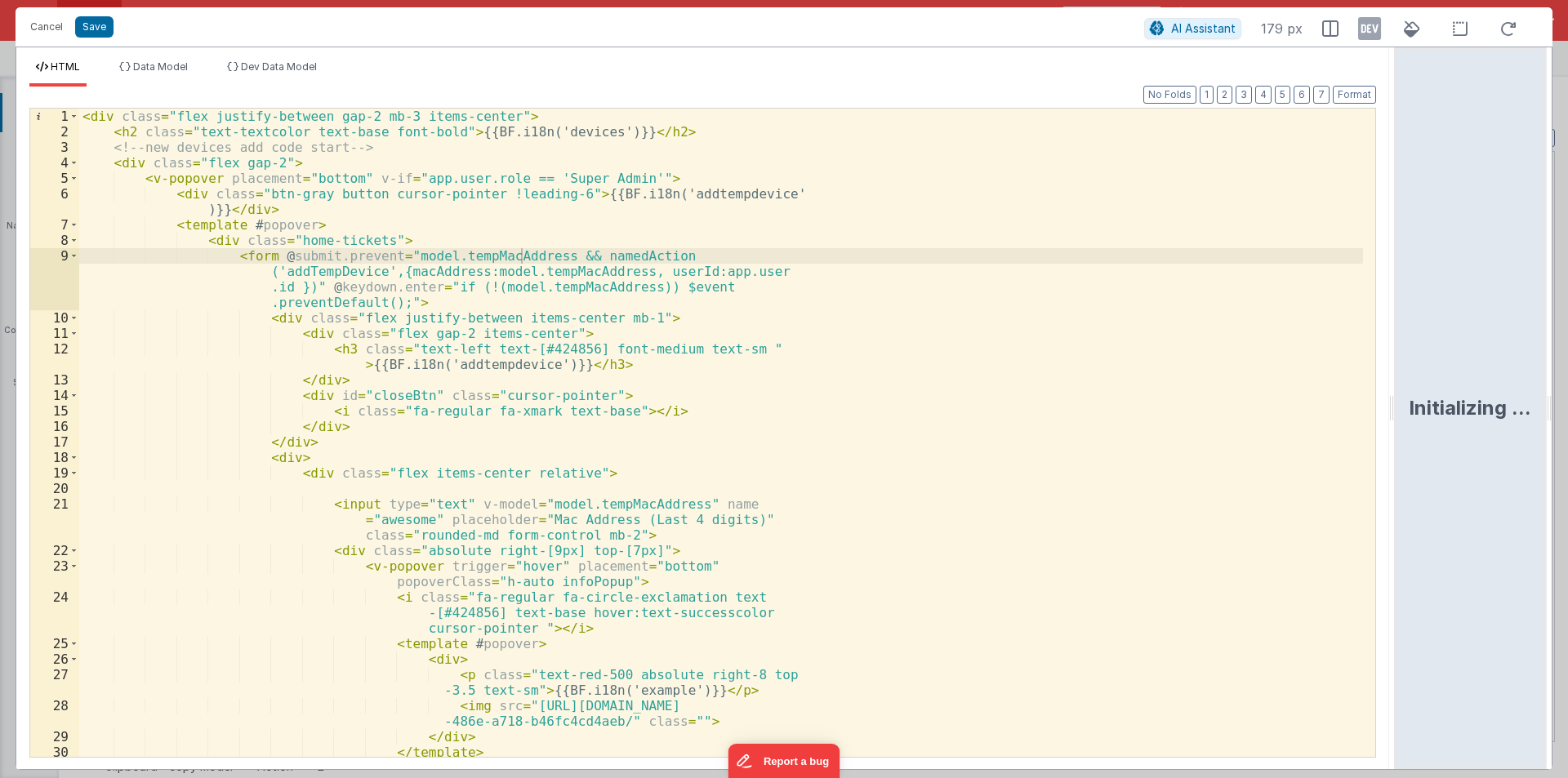
drag, startPoint x: 783, startPoint y: 398, endPoint x: 1567, endPoint y: 386, distance: 784.1
click at [1567, 386] on html "Cancel Save AI Assistant 179 px HTML Data Model Dev Data Model Format 7 6 5 4 3…" at bounding box center [784, 389] width 1568 height 778
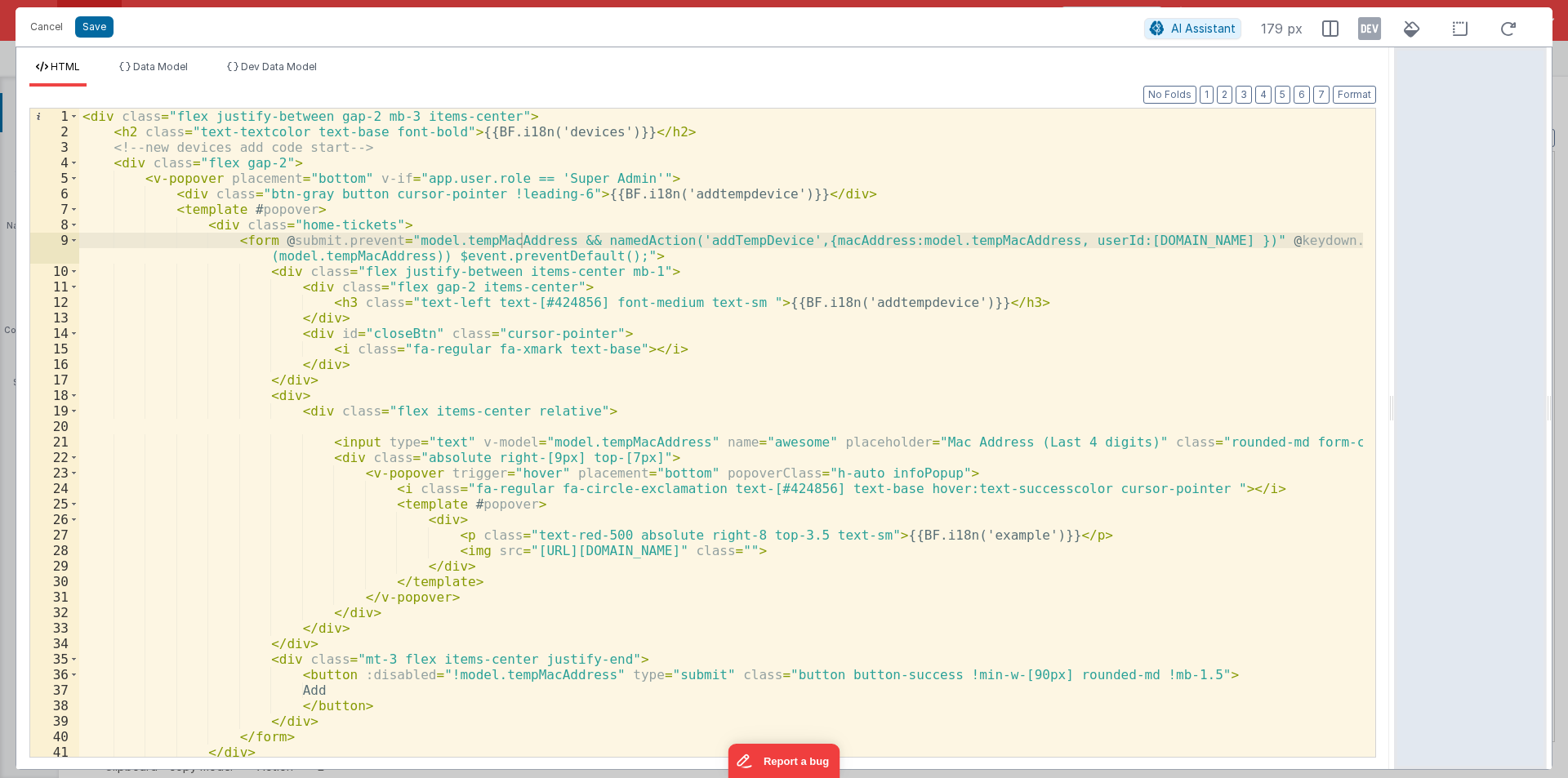
click at [346, 155] on div "< div class = "flex justify-between gap-2 mb-3 items-center" > < h2 class = "te…" at bounding box center [720, 447] width 1283 height 679
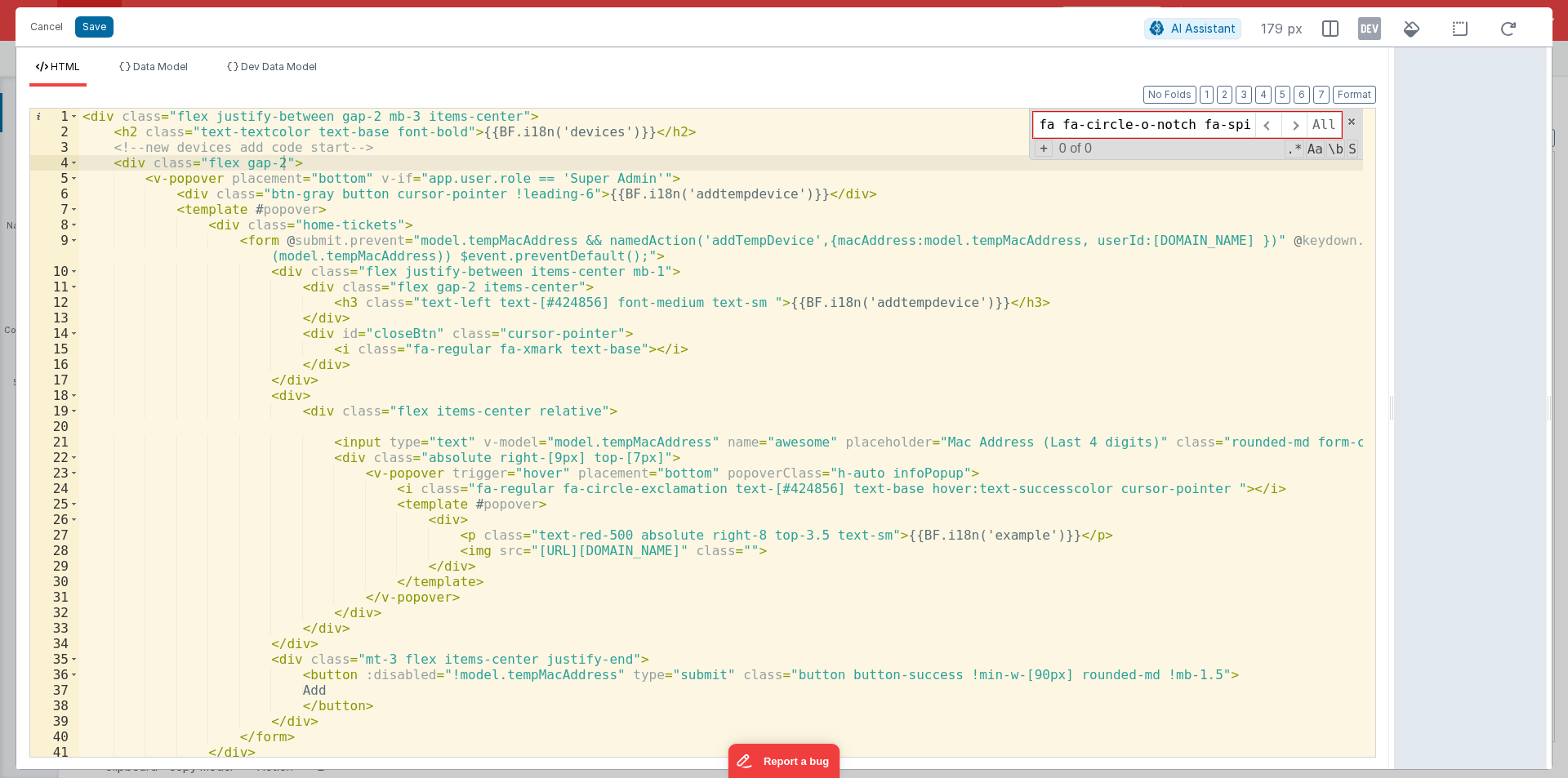
scroll to position [1553, 0]
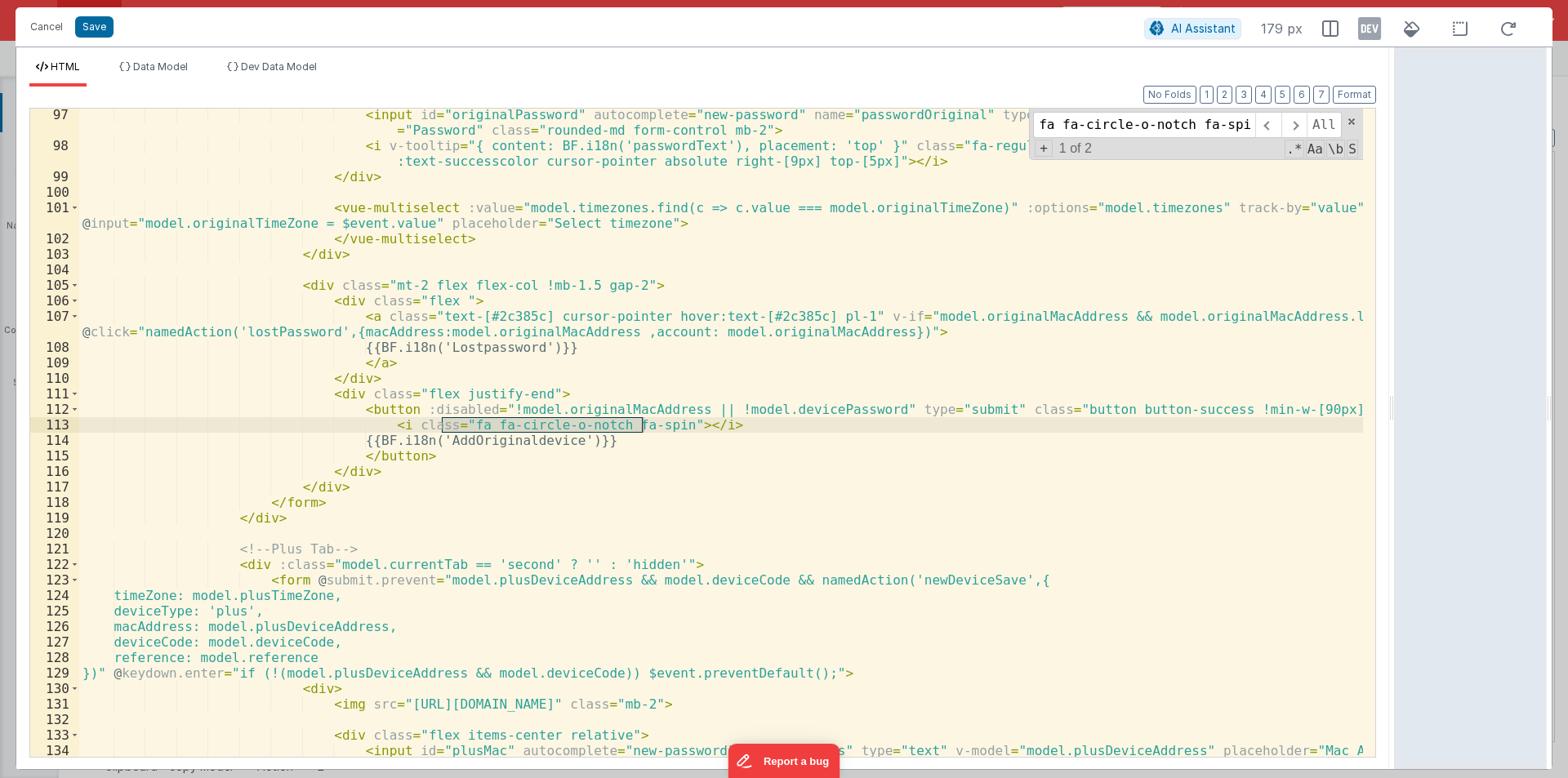
type input "fa fa-circle-o-notch fa-spin"
click at [628, 475] on div "< input id = "originalPassword" autocomplete = "new-password" name = "passwordO…" at bounding box center [720, 463] width 1283 height 711
click at [643, 426] on div "< input id = "originalPassword" autocomplete = "new-password" name = "passwordO…" at bounding box center [720, 463] width 1283 height 711
click at [1162, 123] on input "fa fa-circle-o-notch fa-spin" at bounding box center [1143, 125] width 222 height 27
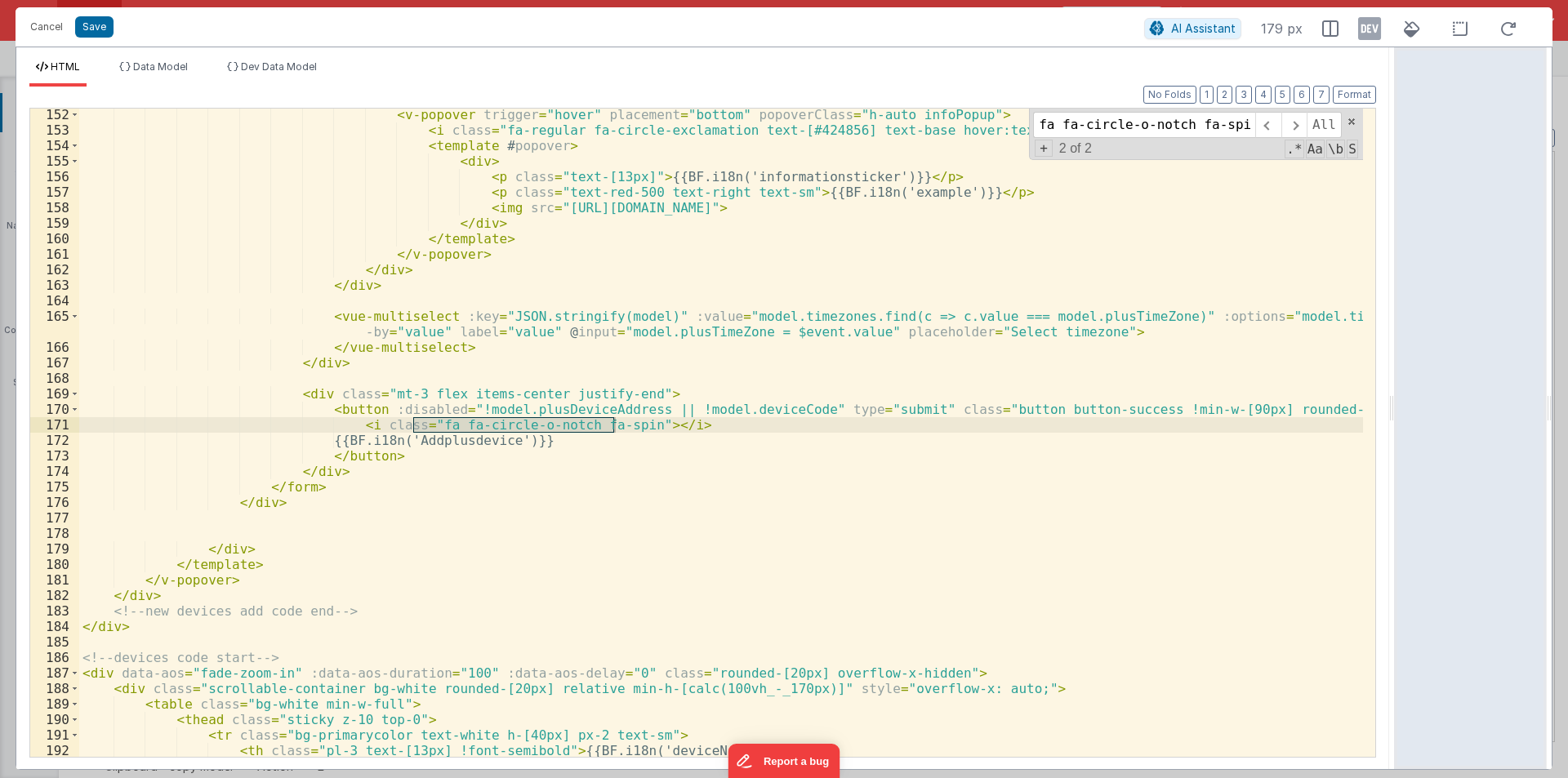
click at [614, 425] on div "< v-popover trigger = "hover" placement = "bottom" popoverClass = "h-auto infoP…" at bounding box center [720, 432] width 1283 height 649
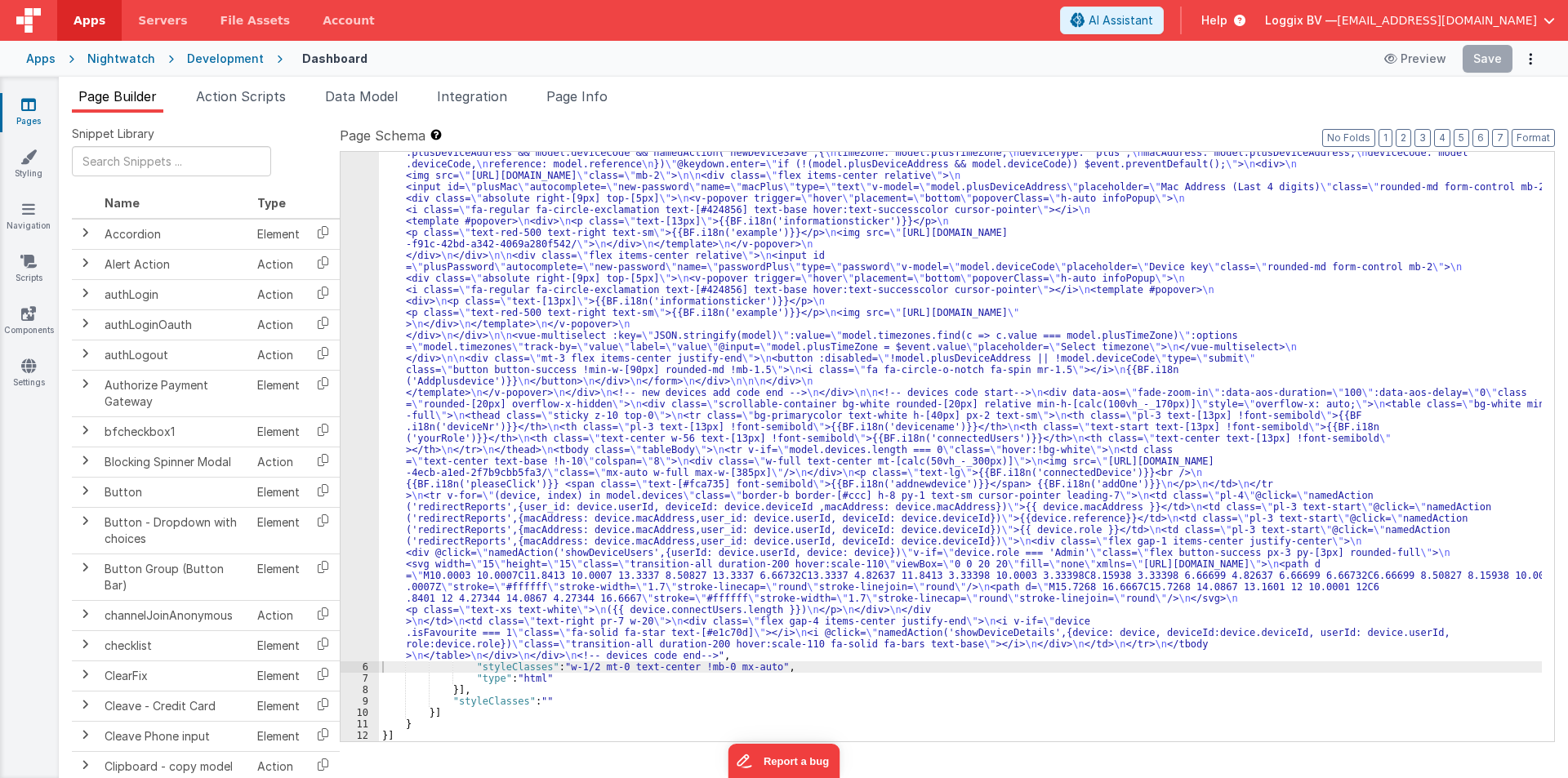
scroll to position [554, 0]
click at [1495, 55] on button "Save" at bounding box center [1487, 58] width 49 height 28
click at [1545, 135] on button "Format" at bounding box center [1533, 138] width 44 height 18
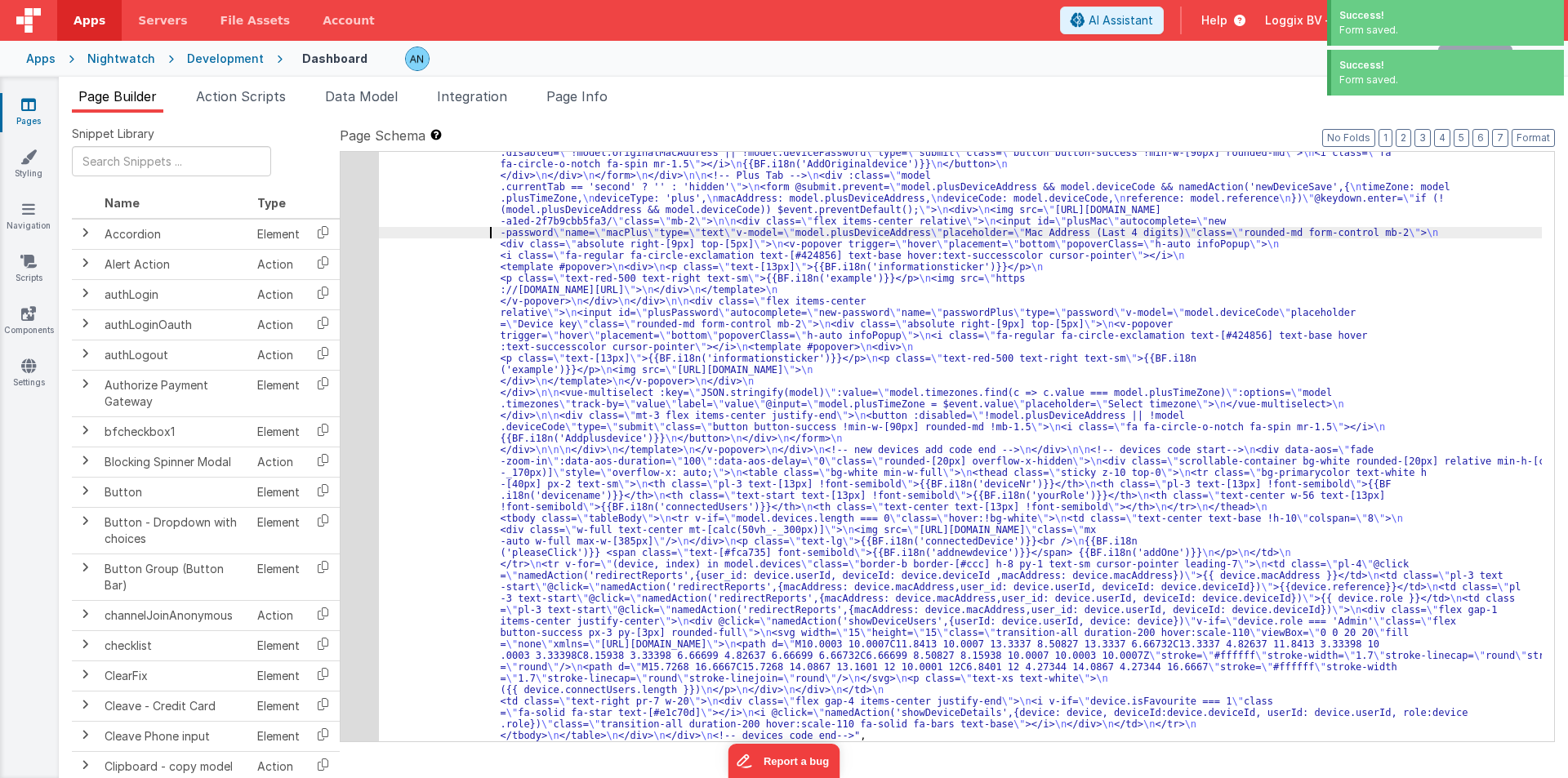
click at [481, 231] on div ""html" : "<div class= \" flex justify-between gap-2 mb-3 items-center \" > \n <…" at bounding box center [960, 493] width 1162 height 1698
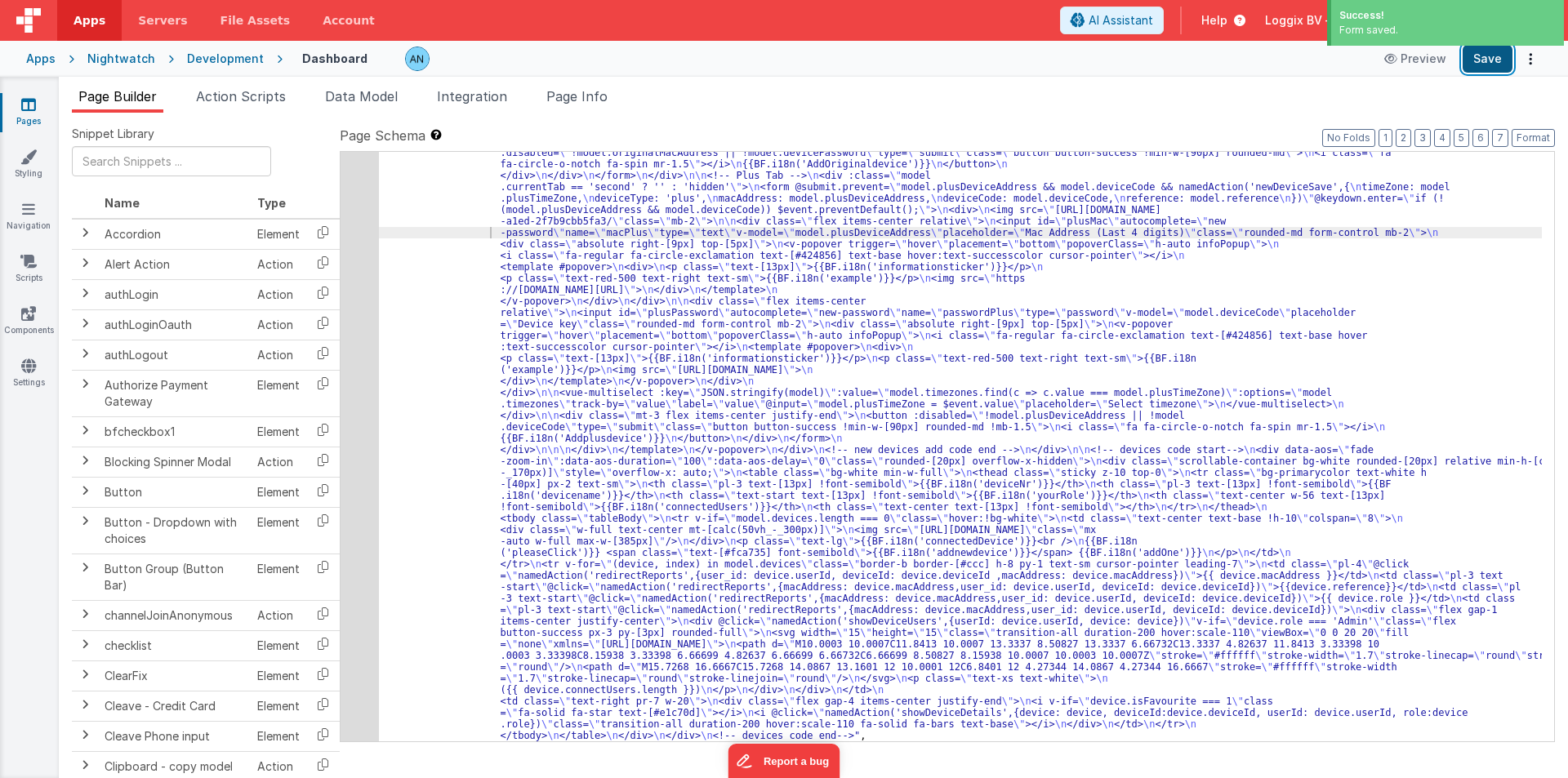
click at [1490, 57] on button "Save" at bounding box center [1487, 58] width 49 height 28
click at [1550, 130] on button "Format" at bounding box center [1533, 138] width 44 height 18
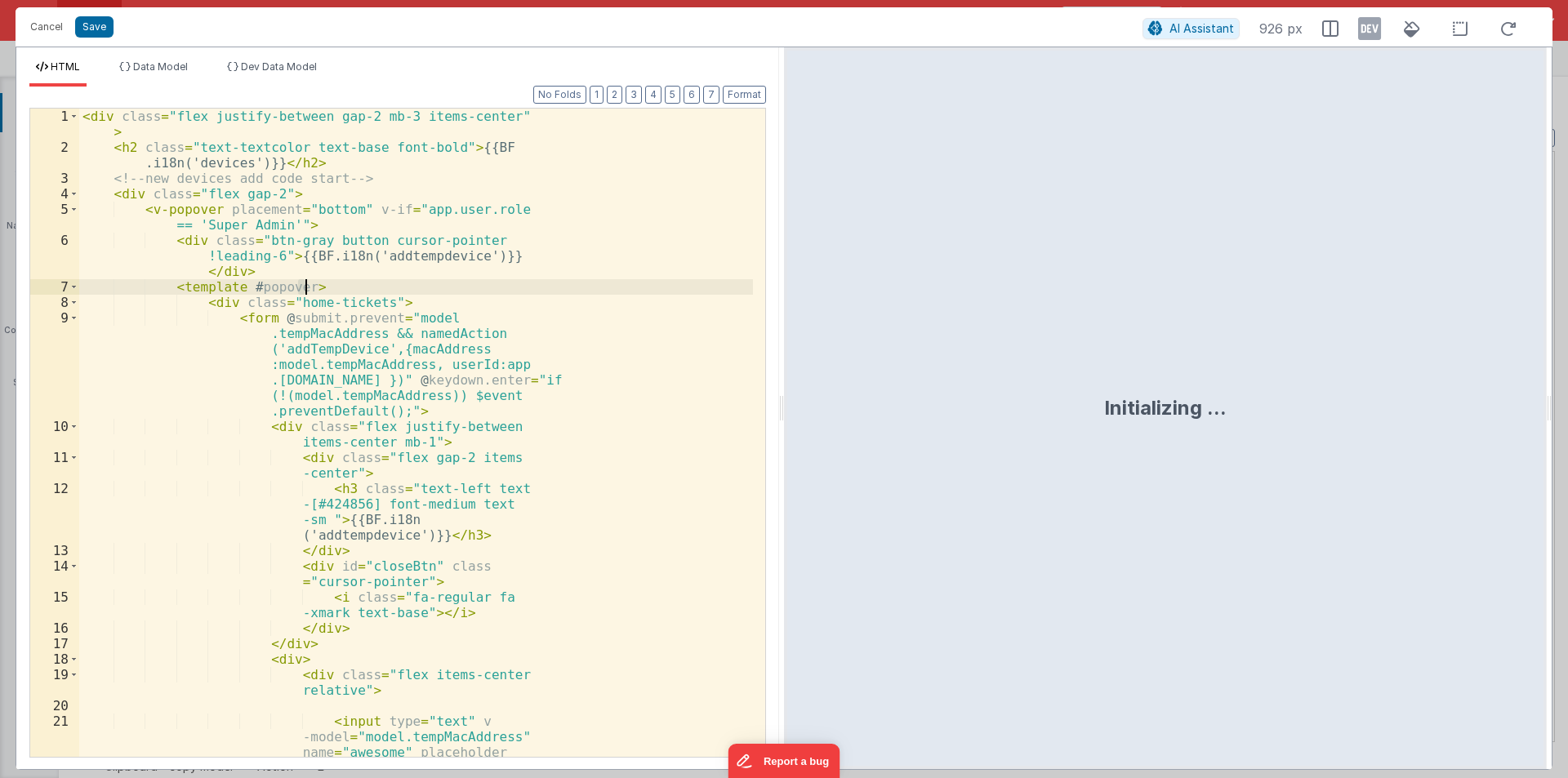
scroll to position [565, 0]
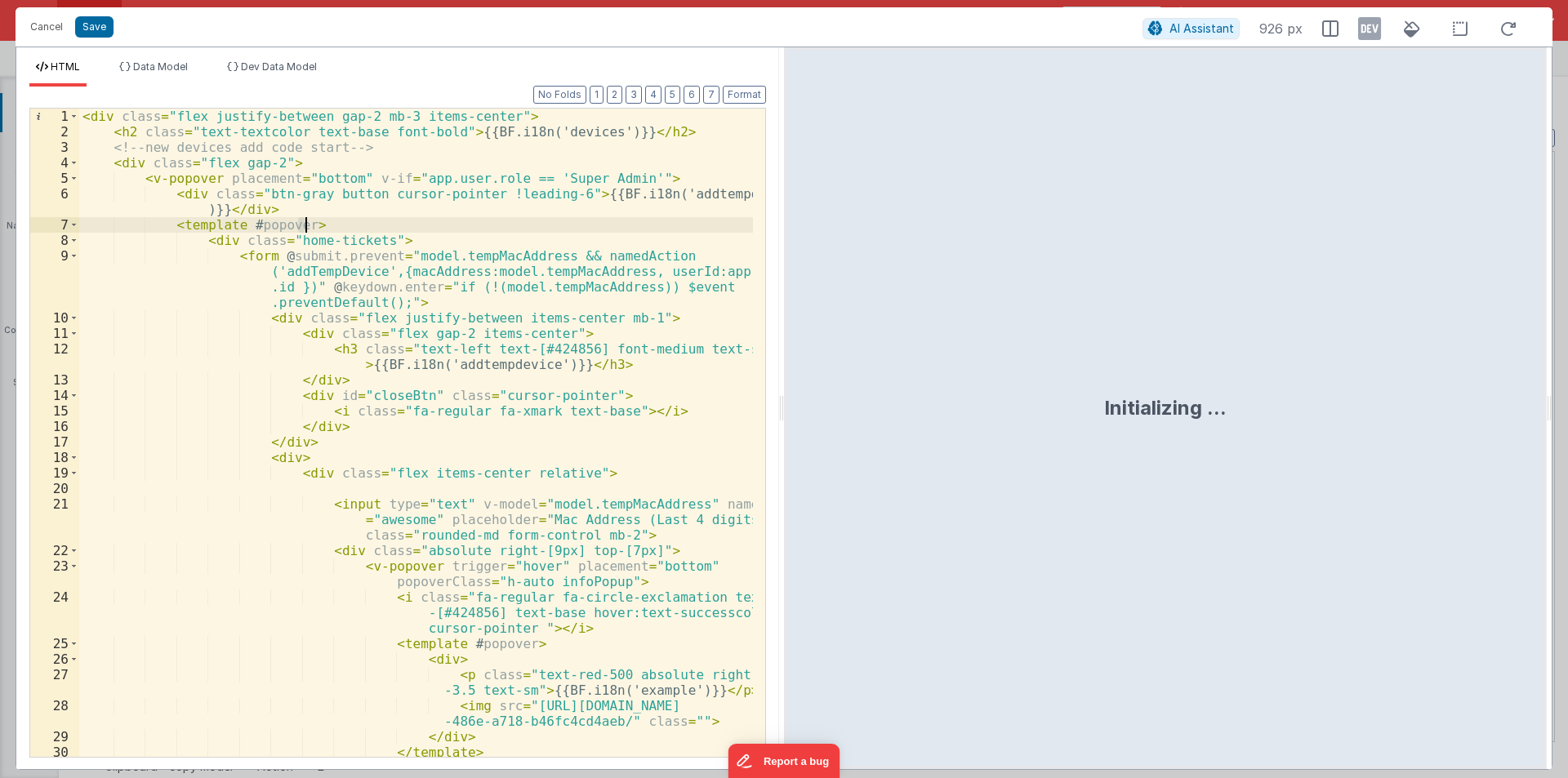
drag, startPoint x: 783, startPoint y: 404, endPoint x: 1489, endPoint y: 411, distance: 706.0
click at [1567, 404] on html "Cancel Save AI Assistant 926 px HTML Data Model Dev Data Model Format 7 6 5 4 3…" at bounding box center [784, 389] width 1568 height 778
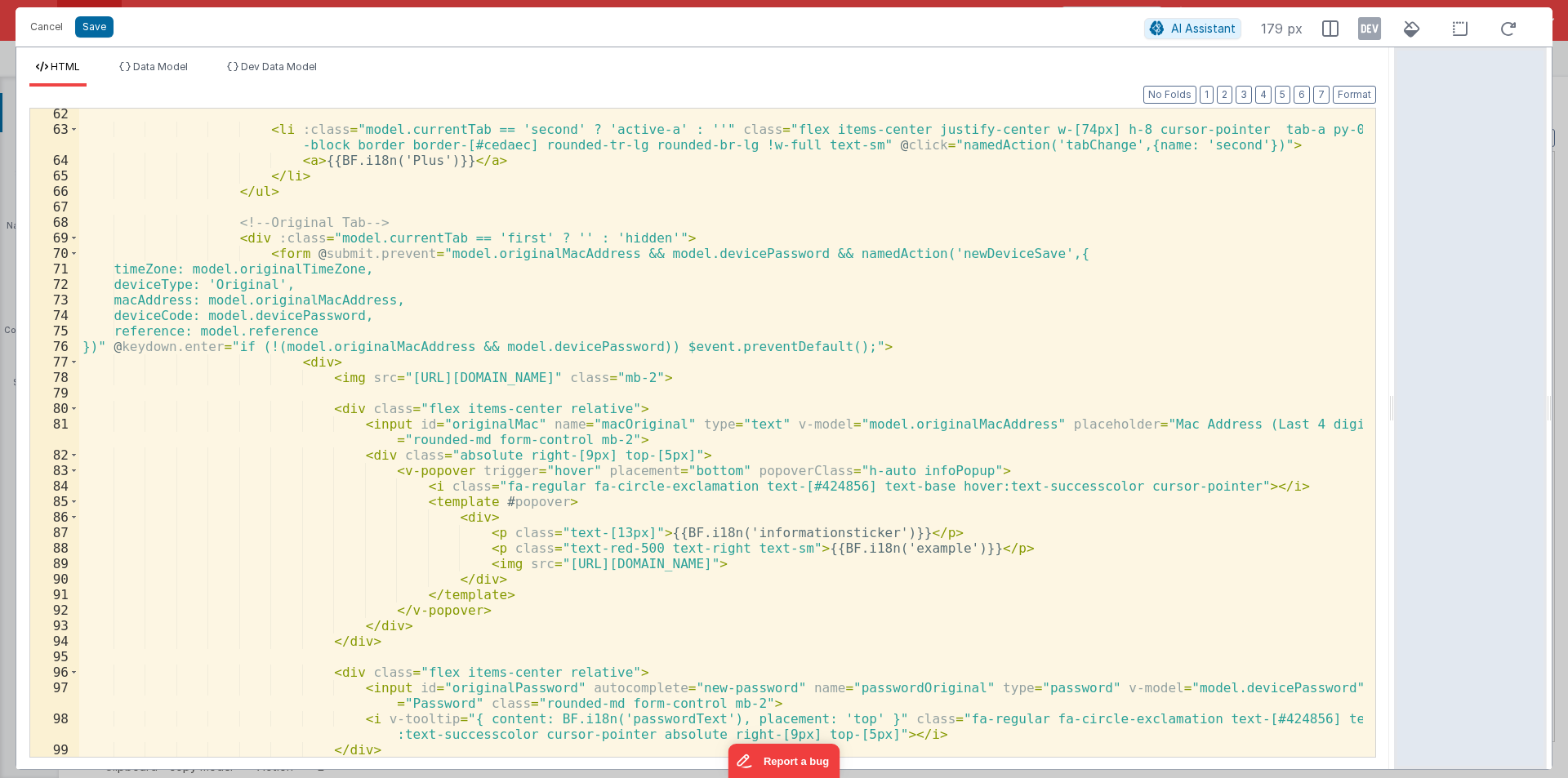
scroll to position [980, 0]
click at [952, 250] on div "< li :class = "model.currentTab == 'second' ? 'active-a' : ''" class = "flex it…" at bounding box center [720, 446] width 1283 height 679
click at [920, 256] on div "< li :class = "model.currentTab == 'second' ? 'active-a' : ''" class = "flex it…" at bounding box center [720, 446] width 1283 height 679
click at [919, 256] on div "< li :class = "model.currentTab == 'second' ? 'active-a' : ''" class = "flex it…" at bounding box center [720, 446] width 1283 height 679
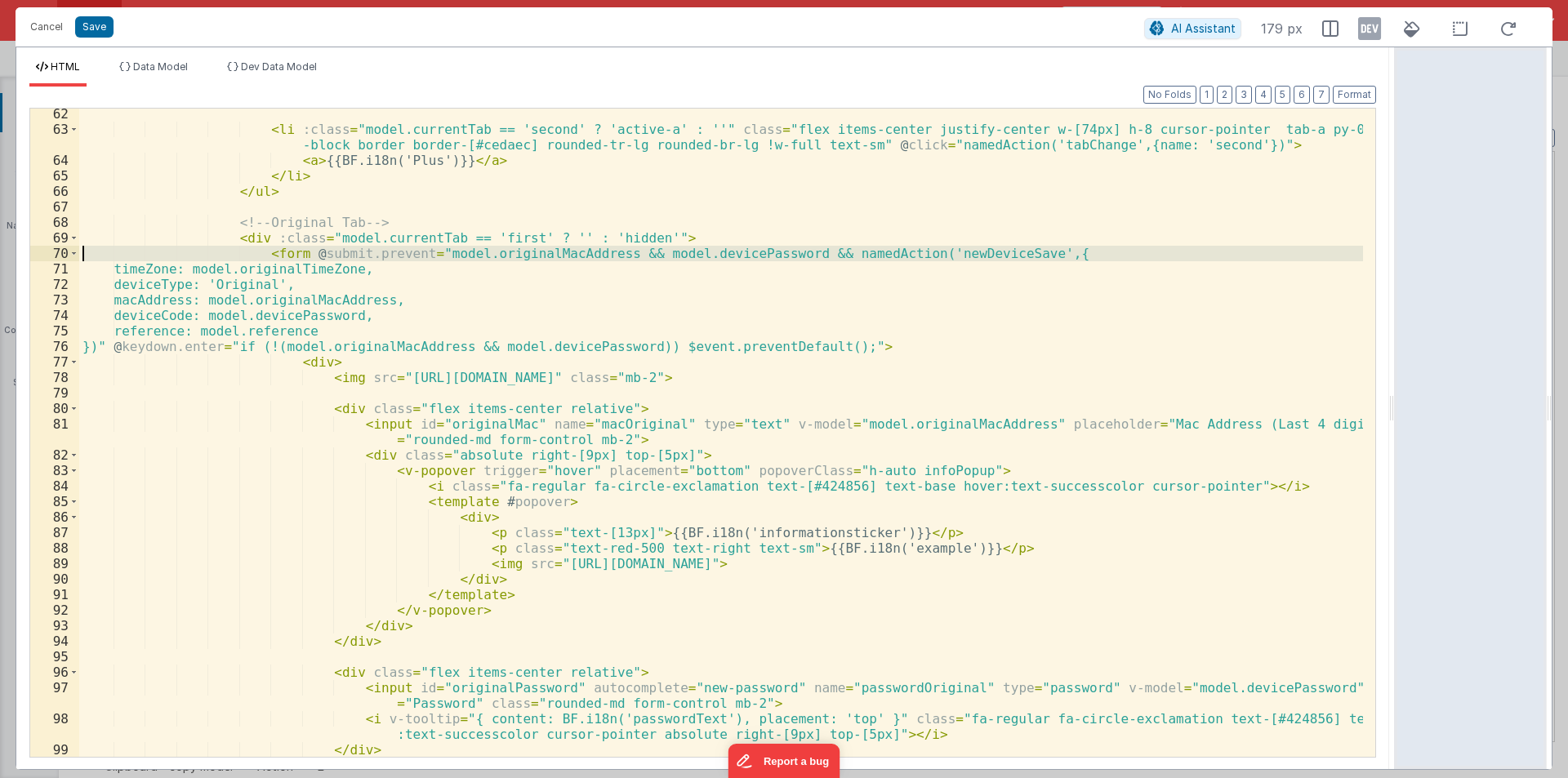
click at [66, 252] on div "70" at bounding box center [55, 254] width 49 height 15
click at [69, 252] on span at bounding box center [73, 254] width 9 height 15
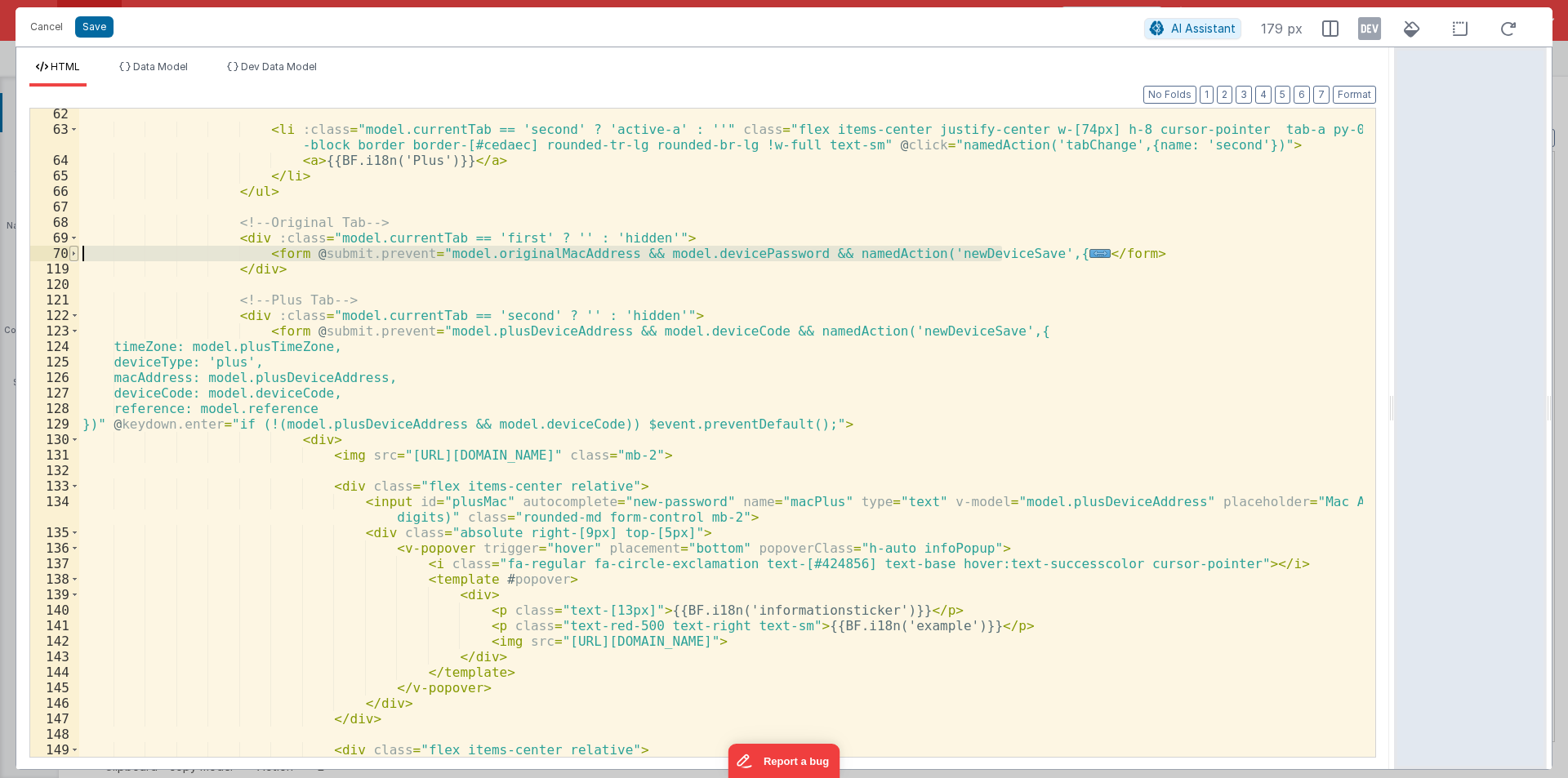
click at [75, 252] on span at bounding box center [73, 254] width 9 height 15
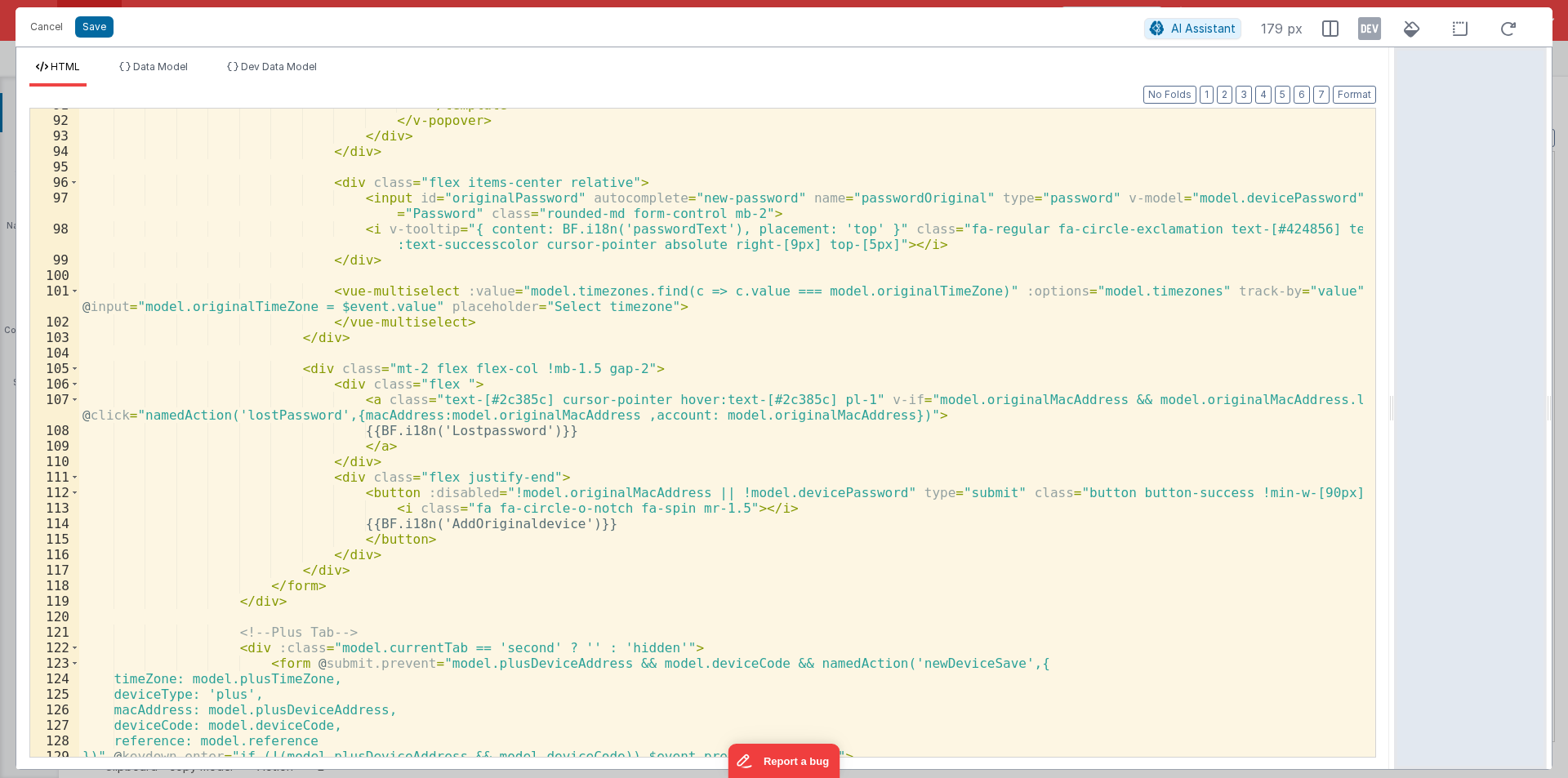
scroll to position [1470, 0]
click at [691, 503] on div "</ template > </ v-popover > </ div > </ div > < div class = "flex items-center…" at bounding box center [720, 436] width 1283 height 679
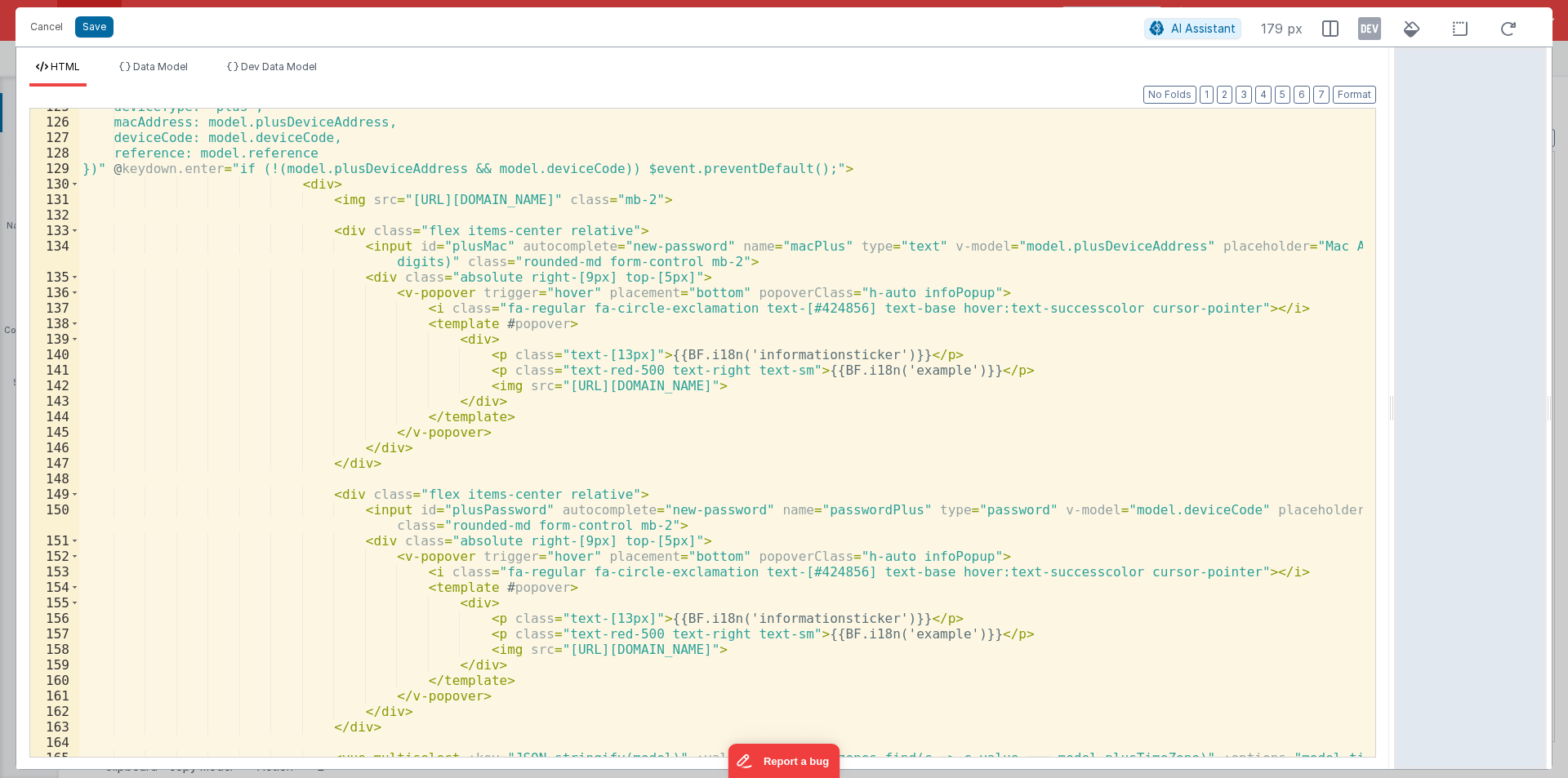
scroll to position [2254, 0]
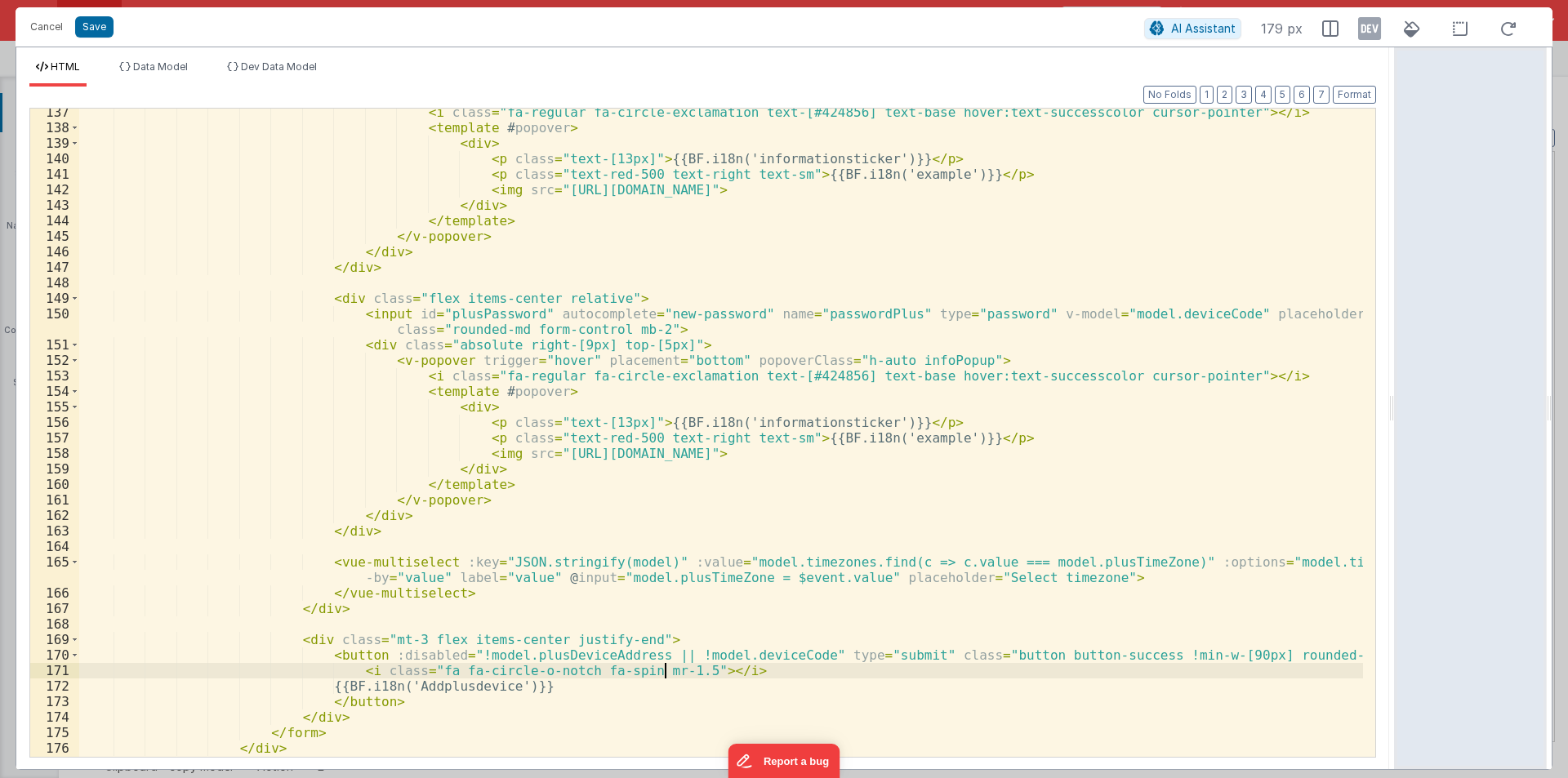
click at [664, 670] on div "< i class = "fa-regular fa-circle-exclamation text-[#424856] text-base hover:te…" at bounding box center [720, 444] width 1283 height 679
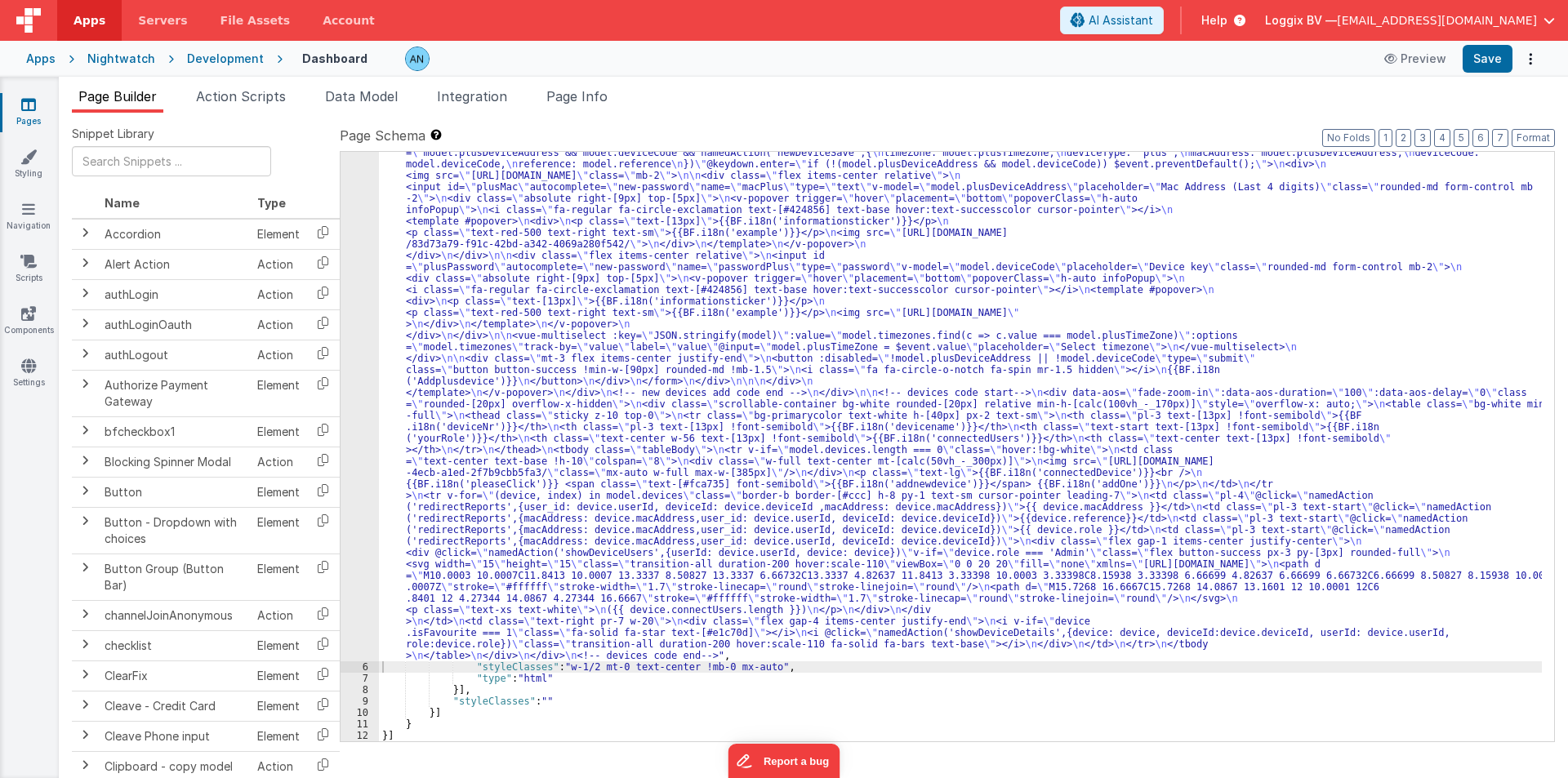
scroll to position [554, 0]
click at [1479, 59] on button "Save" at bounding box center [1487, 58] width 49 height 28
click at [1541, 135] on button "Format" at bounding box center [1533, 138] width 44 height 18
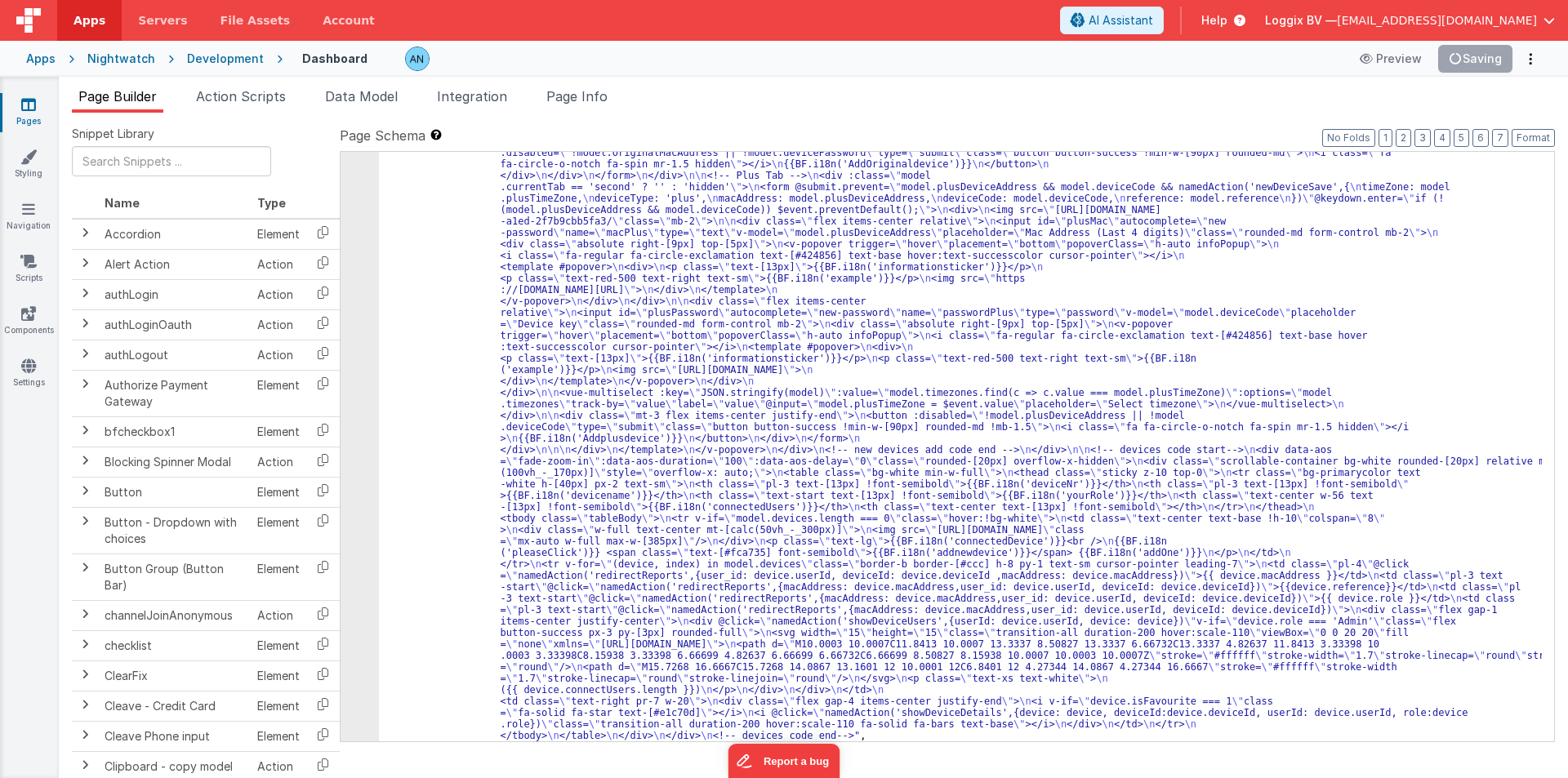
click at [363, 191] on div "5" at bounding box center [359, 192] width 38 height 1097
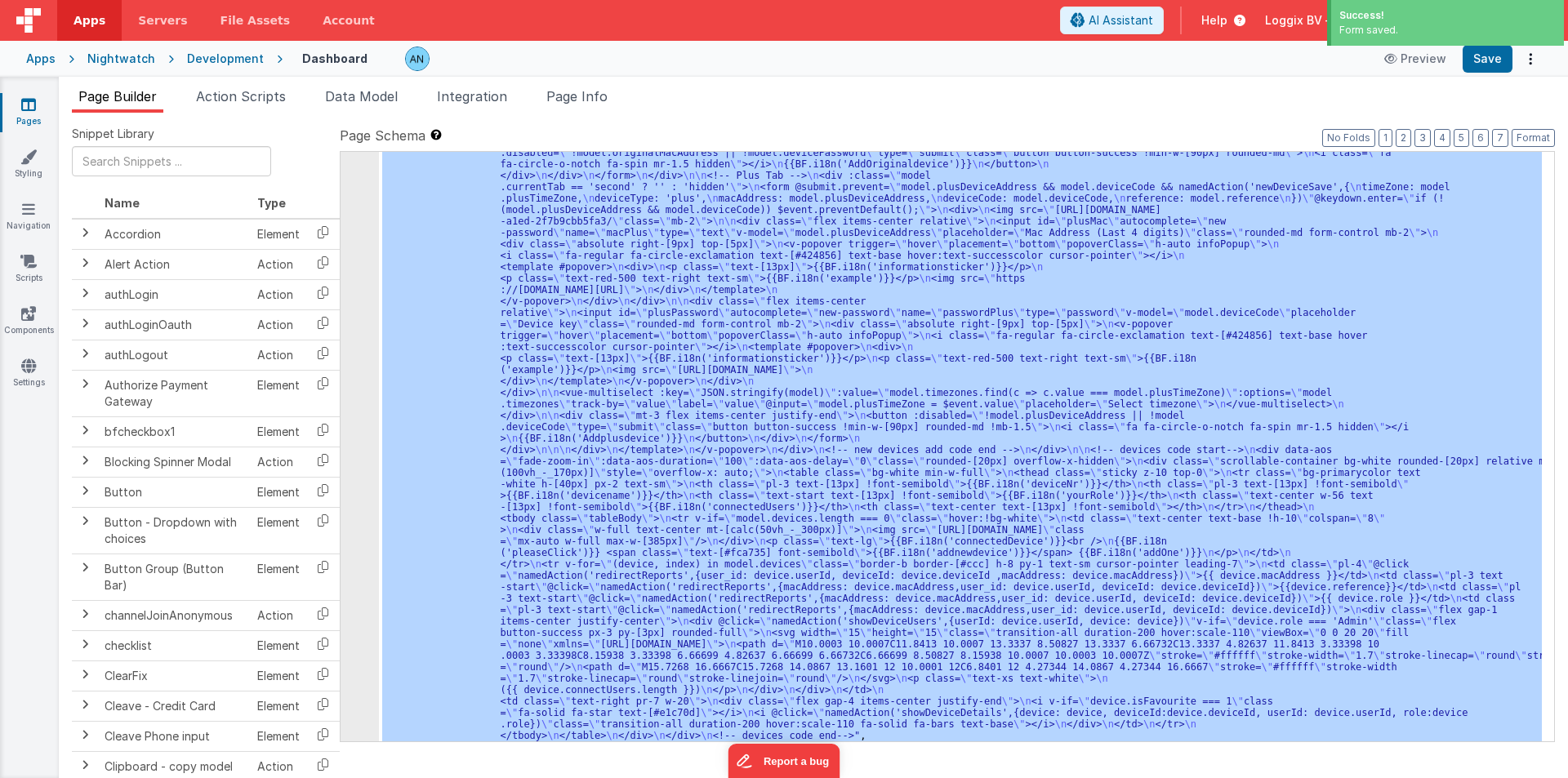
click at [352, 190] on div "5" at bounding box center [359, 192] width 38 height 1097
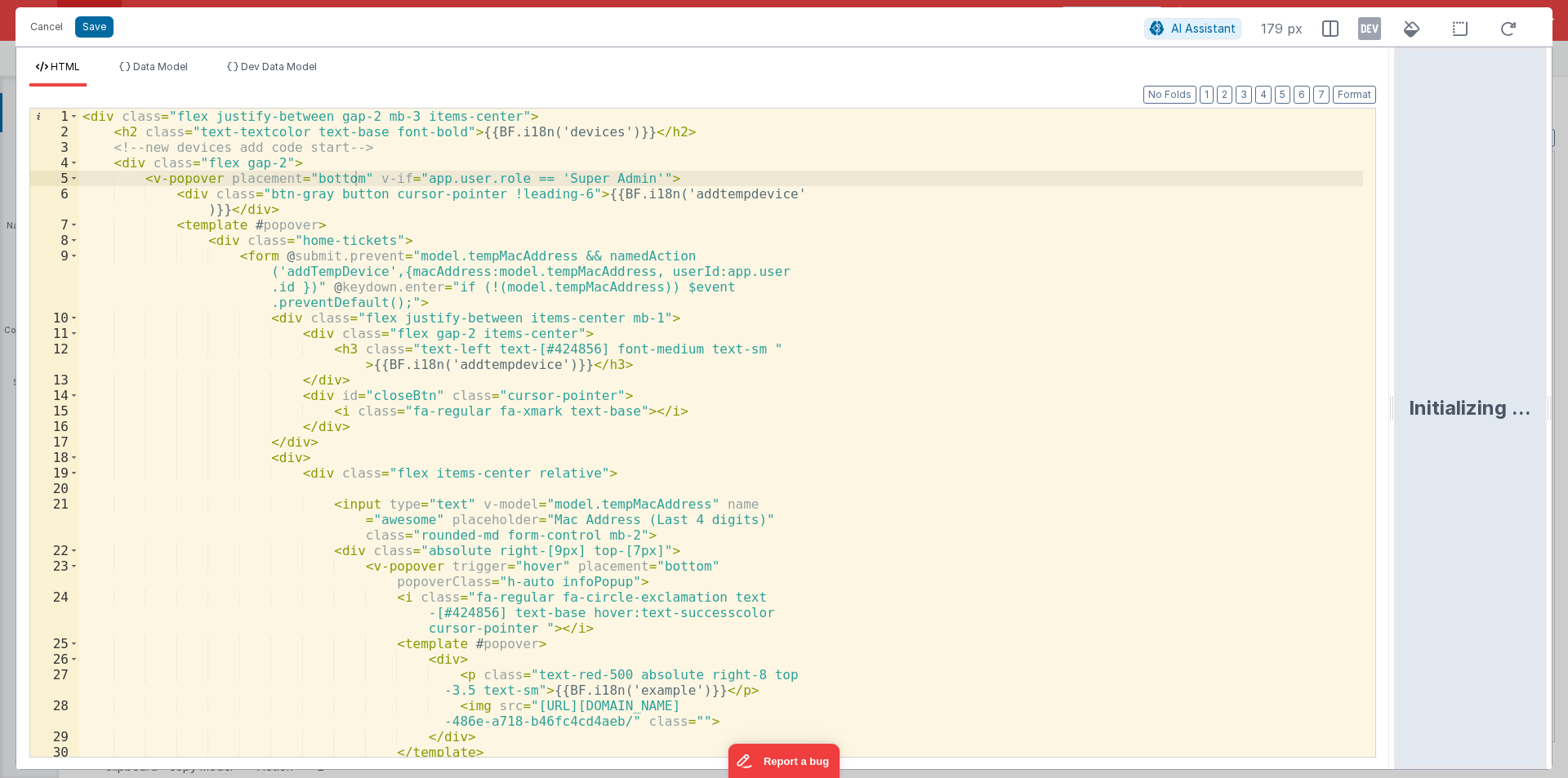
drag, startPoint x: 1567, startPoint y: 407, endPoint x: 436, endPoint y: 20, distance: 1195.4
click at [1564, 407] on html "Success! Form saved. Cancel Save AI Assistant 179 px HTML Data Model Dev Data M…" at bounding box center [784, 389] width 1568 height 778
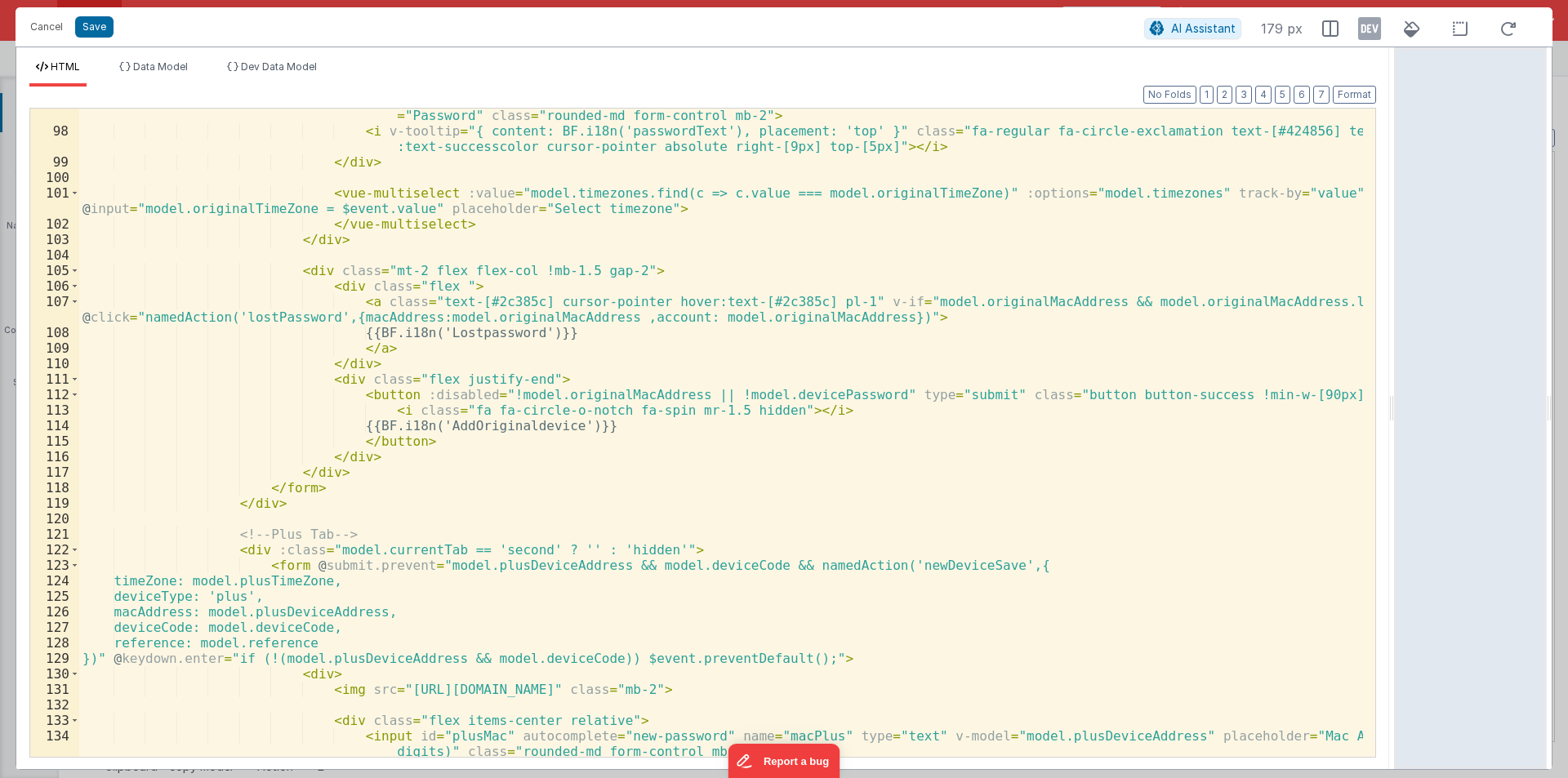
scroll to position [1568, 0]
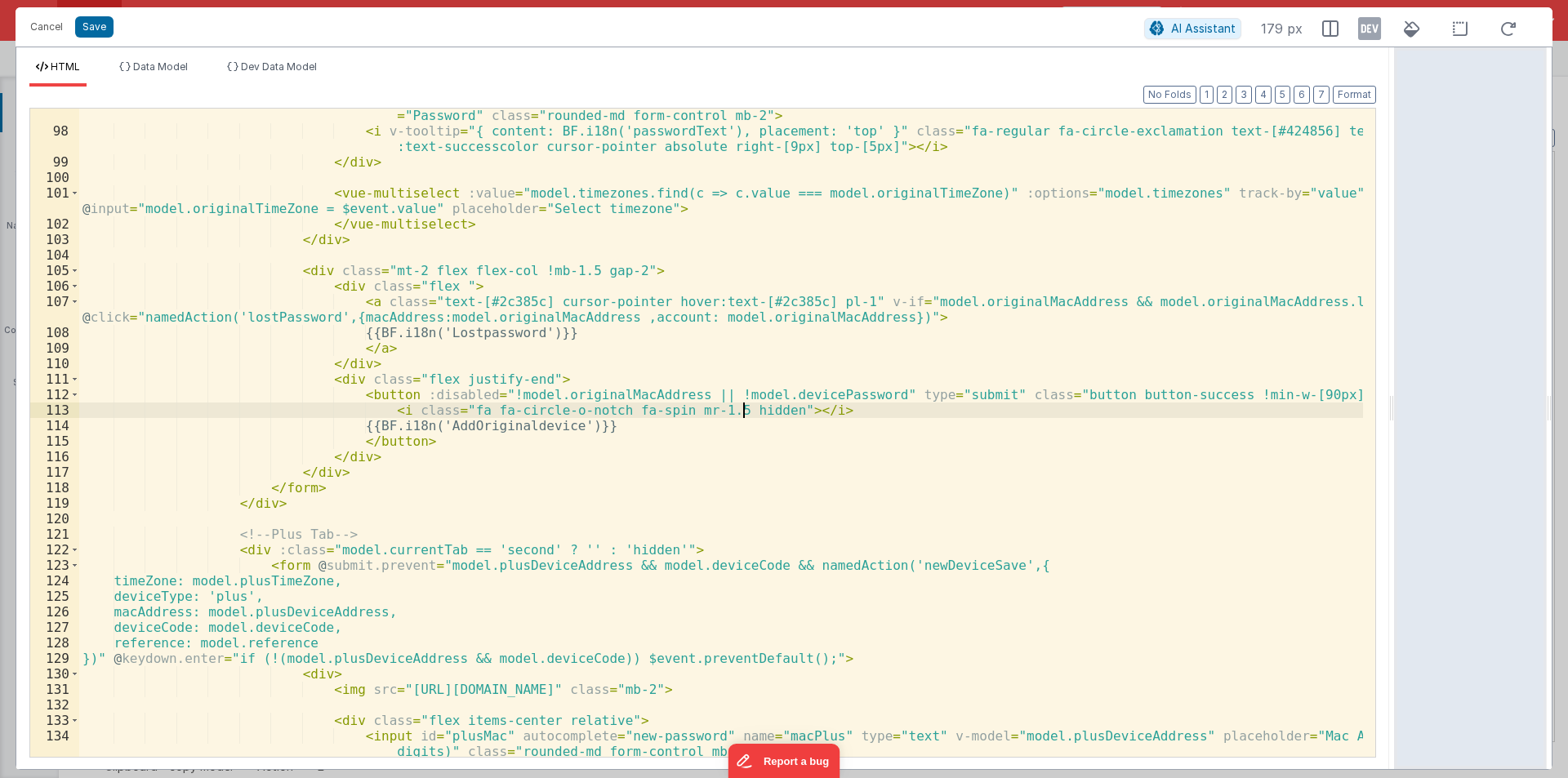
click at [743, 411] on div "< input id = "originalPassword" autocomplete = "new-password" name = "passwordO…" at bounding box center [720, 440] width 1283 height 695
click at [770, 410] on div "< input id = "originalPassword" autocomplete = "new-password" name = "passwordO…" at bounding box center [720, 440] width 1283 height 695
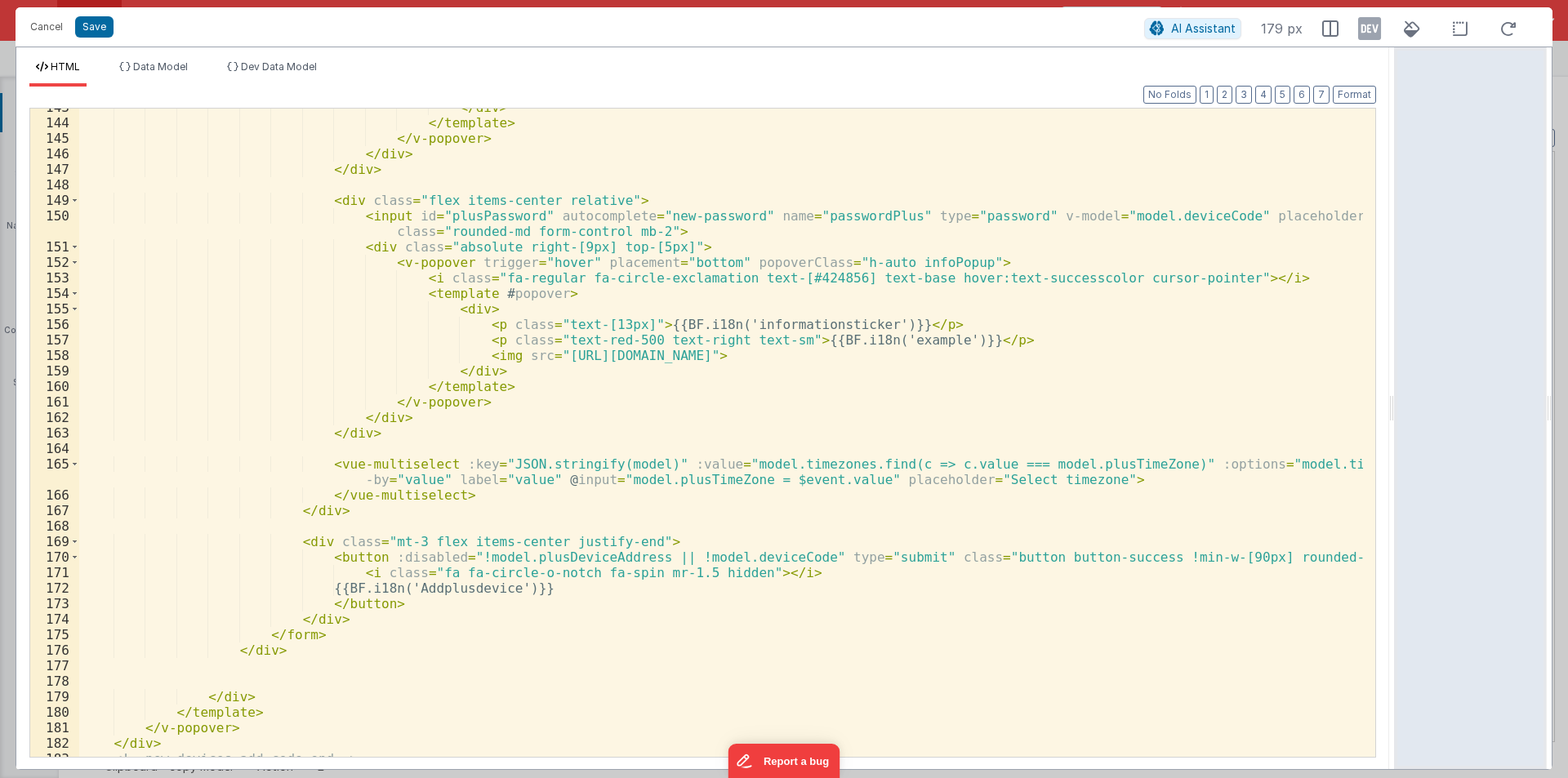
scroll to position [2352, 0]
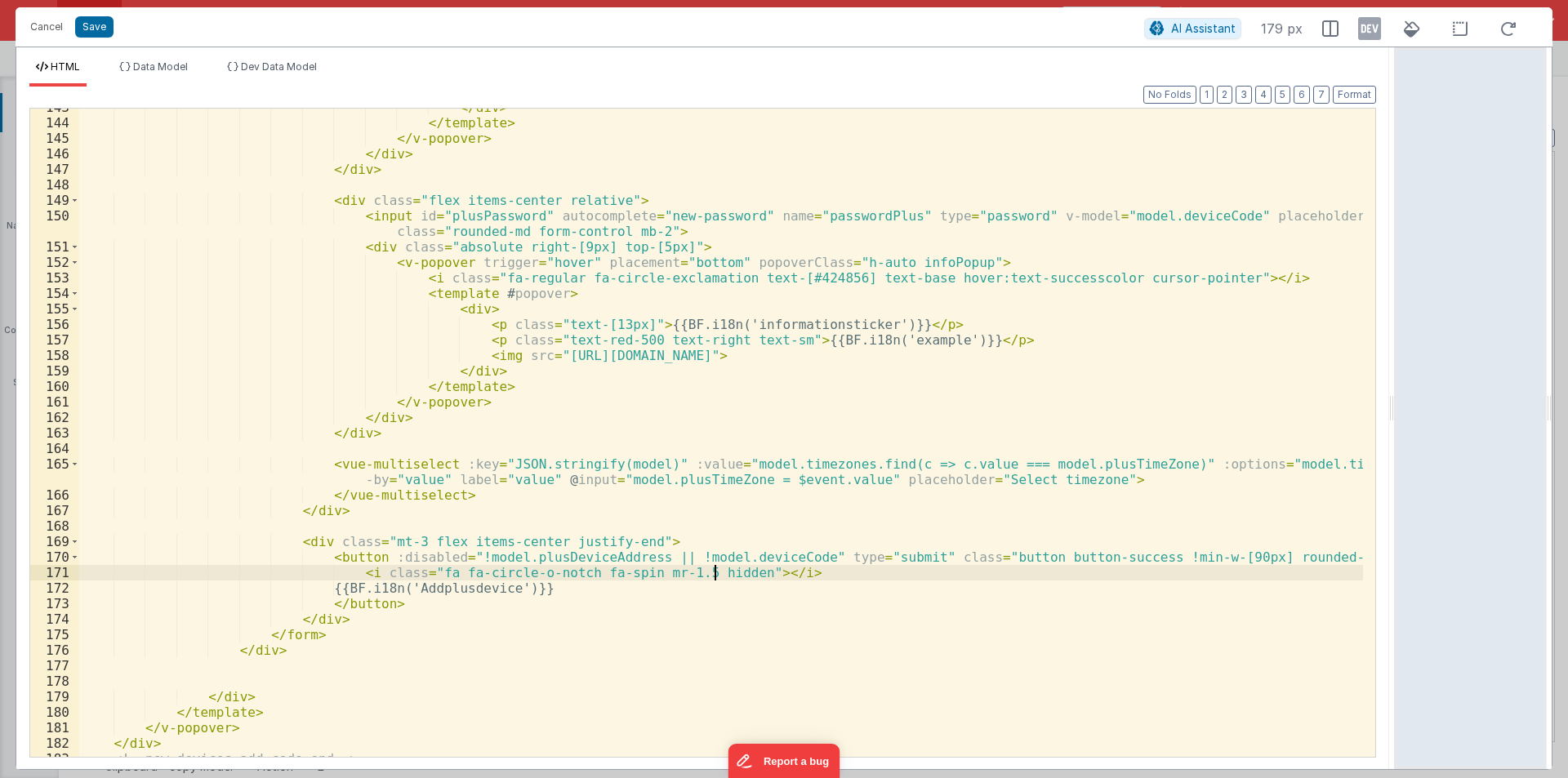
click at [714, 571] on div "</ div > </ template > </ v-popover > </ div > </ div > < div class = "flex ite…" at bounding box center [720, 439] width 1283 height 679
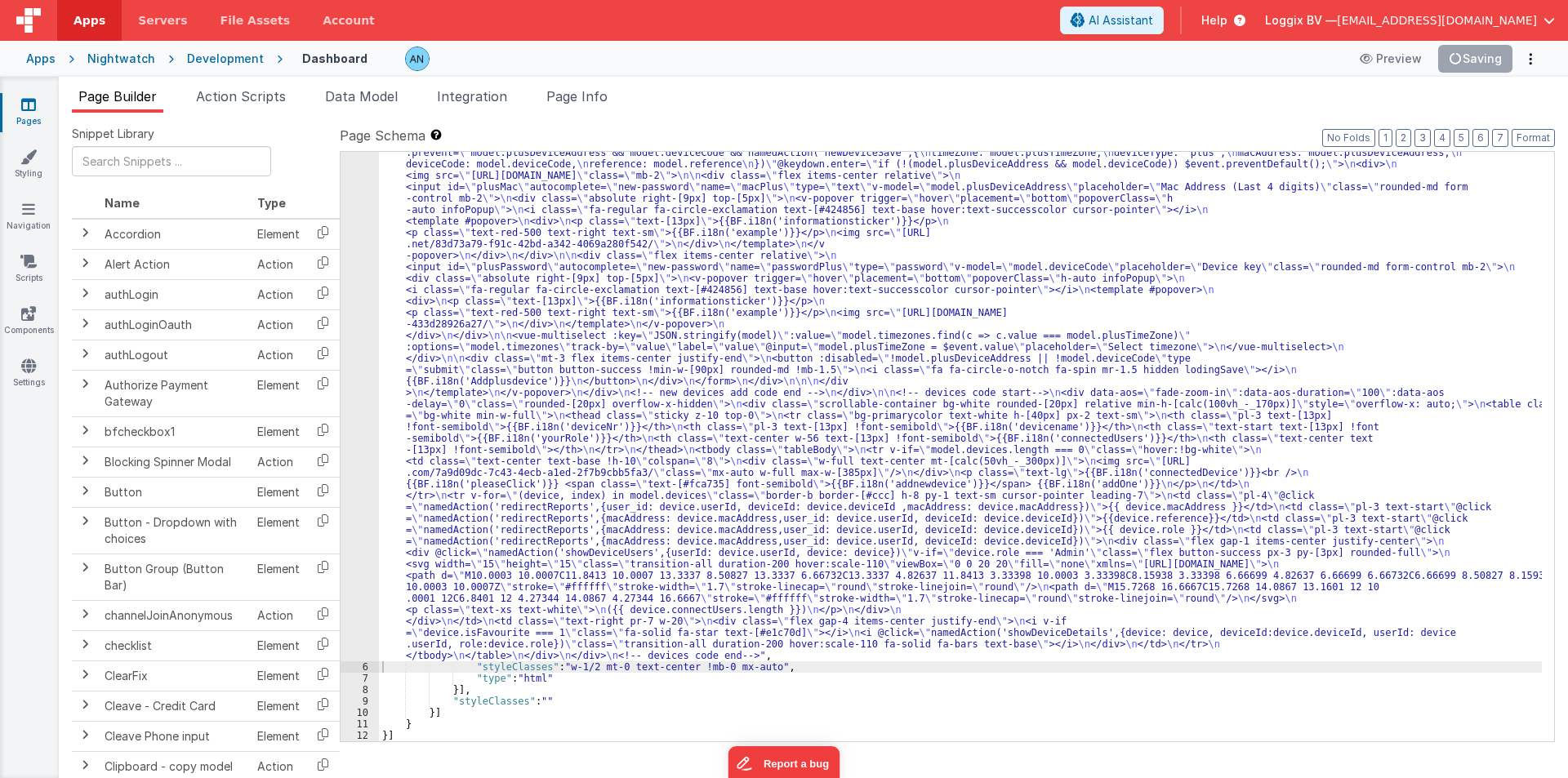
scroll to position [554, 0]
click at [230, 96] on span "Action Scripts" at bounding box center [240, 96] width 90 height 16
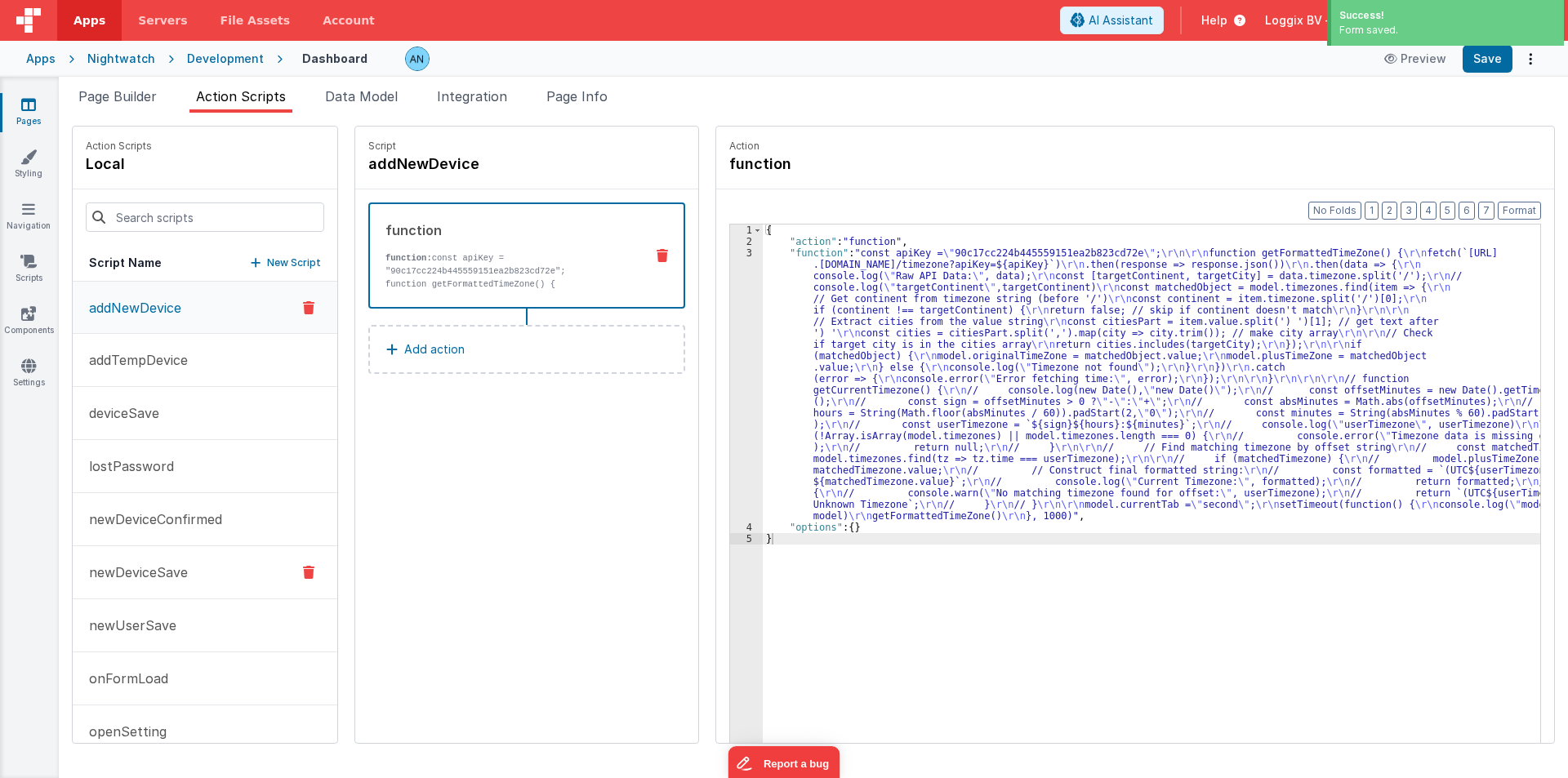
click at [170, 569] on p "newDeviceSave" at bounding box center [133, 572] width 108 height 20
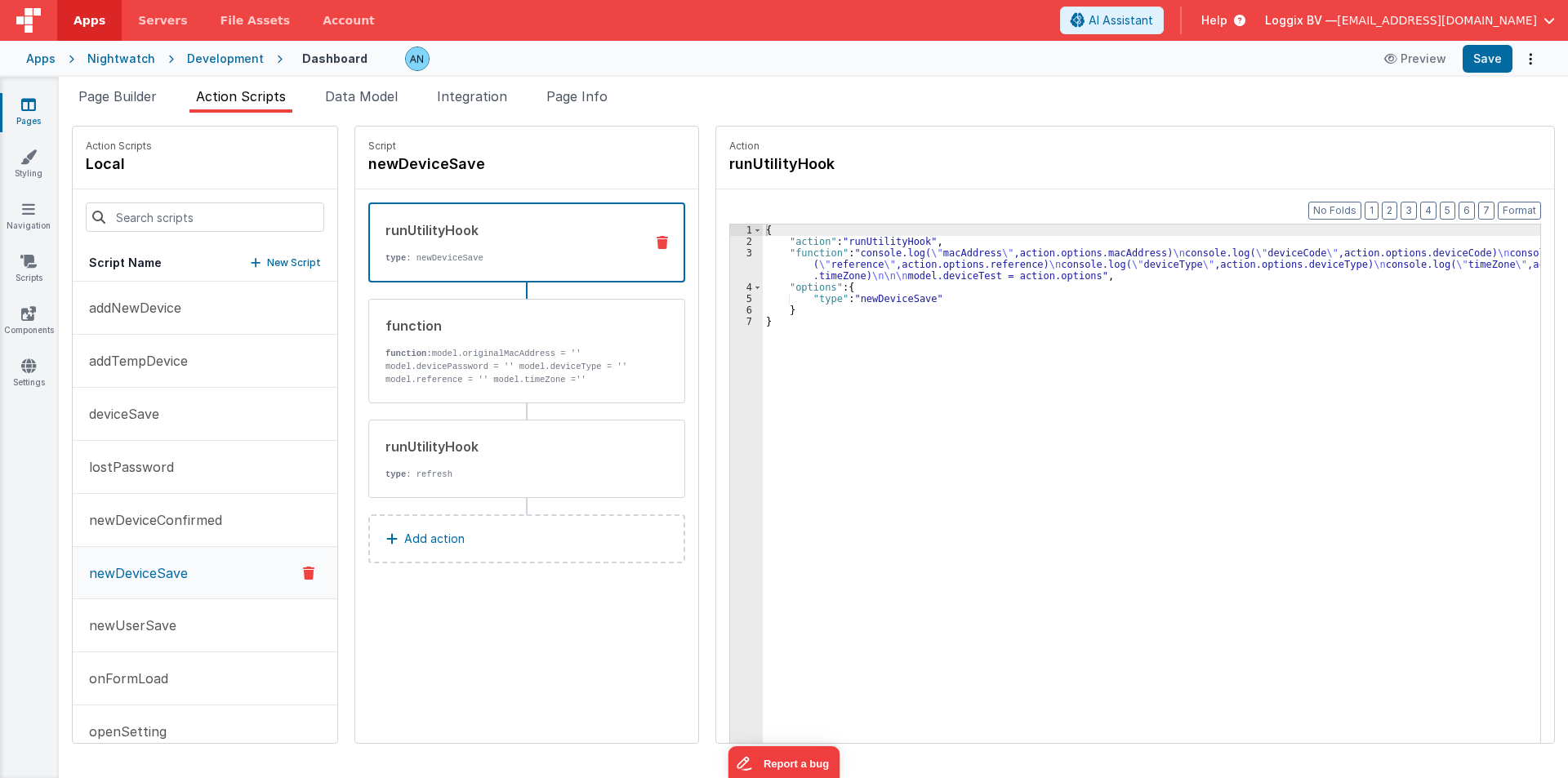
click at [410, 235] on div "runUtilityHook" at bounding box center [508, 230] width 246 height 20
click at [806, 265] on div "{ "action" : "runUtilityHook" , "function" : "console.log( \" macAddress \" ,ac…" at bounding box center [1159, 520] width 793 height 592
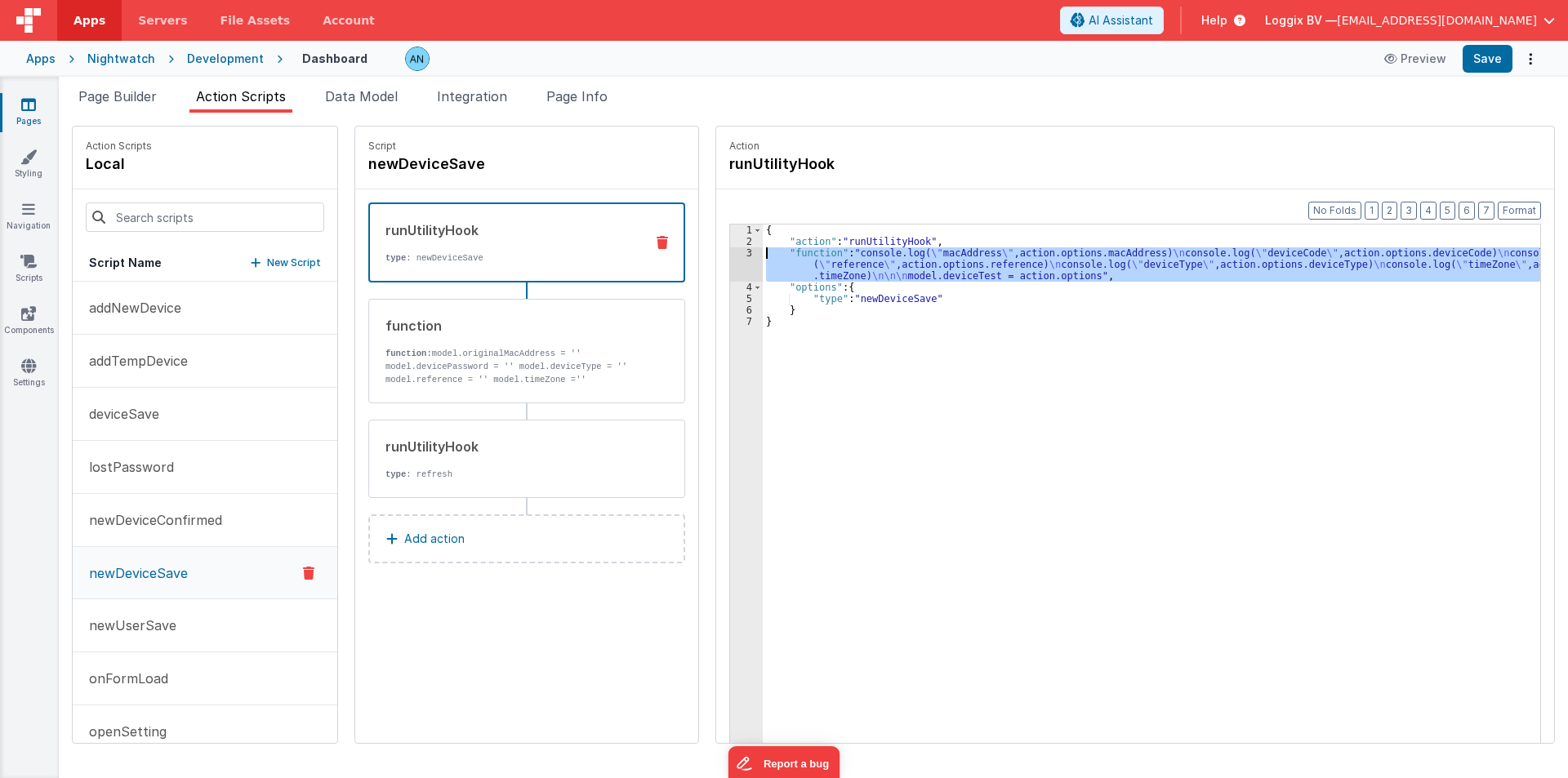
click at [730, 256] on div "3" at bounding box center [746, 264] width 32 height 34
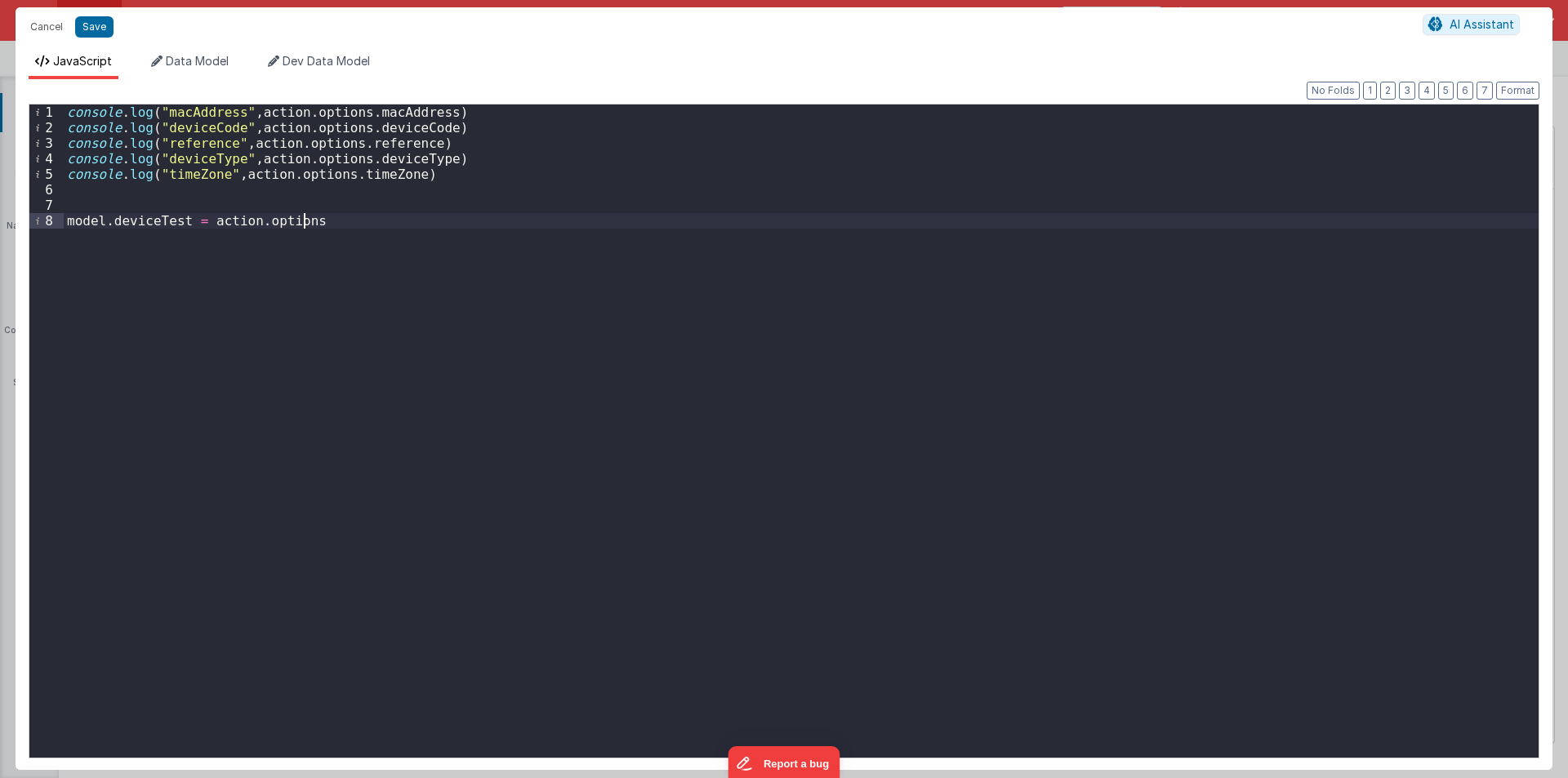
click at [329, 218] on div "console . log ( "macAddress" , action . options . macAddress ) console . log ( …" at bounding box center [801, 446] width 1475 height 684
drag, startPoint x: 358, startPoint y: 234, endPoint x: 27, endPoint y: 232, distance: 331.0
click at [27, 232] on div "Format 7 6 5 4 3 2 1 No Folds 1 2 3 4 5 6 7 8 9 console . log ( "macAddress" , …" at bounding box center [784, 424] width 1537 height 691
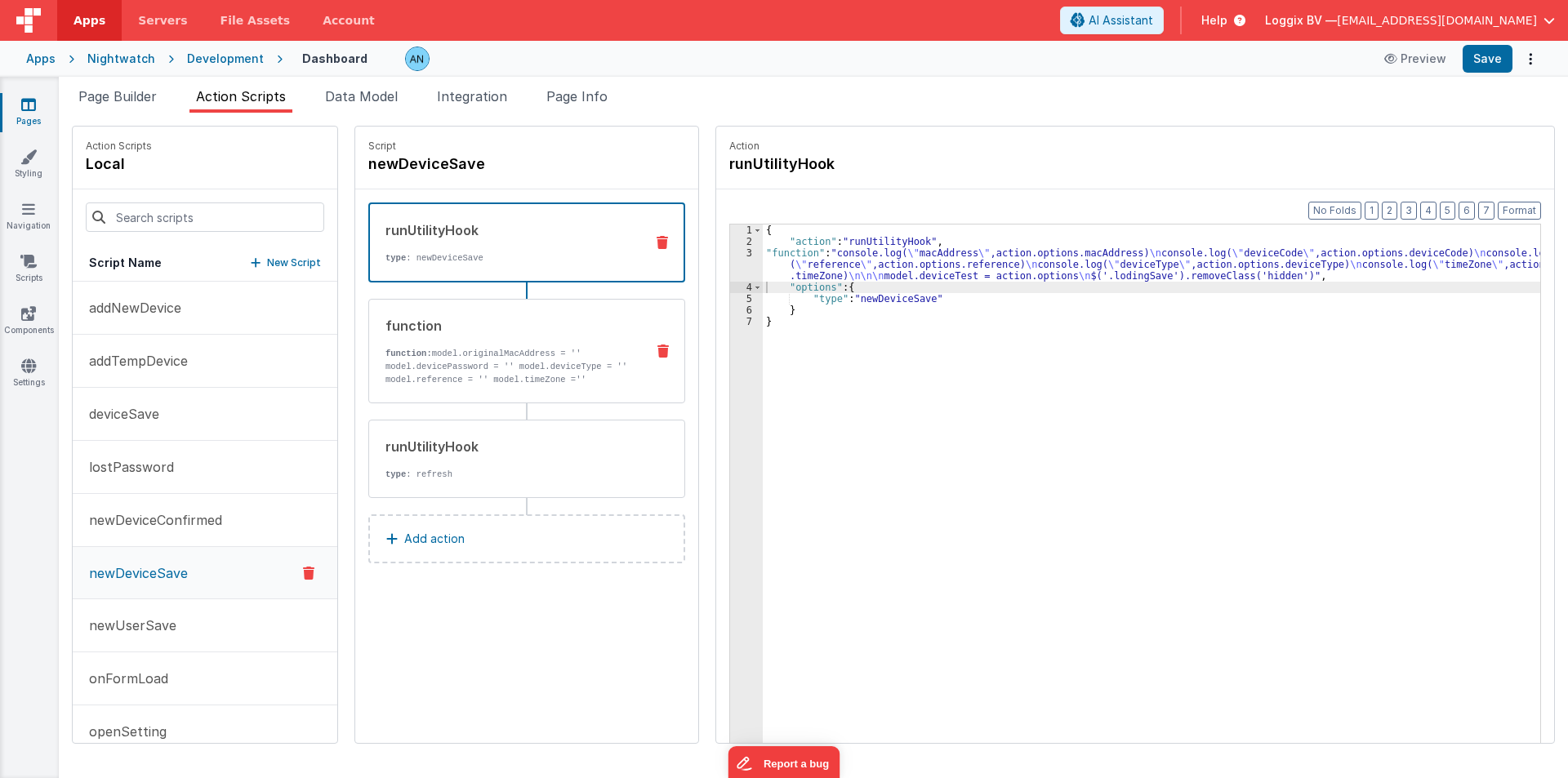
click at [425, 343] on div "function function: model.originalMacAddress = '' model.devicePassword = '' mode…" at bounding box center [501, 351] width 263 height 70
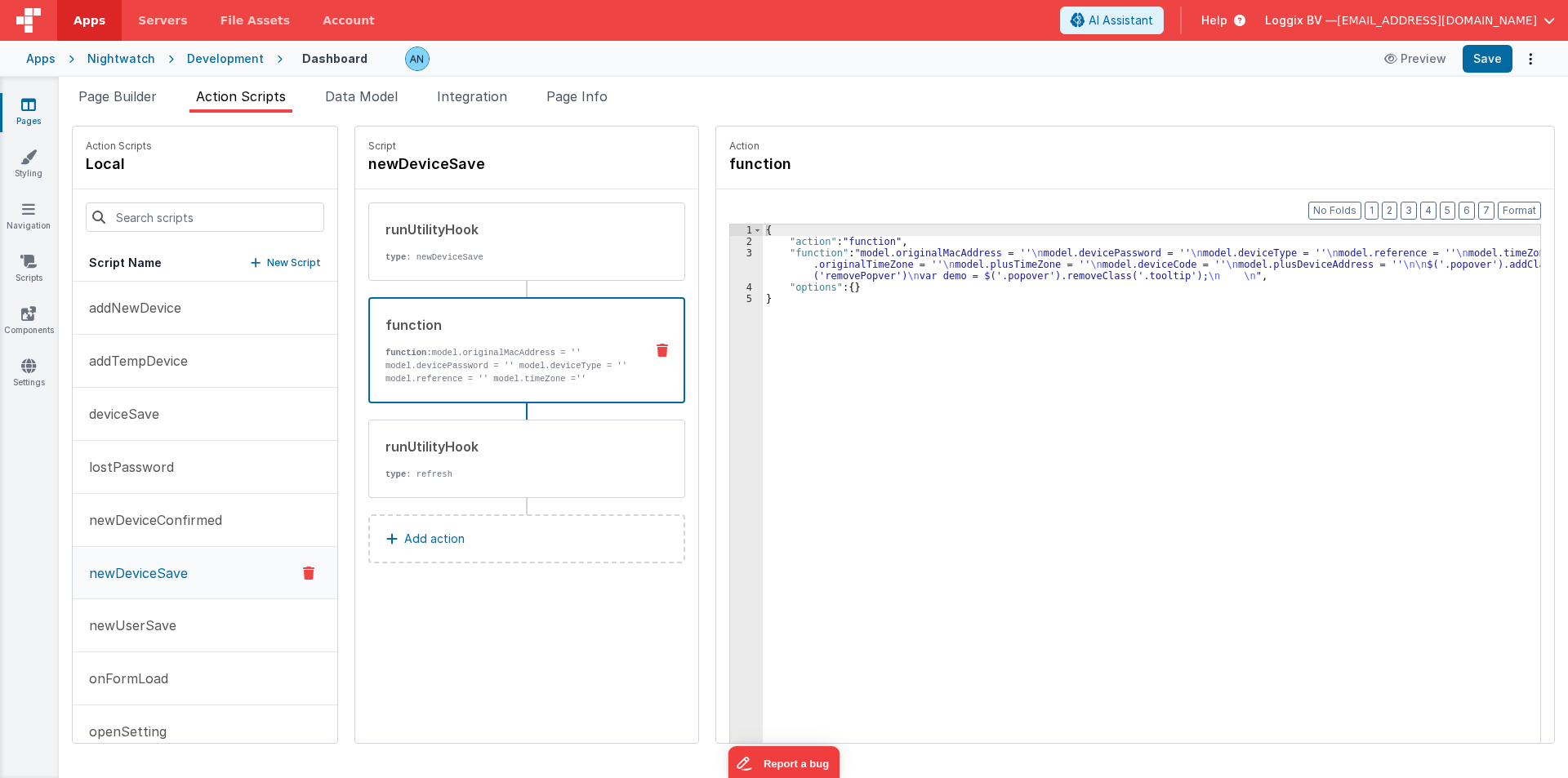
click at [805, 260] on div "{ "action" : "function" , "function" : "model.originalMacAddress = '' \n model.…" at bounding box center [1159, 520] width 793 height 592
click at [730, 253] on div "3" at bounding box center [746, 264] width 32 height 34
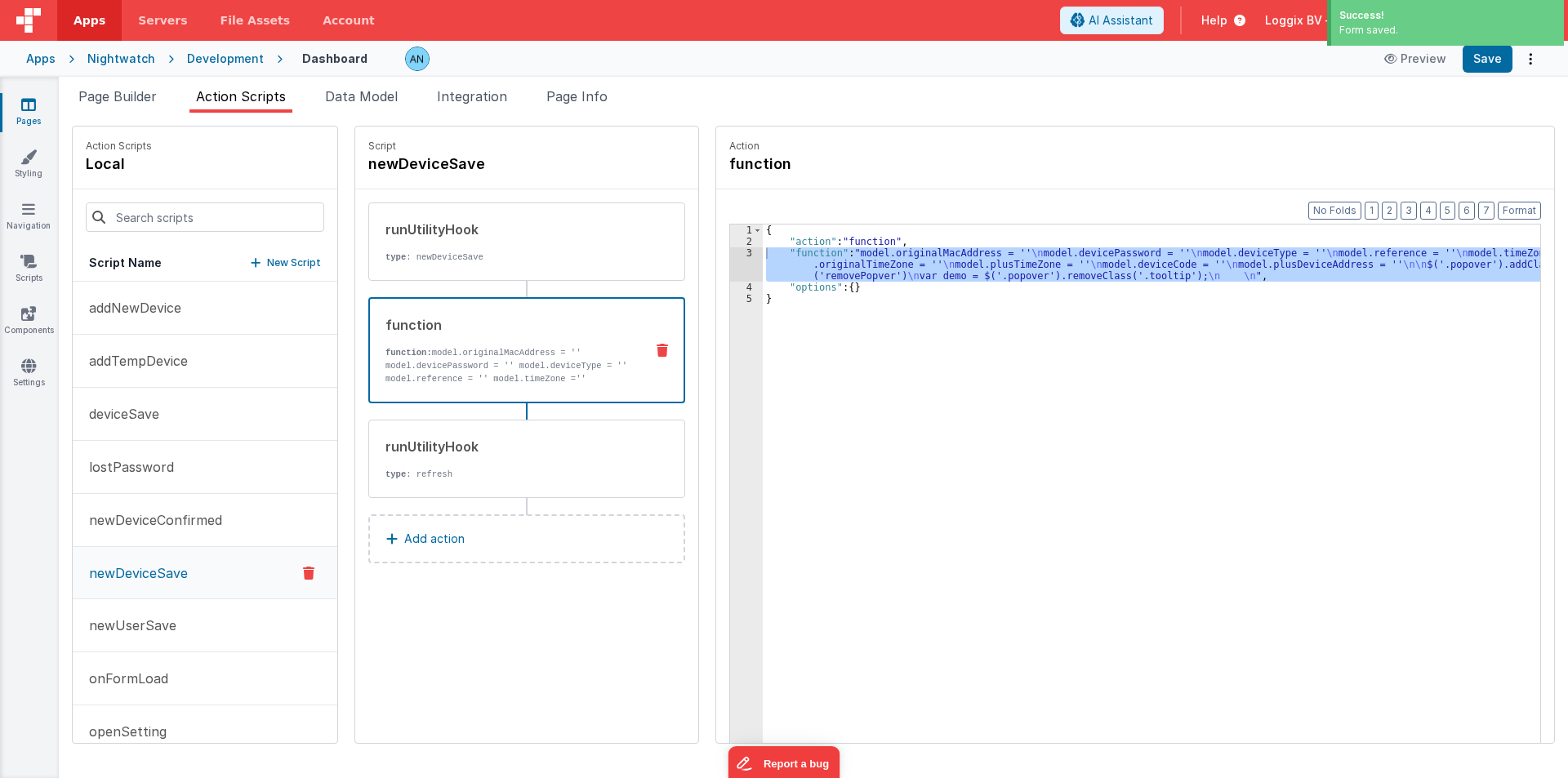
click at [740, 256] on div "3" at bounding box center [746, 264] width 32 height 34
click at [730, 256] on div "3" at bounding box center [746, 264] width 32 height 34
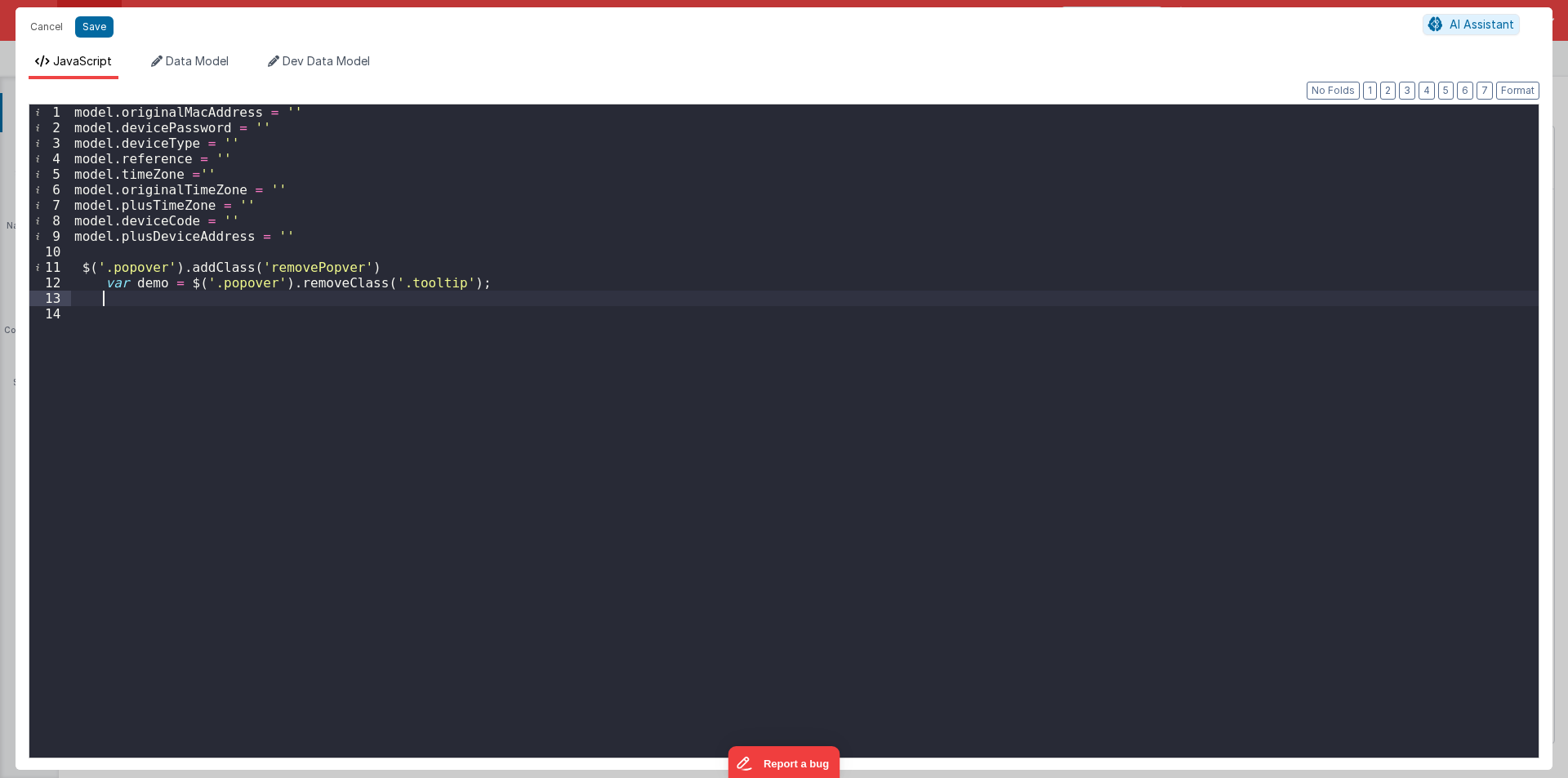
click at [145, 303] on div "model . originalMacAddress = '' model . devicePassword = '' model . deviceType …" at bounding box center [804, 446] width 1467 height 684
paste textarea
drag, startPoint x: 224, startPoint y: 295, endPoint x: 270, endPoint y: 295, distance: 46.0
click at [270, 295] on div "model . originalMacAddress = '' model . devicePassword = '' model . deviceType …" at bounding box center [804, 446] width 1467 height 684
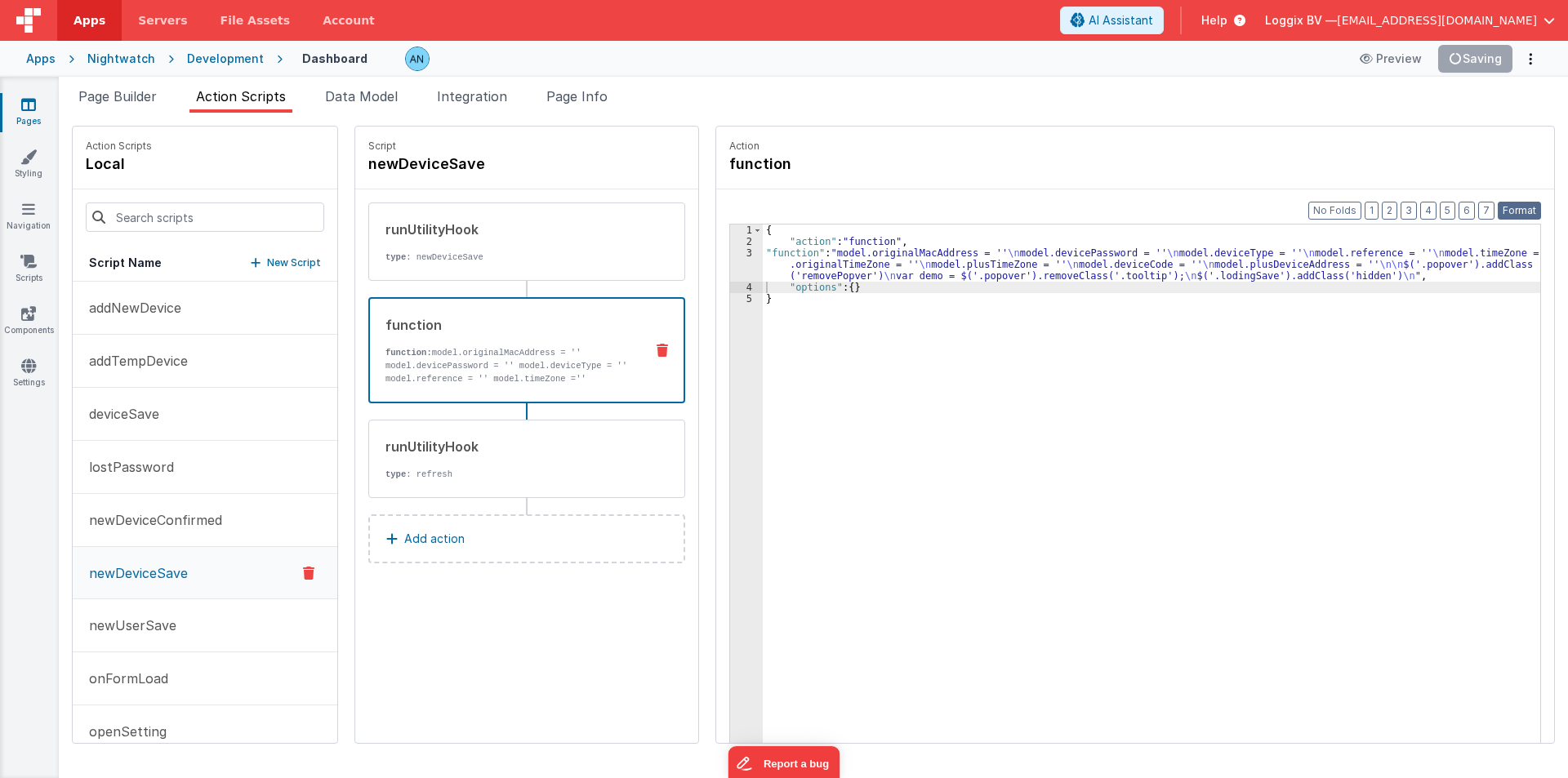
click at [1516, 207] on button "Format" at bounding box center [1520, 210] width 44 height 18
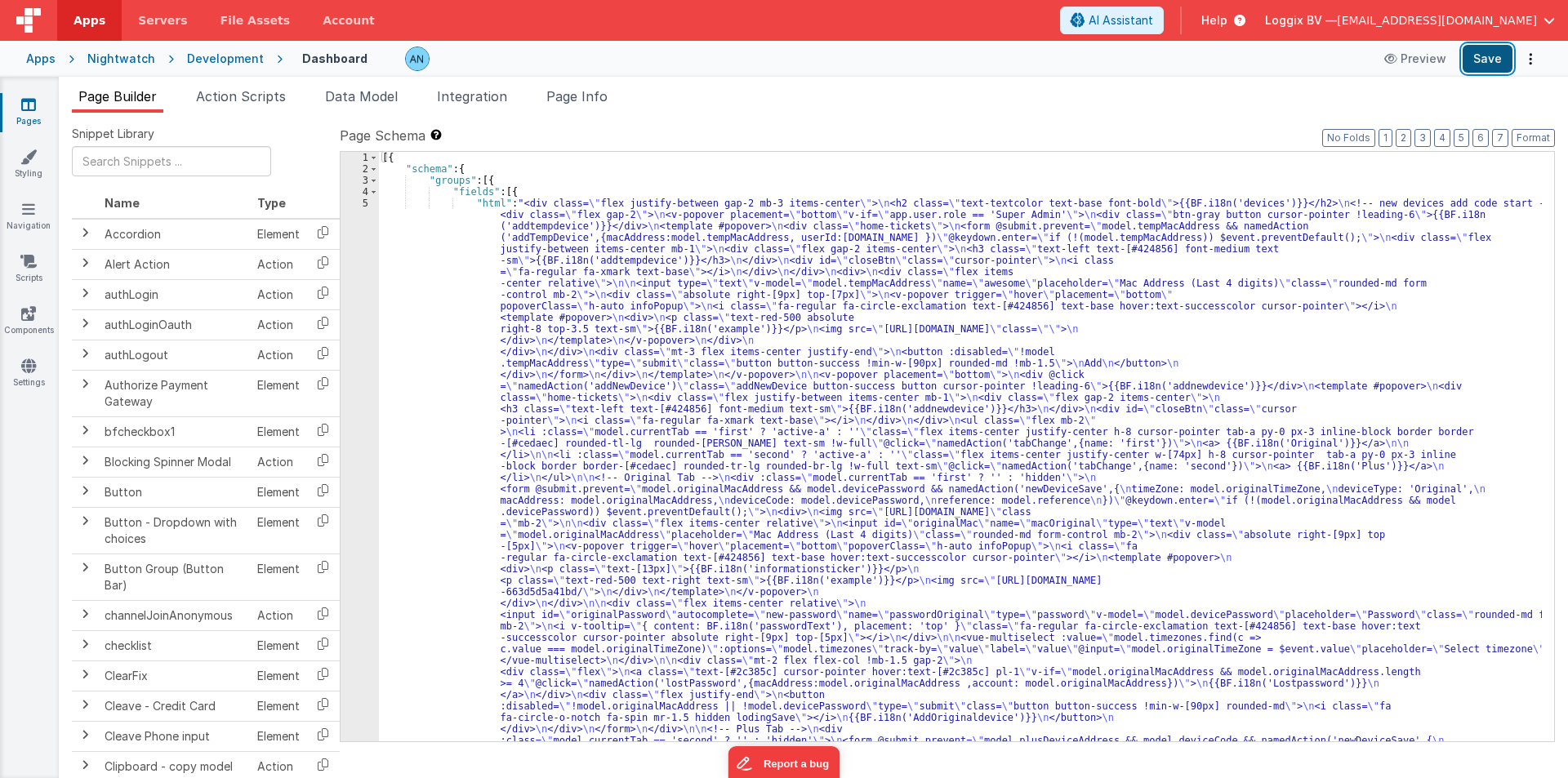
click at [1498, 58] on button "Save" at bounding box center [1487, 58] width 49 height 28
click at [1529, 137] on button "Format" at bounding box center [1533, 138] width 44 height 18
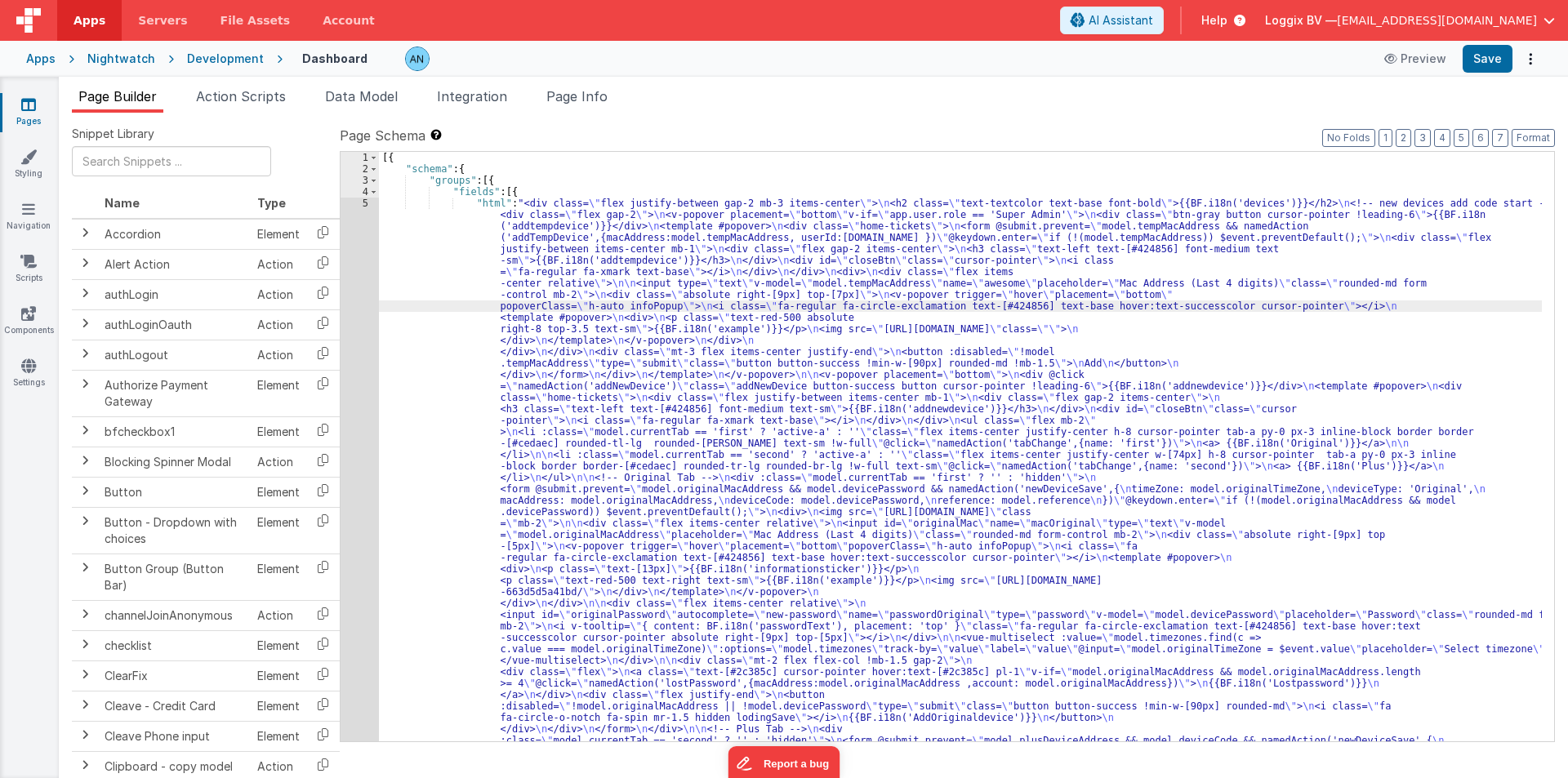
click at [216, 57] on div "Development" at bounding box center [225, 58] width 77 height 16
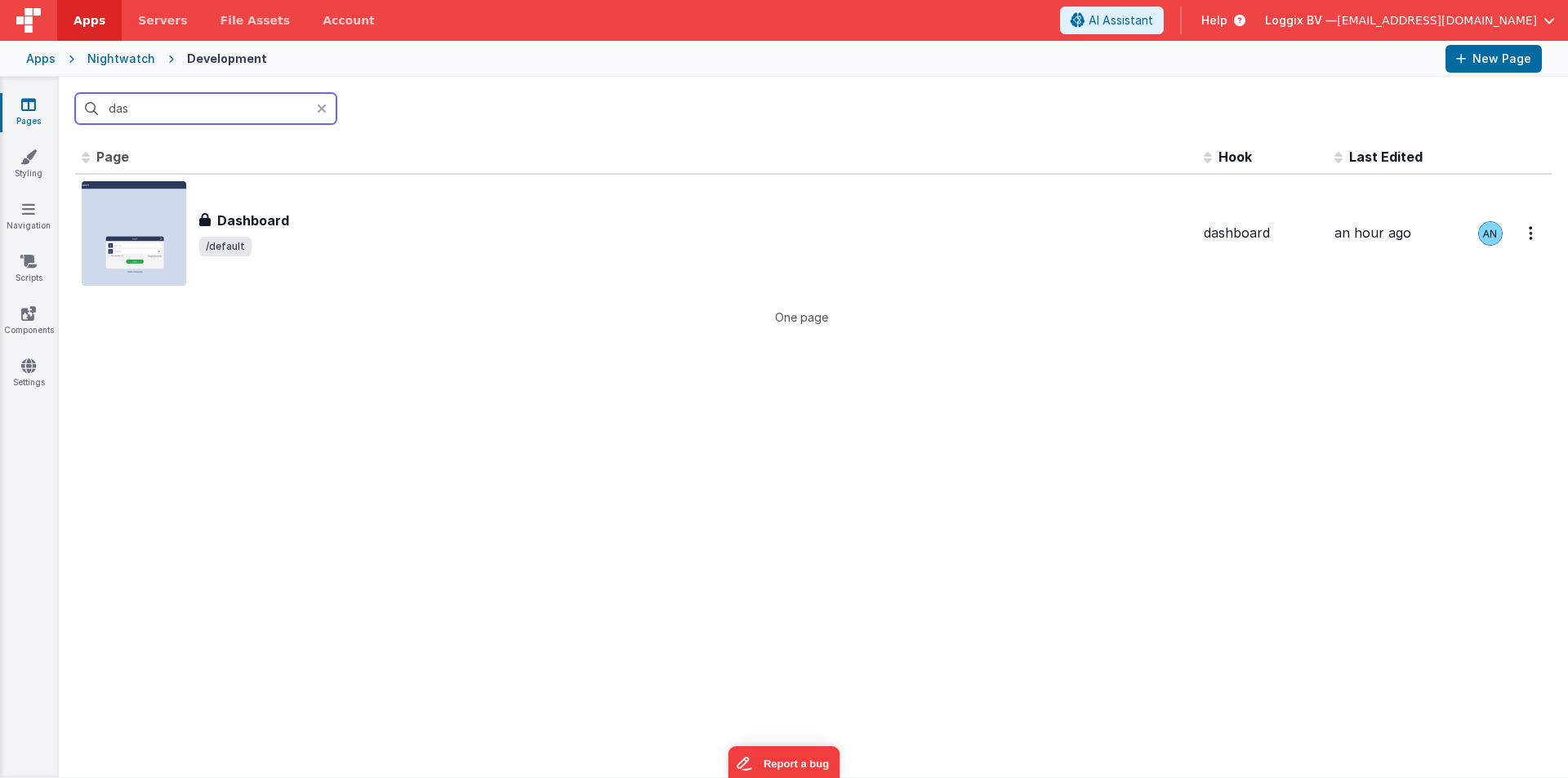
click at [195, 104] on input "das" at bounding box center [205, 108] width 261 height 31
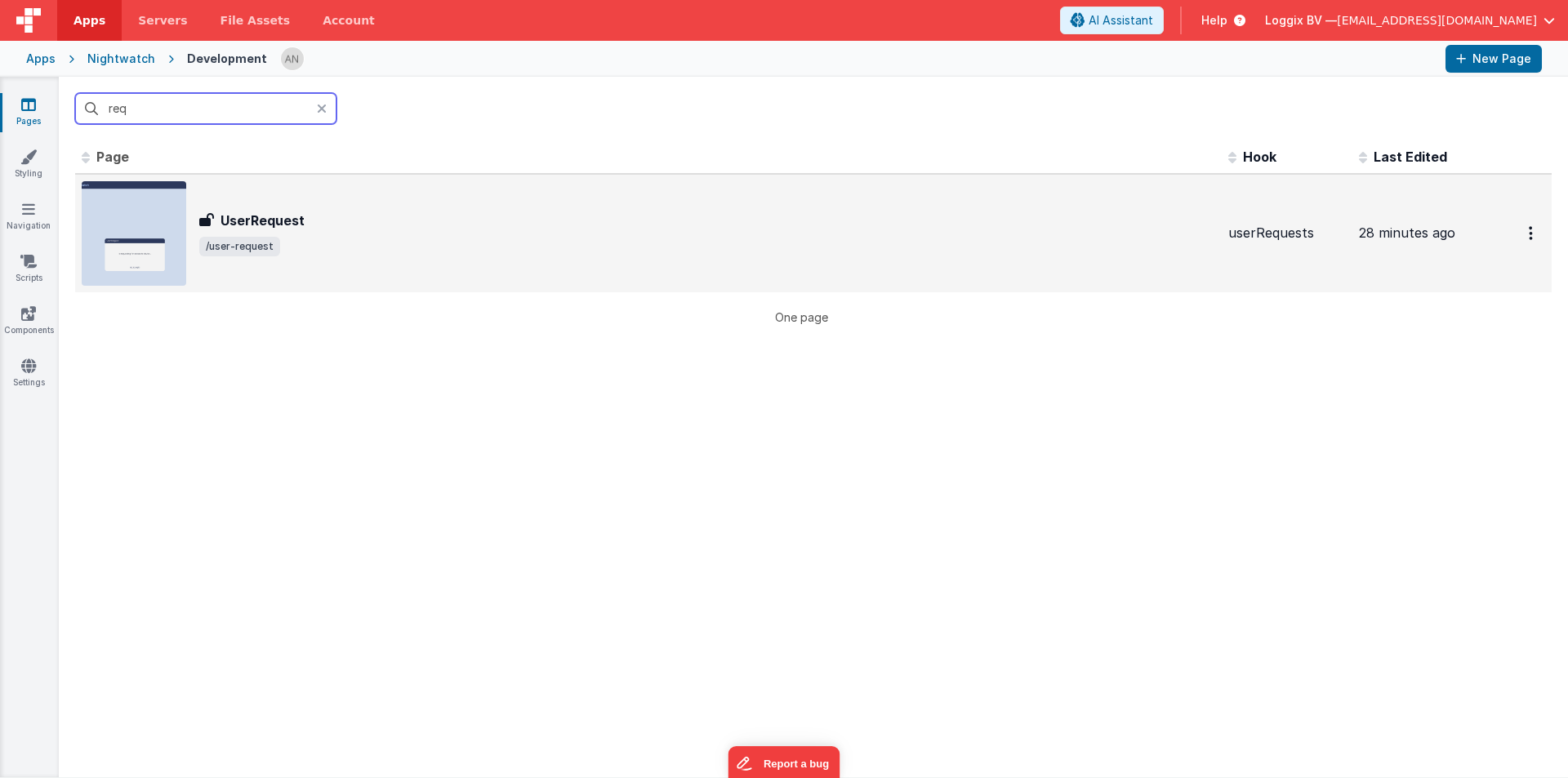
type input "req"
click at [368, 251] on span "/user-request" at bounding box center [707, 246] width 1015 height 20
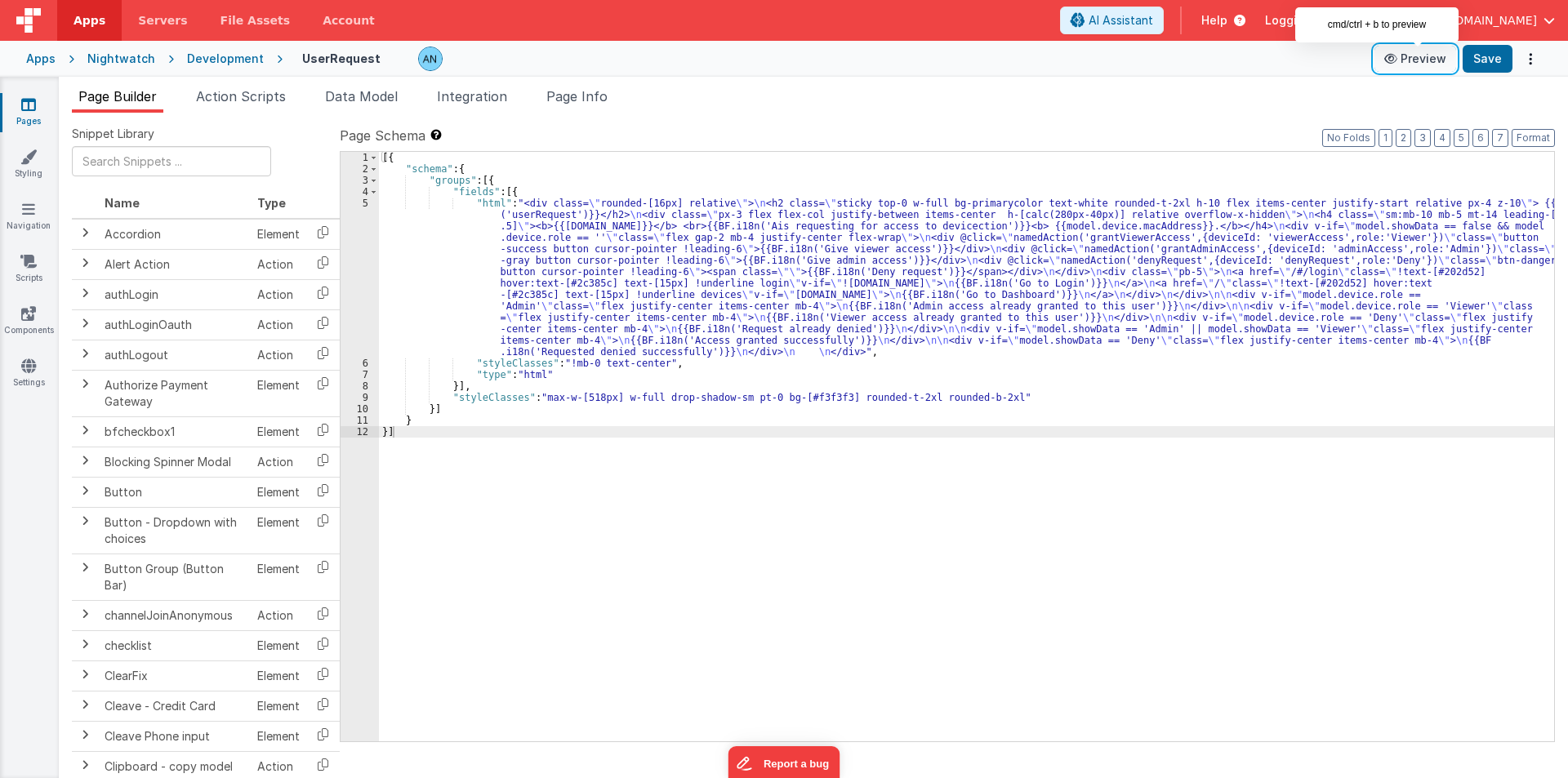
click at [1419, 61] on button "Preview" at bounding box center [1415, 59] width 82 height 27
click at [430, 295] on div "[{ "schema" : { "groups" : [{ "fields" : [{ "html" : "<div class= \" rounded-[1…" at bounding box center [966, 458] width 1175 height 613
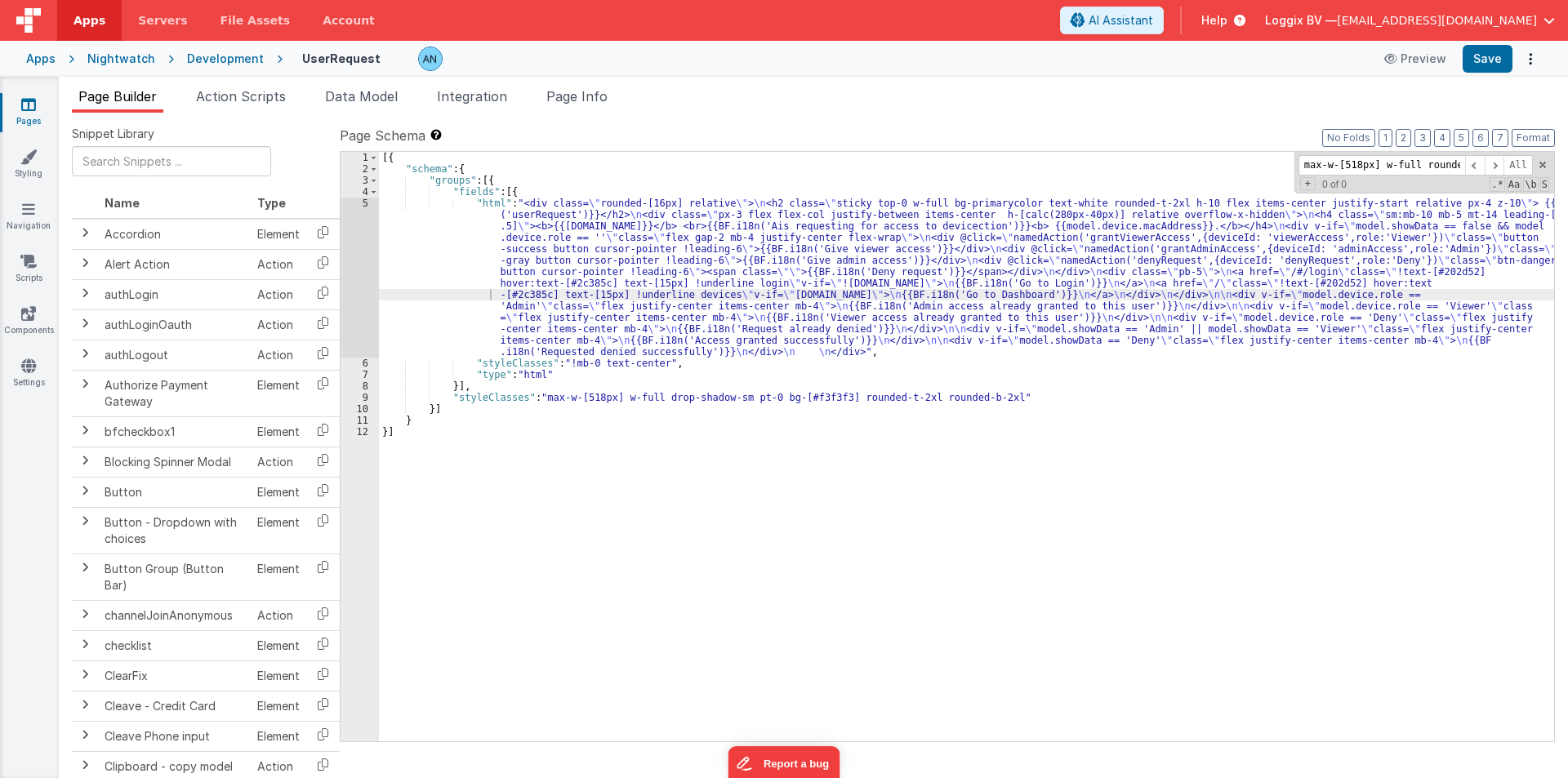
scroll to position [0, 205]
type input "max-w-[518px] w-full rounded-md flex items-center flex-row flex-col"
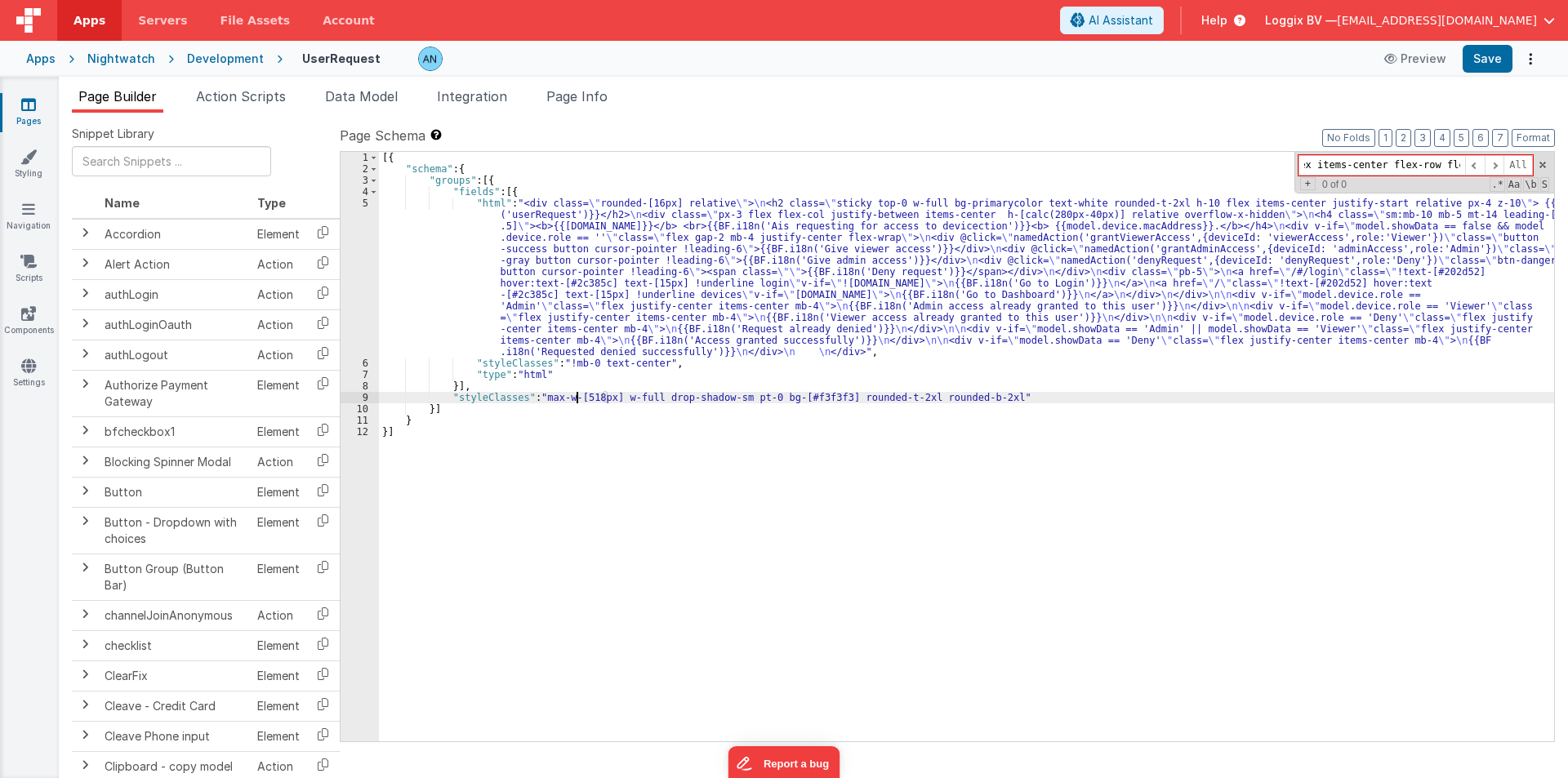
scroll to position [0, 0]
click at [584, 398] on div "[{ "schema" : { "groups" : [{ "fields" : [{ "html" : "<div class= \" rounded-[1…" at bounding box center [966, 458] width 1175 height 613
click at [1544, 163] on span at bounding box center [1542, 165] width 11 height 11
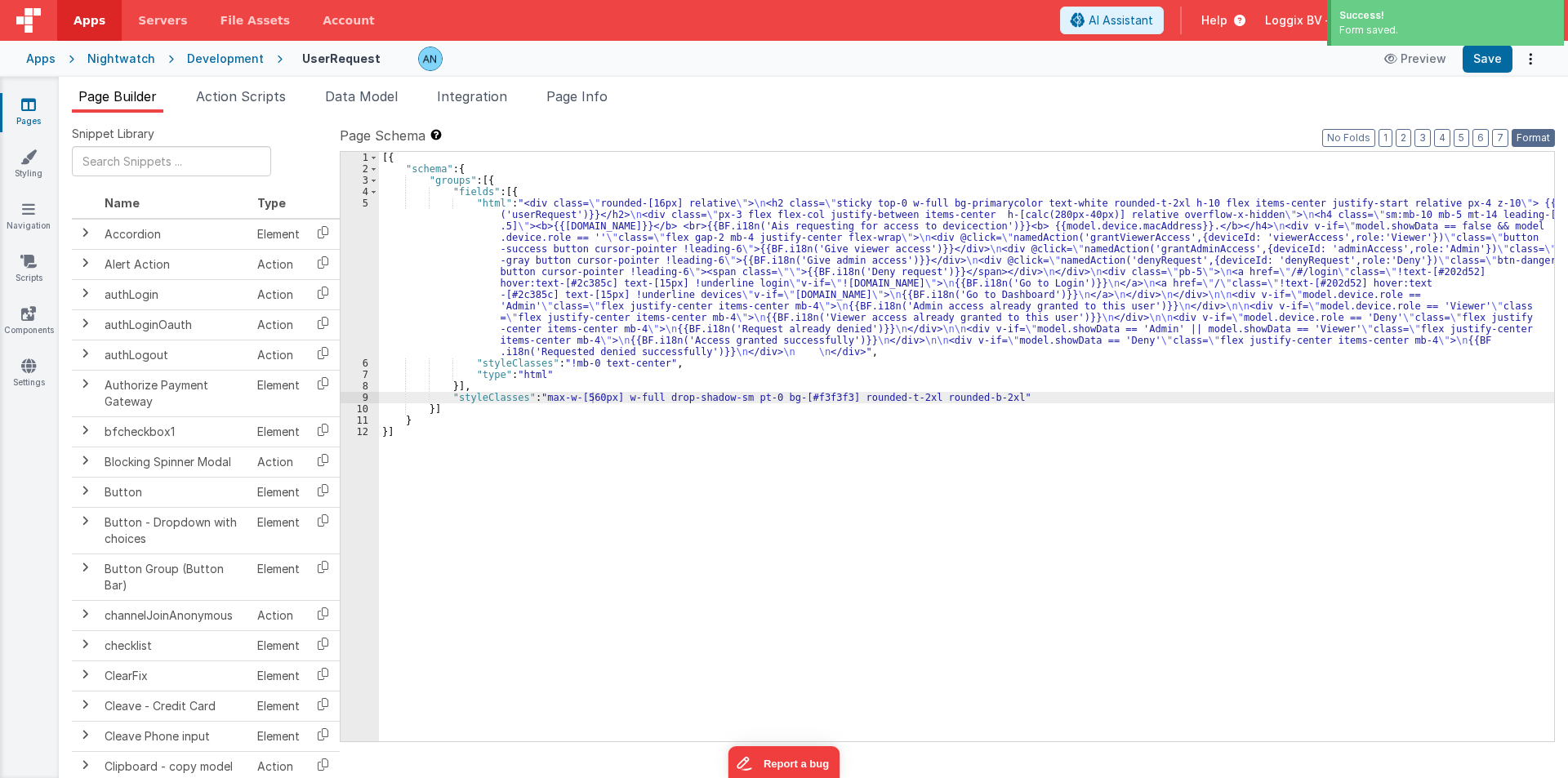
click at [1537, 137] on button "Format" at bounding box center [1533, 138] width 44 height 18
click at [1492, 64] on button "Save" at bounding box center [1487, 58] width 49 height 28
click at [1538, 135] on button "Format" at bounding box center [1533, 138] width 44 height 18
click at [1481, 59] on button "Save" at bounding box center [1487, 58] width 49 height 28
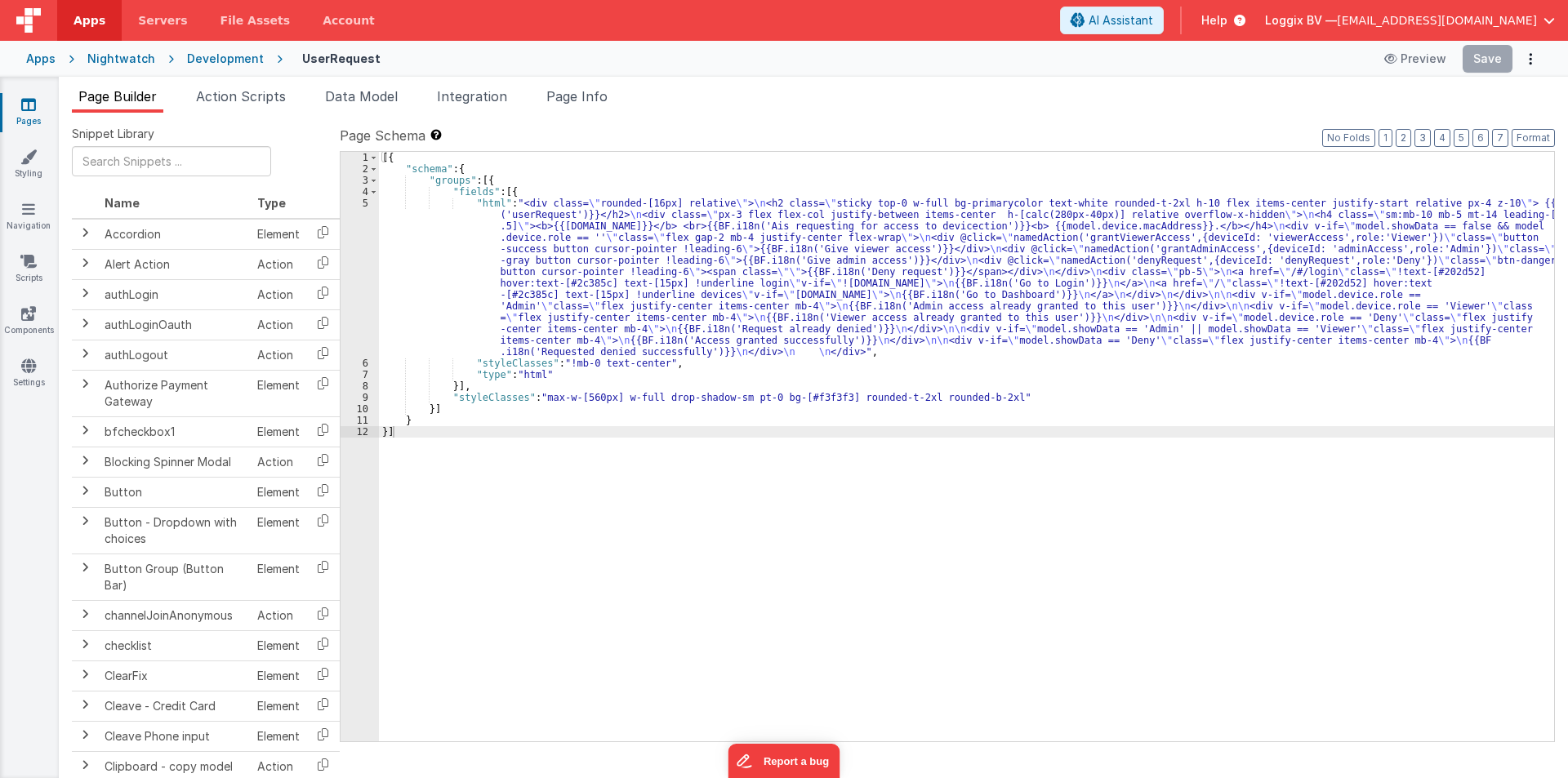
click at [416, 237] on div "[{ "schema" : { "groups" : [{ "fields" : [{ "html" : "<div class= \" rounded-[1…" at bounding box center [966, 458] width 1175 height 613
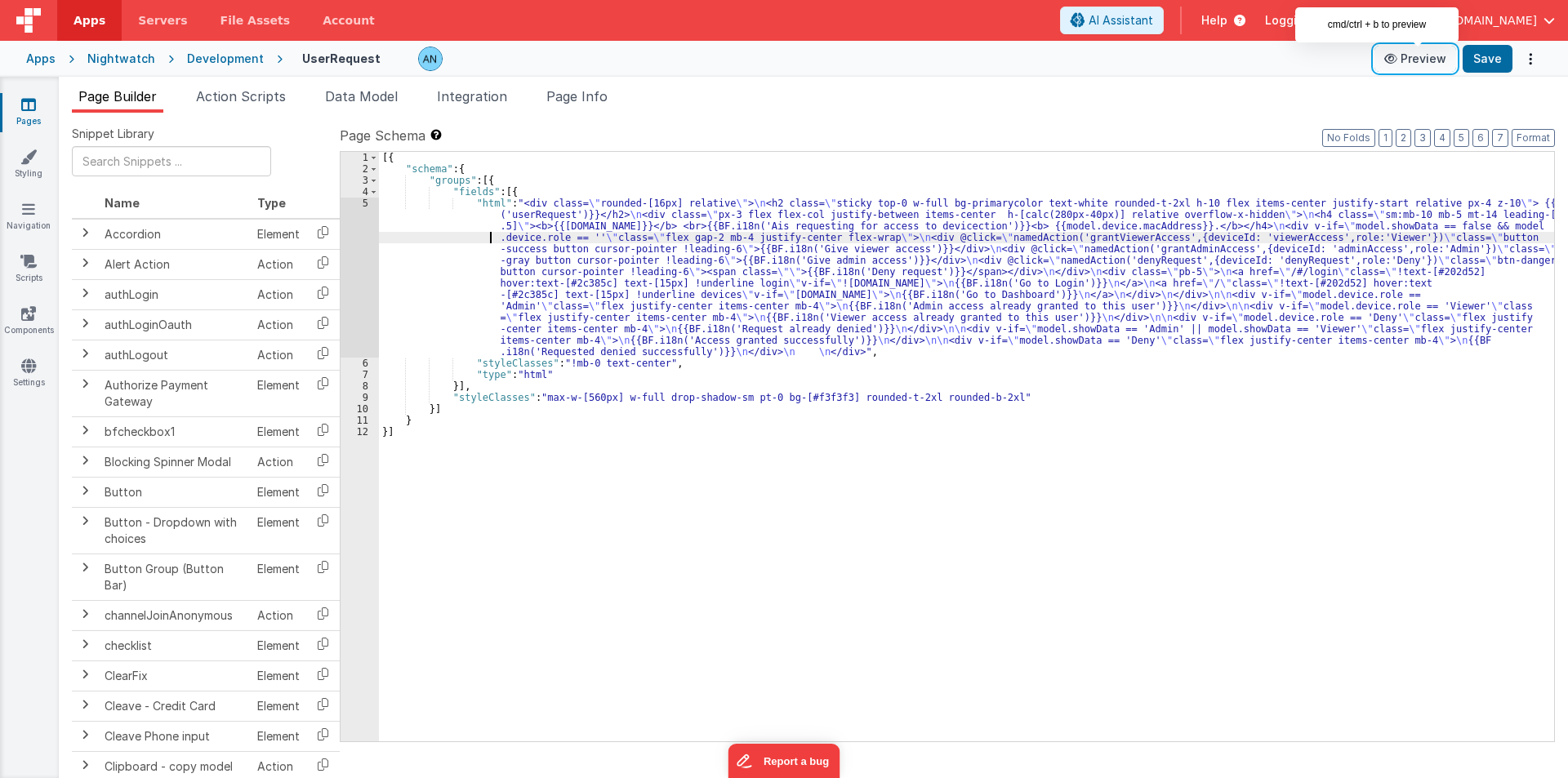
click at [1409, 51] on button "Preview" at bounding box center [1415, 59] width 82 height 27
click at [655, 416] on div "[{ "schema" : { "groups" : [{ "fields" : [{ "html" : "<div class= \" rounded-[1…" at bounding box center [966, 458] width 1175 height 613
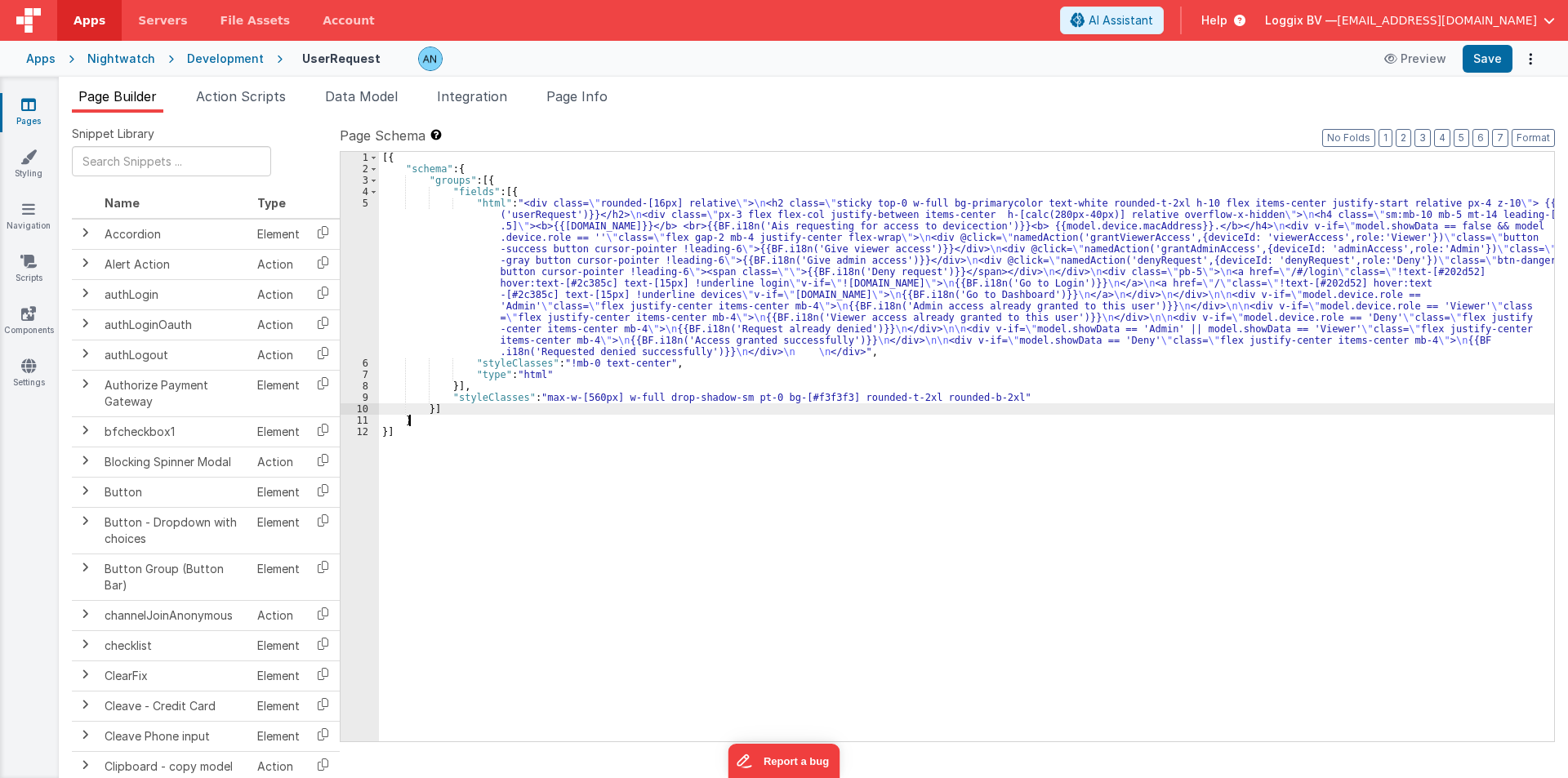
click at [654, 413] on div "[{ "schema" : { "groups" : [{ "fields" : [{ "html" : "<div class= \" rounded-[1…" at bounding box center [966, 458] width 1175 height 613
click at [570, 90] on span "Page Info" at bounding box center [576, 96] width 61 height 16
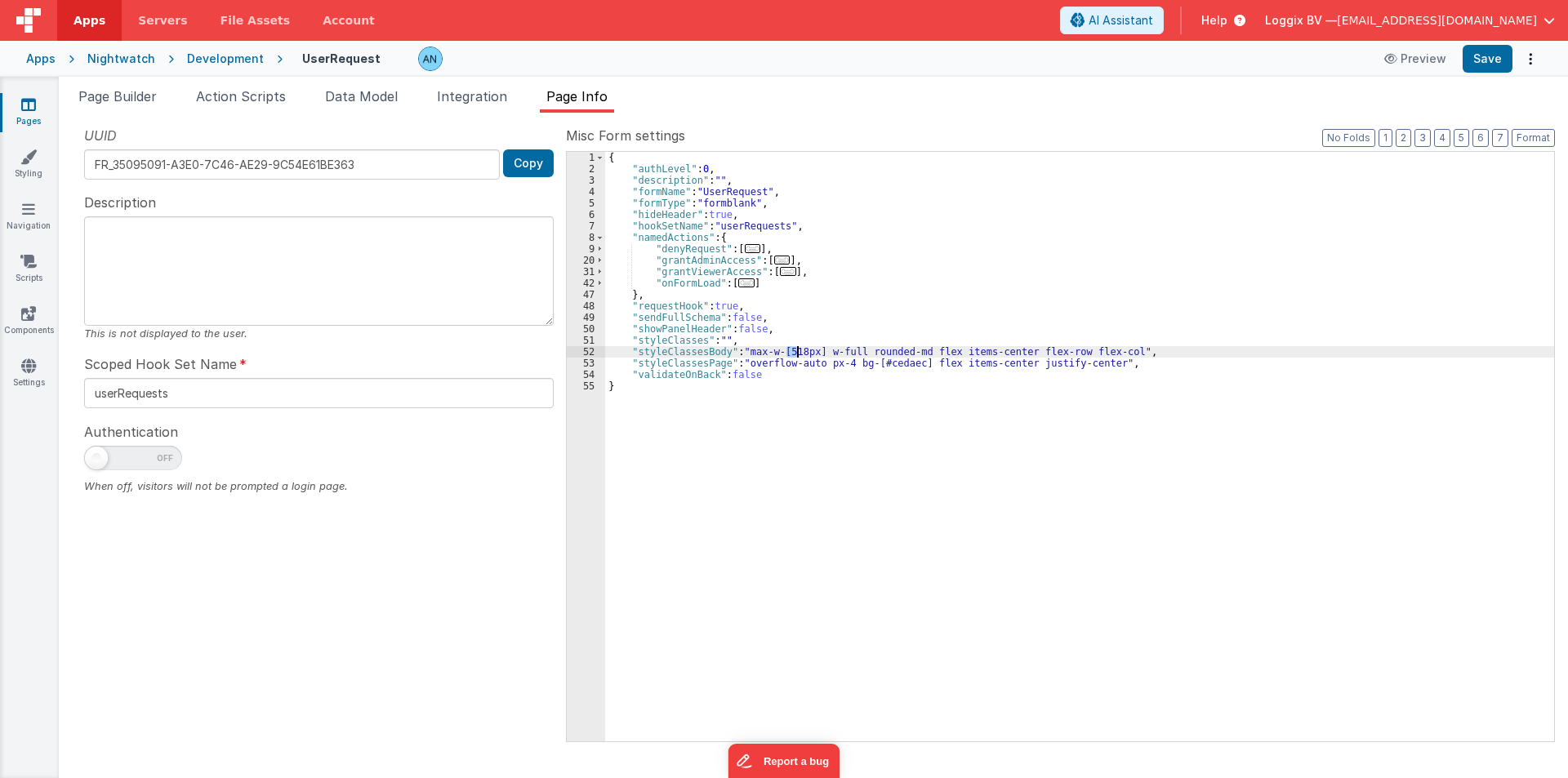
drag, startPoint x: 785, startPoint y: 348, endPoint x: 796, endPoint y: 351, distance: 11.4
click at [796, 351] on div "{ "authLevel" : 0 , "description" : "" , "formName" : "UserRequest" , "formType…" at bounding box center [1079, 458] width 949 height 613
click at [1482, 49] on div "Success! Form saved." at bounding box center [1445, 25] width 245 height 49
click at [1483, 52] on button "Save" at bounding box center [1487, 58] width 49 height 28
click at [195, 61] on div "Development" at bounding box center [225, 58] width 77 height 16
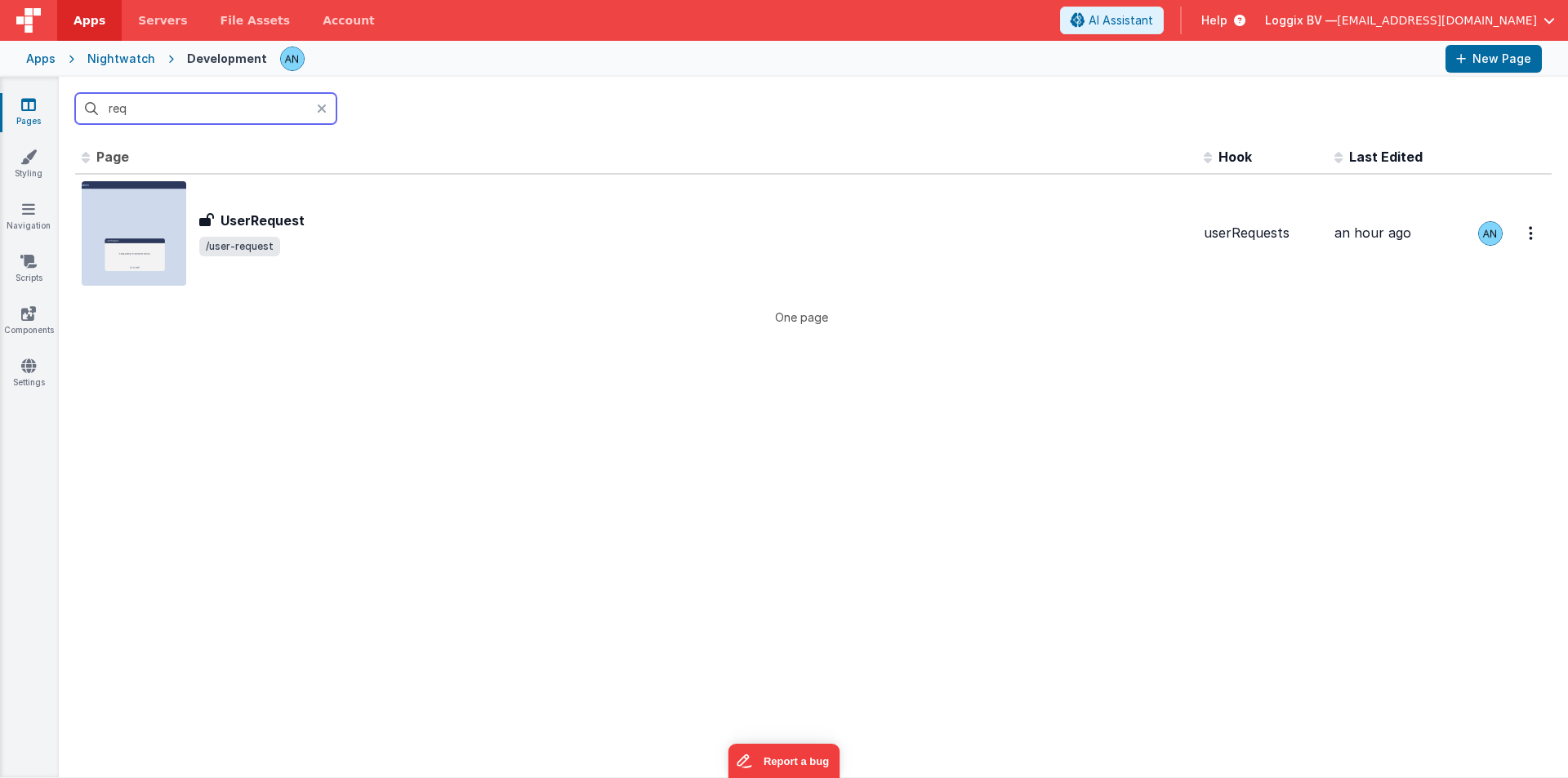
click at [152, 113] on input "req" at bounding box center [205, 108] width 261 height 31
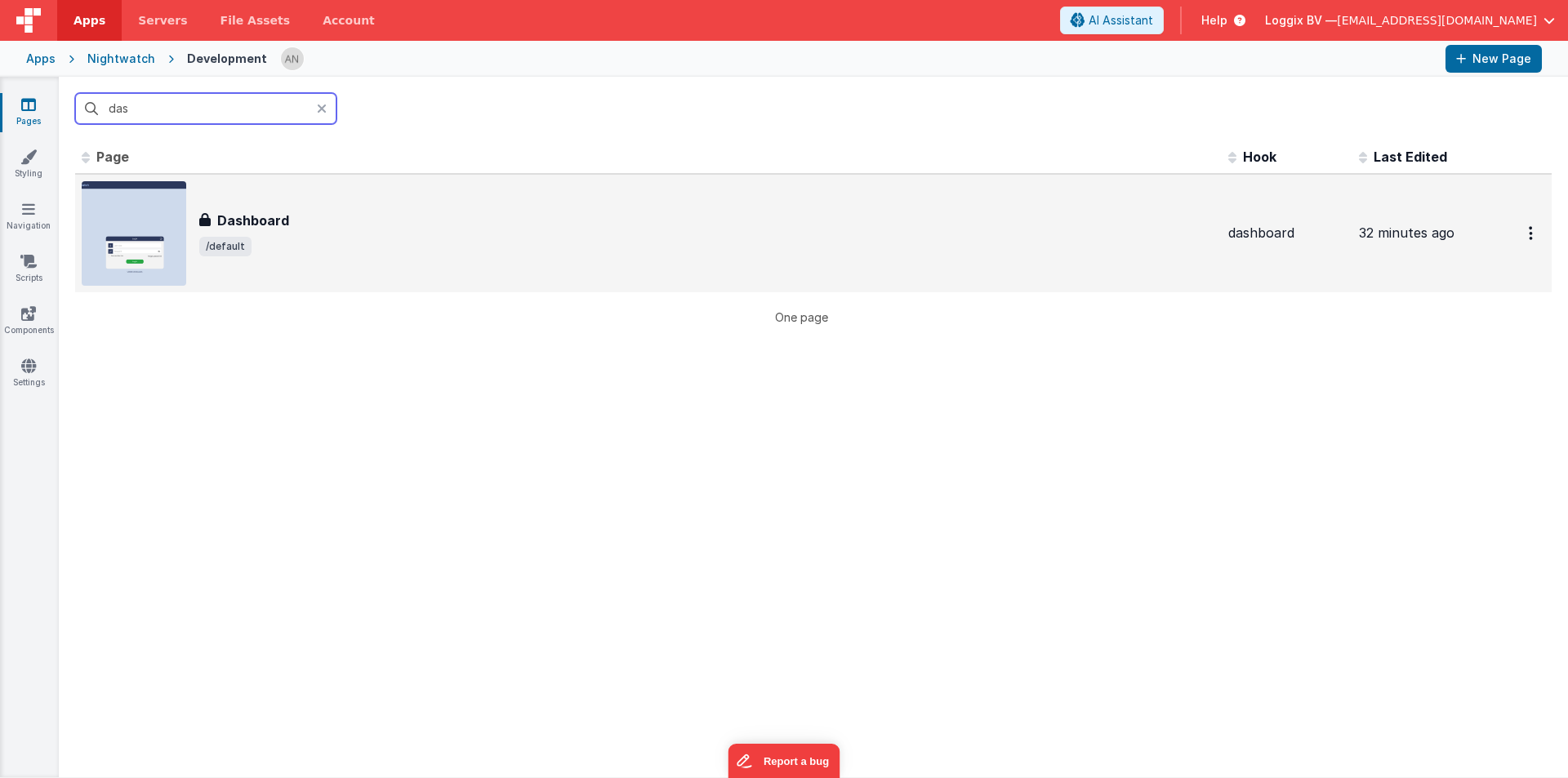
type input "das"
click at [299, 200] on div "Dashboard Dashboard /default" at bounding box center [648, 234] width 1133 height 104
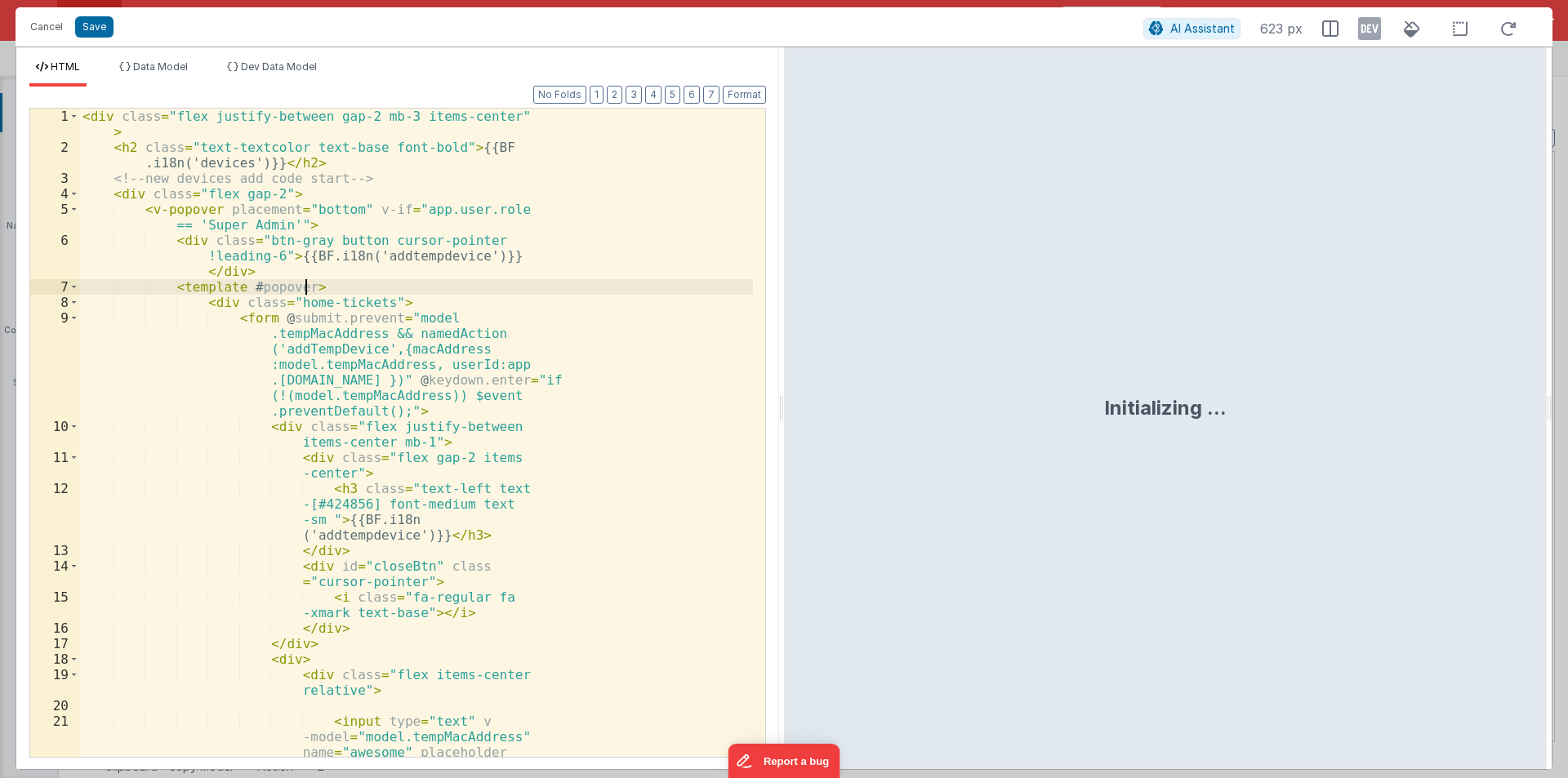
scroll to position [565, 0]
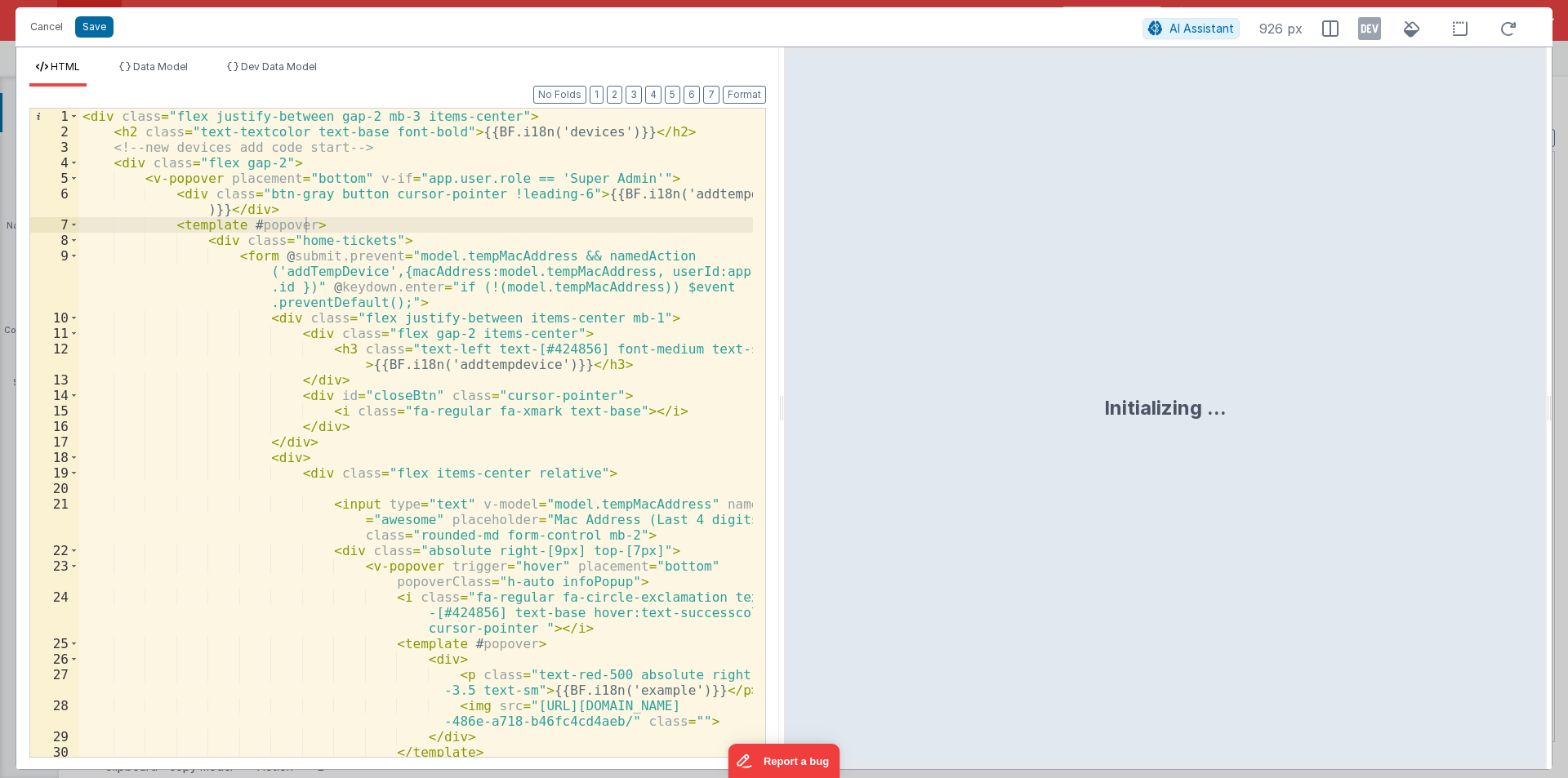
click at [784, 399] on div "Initializing ..." at bounding box center [1164, 408] width 763 height 722
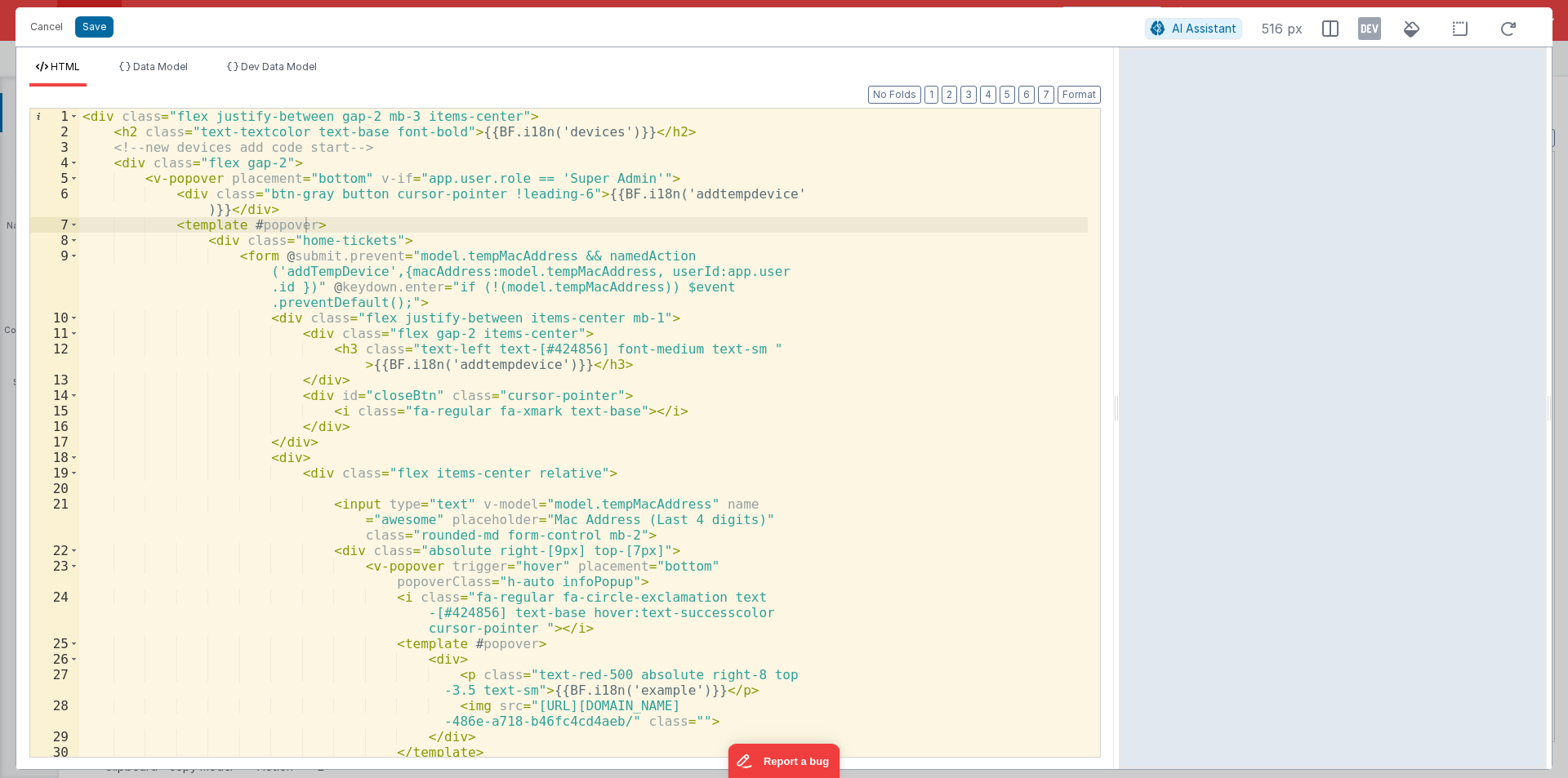
drag, startPoint x: 777, startPoint y: 401, endPoint x: 1421, endPoint y: 419, distance: 644.3
click at [1417, 419] on html "Cancel Save AI Assistant 516 px HTML Data Model Dev Data Model Format 7 6 5 4 3…" at bounding box center [784, 389] width 1568 height 778
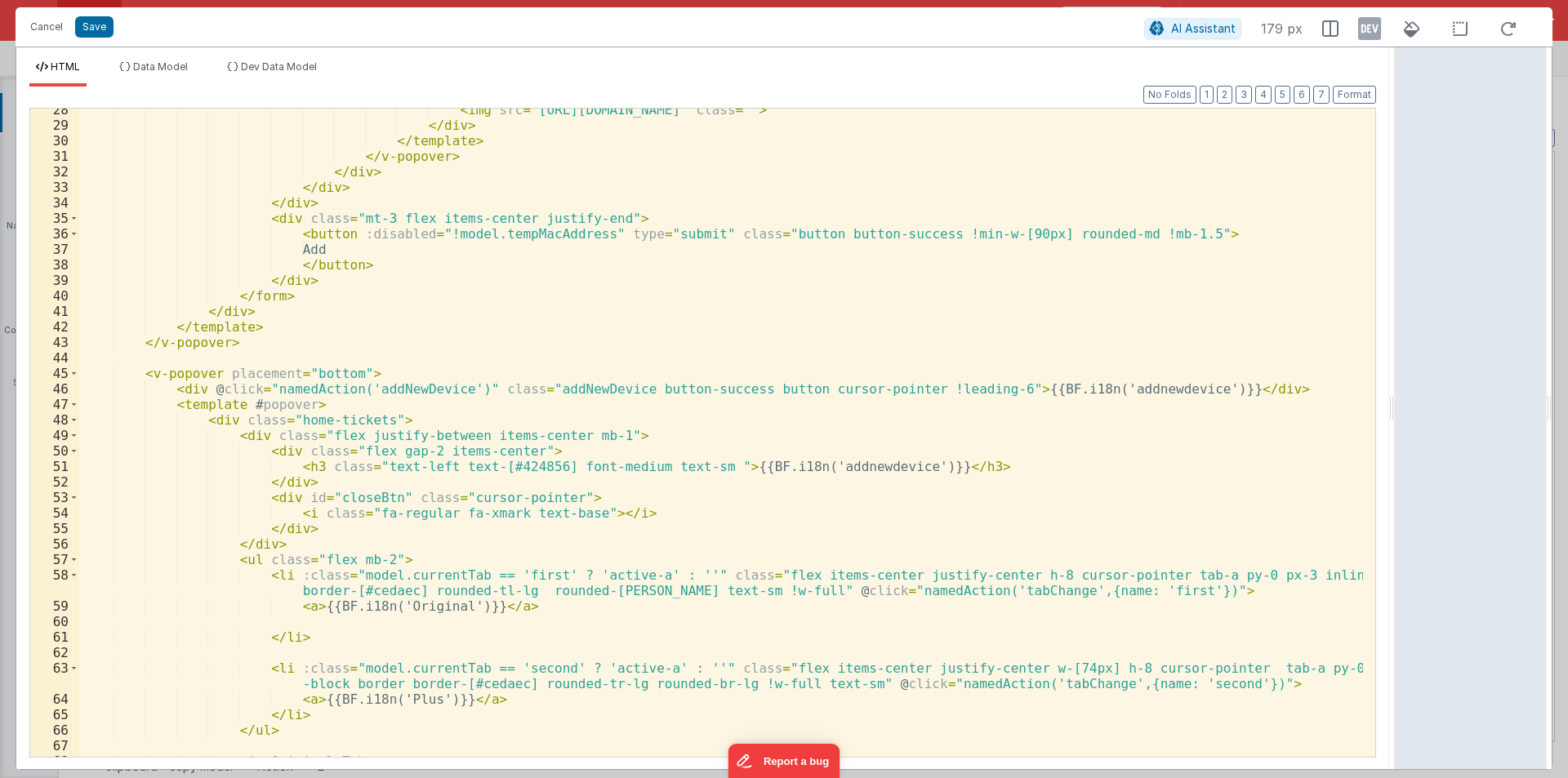
scroll to position [441, 0]
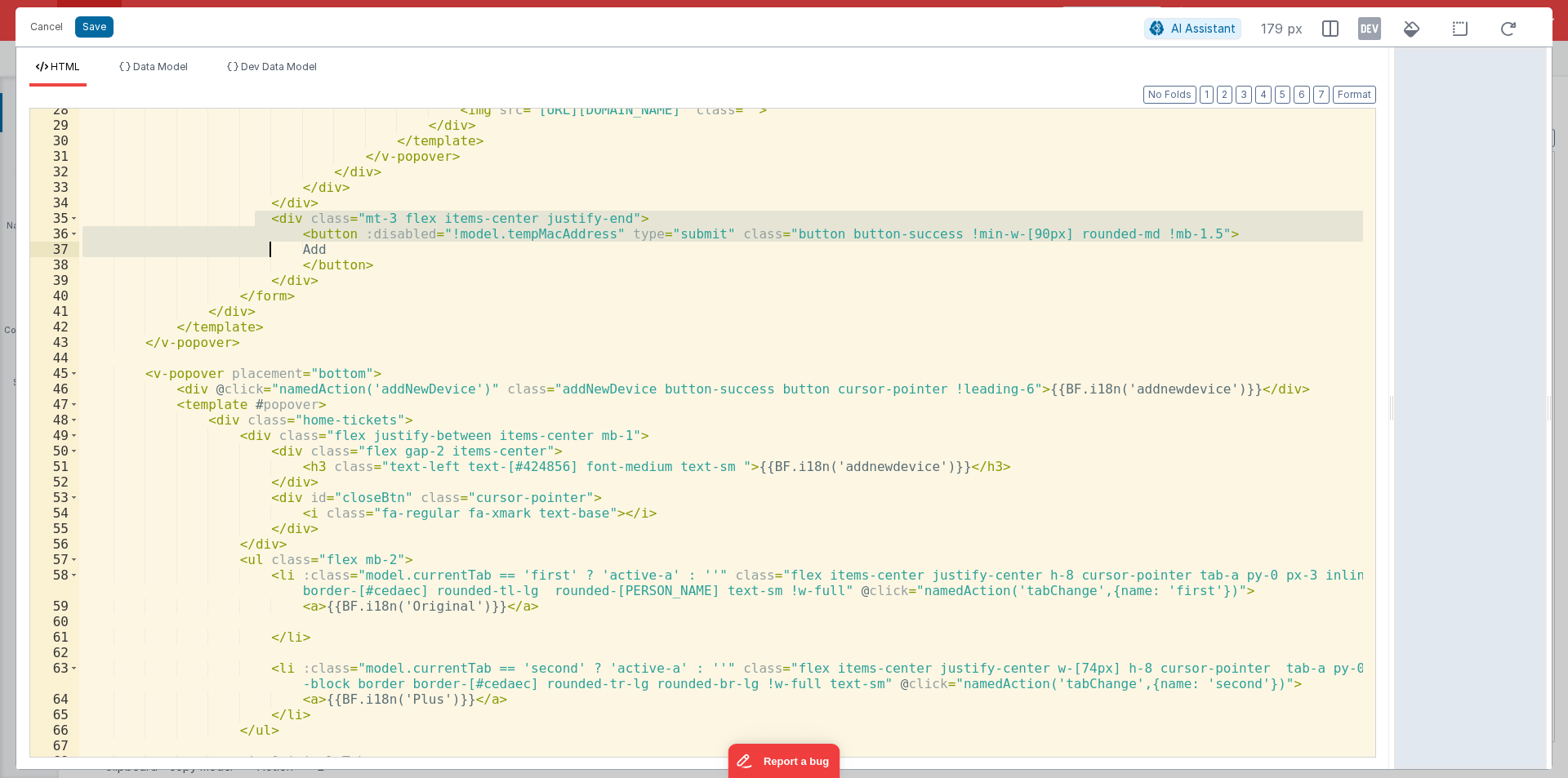
drag, startPoint x: 252, startPoint y: 218, endPoint x: 271, endPoint y: 245, distance: 33.0
click at [271, 245] on div "< img src = "[URL][DOMAIN_NAME]" class = "" > </ div > </ template > </ v-popov…" at bounding box center [720, 441] width 1283 height 679
click at [303, 247] on div "< img src = "[URL][DOMAIN_NAME]" class = "" > </ div > </ template > </ v-popov…" at bounding box center [720, 441] width 1283 height 679
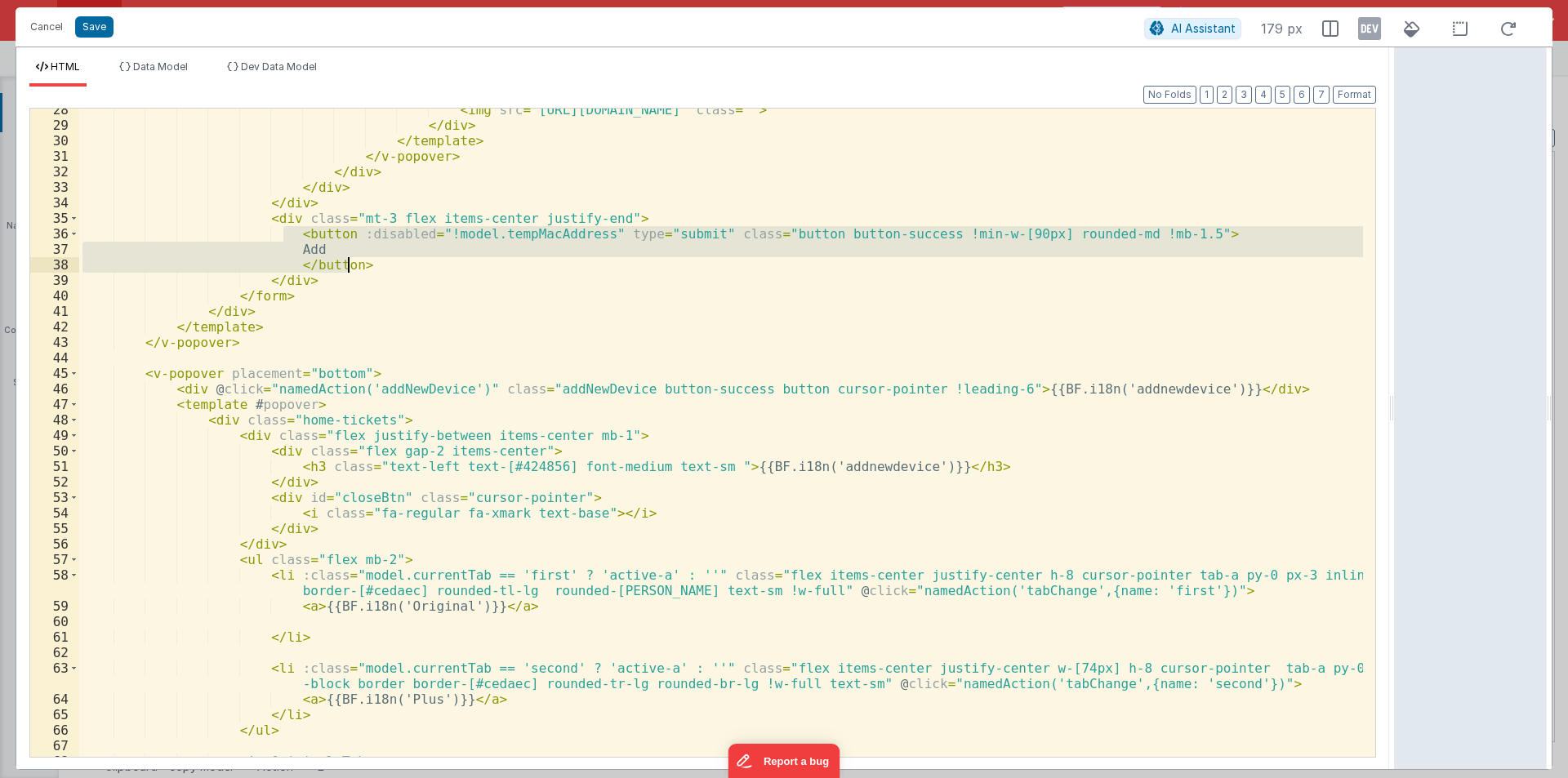
drag, startPoint x: 284, startPoint y: 235, endPoint x: 355, endPoint y: 259, distance: 74.9
click at [355, 259] on div "< img src = "[URL][DOMAIN_NAME]" class = "" > </ div > </ template > </ v-popov…" at bounding box center [720, 441] width 1283 height 679
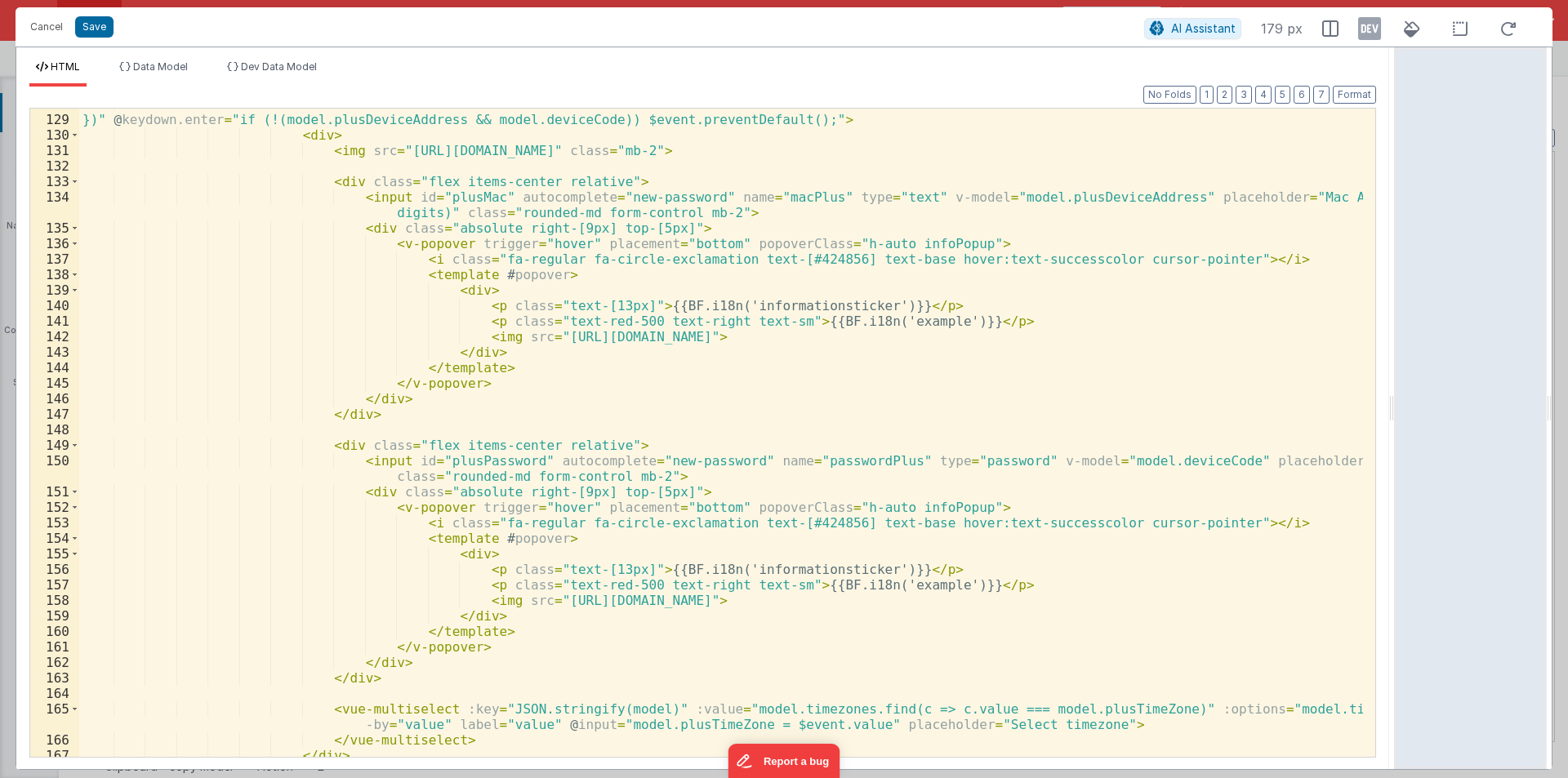
scroll to position [2352, 0]
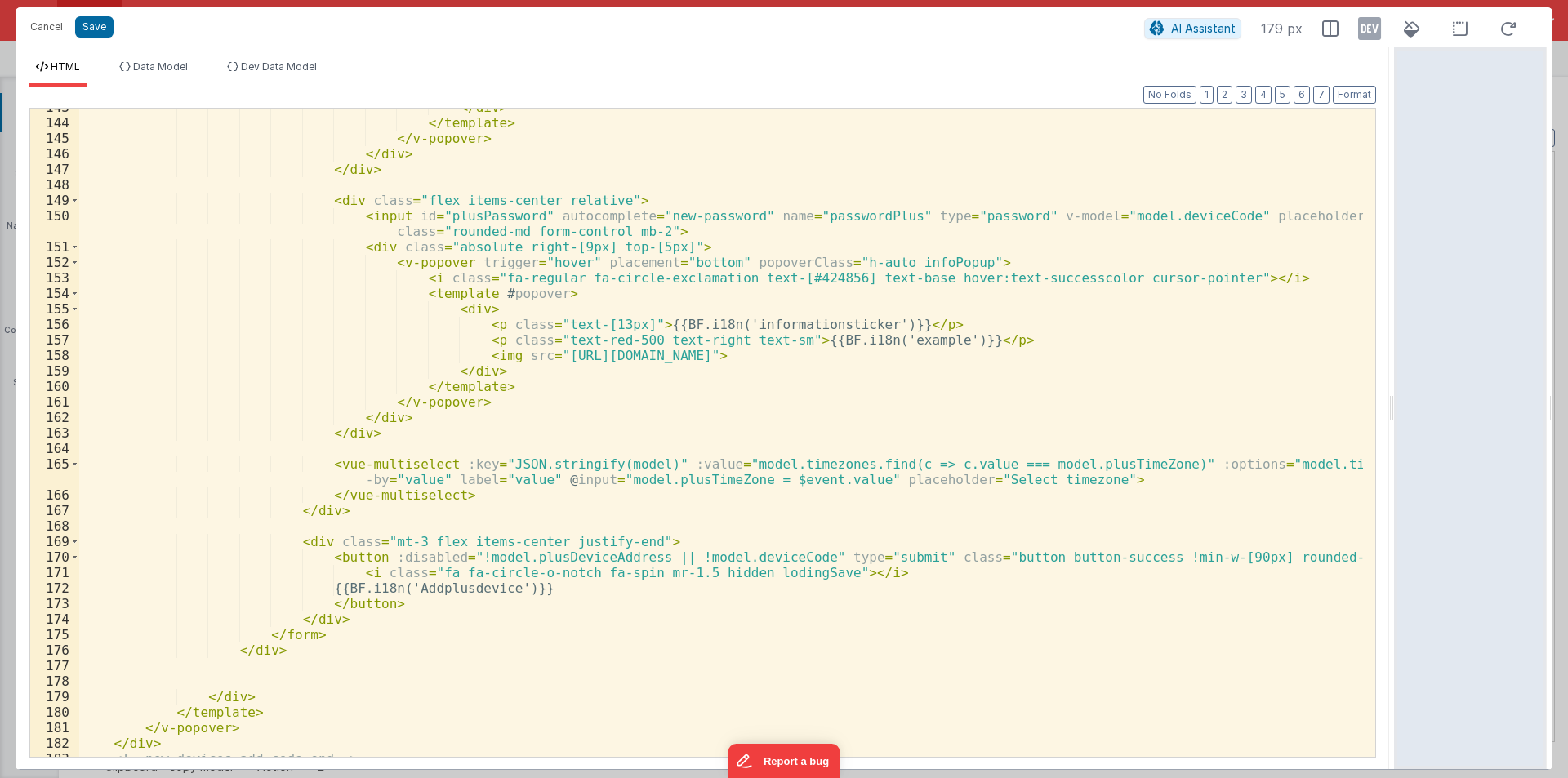
click at [741, 328] on div "</ div > </ template > </ v-popover > </ div > </ div > < div class = "flex ite…" at bounding box center [720, 439] width 1283 height 679
click at [896, 324] on div "</ div > </ template > </ v-popover > </ div > </ div > < div class = "flex ite…" at bounding box center [720, 439] width 1283 height 679
drag, startPoint x: 455, startPoint y: 323, endPoint x: 897, endPoint y: 322, distance: 442.0
click at [897, 322] on div "</ div > </ template > </ v-popover > </ div > </ div > < div class = "flex ite…" at bounding box center [720, 439] width 1283 height 679
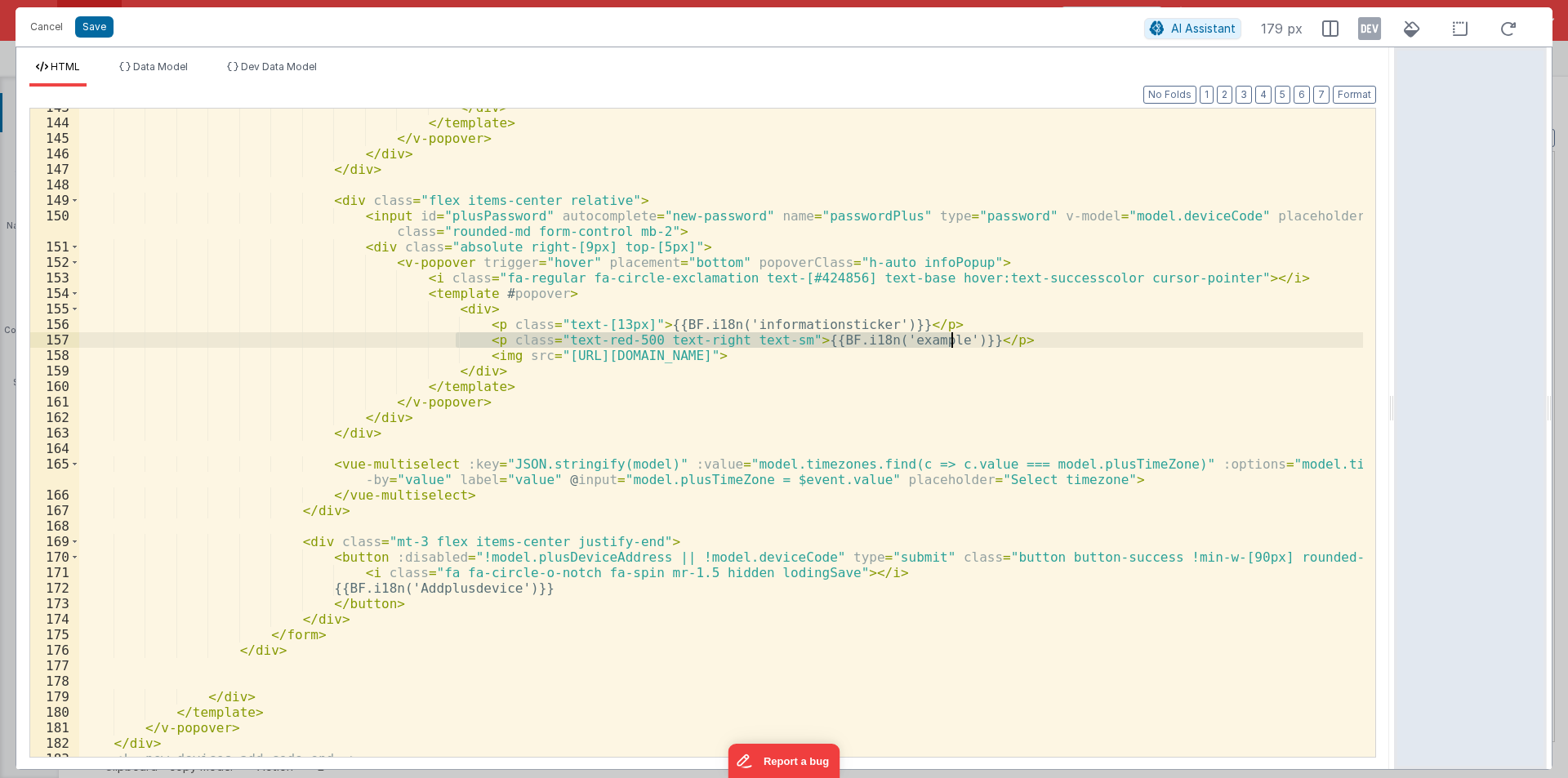
drag, startPoint x: 453, startPoint y: 342, endPoint x: 977, endPoint y: 340, distance: 524.0
click at [977, 340] on div "</ div > </ template > </ v-popover > </ div > </ div > < div class = "flex ite…" at bounding box center [720, 439] width 1283 height 679
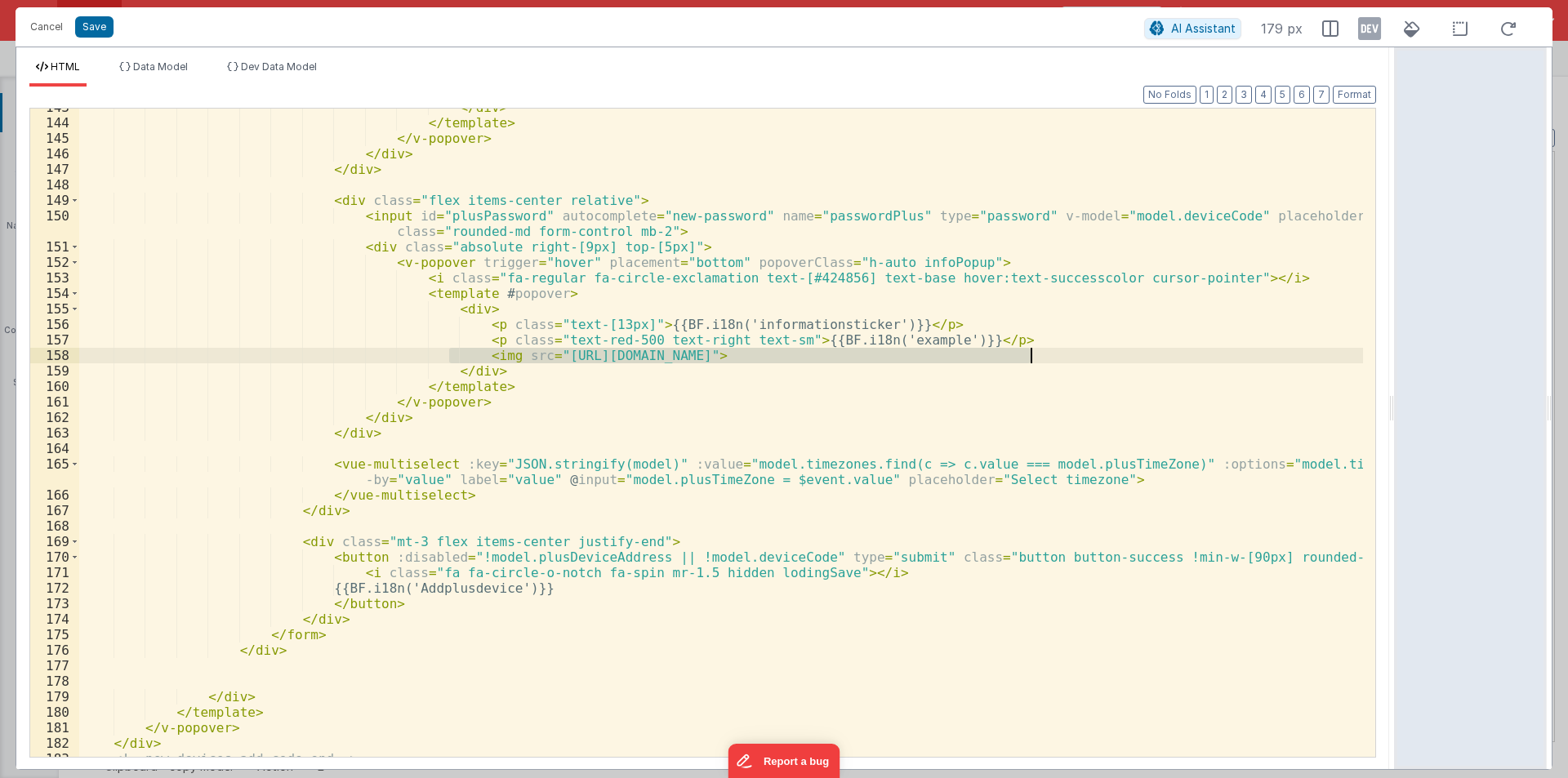
drag, startPoint x: 451, startPoint y: 357, endPoint x: 1039, endPoint y: 355, distance: 588.0
click at [1039, 355] on div "</ div > </ template > </ v-popover > </ div > </ div > < div class = "flex ite…" at bounding box center [720, 439] width 1283 height 679
click at [472, 370] on div "</ div > </ template > </ v-popover > </ div > </ div > < div class = "flex ite…" at bounding box center [720, 439] width 1283 height 679
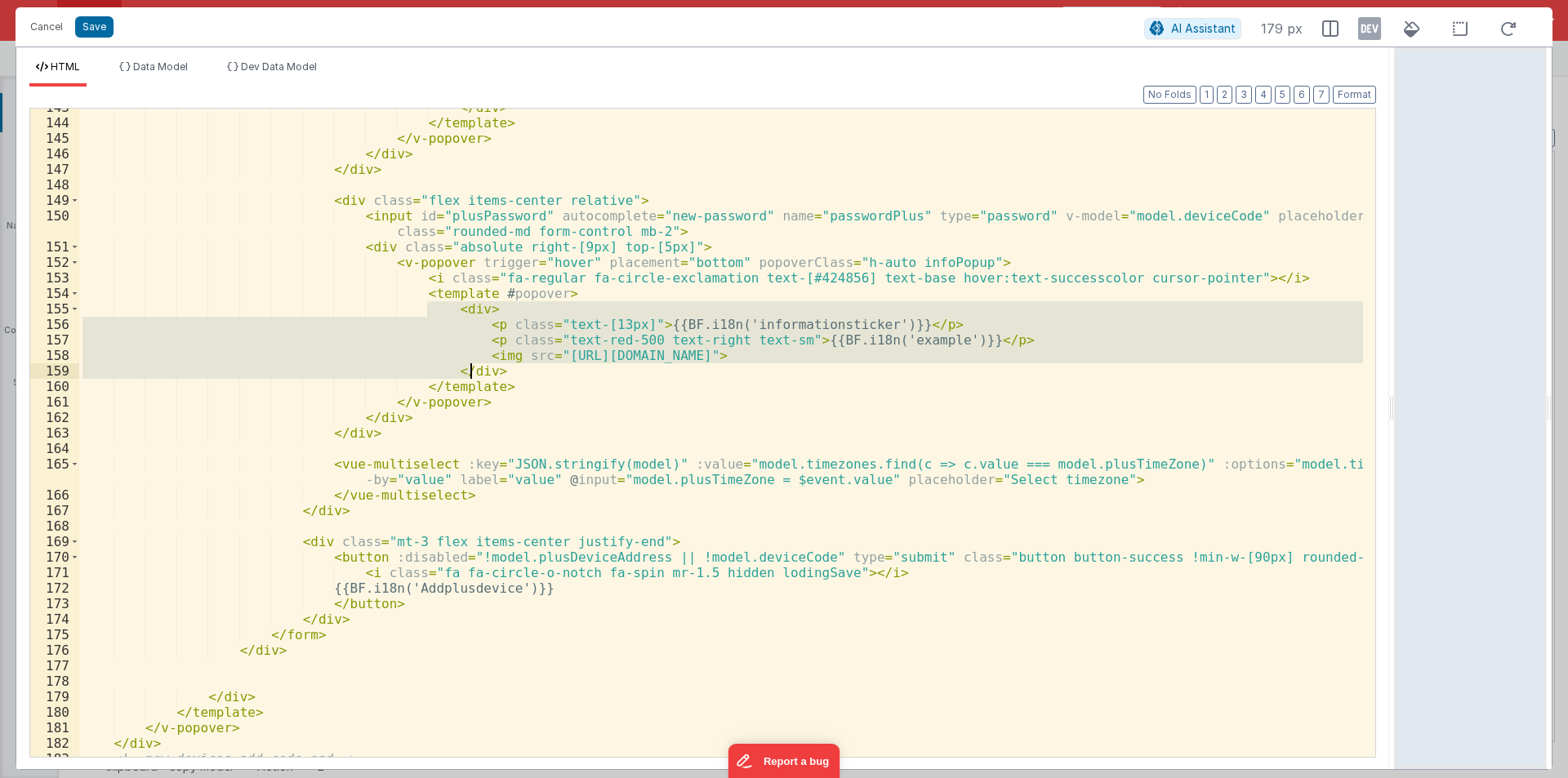
drag, startPoint x: 425, startPoint y: 306, endPoint x: 504, endPoint y: 366, distance: 99.2
click at [504, 366] on div "</ div > </ template > </ v-popover > </ div > </ div > < div class = "flex ite…" at bounding box center [720, 439] width 1283 height 679
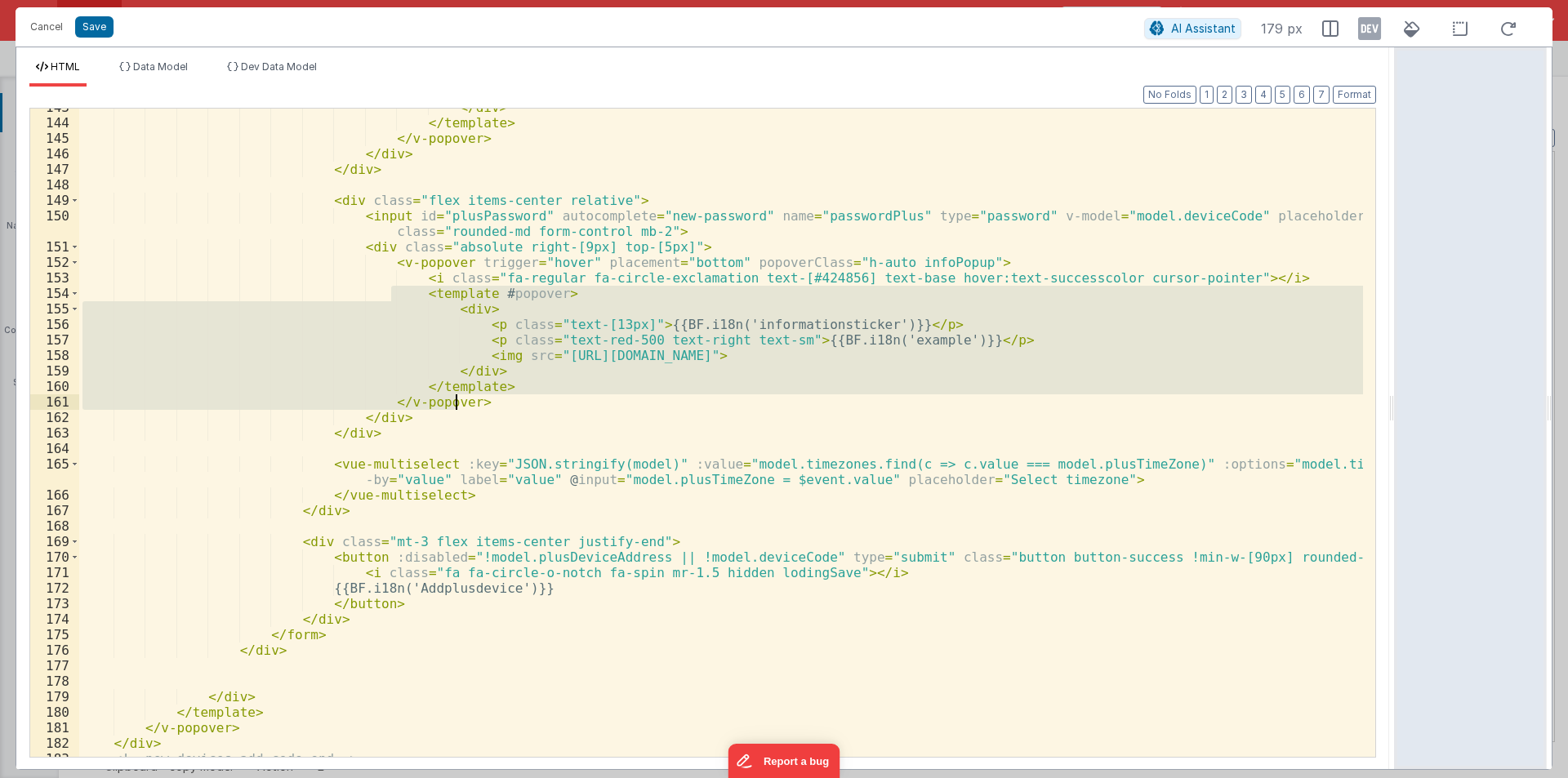
drag, startPoint x: 388, startPoint y: 289, endPoint x: 504, endPoint y: 394, distance: 156.5
click at [504, 394] on div "</ div > </ template > </ v-popover > </ div > </ div > < div class = "flex ite…" at bounding box center [720, 439] width 1283 height 679
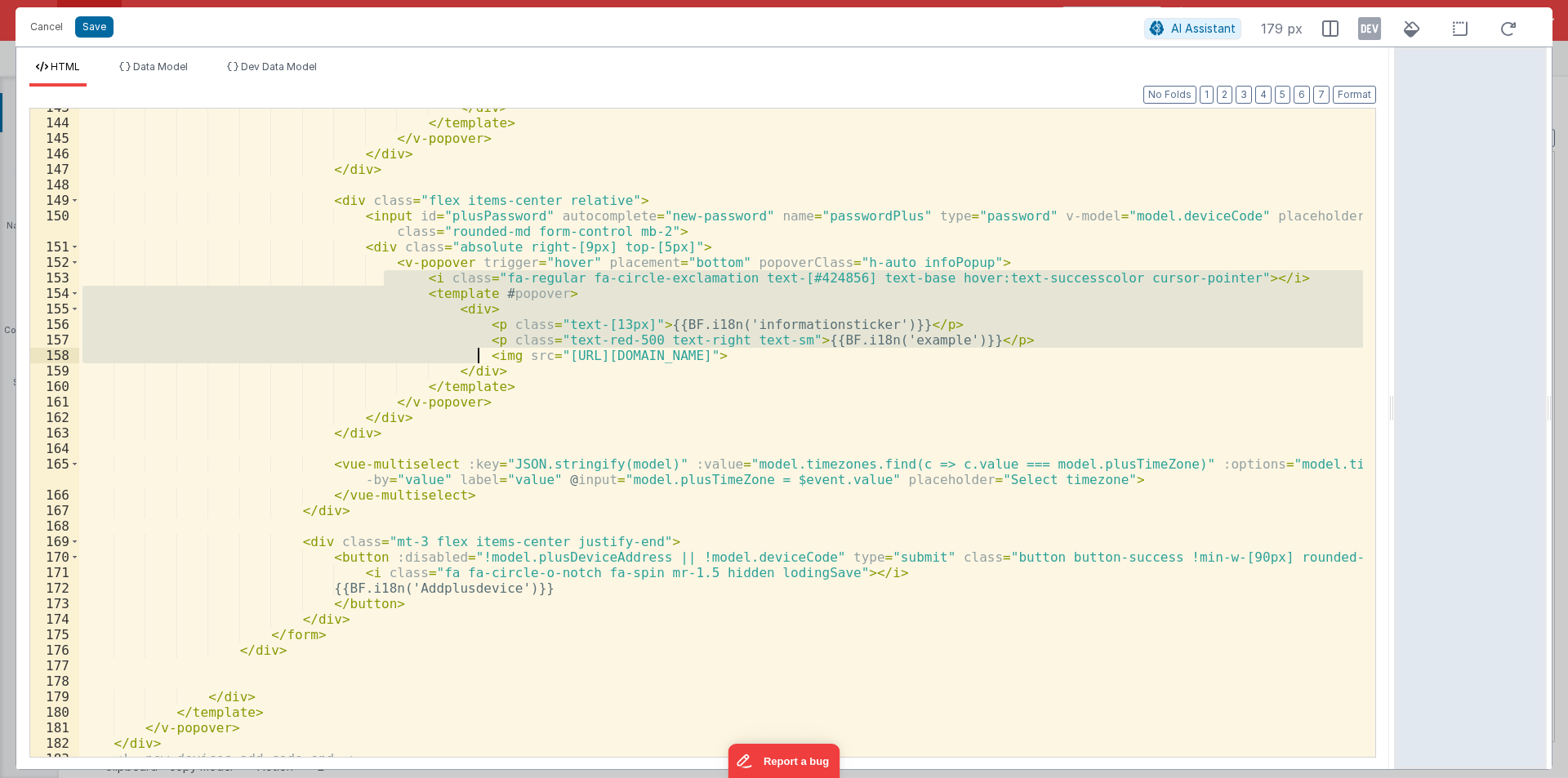
drag, startPoint x: 386, startPoint y: 274, endPoint x: 482, endPoint y: 362, distance: 130.2
click at [482, 362] on div "</ div > </ template > </ v-popover > </ div > </ div > < div class = "flex ite…" at bounding box center [720, 439] width 1283 height 679
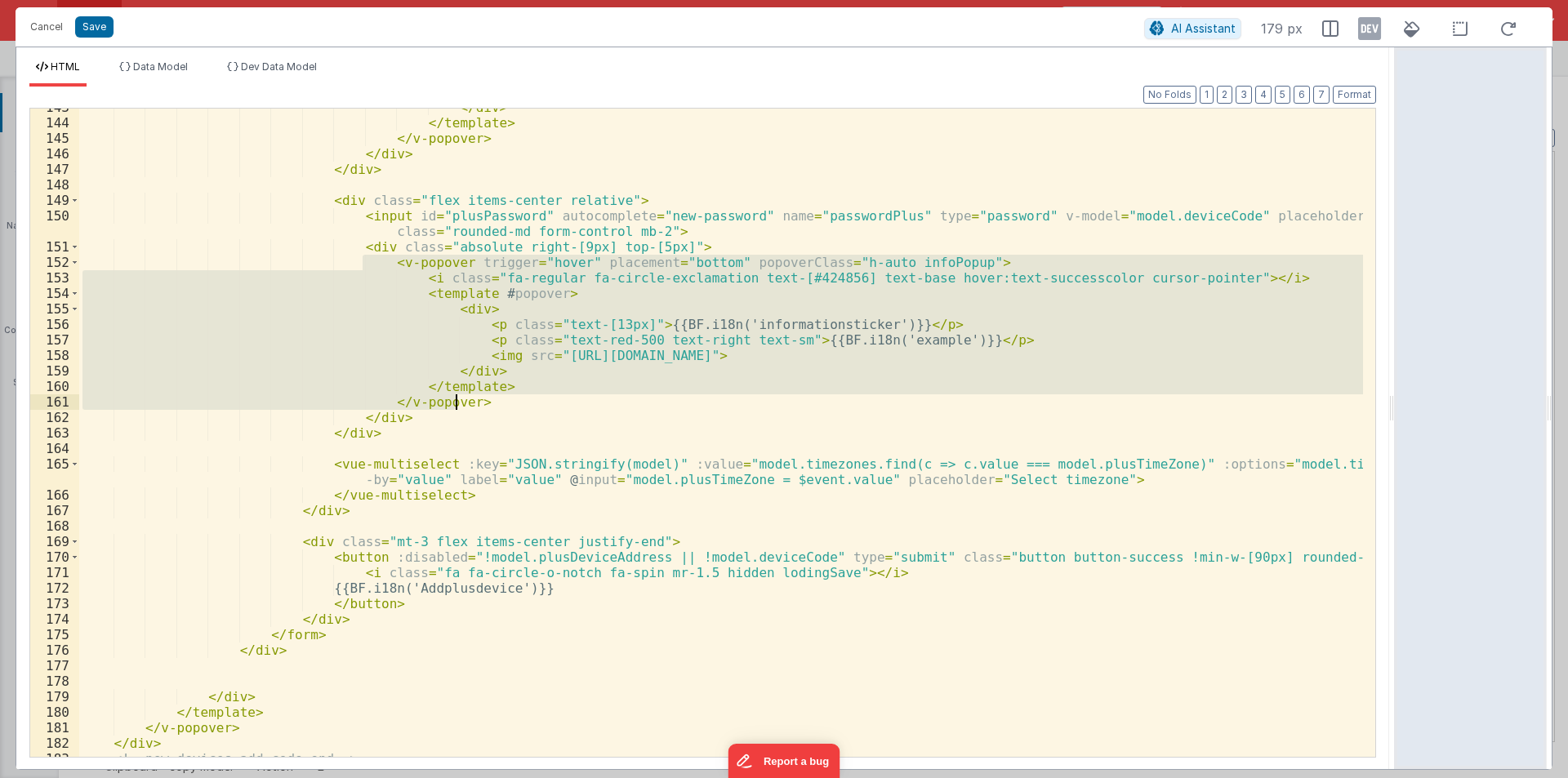
drag, startPoint x: 362, startPoint y: 259, endPoint x: 480, endPoint y: 396, distance: 180.8
click at [480, 396] on div "</ div > </ template > </ v-popover > </ div > </ div > < div class = "flex ite…" at bounding box center [720, 439] width 1283 height 679
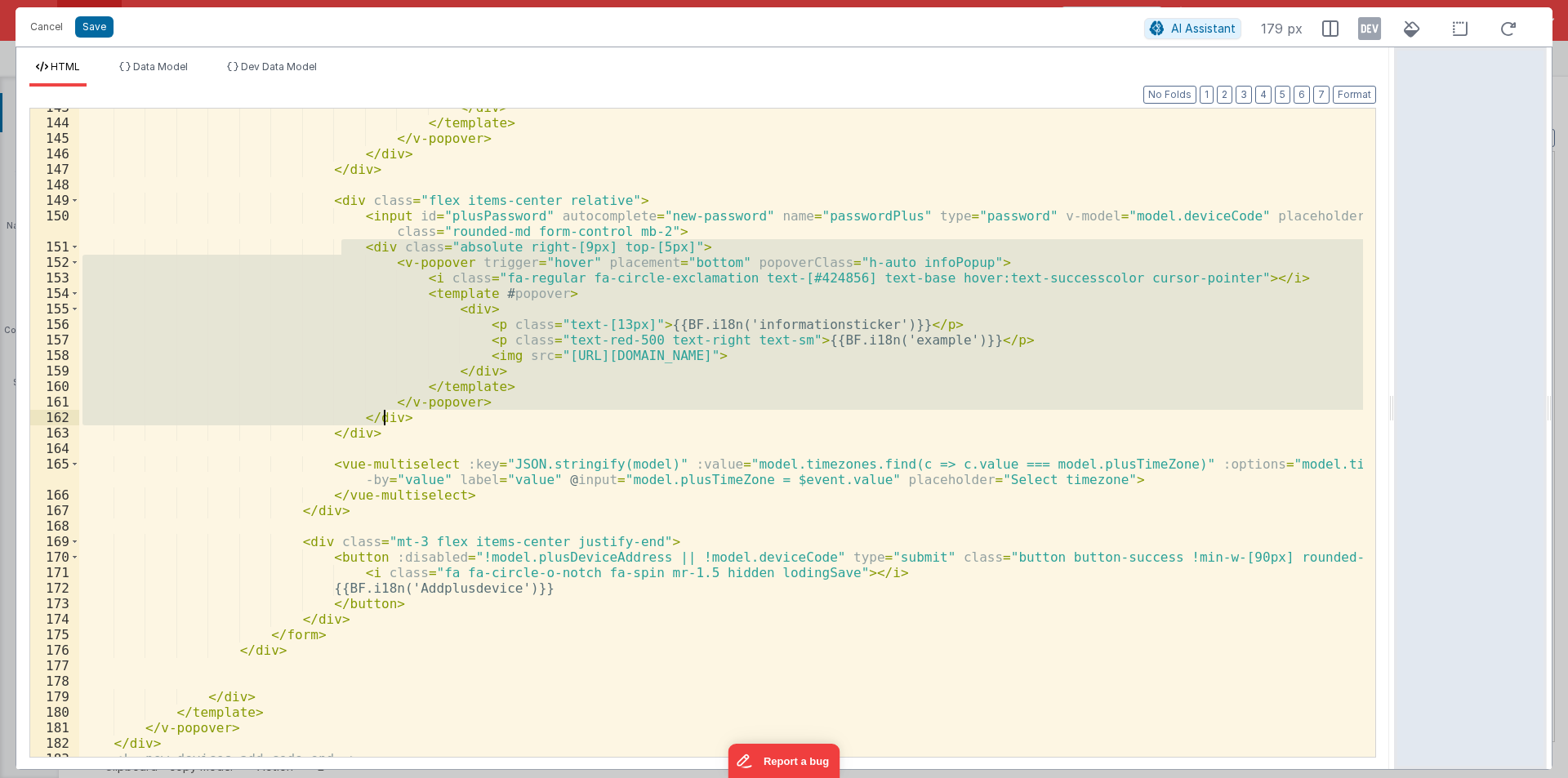
drag, startPoint x: 338, startPoint y: 243, endPoint x: 418, endPoint y: 420, distance: 194.2
click at [418, 420] on div "</ div > </ template > </ v-popover > </ div > </ div > < div class = "flex ite…" at bounding box center [720, 439] width 1283 height 679
click at [437, 420] on div "</ div > </ template > </ v-popover > </ div > </ div > < div class = "flex ite…" at bounding box center [720, 432] width 1283 height 649
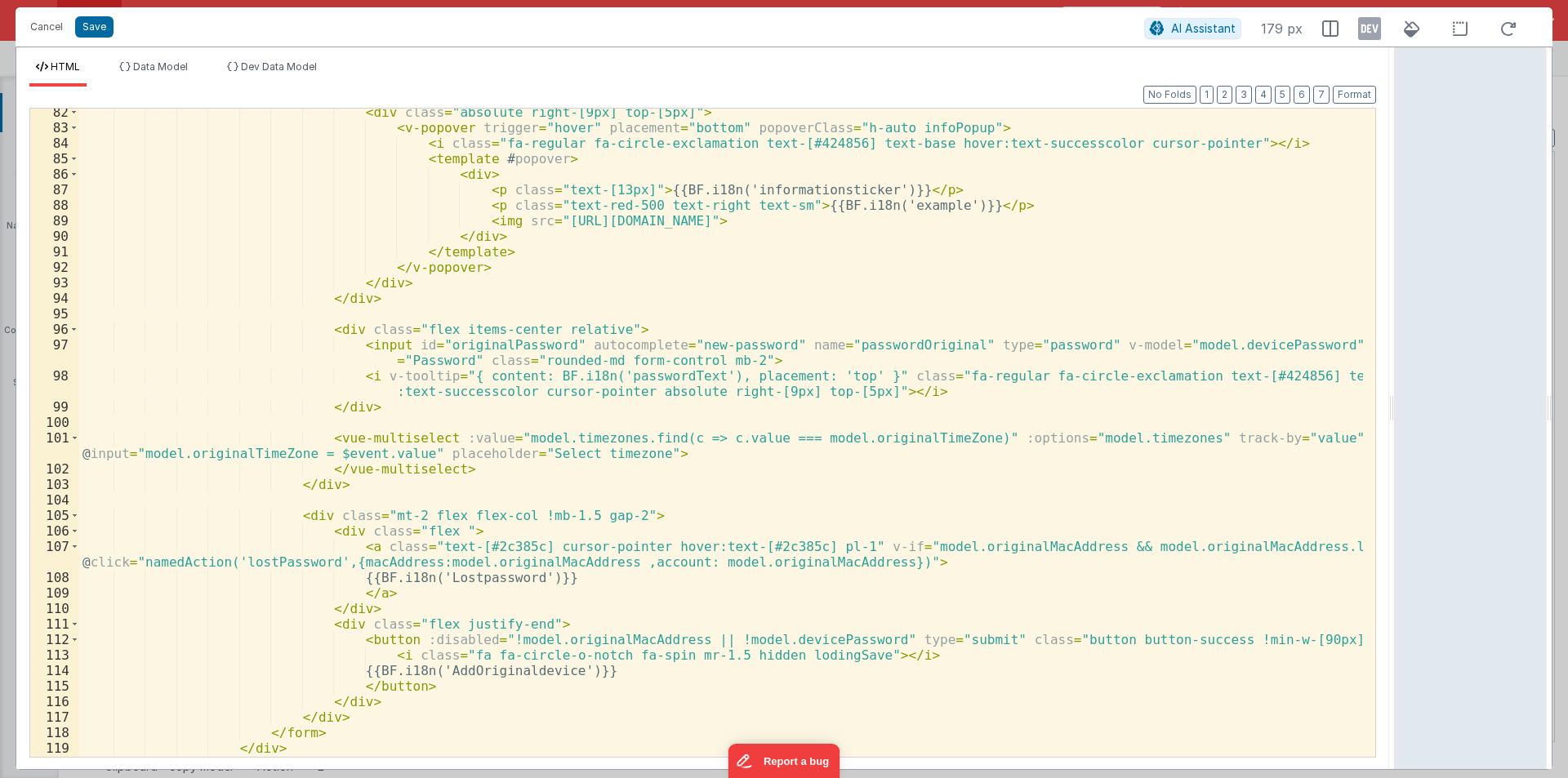
scroll to position [1323, 0]
click at [28, 30] on button "Cancel" at bounding box center [47, 27] width 49 height 23
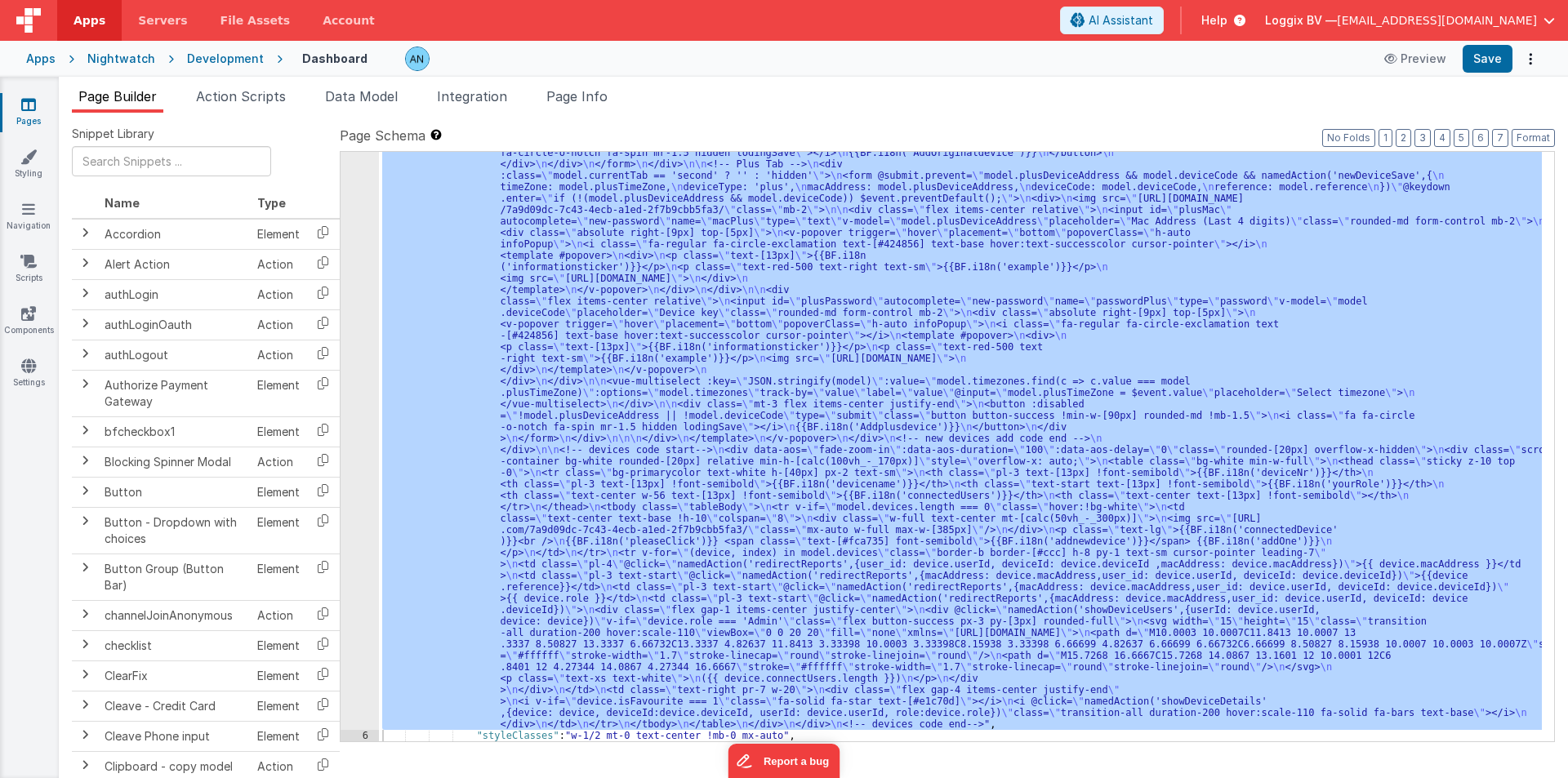
click at [217, 57] on div "Development" at bounding box center [225, 58] width 77 height 16
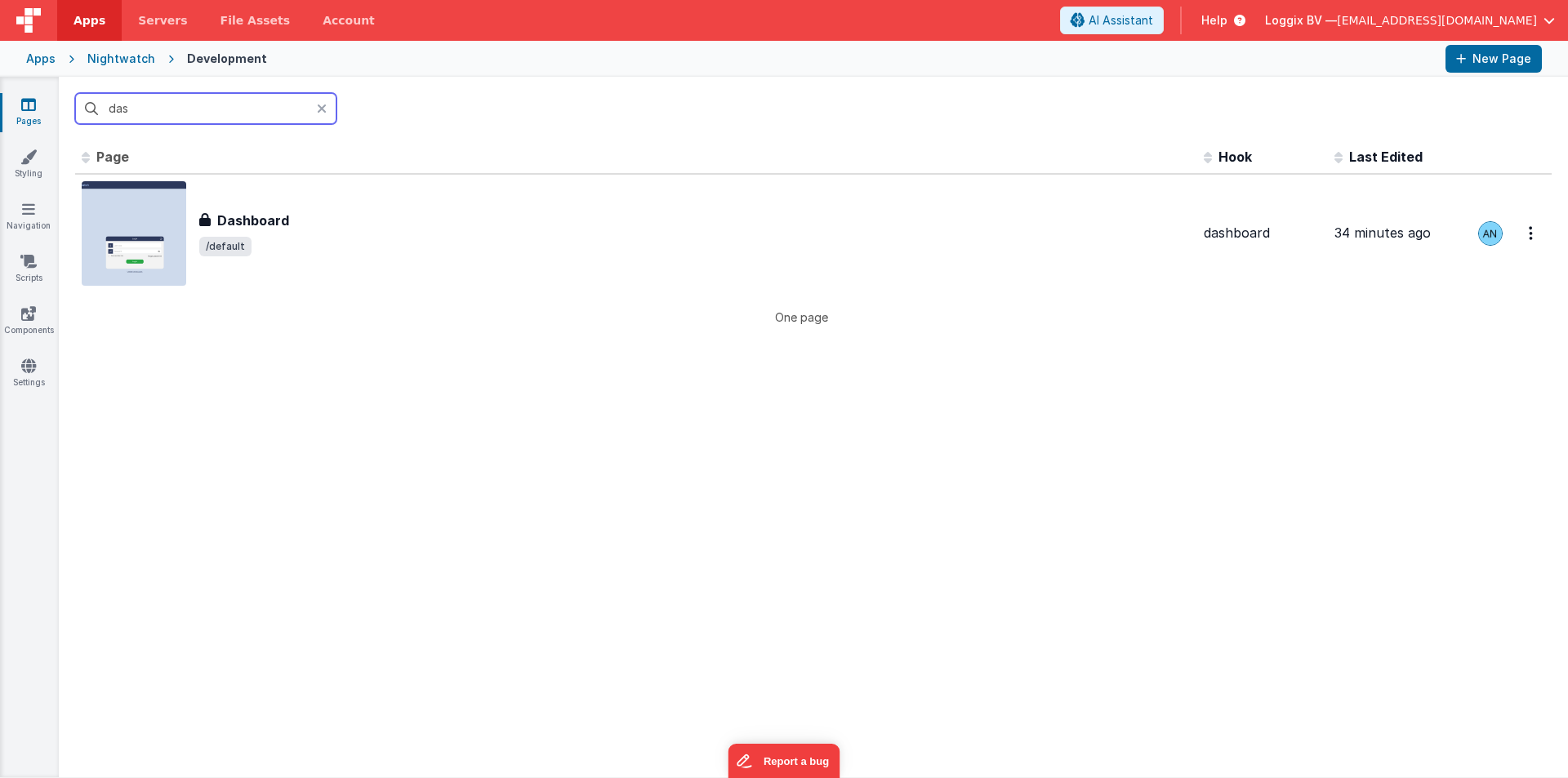
click at [178, 118] on input "das" at bounding box center [205, 108] width 261 height 31
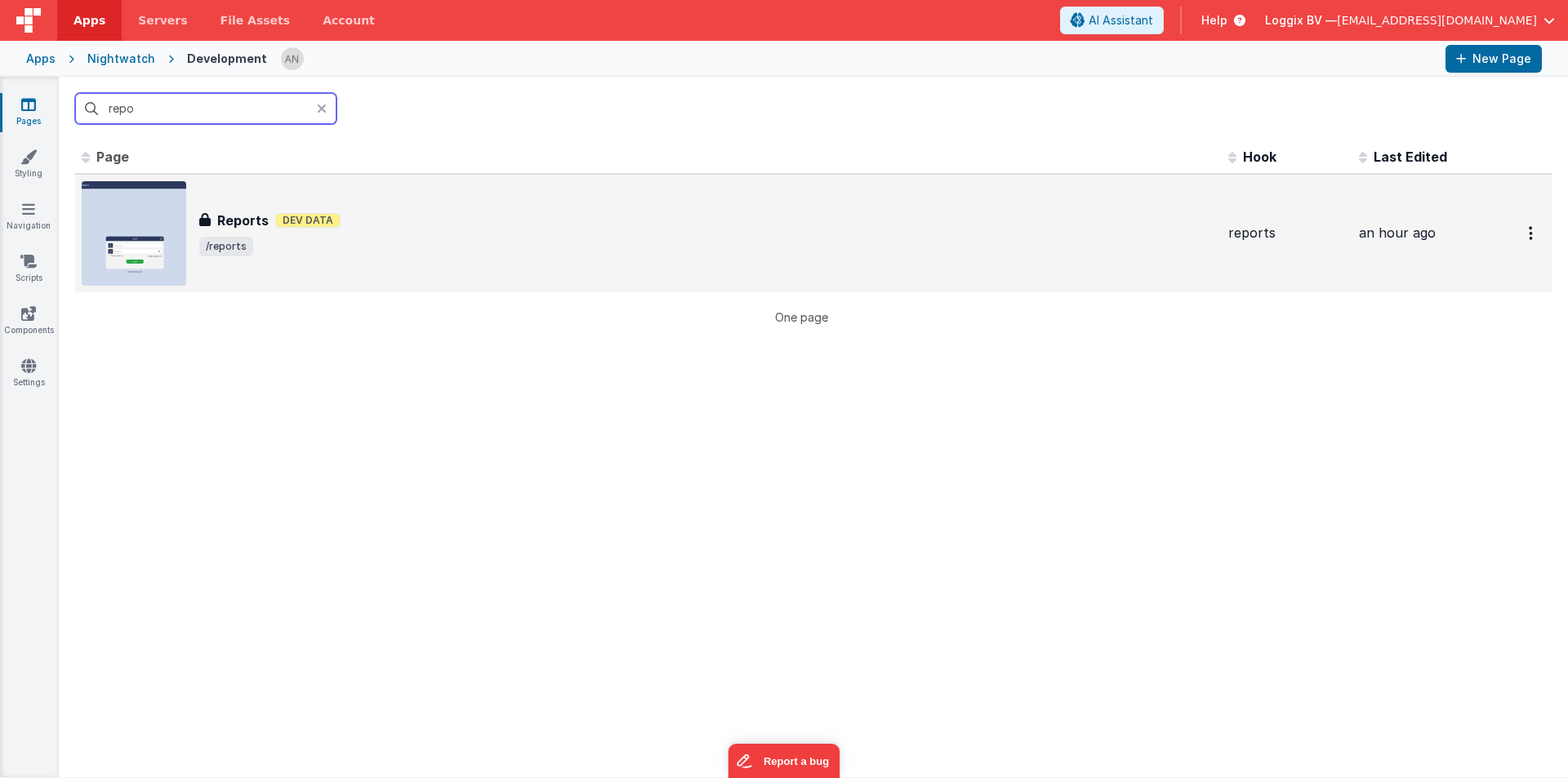
type input "repo"
click at [236, 199] on div "Reports Reports Dev Data /reports" at bounding box center [648, 234] width 1133 height 104
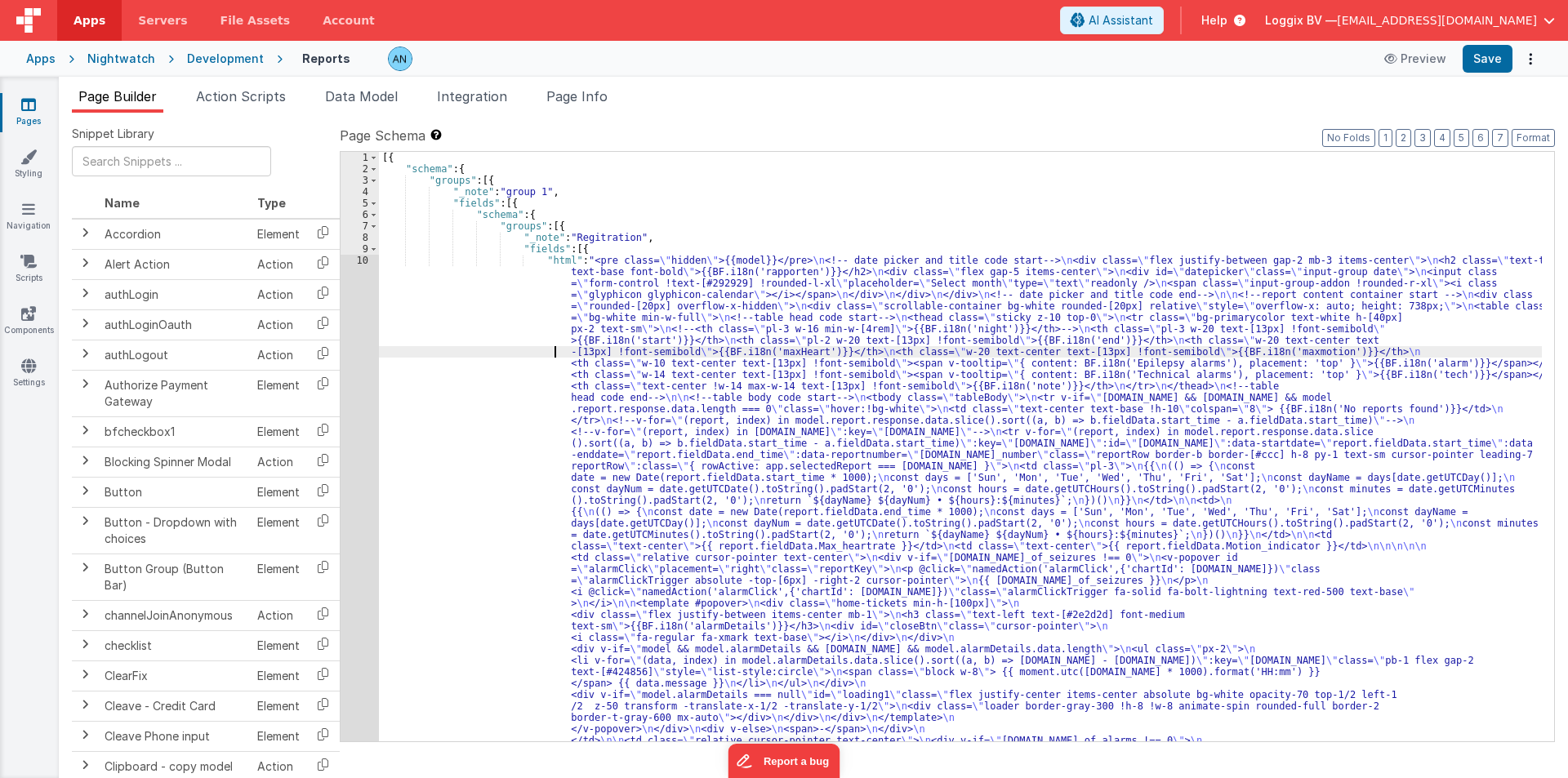
click at [346, 261] on div "10" at bounding box center [359, 655] width 38 height 800
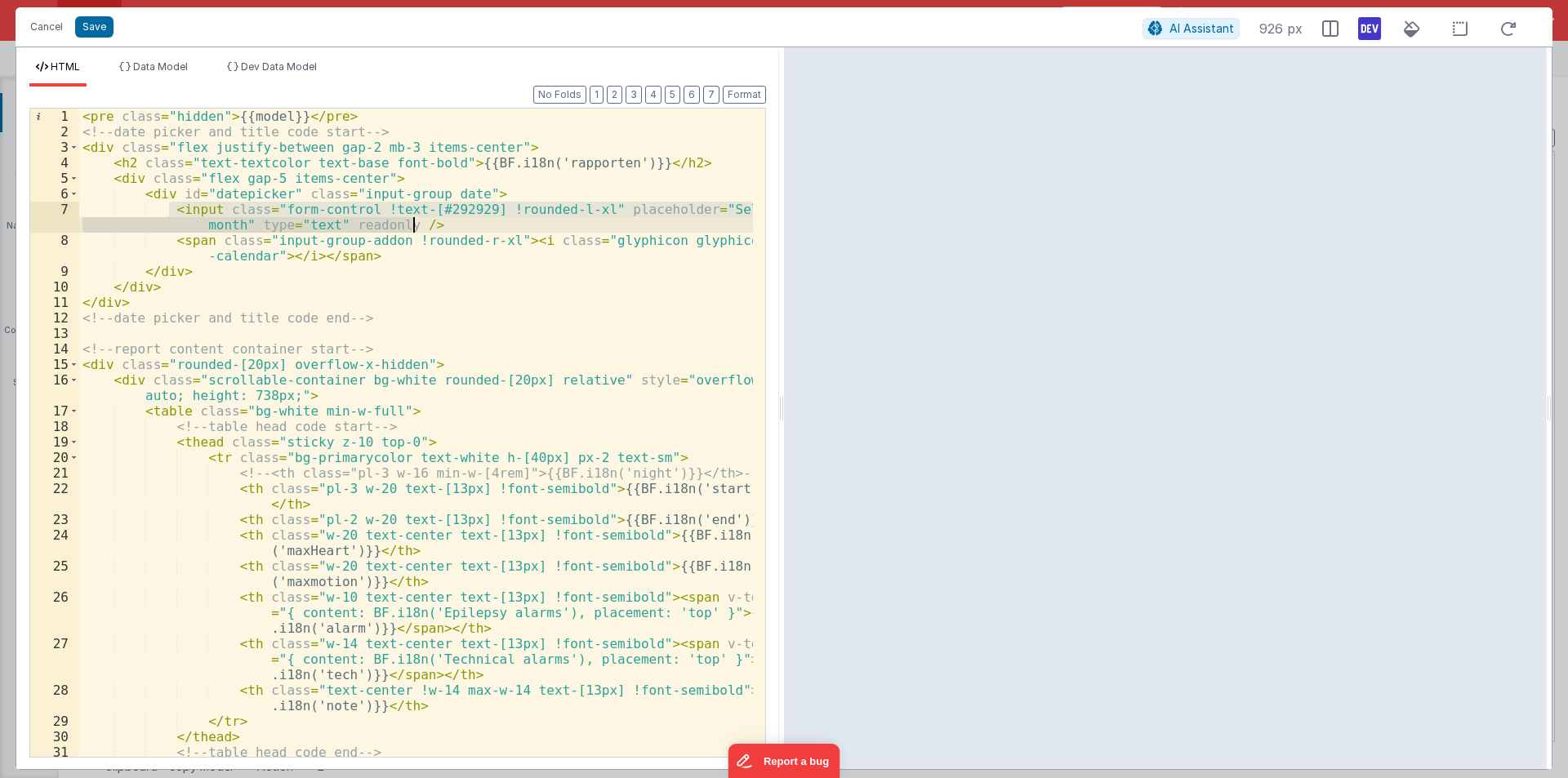
drag, startPoint x: 168, startPoint y: 211, endPoint x: 436, endPoint y: 225, distance: 268.4
click at [436, 225] on div "< pre class = "hidden" > {{model}} </ pre > <!-- date picker and title code sta…" at bounding box center [415, 447] width 673 height 679
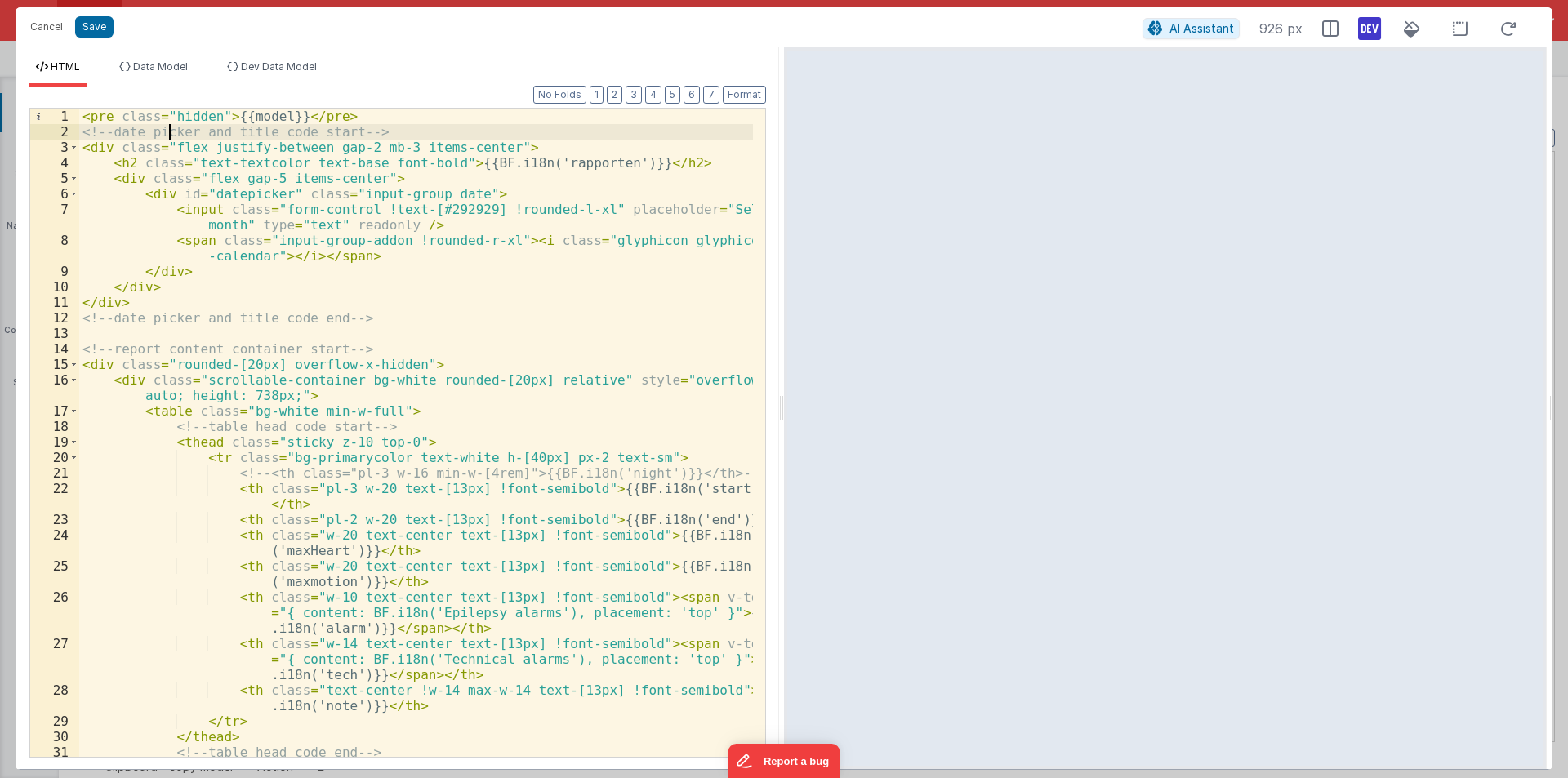
click at [170, 136] on div "< pre class = "hidden" > {{model}} </ pre > <!-- date picker and title code sta…" at bounding box center [415, 447] width 673 height 679
click at [382, 125] on div "< pre class = "hidden" > {{model}} </ pre > <!-- date picker and title code sta…" at bounding box center [415, 447] width 673 height 679
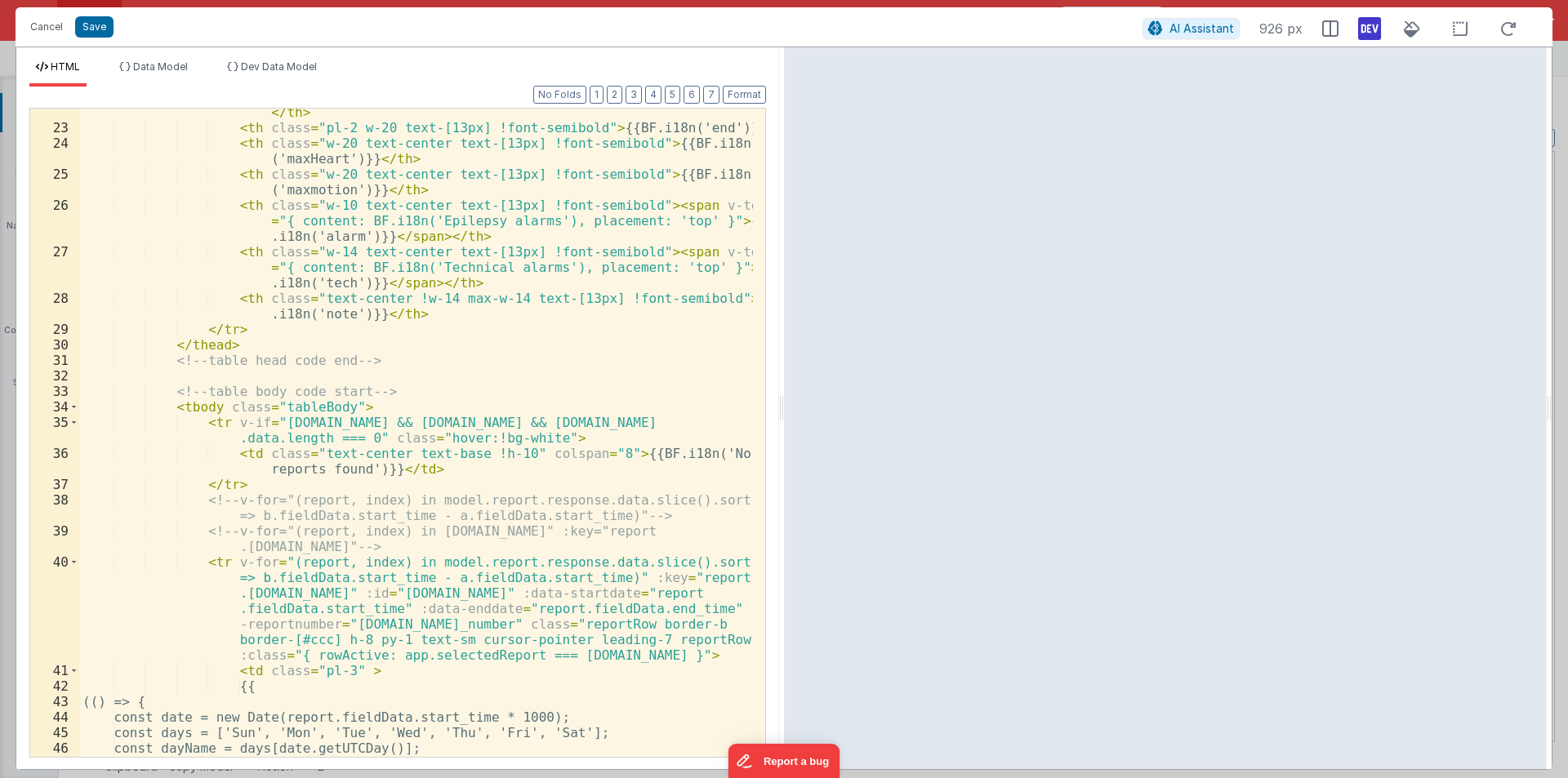
scroll to position [539, 0]
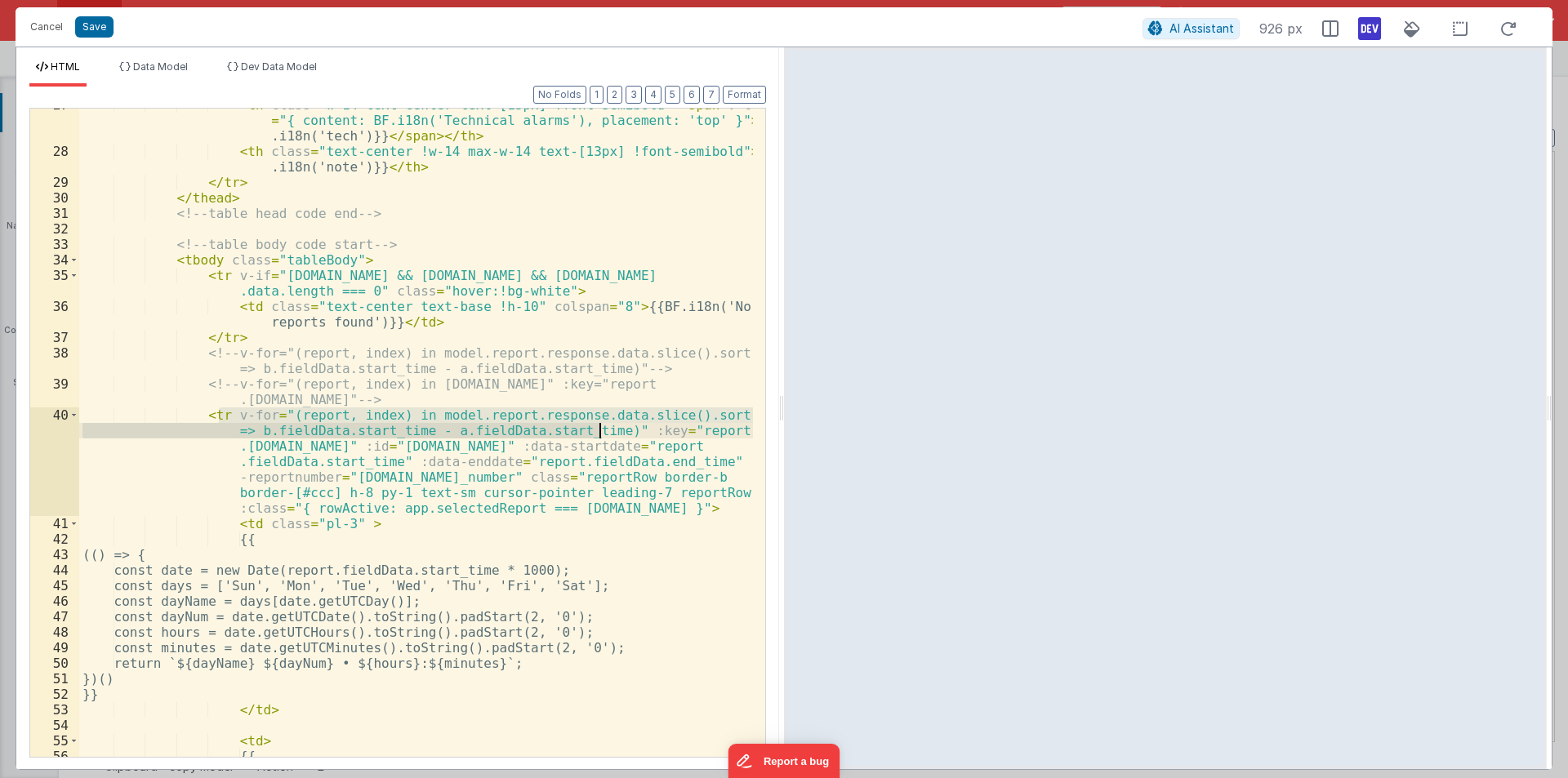
drag, startPoint x: 222, startPoint y: 415, endPoint x: 597, endPoint y: 427, distance: 375.2
click at [597, 427] on div "< th class = "w-14 text-center text-[13px] !font-semibold" > < span v-tooltip =…" at bounding box center [415, 452] width 673 height 711
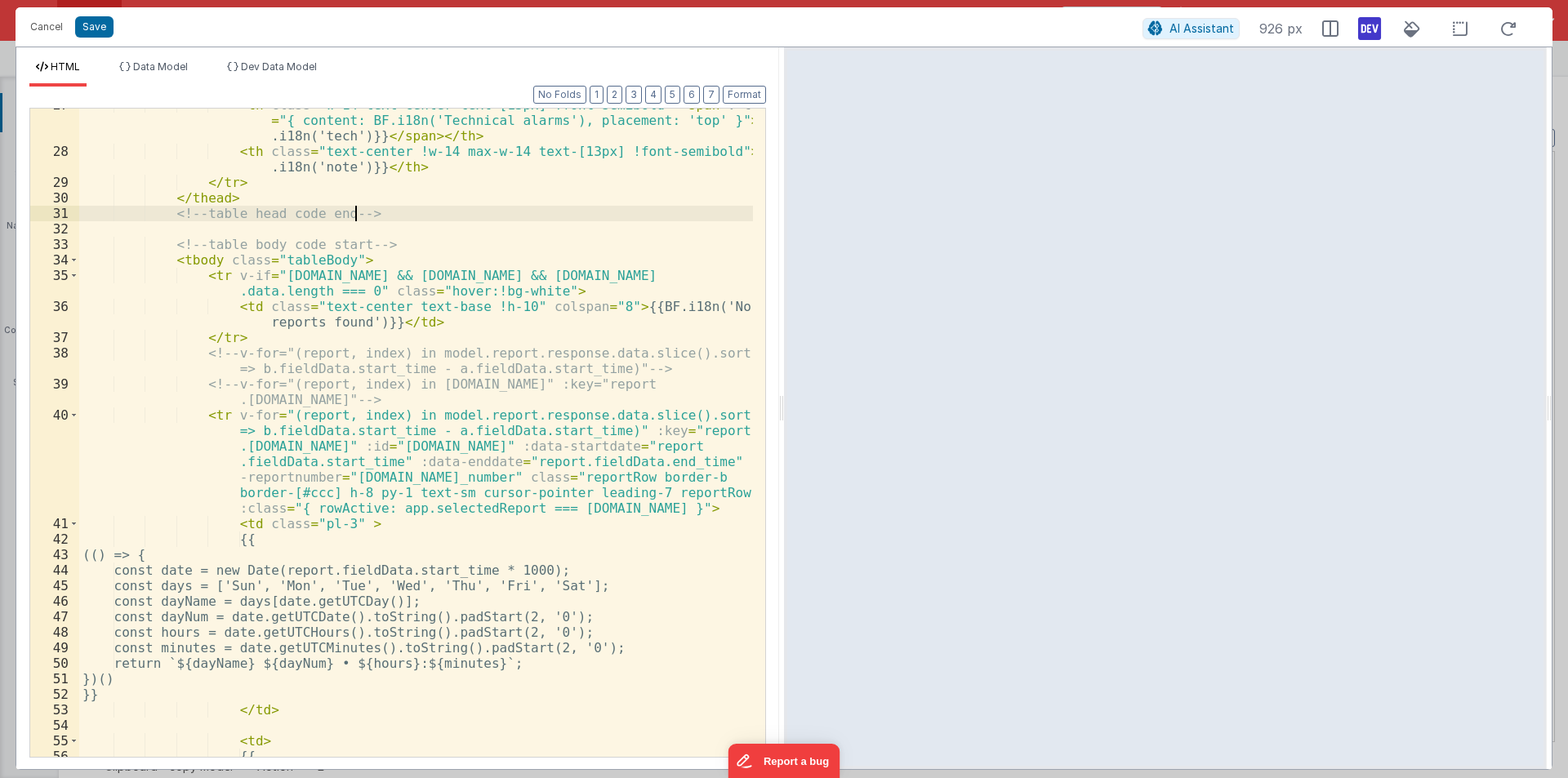
click at [711, 211] on div "< th class = "w-14 text-center text-[13px] !font-semibold" > < span v-tooltip =…" at bounding box center [415, 452] width 673 height 711
click at [44, 26] on button "Cancel" at bounding box center [47, 27] width 49 height 23
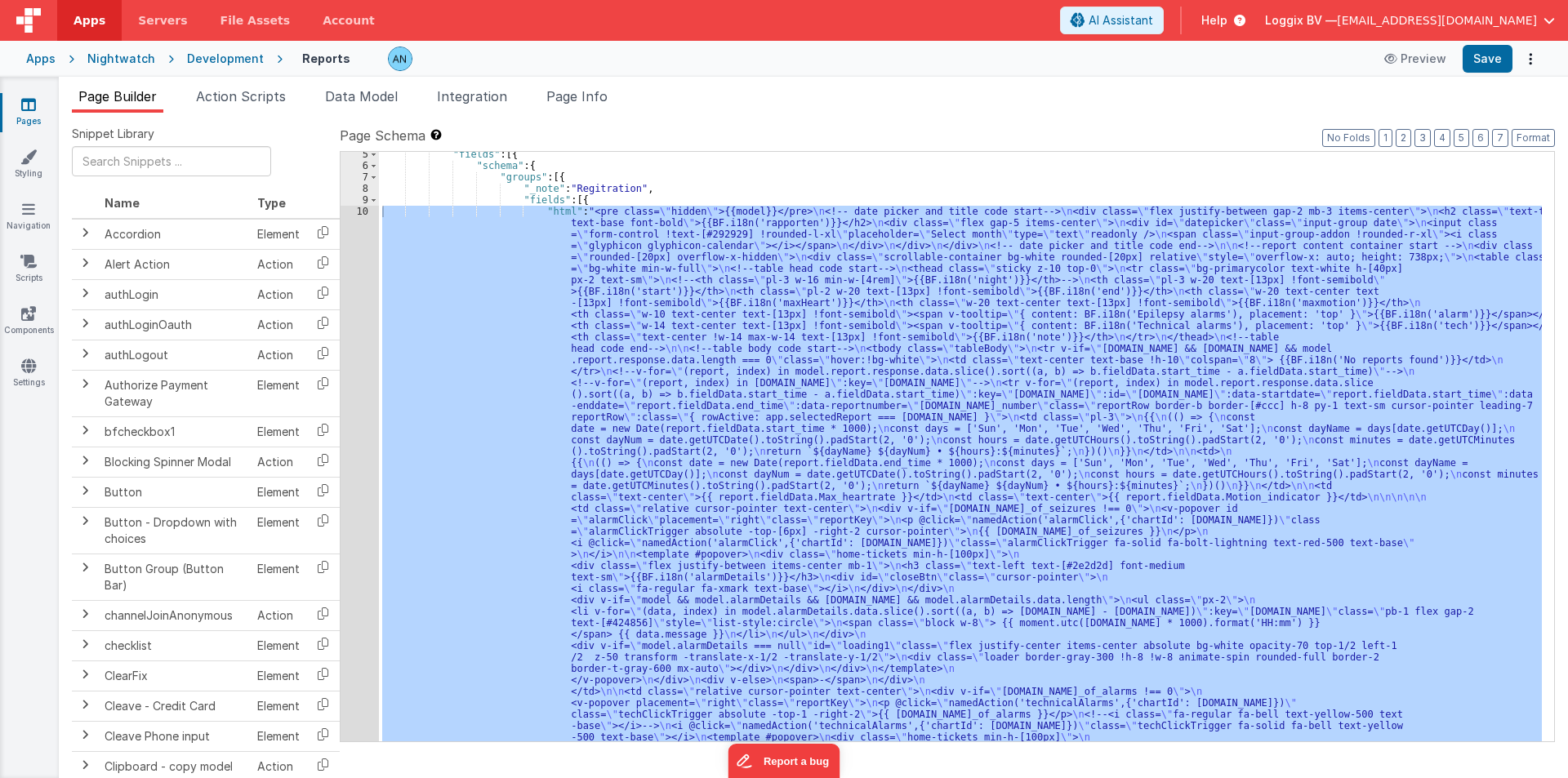
scroll to position [49, 0]
click at [352, 294] on div "10" at bounding box center [359, 606] width 38 height 800
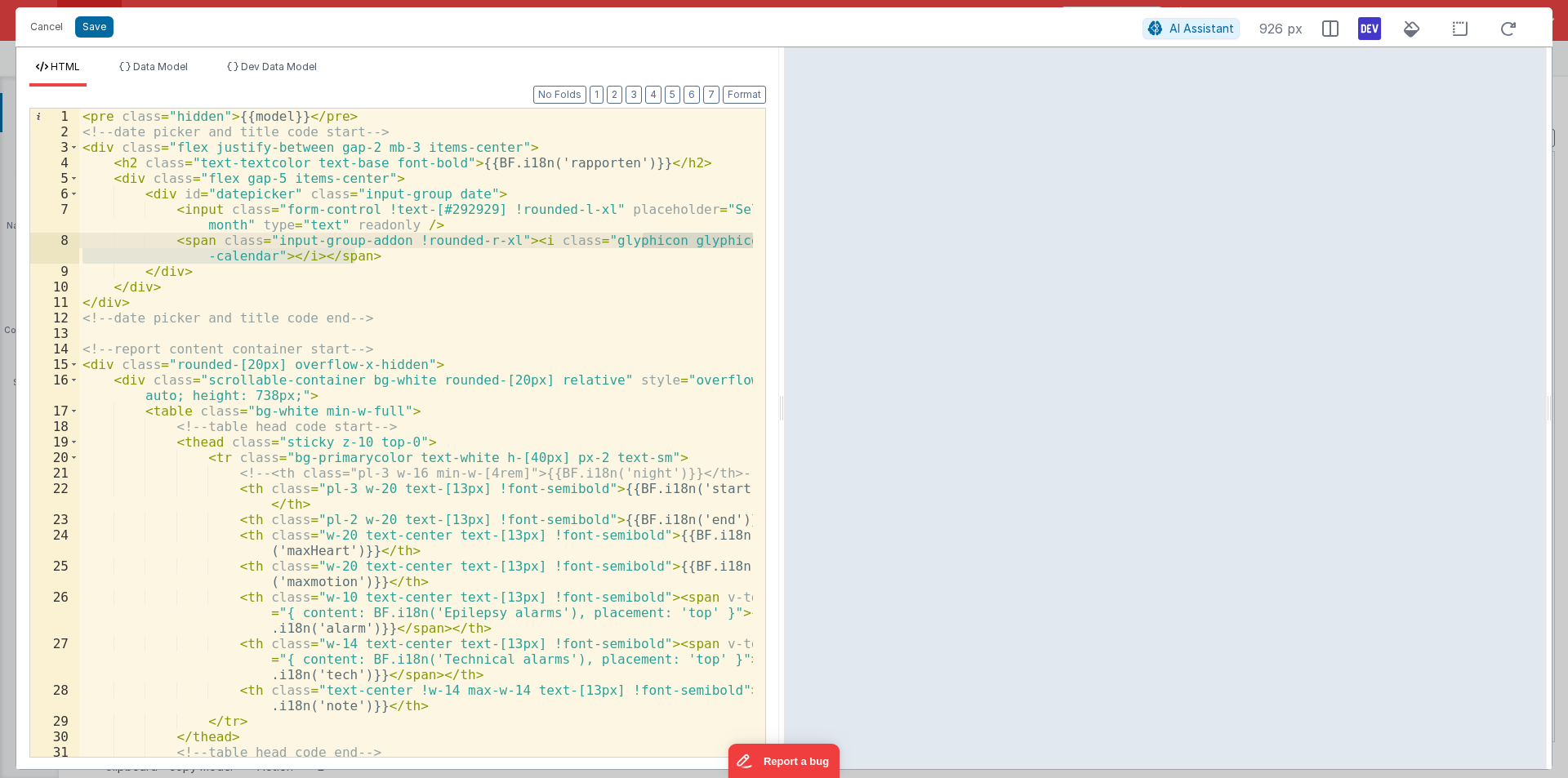
click at [405, 259] on div "< pre class = "hidden" > {{model}} </ pre > <!-- date picker and title code sta…" at bounding box center [415, 432] width 673 height 649
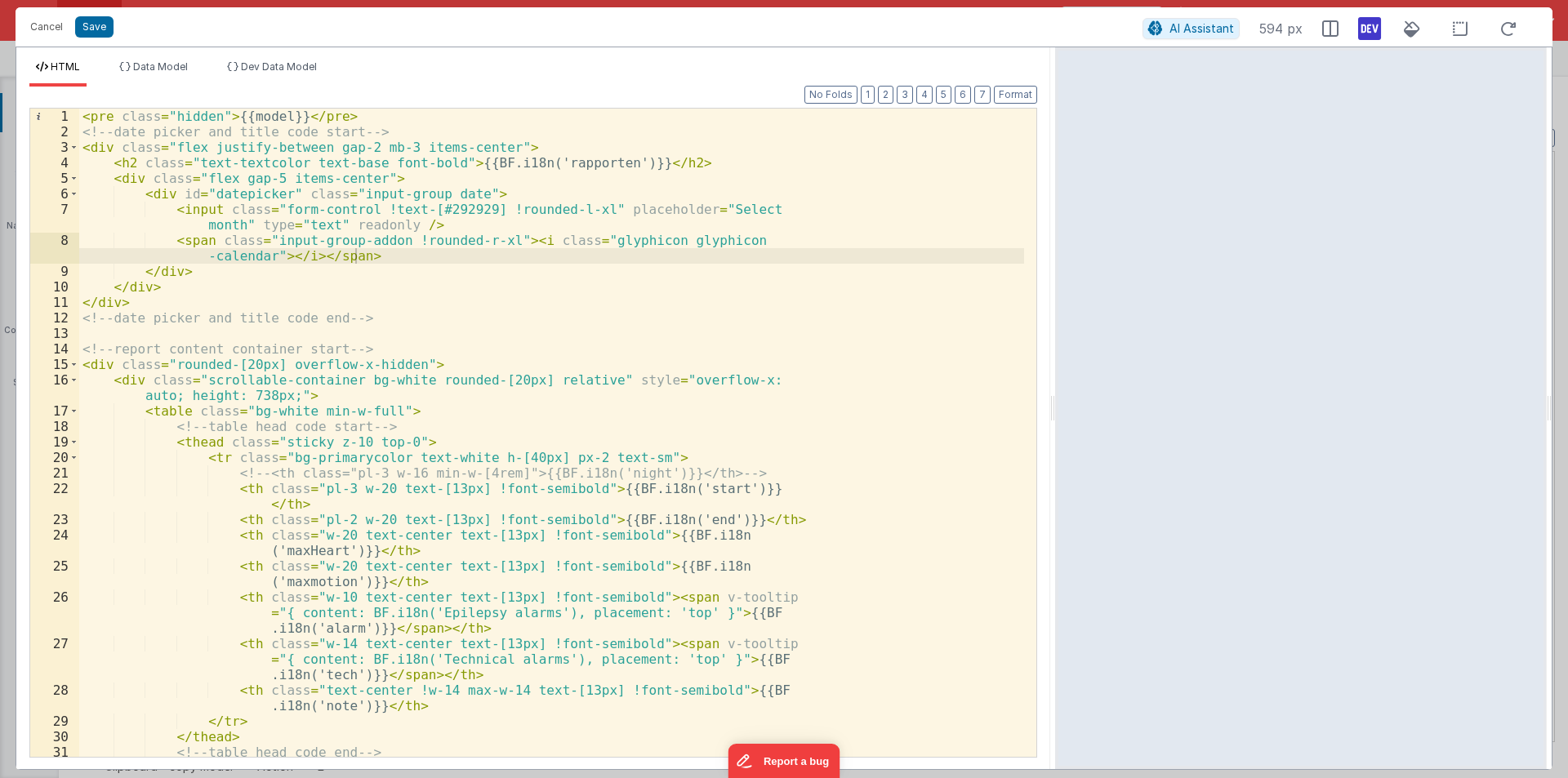
drag, startPoint x: 778, startPoint y: 415, endPoint x: 1056, endPoint y: 427, distance: 278.3
click at [1056, 427] on html "Cancel Save AI Assistant 594 px HTML Data Model Dev Data Model Format 7 6 5 4 3…" at bounding box center [784, 389] width 1568 height 778
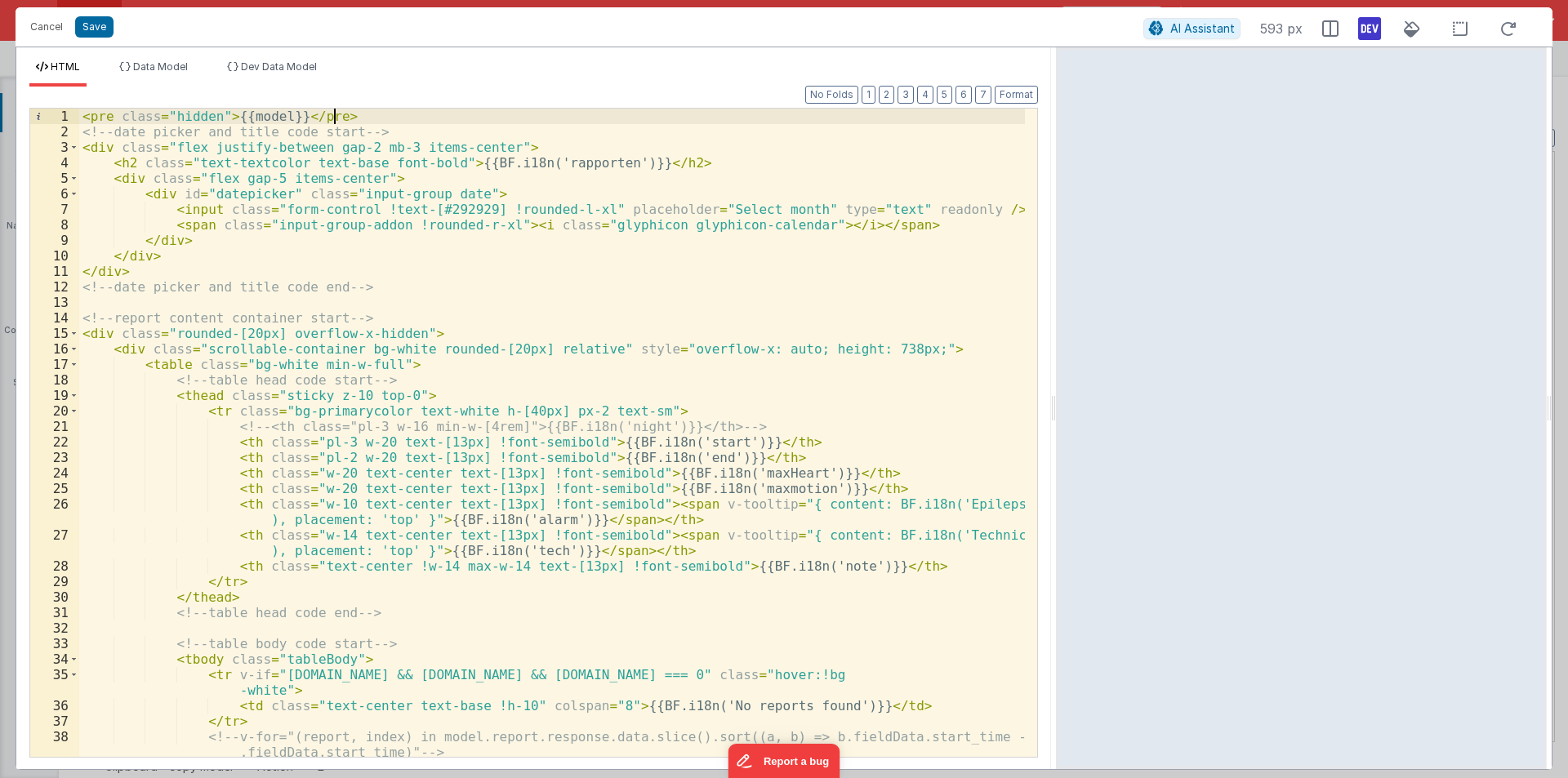
click at [338, 120] on div "< pre class = "hidden" > {{model}} </ pre > <!-- date picker and title code sta…" at bounding box center [551, 447] width 945 height 679
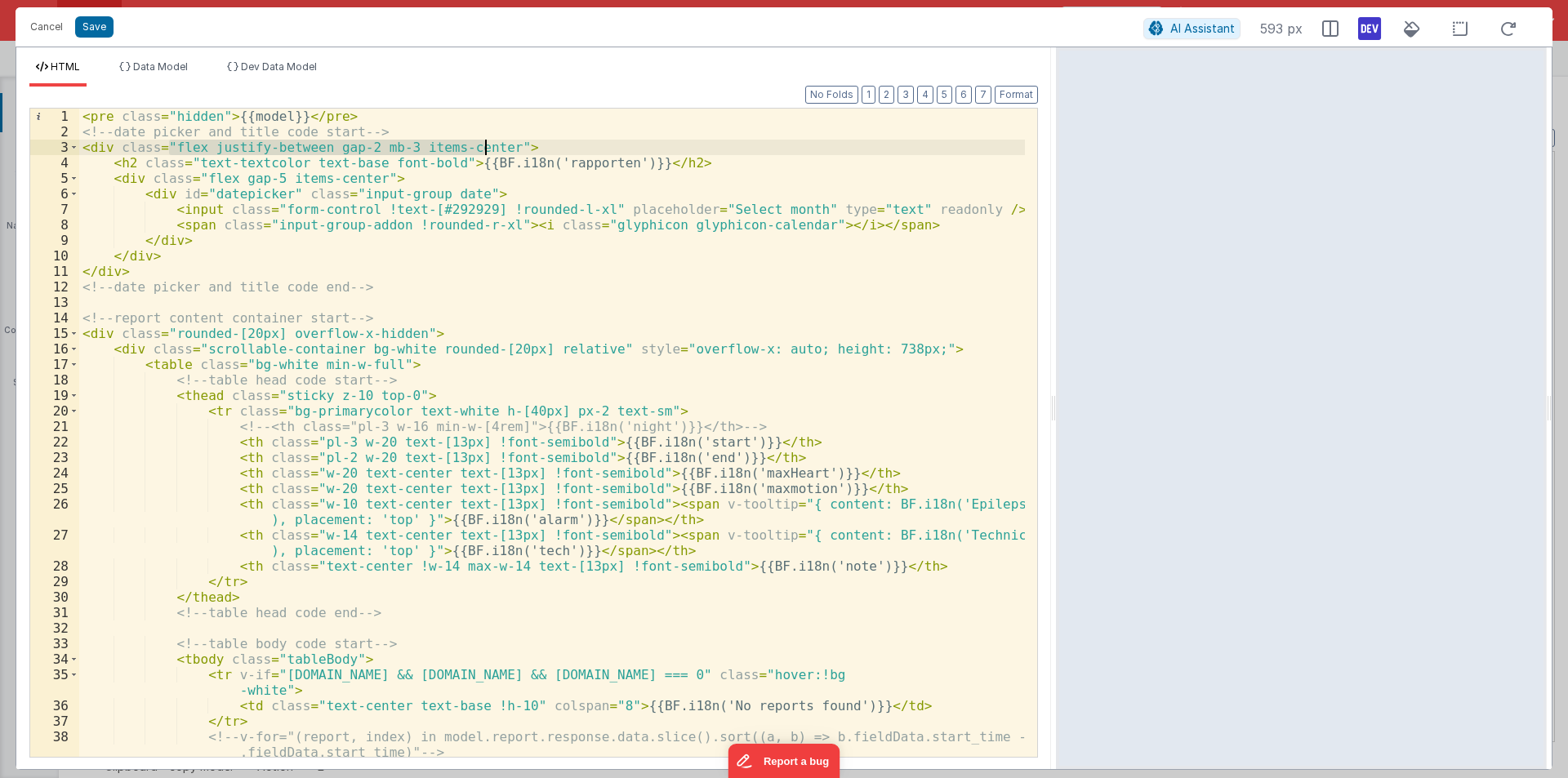
drag, startPoint x: 171, startPoint y: 148, endPoint x: 482, endPoint y: 144, distance: 311.0
click at [482, 144] on div "< pre class = "hidden" > {{model}} </ pre > <!-- date picker and title code sta…" at bounding box center [551, 447] width 945 height 679
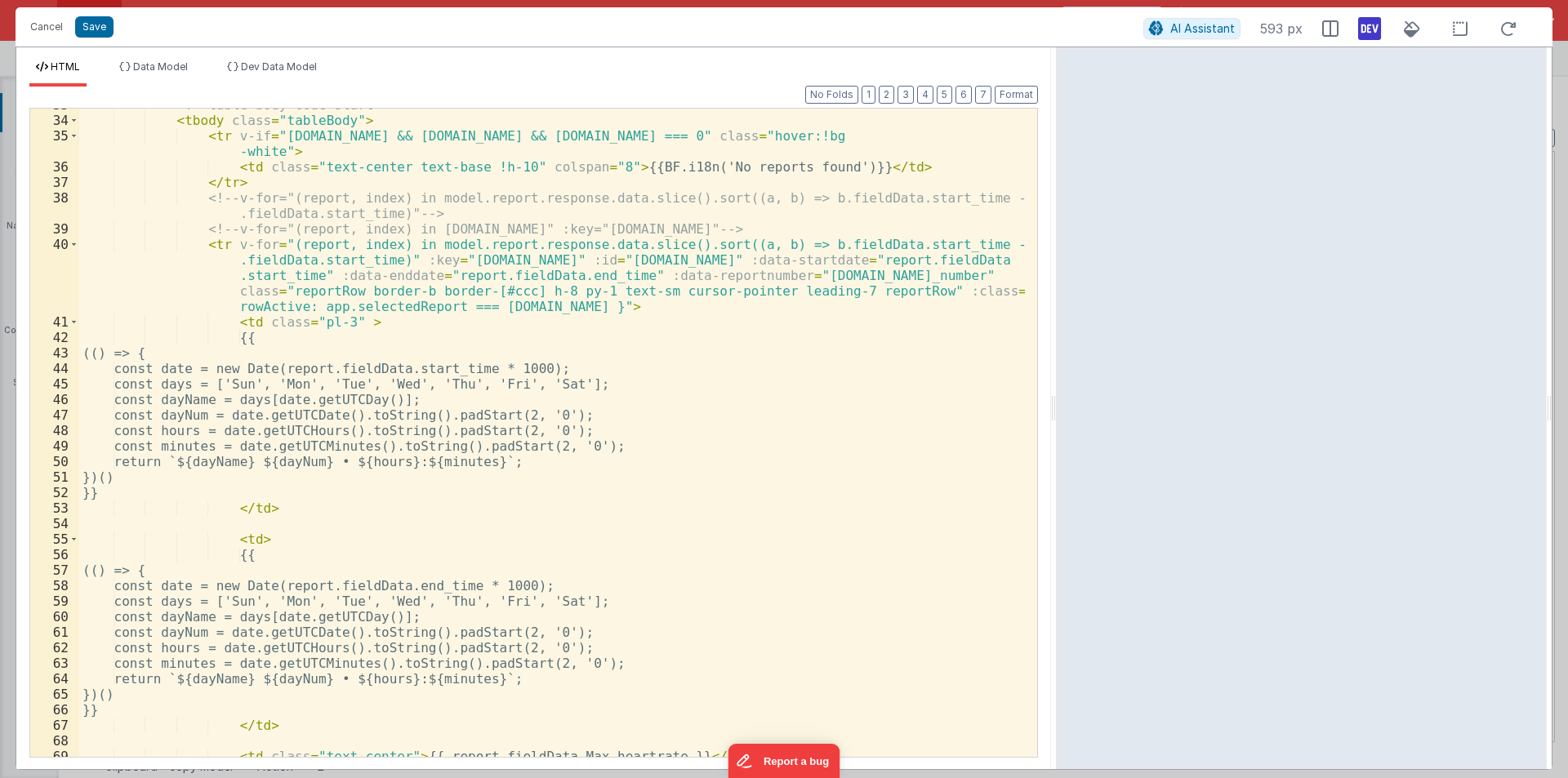
scroll to position [441, 0]
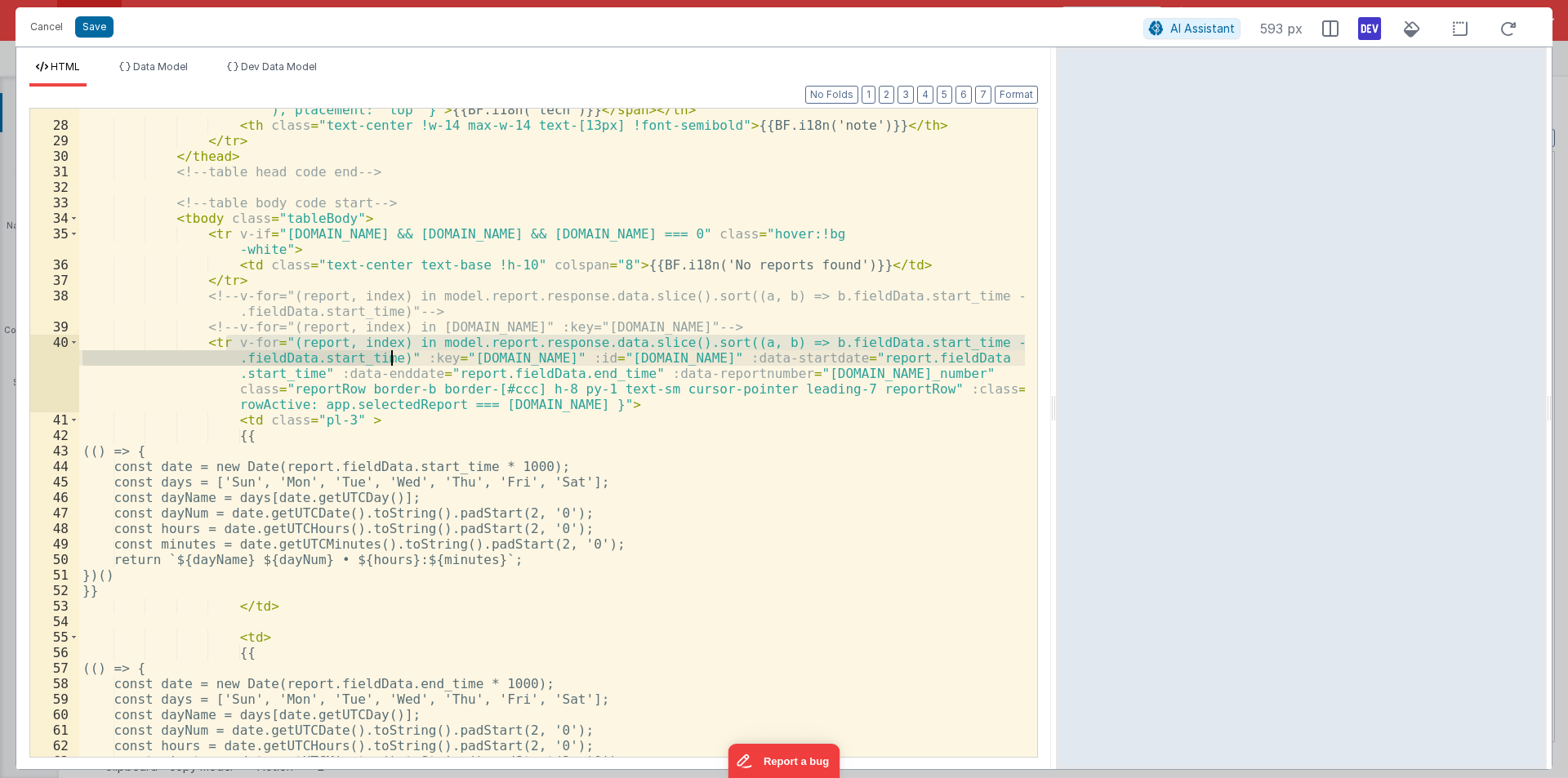
drag, startPoint x: 225, startPoint y: 344, endPoint x: 392, endPoint y: 354, distance: 167.3
click at [392, 354] on div "< th class = "w-14 text-center text-[13px] !font-semibold" > < span v-tooltip =…" at bounding box center [551, 434] width 945 height 695
click at [55, 24] on button "Cancel" at bounding box center [47, 27] width 49 height 23
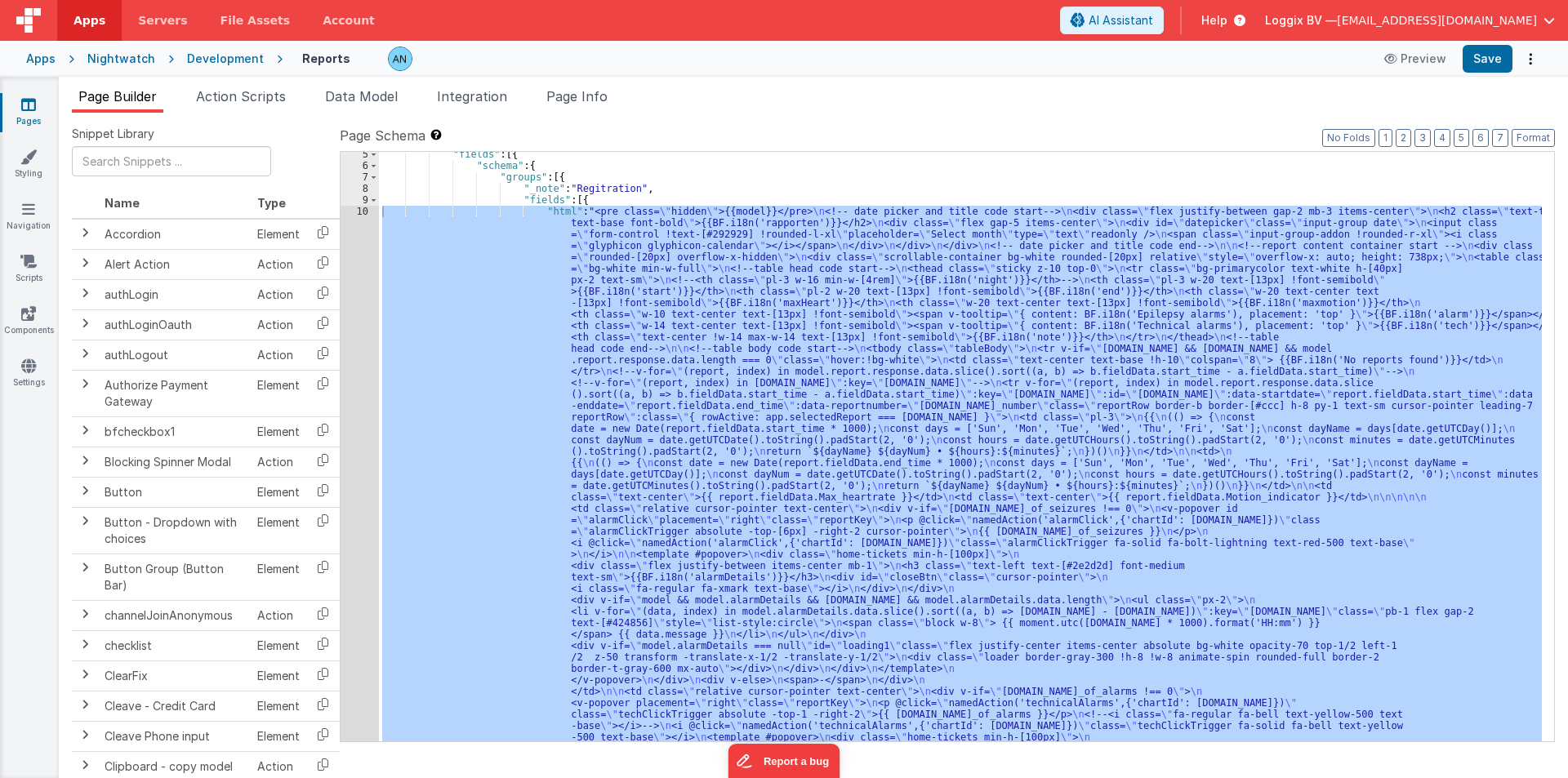
click at [79, 13] on span "Apps" at bounding box center [89, 20] width 32 height 16
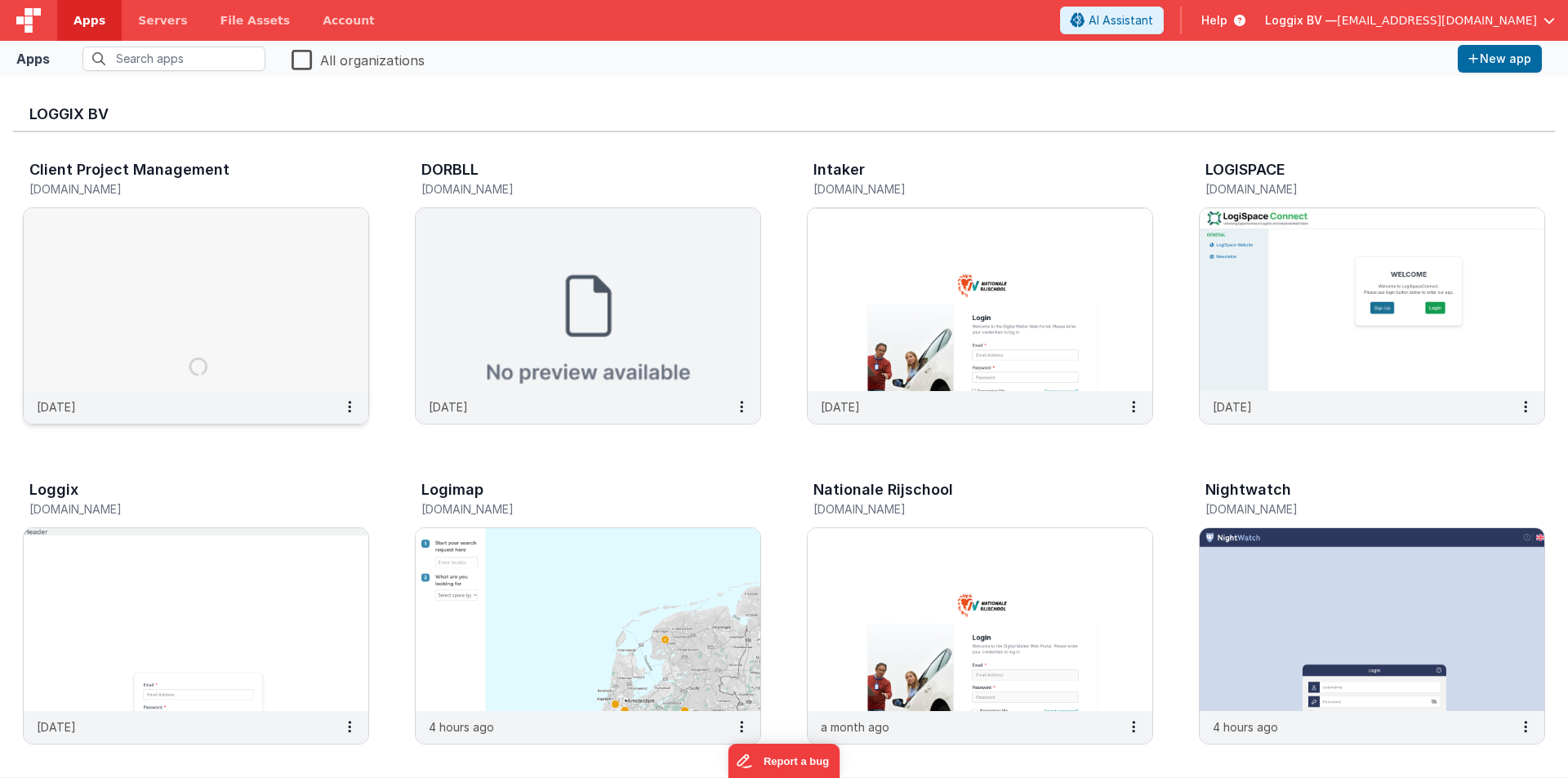
click at [196, 302] on img at bounding box center [196, 299] width 345 height 183
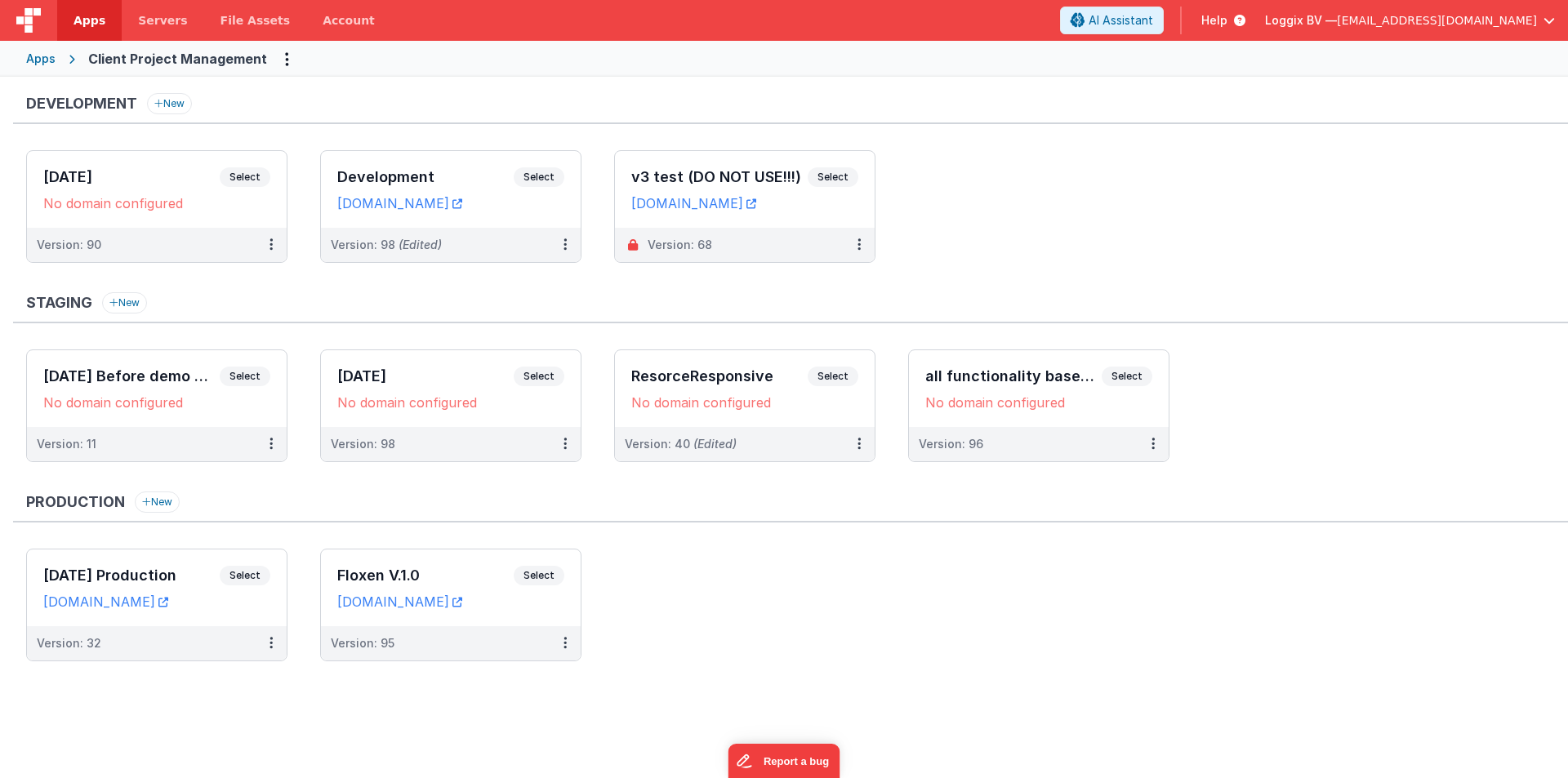
click at [84, 27] on span "Apps" at bounding box center [89, 20] width 32 height 16
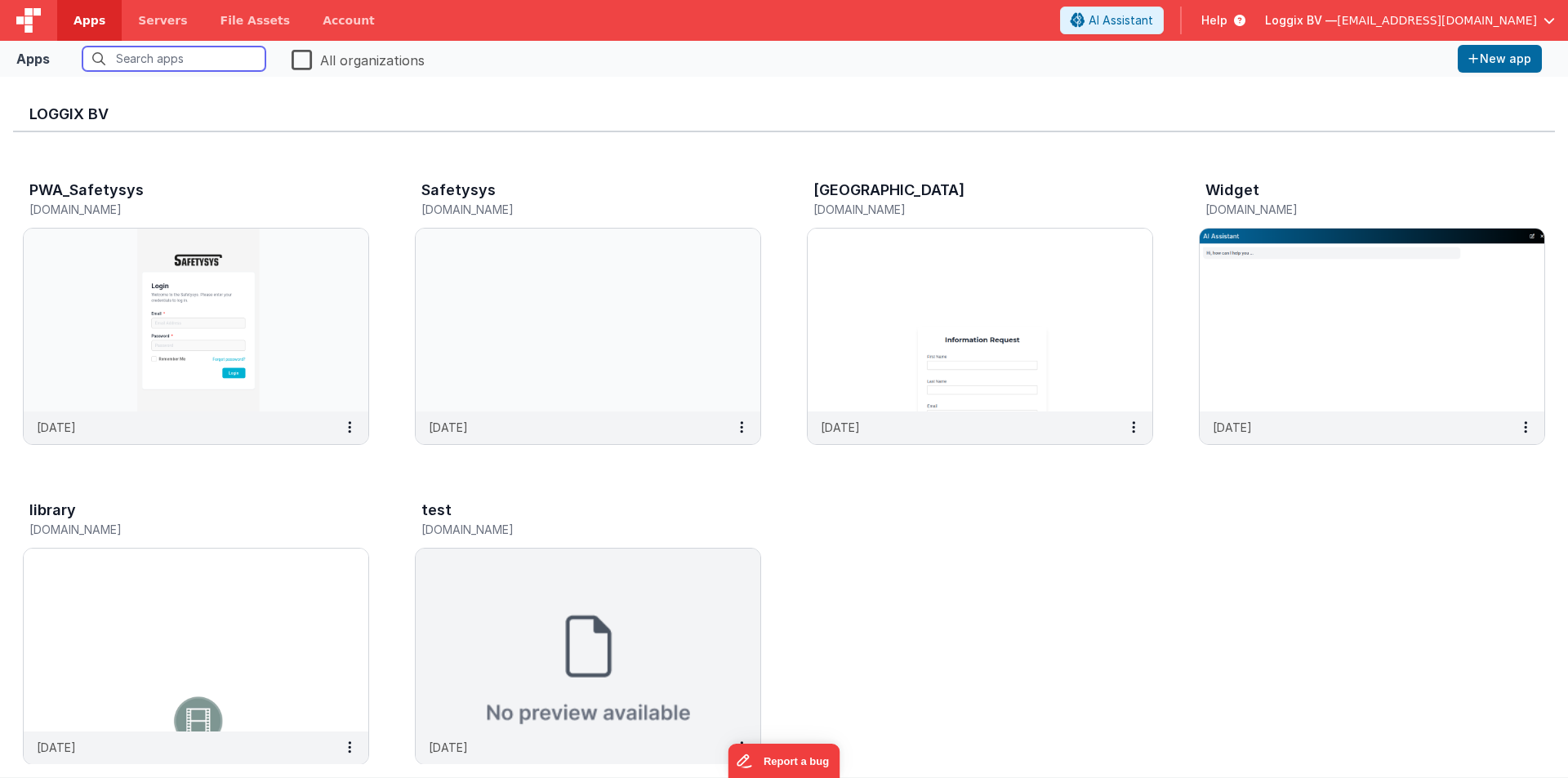
scroll to position [658, 0]
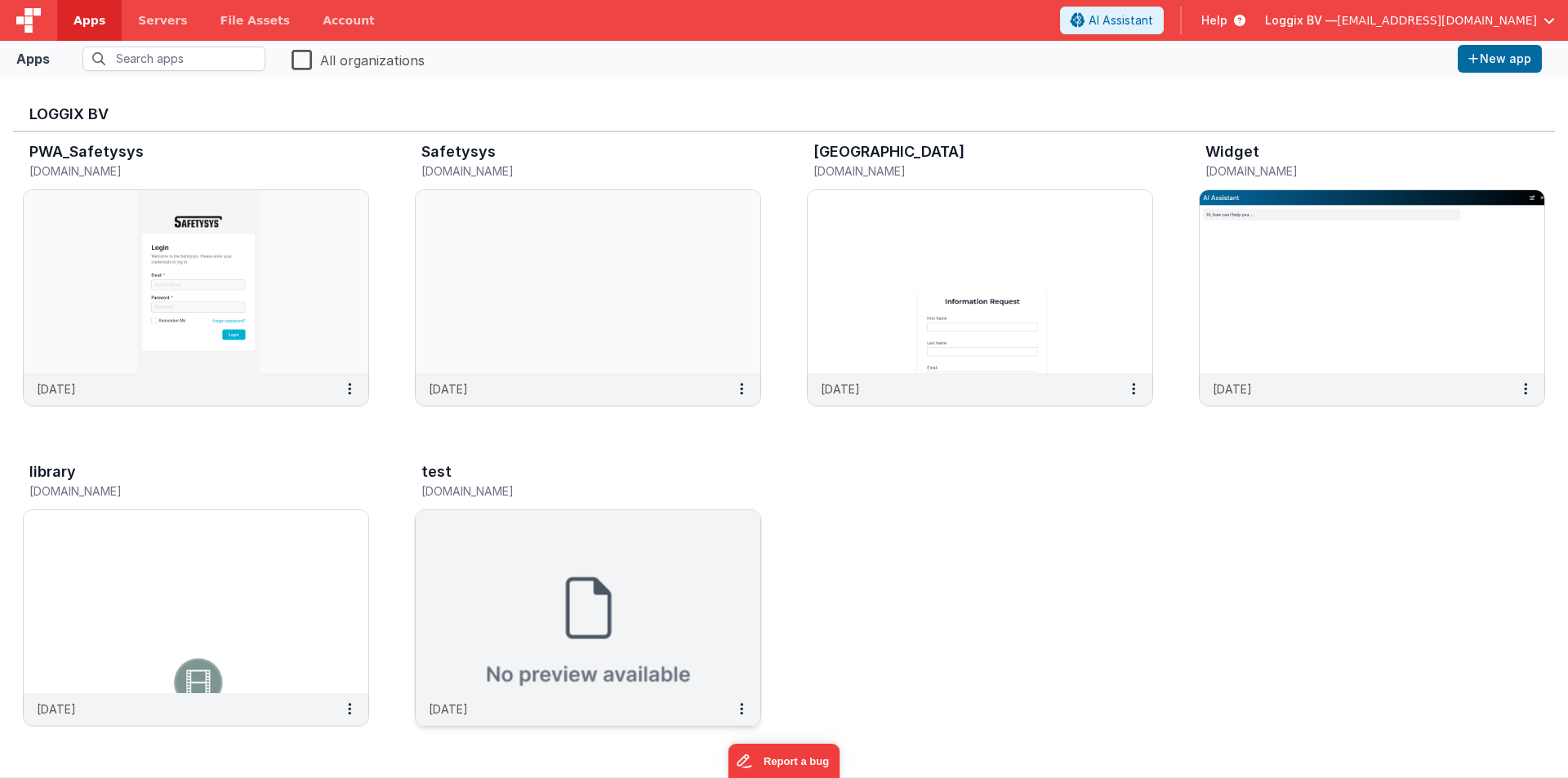
click at [514, 539] on img at bounding box center [588, 601] width 345 height 183
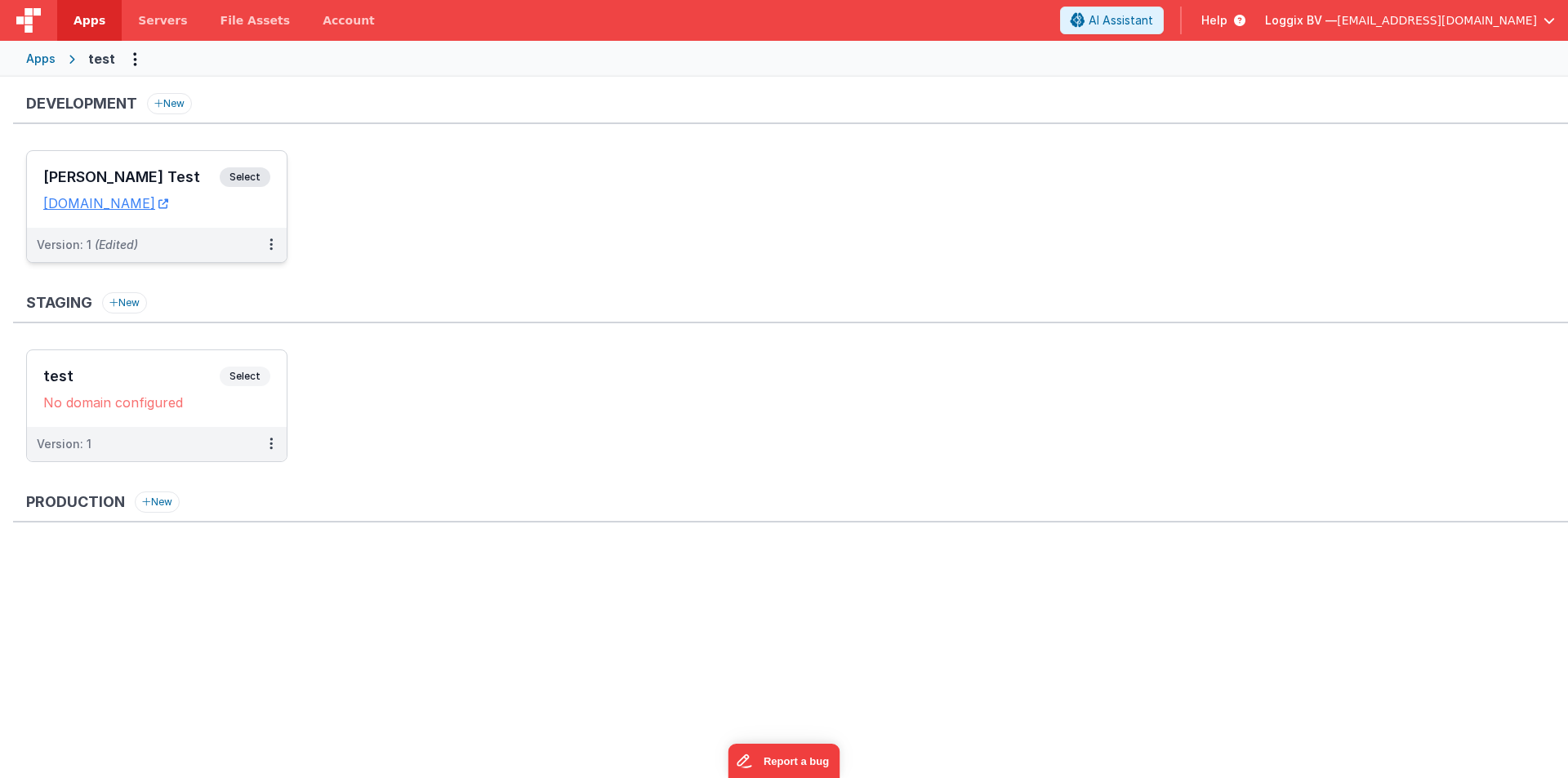
click at [111, 181] on h3 "[PERSON_NAME] Test" at bounding box center [132, 177] width 177 height 16
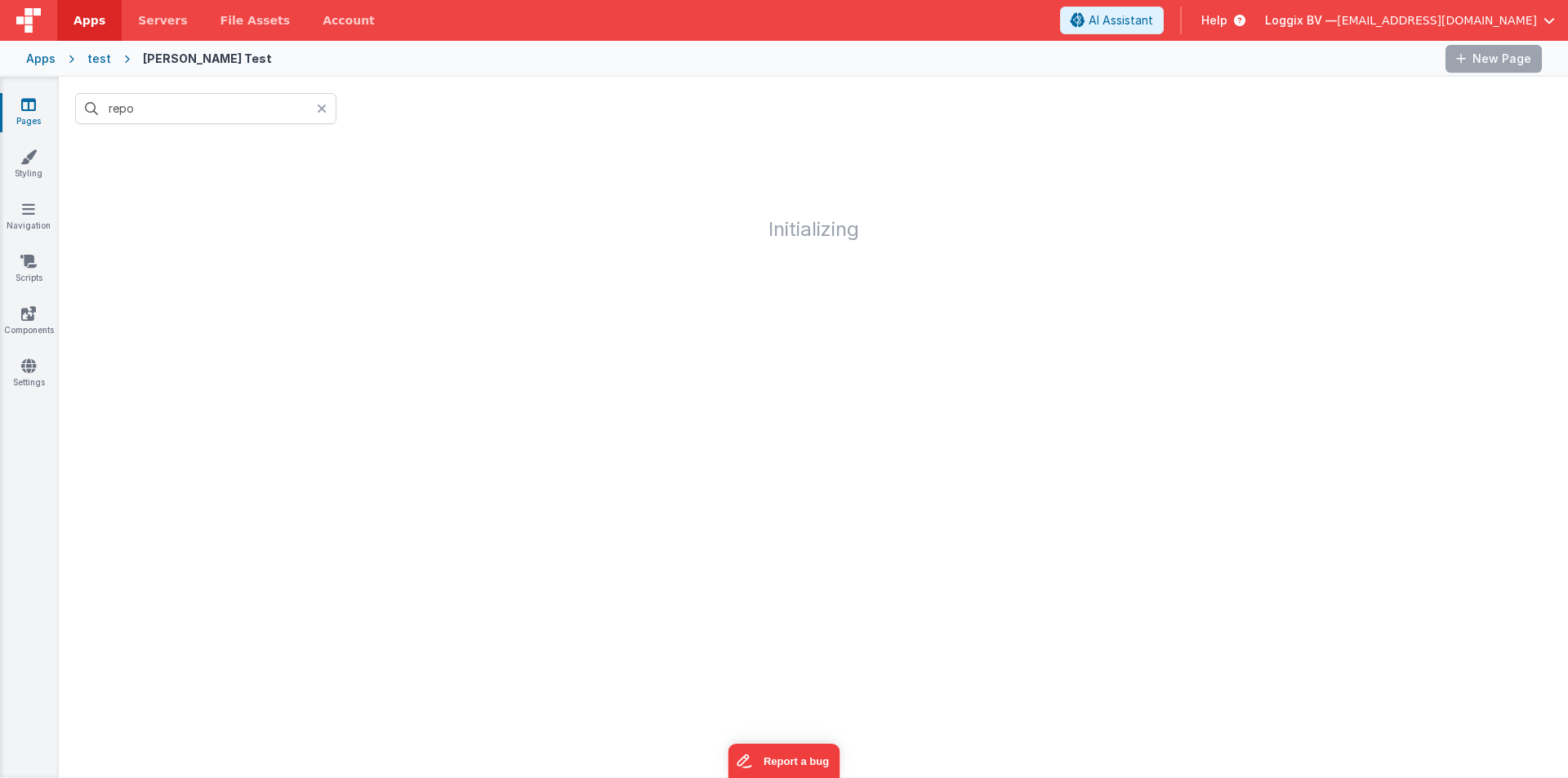
click at [317, 104] on icon at bounding box center [322, 108] width 9 height 13
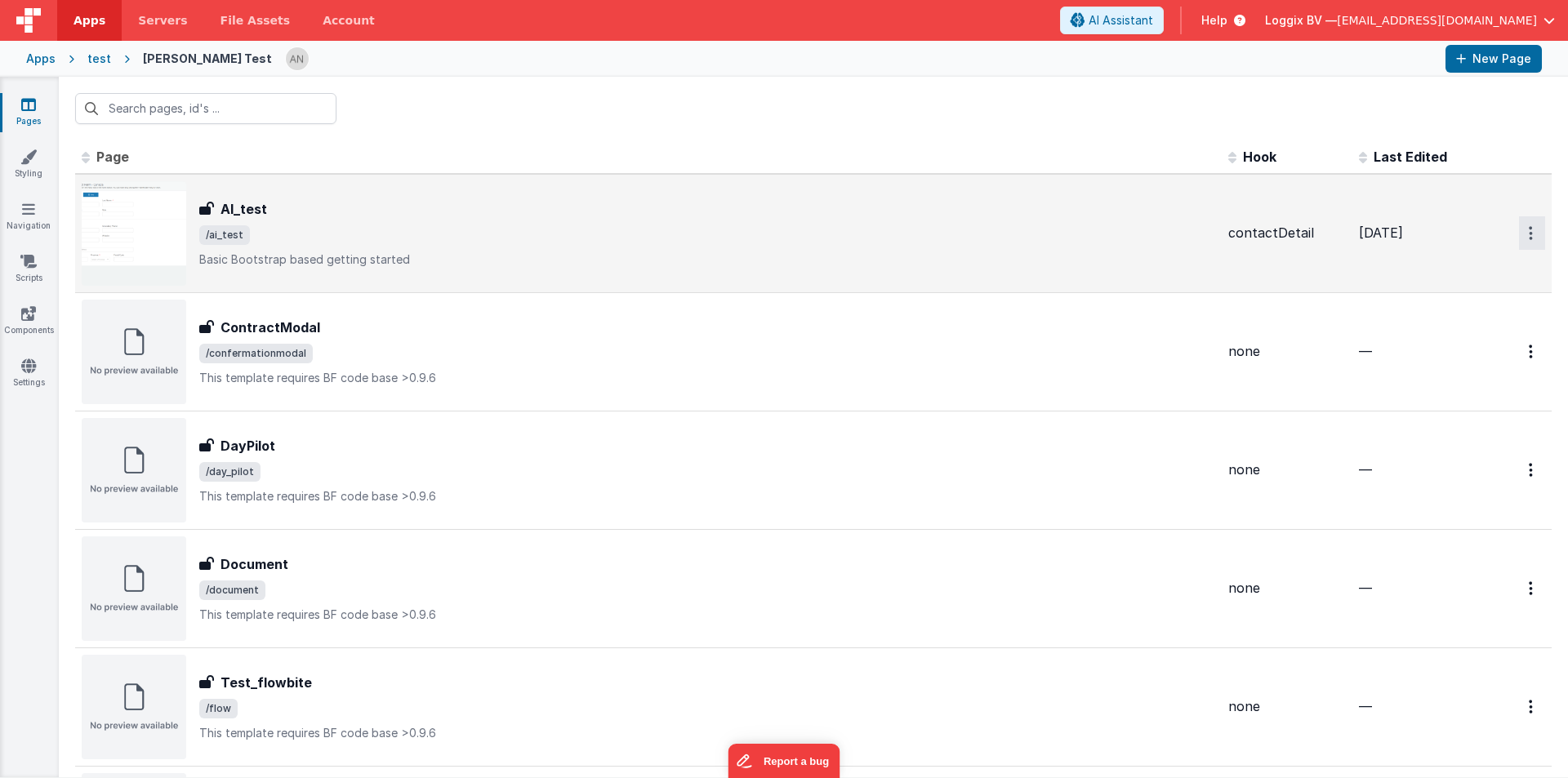
click at [1519, 232] on button "Options" at bounding box center [1532, 233] width 27 height 33
click at [1430, 267] on link "Preview" at bounding box center [1472, 271] width 143 height 29
